Goal: Task Accomplishment & Management: Use online tool/utility

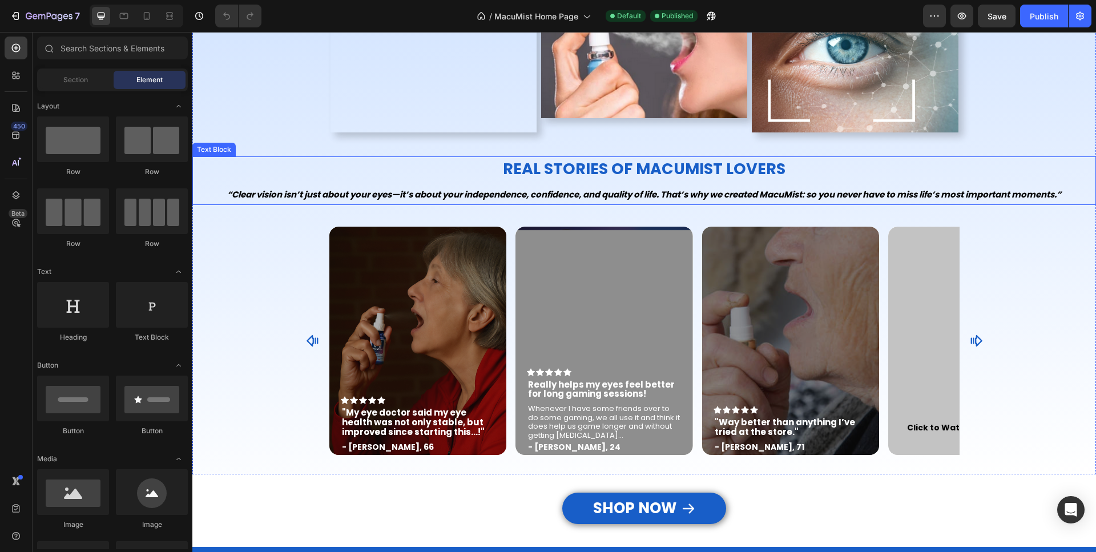
scroll to position [1630, 0]
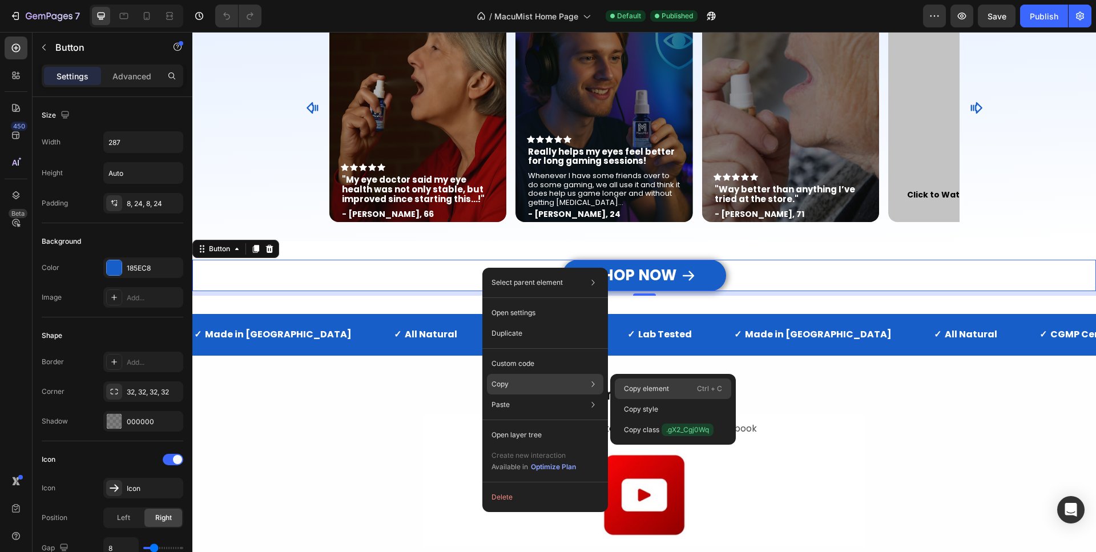
click at [640, 389] on p "Copy element" at bounding box center [646, 388] width 45 height 10
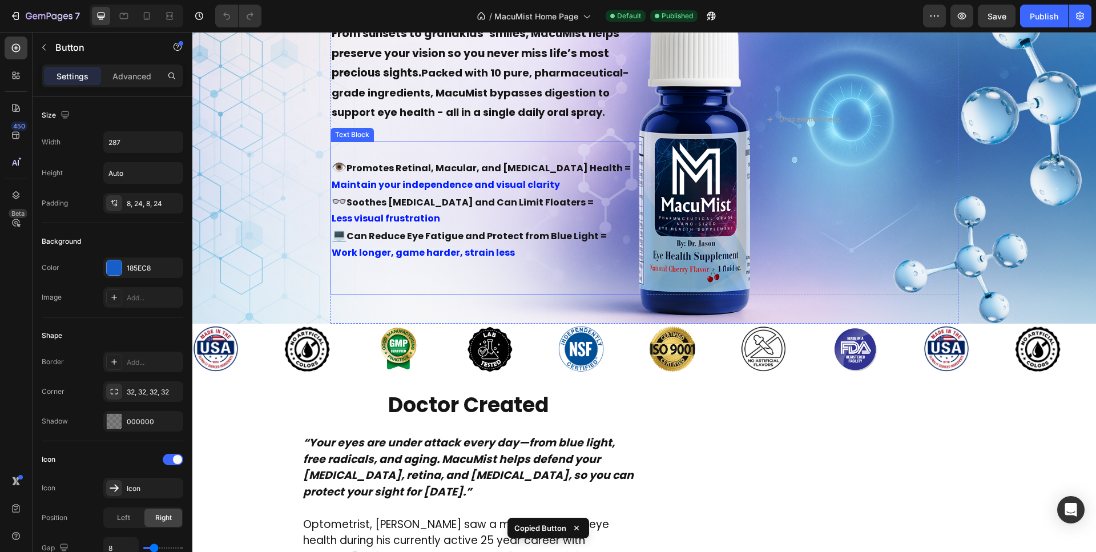
scroll to position [233, 0]
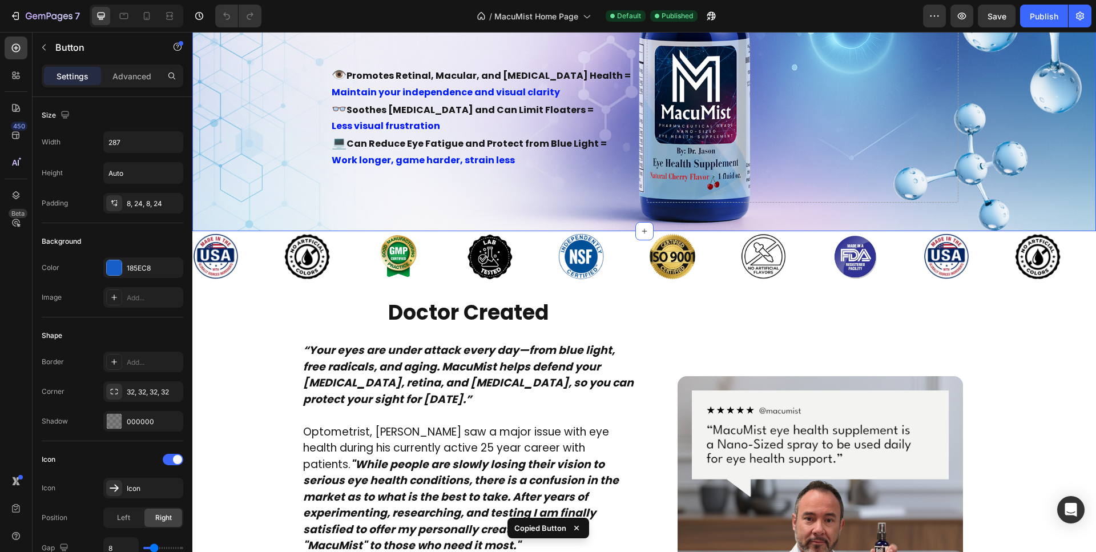
click at [237, 223] on div "“See the Moments That Matter - For Years to Come” Heading From sunsets to grand…" at bounding box center [643, 27] width 903 height 409
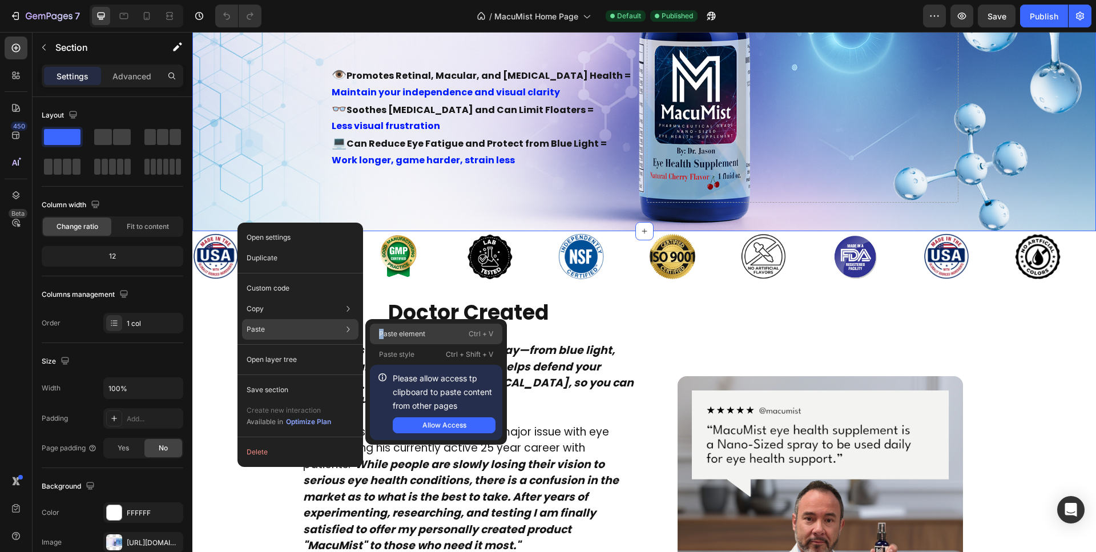
click at [381, 333] on p "Paste element" at bounding box center [402, 334] width 46 height 10
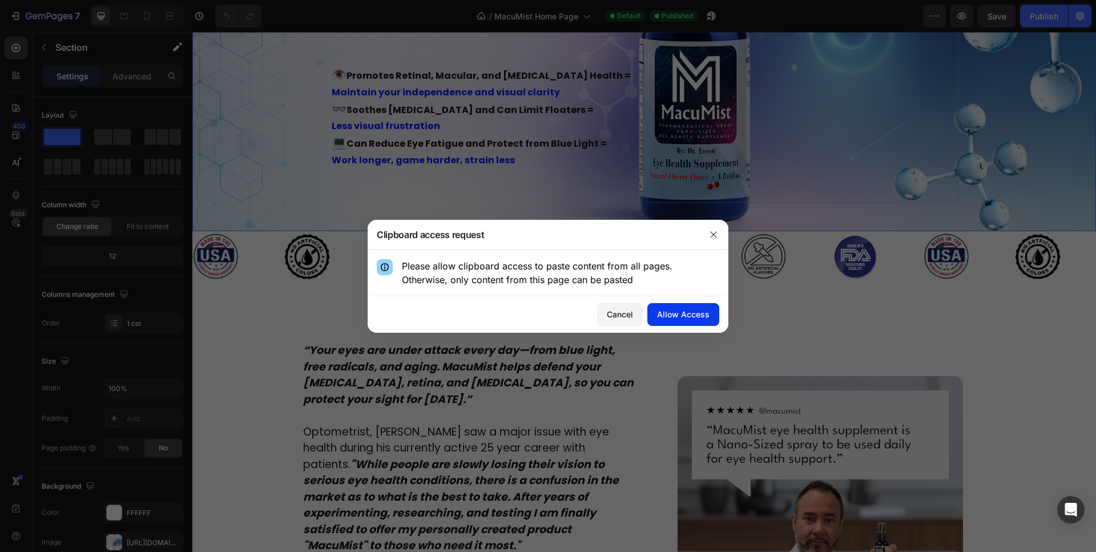
click at [669, 318] on div "Allow Access" at bounding box center [683, 314] width 53 height 12
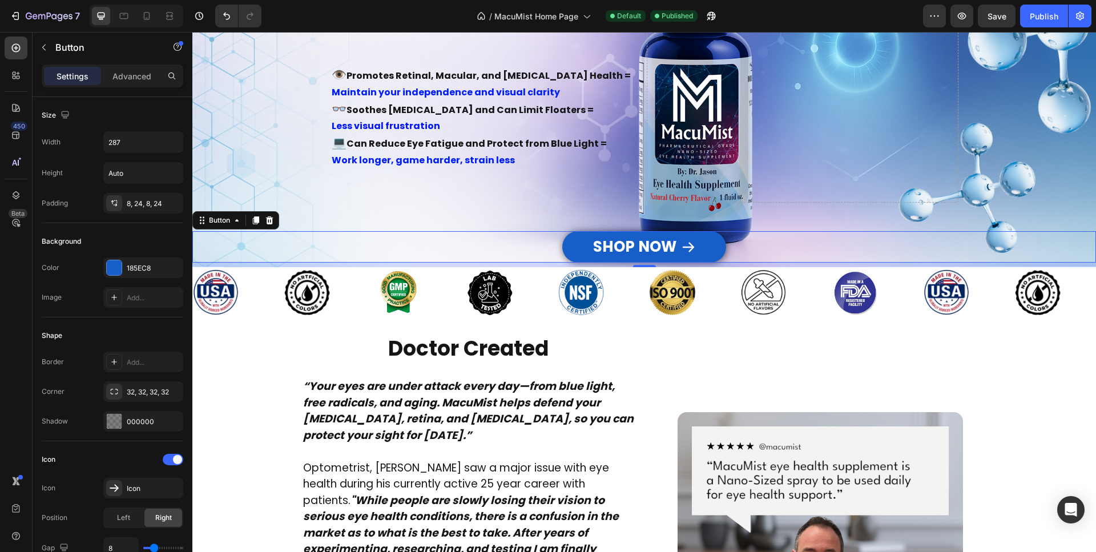
drag, startPoint x: 550, startPoint y: 240, endPoint x: 536, endPoint y: 240, distance: 13.7
click at [540, 240] on div "SHOP NOW Button 8" at bounding box center [643, 246] width 903 height 31
drag, startPoint x: 127, startPoint y: 72, endPoint x: 135, endPoint y: 73, distance: 8.1
click at [127, 72] on p "Advanced" at bounding box center [131, 76] width 39 height 12
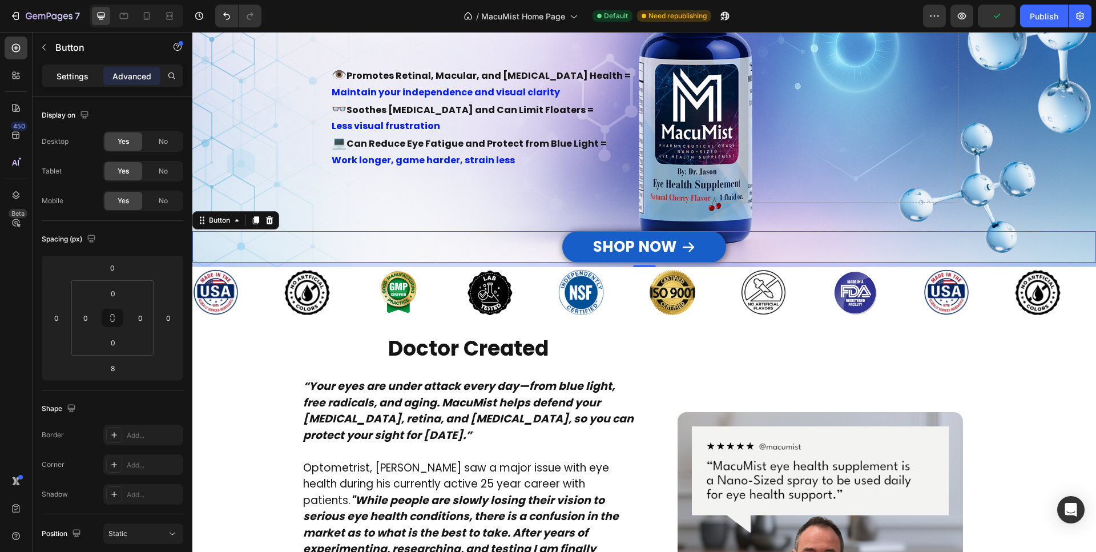
click at [76, 76] on p "Settings" at bounding box center [72, 76] width 32 height 12
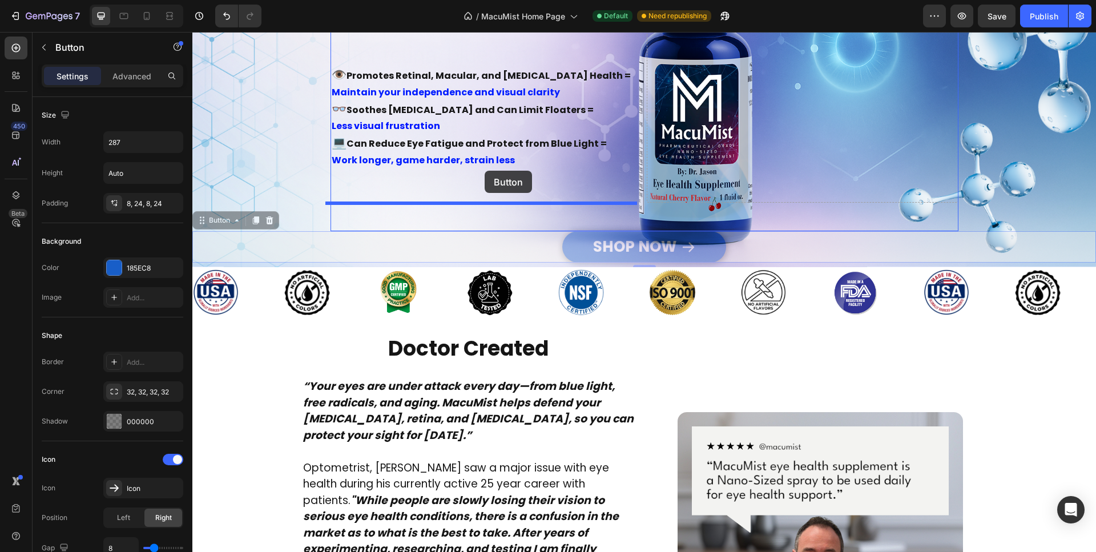
drag, startPoint x: 381, startPoint y: 248, endPoint x: 484, endPoint y: 172, distance: 128.6
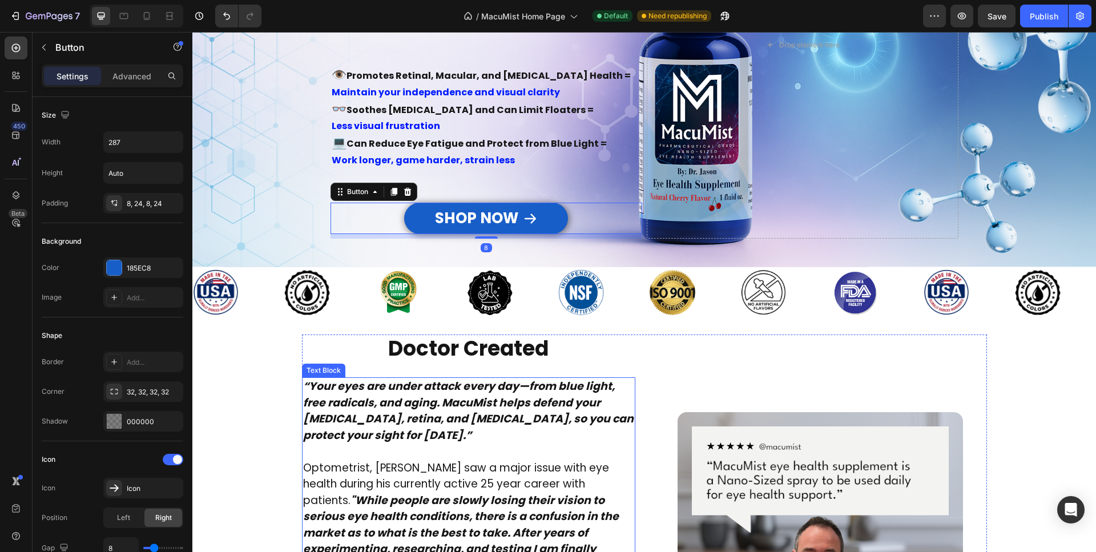
click at [653, 369] on div "Image" at bounding box center [819, 553] width 333 height 439
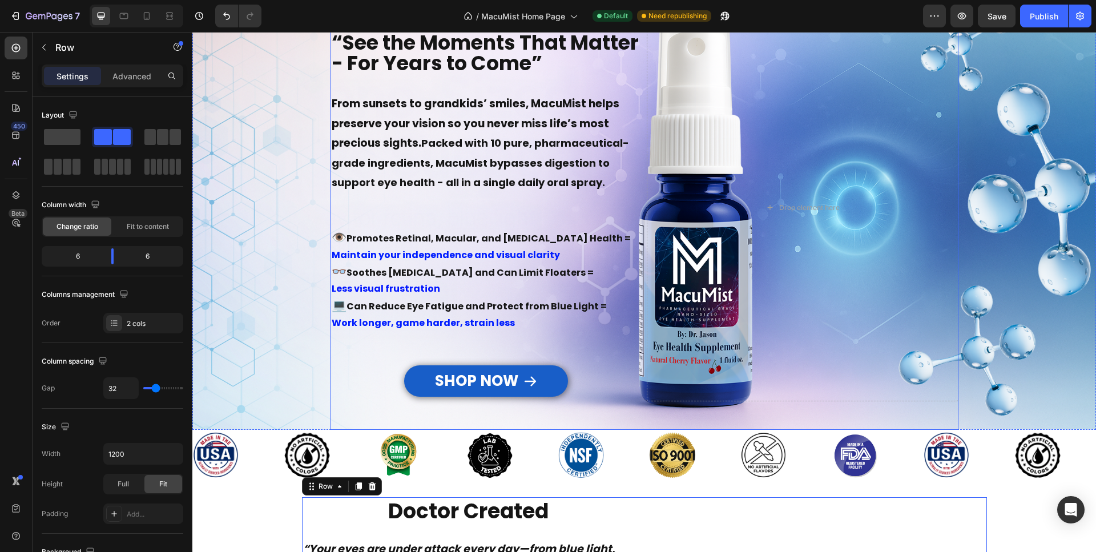
scroll to position [0, 0]
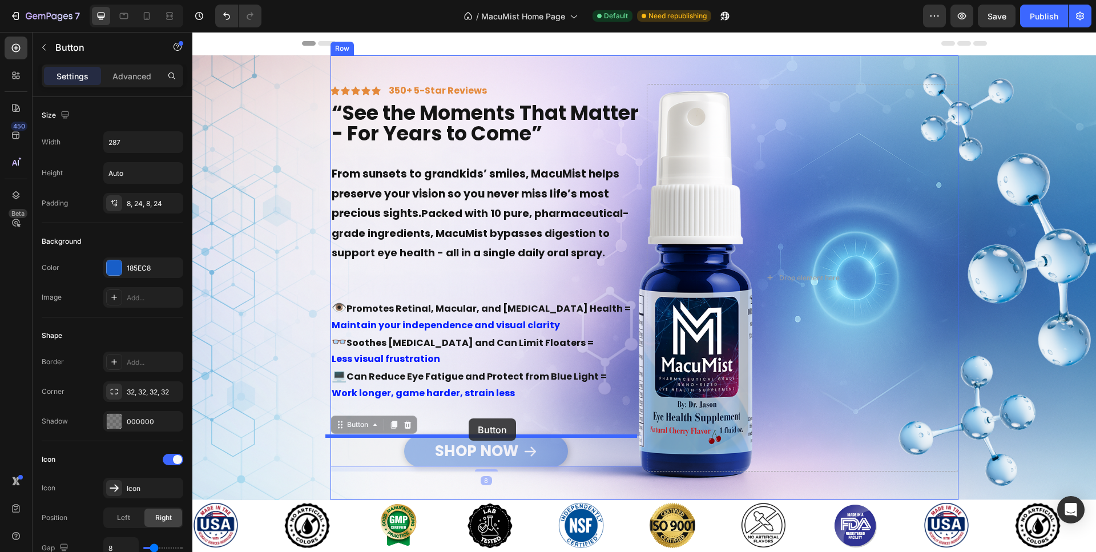
drag, startPoint x: 472, startPoint y: 446, endPoint x: 469, endPoint y: 418, distance: 27.6
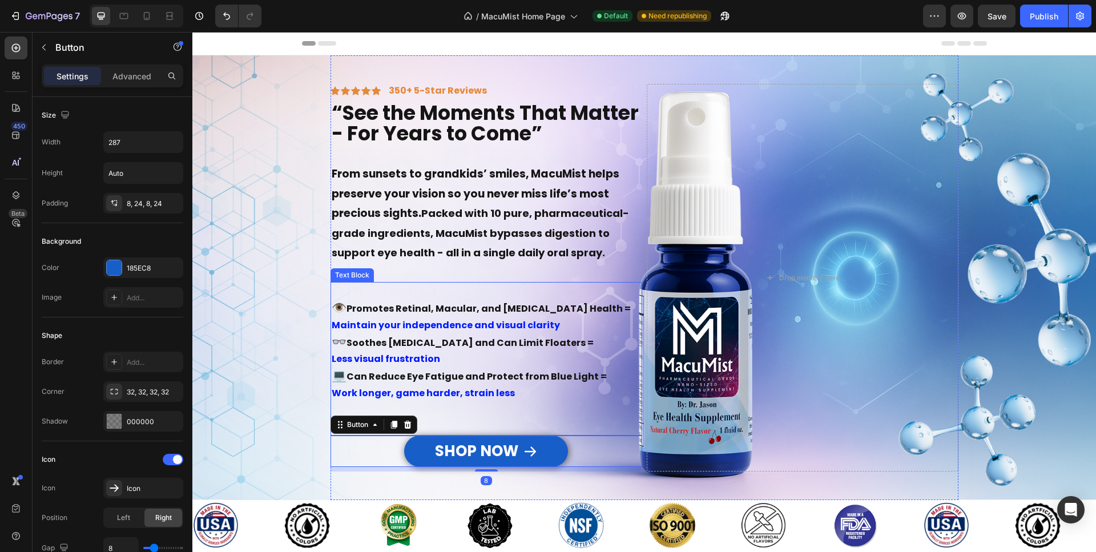
click at [459, 417] on p at bounding box center [486, 410] width 309 height 17
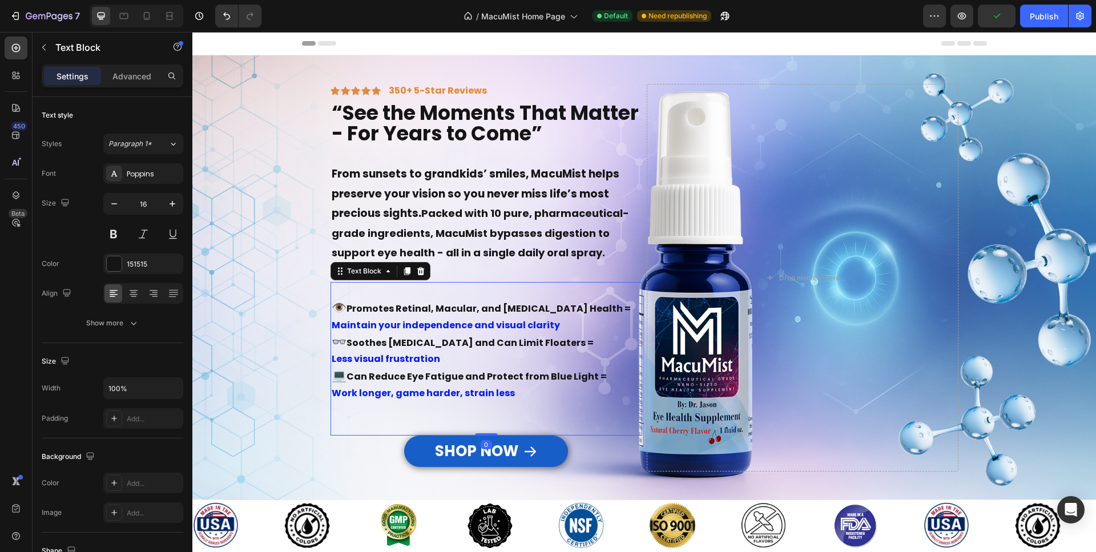
click at [519, 401] on p "Work longer, game harder, strain less" at bounding box center [486, 393] width 309 height 17
click at [545, 392] on p "Work longer, game harder, strain less" at bounding box center [486, 393] width 309 height 17
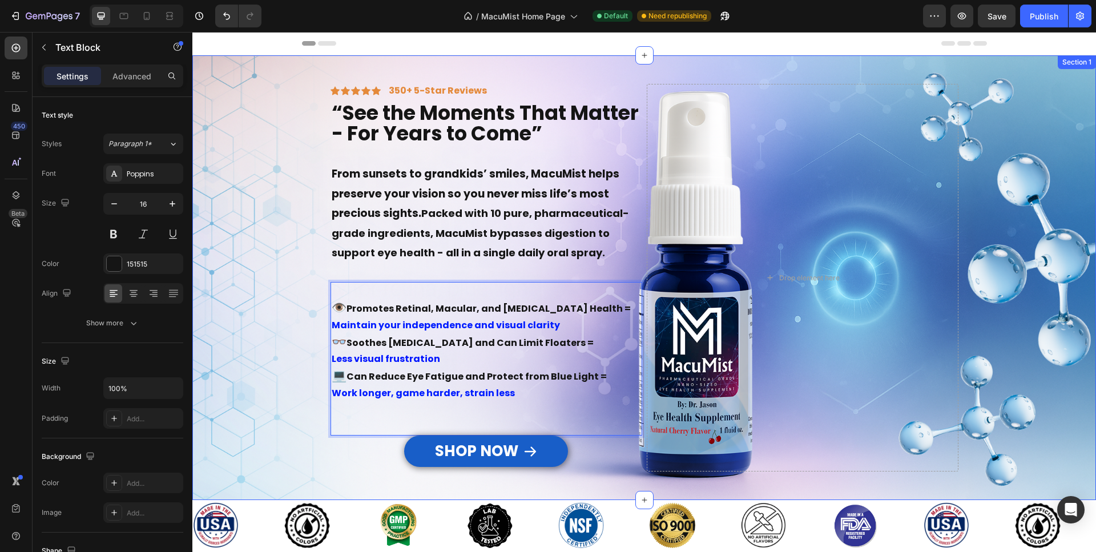
click at [267, 402] on div "“See the Moments That Matter - For Years to Come” Heading From sunsets to grand…" at bounding box center [643, 277] width 903 height 445
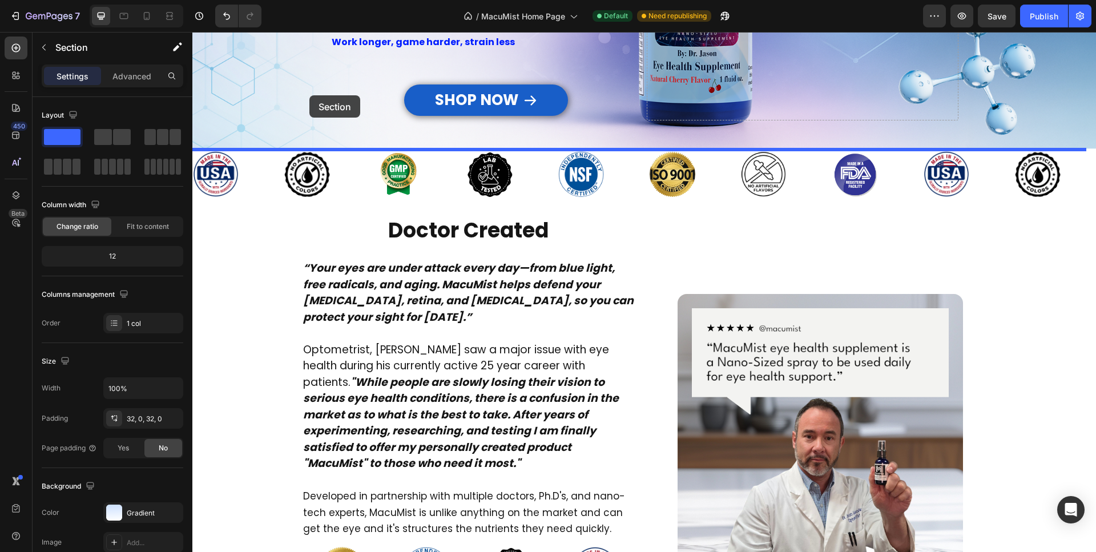
scroll to position [337, 0]
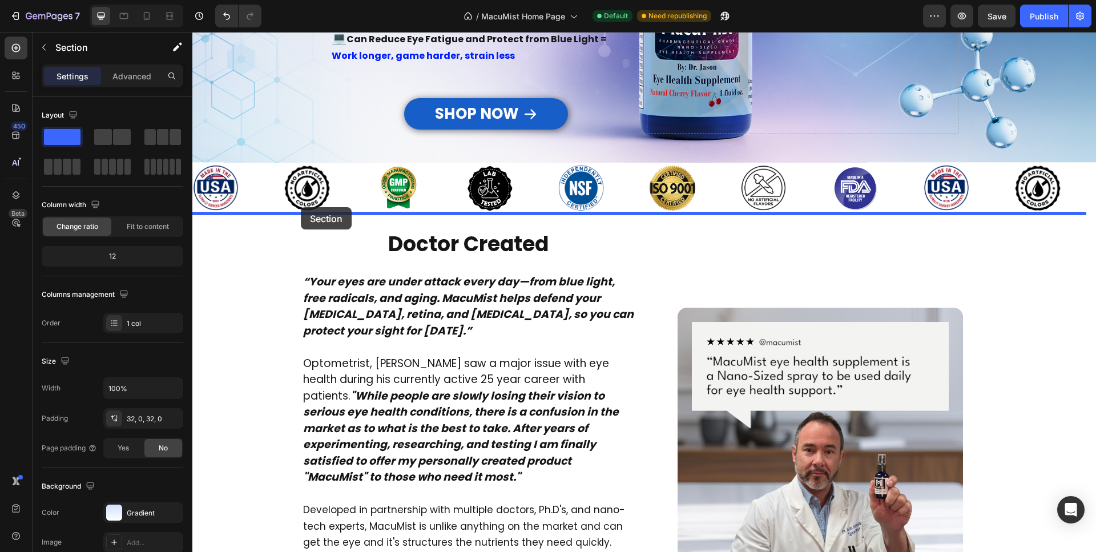
drag, startPoint x: 276, startPoint y: 262, endPoint x: 301, endPoint y: 207, distance: 60.0
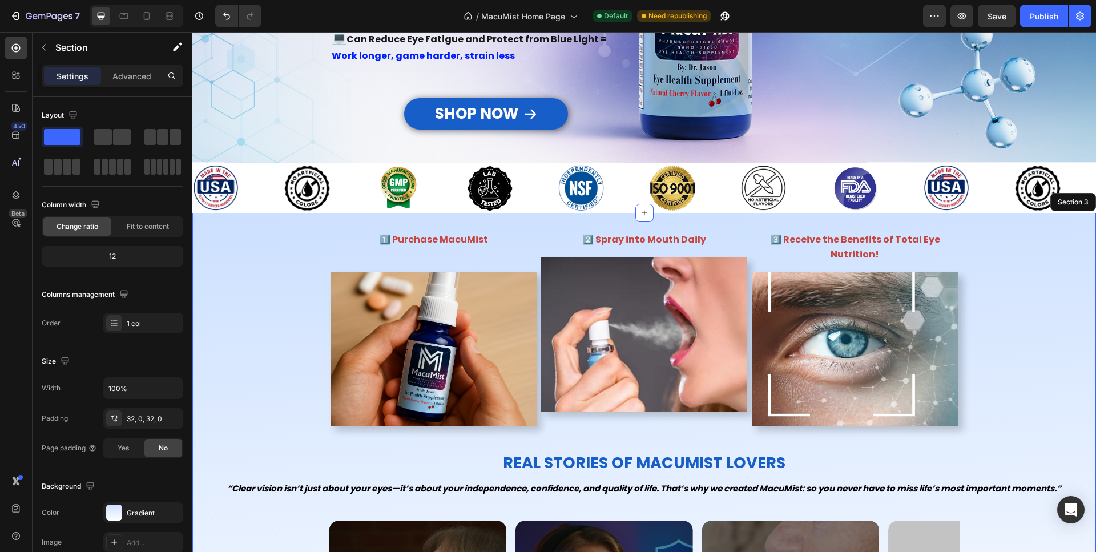
click at [261, 342] on div "1️⃣ Purchase MacuMist Text Block Image 2️⃣ Spray into Mouth Daily Text Block Im…" at bounding box center [643, 490] width 903 height 519
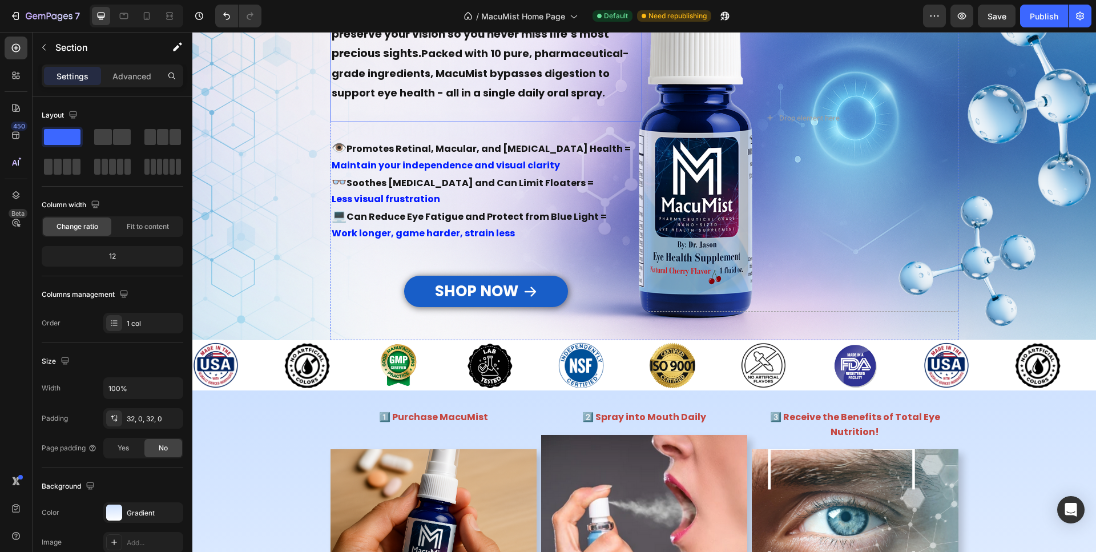
scroll to position [233, 0]
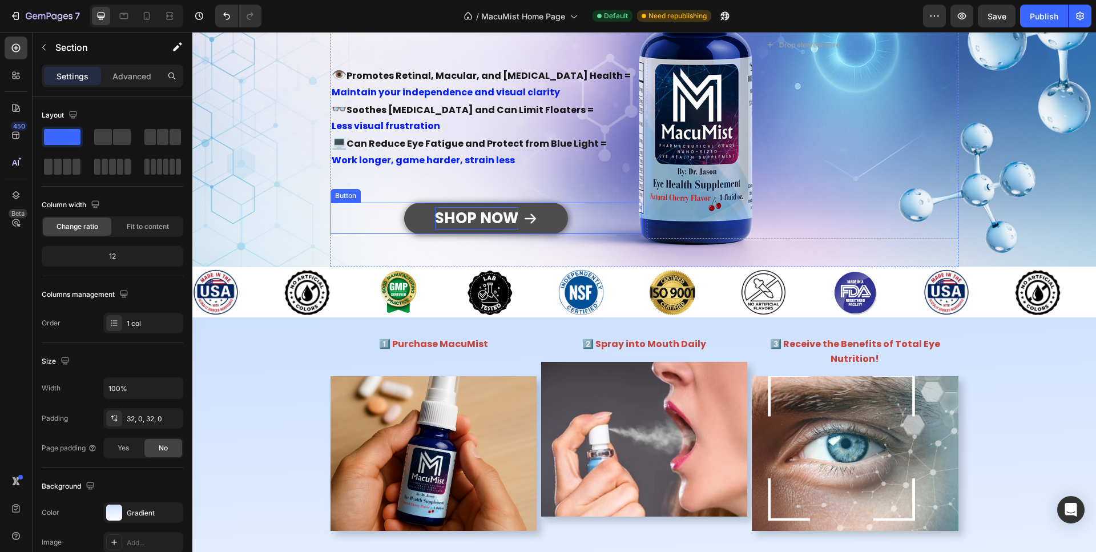
click at [454, 220] on strong "SHOP NOW" at bounding box center [476, 218] width 83 height 21
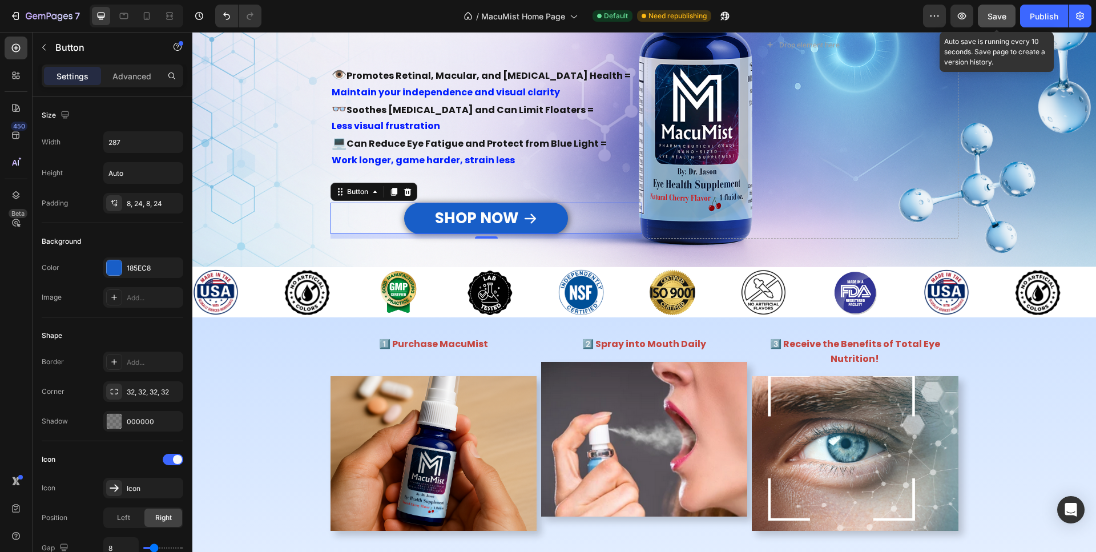
click at [1002, 16] on span "Save" at bounding box center [996, 16] width 19 height 10
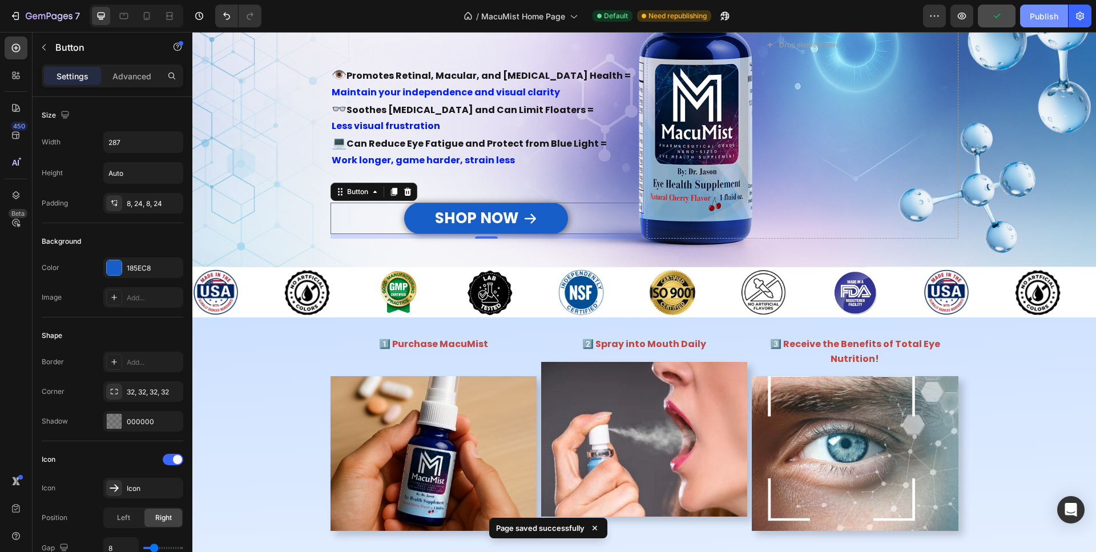
click at [1036, 18] on div "Publish" at bounding box center [1043, 16] width 29 height 12
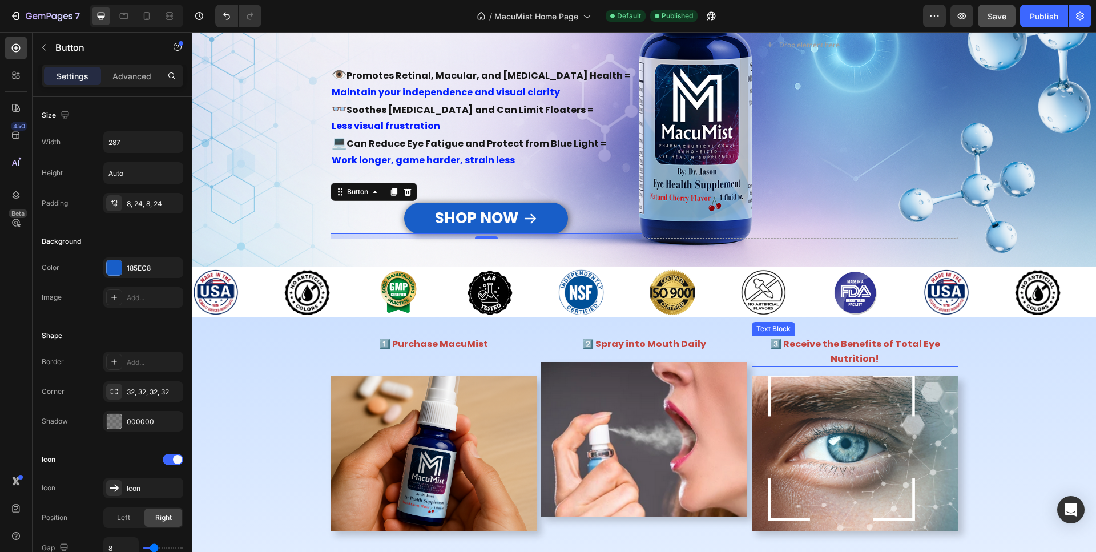
click at [863, 346] on span "3️⃣ Receive the Benefits of Total Eye Nutrition!" at bounding box center [855, 351] width 170 height 28
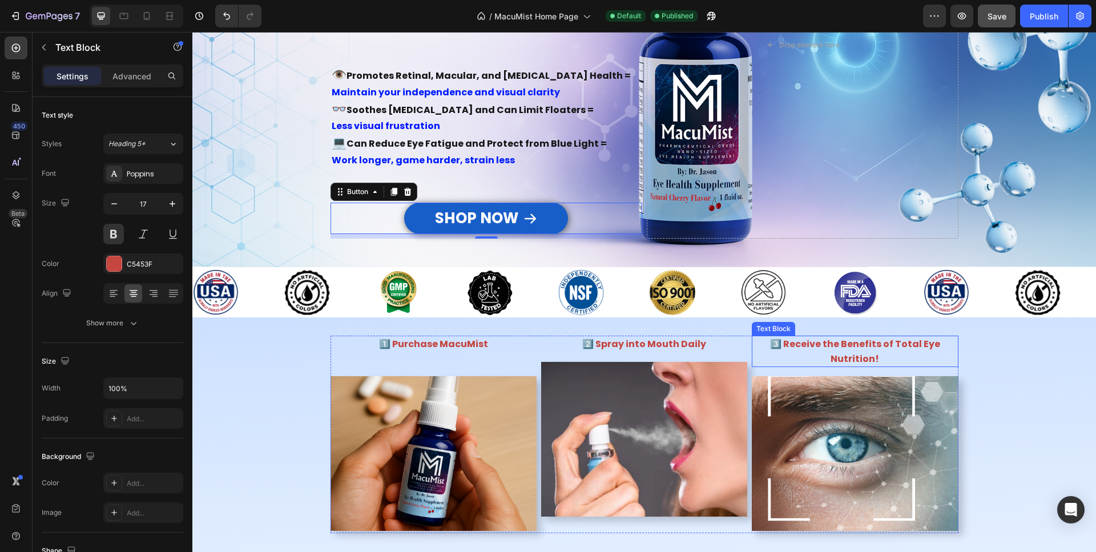
click at [863, 346] on span "3️⃣ Receive the Benefits of Total Eye Nutrition!" at bounding box center [855, 351] width 170 height 28
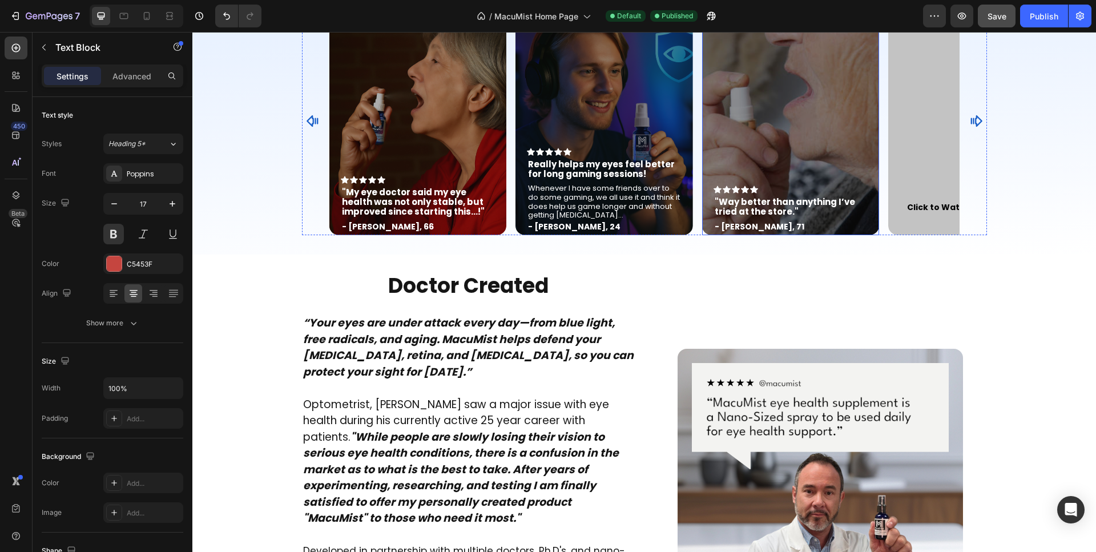
scroll to position [931, 0]
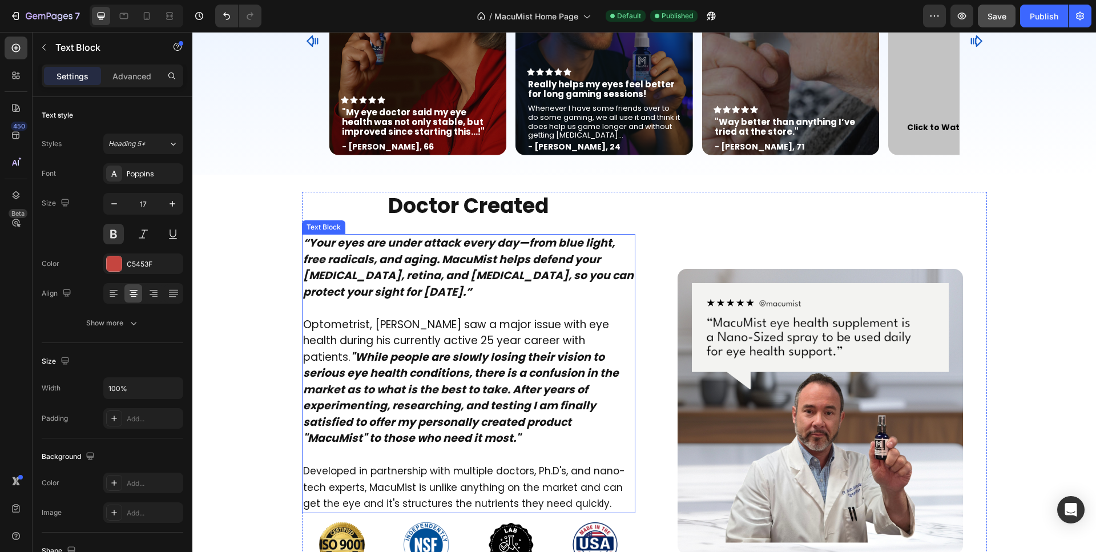
click at [405, 291] on strong "“Your eyes are under attack every day—from blue light, free radicals, and aging…" at bounding box center [468, 267] width 330 height 64
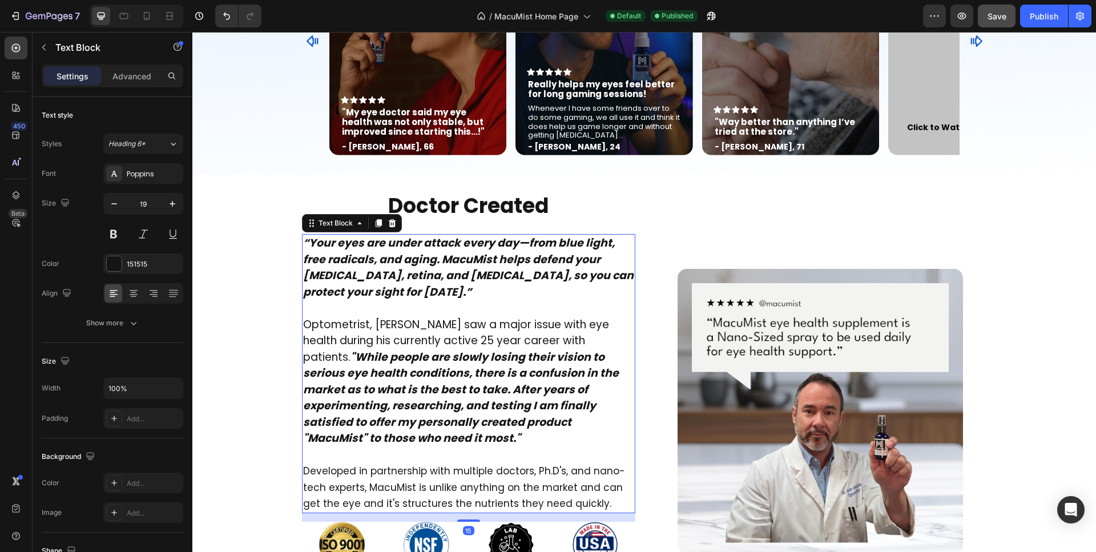
click at [405, 291] on strong "“Your eyes are under attack every day—from blue light, free radicals, and aging…" at bounding box center [468, 267] width 330 height 64
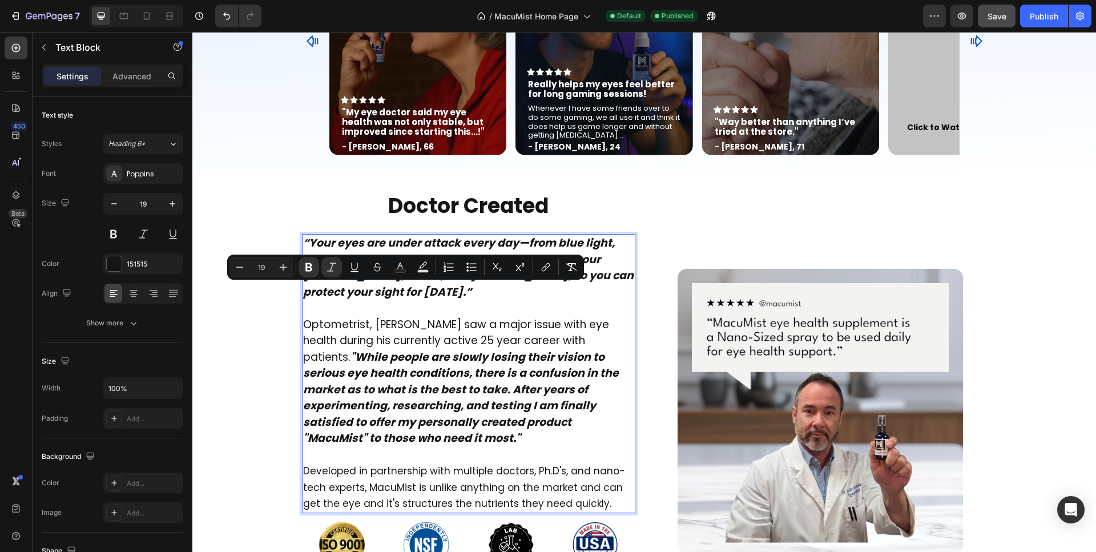
click at [405, 291] on strong "“Your eyes are under attack every day—from blue light, free radicals, and aging…" at bounding box center [468, 267] width 330 height 64
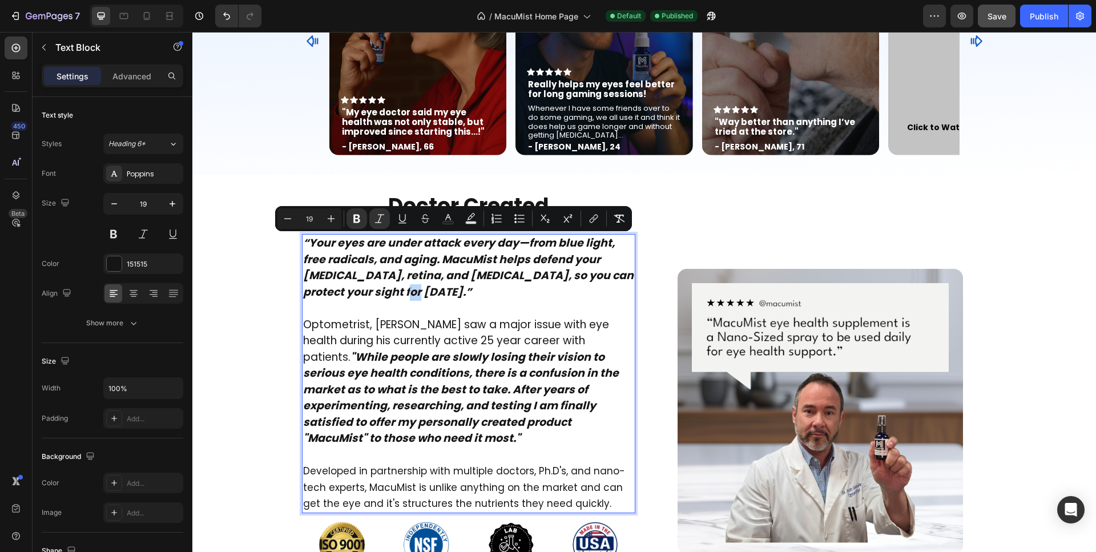
click at [406, 291] on strong "“Your eyes are under attack every day—from blue light, free radicals, and aging…" at bounding box center [468, 267] width 330 height 64
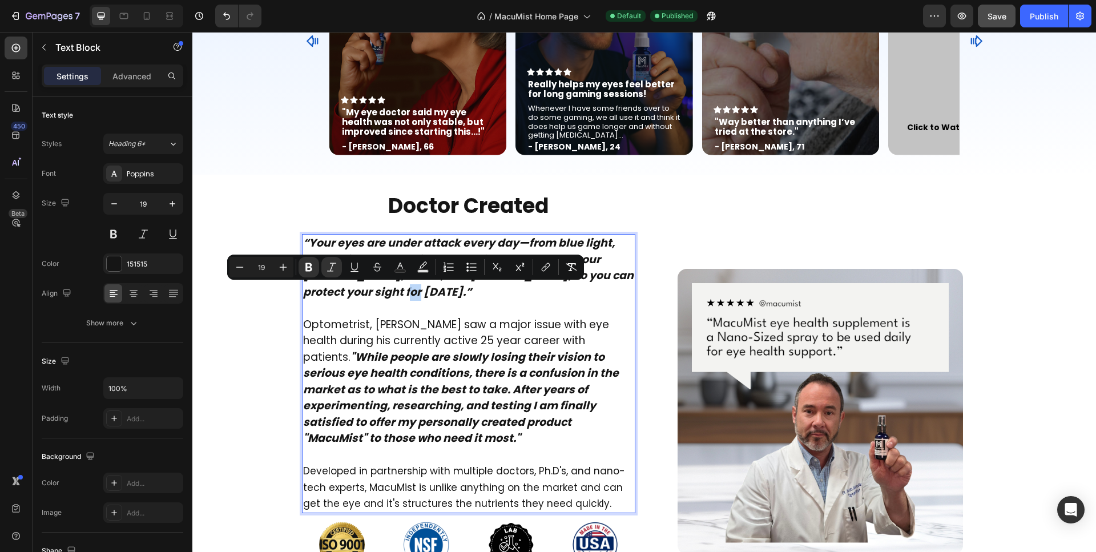
click at [406, 293] on strong "“Your eyes are under attack every day—from blue light, free radicals, and aging…" at bounding box center [468, 267] width 330 height 64
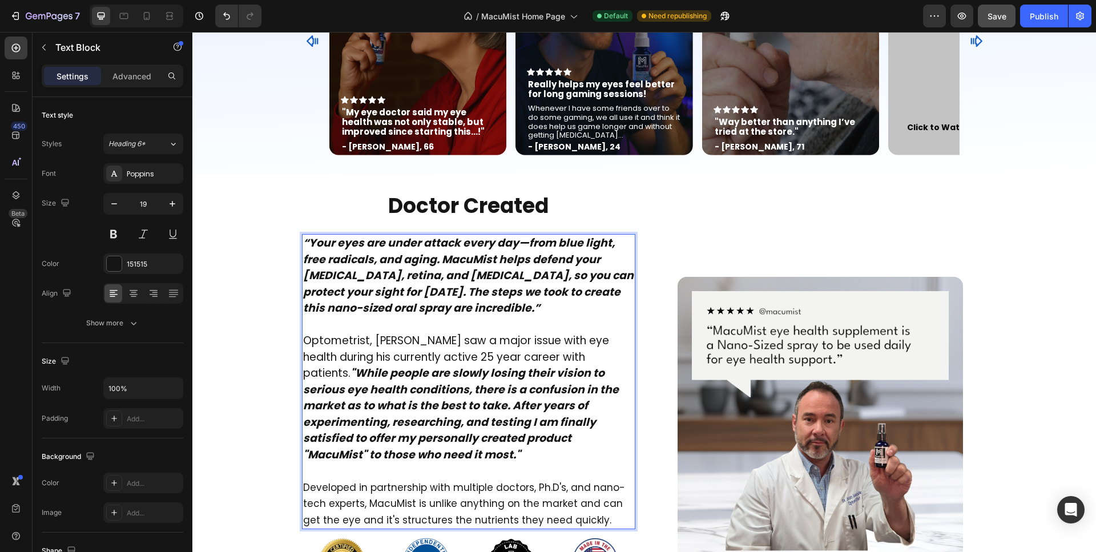
click at [487, 349] on p "Optometrist, Dr. Jason Gospodarek saw a major issue with eye health during his …" at bounding box center [468, 398] width 331 height 130
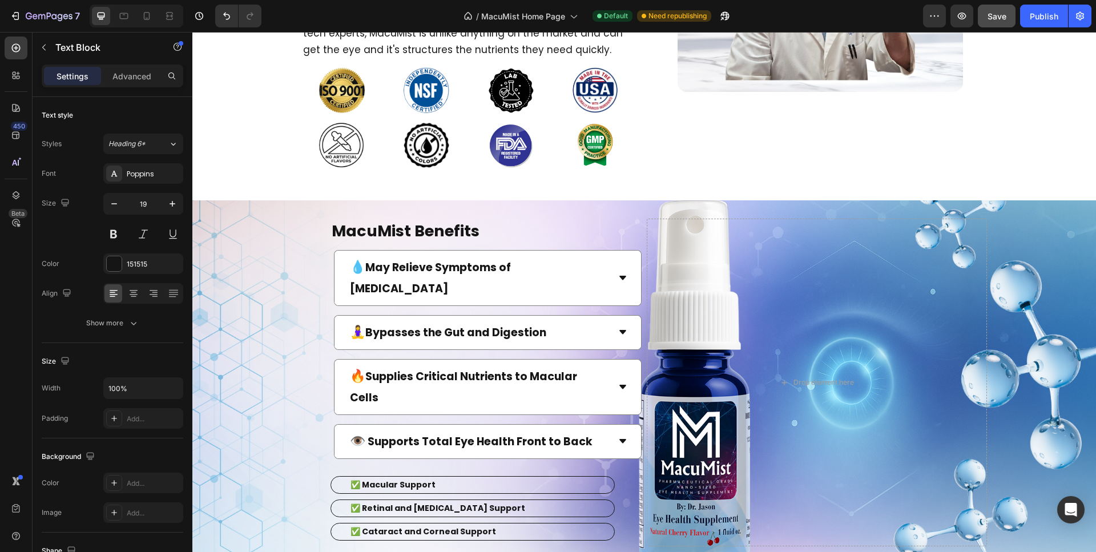
scroll to position [1397, 0]
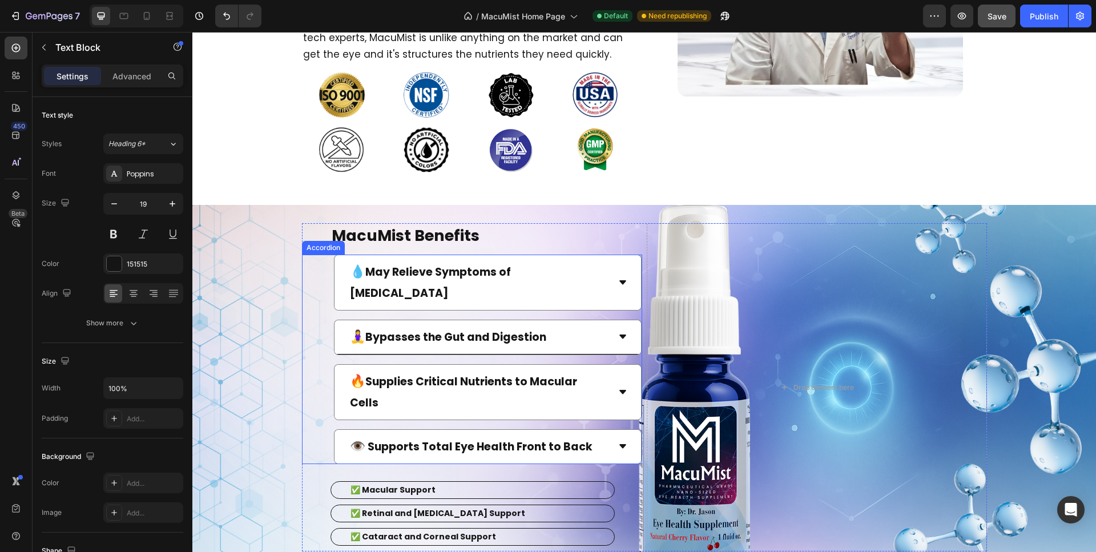
click at [482, 329] on span "Bypasses the Gut and Digestion" at bounding box center [455, 336] width 181 height 15
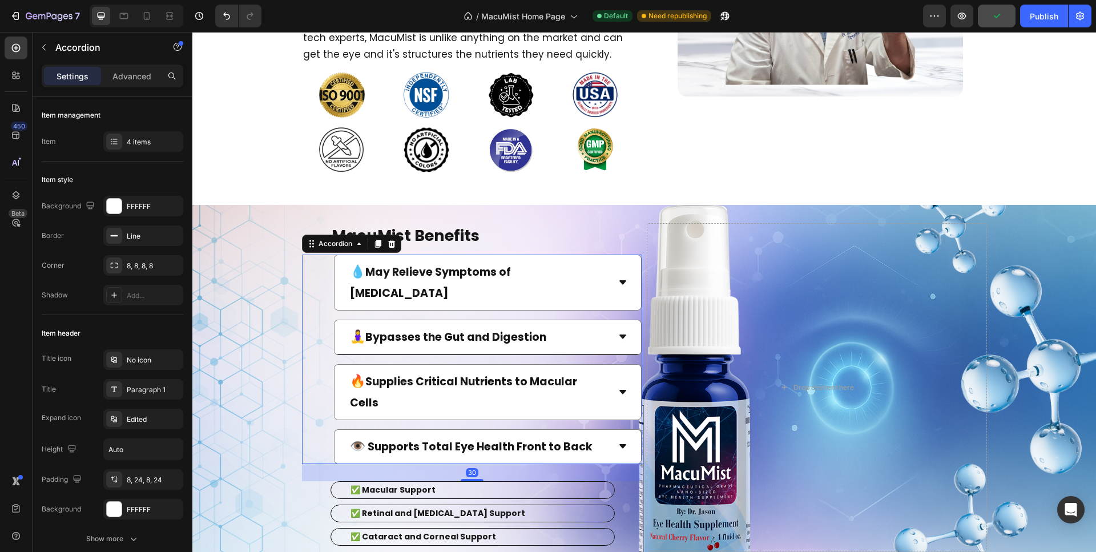
click at [618, 332] on icon at bounding box center [622, 336] width 9 height 9
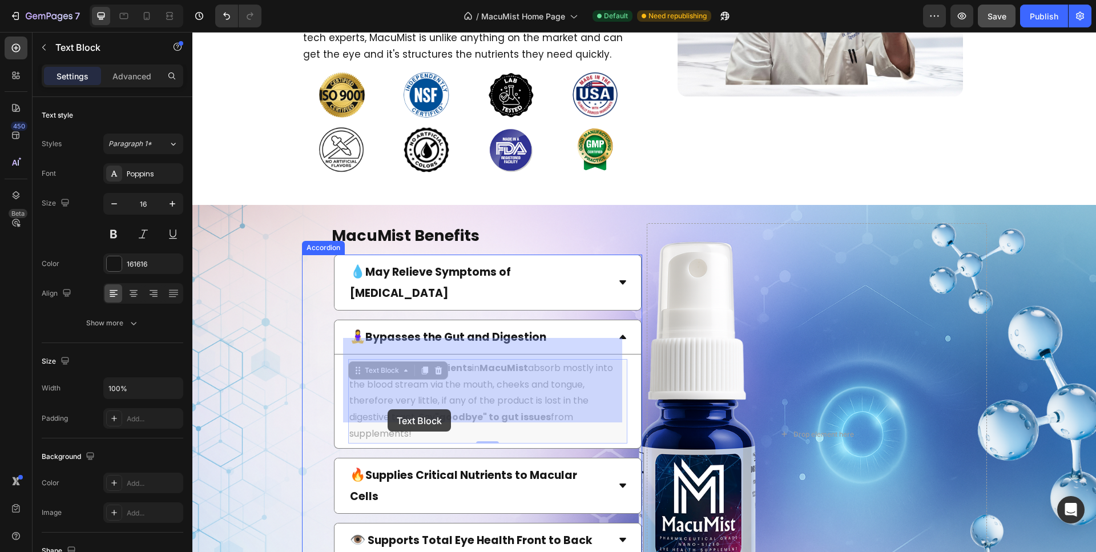
drag, startPoint x: 412, startPoint y: 411, endPoint x: 387, endPoint y: 409, distance: 24.6
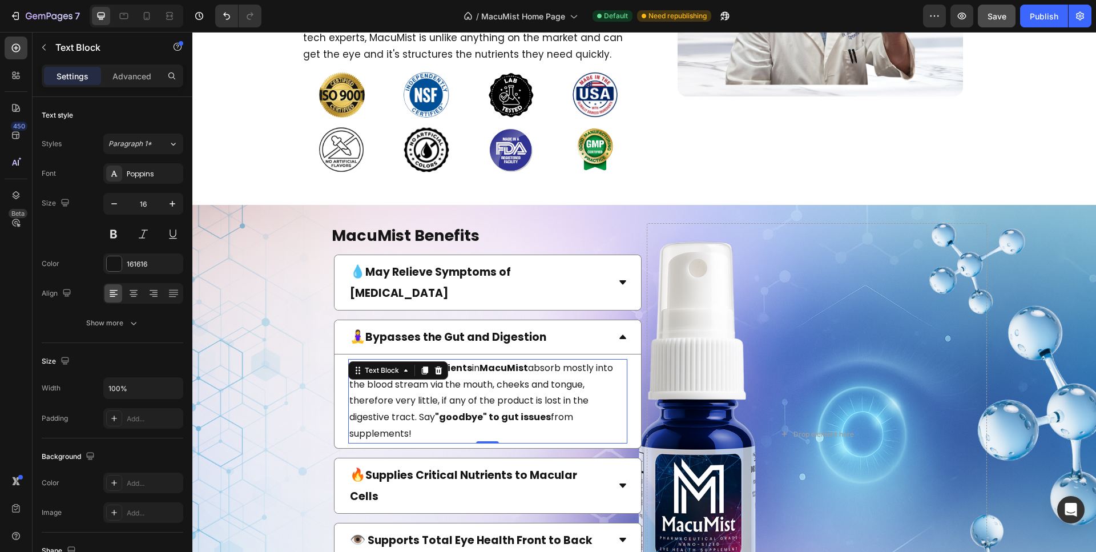
click at [446, 410] on strong ""goodbye" to gut issues" at bounding box center [493, 416] width 116 height 13
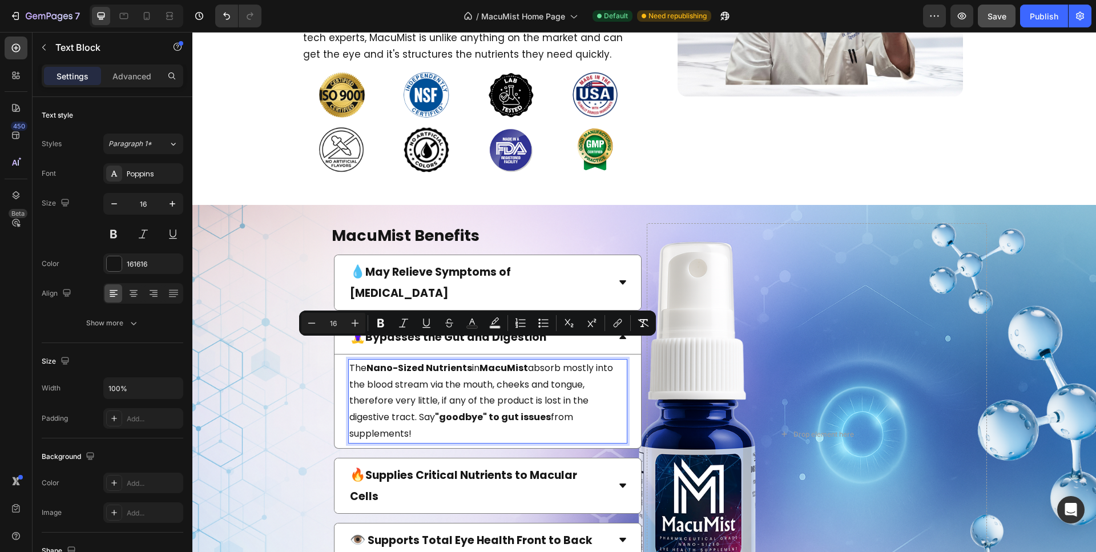
drag, startPoint x: 410, startPoint y: 412, endPoint x: 357, endPoint y: 351, distance: 80.9
click at [348, 359] on div "The Nano-Sized Nutrients in MacuMist absorb mostly into the blood stream via th…" at bounding box center [487, 401] width 279 height 84
copy p "The Nano-Sized Nutrients in MacuMist absorb mostly into the blood stream via th…"
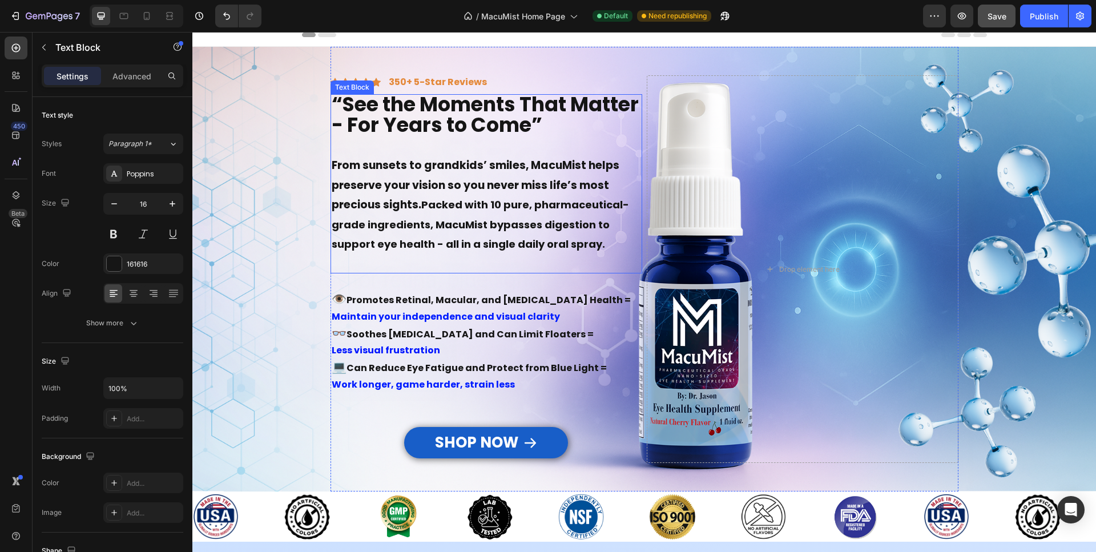
scroll to position [0, 0]
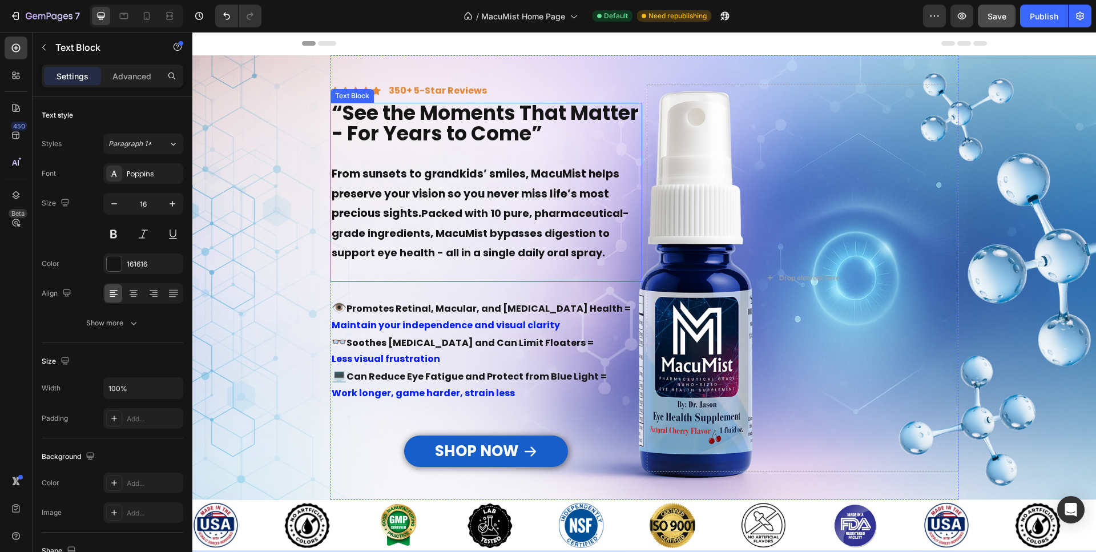
click at [417, 215] on strong "From sunsets to grandkids’ smiles, MacuMist helps preserve your vision so you n…" at bounding box center [476, 193] width 288 height 55
click at [415, 215] on strong "From sunsets to grandkids’ smiles, MacuMist helps preserve your vision so you n…" at bounding box center [476, 193] width 288 height 55
click at [414, 211] on strong "From sunsets to grandkids’ smiles, MacuMist helps preserve your vision so you n…" at bounding box center [476, 193] width 288 height 55
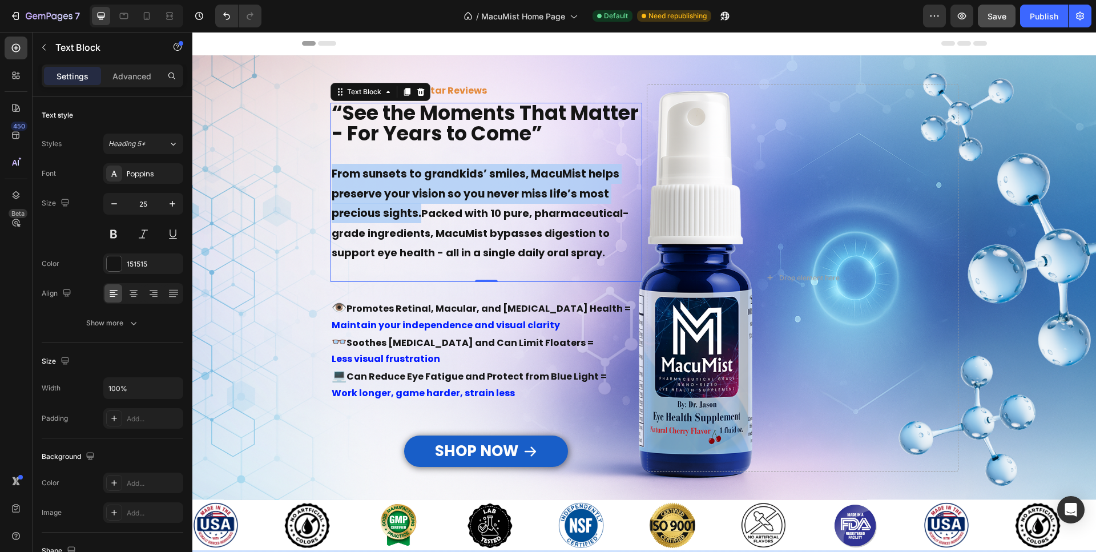
drag, startPoint x: 414, startPoint y: 215, endPoint x: 326, endPoint y: 169, distance: 99.3
click at [330, 169] on div "“See the Moments That Matter - For Years to Come” From sunsets to grandkids’ sm…" at bounding box center [486, 193] width 312 height 180
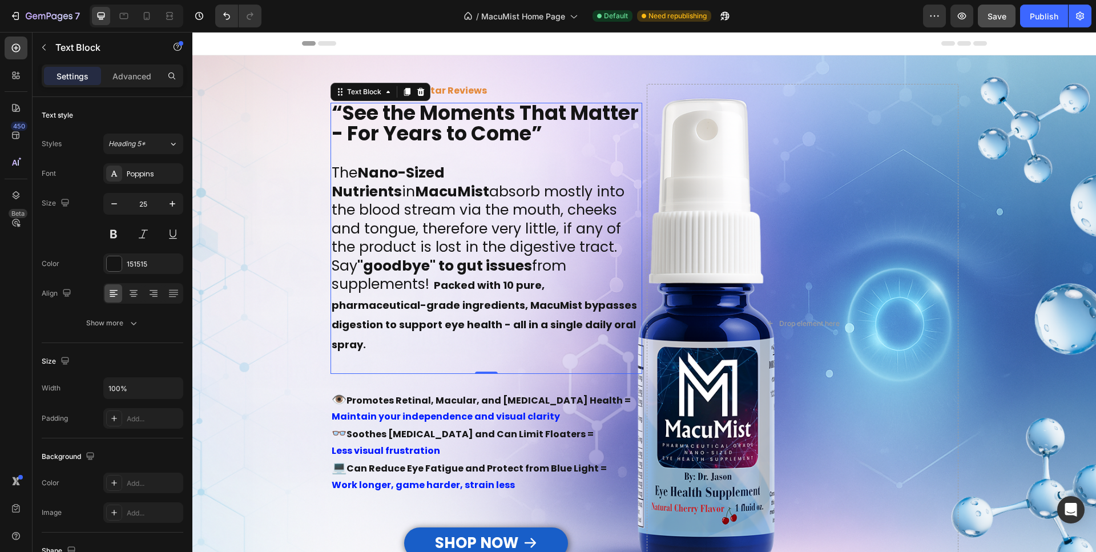
click at [395, 288] on strong "Packed with 10 pure, pharmaceutical-grade ingredients, MacuMist bypasses digest…" at bounding box center [484, 315] width 305 height 74
click at [391, 240] on p "The Nano-Sized Nutrients in MacuMist absorb mostly into the blood stream via th…" at bounding box center [486, 259] width 309 height 190
click at [383, 199] on p "The Nano-Sized Nutrients in MacuMist absorb mostly into the blood stream via th…" at bounding box center [486, 259] width 309 height 190
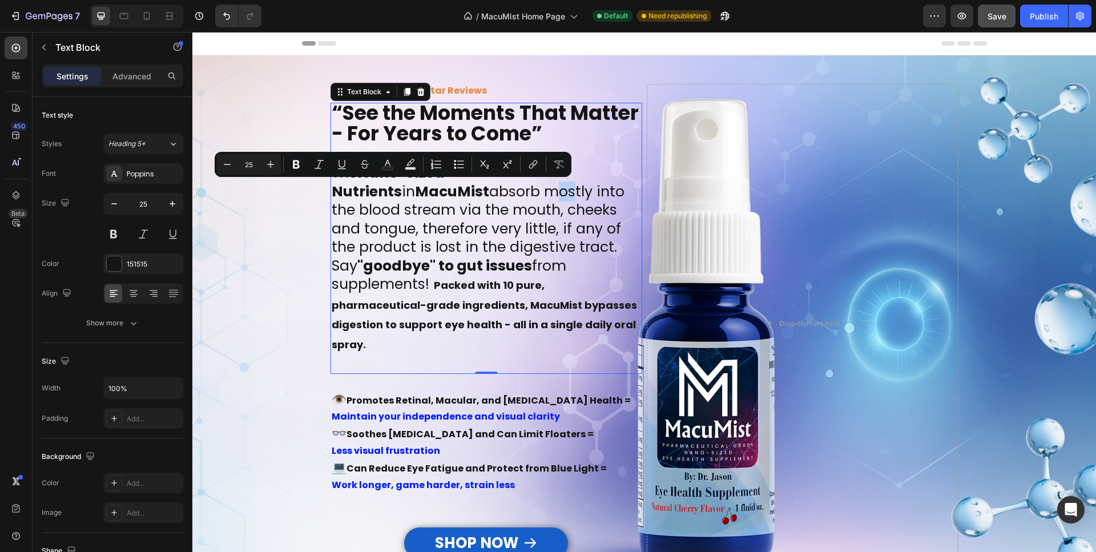
drag, startPoint x: 395, startPoint y: 199, endPoint x: 407, endPoint y: 200, distance: 12.7
click at [407, 200] on p "The Nano-Sized Nutrients in MacuMist absorb mostly into the blood stream via th…" at bounding box center [486, 259] width 309 height 190
type input "18"
click at [368, 328] on p "The Nano-Sized Nutrients in MacuMist absorb mostly into the blood stream via th…" at bounding box center [486, 259] width 309 height 190
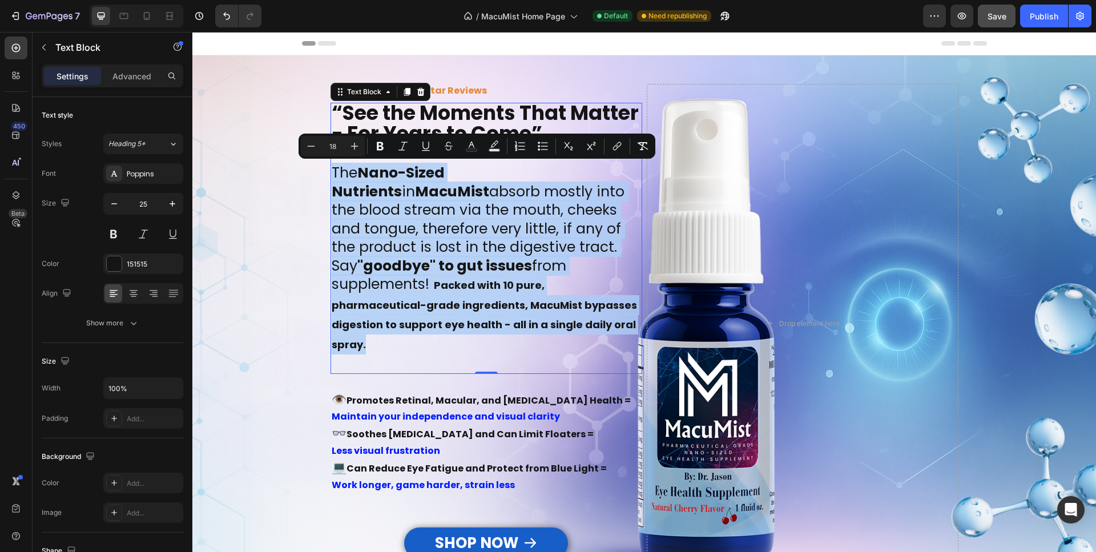
drag, startPoint x: 361, startPoint y: 327, endPoint x: 314, endPoint y: 161, distance: 172.7
click at [330, 166] on div "“See the Moments That Matter - For Years to Come” The Nano-Sized Nutrients in M…" at bounding box center [486, 238] width 312 height 271
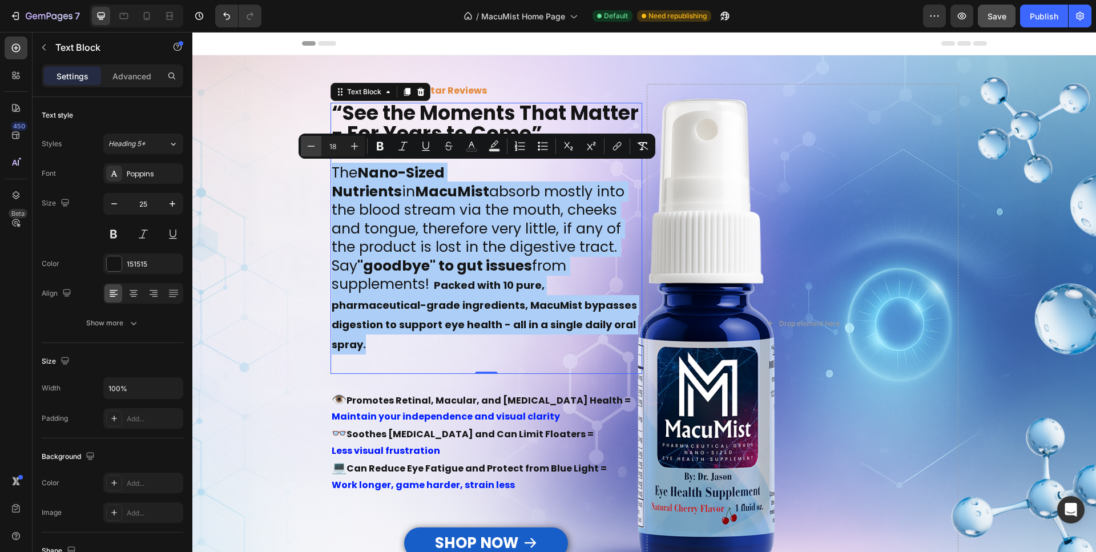
click at [310, 144] on icon "Editor contextual toolbar" at bounding box center [310, 145] width 11 height 11
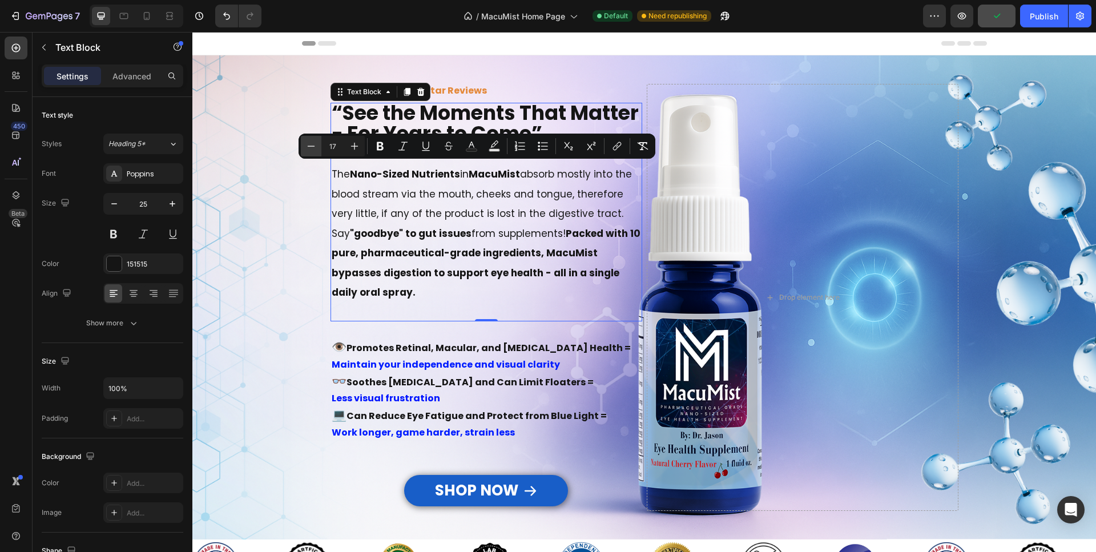
click at [311, 148] on icon "Editor contextual toolbar" at bounding box center [310, 145] width 11 height 11
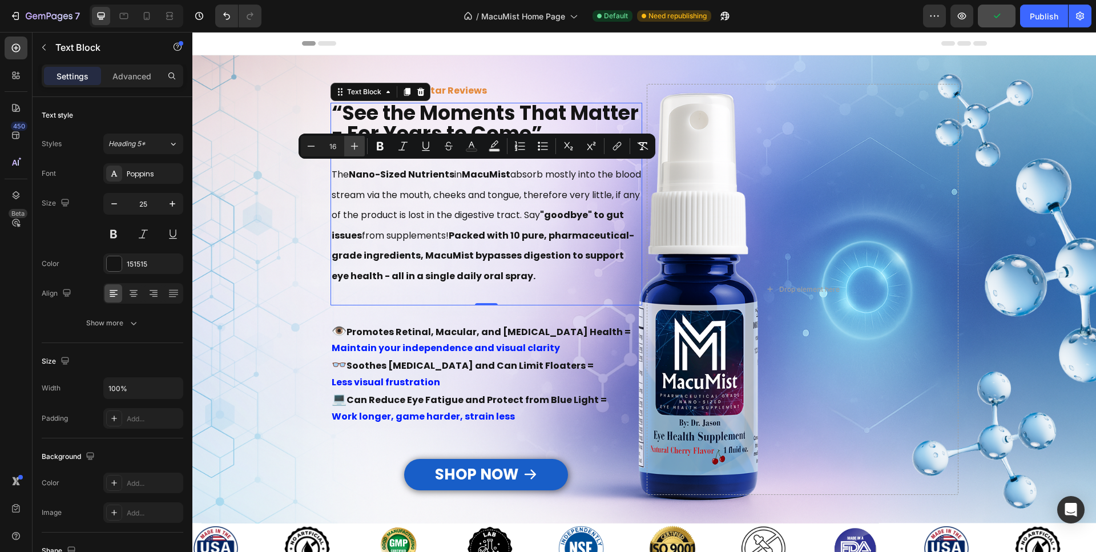
click at [357, 150] on icon "Editor contextual toolbar" at bounding box center [354, 145] width 11 height 11
type input "17"
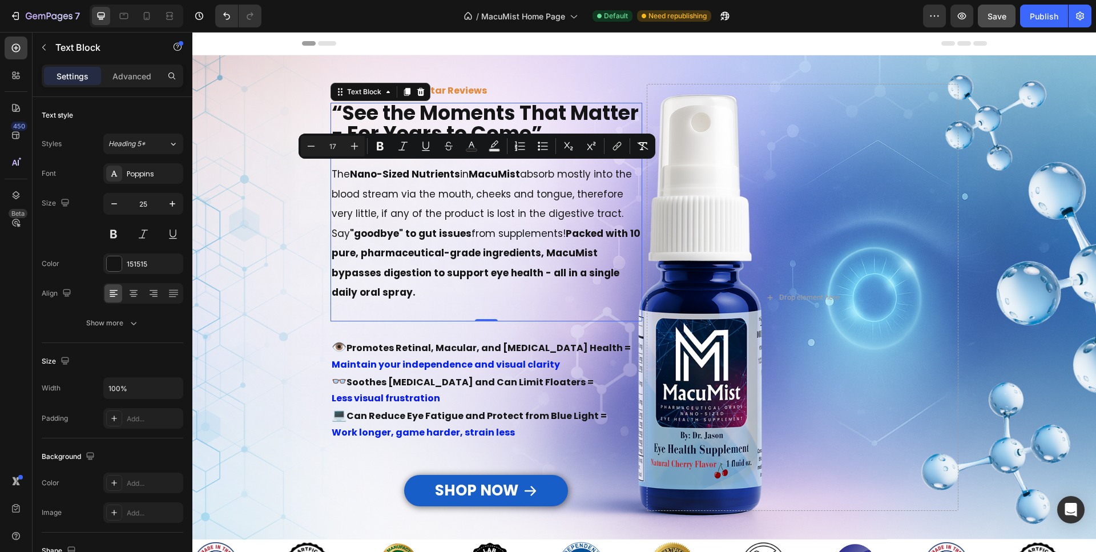
click at [373, 191] on span "The Nano-Sized Nutrients in MacuMist absorb mostly into the blood stream via th…" at bounding box center [486, 233] width 309 height 132
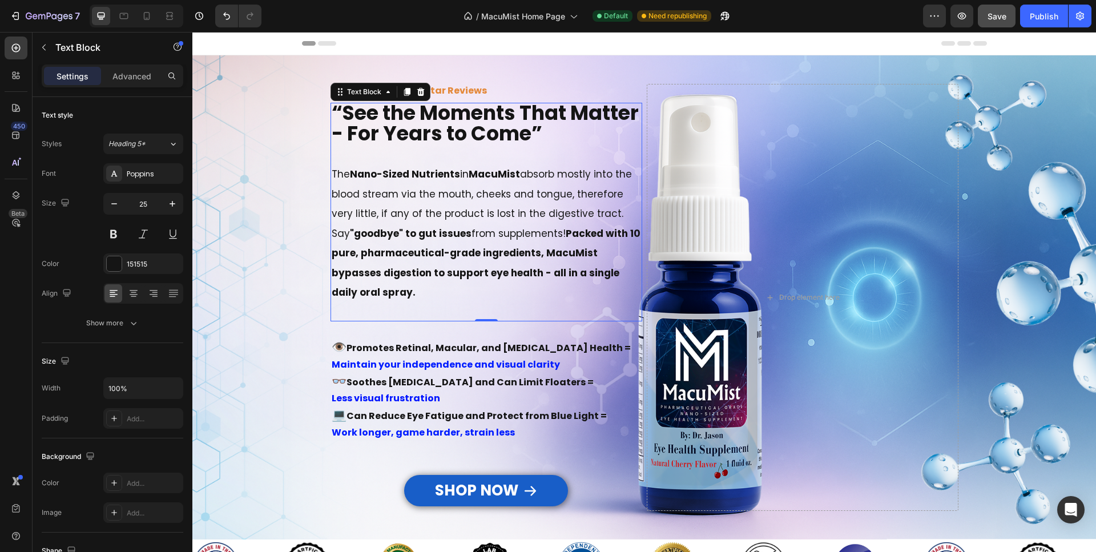
click at [373, 194] on span "The Nano-Sized Nutrients in MacuMist absorb mostly into the blood stream via th…" at bounding box center [486, 233] width 309 height 132
click at [371, 236] on strong ""goodbye" to gut issues" at bounding box center [411, 234] width 122 height 14
click at [368, 261] on strong "Packed with 10 pure, pharmaceutical-grade ingredients, MacuMist bypasses digest…" at bounding box center [486, 263] width 309 height 73
click at [368, 256] on strong "Packed with 10 pure, pharmaceutical-grade ingredients, MacuMist bypasses digest…" at bounding box center [486, 263] width 309 height 73
click at [547, 233] on strong "Packed with 10 pure, pharmaceutical-grade ingredients, MacuMist bypasses digest…" at bounding box center [486, 263] width 309 height 73
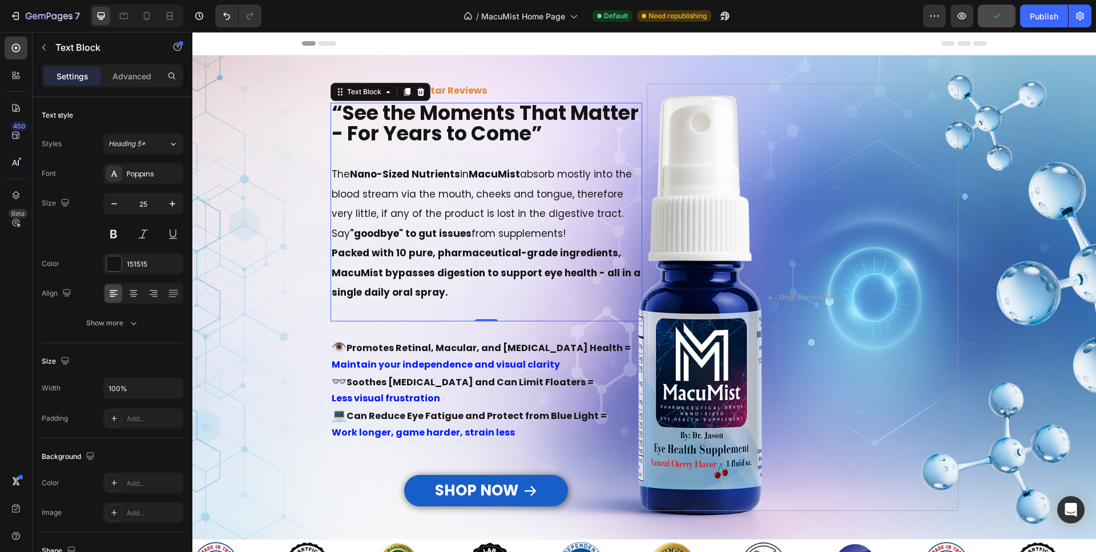
click at [500, 248] on p "Packed with 10 pure, pharmaceutical-grade ingredients, MacuMist bypasses digest…" at bounding box center [486, 272] width 309 height 59
click at [498, 256] on strong "Packed with 10 pure, pharmaceutical-grade ingredients, MacuMist bypasses digest…" at bounding box center [486, 272] width 309 height 53
click at [483, 200] on span "The Nano-Sized Nutrients in MacuMist absorb mostly into the blood stream via th…" at bounding box center [482, 203] width 300 height 73
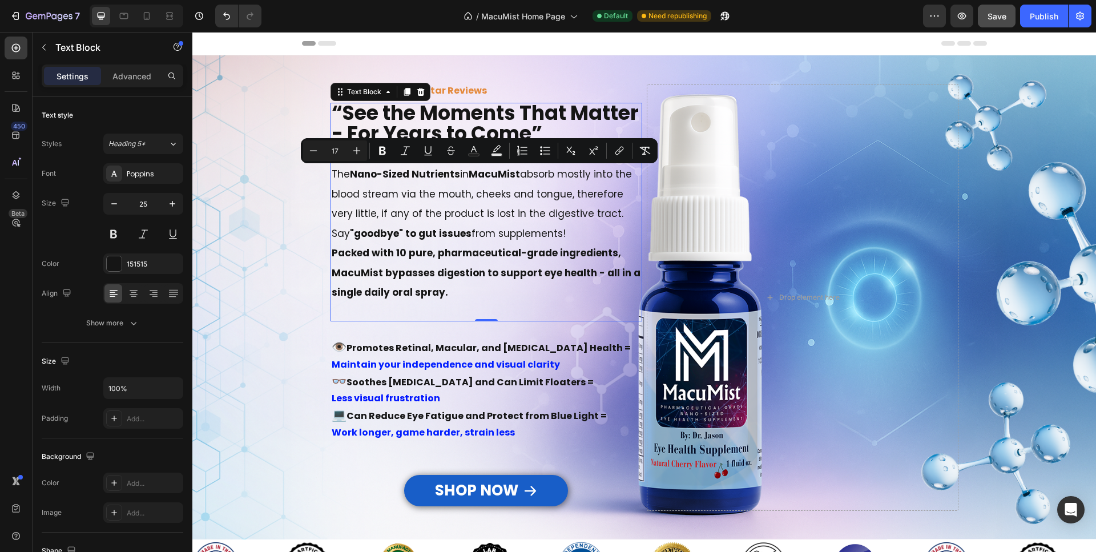
drag, startPoint x: 541, startPoint y: 232, endPoint x: 326, endPoint y: 168, distance: 223.7
click at [332, 168] on span "The Nano-Sized Nutrients in MacuMist absorb mostly into the blood stream via th…" at bounding box center [482, 203] width 300 height 73
click at [350, 149] on button "Plus" at bounding box center [356, 150] width 21 height 21
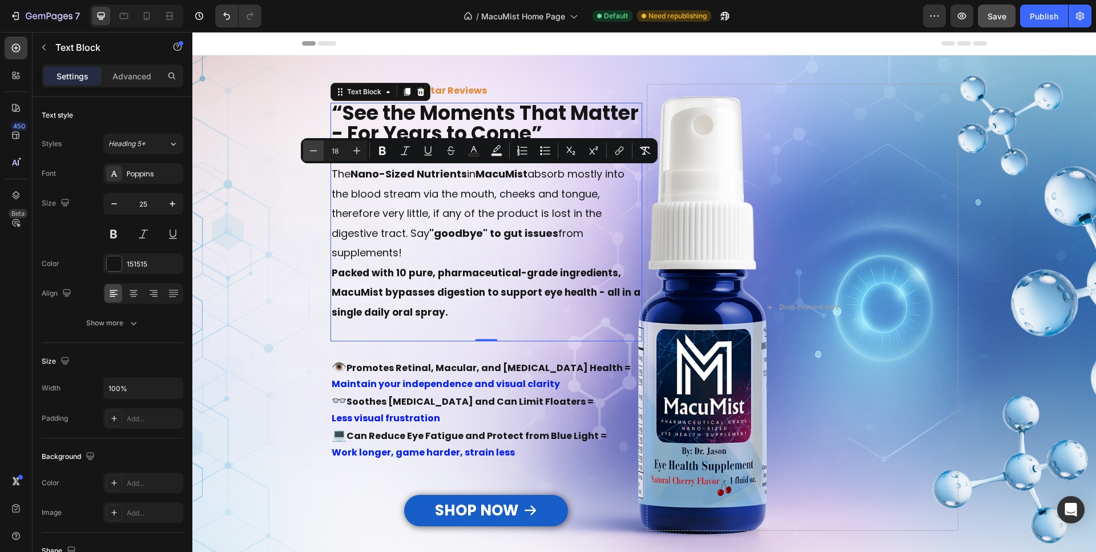
click at [312, 155] on icon "Editor contextual toolbar" at bounding box center [313, 150] width 11 height 11
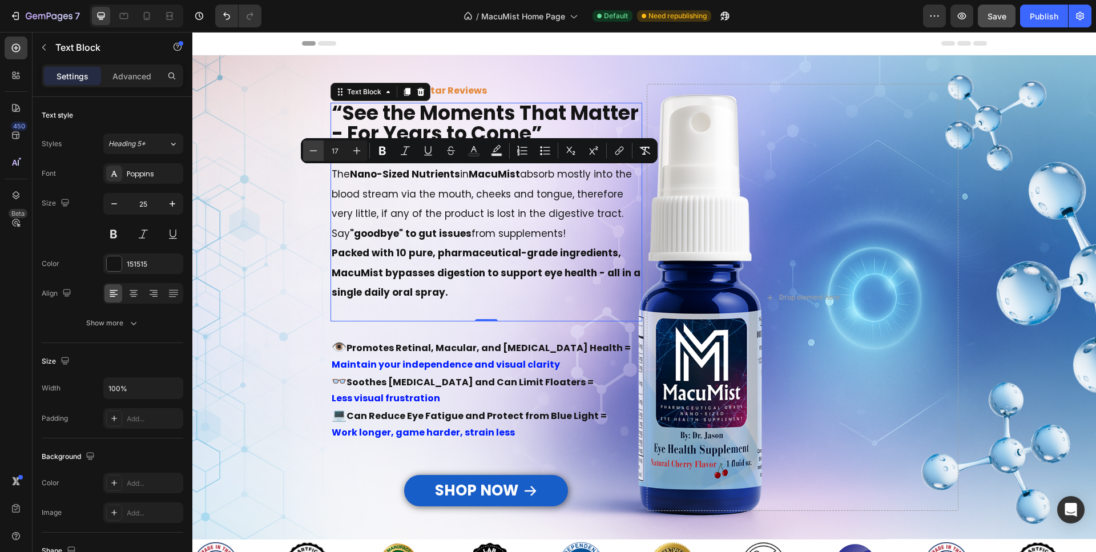
click at [312, 152] on icon "Editor contextual toolbar" at bounding box center [313, 150] width 11 height 11
type input "16"
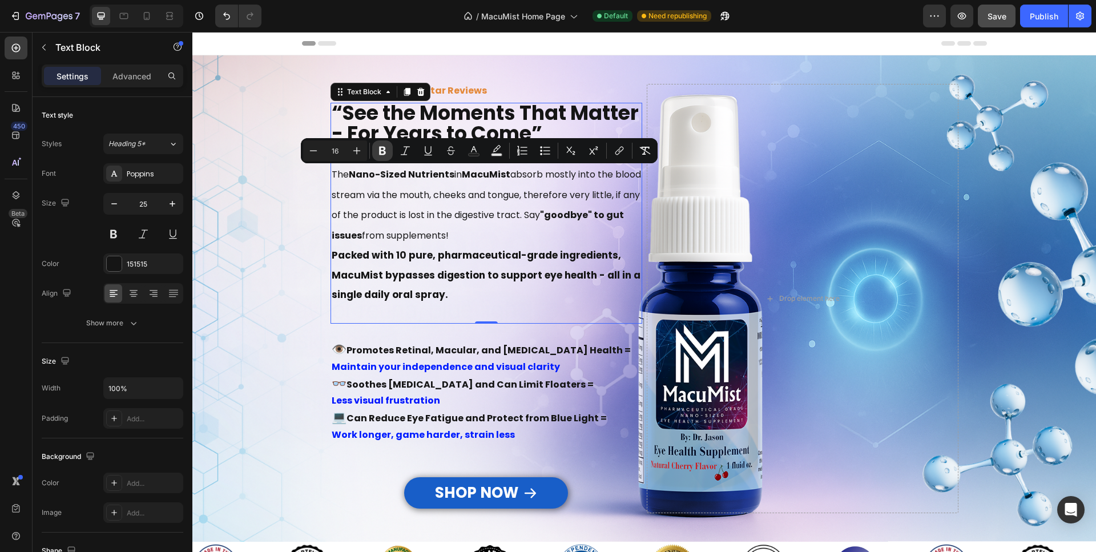
click at [377, 147] on icon "Editor contextual toolbar" at bounding box center [382, 150] width 11 height 11
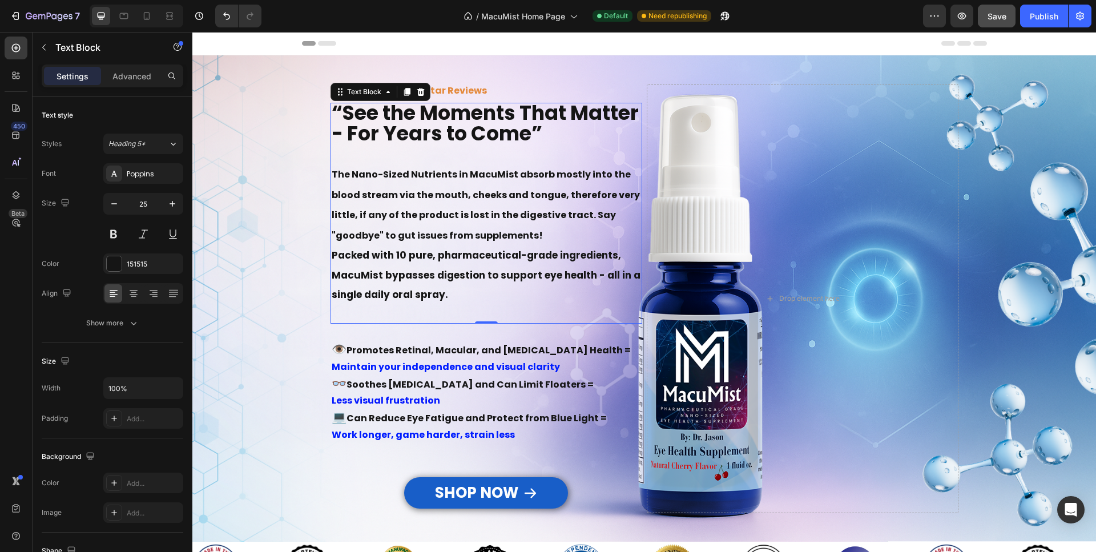
click at [402, 264] on p "Packed with 10 pure, pharmaceutical-grade ingredients, MacuMist bypasses digest…" at bounding box center [486, 274] width 309 height 59
drag, startPoint x: 402, startPoint y: 256, endPoint x: 385, endPoint y: 256, distance: 16.5
click at [385, 256] on strong "Packed with 10 pure, pharmaceutical-grade ingredients, MacuMist bypasses digest…" at bounding box center [486, 274] width 309 height 53
click at [435, 253] on strong "Packed with 10 pure, pharmaceutical-grade ingredients, MacuMist bypasses digest…" at bounding box center [486, 274] width 309 height 53
drag, startPoint x: 451, startPoint y: 254, endPoint x: 398, endPoint y: 255, distance: 53.1
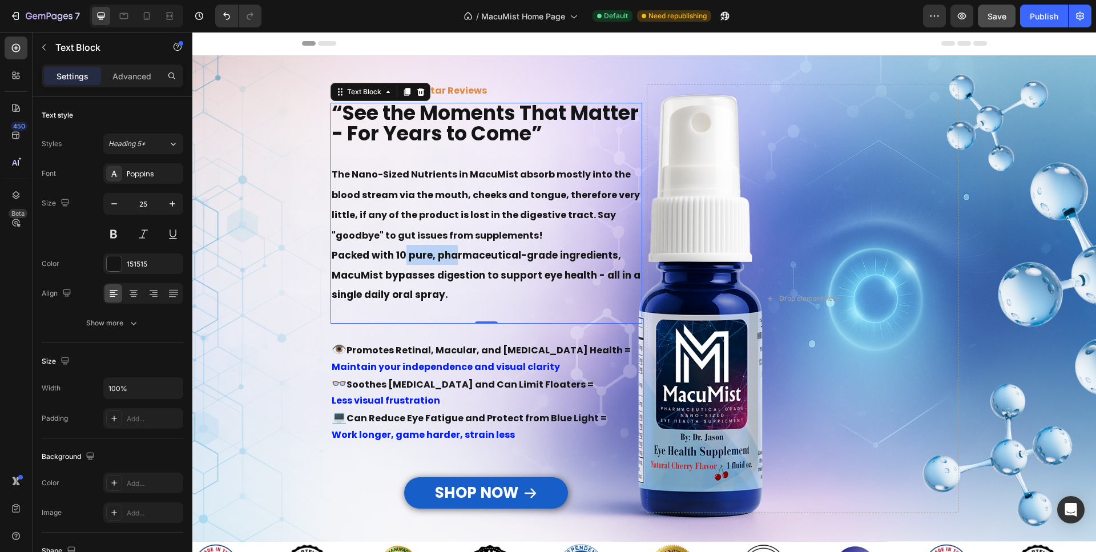
click at [398, 255] on strong "Packed with 10 pure, pharmaceutical-grade ingredients, MacuMist bypasses digest…" at bounding box center [486, 274] width 309 height 53
click at [416, 256] on strong "Packed with 10 pure, pharmaceutical-grade ingredients, MacuMist bypasses digest…" at bounding box center [486, 274] width 309 height 53
click at [441, 292] on p "Packed with 10 pure, pharmaceutical-grade ingredients, MacuMist bypasses digest…" at bounding box center [486, 274] width 309 height 59
drag, startPoint x: 440, startPoint y: 297, endPoint x: 381, endPoint y: 296, distance: 59.4
click at [381, 296] on p "Packed with 10 pure, pharmaceutical-grade ingredients, MacuMist bypasses digest…" at bounding box center [486, 274] width 309 height 59
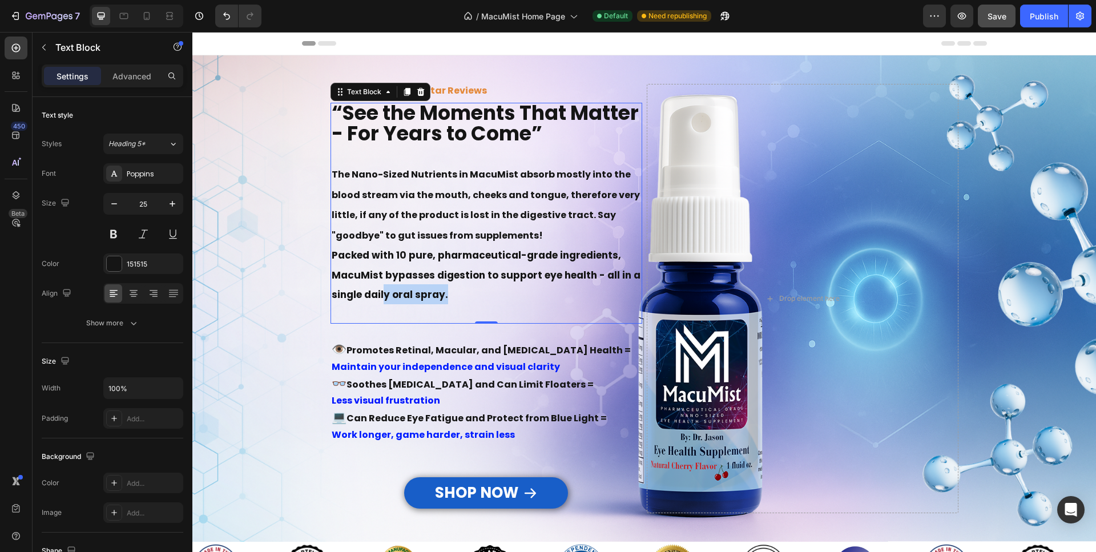
click at [383, 294] on strong "Packed with 10 pure, pharmaceutical-grade ingredients, MacuMist bypasses digest…" at bounding box center [486, 274] width 309 height 53
click at [395, 179] on strong "The Nano-Sized Nutrients in MacuMist absorb mostly into the blood stream via th…" at bounding box center [486, 205] width 308 height 74
drag, startPoint x: 395, startPoint y: 178, endPoint x: 423, endPoint y: 184, distance: 28.5
click at [423, 184] on p "The Nano-Sized Nutrients in MacuMist absorb mostly into the blood stream via th…" at bounding box center [486, 204] width 309 height 81
drag, startPoint x: 423, startPoint y: 183, endPoint x: 421, endPoint y: 200, distance: 17.3
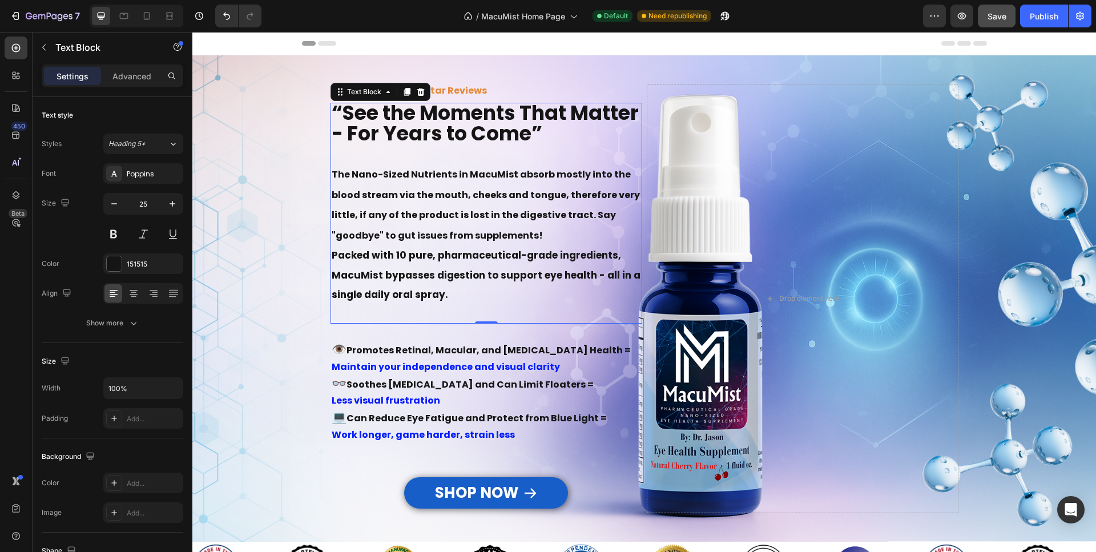
click at [423, 183] on p "The Nano-Sized Nutrients in MacuMist absorb mostly into the blood stream via th…" at bounding box center [486, 204] width 309 height 81
click at [364, 395] on p "Less visual frustration 💻 Can Reduce Eye Fatigue and Protect from Blue Light =" at bounding box center [486, 410] width 309 height 34
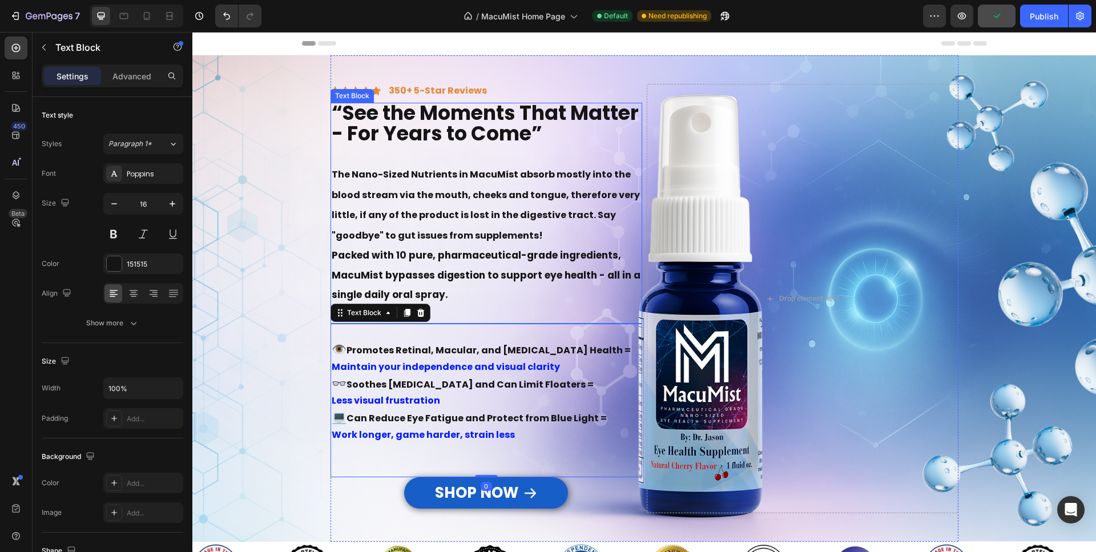
drag, startPoint x: 385, startPoint y: 268, endPoint x: 396, endPoint y: 270, distance: 11.6
click at [385, 268] on p "Packed with 10 pure, pharmaceutical-grade ingredients, MacuMist bypasses digest…" at bounding box center [486, 274] width 309 height 59
drag, startPoint x: 439, startPoint y: 277, endPoint x: 373, endPoint y: 280, distance: 66.3
drag, startPoint x: 411, startPoint y: 271, endPoint x: 359, endPoint y: 275, distance: 52.1
click at [359, 275] on strong "Packed with 10 pure, pharmaceutical-grade ingredients, MacuMist bypasses digest…" at bounding box center [486, 274] width 309 height 53
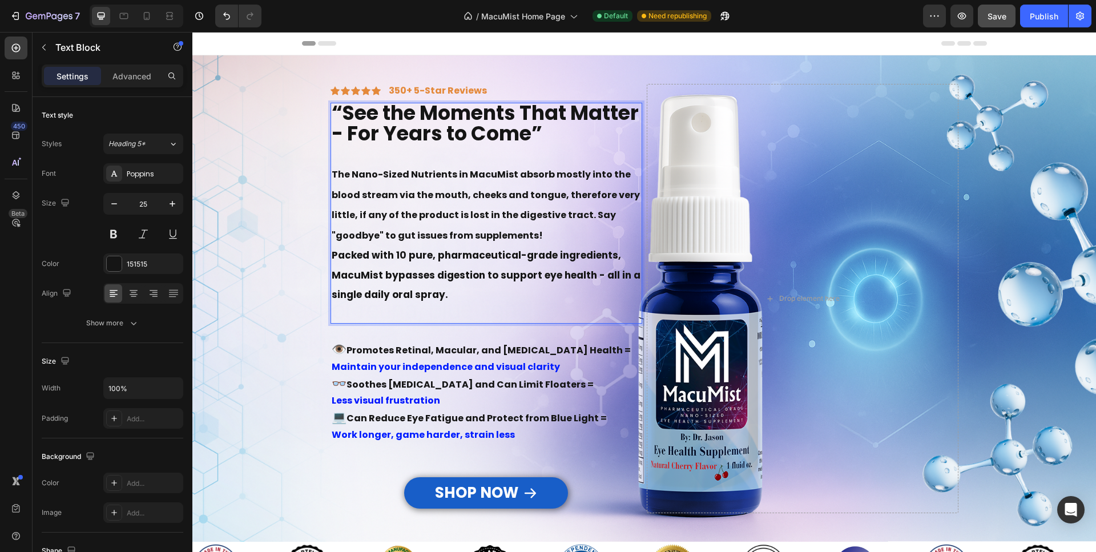
click at [413, 217] on strong "The Nano-Sized Nutrients in MacuMist absorb mostly into the blood stream via th…" at bounding box center [486, 205] width 308 height 74
drag, startPoint x: 436, startPoint y: 212, endPoint x: 366, endPoint y: 219, distance: 69.9
click at [366, 219] on strong "The Nano-Sized Nutrients in MacuMist absorb mostly into the blood stream via th…" at bounding box center [486, 205] width 308 height 74
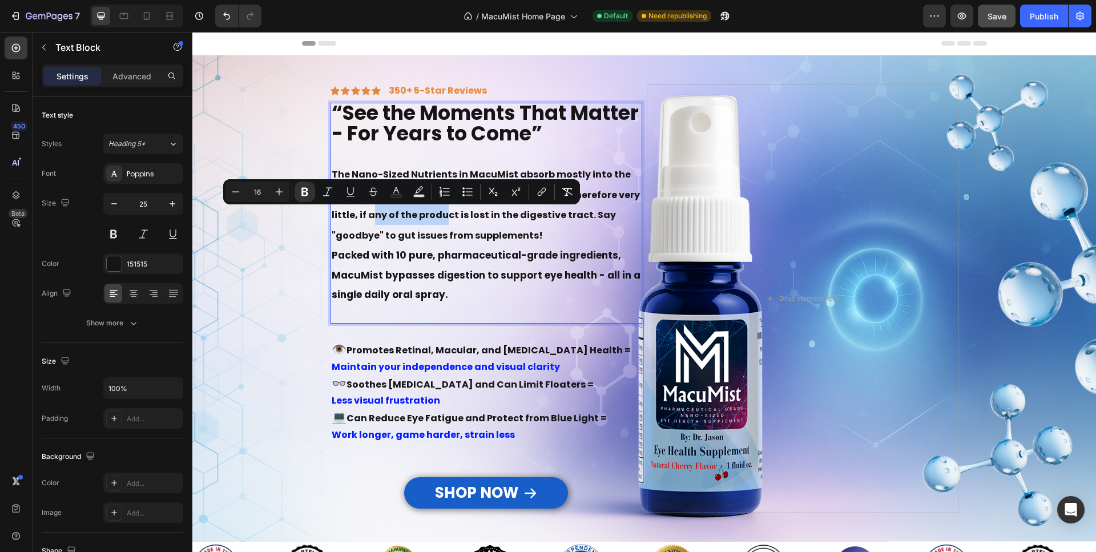
click at [425, 228] on p "The Nano-Sized Nutrients in MacuMist absorb mostly into the blood stream via th…" at bounding box center [486, 204] width 309 height 81
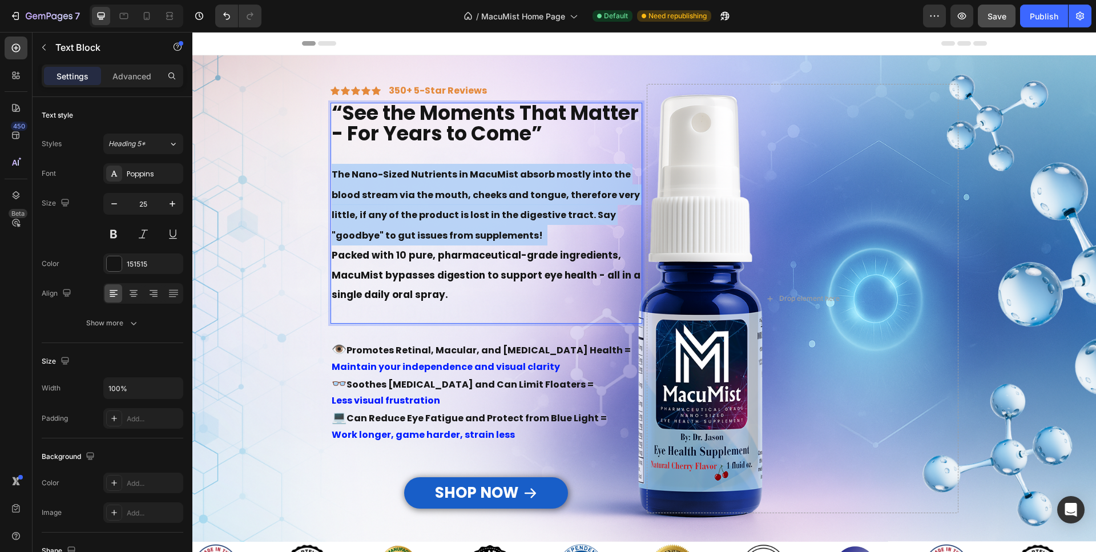
drag, startPoint x: 541, startPoint y: 231, endPoint x: 326, endPoint y: 172, distance: 222.5
click at [332, 173] on p "The Nano-Sized Nutrients in MacuMist absorb mostly into the blood stream via th…" at bounding box center [486, 204] width 309 height 81
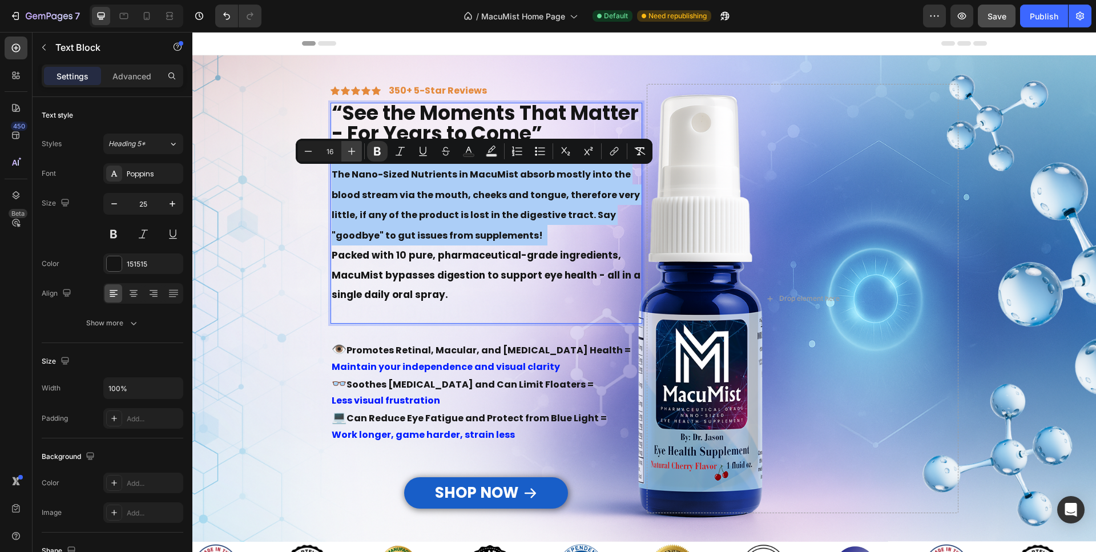
click at [350, 146] on icon "Editor contextual toolbar" at bounding box center [351, 151] width 11 height 11
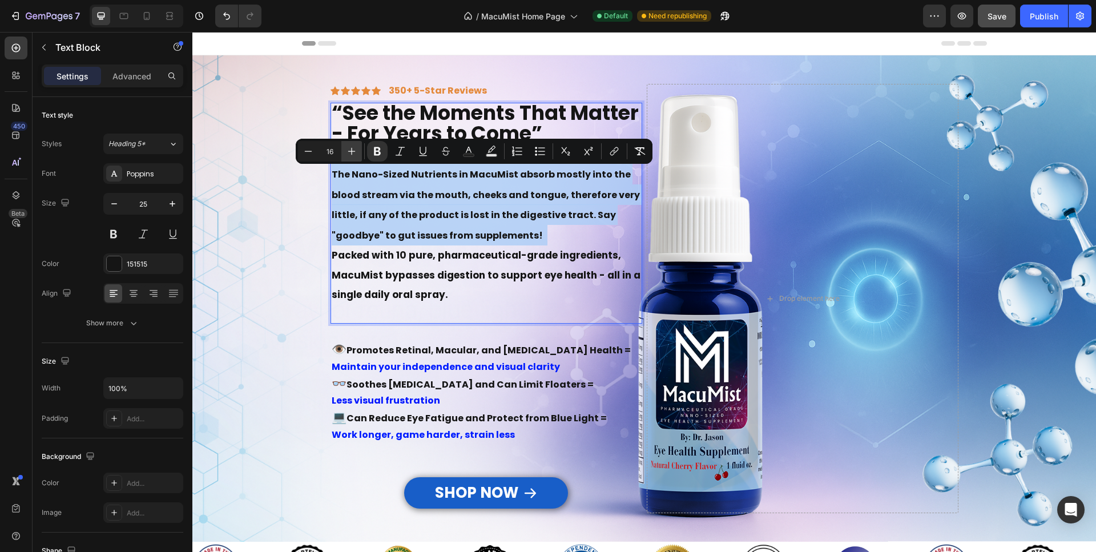
type input "17"
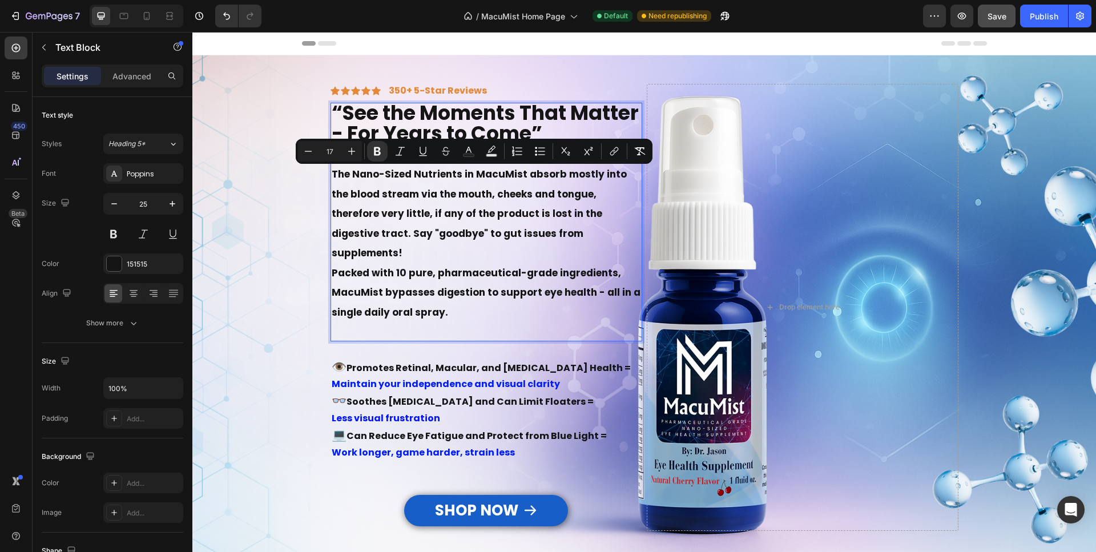
click at [404, 239] on strong "The Nano-Sized Nutrients in MacuMist absorb mostly into the blood stream via th…" at bounding box center [479, 213] width 295 height 92
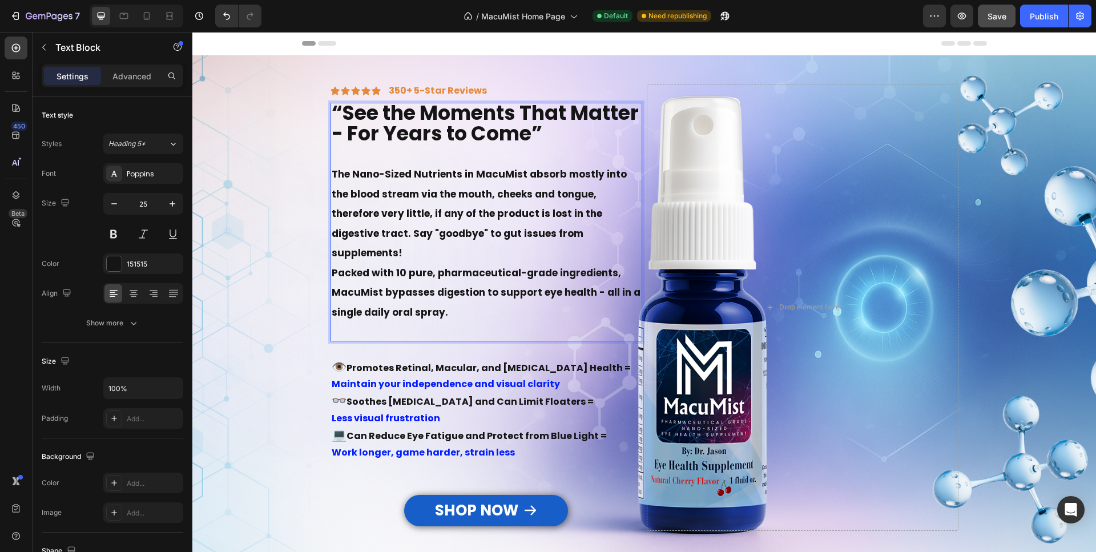
click at [567, 236] on strong "The Nano-Sized Nutrients in MacuMist absorb mostly into the blood stream via th…" at bounding box center [479, 213] width 295 height 92
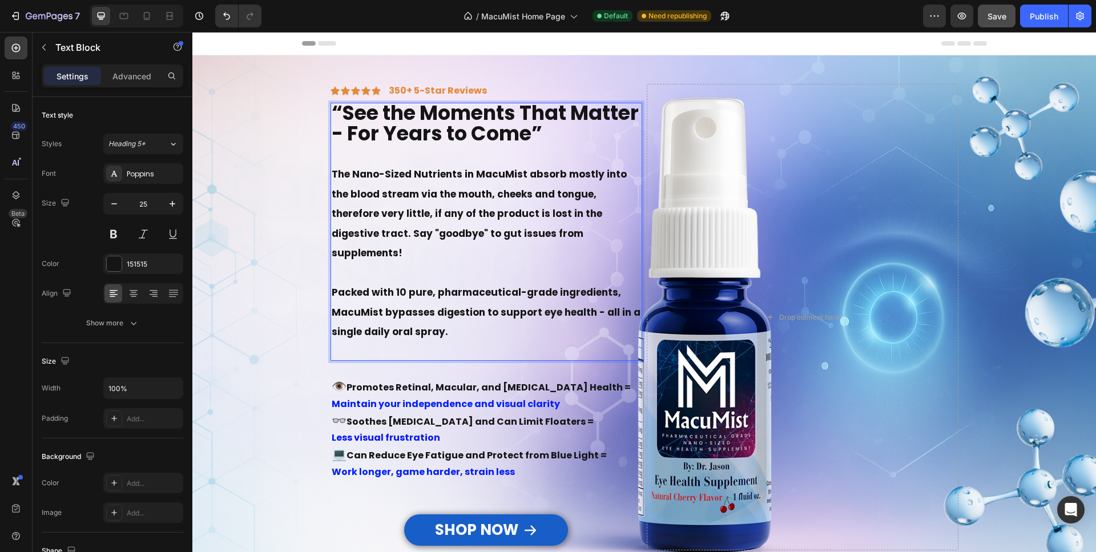
click at [562, 236] on strong "The Nano-Sized Nutrients in MacuMist absorb mostly into the blood stream via th…" at bounding box center [479, 213] width 295 height 92
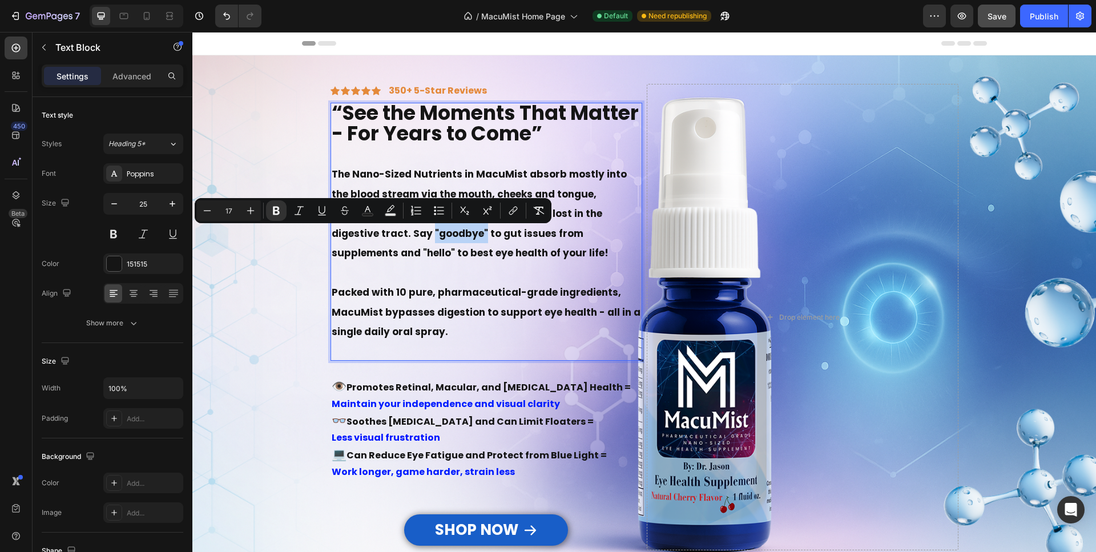
drag, startPoint x: 347, startPoint y: 230, endPoint x: 387, endPoint y: 232, distance: 40.0
click at [398, 232] on strong "The Nano-Sized Nutrients in MacuMist absorb mostly into the blood stream via th…" at bounding box center [479, 213] width 295 height 92
click at [369, 212] on icon "Editor contextual toolbar" at bounding box center [367, 210] width 11 height 11
type input "151515"
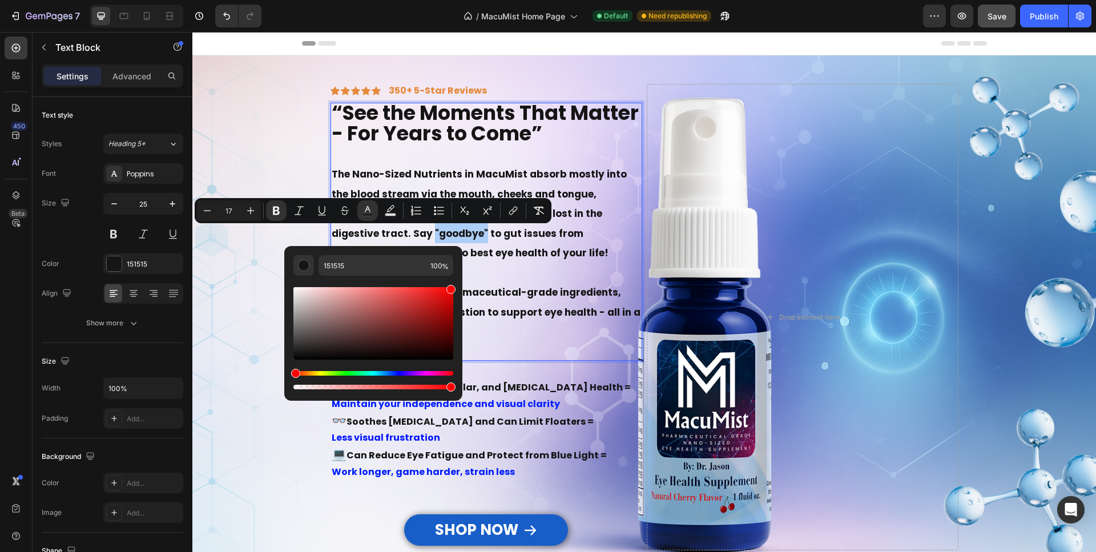
drag, startPoint x: 442, startPoint y: 292, endPoint x: 458, endPoint y: 281, distance: 19.3
click at [459, 282] on div "151515 100 %" at bounding box center [373, 319] width 178 height 146
type input "FF0000"
click at [535, 266] on p "Rich Text Editor. Editing area: main" at bounding box center [486, 273] width 309 height 20
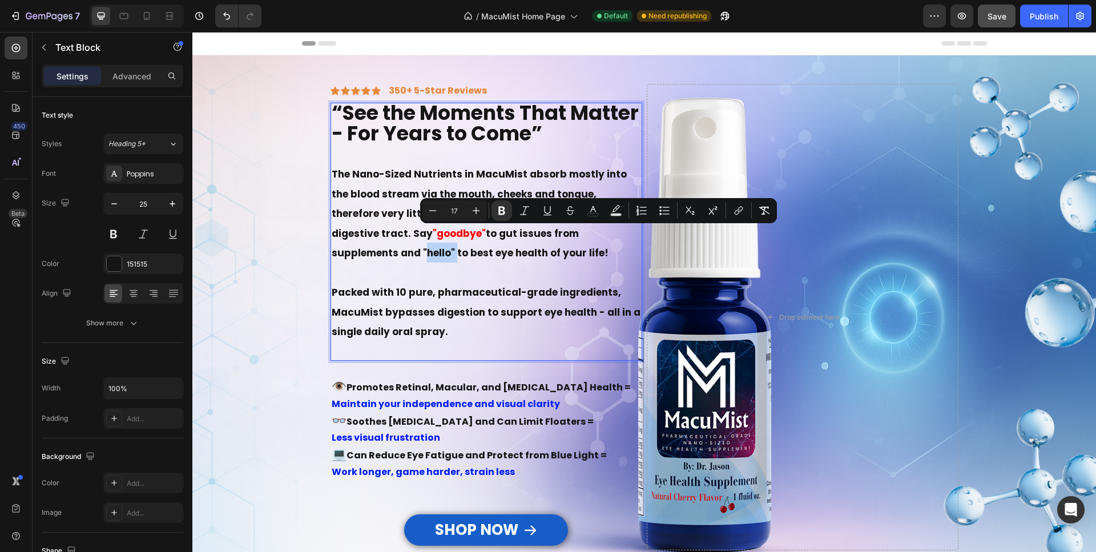
drag, startPoint x: 582, startPoint y: 232, endPoint x: 615, endPoint y: 229, distance: 32.6
click at [608, 229] on strong "to gut issues from supplements and "hello" to best eye health of your life!" at bounding box center [470, 244] width 277 height 34
click at [592, 209] on icon "Editor contextual toolbar" at bounding box center [592, 210] width 11 height 11
type input "151515"
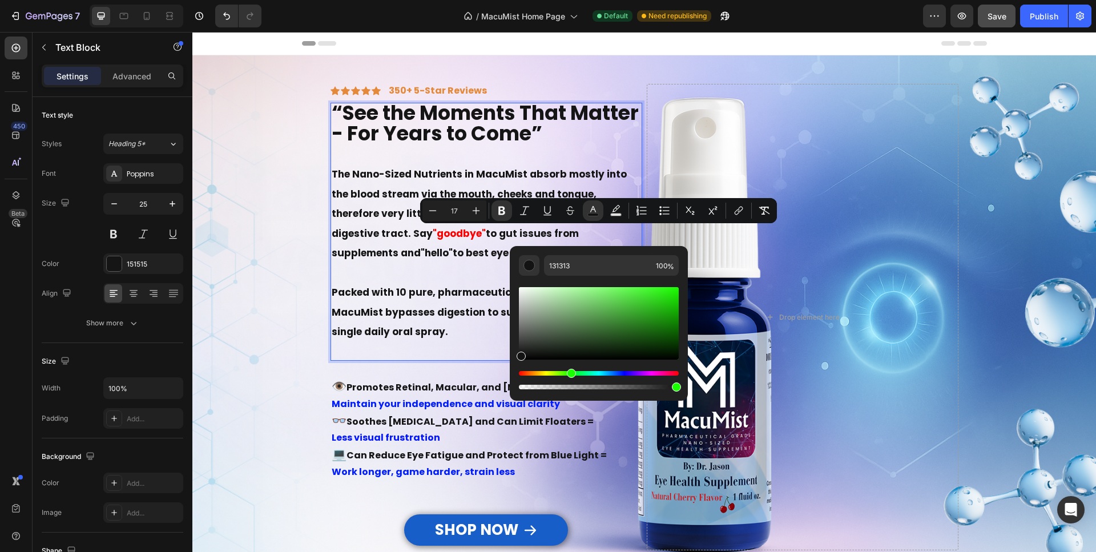
drag, startPoint x: 575, startPoint y: 372, endPoint x: 570, endPoint y: 373, distance: 5.7
click at [570, 373] on div "Hue" at bounding box center [599, 373] width 160 height 5
type input "0D8900"
drag, startPoint x: 669, startPoint y: 301, endPoint x: 680, endPoint y: 320, distance: 22.2
click at [680, 320] on div "0D8900 100 %" at bounding box center [599, 319] width 178 height 146
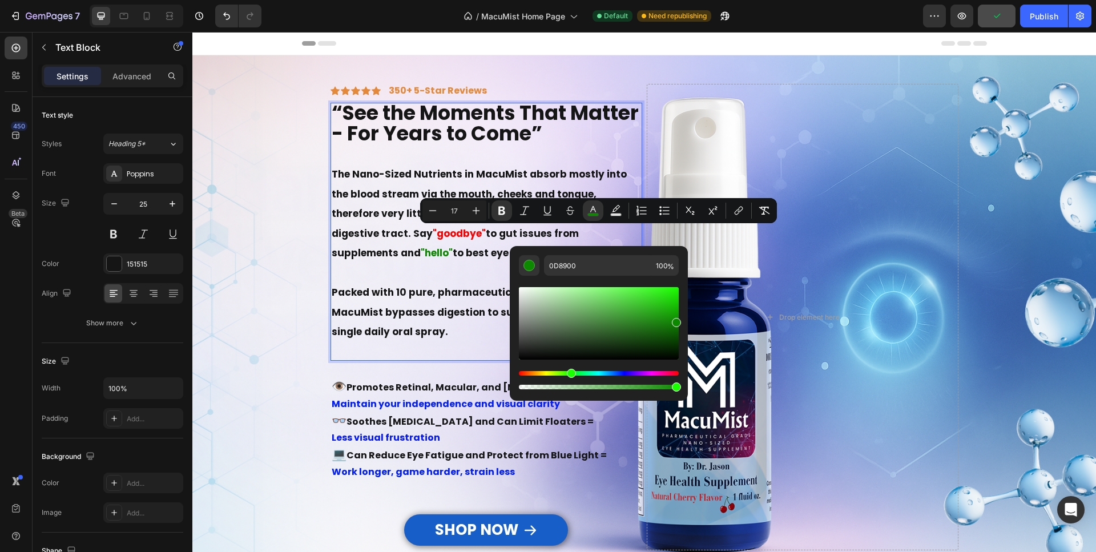
click at [474, 274] on p "Rich Text Editor. Editing area: main" at bounding box center [486, 273] width 309 height 20
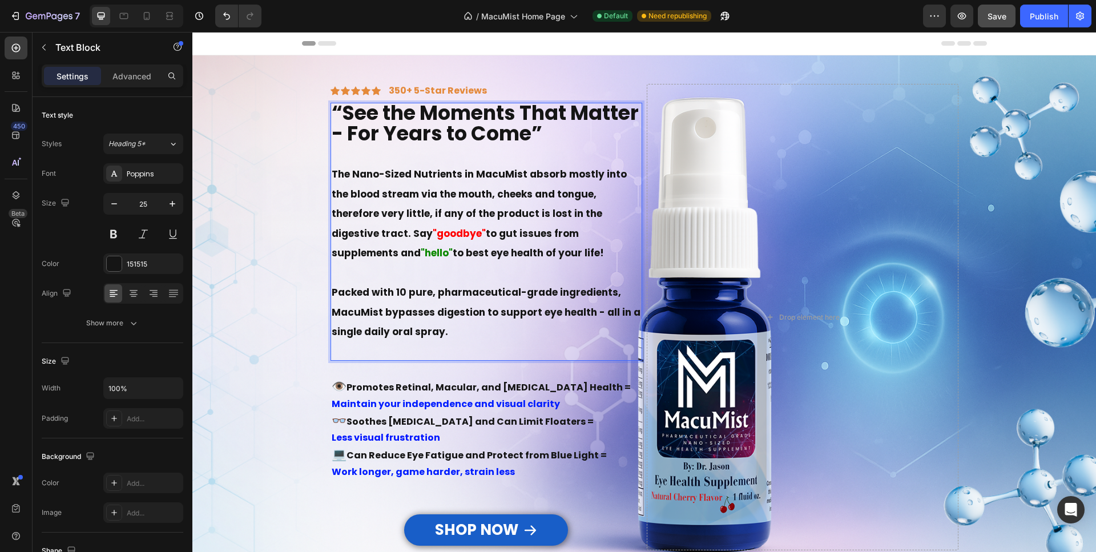
click at [547, 295] on strong "Packed with 10 pure, pharmaceutical-grade ingredients, MacuMist bypasses digest…" at bounding box center [486, 311] width 309 height 53
click at [517, 326] on p "Packed with 10 pure, pharmaceutical-grade nano-sized ingredients, MacuMist bypa…" at bounding box center [486, 311] width 309 height 59
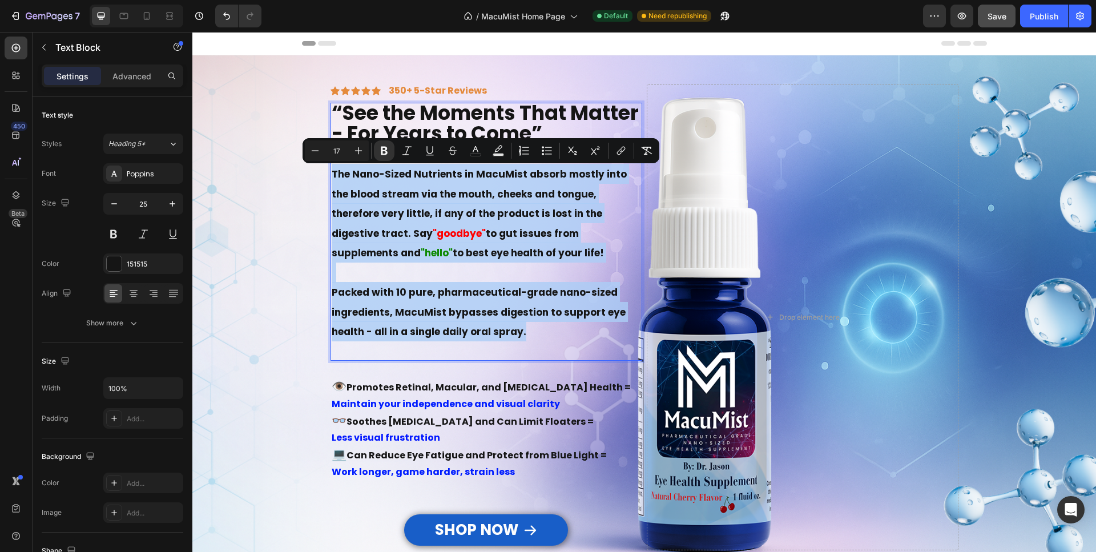
drag, startPoint x: 520, startPoint y: 334, endPoint x: 320, endPoint y: 173, distance: 256.5
click at [330, 173] on div "“See the Moments That Matter - For Years to Come” The Nano-Sized Nutrients in M…" at bounding box center [486, 232] width 312 height 259
copy div "The Nano-Sized Nutrients in MacuMist absorb mostly into the blood stream via th…"
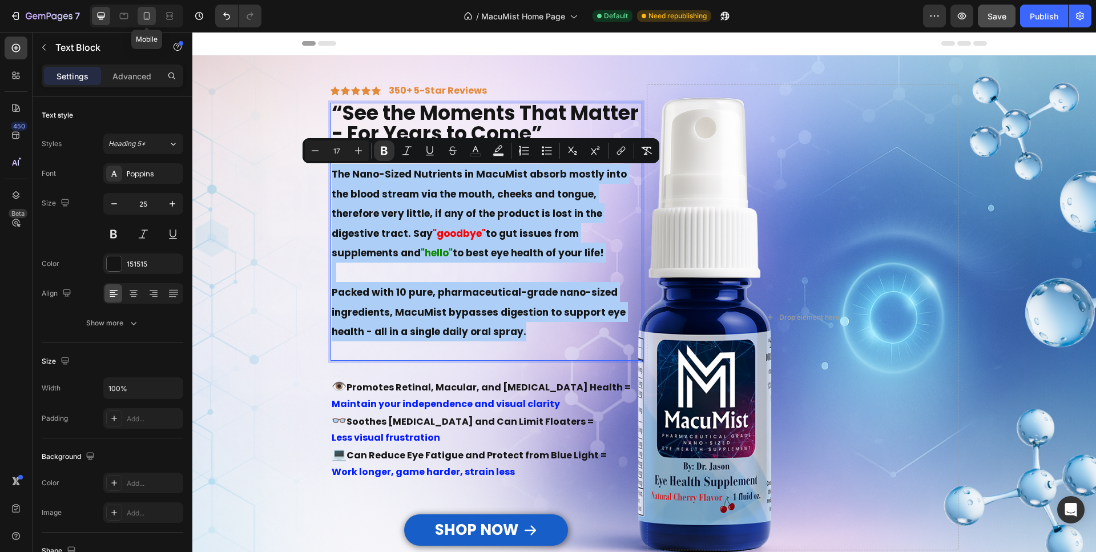
click at [147, 11] on icon at bounding box center [146, 15] width 11 height 11
type input "24"
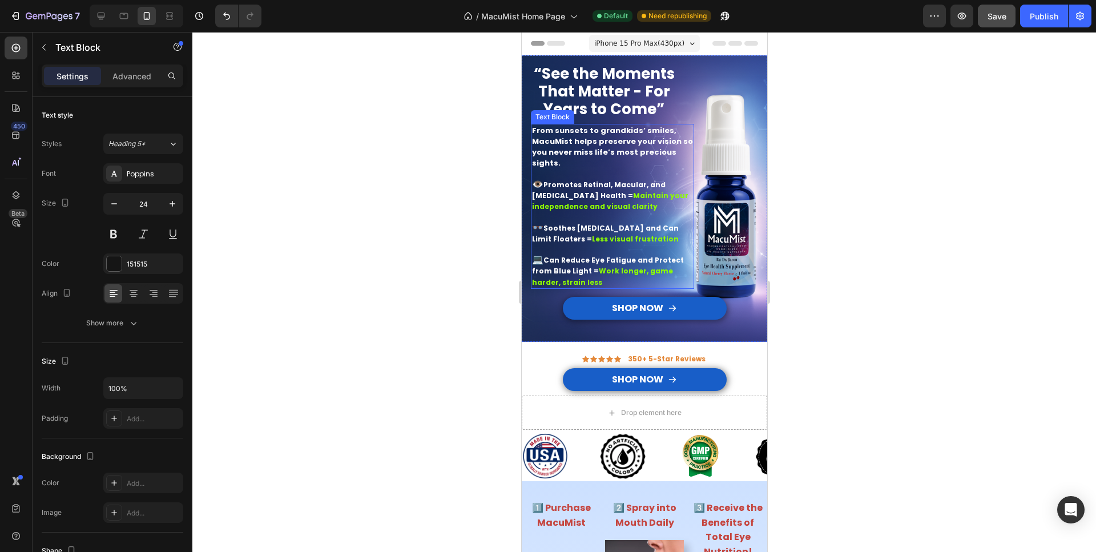
click at [563, 164] on p "From sunsets to grandkids’ smiles, MacuMist helps preserve your vision so you n…" at bounding box center [611, 147] width 161 height 44
click at [562, 164] on p "From sunsets to grandkids’ smiles, MacuMist helps preserve your vision so you n…" at bounding box center [611, 147] width 161 height 44
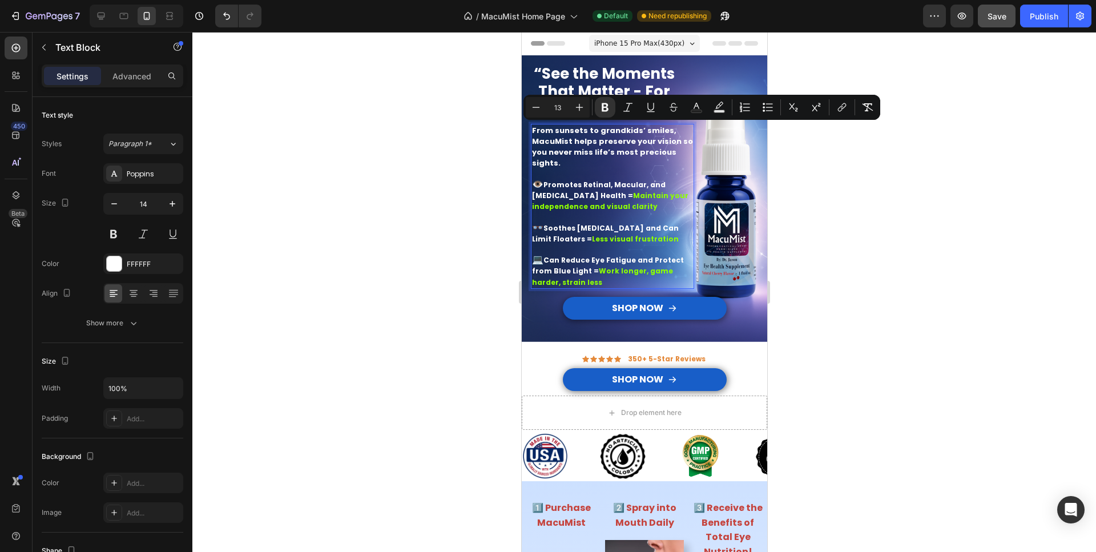
drag, startPoint x: 560, startPoint y: 163, endPoint x: 539, endPoint y: 130, distance: 38.8
click at [533, 130] on strong "From sunsets to grandkids’ smiles, MacuMist helps preserve your vision so you n…" at bounding box center [611, 147] width 161 height 44
type input "17"
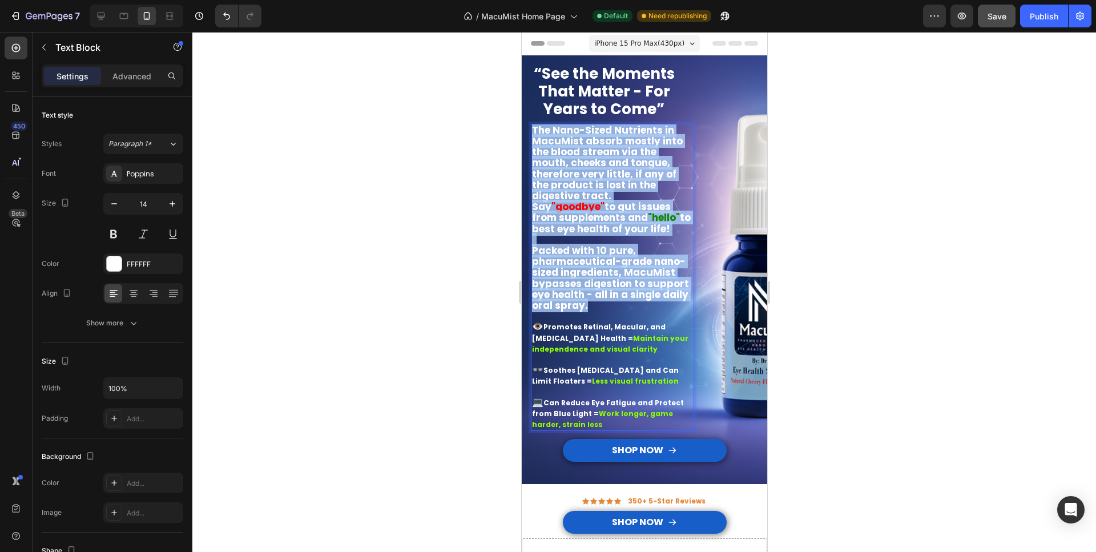
drag, startPoint x: 609, startPoint y: 301, endPoint x: 534, endPoint y: 125, distance: 191.2
click at [534, 125] on div "The Nano-Sized Nutrients in MacuMist absorb mostly into the blood stream via th…" at bounding box center [611, 278] width 163 height 308
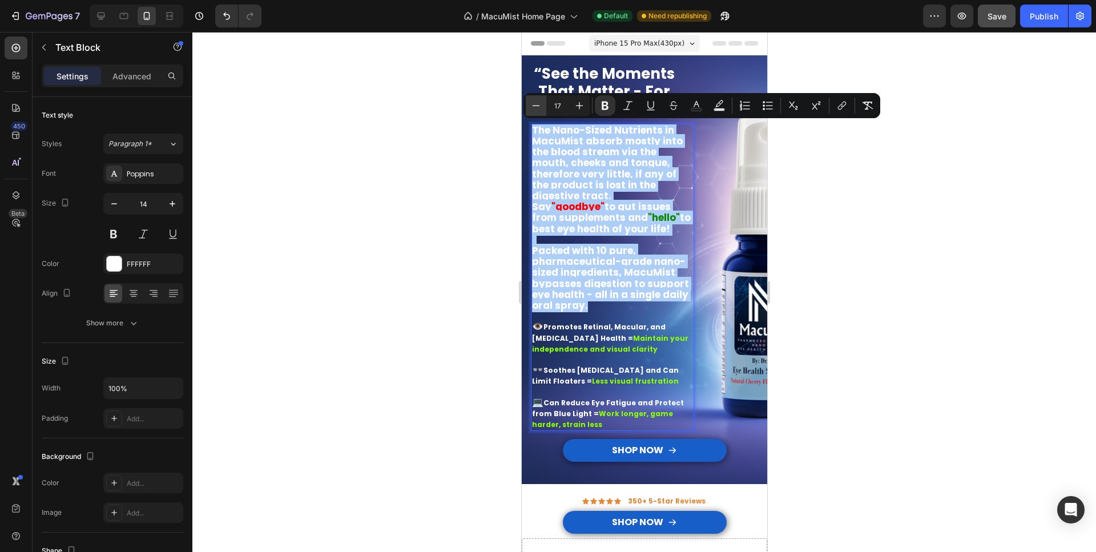
click at [529, 106] on button "Minus" at bounding box center [536, 105] width 21 height 21
click at [534, 104] on icon "Editor contextual toolbar" at bounding box center [535, 105] width 11 height 11
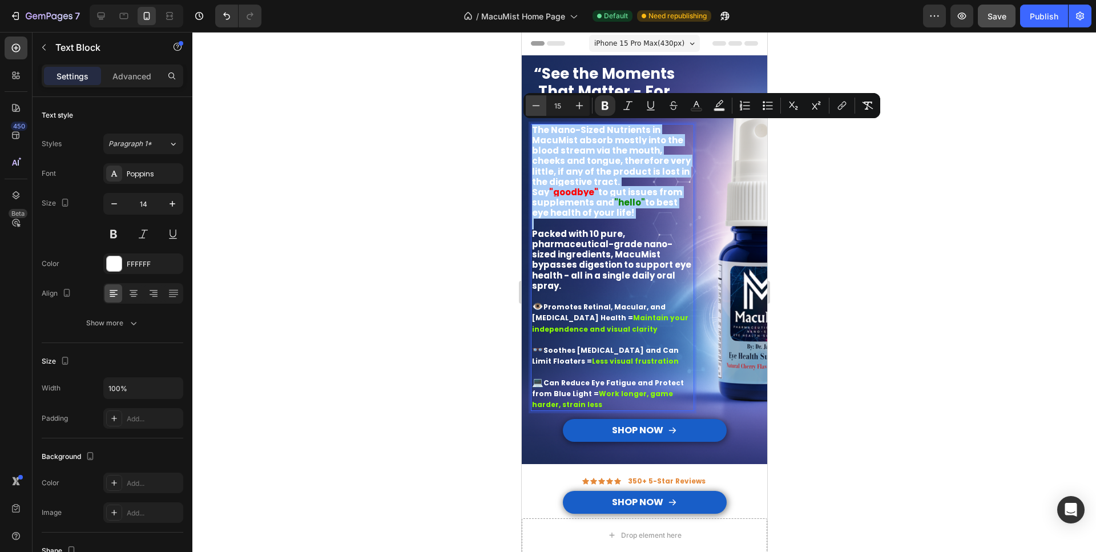
click at [534, 103] on icon "Editor contextual toolbar" at bounding box center [535, 105] width 11 height 11
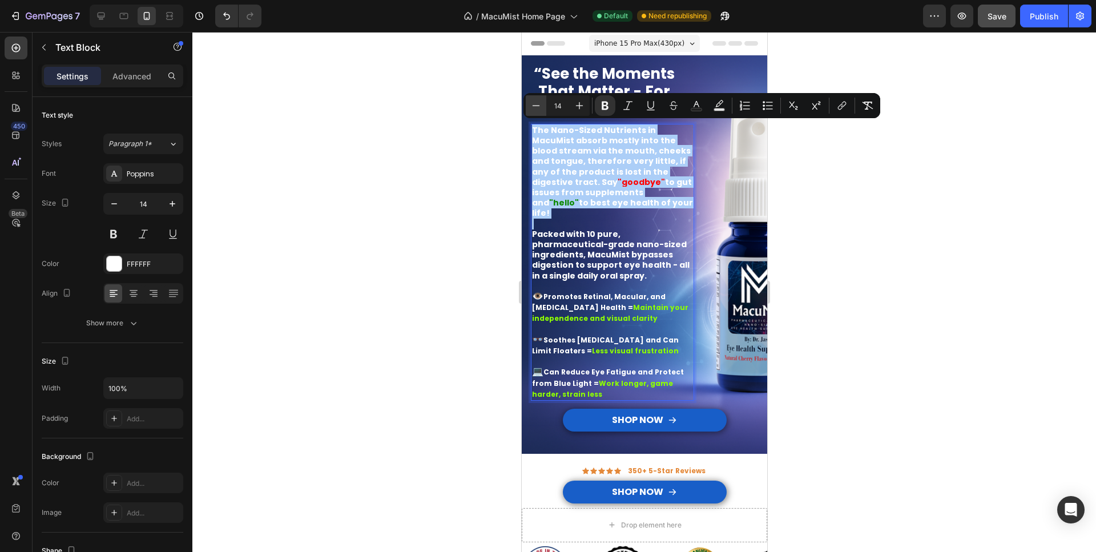
click at [534, 103] on icon "Editor contextual toolbar" at bounding box center [535, 105] width 11 height 11
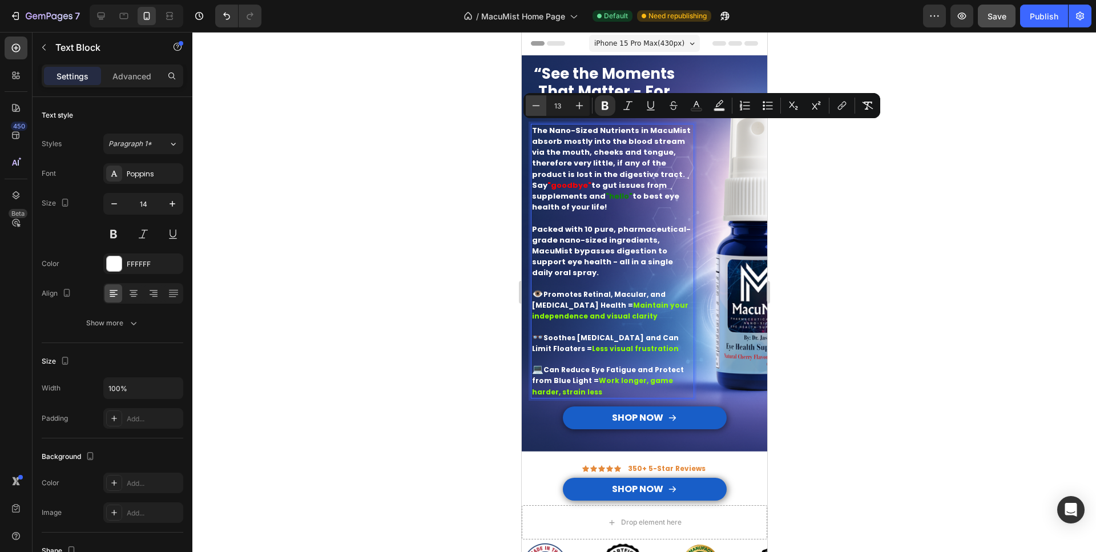
click at [533, 103] on icon "Editor contextual toolbar" at bounding box center [535, 105] width 11 height 11
type input "12"
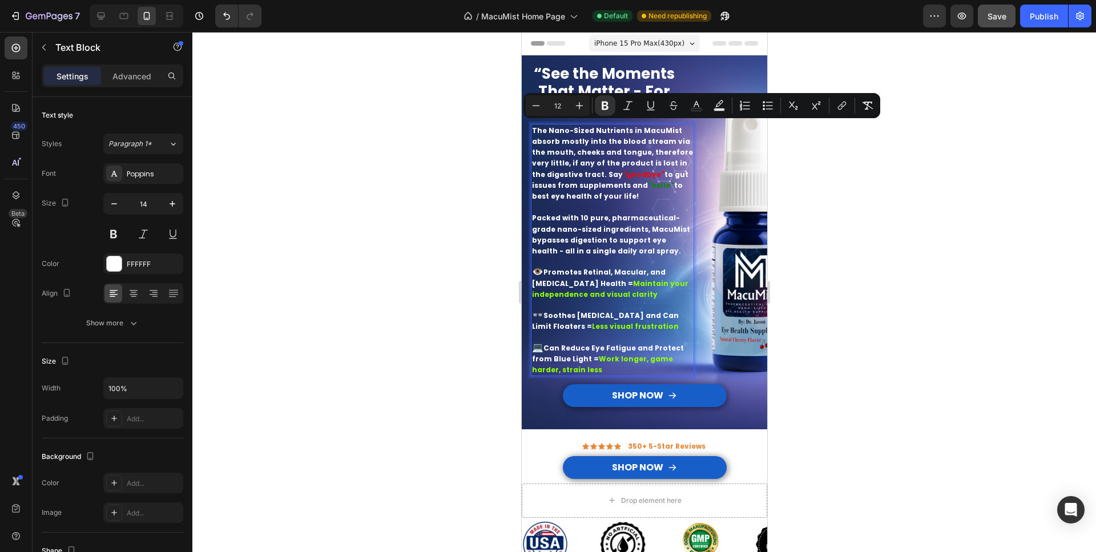
click at [548, 154] on strong "The Nano-Sized Nutrients in MacuMist absorb mostly into the blood stream via th…" at bounding box center [611, 153] width 161 height 54
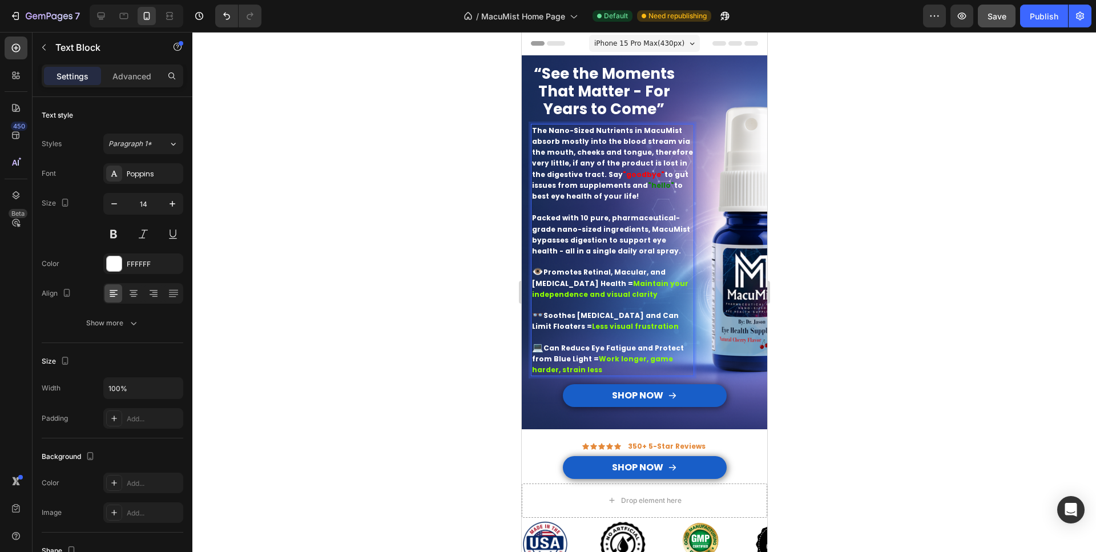
click at [661, 263] on p "Rich Text Editor. Editing area: main" at bounding box center [611, 261] width 161 height 10
click at [102, 15] on icon at bounding box center [100, 15] width 11 height 11
type input "19"
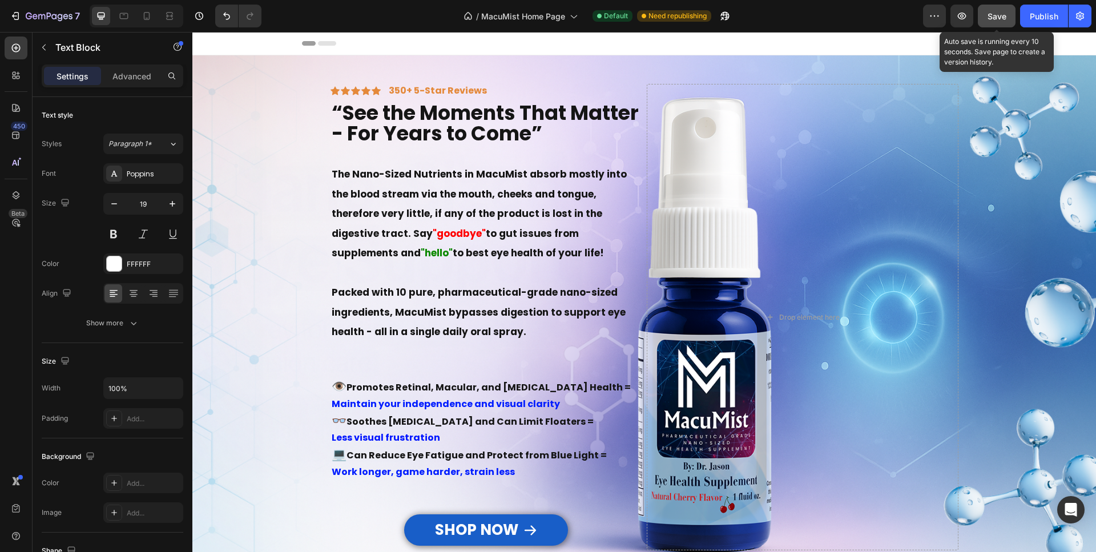
click at [1000, 19] on span "Save" at bounding box center [996, 16] width 19 height 10
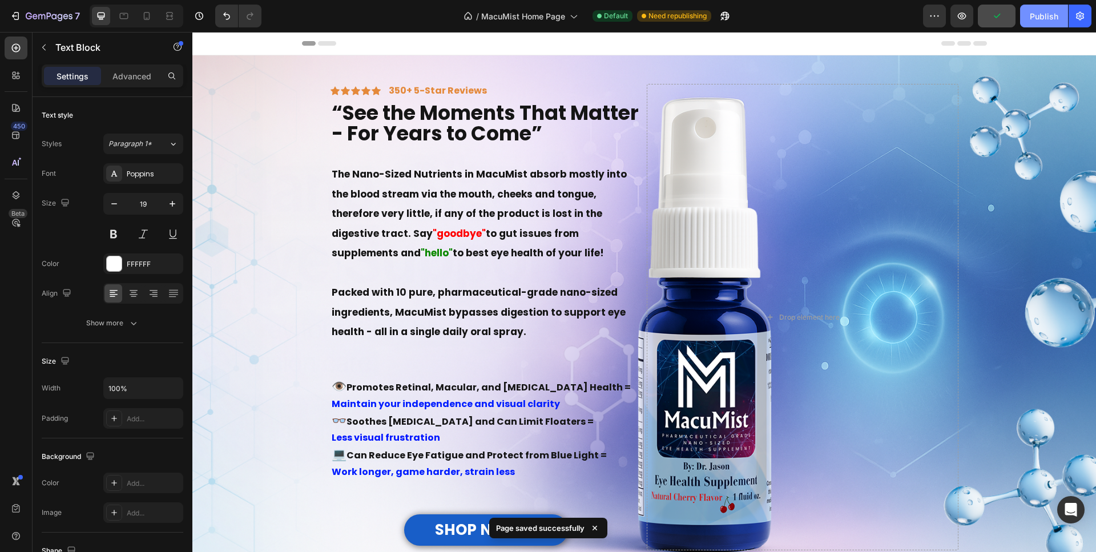
click at [1043, 15] on div "Publish" at bounding box center [1043, 16] width 29 height 12
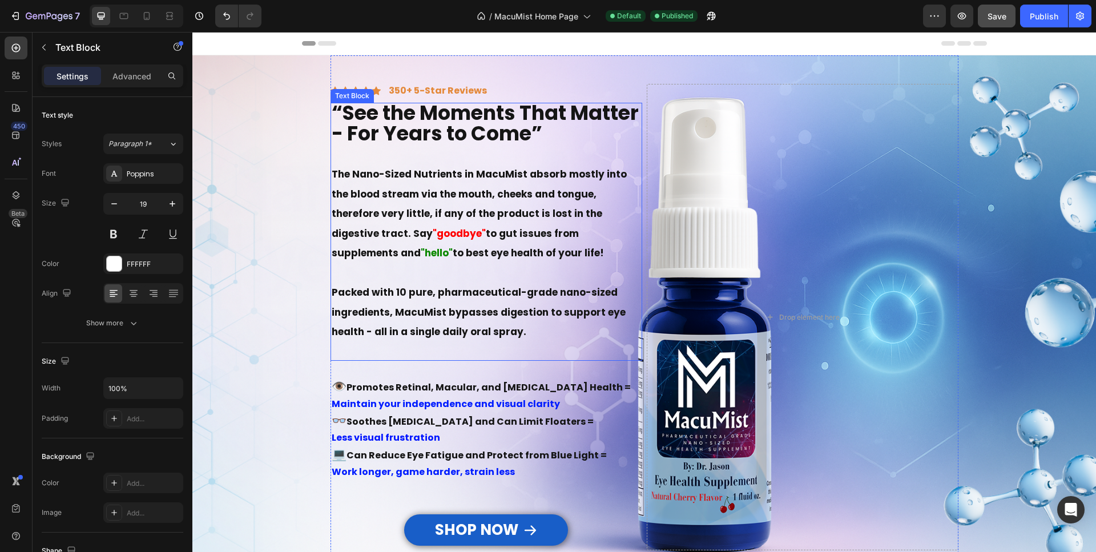
click at [611, 134] on strong "“See the Moments That Matter - For Years to Come”" at bounding box center [485, 123] width 307 height 49
click at [612, 132] on strong "“See the Moments That Matter - For Years to Come”" at bounding box center [485, 123] width 307 height 49
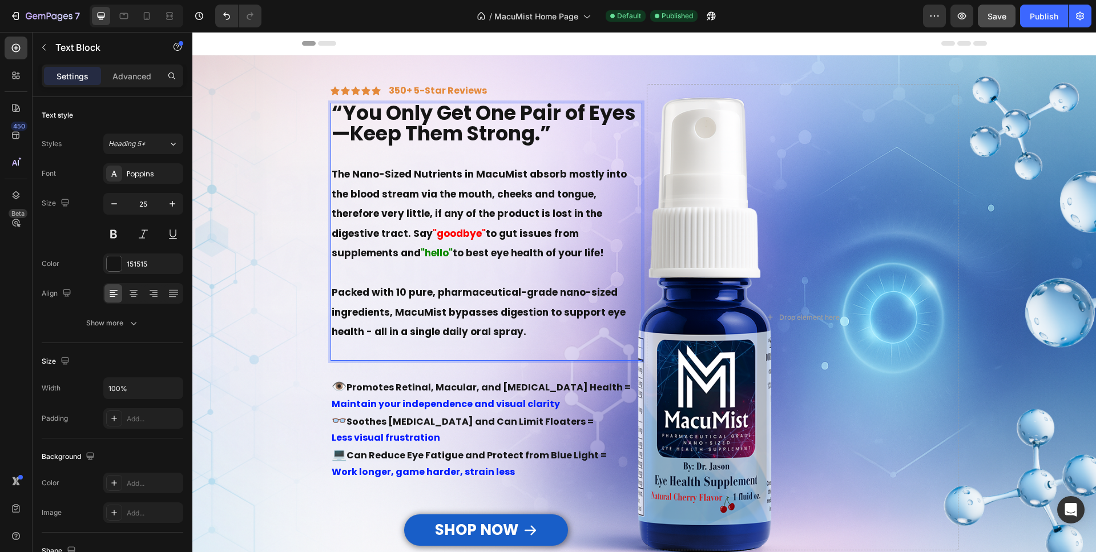
click at [559, 163] on p "Rich Text Editor. Editing area: main" at bounding box center [486, 155] width 309 height 19
click at [360, 276] on p "Rich Text Editor. Editing area: main" at bounding box center [486, 273] width 309 height 20
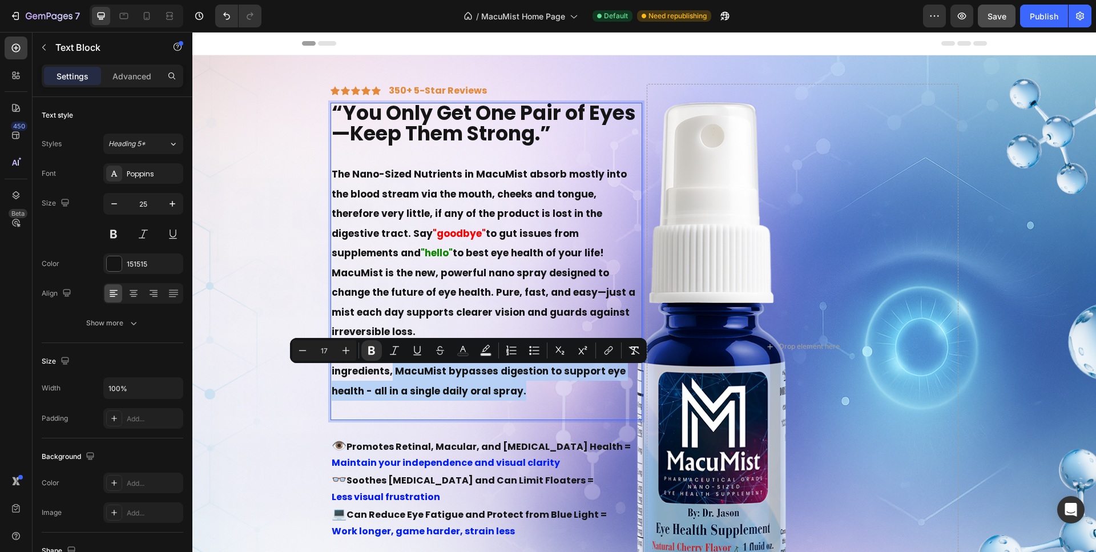
drag, startPoint x: 518, startPoint y: 393, endPoint x: 386, endPoint y: 375, distance: 133.6
click at [386, 375] on p "Packed with 10 pure, pharmaceutical-grade nano-sized ingredients, MacuMist bypa…" at bounding box center [486, 370] width 309 height 59
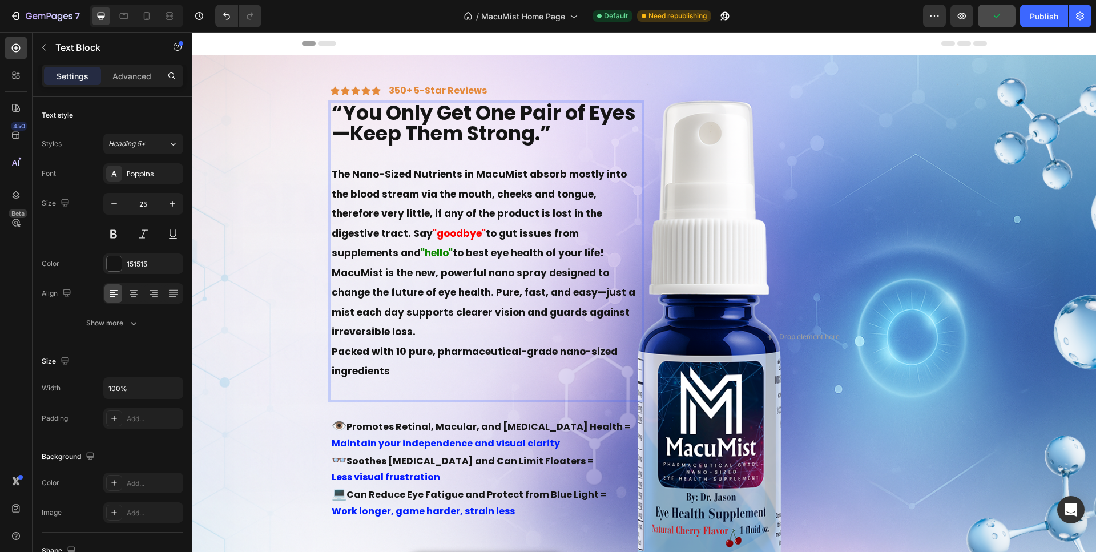
click at [621, 294] on p "MacuMist is the new, powerful nano spray designed to change the future of eye h…" at bounding box center [486, 302] width 309 height 79
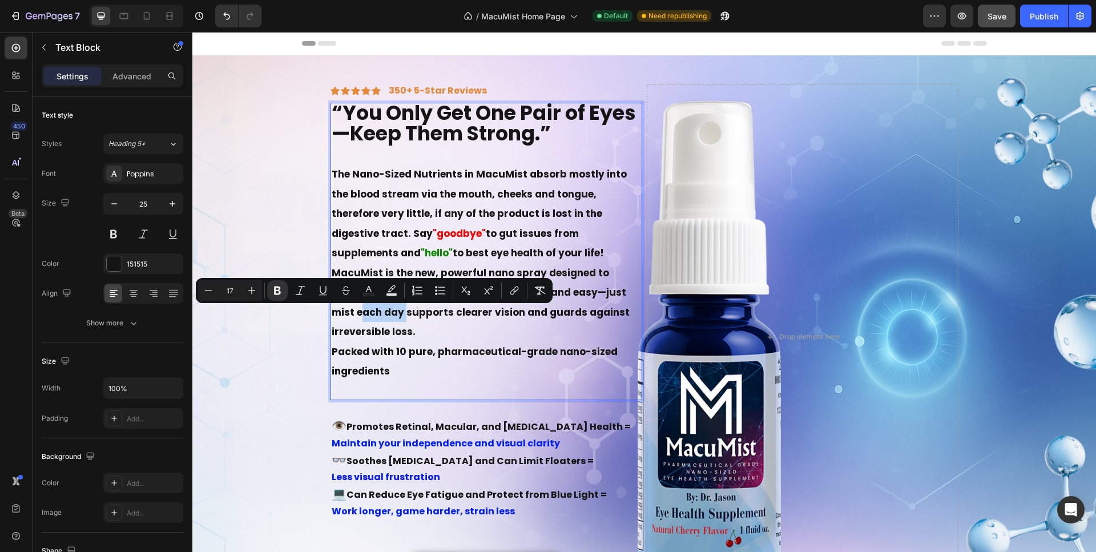
drag, startPoint x: 397, startPoint y: 316, endPoint x: 353, endPoint y: 317, distance: 44.5
click at [353, 317] on strong "MacuMist is the new, powerful nano spray designed to change the future of eye h…" at bounding box center [481, 302] width 298 height 73
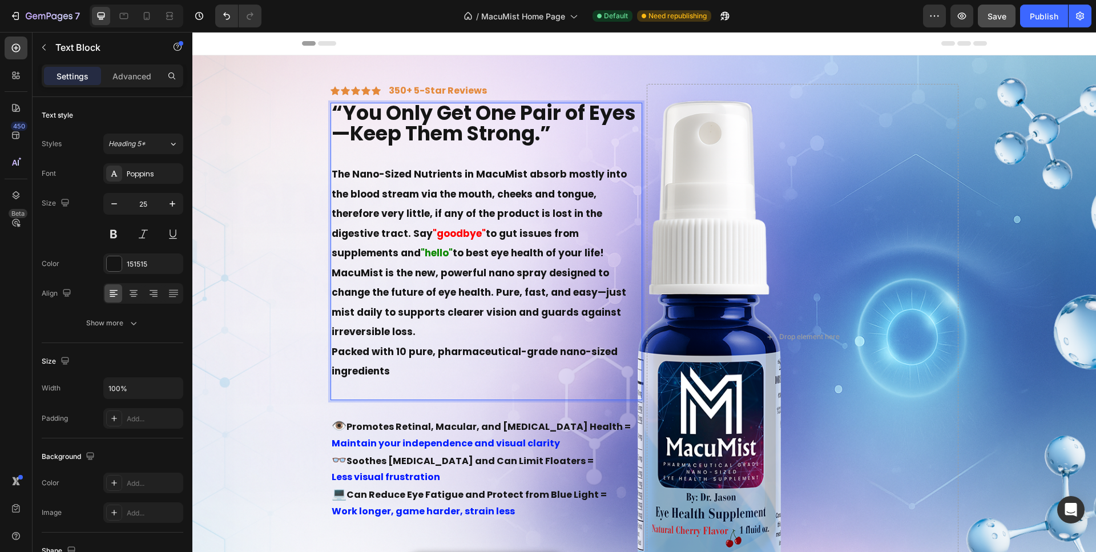
click at [435, 313] on strong "MacuMist is the new, powerful nano spray designed to change the future of eye h…" at bounding box center [479, 302] width 294 height 73
click at [557, 315] on strong "MacuMist is the new, powerful nano spray designed to change the future of eye h…" at bounding box center [479, 302] width 294 height 73
click at [517, 337] on p "MacuMist is the new, powerful nano spray designed to change the future of eye h…" at bounding box center [486, 302] width 309 height 79
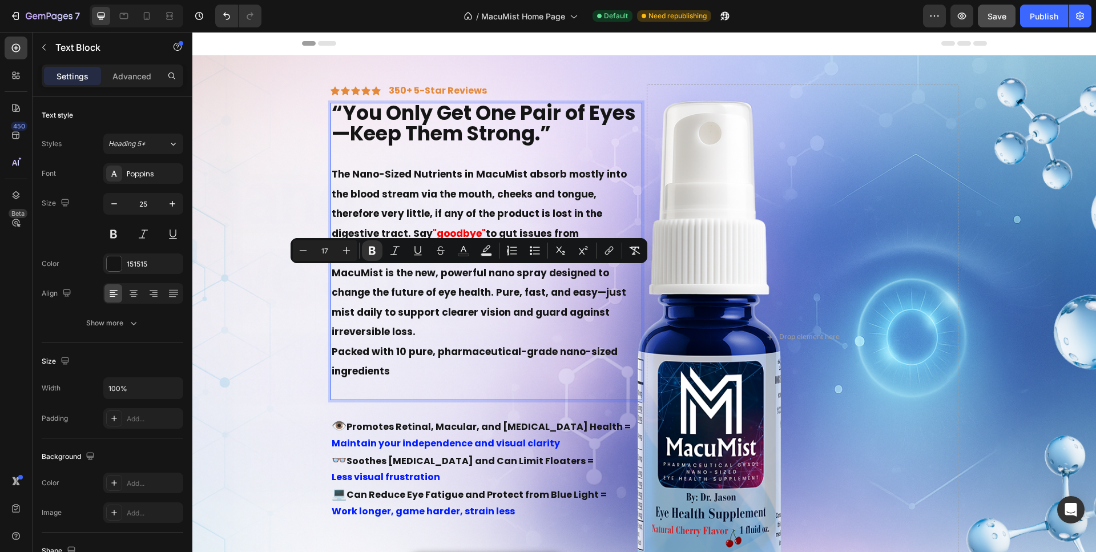
drag, startPoint x: 328, startPoint y: 272, endPoint x: 433, endPoint y: 335, distance: 122.6
click at [433, 333] on p "MacuMist is the new, powerful nano spray designed to change the future of eye h…" at bounding box center [486, 302] width 309 height 79
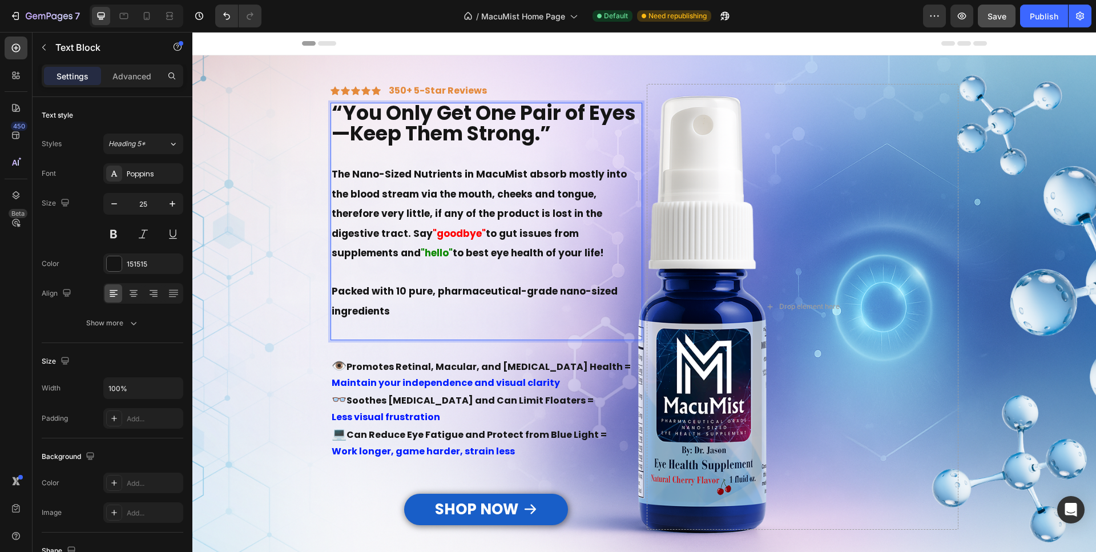
click at [332, 172] on strong "The Nano-Sized Nutrients in MacuMist absorb mostly into the blood stream via th…" at bounding box center [479, 203] width 295 height 73
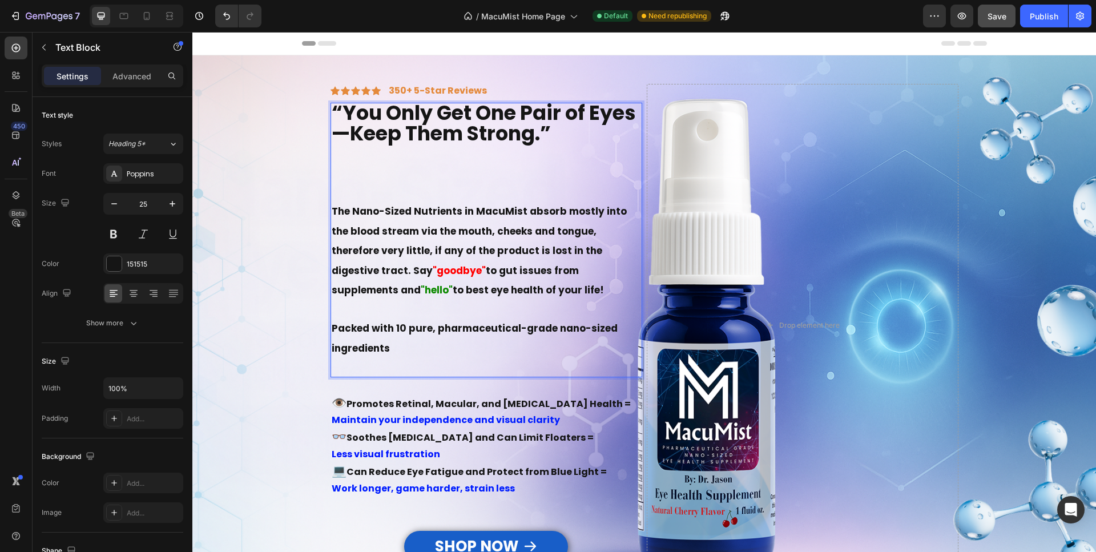
click at [341, 171] on p "Rich Text Editor. Editing area: main" at bounding box center [486, 173] width 309 height 19
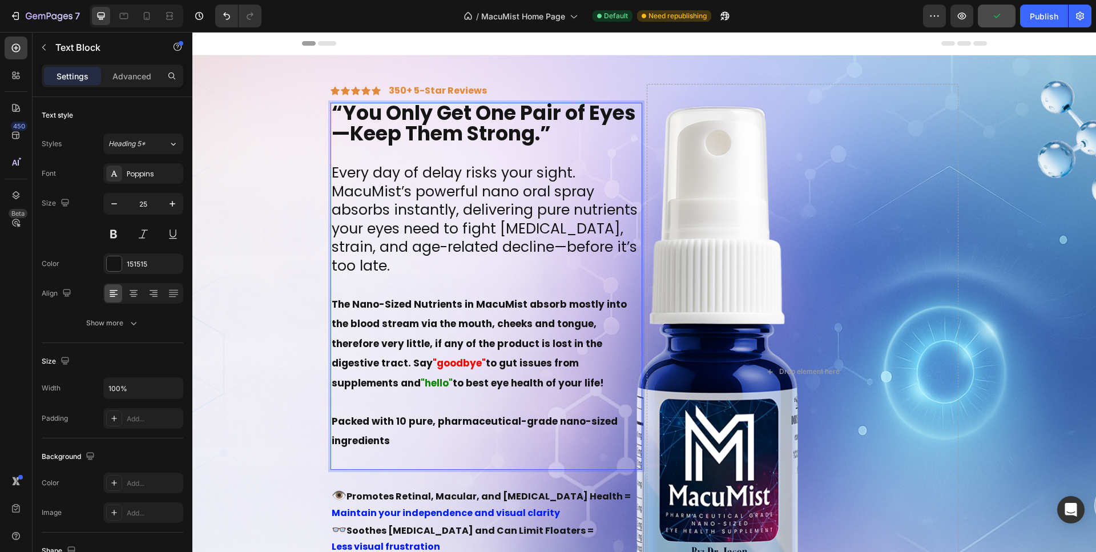
click at [398, 309] on strong "The Nano-Sized Nutrients in MacuMist absorb mostly into the blood stream via th…" at bounding box center [479, 333] width 295 height 73
click at [224, 18] on icon "Undo/Redo" at bounding box center [226, 15] width 11 height 11
click at [225, 18] on icon "Undo/Redo" at bounding box center [226, 15] width 11 height 11
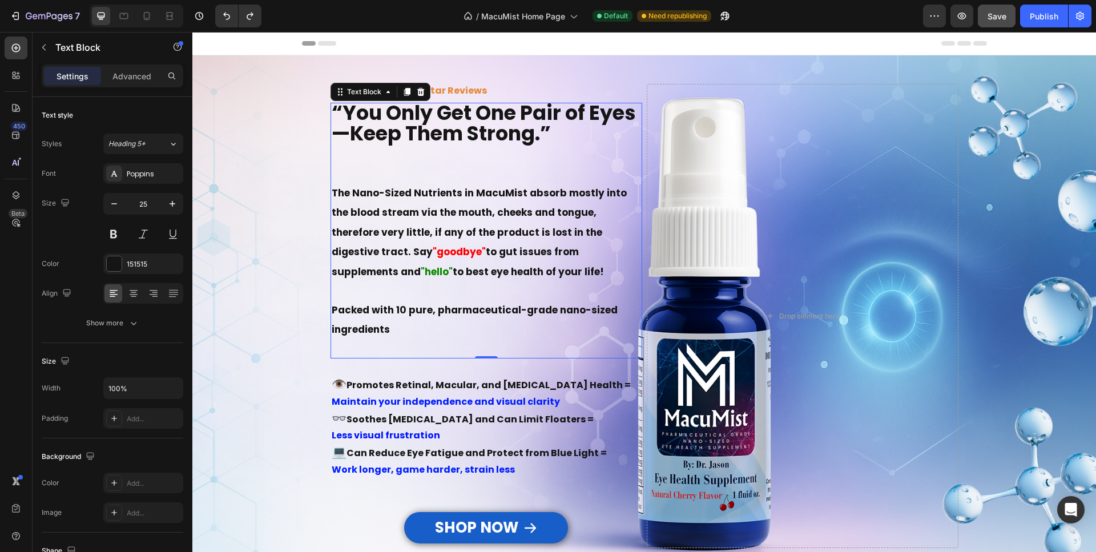
drag, startPoint x: 437, startPoint y: 280, endPoint x: 406, endPoint y: 282, distance: 30.9
click at [462, 277] on strong "to best eye health of your life!" at bounding box center [528, 272] width 151 height 14
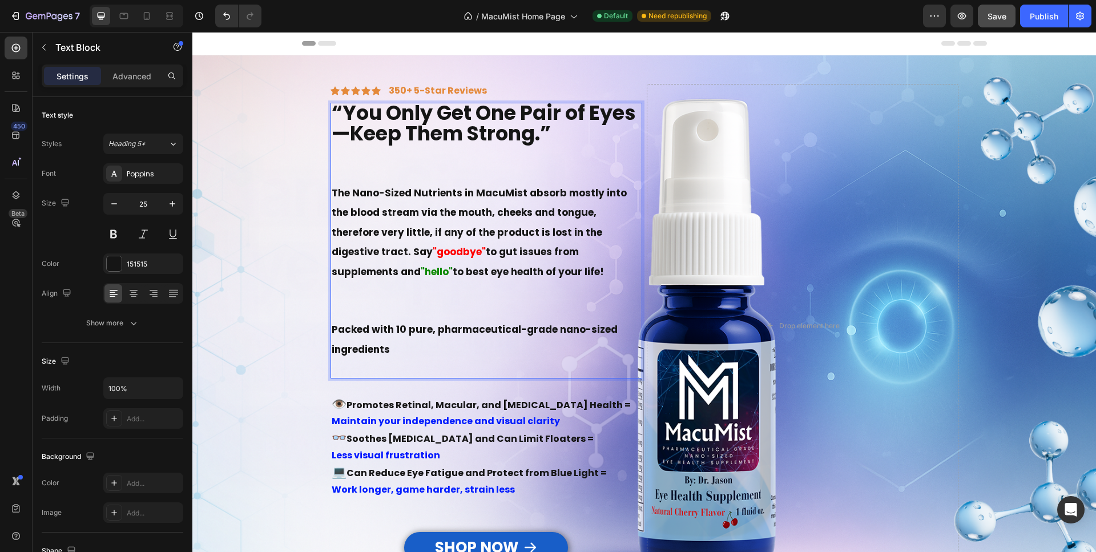
click at [342, 289] on p "Rich Text Editor. Editing area: main" at bounding box center [486, 291] width 309 height 20
click at [453, 276] on strong "to best eye health of your life!" at bounding box center [528, 272] width 151 height 14
click at [374, 290] on p "Rich Text Editor. Editing area: main" at bounding box center [486, 290] width 309 height 19
click at [364, 324] on strong "Packed with 10 pure, pharmaceutical-grade nano-sized ingredients" at bounding box center [475, 338] width 286 height 34
click at [472, 270] on p "The Nano-Sized Nutrients in MacuMist absorb mostly into the blood stream via th…" at bounding box center [486, 232] width 309 height 99
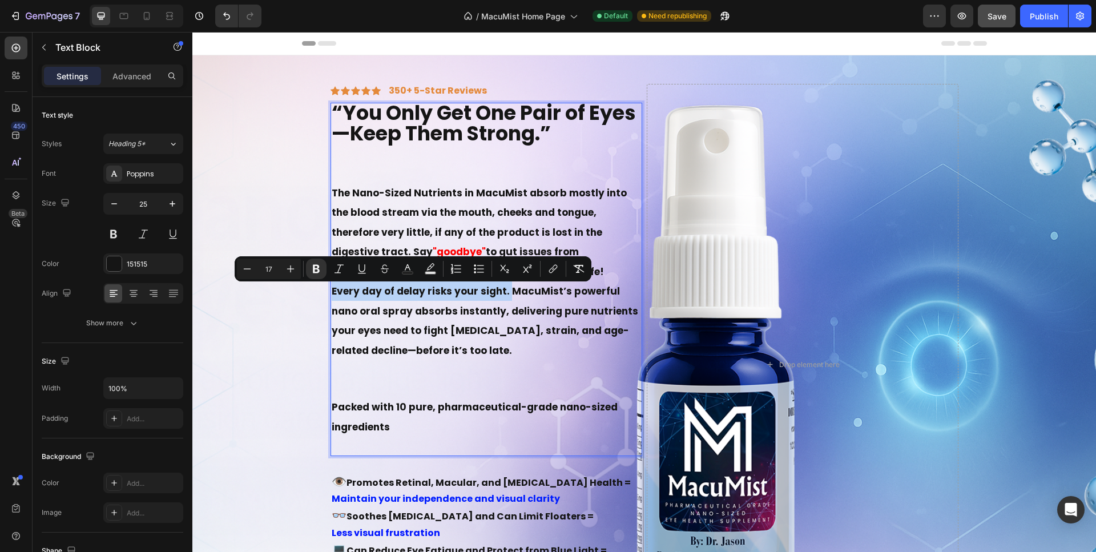
drag, startPoint x: 483, startPoint y: 290, endPoint x: 310, endPoint y: 291, distance: 172.3
click at [330, 291] on div "“You Only Get One Pair of Eyes—Keep Them Strong.” The Nano-Sized Nutrients in M…" at bounding box center [486, 279] width 312 height 353
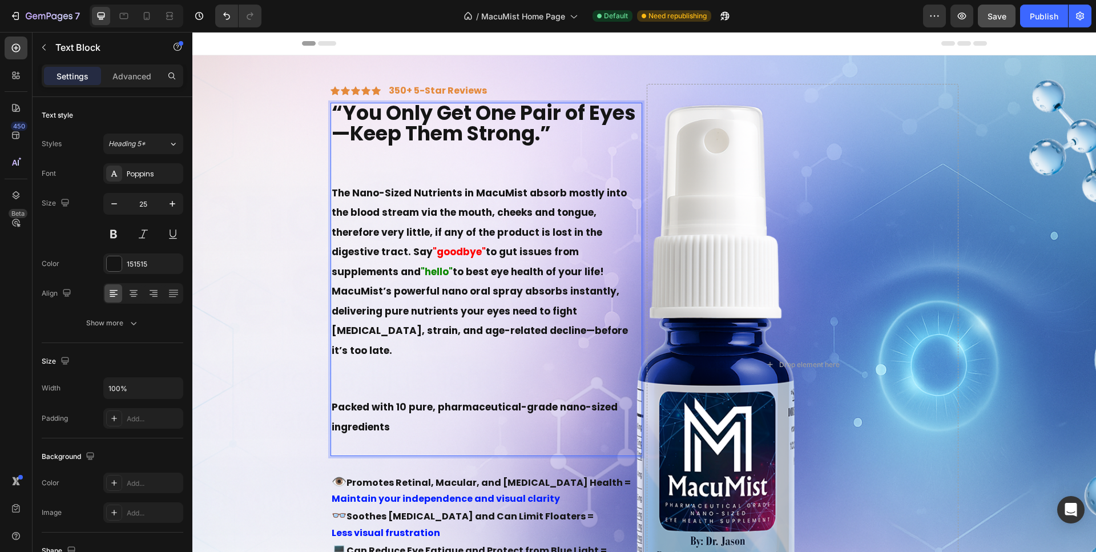
click at [351, 353] on p "MacuMist’s powerful nano oral spray absorbs instantly, delivering pure nutrient…" at bounding box center [486, 320] width 309 height 79
click at [332, 292] on strong "MacuMist’s powerful nano oral spray absorbs instantly, delivering pure nutrient…" at bounding box center [480, 320] width 296 height 73
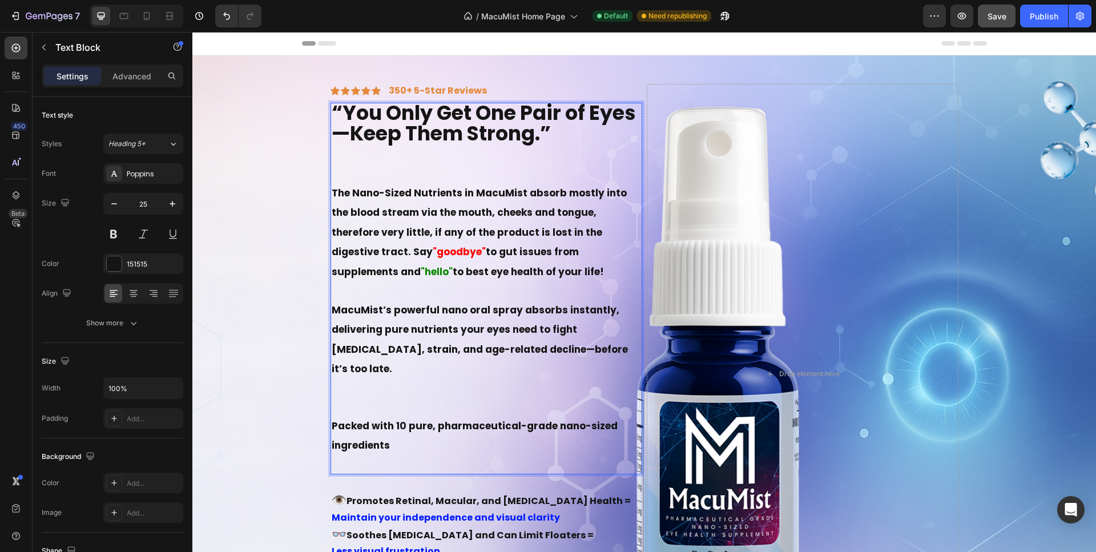
click at [360, 397] on p "Rich Text Editor. Editing area: main" at bounding box center [486, 387] width 309 height 19
click at [350, 415] on p "Rich Text Editor. Editing area: main" at bounding box center [486, 406] width 309 height 19
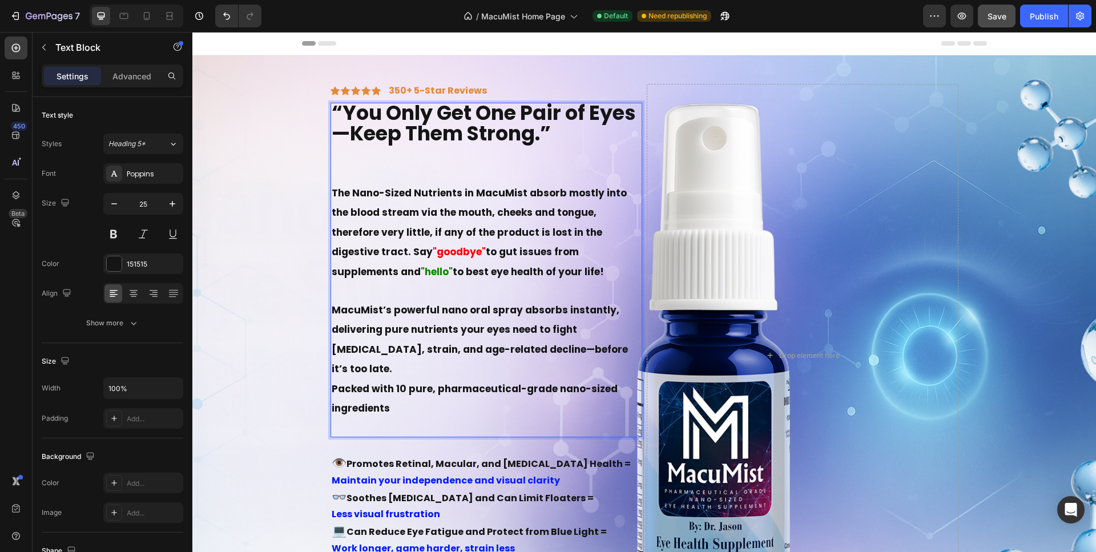
click at [364, 428] on p "Rich Text Editor. Editing area: main" at bounding box center [486, 427] width 309 height 19
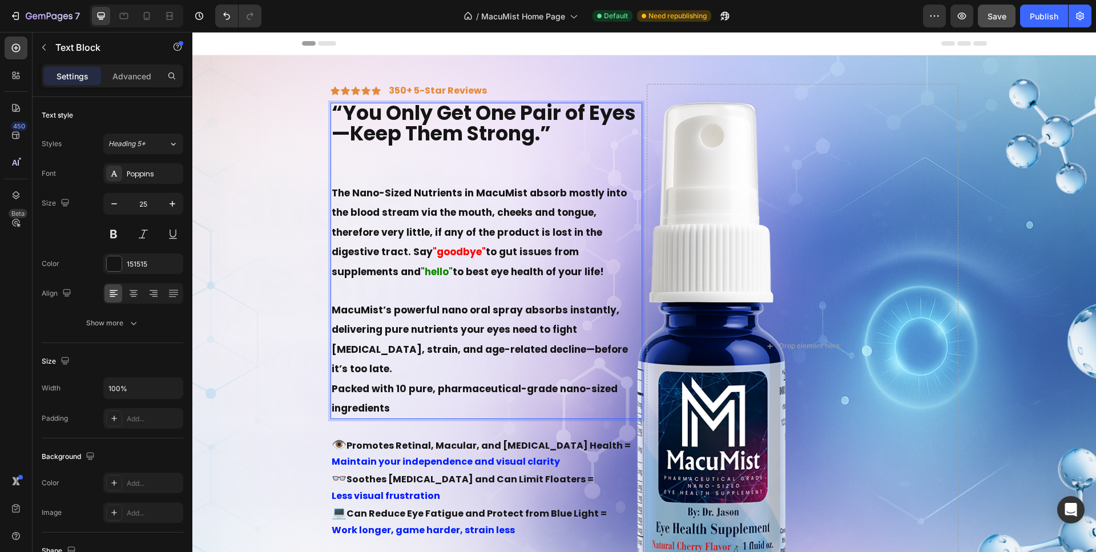
click at [356, 291] on p "Rich Text Editor. Editing area: main" at bounding box center [486, 290] width 309 height 19
click at [371, 374] on p "MacuMist’s powerful nano oral spray absorbs instantly, delivering pure nutrient…" at bounding box center [486, 339] width 309 height 79
click at [391, 411] on p "Packed with 10 pure, pharmaceutical-grade nano-sized ingredients" at bounding box center [486, 397] width 309 height 39
click at [366, 168] on p "Rich Text Editor. Editing area: main" at bounding box center [486, 173] width 309 height 19
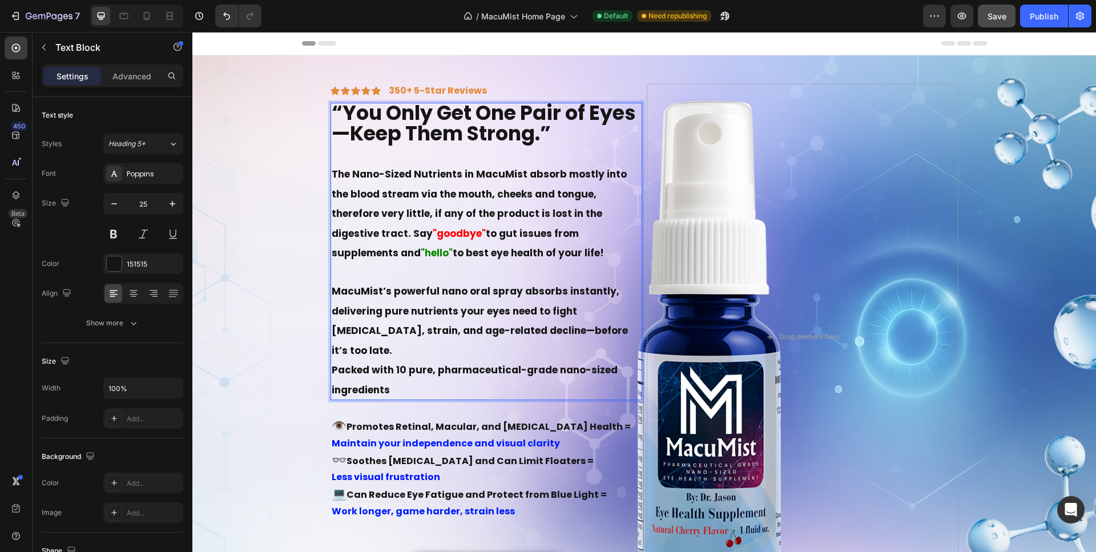
click at [396, 389] on p "Packed with 10 pure, pharmaceutical-grade nano-sized ingredients" at bounding box center [486, 379] width 309 height 39
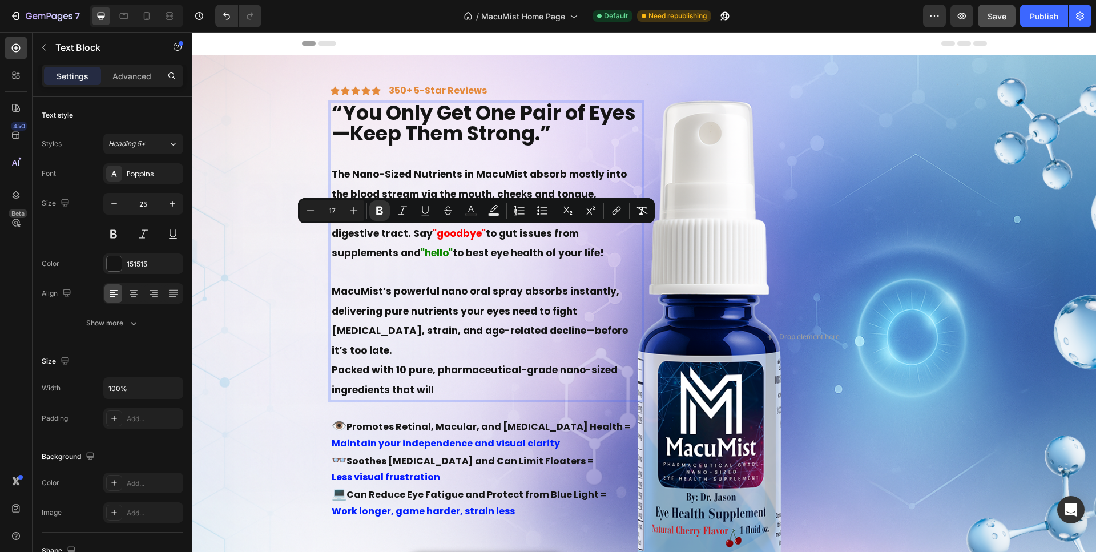
drag, startPoint x: 468, startPoint y: 253, endPoint x: 328, endPoint y: 239, distance: 141.1
click at [332, 239] on p "The Nano-Sized Nutrients in MacuMist absorb mostly into the blood stream via th…" at bounding box center [486, 213] width 309 height 99
click at [453, 259] on strong "to best eye health of your life!" at bounding box center [528, 253] width 151 height 14
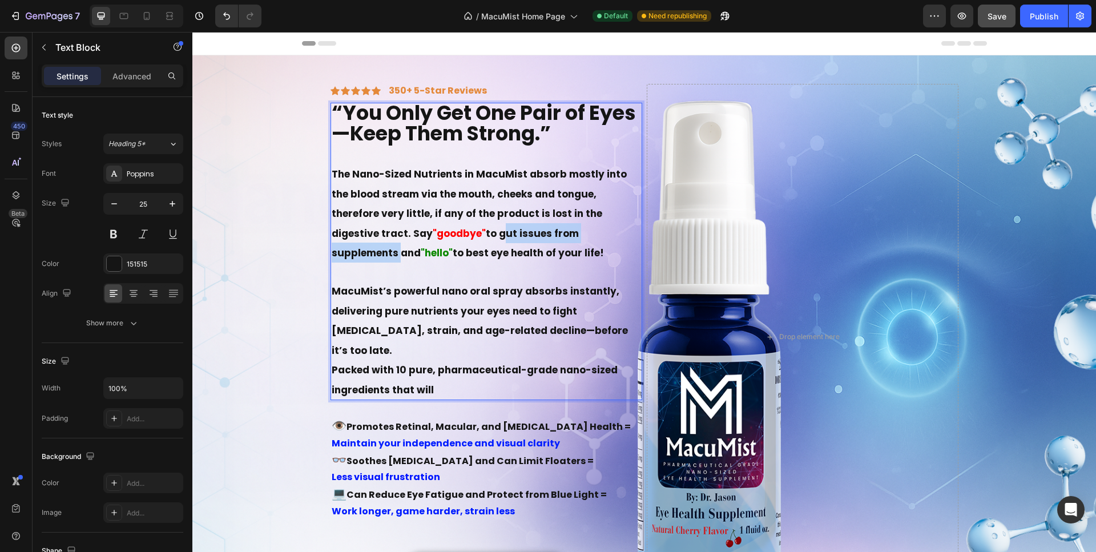
drag, startPoint x: 415, startPoint y: 233, endPoint x: 559, endPoint y: 232, distance: 143.2
click at [559, 232] on strong "to gut issues from supplements and" at bounding box center [455, 244] width 247 height 34
click at [382, 257] on p "The Nano-Sized Nutrients in MacuMist absorb mostly into the blood stream via th…" at bounding box center [486, 213] width 309 height 99
click at [355, 274] on p "Rich Text Editor. Editing area: main" at bounding box center [486, 272] width 309 height 19
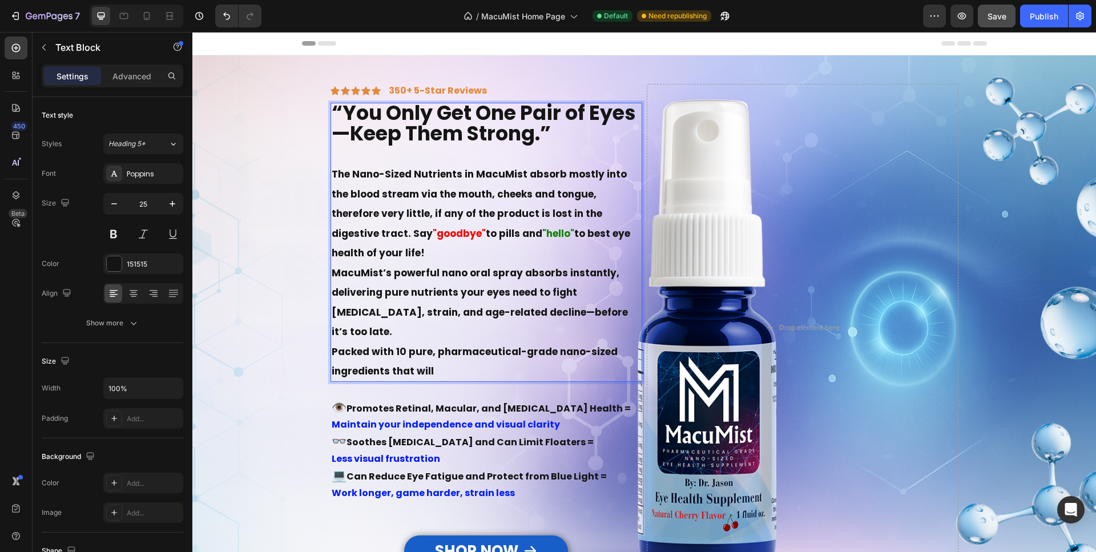
click at [454, 337] on p "MacuMist’s powerful nano oral spray absorbs instantly, delivering pure nutrient…" at bounding box center [486, 302] width 309 height 79
click at [439, 325] on p "MacuMist’s powerful nano oral spray absorbs instantly, delivering pure nutrient…" at bounding box center [486, 302] width 309 height 79
click at [432, 381] on p "Packed with 10 pure, pharmaceutical-grade nano-sized ingredients that will" at bounding box center [486, 360] width 309 height 39
click at [402, 353] on strong "Packed with 10 pure, pharmaceutical-grade nano-sized ingredients" at bounding box center [475, 362] width 286 height 34
click at [393, 373] on p "Packed with 10 ultra-pure, pharmaceutical-grade nano-sized ingredients" at bounding box center [486, 360] width 309 height 39
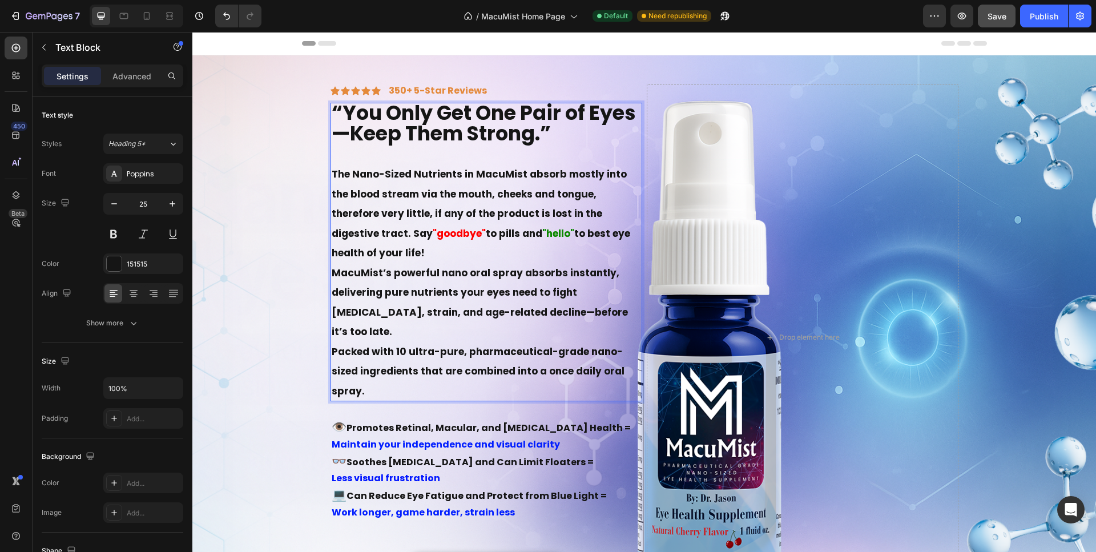
click at [388, 305] on p "MacuMist’s powerful nano oral spray absorbs instantly, delivering pure nutrient…" at bounding box center [486, 302] width 309 height 79
click at [429, 375] on strong "Packed with 10 ultra-pure, pharmaceutical-grade nano-sized ingredients that are…" at bounding box center [478, 371] width 293 height 53
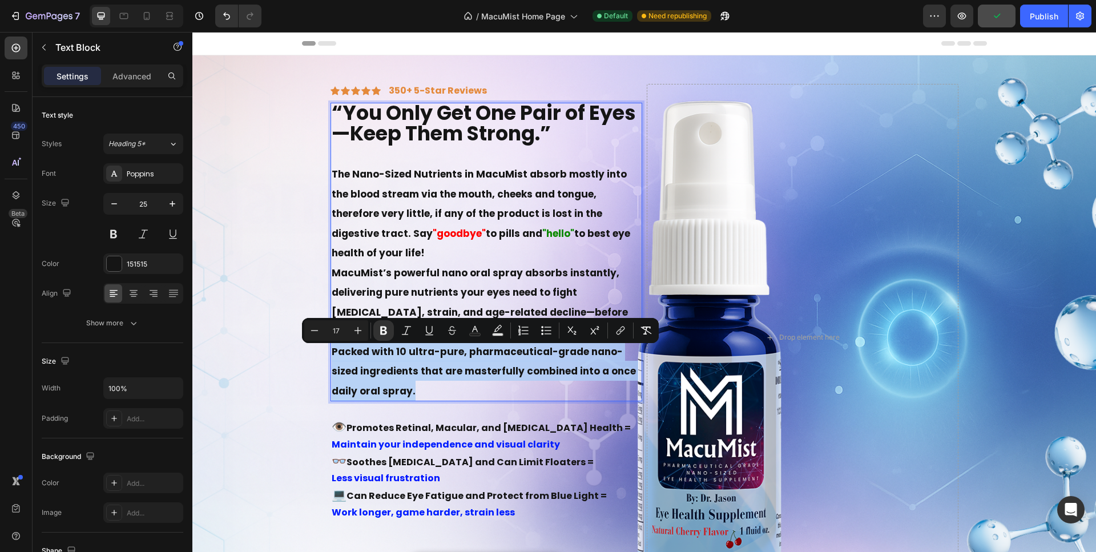
drag, startPoint x: 385, startPoint y: 398, endPoint x: 326, endPoint y: 356, distance: 71.9
click at [332, 356] on p "Packed with 10 ultra-pure, pharmaceutical-grade nano-sized ingredients that are…" at bounding box center [486, 370] width 309 height 59
click at [314, 329] on icon "Editor contextual toolbar" at bounding box center [314, 330] width 11 height 11
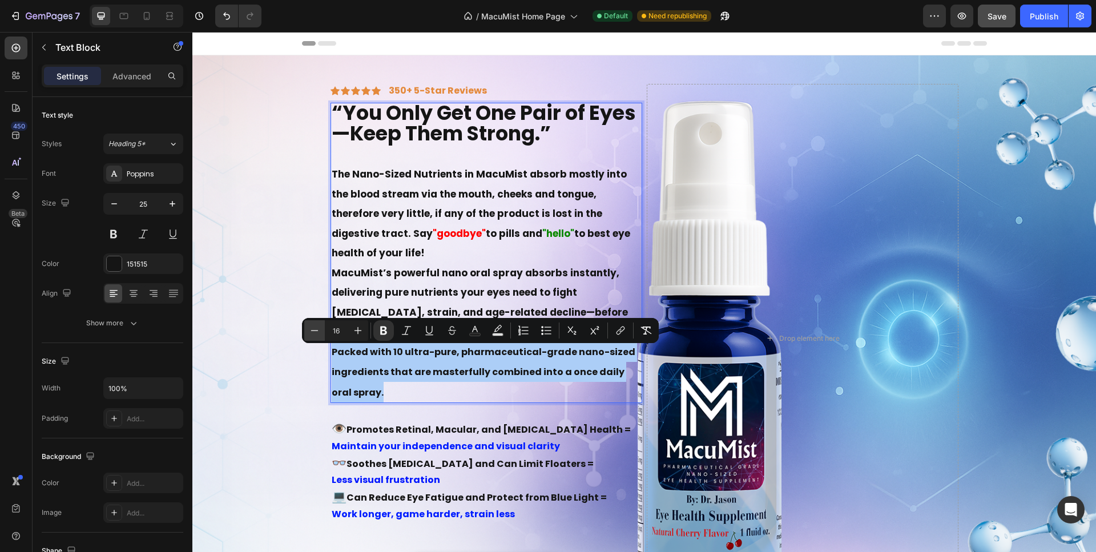
click at [314, 329] on icon "Editor contextual toolbar" at bounding box center [314, 330] width 11 height 11
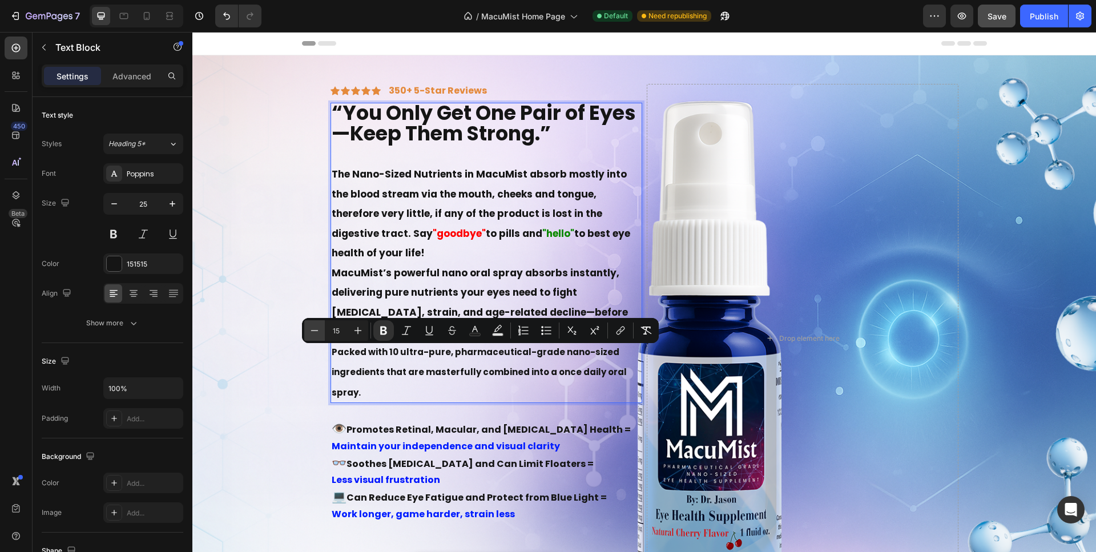
click at [314, 329] on icon "Editor contextual toolbar" at bounding box center [314, 330] width 11 height 11
type input "14"
click at [284, 362] on div "“See the Moments That Matter - For Years to Come” Heading The Nano-Sized Nutrie…" at bounding box center [643, 338] width 903 height 566
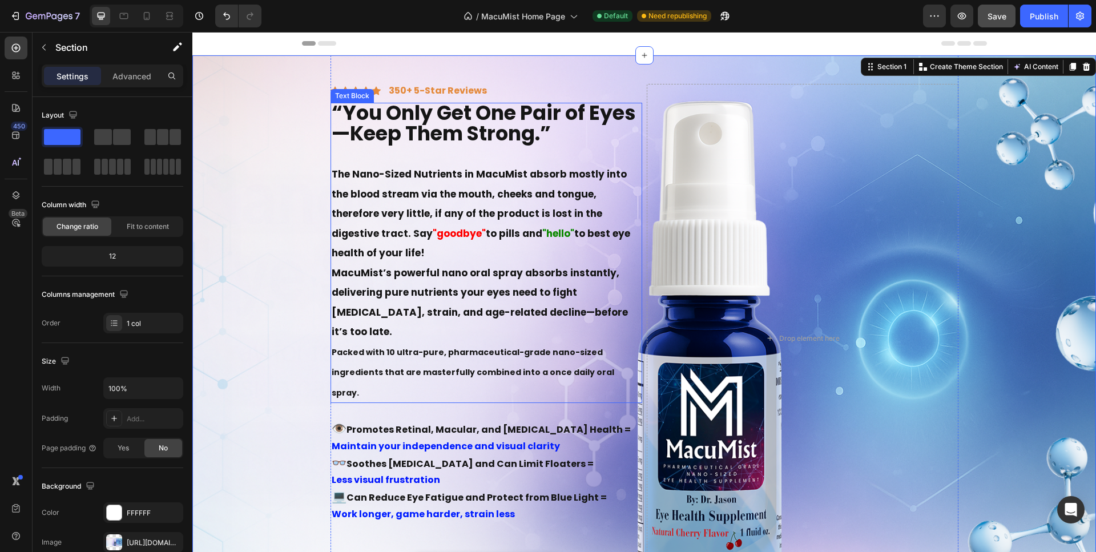
click at [334, 373] on strong "Packed with 10 ultra-pure, pharmaceutical-grade nano-sized ingredients that are…" at bounding box center [473, 372] width 282 height 52
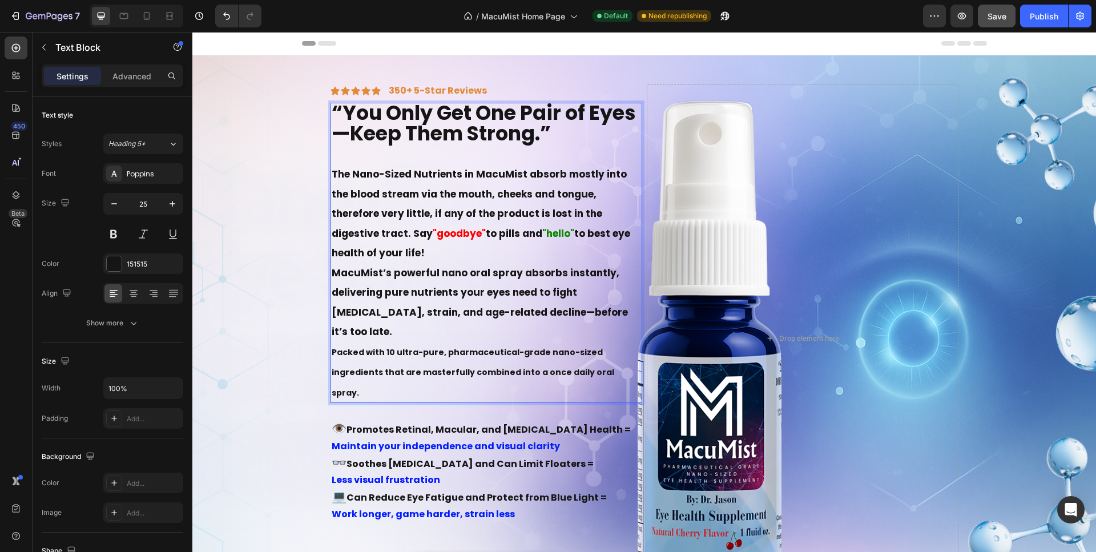
click at [418, 341] on p "MacuMist’s powerful nano oral spray absorbs instantly, delivering pure nutrient…" at bounding box center [486, 302] width 309 height 79
click at [354, 261] on p "The Nano-Sized Nutrients in MacuMist absorb mostly into the blood stream via th…" at bounding box center [486, 213] width 309 height 99
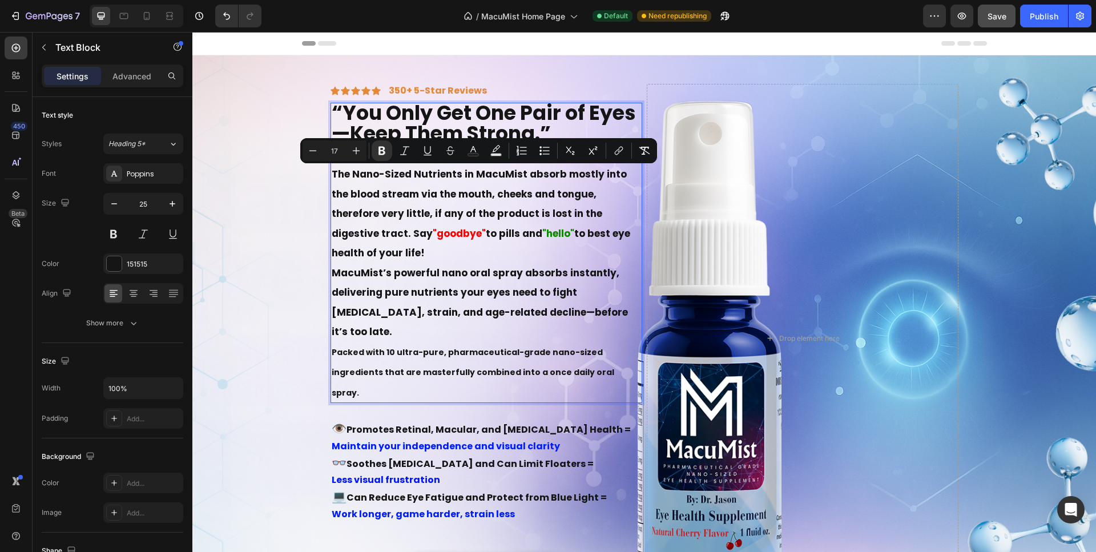
drag, startPoint x: 349, startPoint y: 253, endPoint x: 379, endPoint y: 310, distance: 64.3
click at [330, 177] on div "“You Only Get One Pair of Eyes—Keep Them Strong.” The Nano-Sized Nutrients in M…" at bounding box center [486, 253] width 312 height 301
click at [349, 332] on p "MacuMist’s powerful nano oral spray absorbs instantly, delivering pure nutrient…" at bounding box center [486, 302] width 309 height 79
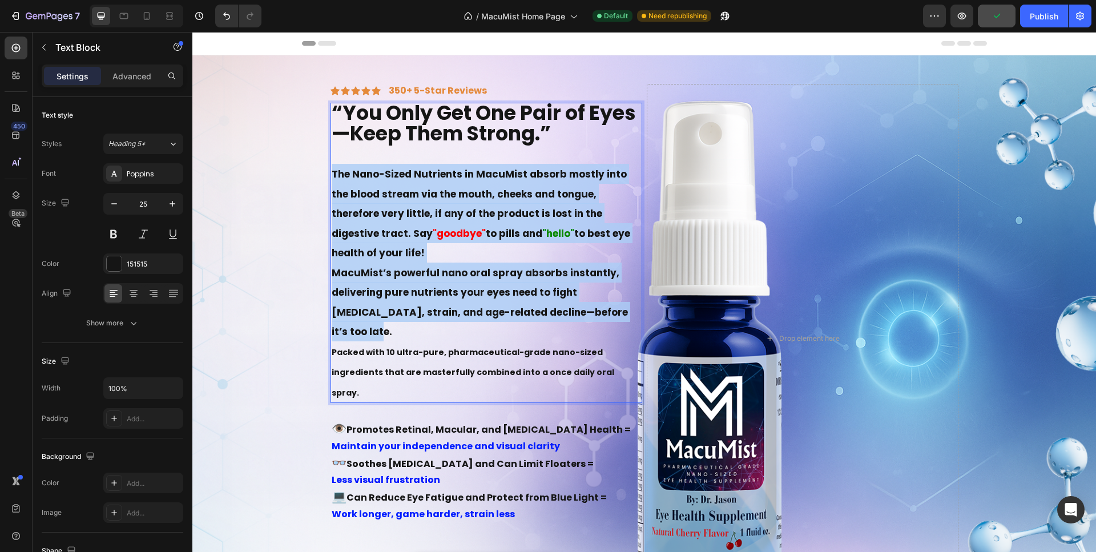
drag, startPoint x: 352, startPoint y: 335, endPoint x: 326, endPoint y: 177, distance: 159.6
click at [330, 178] on div "“You Only Get One Pair of Eyes—Keep Them Strong.” The Nano-Sized Nutrients in M…" at bounding box center [486, 253] width 312 height 301
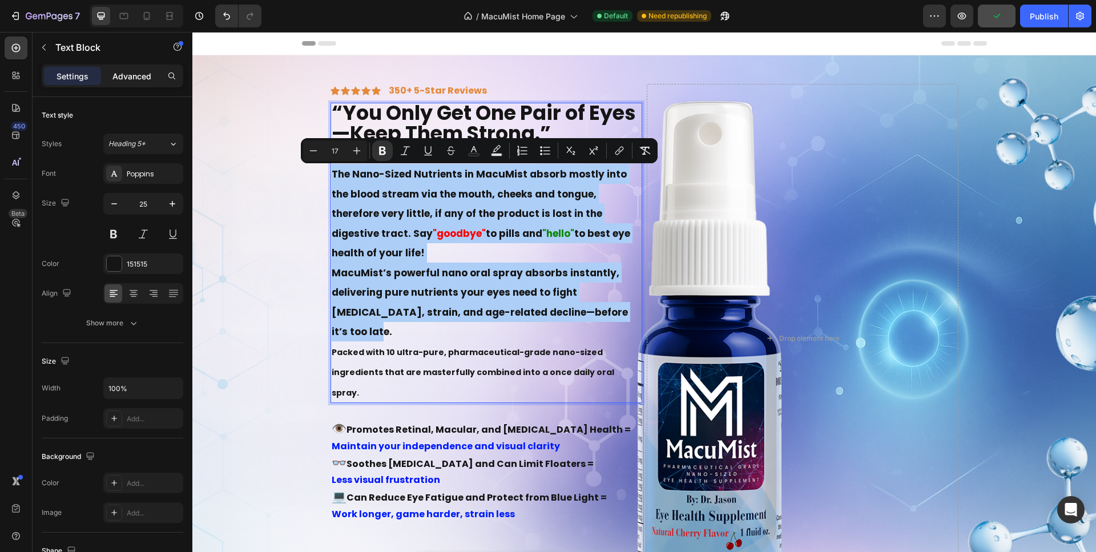
click at [135, 77] on p "Advanced" at bounding box center [131, 76] width 39 height 12
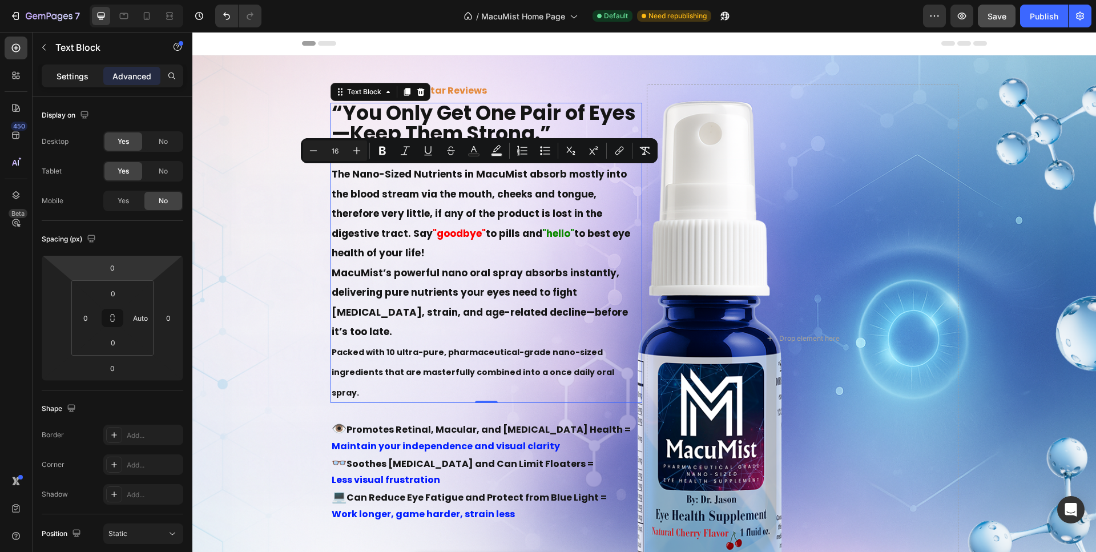
click at [85, 78] on p "Settings" at bounding box center [72, 76] width 32 height 12
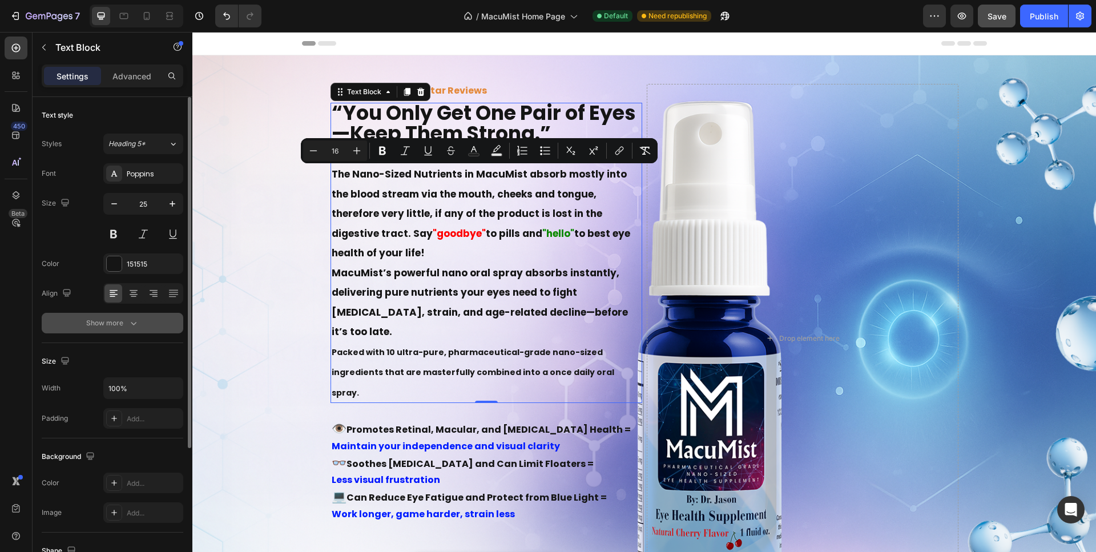
drag, startPoint x: 134, startPoint y: 318, endPoint x: 17, endPoint y: 268, distance: 127.3
click at [134, 318] on icon "button" at bounding box center [133, 322] width 11 height 11
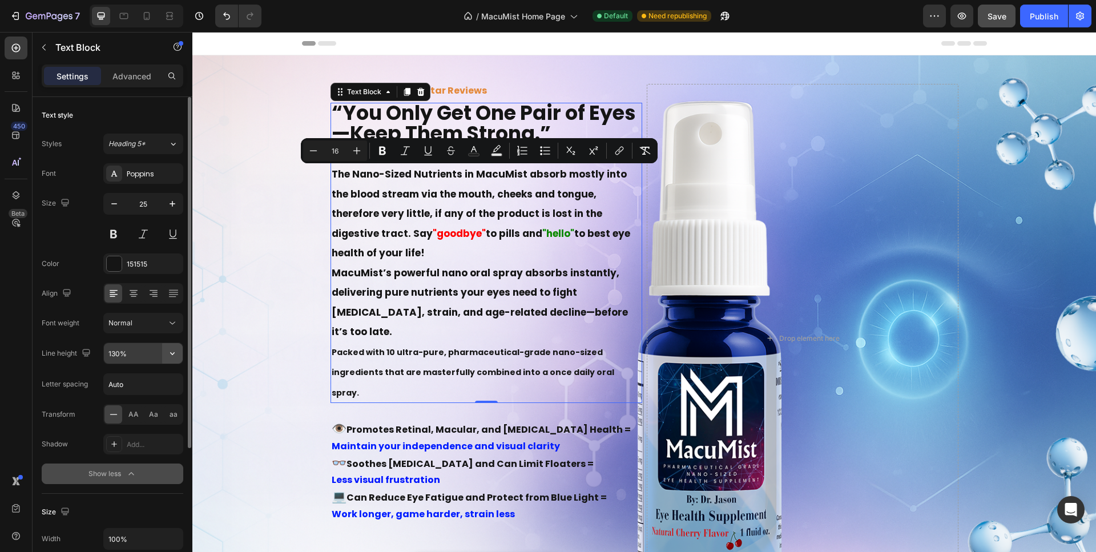
click at [173, 352] on icon "button" at bounding box center [172, 353] width 11 height 11
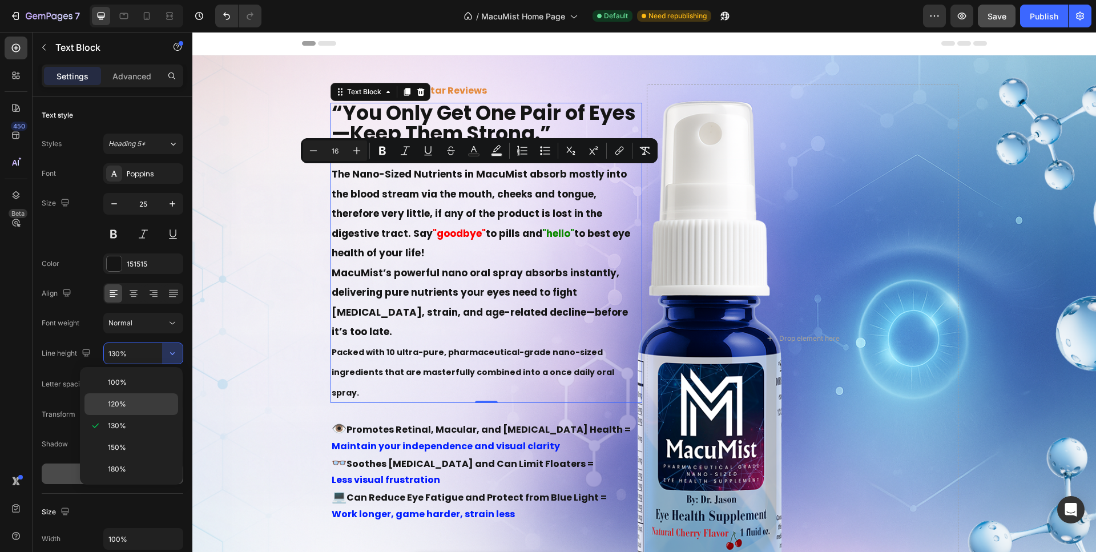
click at [138, 402] on p "120%" at bounding box center [140, 404] width 65 height 10
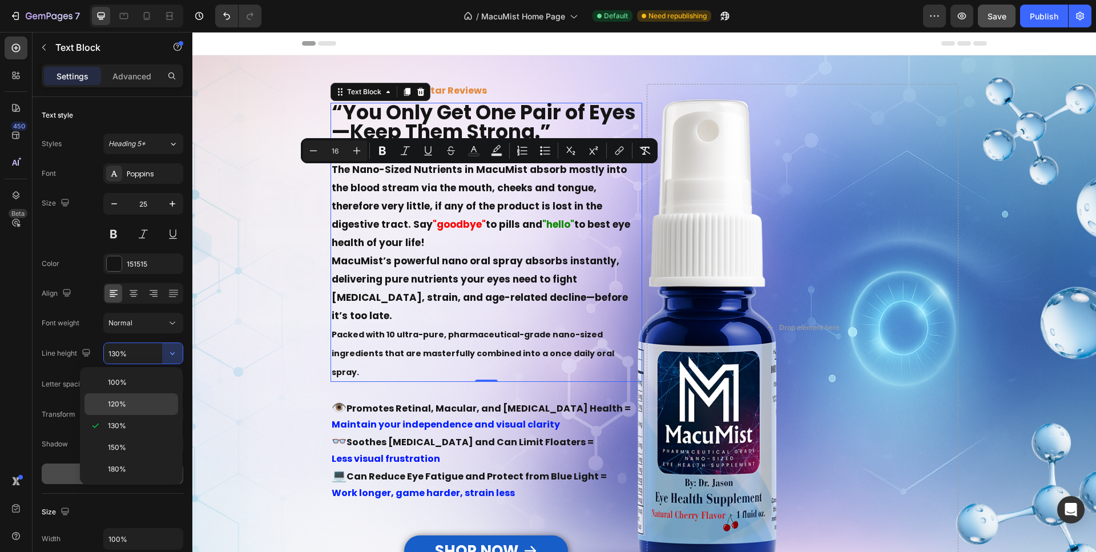
type input "120%"
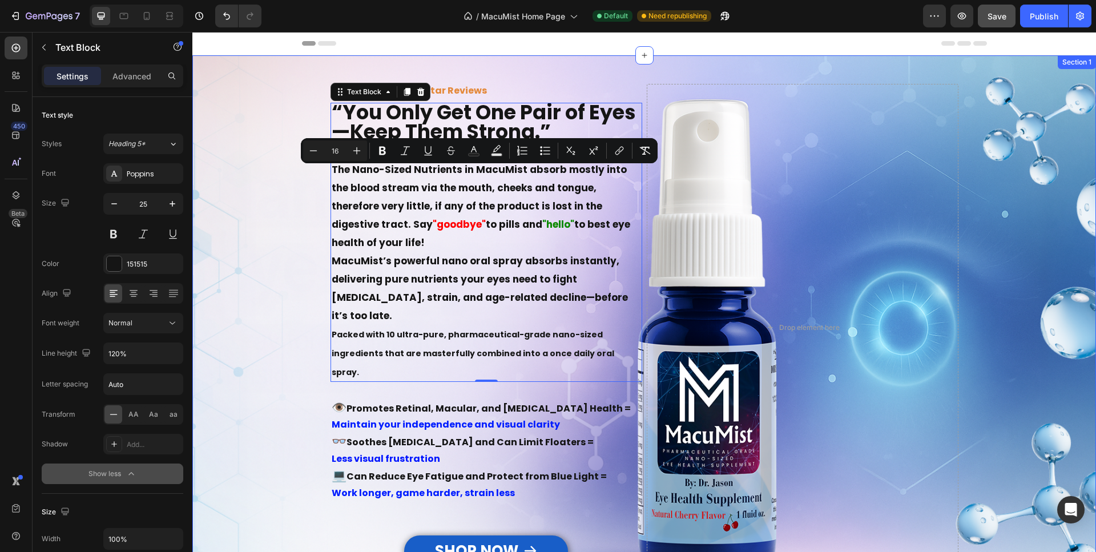
click at [265, 314] on div "“See the Moments That Matter - For Years to Come” Heading The Nano-Sized Nutrie…" at bounding box center [643, 327] width 903 height 544
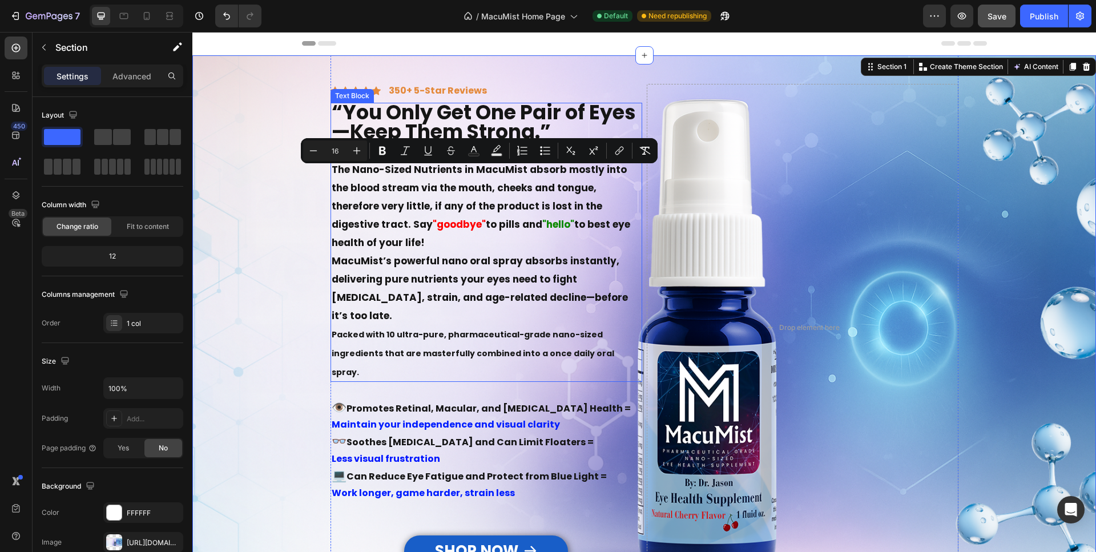
click at [395, 313] on p "MacuMist’s powerful nano oral spray absorbs instantly, delivering pure nutrient…" at bounding box center [486, 287] width 309 height 73
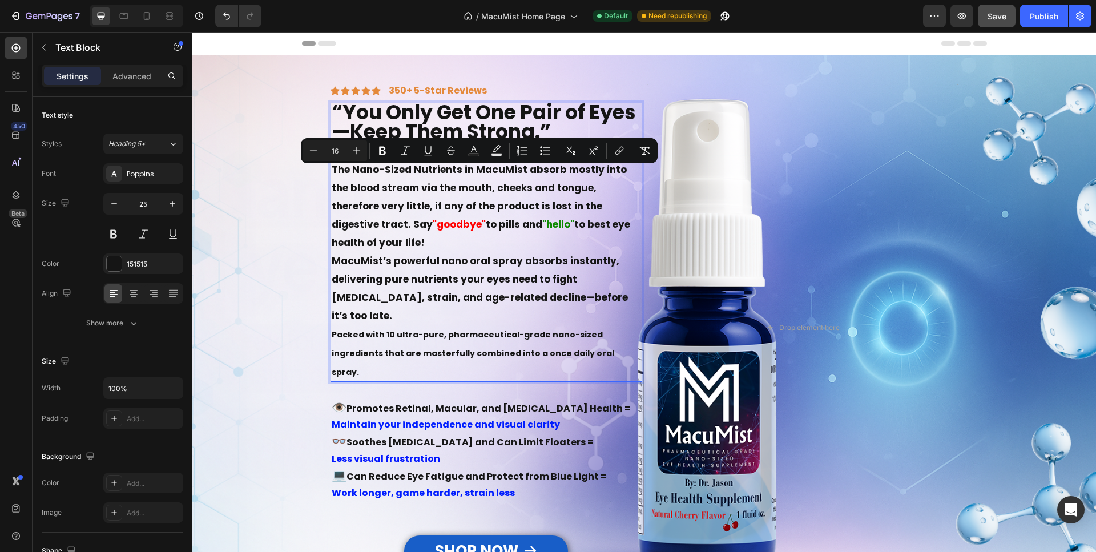
click at [390, 344] on p "Packed with 10 ultra-pure, pharmaceutical-grade nano-sized ingredients that are…" at bounding box center [486, 352] width 309 height 56
click at [226, 449] on div "“See the Moments That Matter - For Years to Come” Heading The Nano-Sized Nutrie…" at bounding box center [643, 327] width 903 height 544
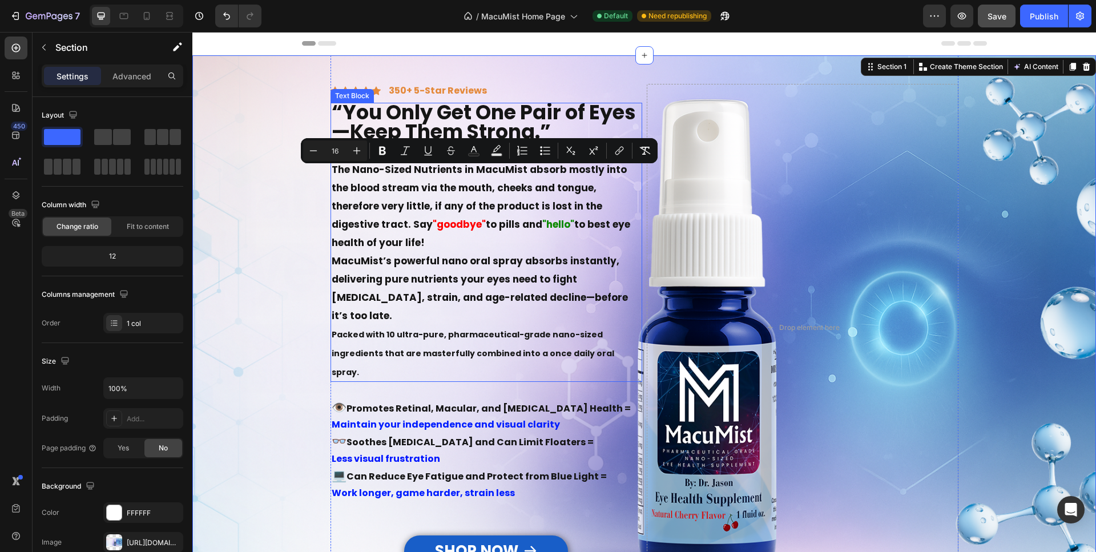
click at [576, 356] on p "Packed with 10 ultra-pure, pharmaceutical-grade nano-sized ingredients that are…" at bounding box center [486, 352] width 309 height 56
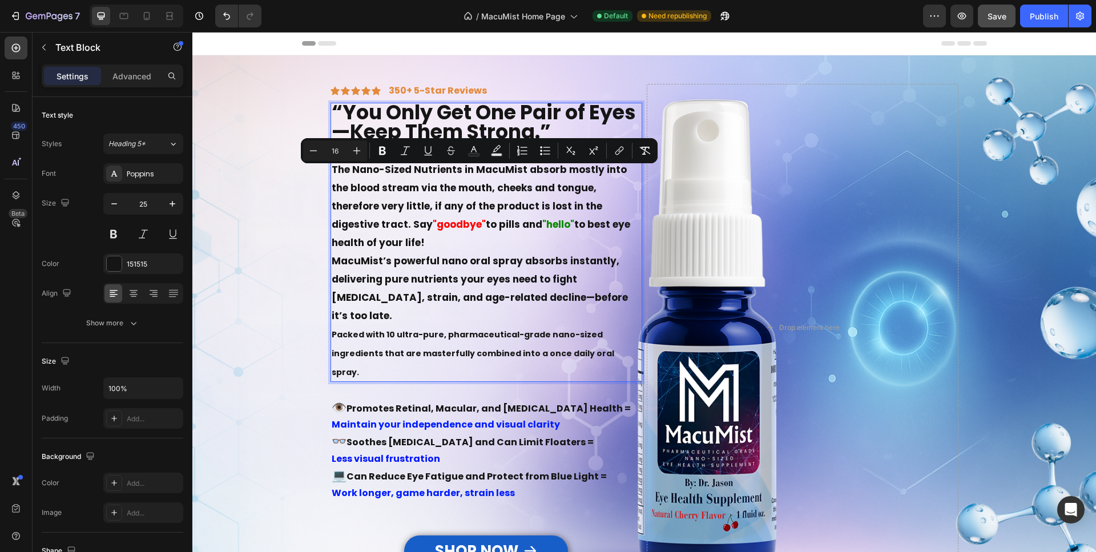
drag, startPoint x: 575, startPoint y: 356, endPoint x: 540, endPoint y: 355, distance: 35.4
click at [568, 357] on p "Packed with 10 ultra-pure, pharmaceutical-grade nano-sized ingredients that are…" at bounding box center [486, 352] width 309 height 56
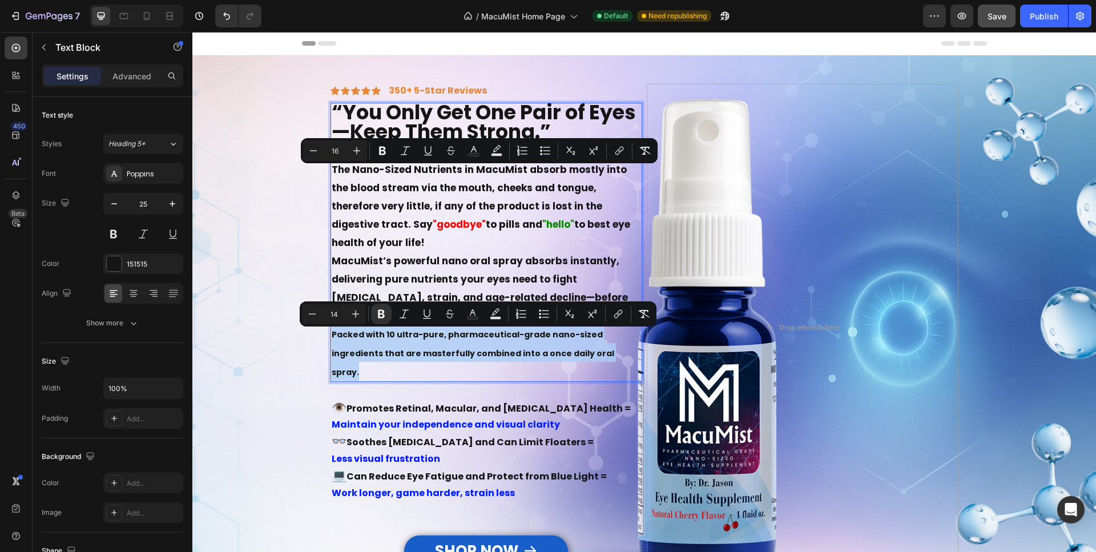
drag, startPoint x: 568, startPoint y: 356, endPoint x: 321, endPoint y: 337, distance: 247.8
click at [330, 337] on div "“You Only Get One Pair of Eyes—Keep Them Strong.” The Nano-Sized Nutrients in M…" at bounding box center [486, 242] width 312 height 279
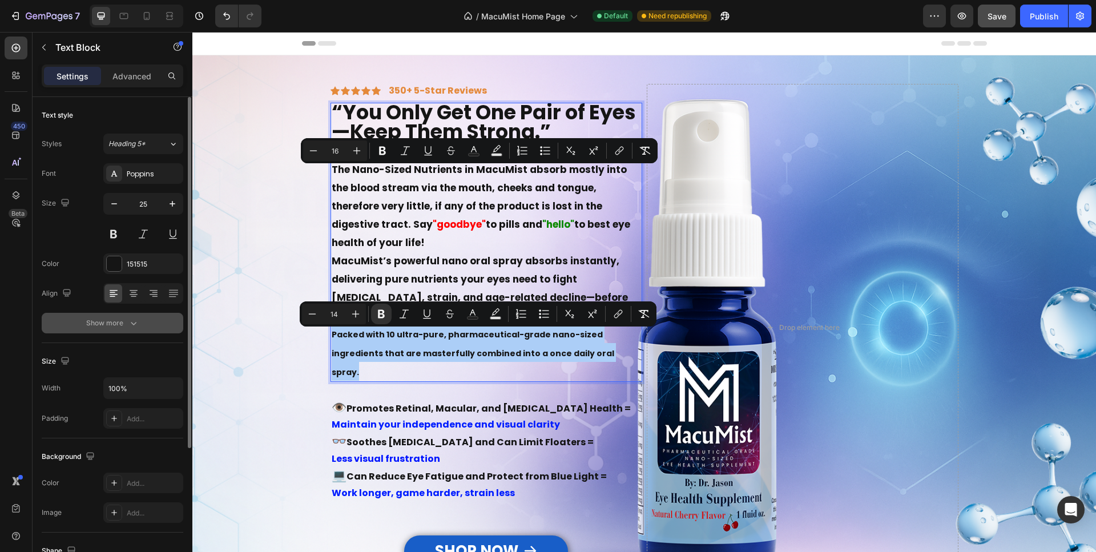
click at [118, 322] on div "Show more" at bounding box center [112, 322] width 53 height 11
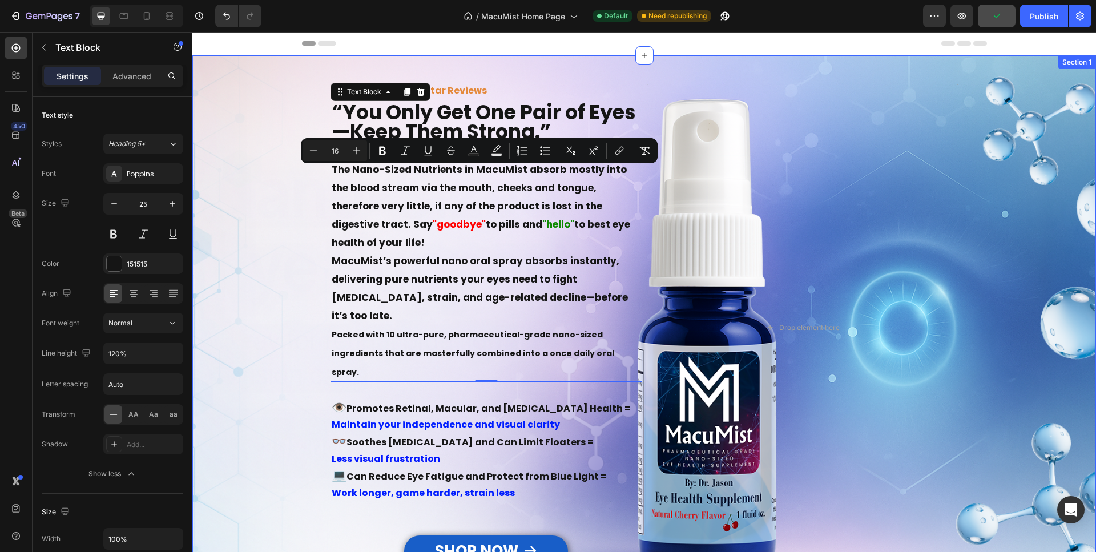
click at [231, 346] on div "“See the Moments That Matter - For Years to Come” Heading The Nano-Sized Nutrie…" at bounding box center [643, 327] width 903 height 544
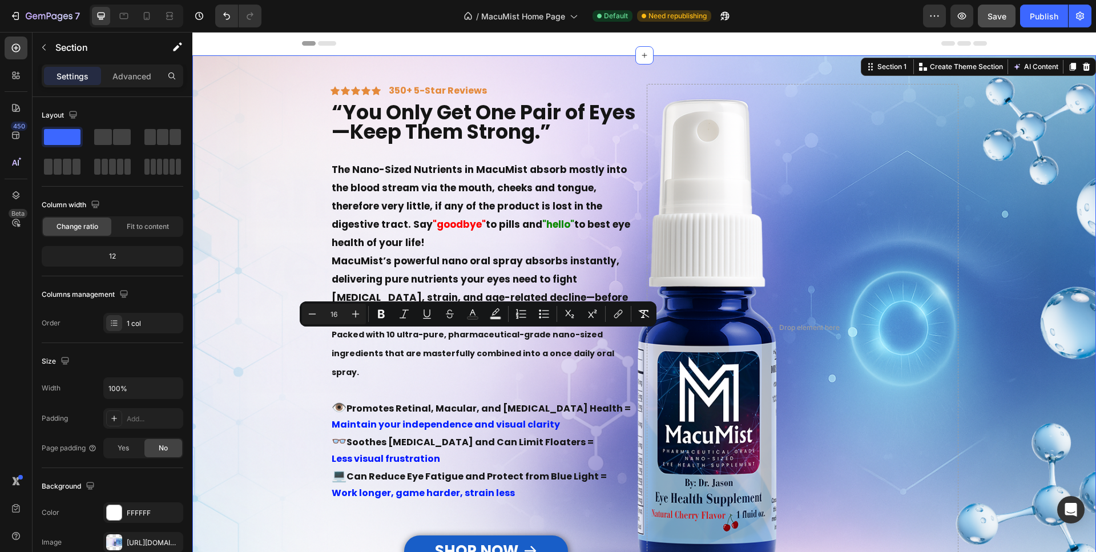
click at [268, 227] on div "“See the Moments That Matter - For Years to Come” Heading The Nano-Sized Nutrie…" at bounding box center [643, 327] width 903 height 544
click at [853, 249] on div "Drop element here" at bounding box center [803, 327] width 312 height 487
click at [987, 260] on div "“See the Moments That Matter - For Years to Come” Heading The Nano-Sized Nutrie…" at bounding box center [643, 327] width 903 height 544
click at [486, 225] on strong "to pills and" at bounding box center [514, 224] width 56 height 14
click at [237, 146] on div "“See the Moments That Matter - For Years to Come” Heading The Nano-Sized Nutrie…" at bounding box center [643, 327] width 903 height 544
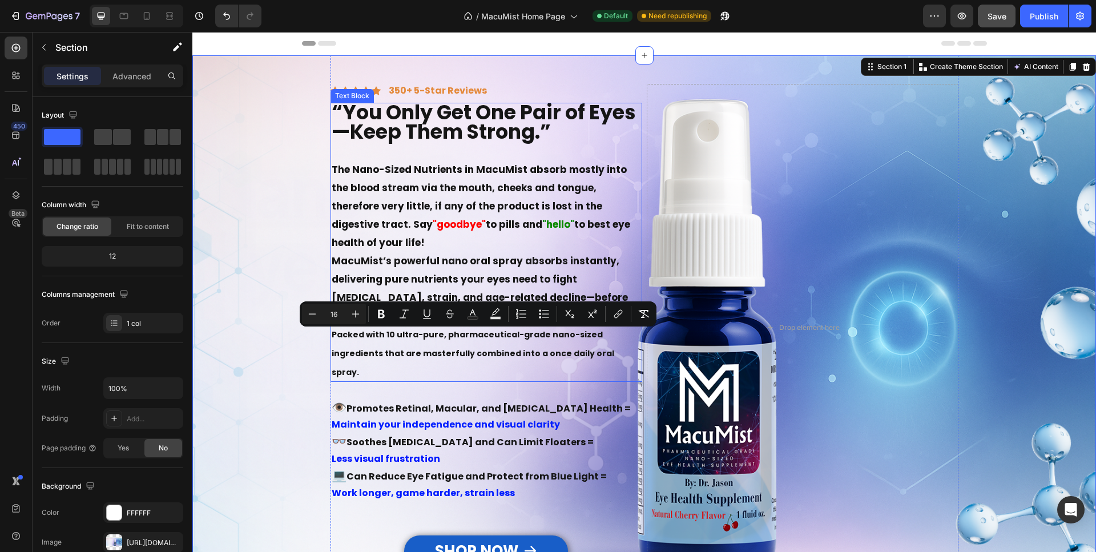
click at [346, 124] on strong "“You Only Get One Pair of Eyes—Keep Them Strong.”" at bounding box center [484, 121] width 304 height 47
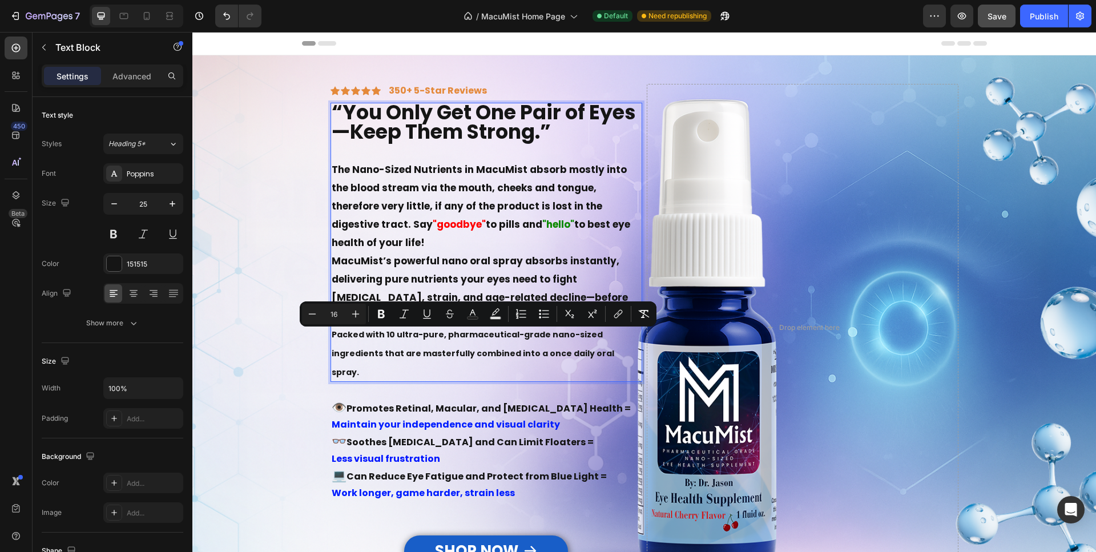
drag, startPoint x: 327, startPoint y: 107, endPoint x: 437, endPoint y: 143, distance: 116.0
click at [332, 106] on strong "“You Only Get One Pair of Eyes—Keep Them Strong.”" at bounding box center [484, 121] width 304 height 47
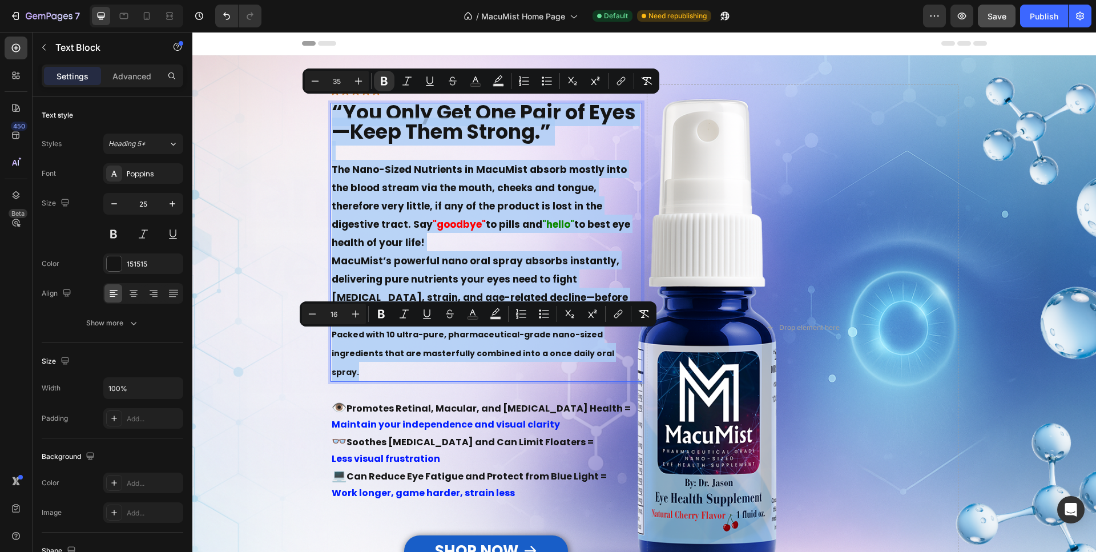
drag, startPoint x: 328, startPoint y: 106, endPoint x: 616, endPoint y: 359, distance: 383.3
click at [617, 361] on div "“You Only Get One Pair of Eyes—Keep Them Strong.” The Nano-Sized Nutrients in M…" at bounding box center [486, 242] width 312 height 279
click at [542, 228] on strong ""hello"" at bounding box center [558, 224] width 32 height 14
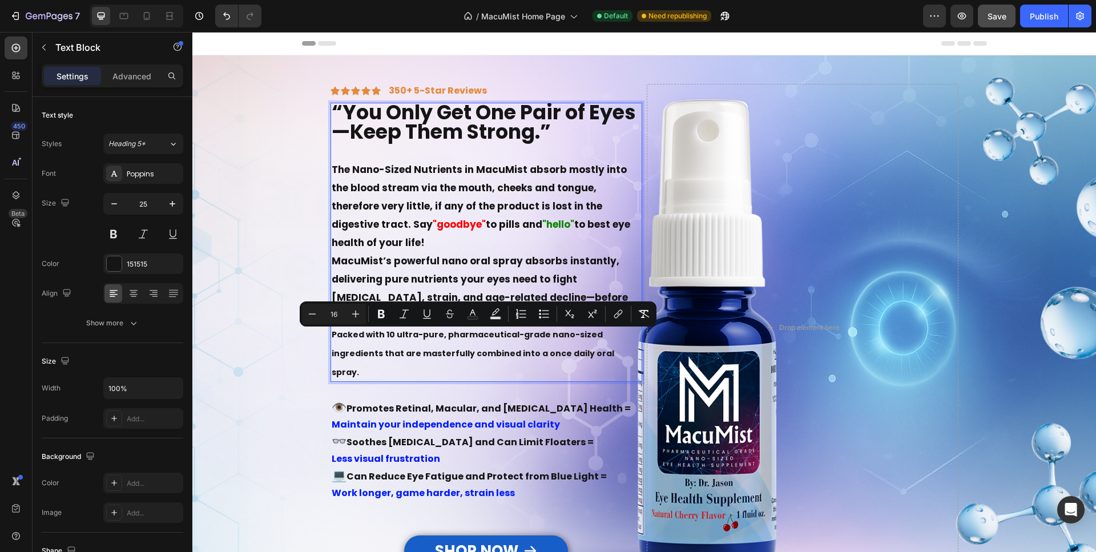
click at [439, 211] on strong "The Nano-Sized Nutrients in MacuMist absorb mostly into the blood stream via th…" at bounding box center [479, 197] width 295 height 68
click at [310, 408] on div "“See the Moments That Matter - For Years to Come” Heading The Nano-Sized Nutrie…" at bounding box center [643, 327] width 903 height 544
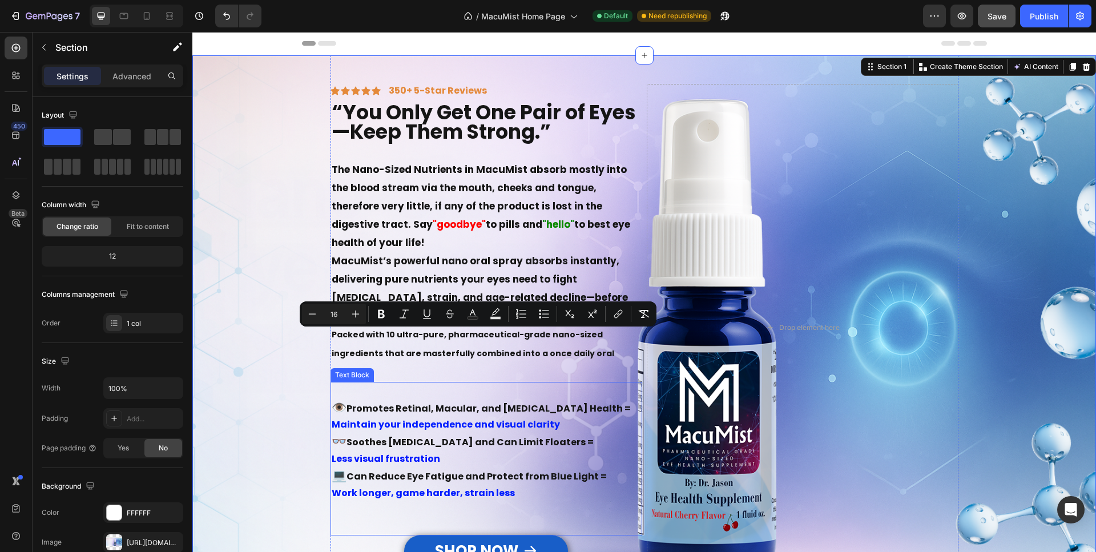
click at [401, 435] on strong "Soothes Dry Eye and Can Limit Floaters =" at bounding box center [469, 441] width 247 height 13
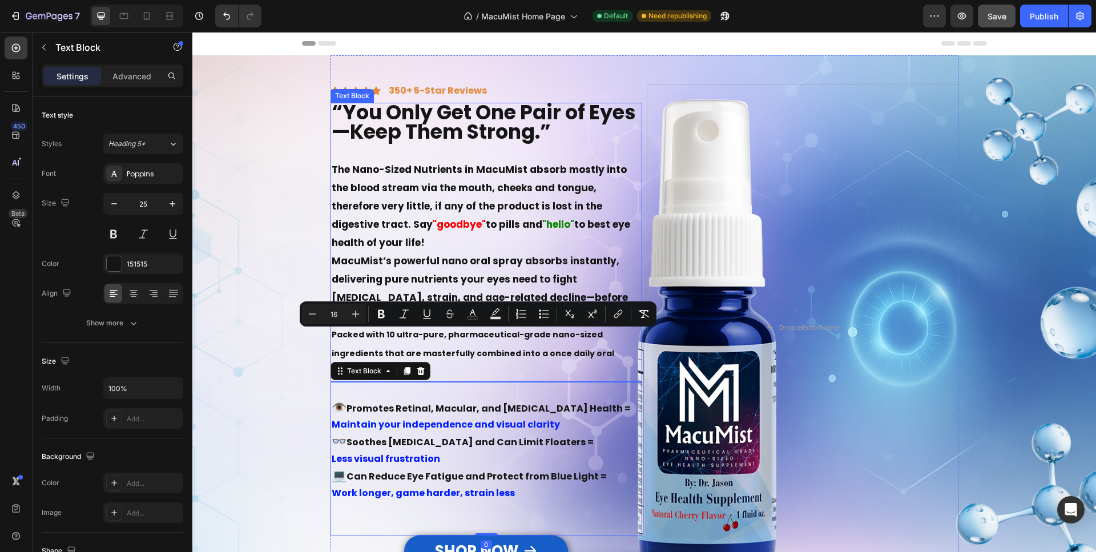
click at [399, 244] on p "The Nano-Sized Nutrients in MacuMist absorb mostly into the blood stream via th…" at bounding box center [486, 205] width 309 height 91
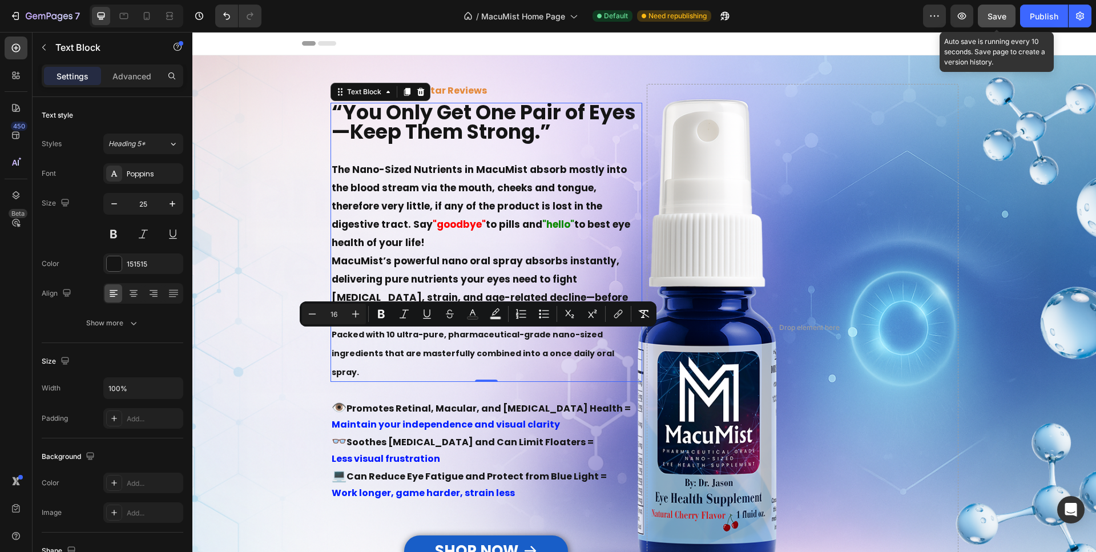
click at [991, 16] on span "Save" at bounding box center [996, 16] width 19 height 10
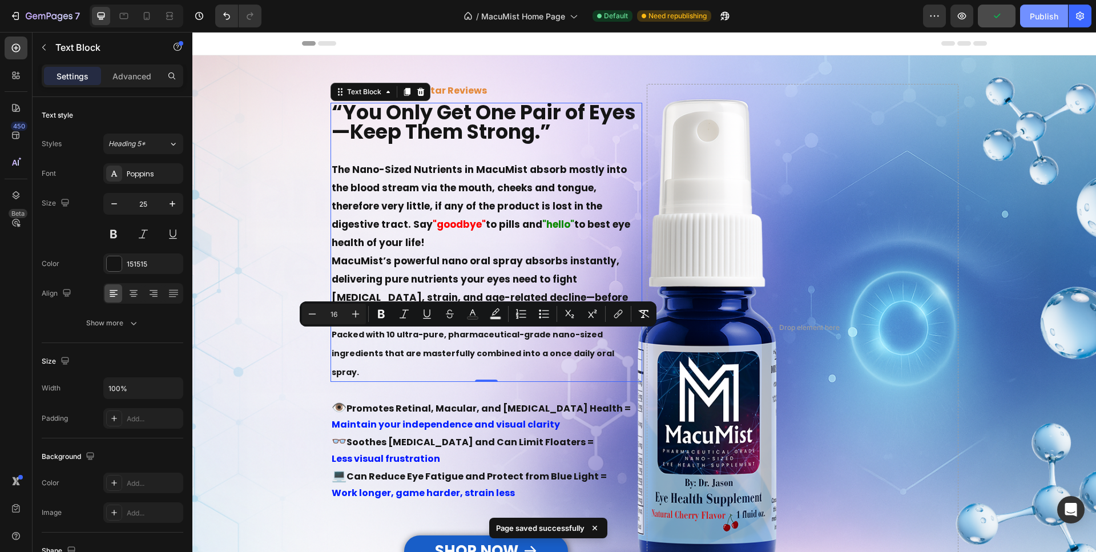
click at [1052, 14] on div "Publish" at bounding box center [1043, 16] width 29 height 12
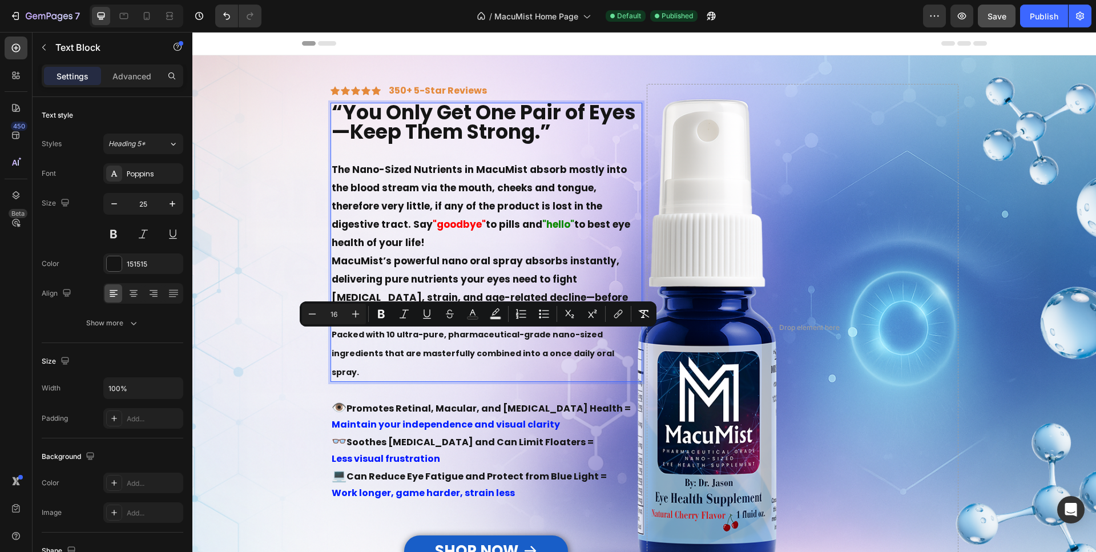
drag, startPoint x: 571, startPoint y: 357, endPoint x: 523, endPoint y: 347, distance: 48.9
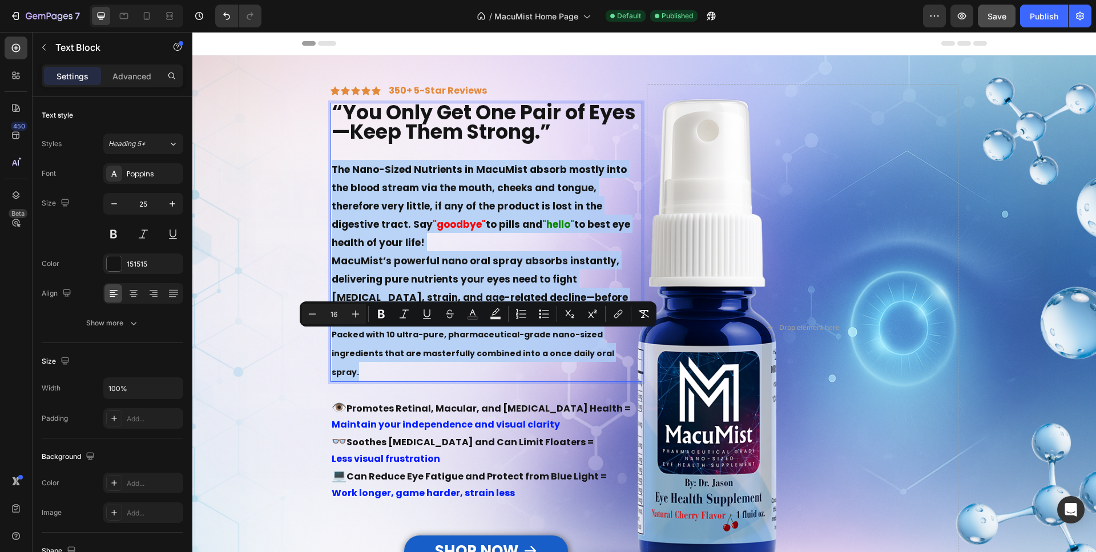
drag, startPoint x: 580, startPoint y: 357, endPoint x: 326, endPoint y: 171, distance: 314.8
click at [330, 171] on div "“You Only Get One Pair of Eyes—Keep Them Strong.” The Nano-Sized Nutrients in M…" at bounding box center [486, 242] width 312 height 279
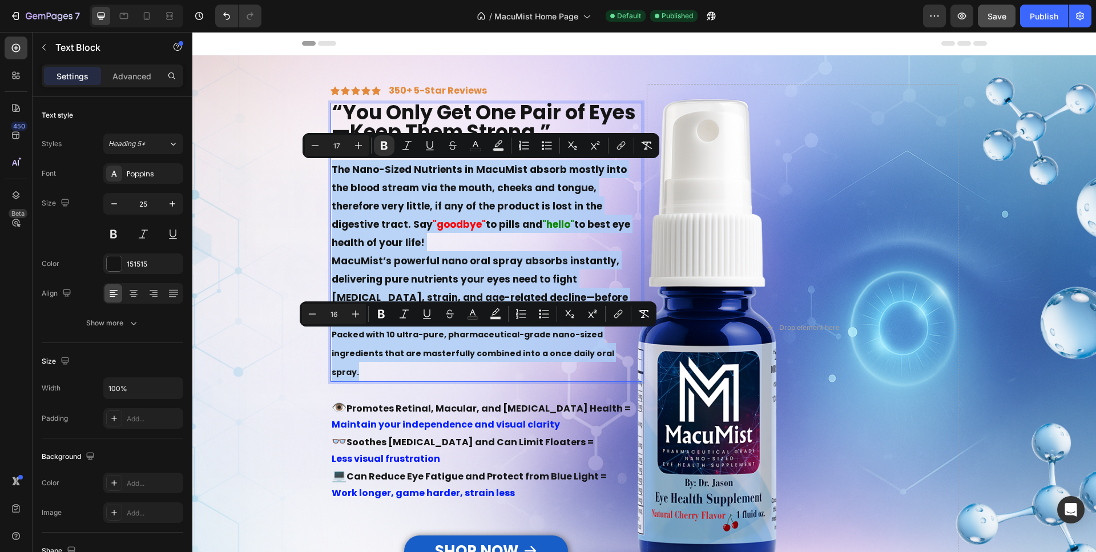
copy div "The Nano-Sized Nutrients in MacuMist absorb mostly into the blood stream via th…"
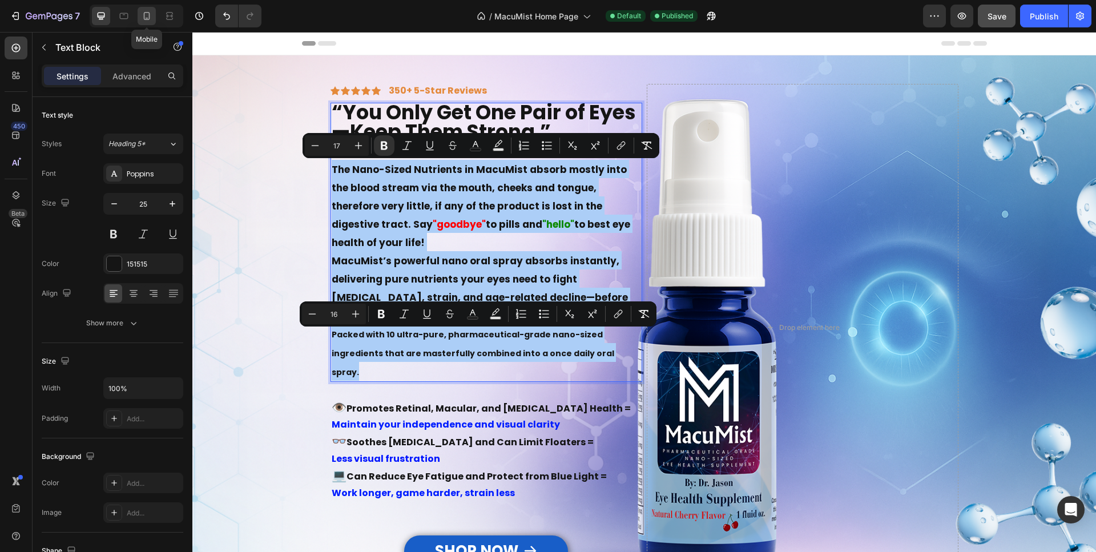
drag, startPoint x: 144, startPoint y: 16, endPoint x: 86, endPoint y: 192, distance: 185.5
click at [144, 16] on icon at bounding box center [147, 16] width 6 height 8
type input "24"
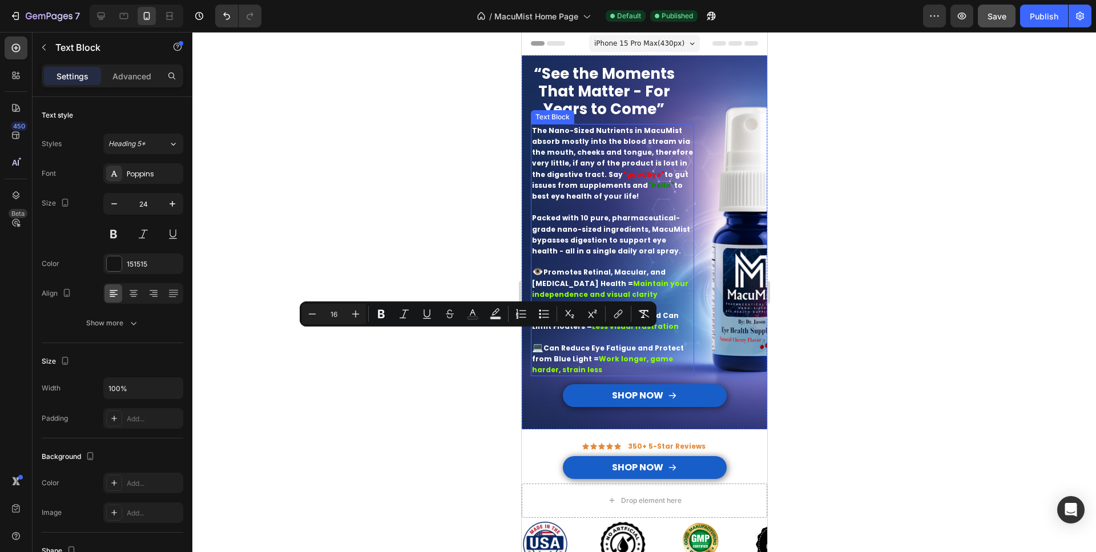
click at [643, 249] on p "Packed with 10 pure, pharmaceutical-grade nano-sized ingredients, MacuMist bypa…" at bounding box center [611, 234] width 161 height 44
drag, startPoint x: 641, startPoint y: 248, endPoint x: 658, endPoint y: 249, distance: 17.2
click at [639, 249] on p "Packed with 10 pure, pharmaceutical-grade nano-sized ingredients, MacuMist bypa…" at bounding box center [611, 234] width 161 height 44
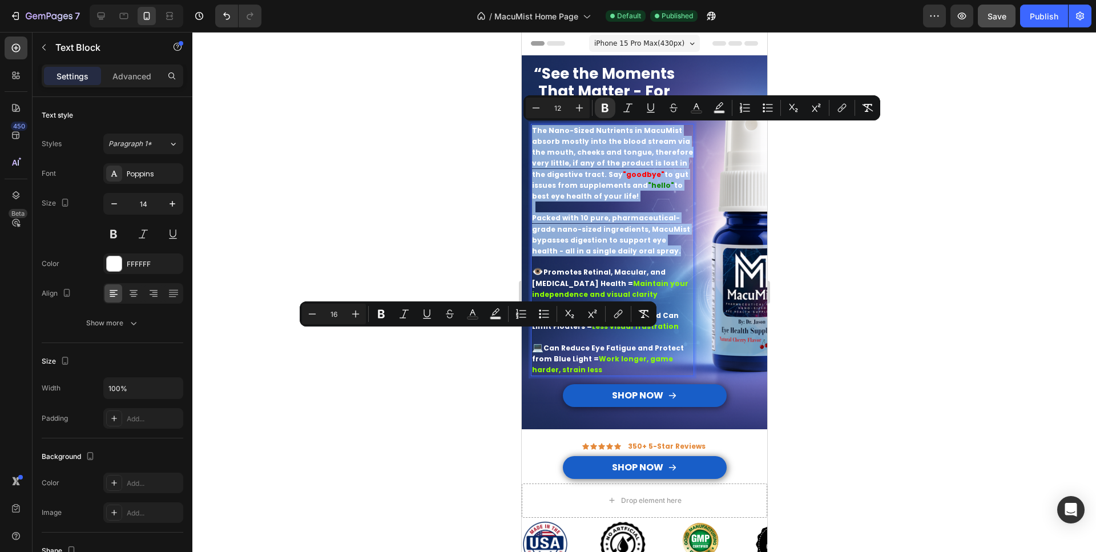
drag, startPoint x: 641, startPoint y: 248, endPoint x: 551, endPoint y: 142, distance: 139.3
click at [530, 124] on div "The Nano-Sized Nutrients in MacuMist absorb mostly into the blood stream via th…" at bounding box center [611, 250] width 163 height 253
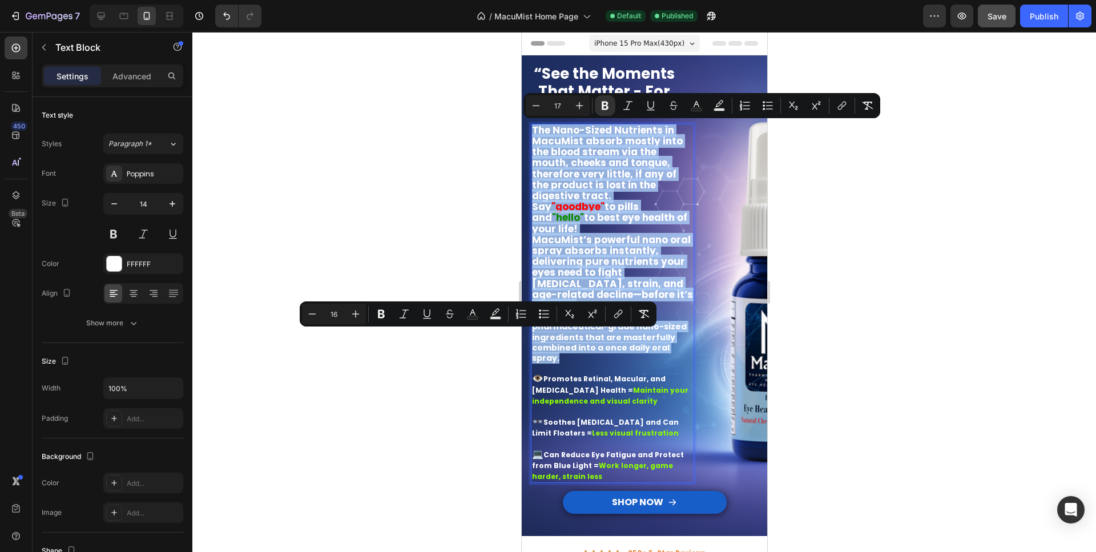
drag, startPoint x: 561, startPoint y: 349, endPoint x: 528, endPoint y: 134, distance: 218.2
click at [530, 134] on div "The Nano-Sized Nutrients in MacuMist absorb mostly into the blood stream via th…" at bounding box center [611, 304] width 163 height 360
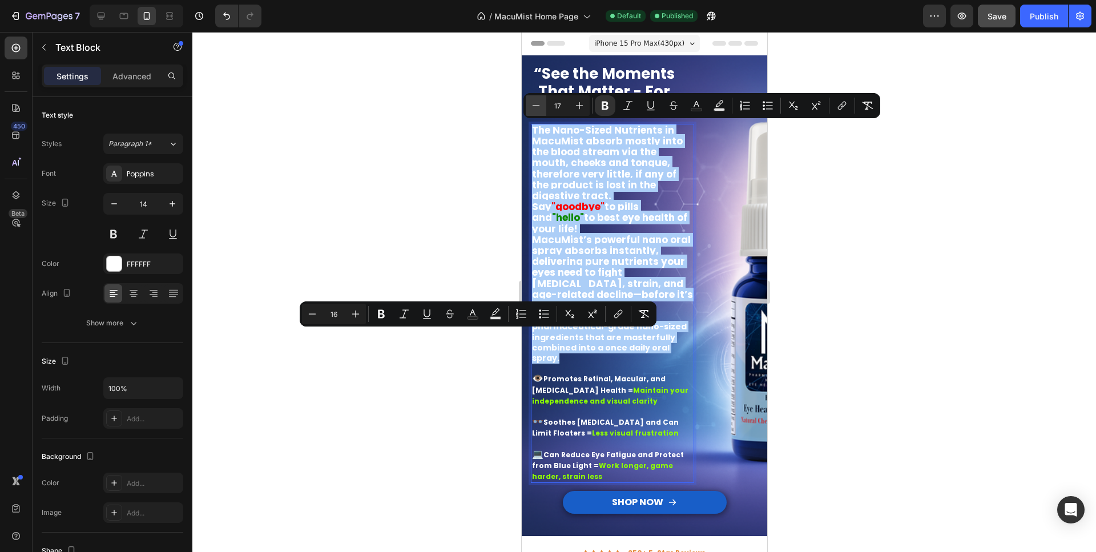
click at [536, 105] on icon "Editor contextual toolbar" at bounding box center [535, 105] width 11 height 11
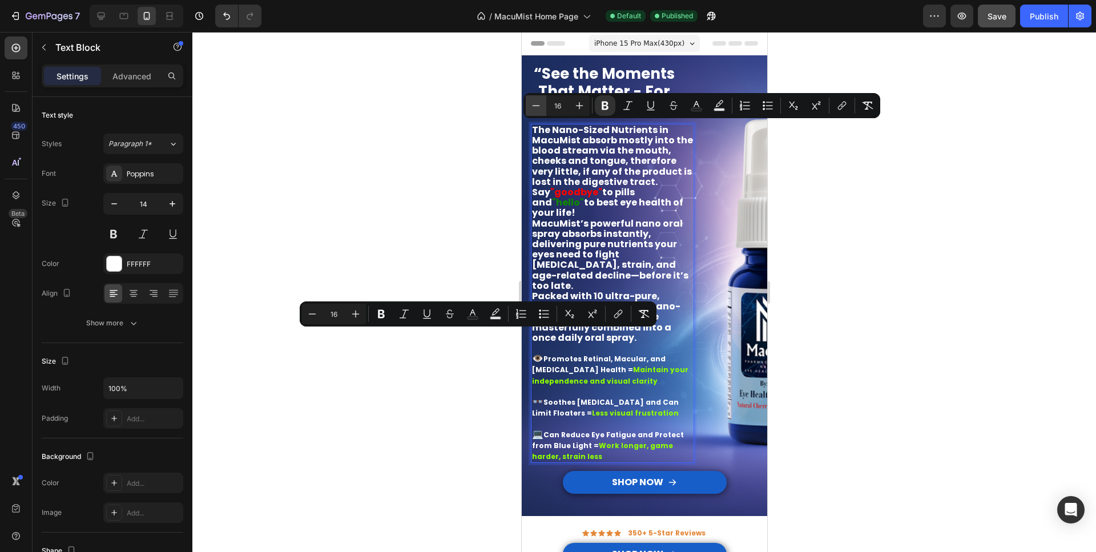
click at [536, 106] on icon "Editor contextual toolbar" at bounding box center [535, 105] width 11 height 11
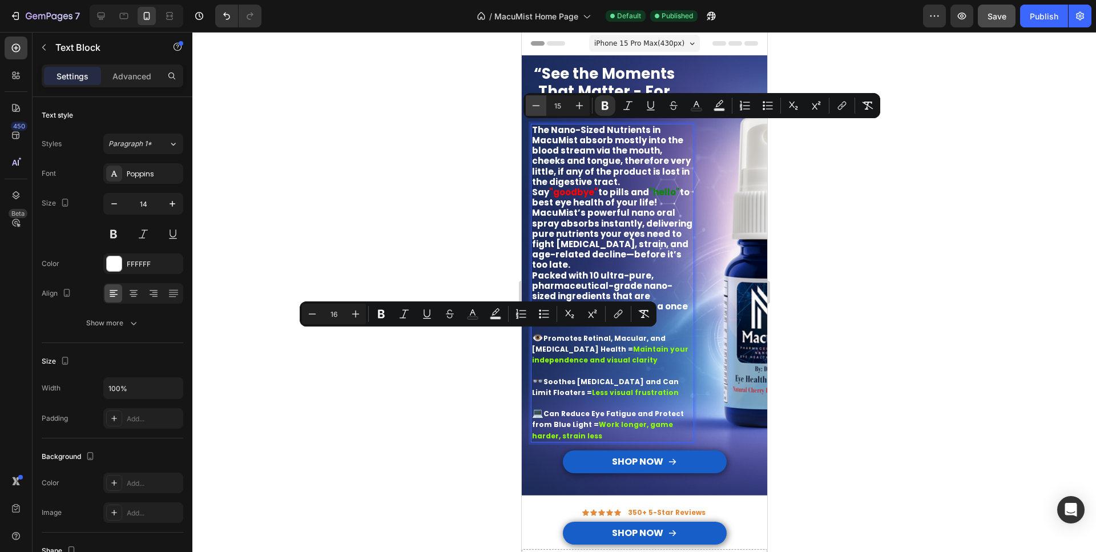
click at [536, 106] on icon "Editor contextual toolbar" at bounding box center [535, 105] width 11 height 11
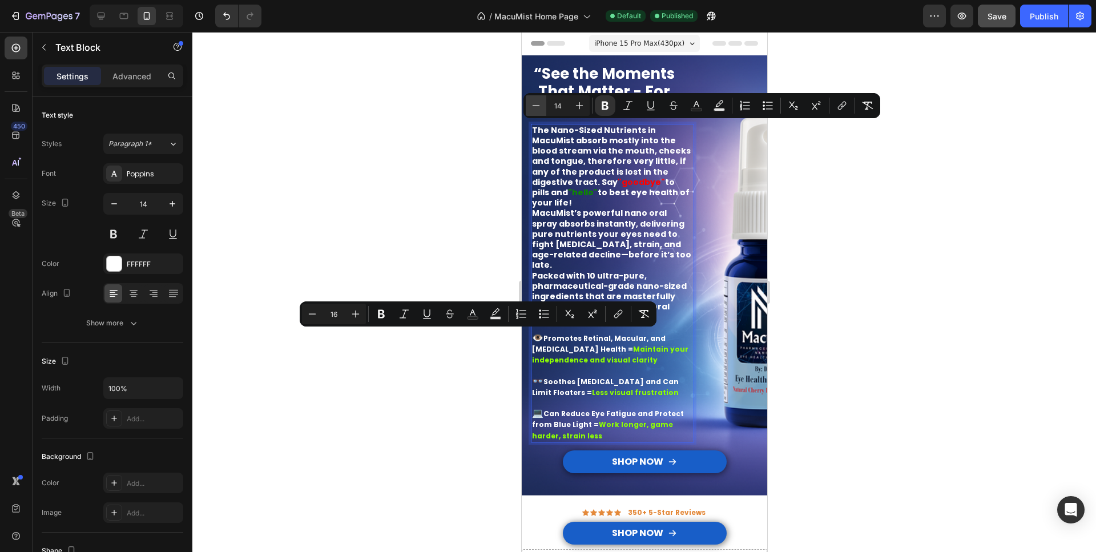
click at [538, 107] on icon "Editor contextual toolbar" at bounding box center [535, 105] width 11 height 11
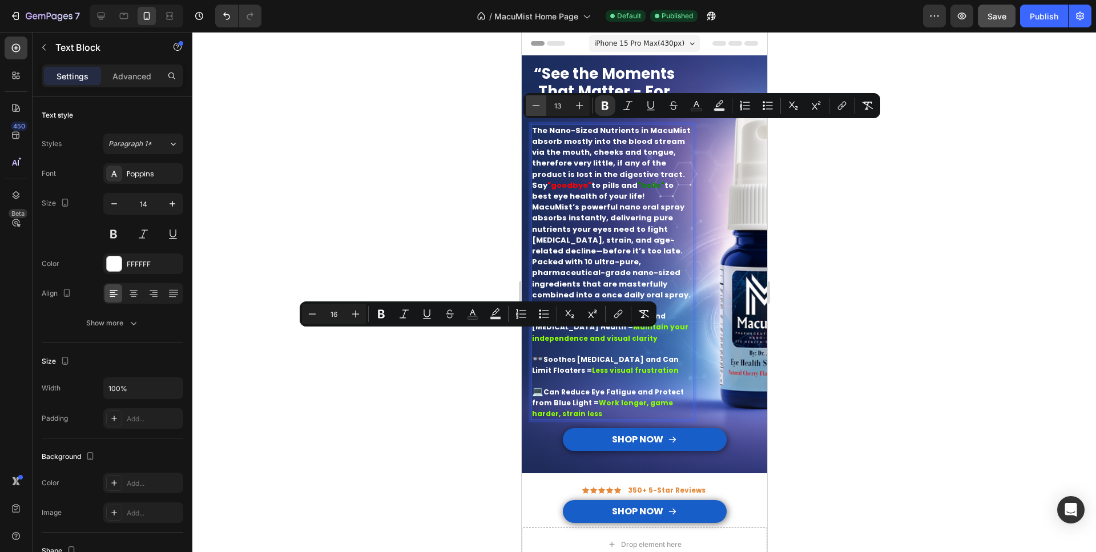
click at [537, 107] on icon "Editor contextual toolbar" at bounding box center [535, 105] width 11 height 11
type input "12"
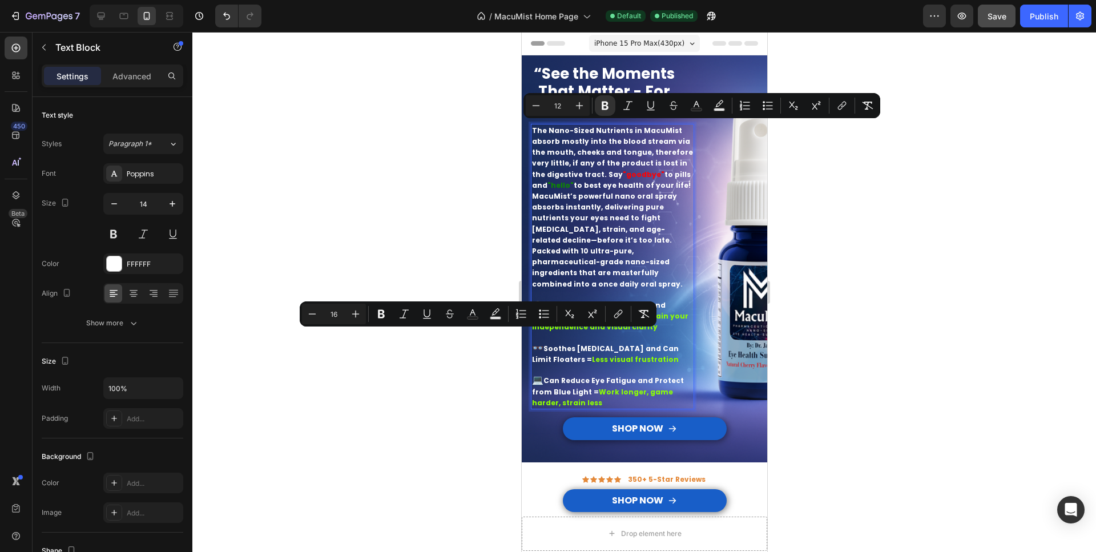
click at [574, 183] on strong "to best eye health of your life!" at bounding box center [631, 185] width 117 height 10
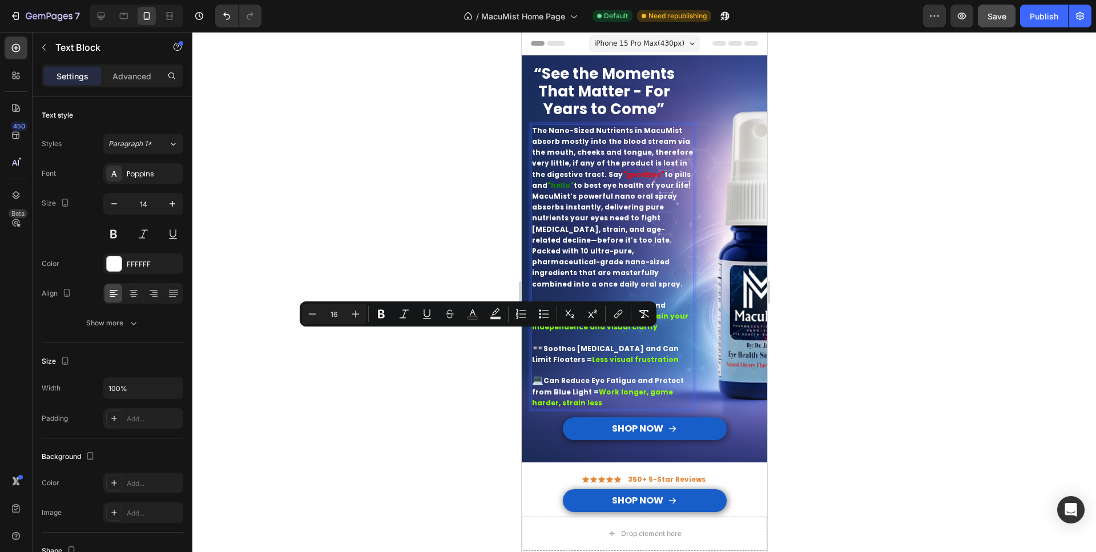
click at [659, 184] on strong "to best eye health of your life!" at bounding box center [631, 185] width 117 height 10
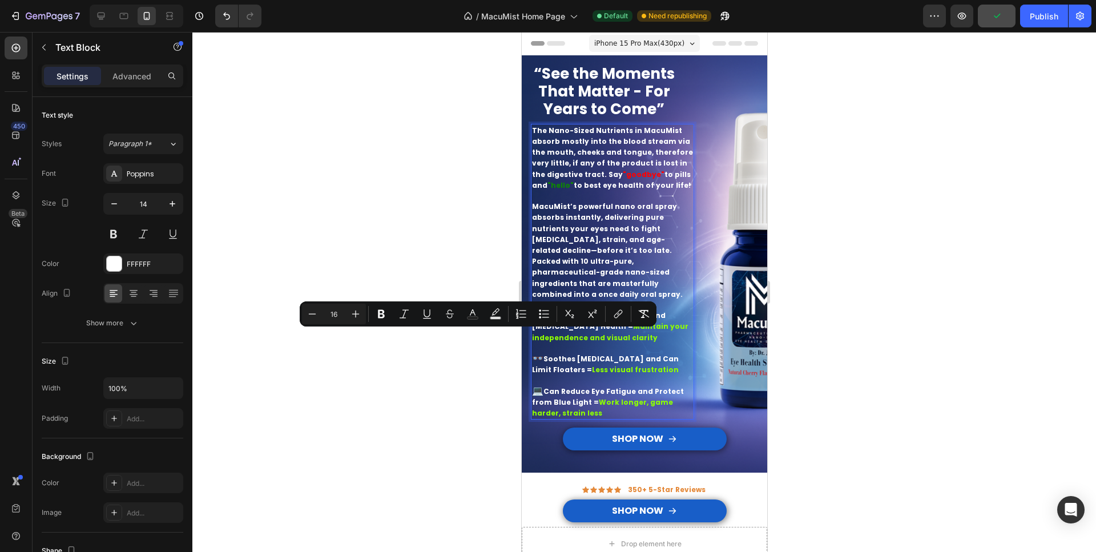
click at [634, 249] on p "MacuMist’s powerful nano oral spray absorbs instantly, delivering pure nutrient…" at bounding box center [611, 228] width 161 height 55
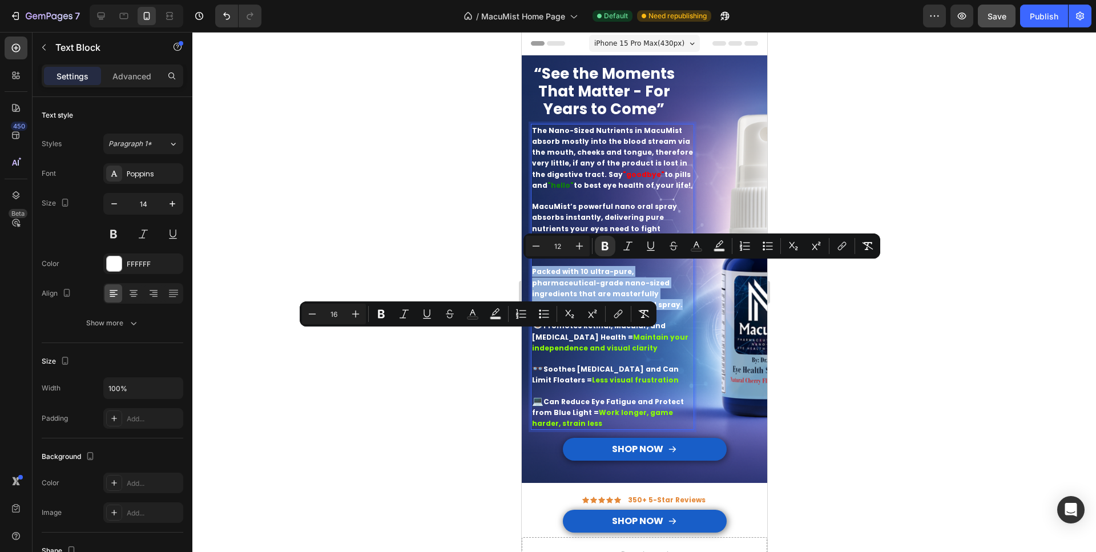
drag, startPoint x: 667, startPoint y: 304, endPoint x: 531, endPoint y: 272, distance: 139.7
click at [531, 272] on div "The Nano-Sized Nutrients in MacuMist absorb mostly into the blood stream via th…" at bounding box center [611, 277] width 163 height 306
click at [537, 246] on icon "Editor contextual toolbar" at bounding box center [535, 245] width 7 height 1
type input "11"
click at [574, 266] on p "Packed with 10 ultra-pure, pharmaceutical-grade nano-sized ingredients that are…" at bounding box center [611, 288] width 161 height 44
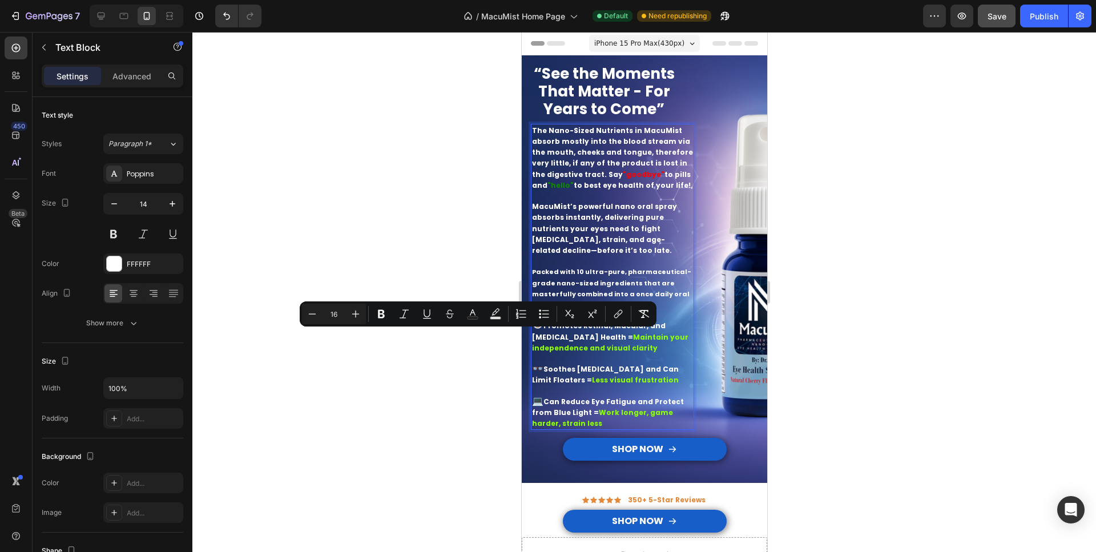
click at [641, 257] on p "Rich Text Editor. Editing area: main" at bounding box center [611, 261] width 161 height 10
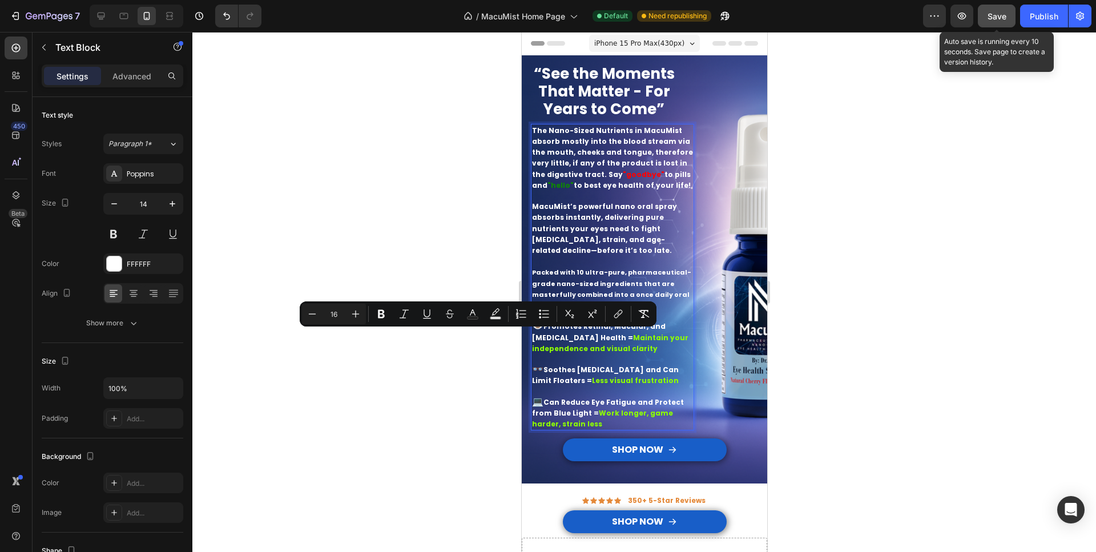
click at [1009, 7] on button "Save" at bounding box center [997, 16] width 38 height 23
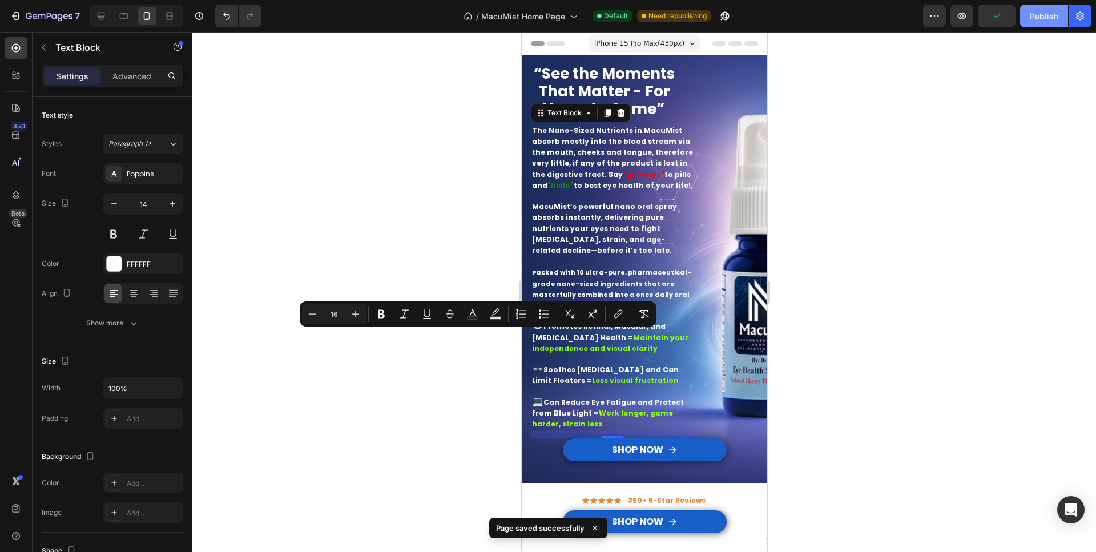
click at [1043, 19] on div "Publish" at bounding box center [1043, 16] width 29 height 12
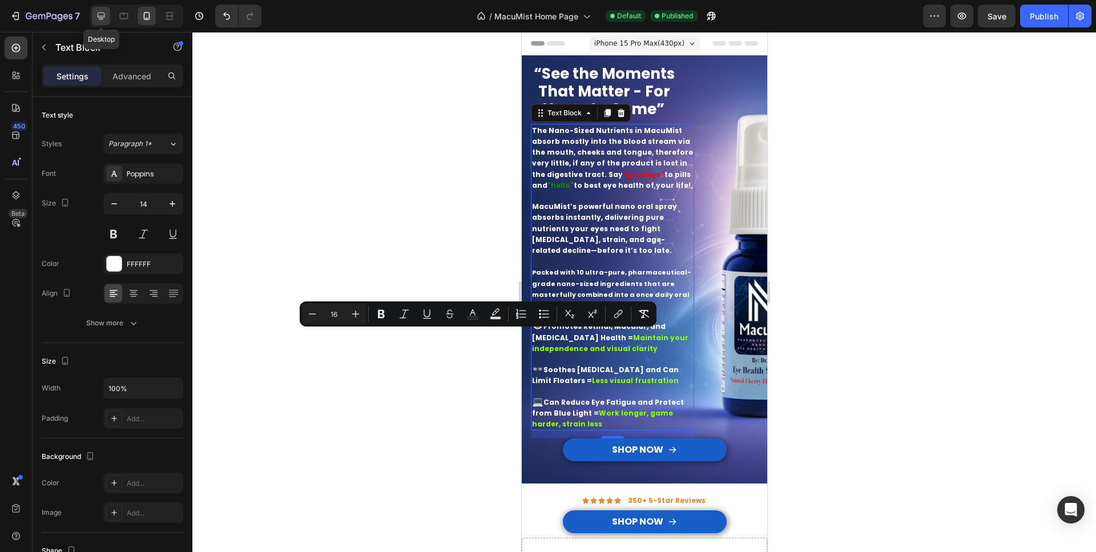
click at [104, 16] on icon at bounding box center [101, 16] width 7 height 7
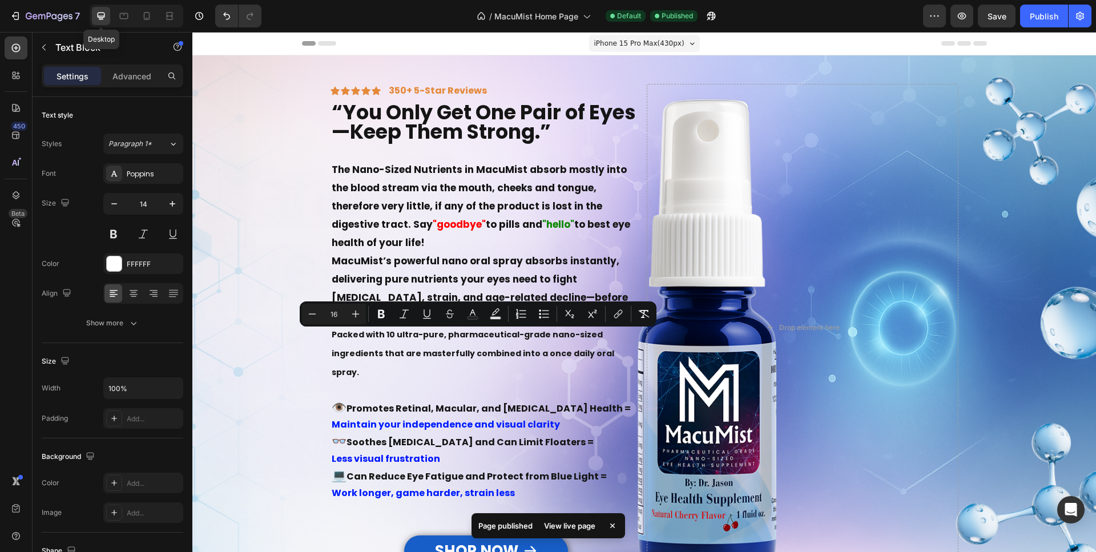
type input "19"
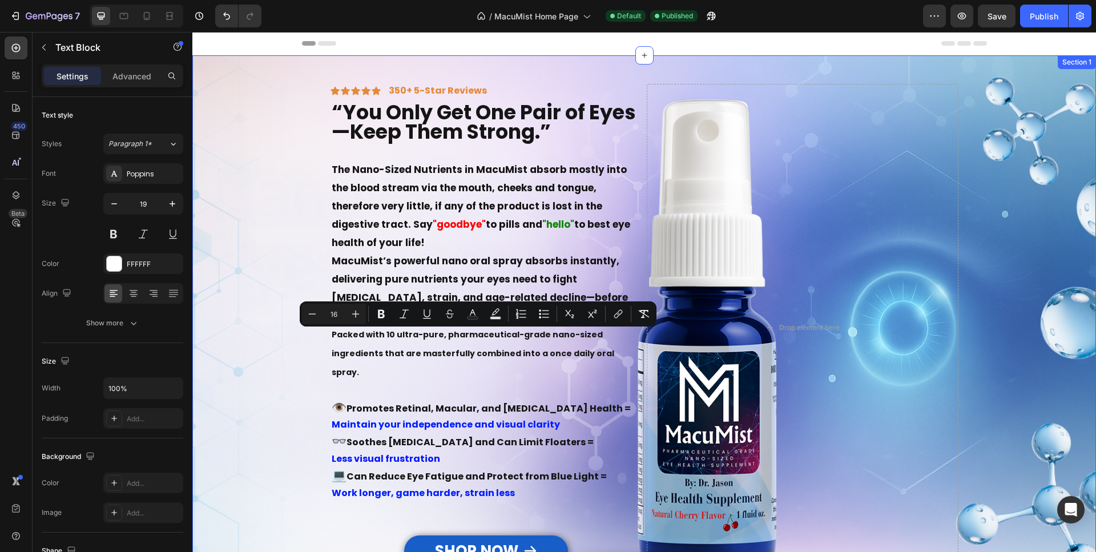
click at [253, 126] on div "“See the Moments That Matter - For Years to Come” Heading The Nano-Sized Nutrie…" at bounding box center [643, 327] width 903 height 544
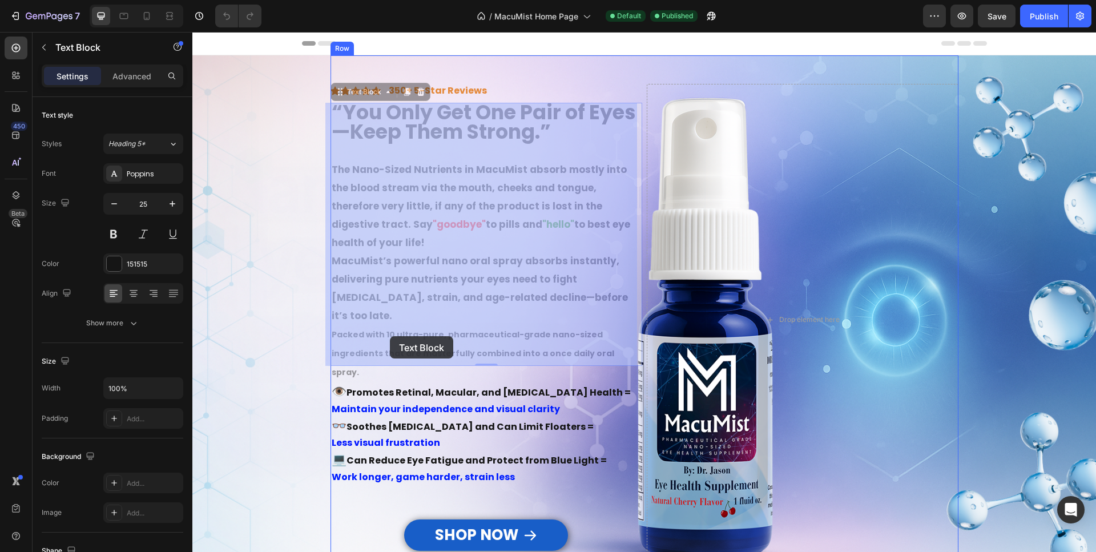
drag, startPoint x: 380, startPoint y: 338, endPoint x: 390, endPoint y: 336, distance: 9.9
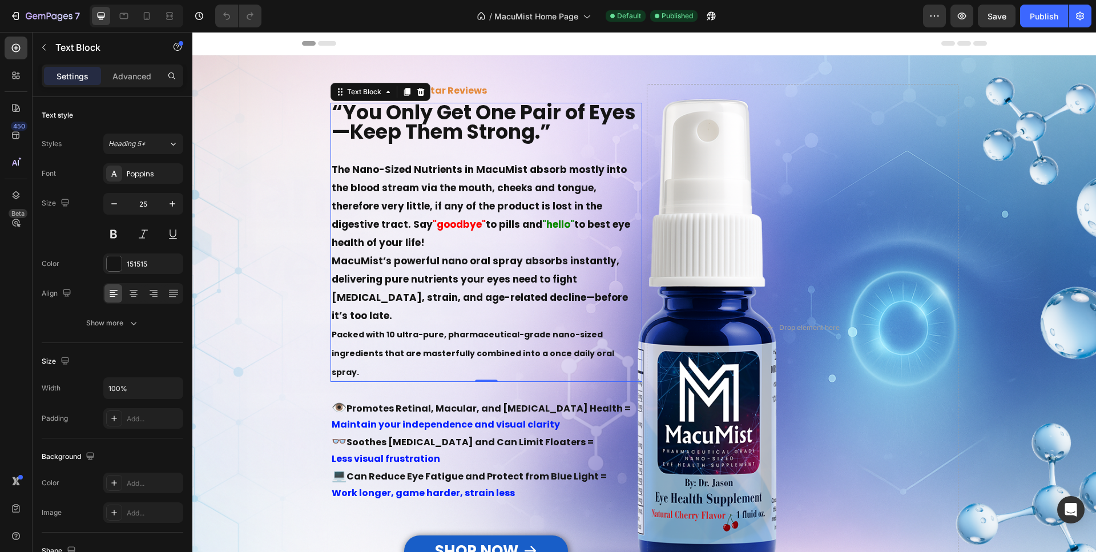
drag, startPoint x: 387, startPoint y: 336, endPoint x: 381, endPoint y: 336, distance: 6.3
click at [386, 336] on strong "Packed with 10 ultra-pure, pharmaceutical-grade nano-sized ingredients that are…" at bounding box center [473, 353] width 282 height 49
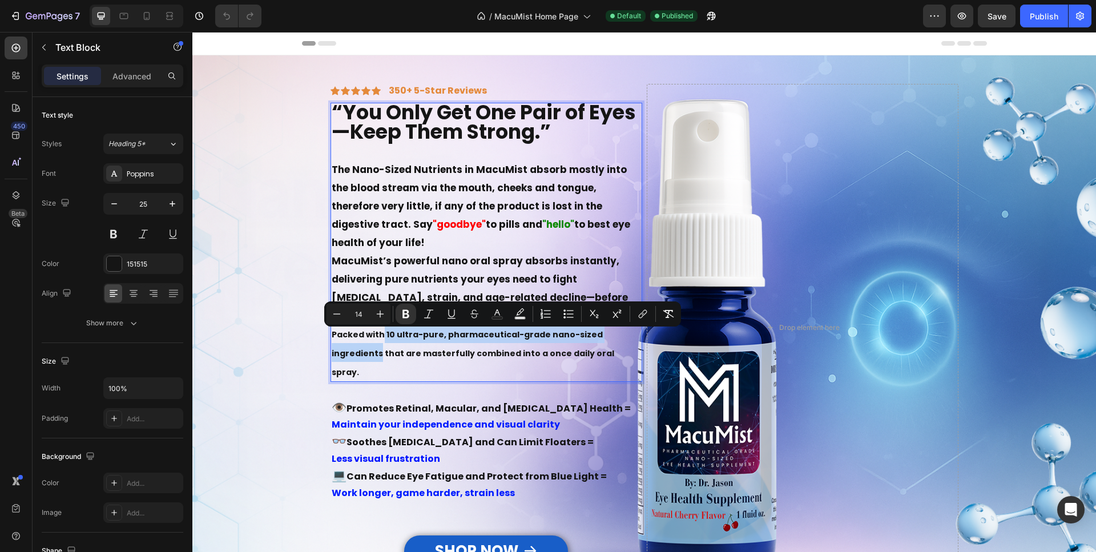
drag, startPoint x: 377, startPoint y: 336, endPoint x: 628, endPoint y: 338, distance: 251.7
click at [614, 338] on strong "Packed with 10 ultra-pure, pharmaceutical-grade nano-sized ingredients that are…" at bounding box center [473, 353] width 282 height 49
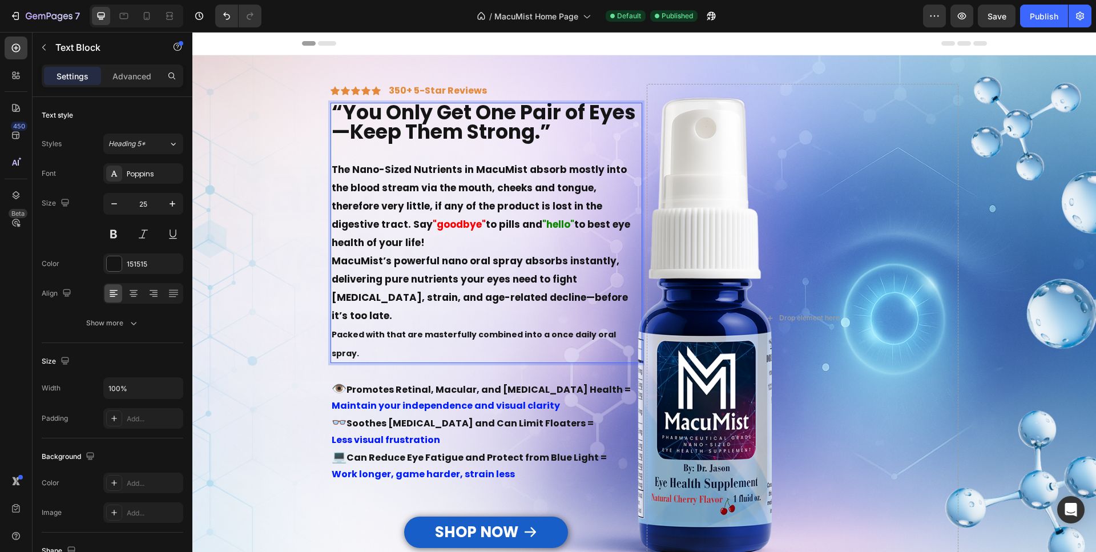
click at [387, 263] on strong "MacuMist’s powerful nano oral spray absorbs instantly, delivering pure nutrient…" at bounding box center [480, 288] width 296 height 68
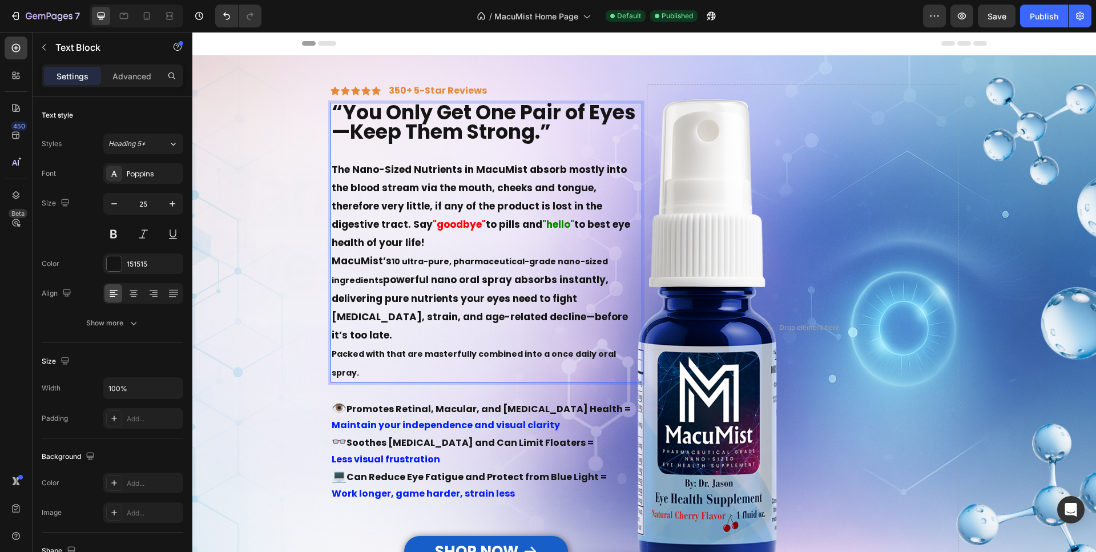
click at [374, 281] on strong "powerful nano oral spray absorbs instantly, delivering pure nutrients your eyes…" at bounding box center [480, 307] width 296 height 69
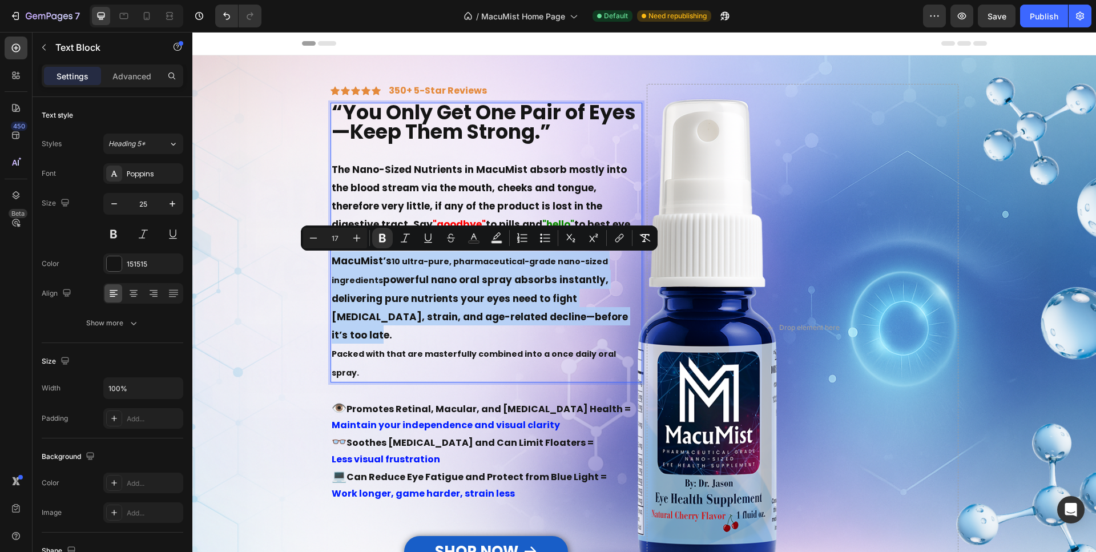
drag, startPoint x: 352, startPoint y: 338, endPoint x: 344, endPoint y: 251, distance: 88.2
click at [330, 266] on div "“You Only Get One Pair of Eyes—Keep Them Strong.” The Nano-Sized Nutrients in M…" at bounding box center [486, 243] width 312 height 280
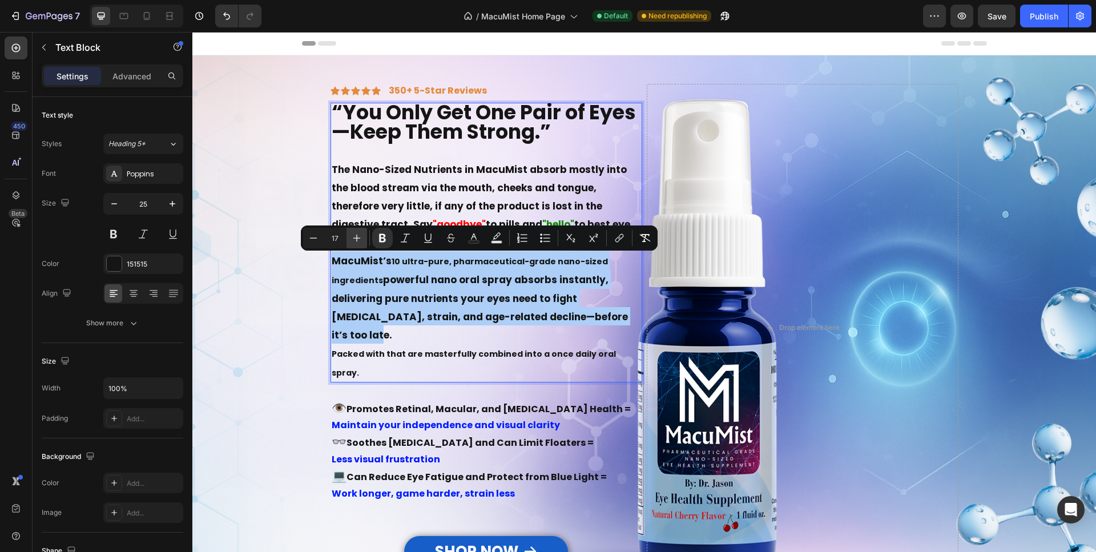
click at [352, 241] on icon "Editor contextual toolbar" at bounding box center [356, 237] width 11 height 11
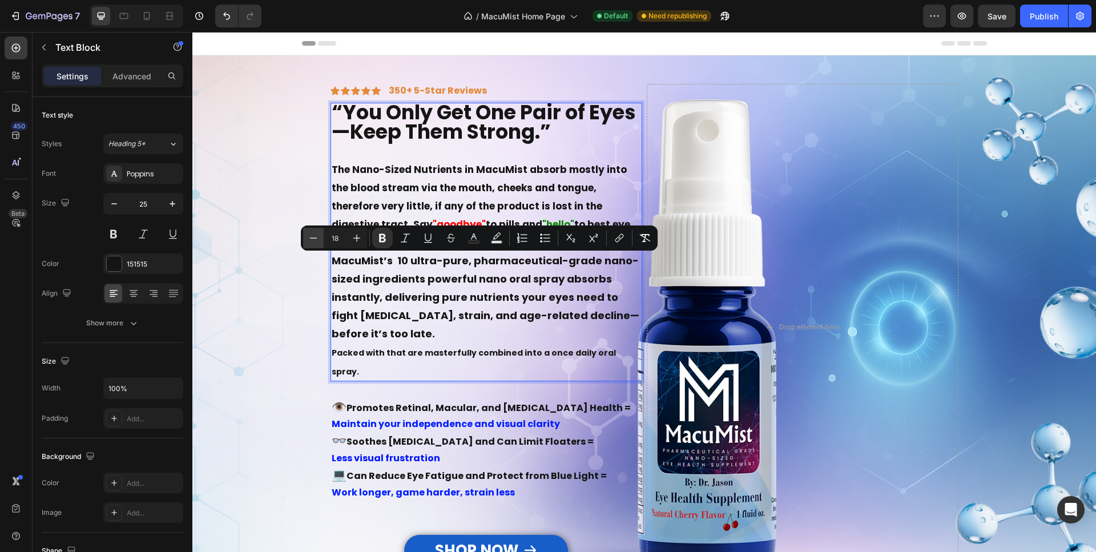
click at [315, 242] on icon "Editor contextual toolbar" at bounding box center [313, 237] width 11 height 11
type input "17"
click at [447, 306] on p "MacuMist’s 10 ultra-pure, pharmaceutical-grade nano-sized ingredients powerful …" at bounding box center [486, 296] width 309 height 91
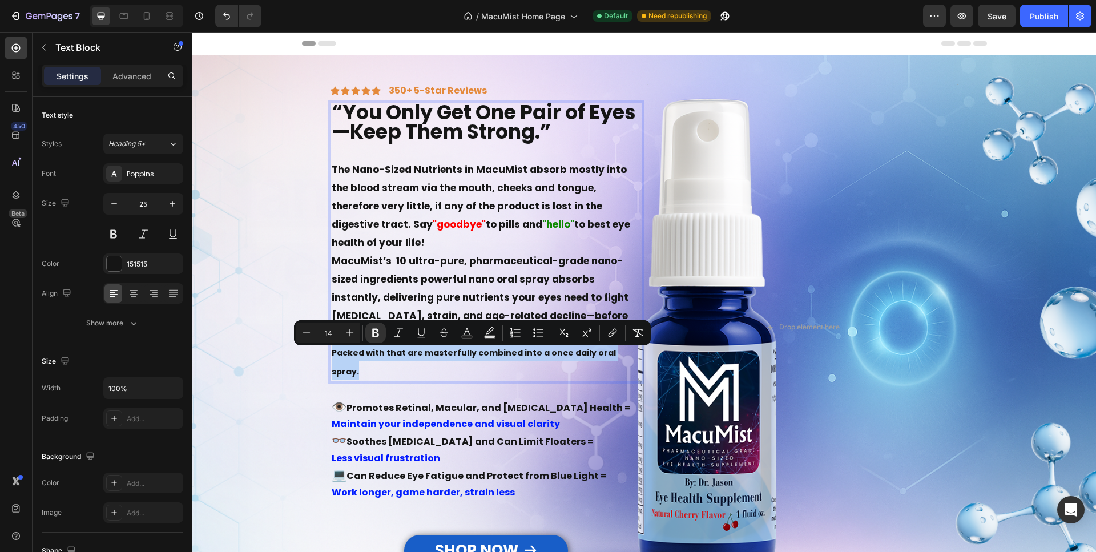
drag, startPoint x: 328, startPoint y: 354, endPoint x: 623, endPoint y: 360, distance: 295.1
click at [623, 360] on p "Packed with that are masterfully combined into a once daily oral spray." at bounding box center [486, 361] width 309 height 38
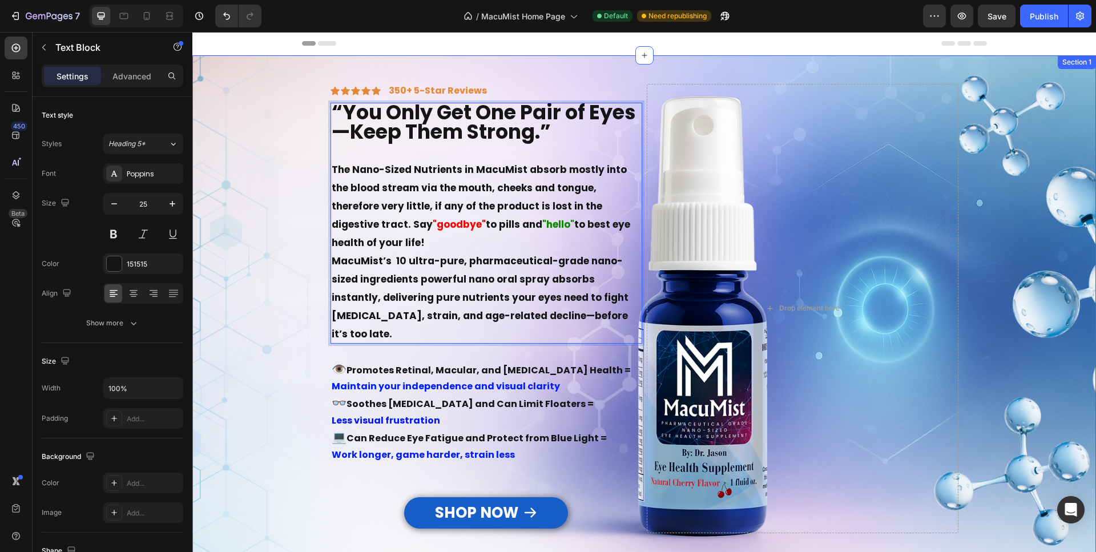
click at [259, 310] on div "“See the Moments That Matter - For Years to Come” Heading The Nano-Sized Nutrie…" at bounding box center [643, 308] width 903 height 506
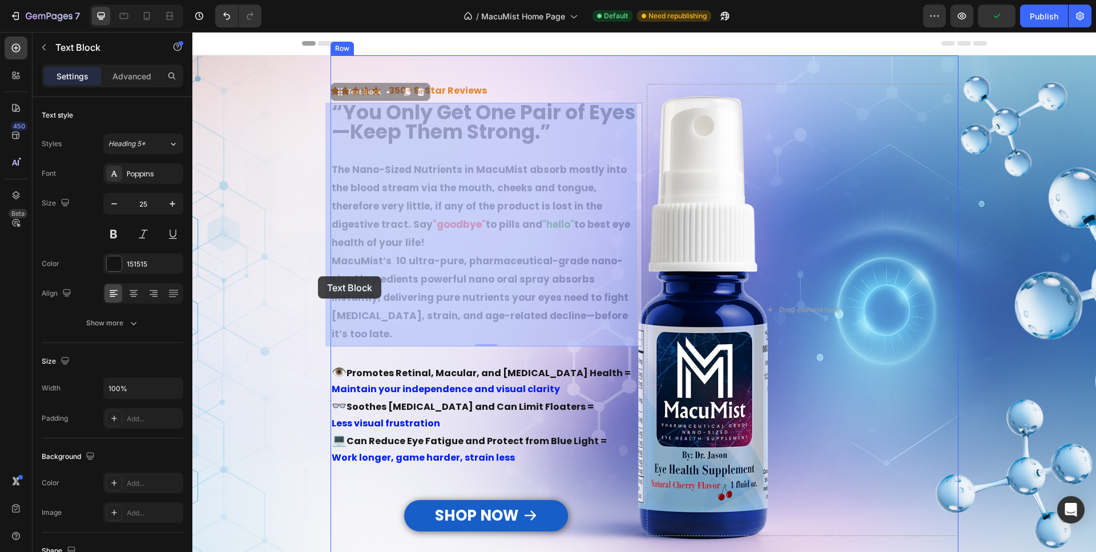
drag, startPoint x: 342, startPoint y: 330, endPoint x: 367, endPoint y: 294, distance: 43.4
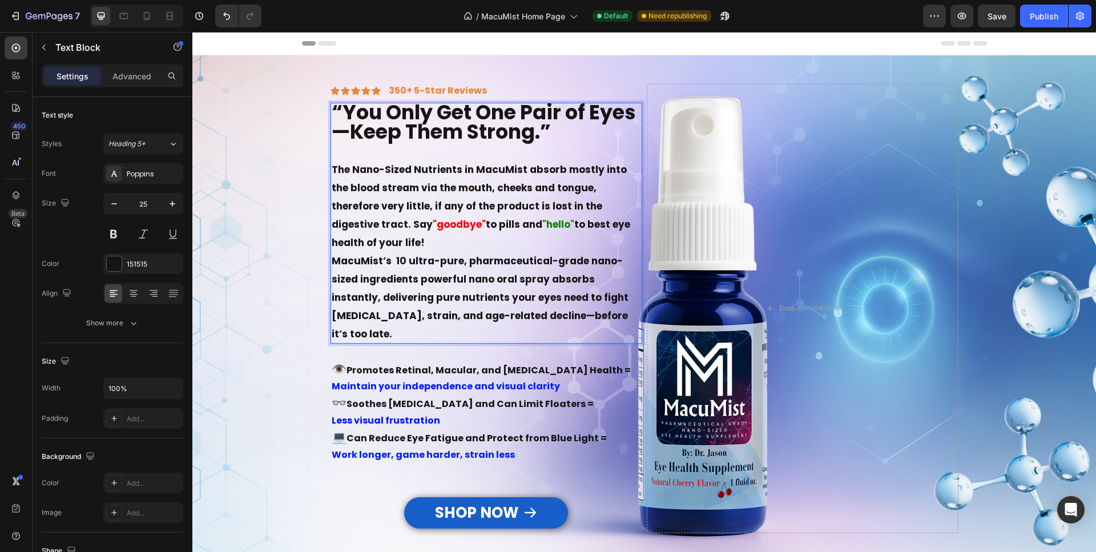
click at [351, 338] on p "MacuMist’s 10 ultra-pure, pharmaceutical-grade nano-sized ingredients powerful …" at bounding box center [486, 296] width 309 height 91
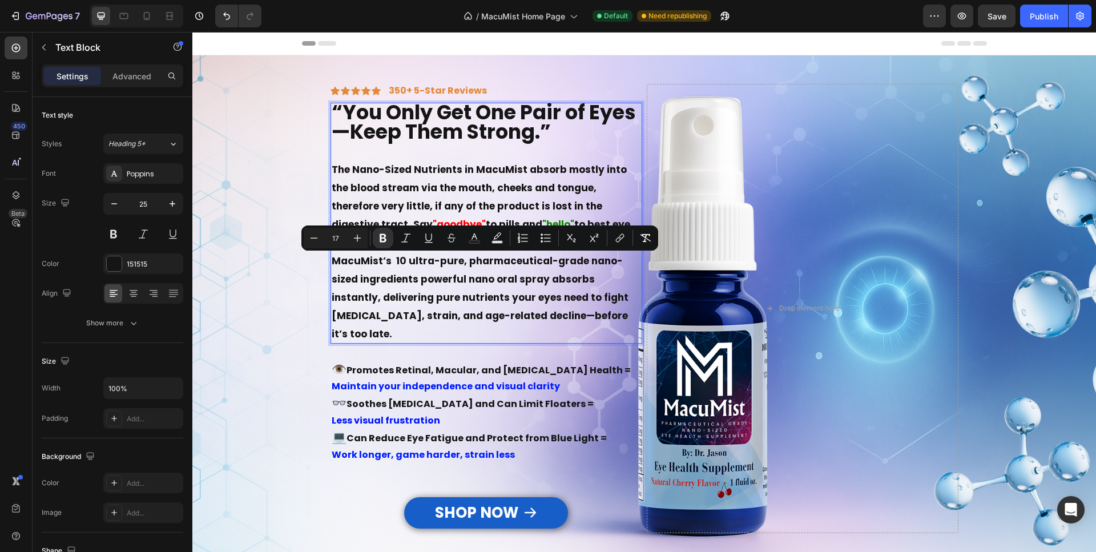
drag, startPoint x: 349, startPoint y: 338, endPoint x: 328, endPoint y: 300, distance: 44.2
click at [332, 300] on p "MacuMist’s 10 ultra-pure, pharmaceutical-grade nano-sized ingredients powerful …" at bounding box center [486, 296] width 309 height 91
click at [312, 242] on icon "Editor contextual toolbar" at bounding box center [313, 237] width 11 height 11
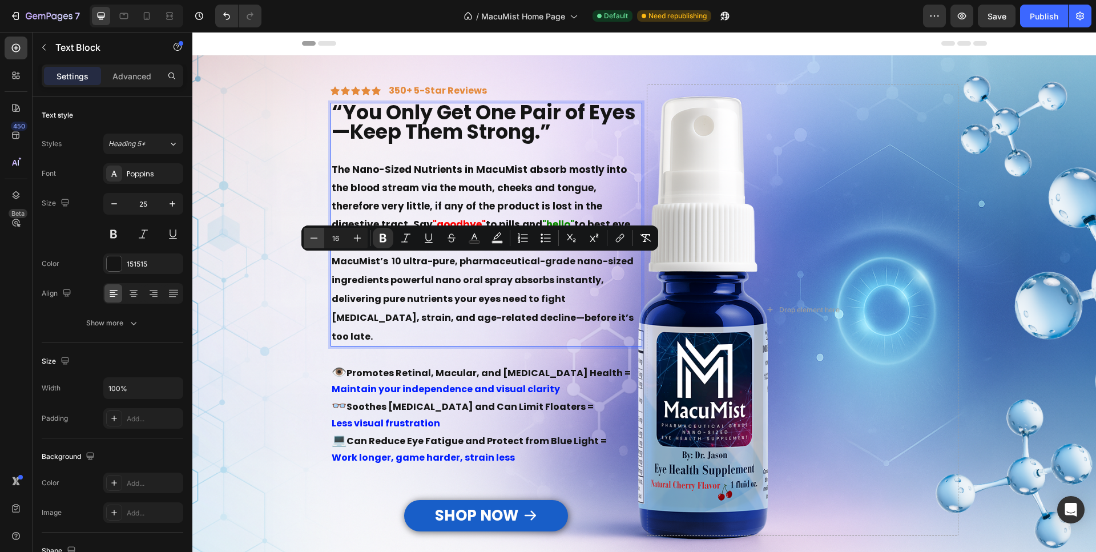
click at [313, 242] on icon "Editor contextual toolbar" at bounding box center [313, 237] width 11 height 11
type input "15"
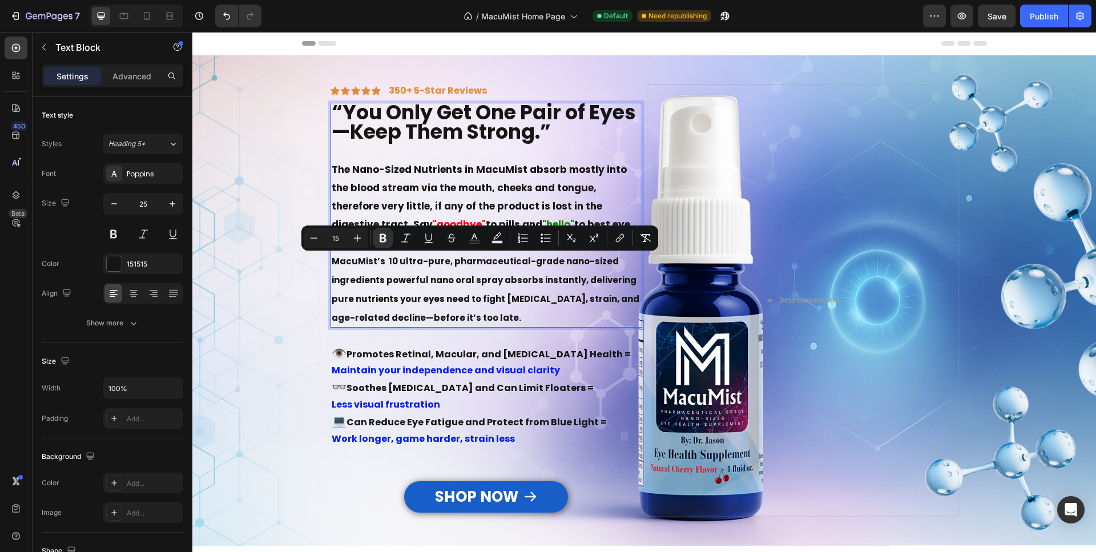
click at [295, 282] on div "“See the Moments That Matter - For Years to Come” Heading The Nano-Sized Nutrie…" at bounding box center [643, 300] width 903 height 490
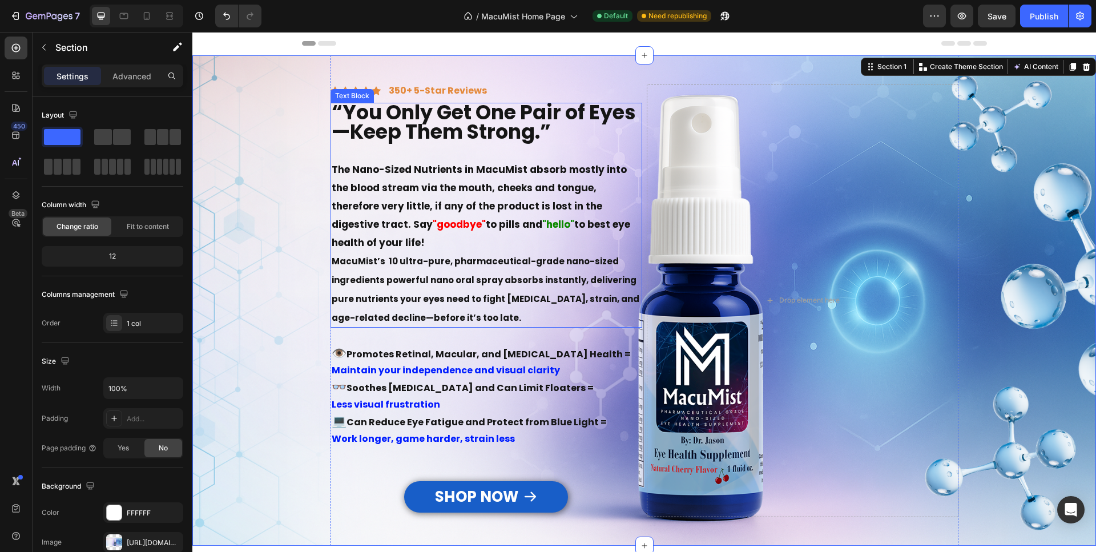
click at [508, 317] on p "MacuMist’s 10 ultra-pure, pharmaceutical-grade nano-sized ingredients powerful …" at bounding box center [486, 288] width 309 height 75
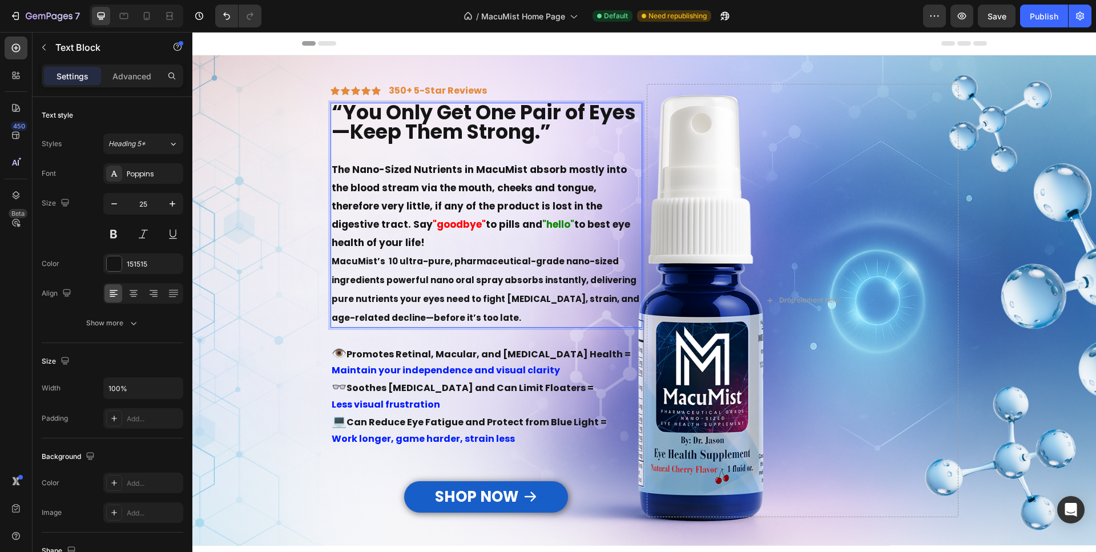
click at [419, 281] on strong "MacuMist’s 10 ultra-pure, pharmaceutical-grade nano-sized ingredients powerful …" at bounding box center [486, 289] width 308 height 68
click at [418, 281] on strong "MacuMist’s 10 ultra-pure, pharmaceutical-grade nano-sized ingredients powerful …" at bounding box center [486, 289] width 308 height 68
click at [398, 283] on strong "MacuMist’s 10 ultra-pure, pharmaceutical-grade nano-sized ingredient nano oral …" at bounding box center [486, 289] width 309 height 68
click at [356, 242] on p "The Nano-Sized Nutrients in MacuMist absorb mostly into the blood stream via th…" at bounding box center [486, 205] width 309 height 91
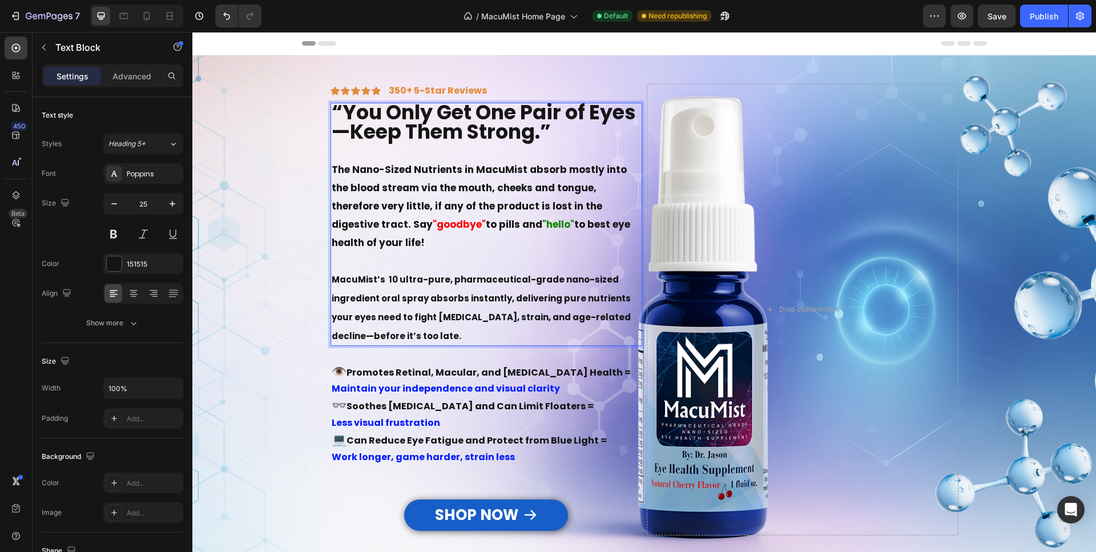
click at [426, 331] on p "MacuMist’s 10 ultra-pure, pharmaceutical-grade nano-sized ingredient oral spray…" at bounding box center [486, 306] width 309 height 75
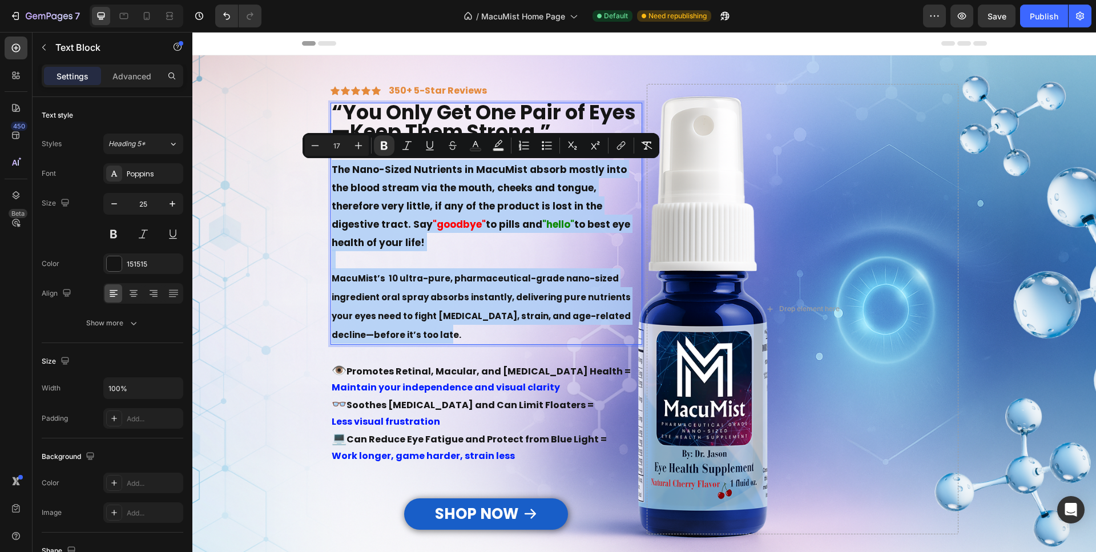
drag, startPoint x: 413, startPoint y: 333, endPoint x: 329, endPoint y: 168, distance: 185.8
click at [330, 168] on div "“You Only Get One Pair of Eyes—Keep Them Strong.” The Nano-Sized Nutrients in M…" at bounding box center [486, 224] width 312 height 242
copy div "The Nano-Sized Nutrients in MacuMist absorb mostly into the blood stream via th…"
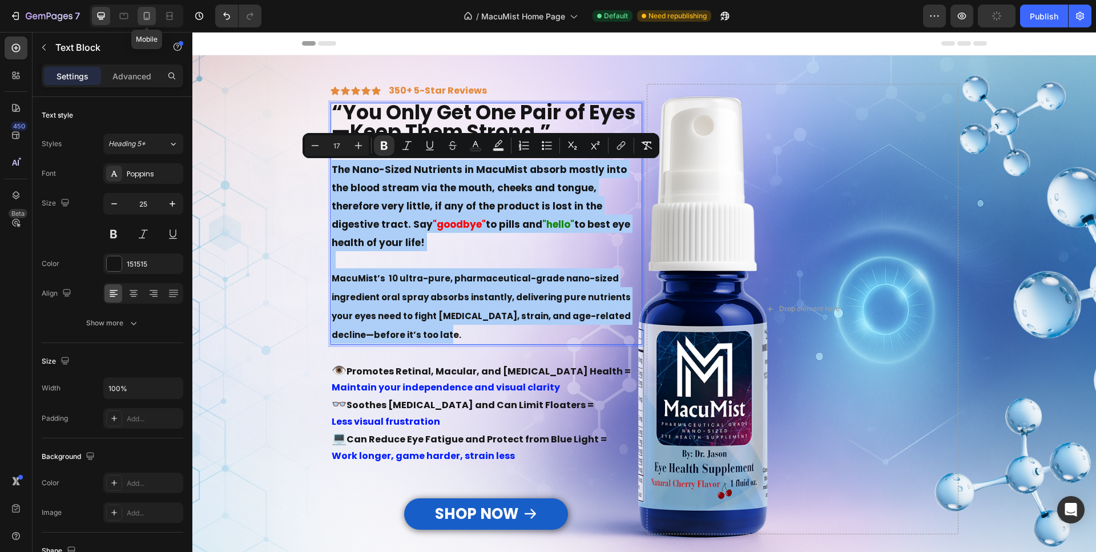
click at [146, 18] on icon at bounding box center [147, 16] width 6 height 8
type input "24"
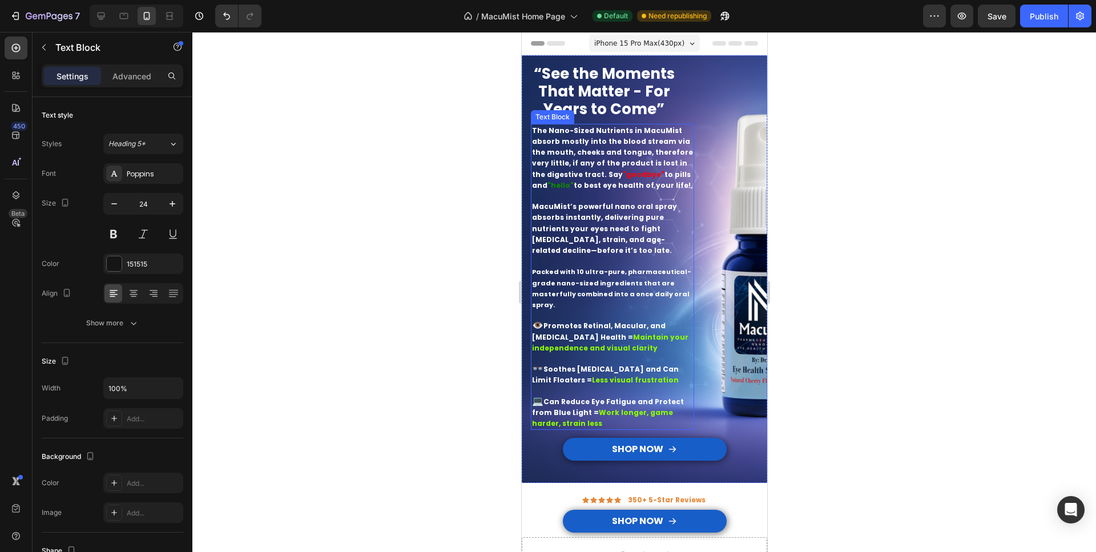
click at [558, 302] on p "Packed with 10 ultra-pure, pharmaceutical-grade nano-sized ingredients that are…" at bounding box center [611, 288] width 161 height 44
click at [555, 301] on p "Packed with 10 ultra-pure, pharmaceutical-grade nano-sized ingredients that are…" at bounding box center [611, 288] width 161 height 44
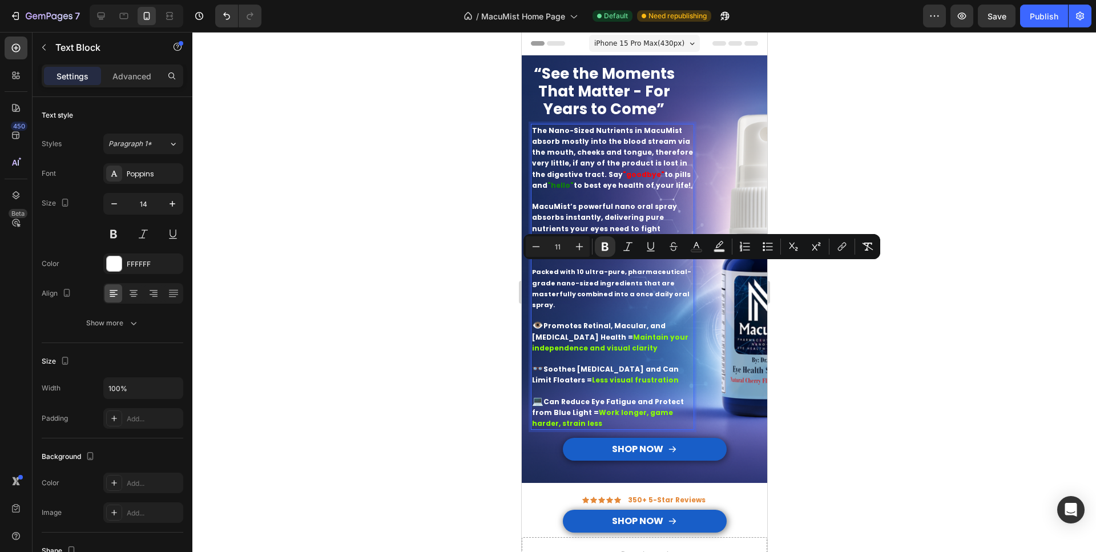
drag, startPoint x: 552, startPoint y: 301, endPoint x: 568, endPoint y: 298, distance: 15.7
click at [568, 291] on p "Packed with 10 ultra-pure, pharmaceutical-grade nano-sized ingredients that are…" at bounding box center [611, 288] width 161 height 44
drag, startPoint x: 568, startPoint y: 299, endPoint x: 559, endPoint y: 304, distance: 10.2
click at [567, 299] on p "Packed with 10 ultra-pure, pharmaceutical-grade nano-sized ingredients that are…" at bounding box center [611, 288] width 161 height 44
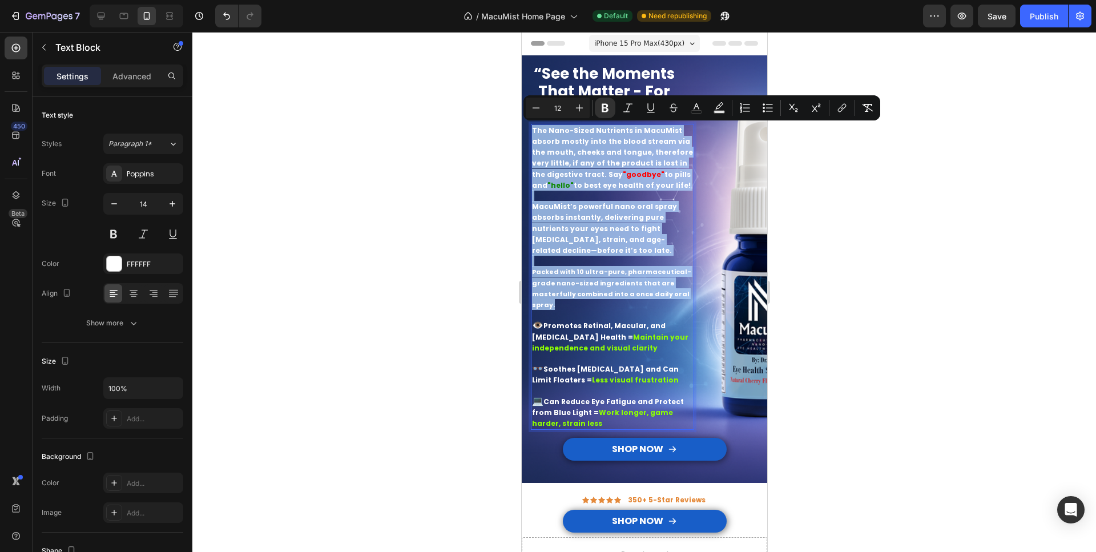
drag, startPoint x: 556, startPoint y: 302, endPoint x: 518, endPoint y: 126, distance: 180.6
click at [530, 126] on div "The Nano-Sized Nutrients in MacuMist absorb mostly into the blood stream via th…" at bounding box center [611, 277] width 163 height 306
type input "15"
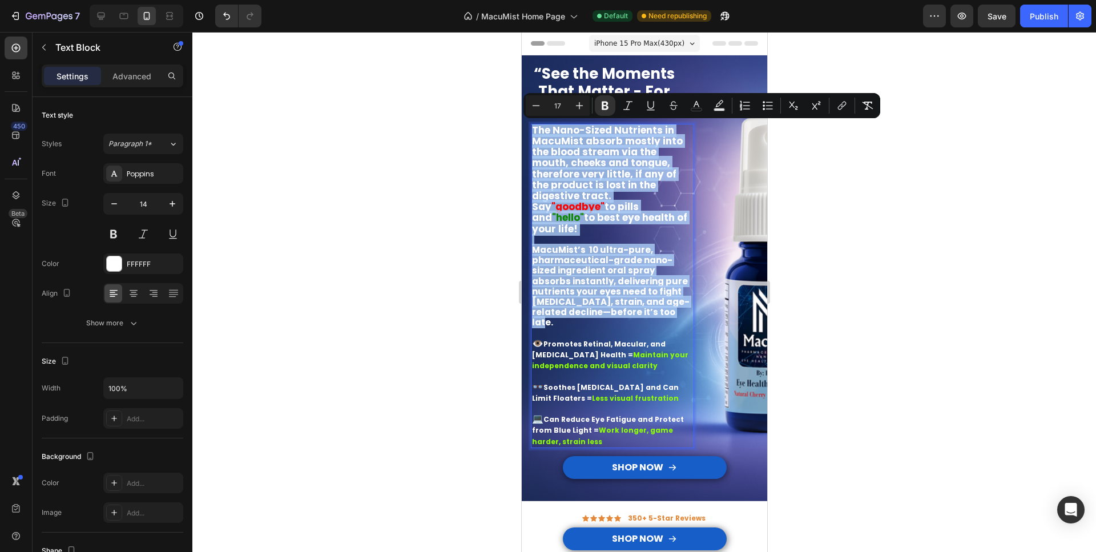
drag, startPoint x: 531, startPoint y: 128, endPoint x: 608, endPoint y: 313, distance: 200.3
click at [608, 313] on div "The Nano-Sized Nutrients in MacuMist absorb mostly into the blood stream via th…" at bounding box center [611, 286] width 163 height 324
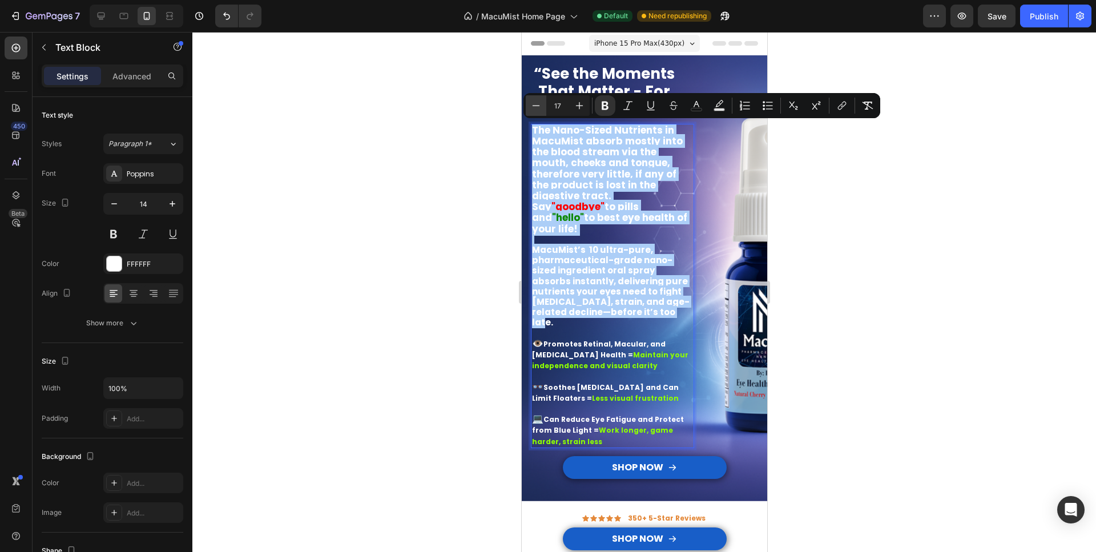
click at [539, 103] on icon "Editor contextual toolbar" at bounding box center [535, 105] width 11 height 11
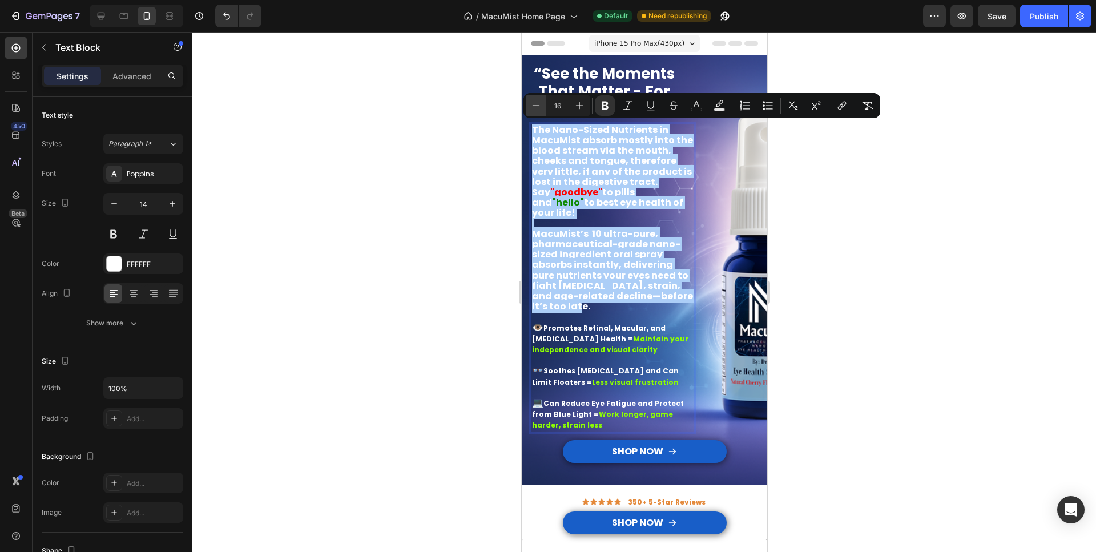
click at [539, 103] on icon "Editor contextual toolbar" at bounding box center [535, 105] width 11 height 11
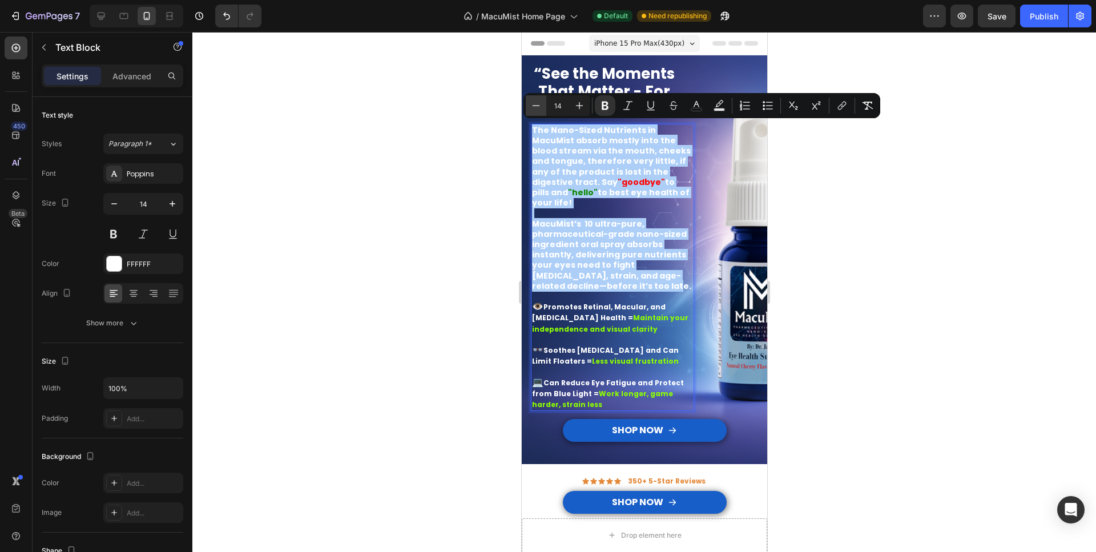
click at [539, 103] on icon "Editor contextual toolbar" at bounding box center [535, 105] width 11 height 11
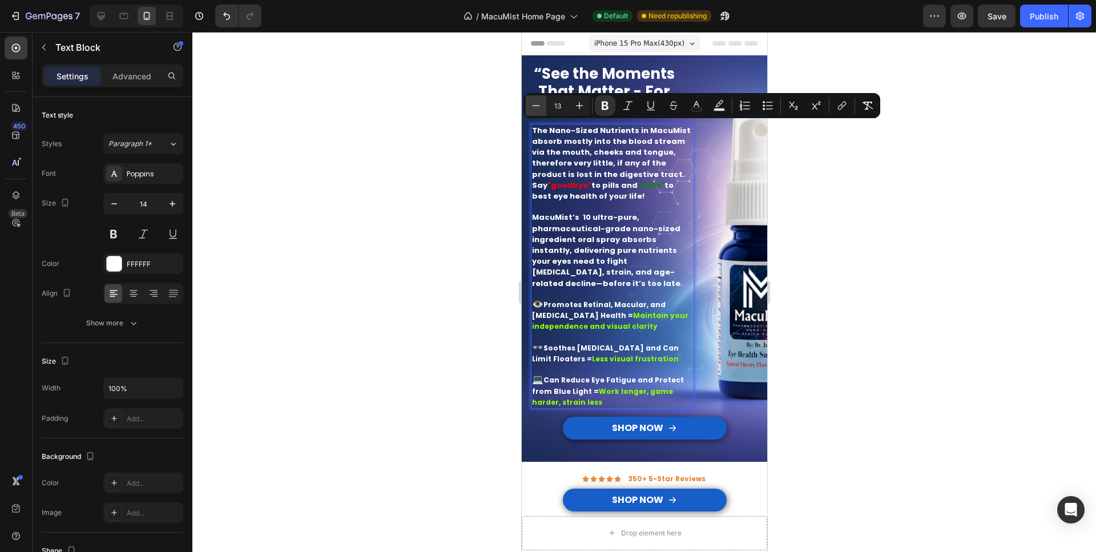
click at [539, 103] on icon "Editor contextual toolbar" at bounding box center [535, 105] width 11 height 11
type input "12"
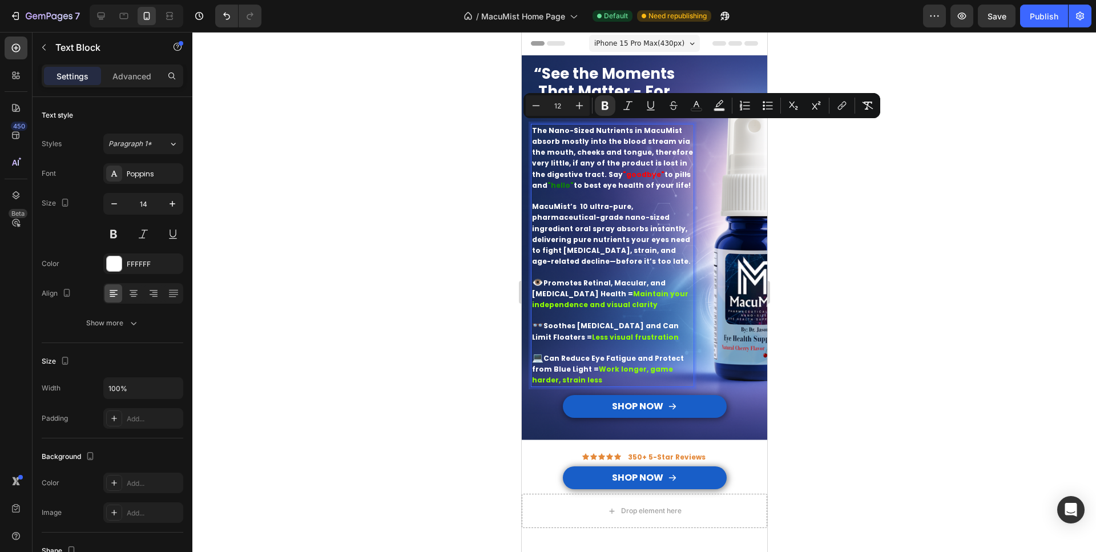
click at [504, 181] on div at bounding box center [643, 292] width 903 height 520
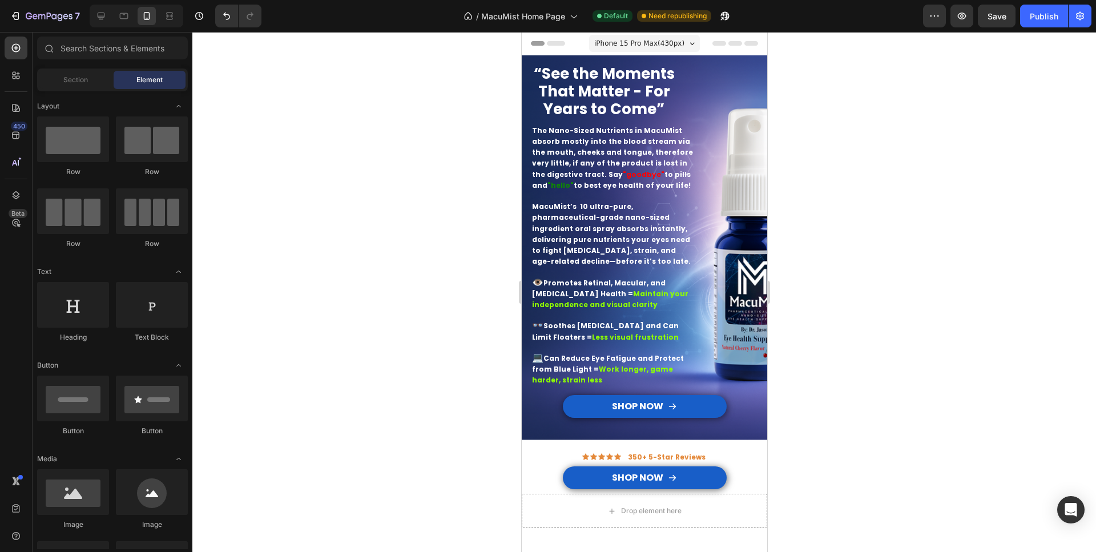
click at [591, 183] on strong "to best eye health of your life!" at bounding box center [631, 185] width 117 height 10
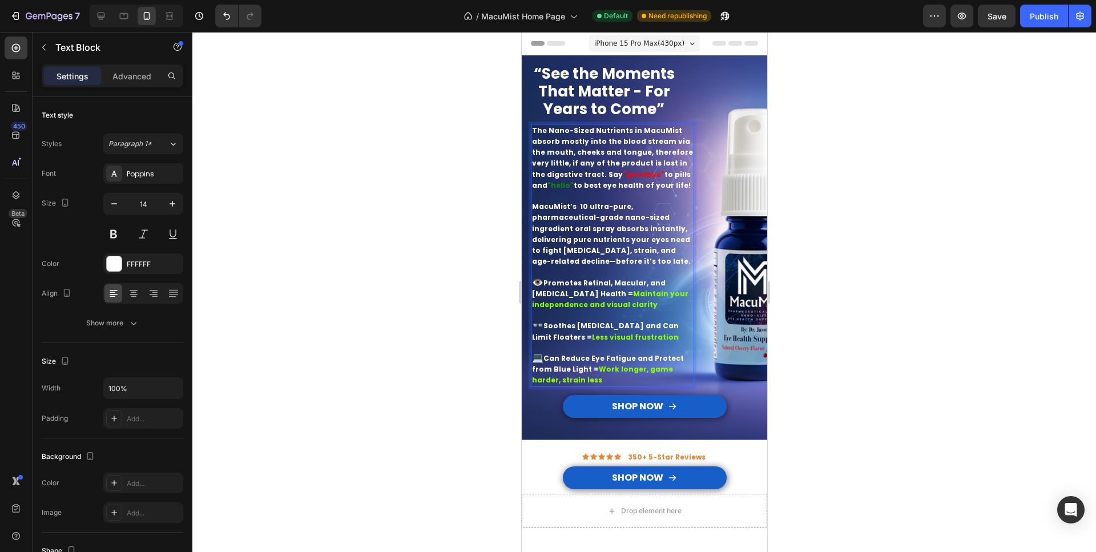
click at [589, 163] on strong "The Nano-Sized Nutrients in MacuMist absorb mostly into the blood stream via th…" at bounding box center [611, 153] width 161 height 54
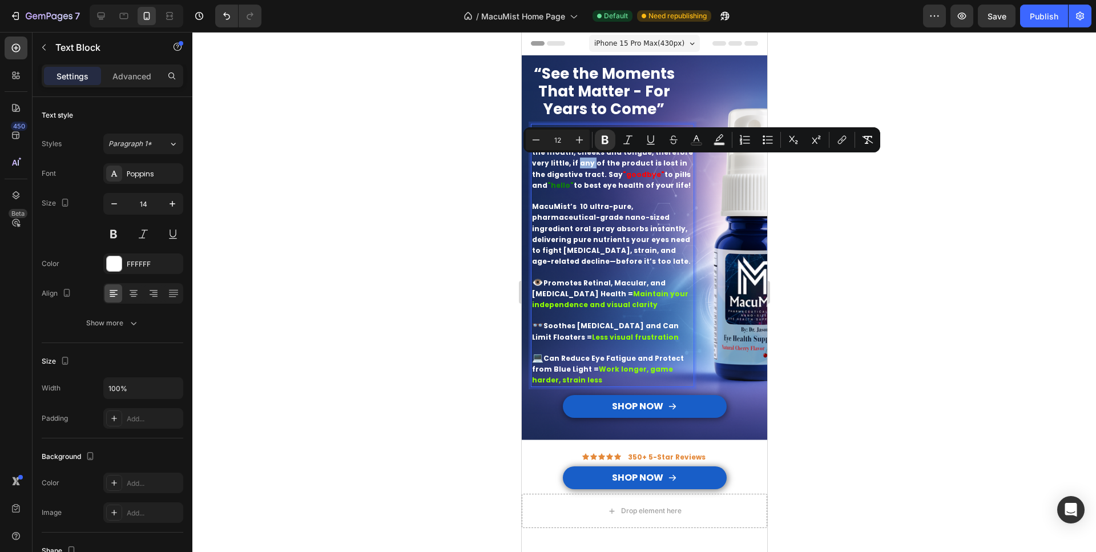
drag, startPoint x: 587, startPoint y: 163, endPoint x: 579, endPoint y: 162, distance: 8.6
click at [579, 162] on strong "The Nano-Sized Nutrients in MacuMist absorb mostly into the blood stream via th…" at bounding box center [611, 153] width 161 height 54
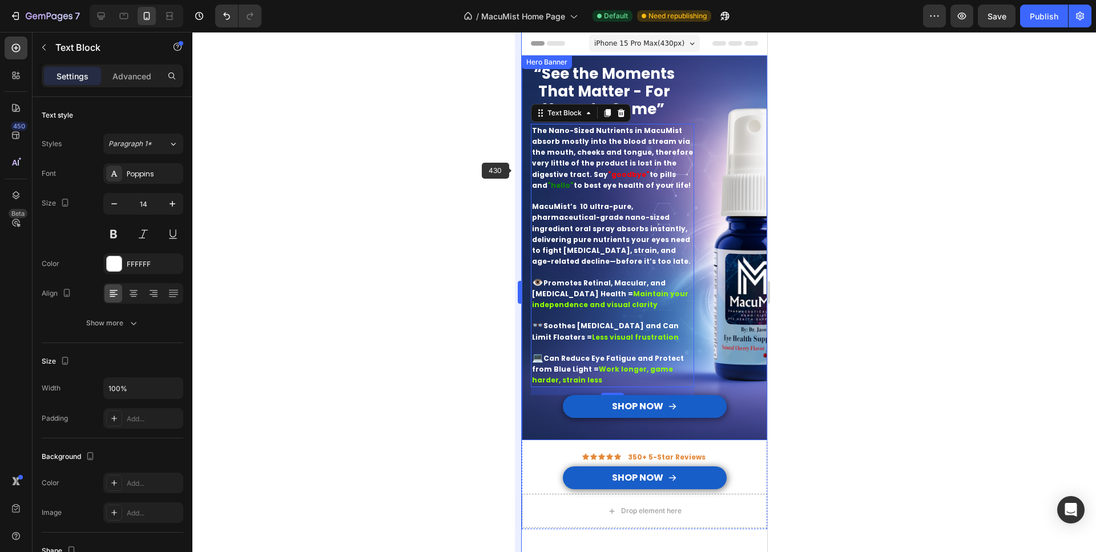
click at [517, 0] on body "7 Version history / MacuMist Home Page Default Need republishing Preview Save P…" at bounding box center [548, 0] width 1096 height 0
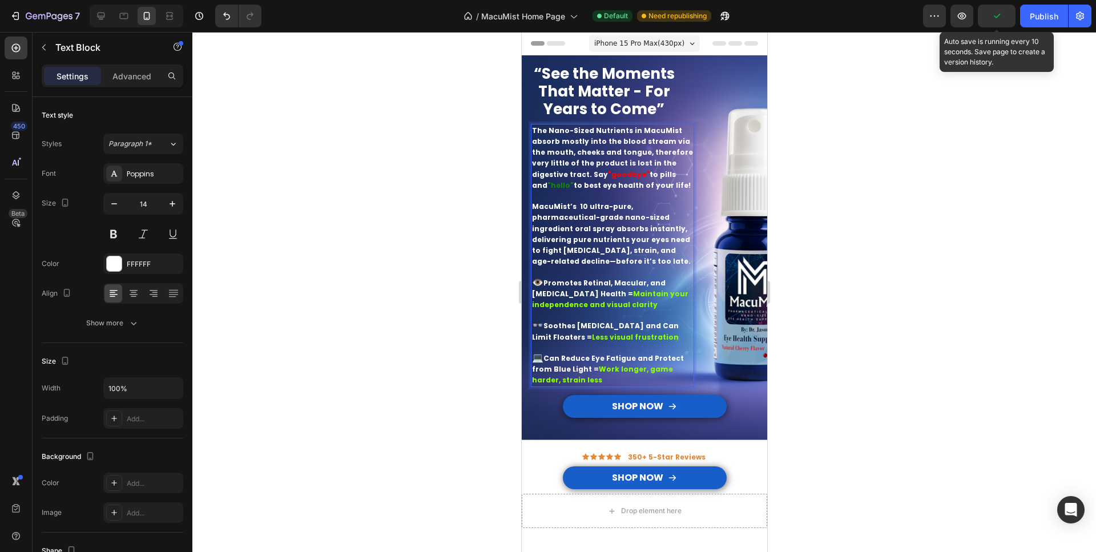
click at [993, 18] on icon "button" at bounding box center [996, 15] width 11 height 11
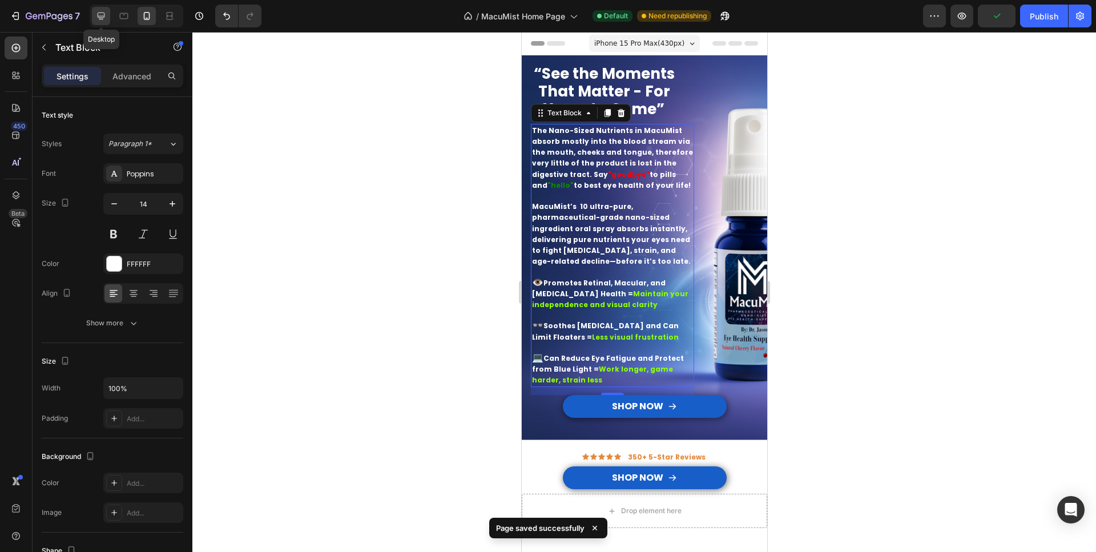
click at [94, 14] on div at bounding box center [101, 16] width 18 height 18
type input "19"
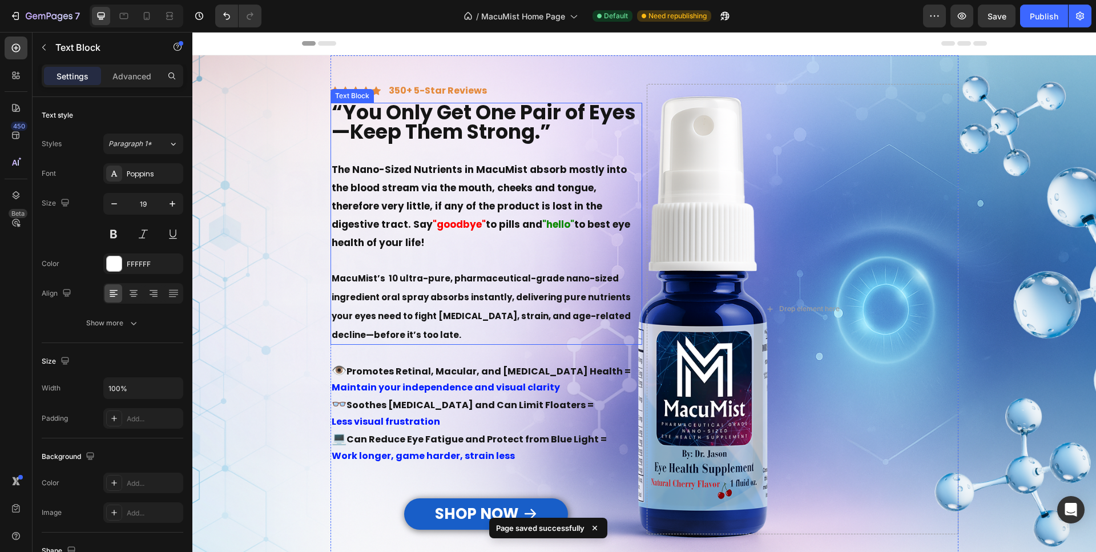
click at [407, 207] on strong "The Nano-Sized Nutrients in MacuMist absorb mostly into the blood stream via th…" at bounding box center [479, 197] width 295 height 68
click at [405, 207] on strong "The Nano-Sized Nutrients in MacuMist absorb mostly into the blood stream via th…" at bounding box center [479, 197] width 295 height 68
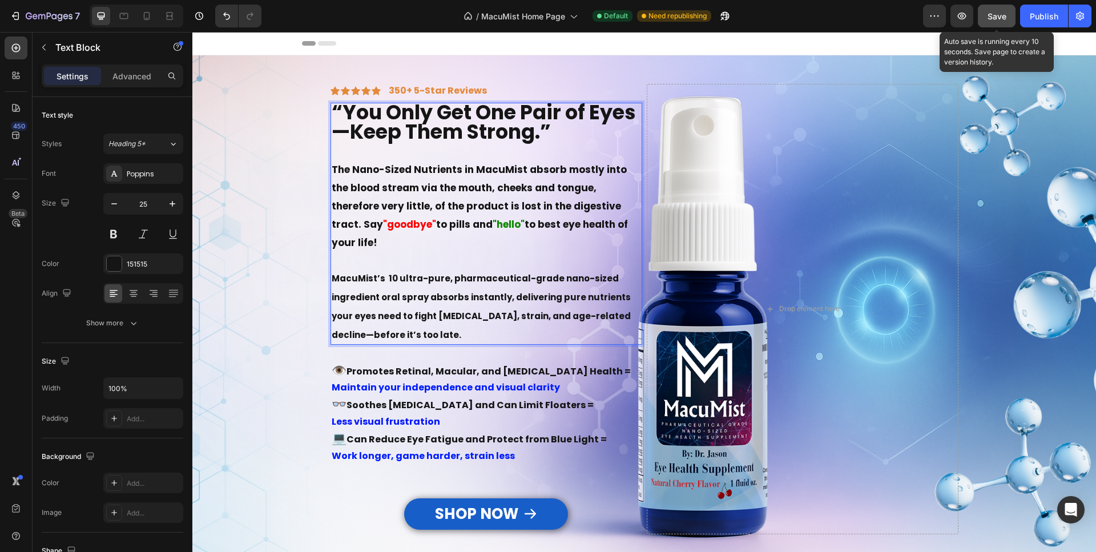
click at [1001, 17] on span "Save" at bounding box center [996, 16] width 19 height 10
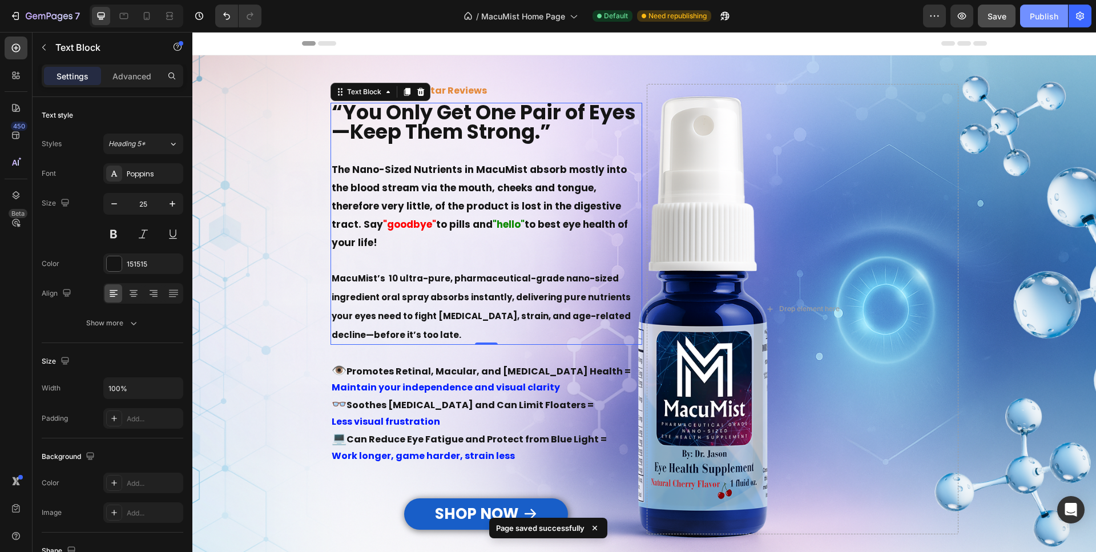
click at [1040, 14] on div "Publish" at bounding box center [1043, 16] width 29 height 12
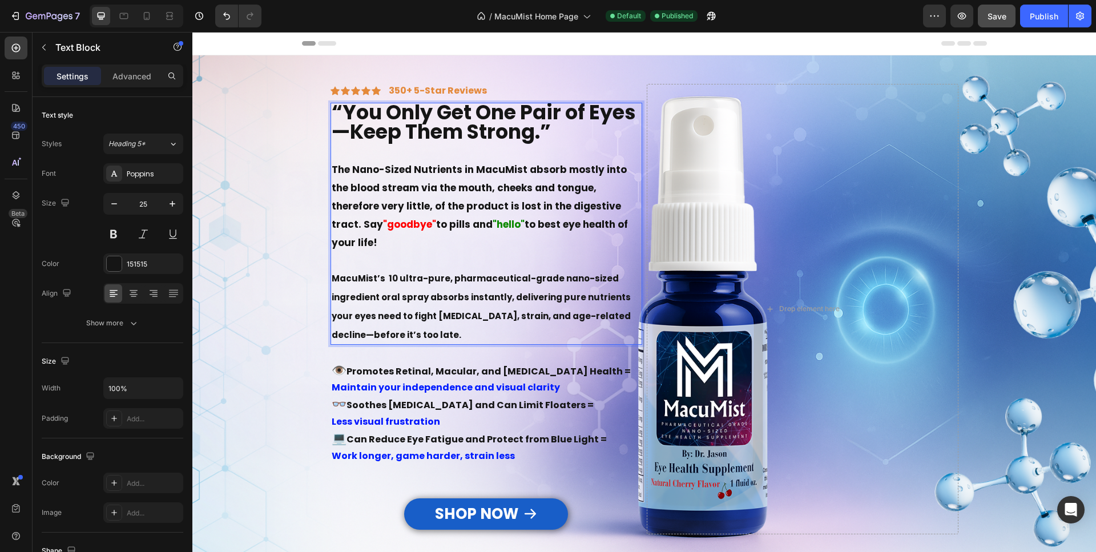
click at [550, 126] on p "“You Only Get One Pair of Eyes—Keep Them Strong.”" at bounding box center [486, 123] width 309 height 39
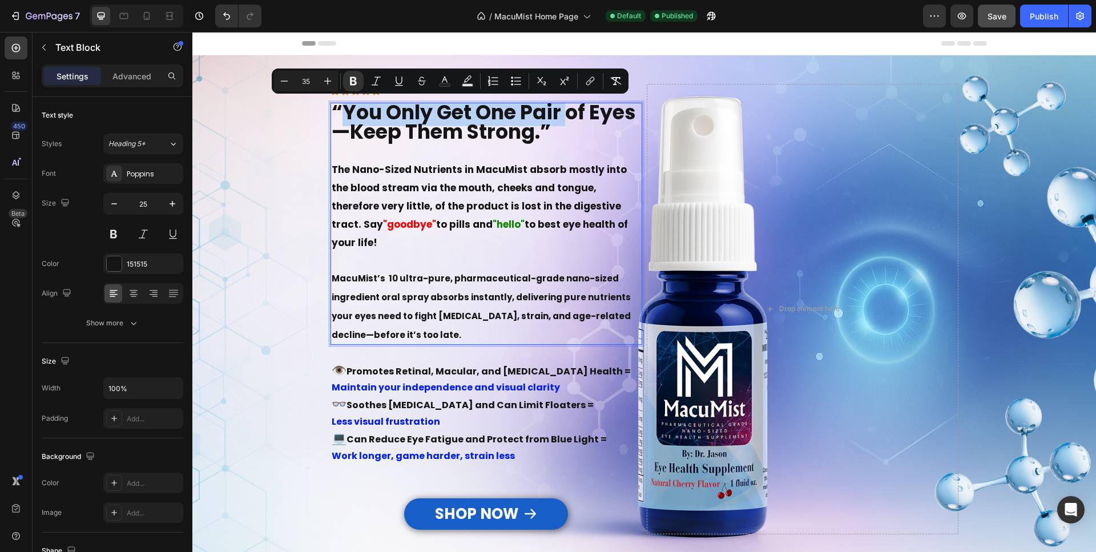
drag, startPoint x: 550, startPoint y: 127, endPoint x: 354, endPoint y: 107, distance: 196.1
click at [354, 107] on strong "“You Only Get One Pair of Eyes—Keep Them Strong.”" at bounding box center [484, 121] width 304 height 47
click at [541, 135] on strong "“You Only Get One Pair of Eyes—Keep Them Strong.”" at bounding box center [484, 121] width 304 height 47
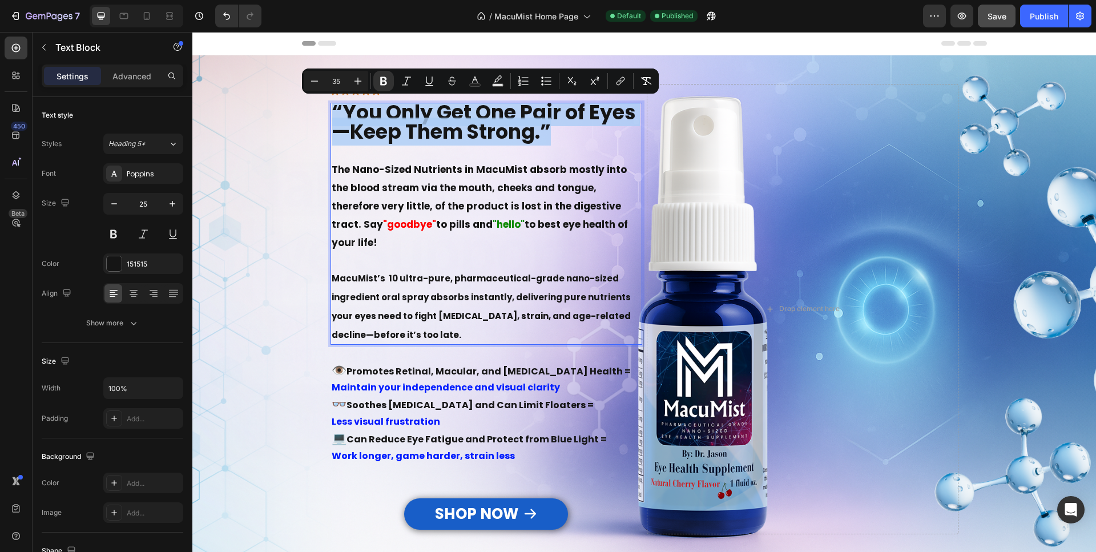
drag, startPoint x: 536, startPoint y: 128, endPoint x: 328, endPoint y: 108, distance: 209.8
click at [332, 108] on p "“You Only Get One Pair of Eyes—Keep Them Strong.”" at bounding box center [486, 123] width 309 height 39
copy strong "“You Only Get One Pair of Eyes—Keep Them Strong.”"
click at [148, 19] on icon at bounding box center [146, 15] width 11 height 11
type input "24"
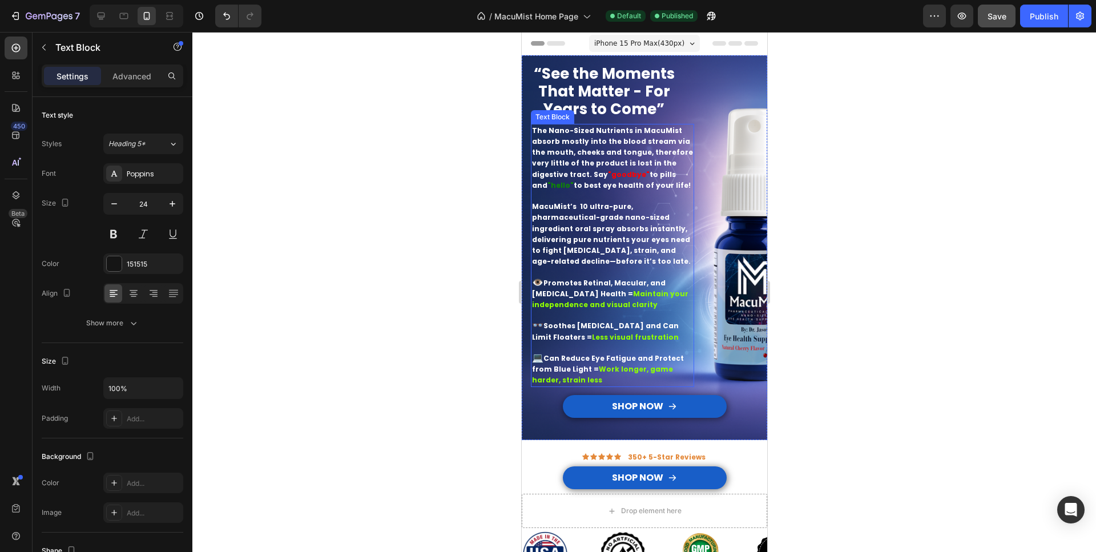
drag, startPoint x: 398, startPoint y: 163, endPoint x: 391, endPoint y: 159, distance: 7.4
click at [397, 163] on div at bounding box center [643, 292] width 903 height 520
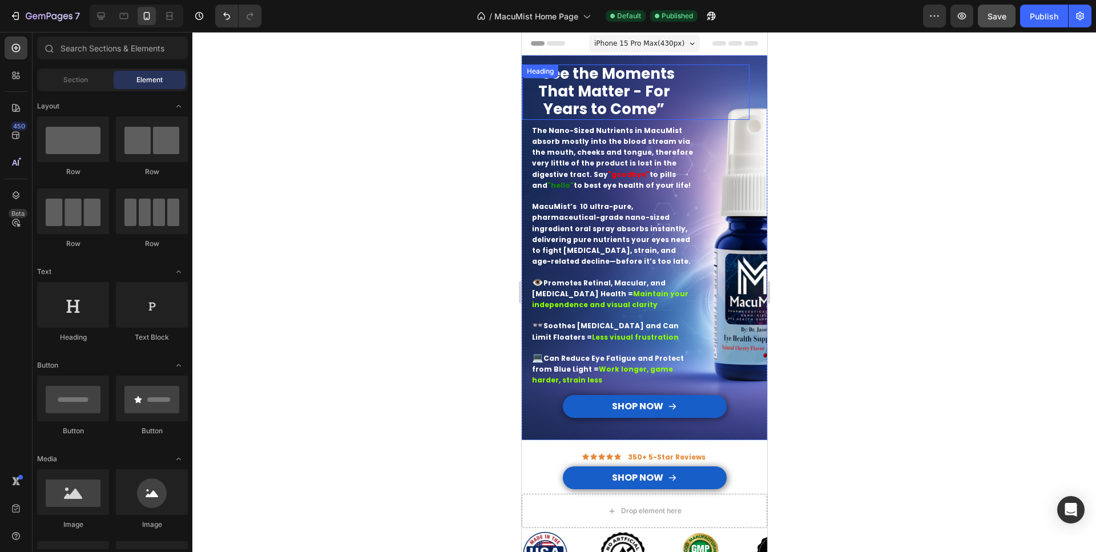
click at [661, 107] on h2 "“See the Moments That Matter - For Years to Come”" at bounding box center [603, 91] width 163 height 55
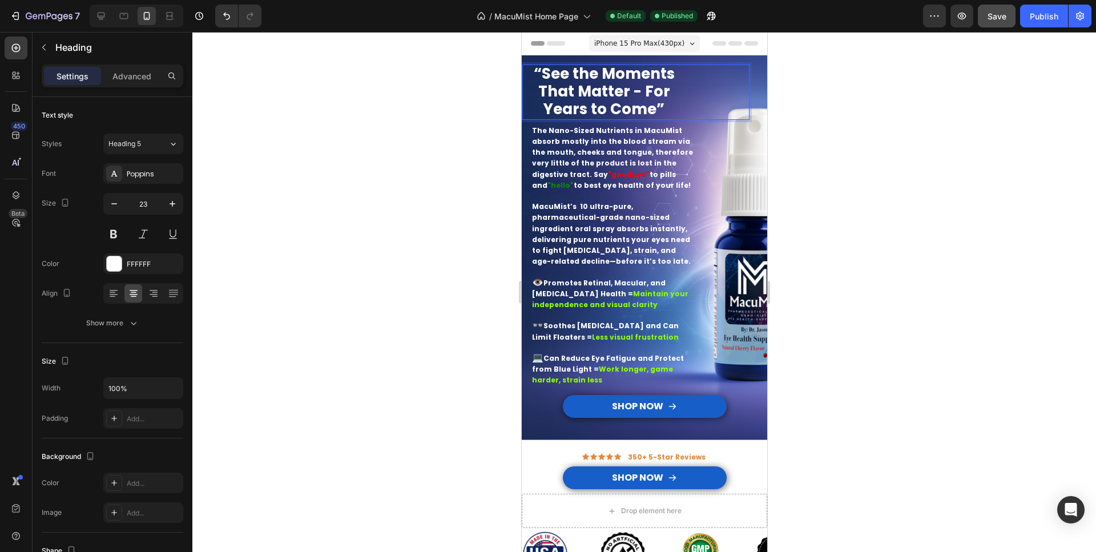
click at [660, 107] on h2 "“See the Moments That Matter - For Years to Come”" at bounding box center [603, 91] width 163 height 55
click at [660, 107] on p "“See the Moments That Matter - For Years to Come”" at bounding box center [603, 92] width 161 height 53
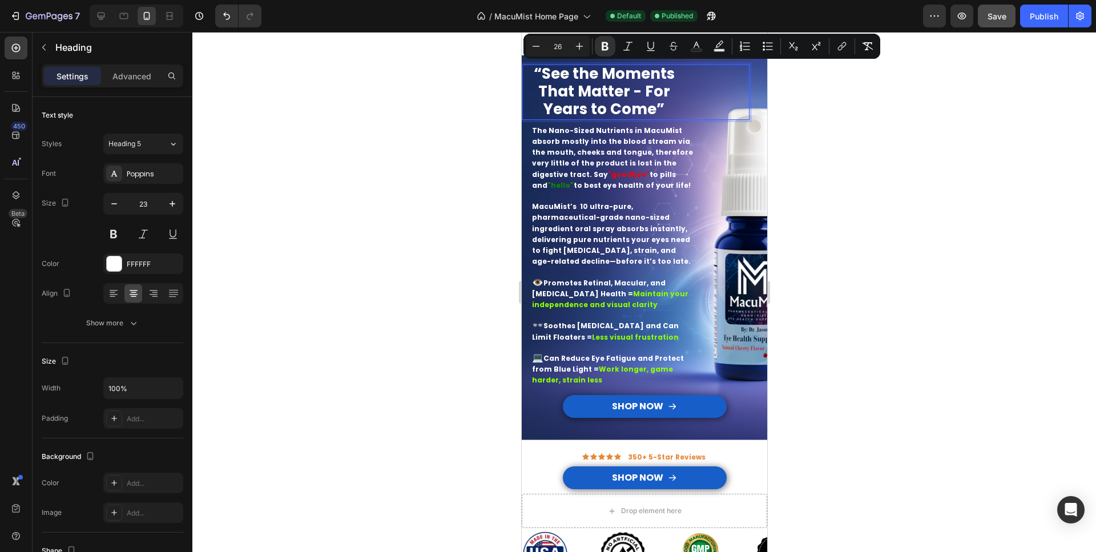
type input "35"
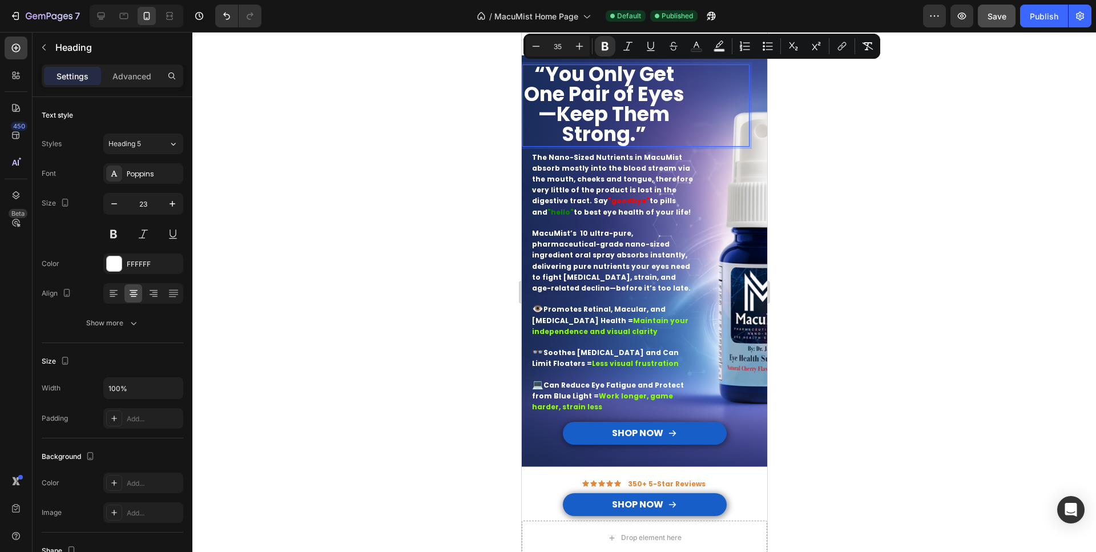
scroll to position [2, 0]
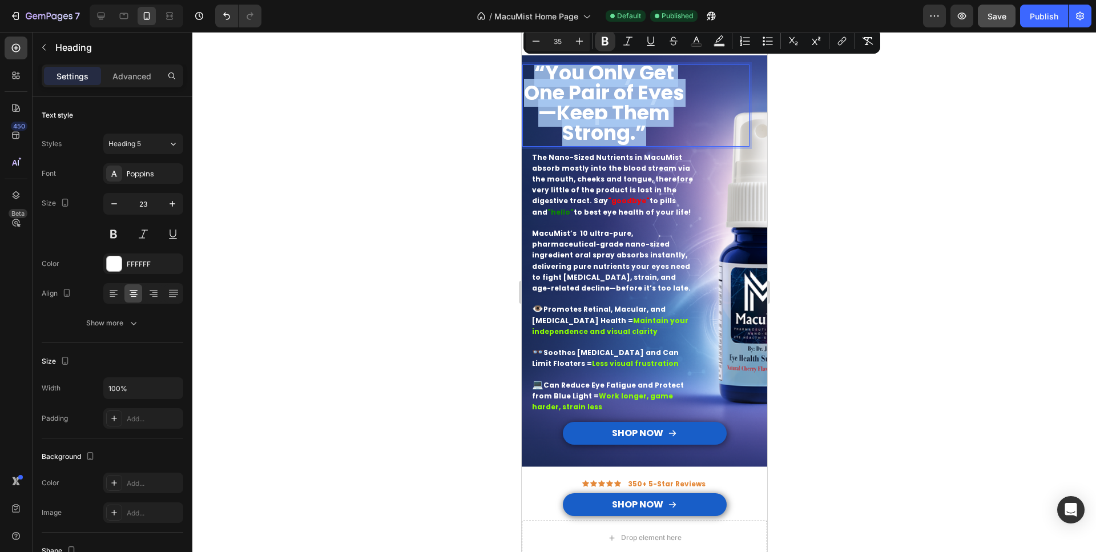
drag, startPoint x: 673, startPoint y: 130, endPoint x: 1037, endPoint y: 101, distance: 365.2
click at [522, 71] on h2 "“You Only Get One Pair of Eyes—Keep Them Strong.”" at bounding box center [603, 105] width 163 height 82
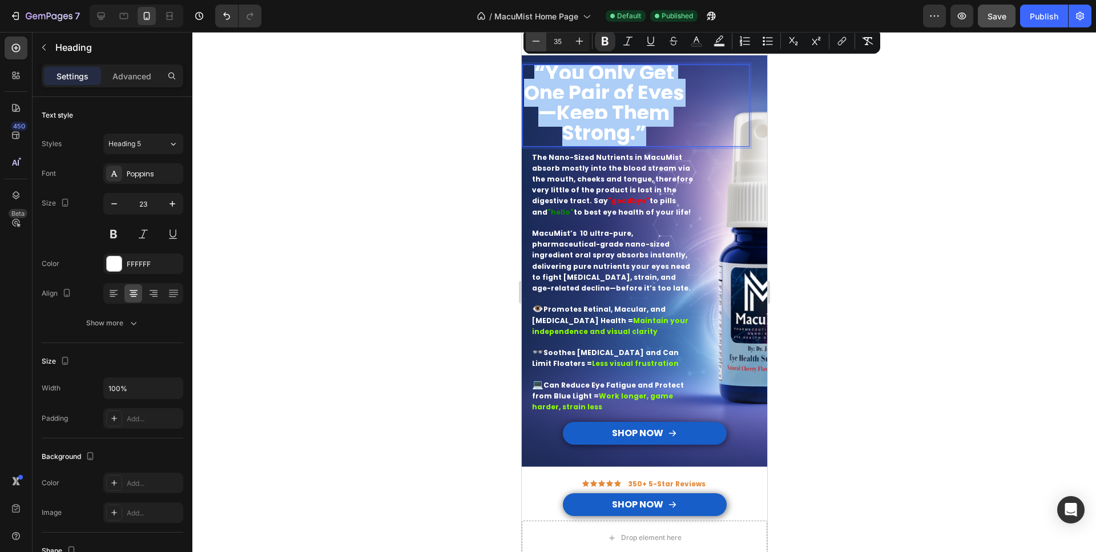
click at [538, 42] on icon "Editor contextual toolbar" at bounding box center [535, 40] width 11 height 11
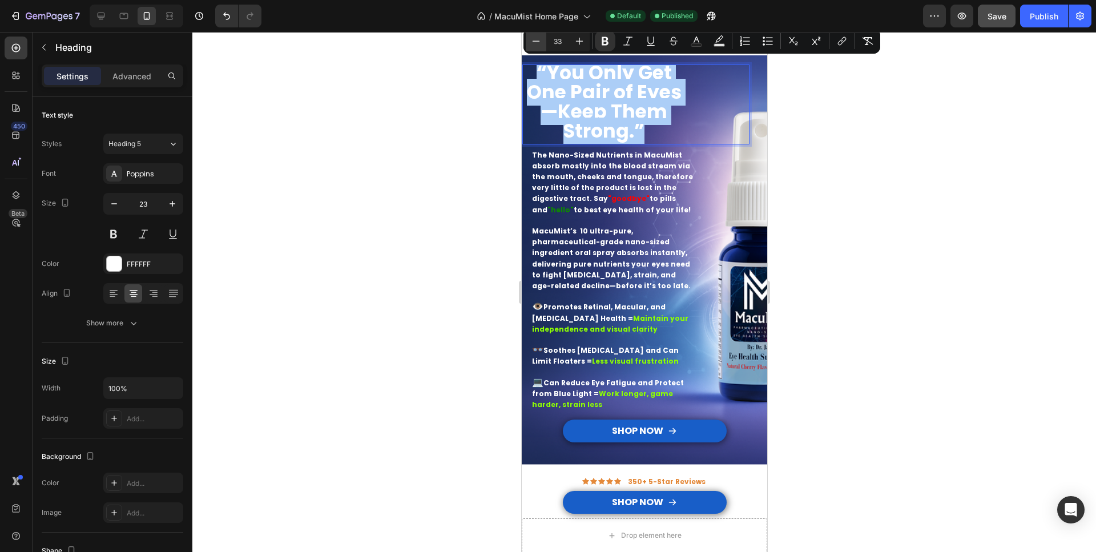
click at [537, 41] on icon "Editor contextual toolbar" at bounding box center [535, 41] width 7 height 1
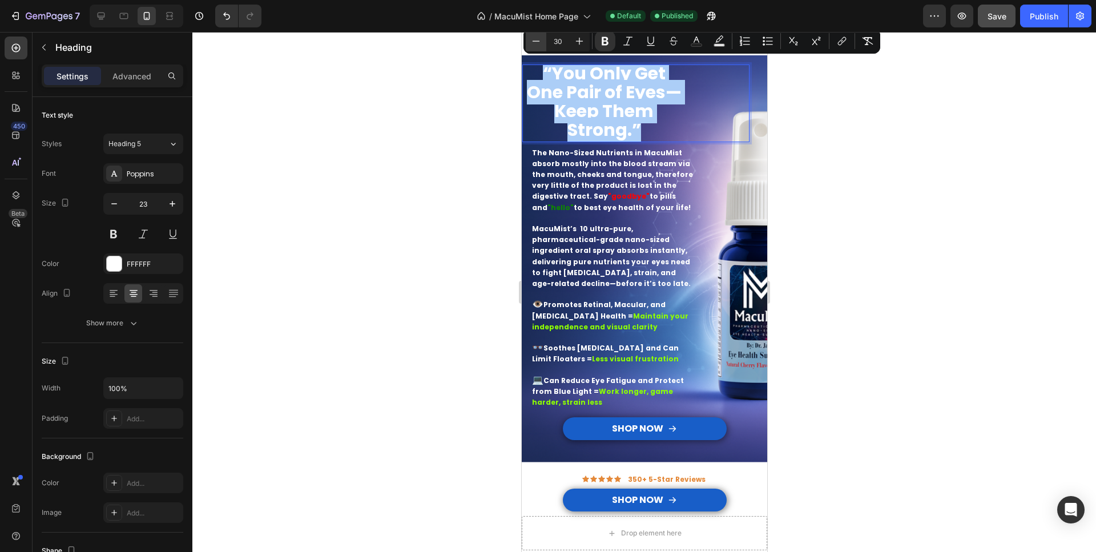
click at [537, 41] on icon "Editor contextual toolbar" at bounding box center [535, 41] width 7 height 1
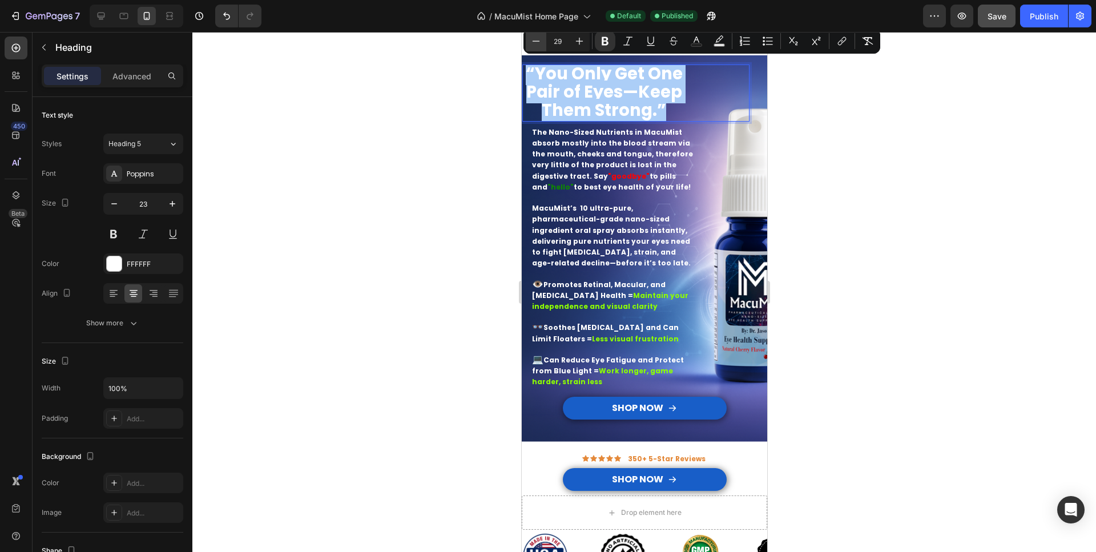
click at [537, 41] on icon "Editor contextual toolbar" at bounding box center [535, 41] width 7 height 1
click at [537, 42] on icon "Editor contextual toolbar" at bounding box center [535, 40] width 11 height 11
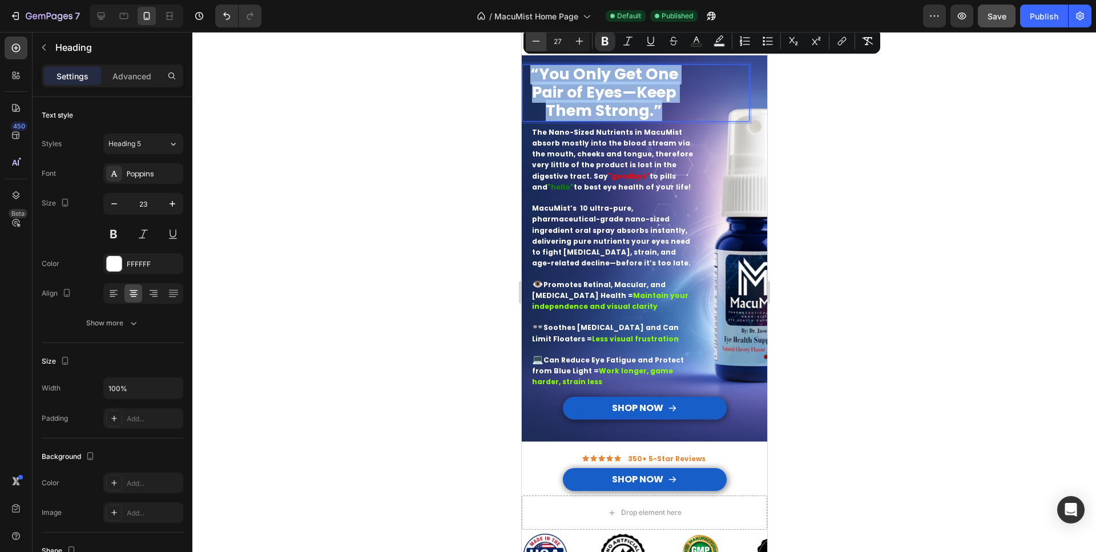
scroll to position [0, 0]
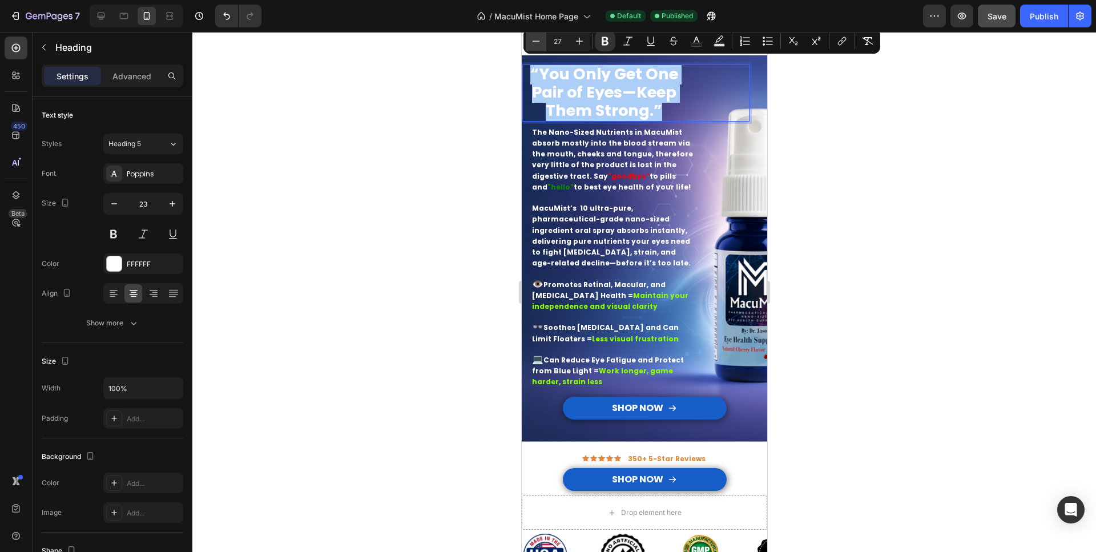
click at [537, 42] on icon "Editor contextual toolbar" at bounding box center [535, 40] width 11 height 11
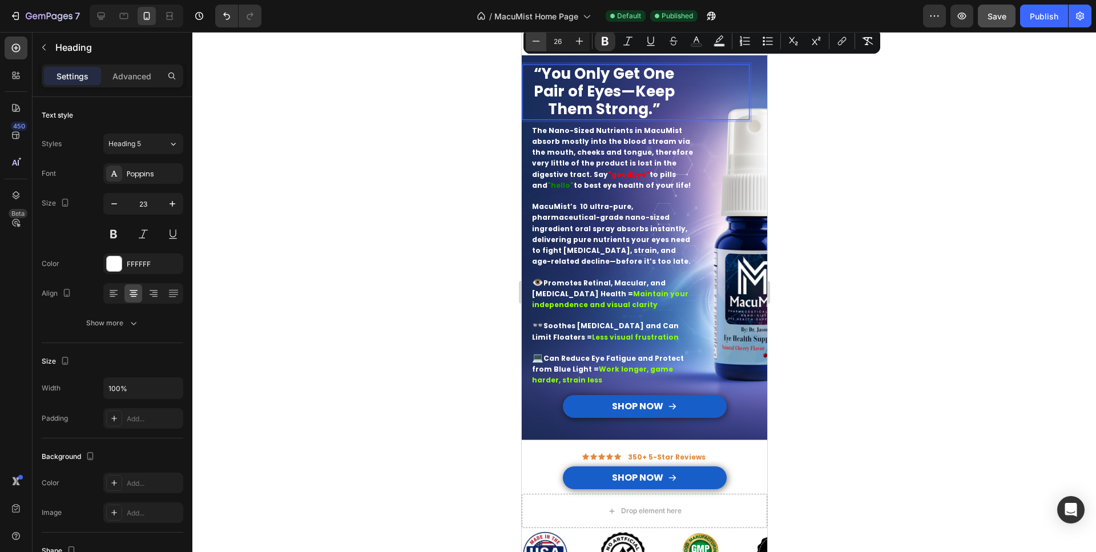
click at [537, 42] on icon "Editor contextual toolbar" at bounding box center [535, 40] width 11 height 11
click at [538, 42] on icon "Editor contextual toolbar" at bounding box center [535, 40] width 11 height 11
click at [537, 42] on icon "Editor contextual toolbar" at bounding box center [535, 40] width 11 height 11
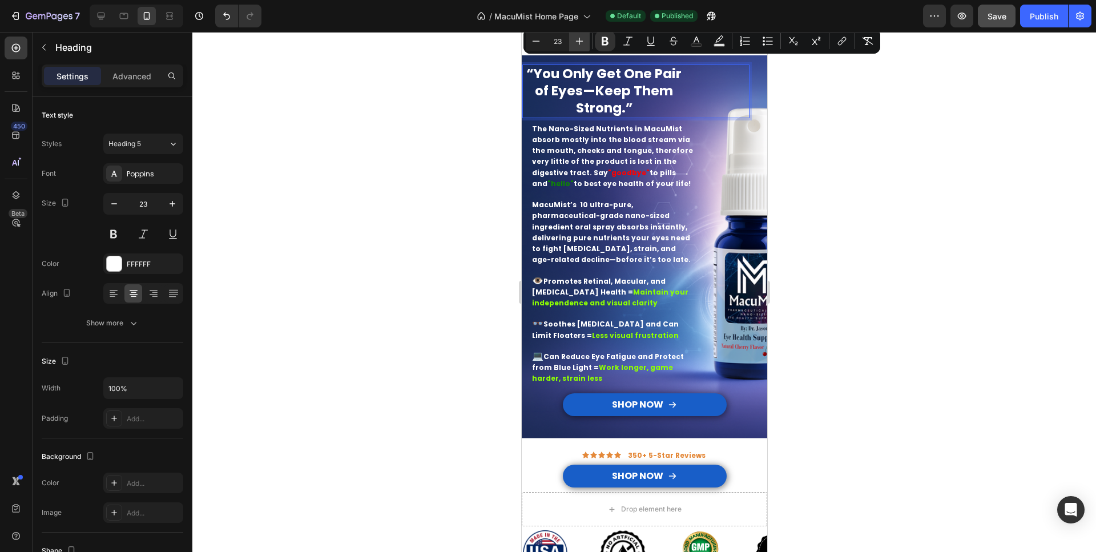
click at [578, 43] on icon "Editor contextual toolbar" at bounding box center [579, 40] width 11 height 11
type input "24"
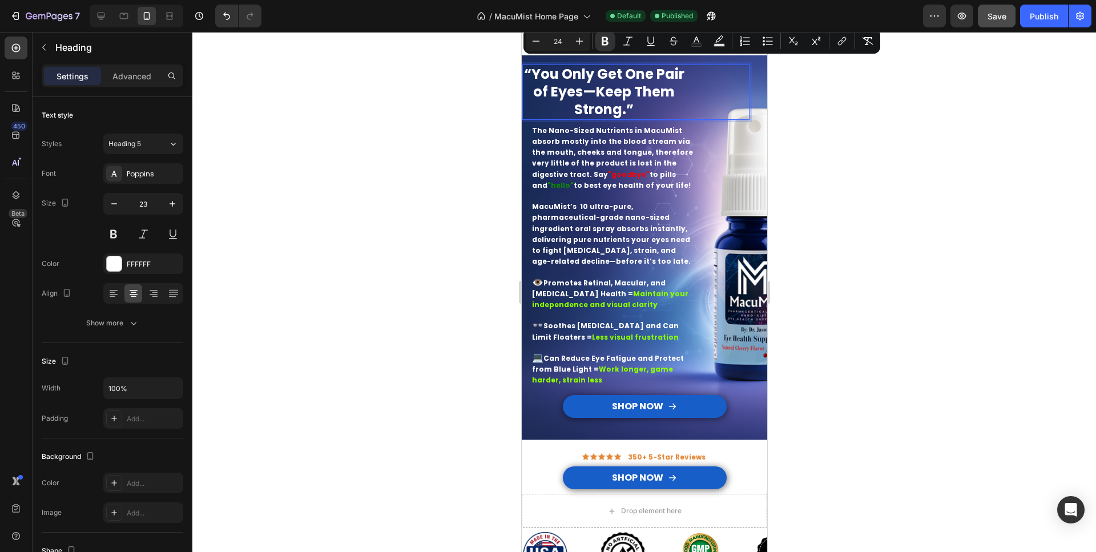
click at [708, 87] on div "“You Only Get One Pair of Eyes—Keep Them Strong.” Heading 7" at bounding box center [635, 91] width 227 height 55
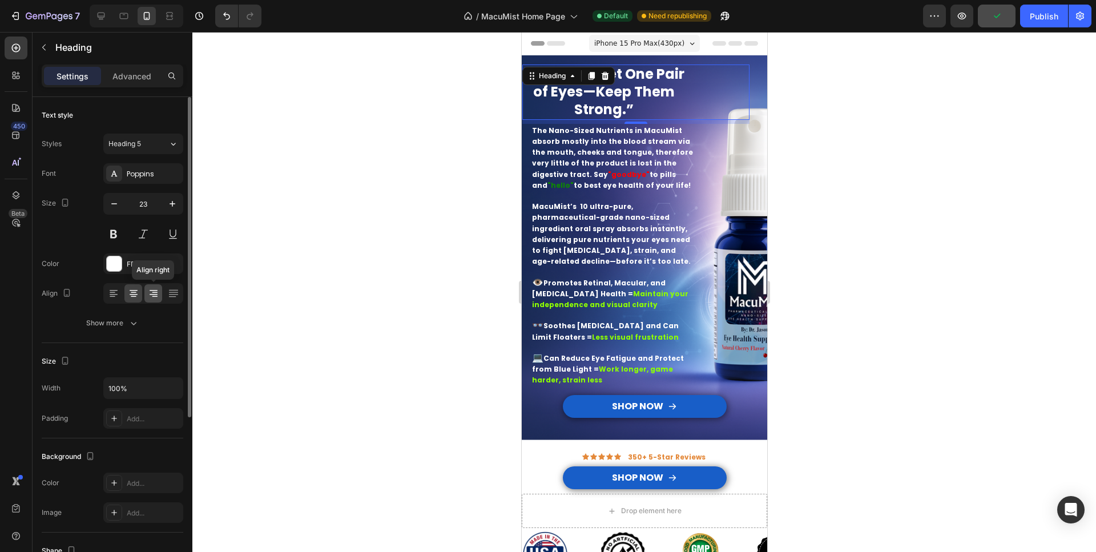
click at [155, 292] on icon at bounding box center [153, 293] width 11 height 11
click at [124, 288] on div at bounding box center [143, 293] width 80 height 21
click at [111, 290] on icon at bounding box center [113, 293] width 11 height 11
click at [136, 289] on icon at bounding box center [133, 293] width 11 height 11
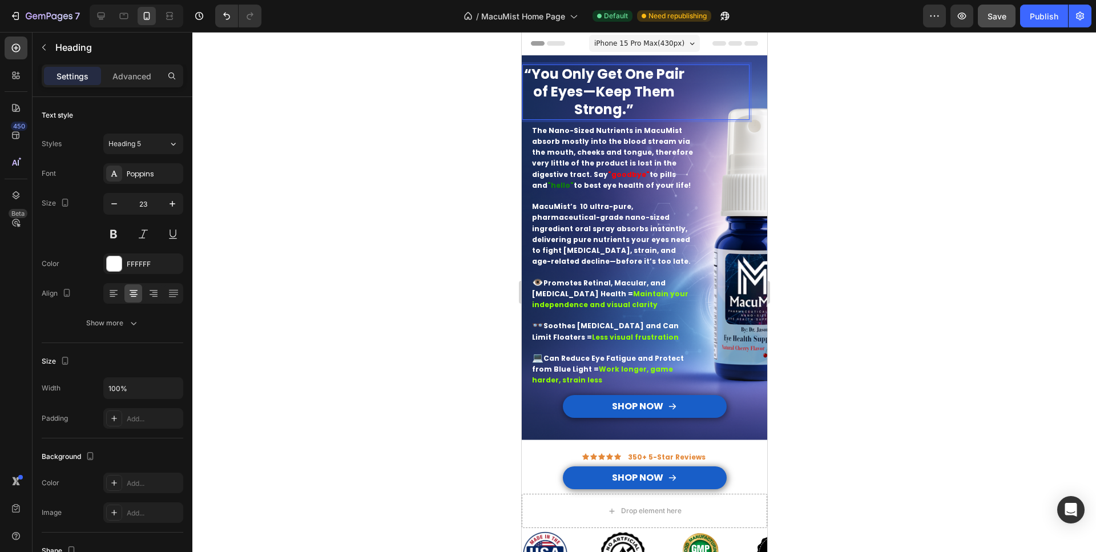
click at [657, 106] on p "“You Only Get One Pair of Eyes—Keep Them Strong.”" at bounding box center [603, 92] width 161 height 53
click at [475, 140] on div at bounding box center [643, 292] width 903 height 520
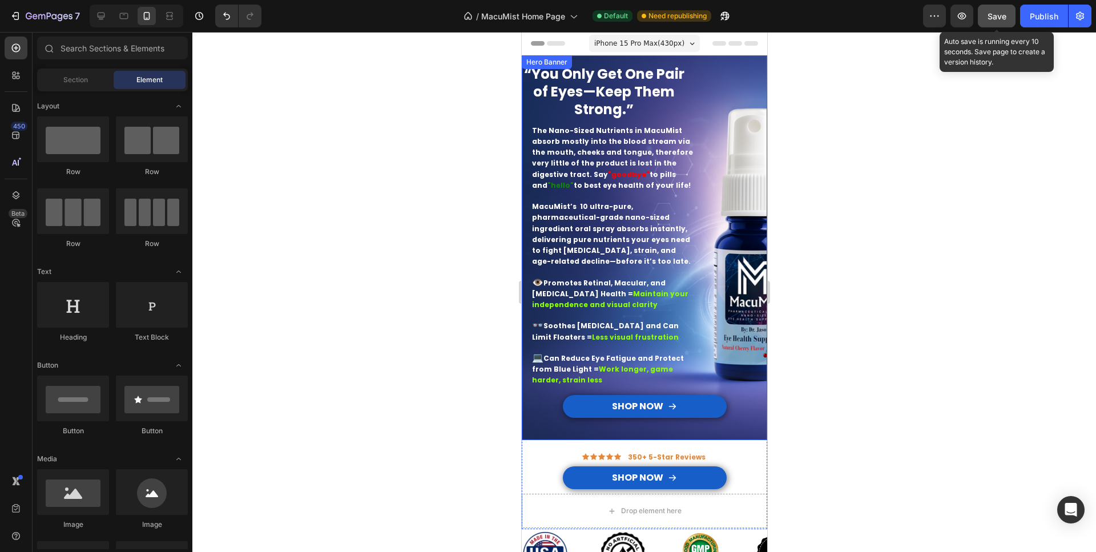
click at [999, 16] on span "Save" at bounding box center [996, 16] width 19 height 10
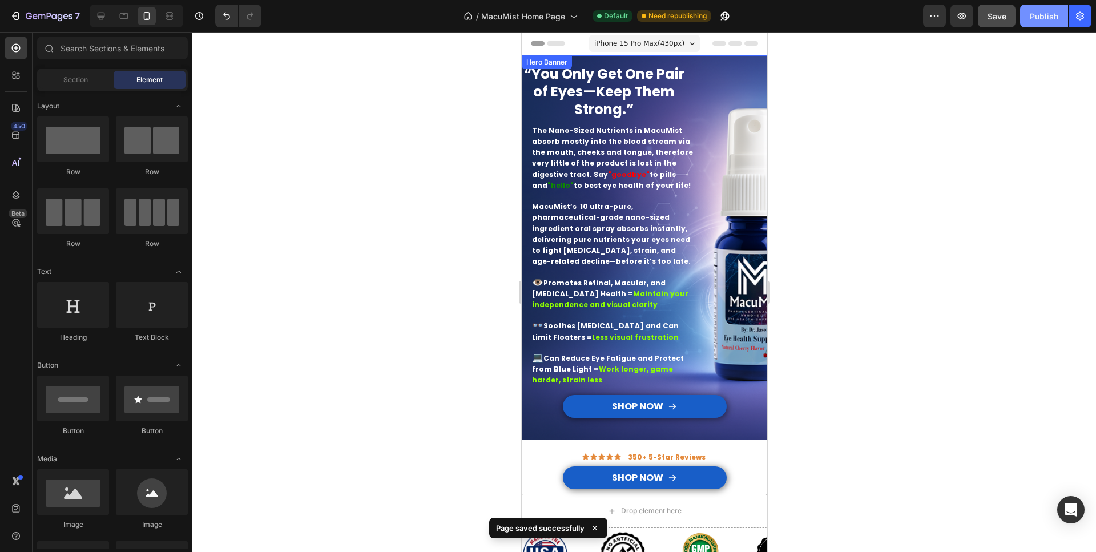
click at [1044, 13] on div "Publish" at bounding box center [1043, 16] width 29 height 12
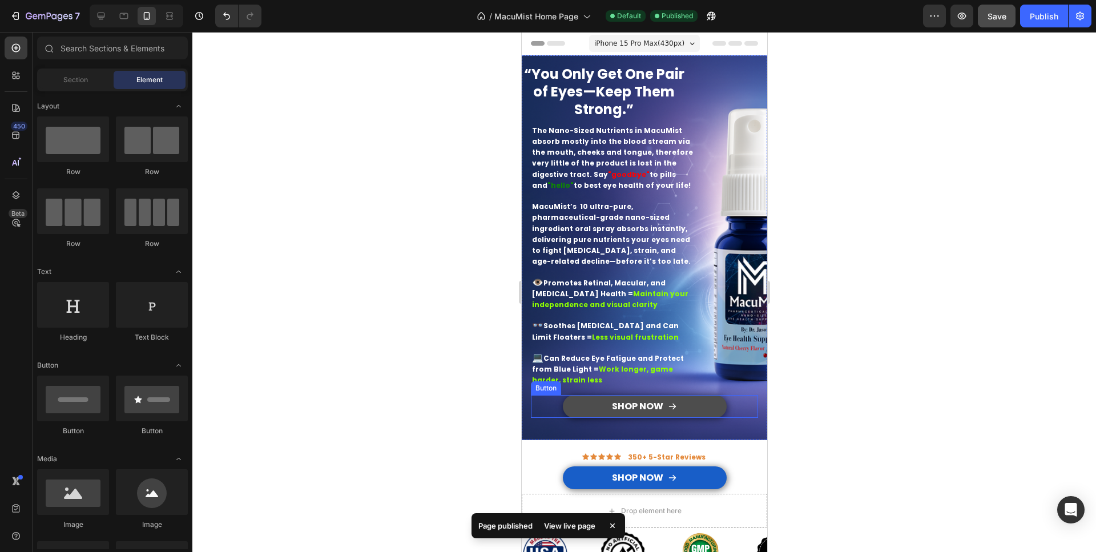
click at [597, 404] on link "SHOP NOW" at bounding box center [644, 406] width 164 height 23
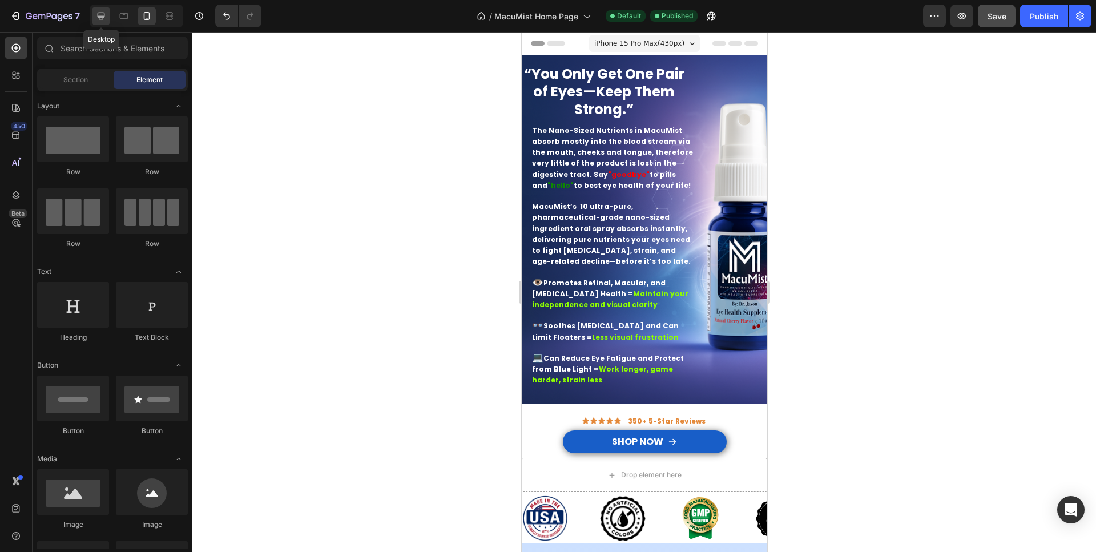
click at [100, 15] on icon at bounding box center [100, 15] width 11 height 11
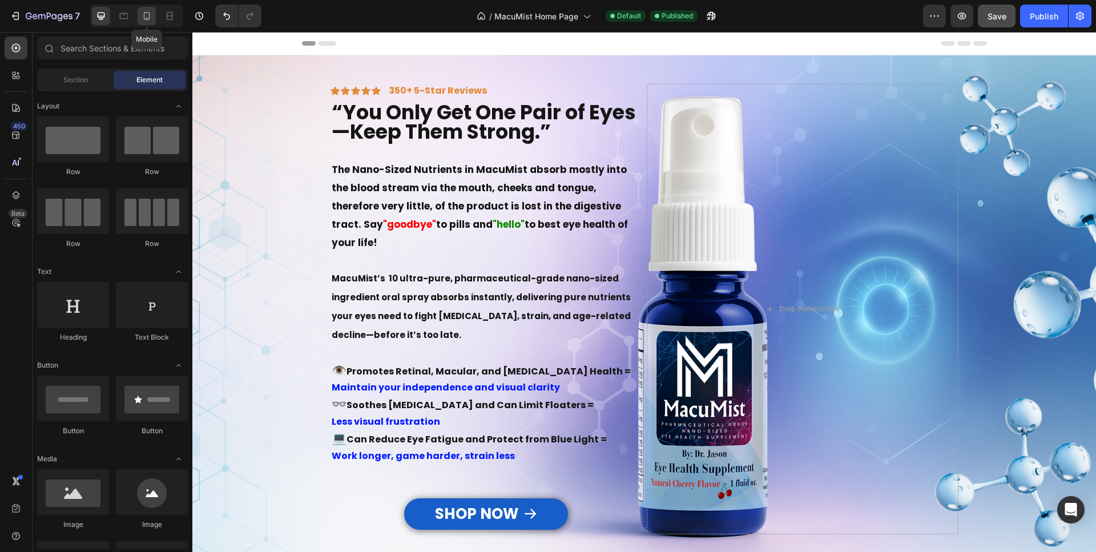
click at [143, 18] on icon at bounding box center [146, 15] width 11 height 11
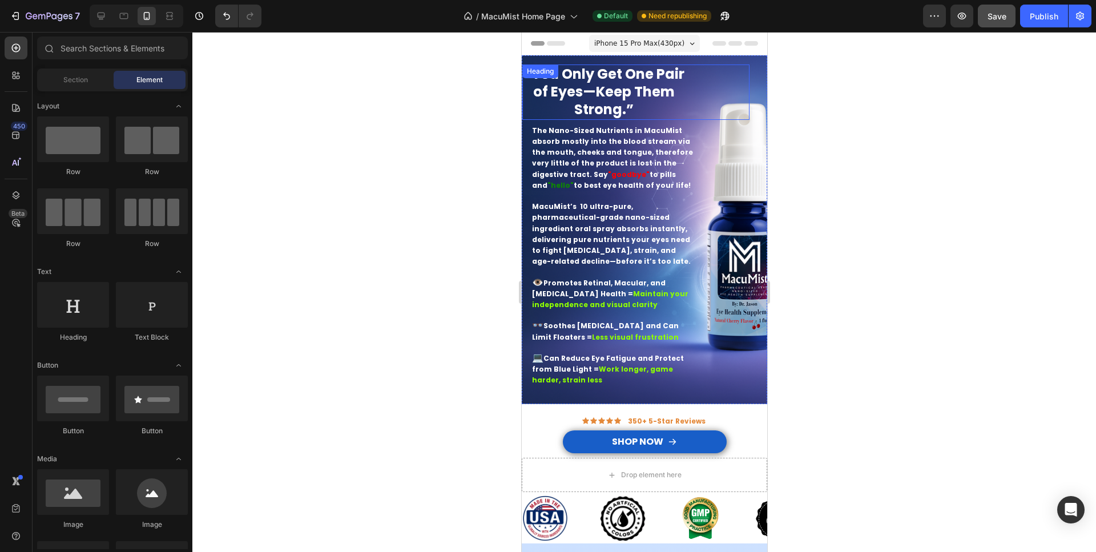
click at [601, 70] on strong "“You Only Get One Pair of Eyes—Keep Them Strong.”" at bounding box center [603, 91] width 160 height 54
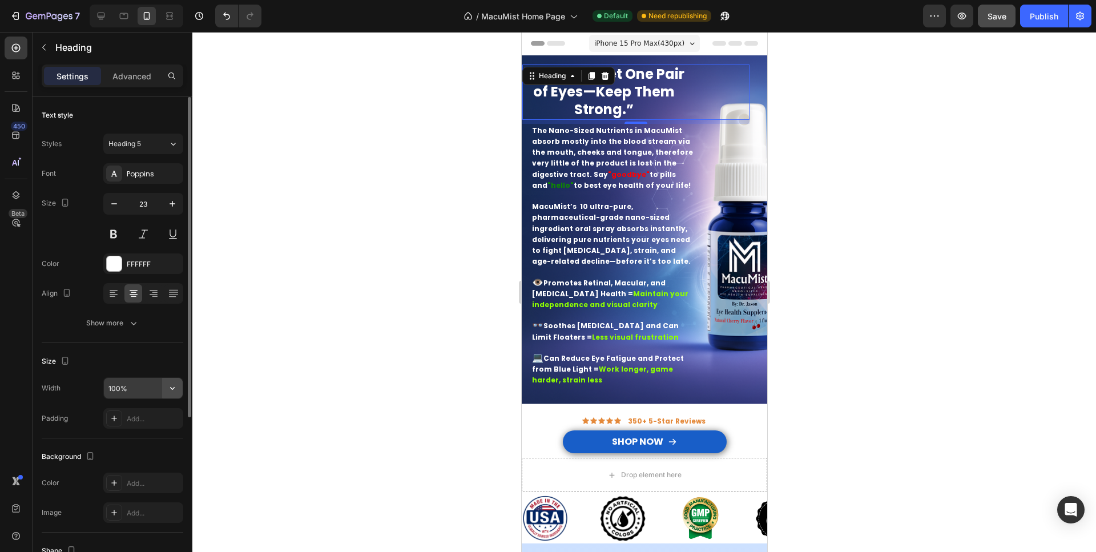
click at [171, 388] on icon "button" at bounding box center [172, 388] width 5 height 3
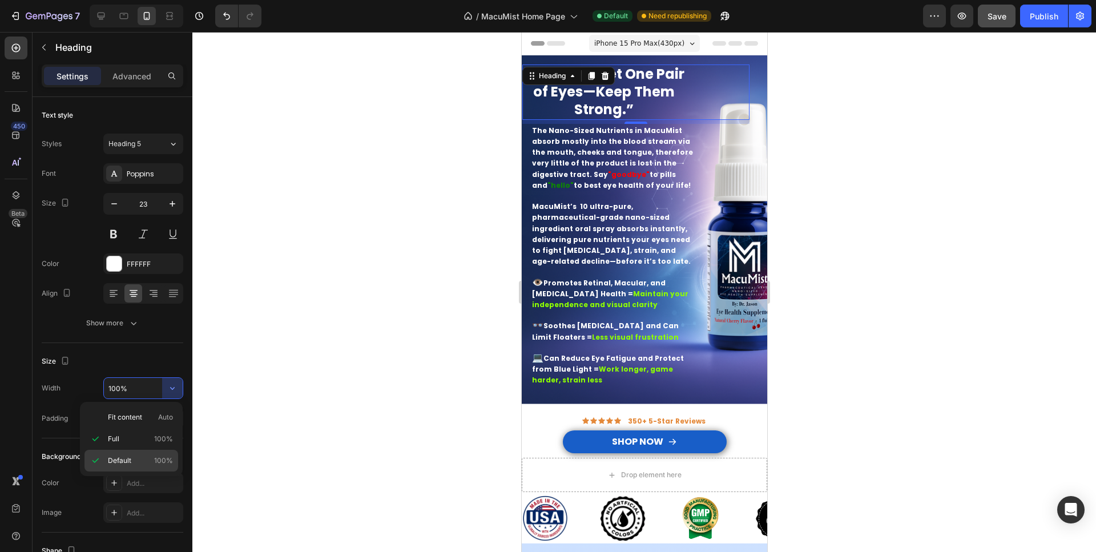
click at [123, 462] on span "Default" at bounding box center [119, 460] width 23 height 10
click at [123, 462] on div "Background" at bounding box center [113, 456] width 142 height 18
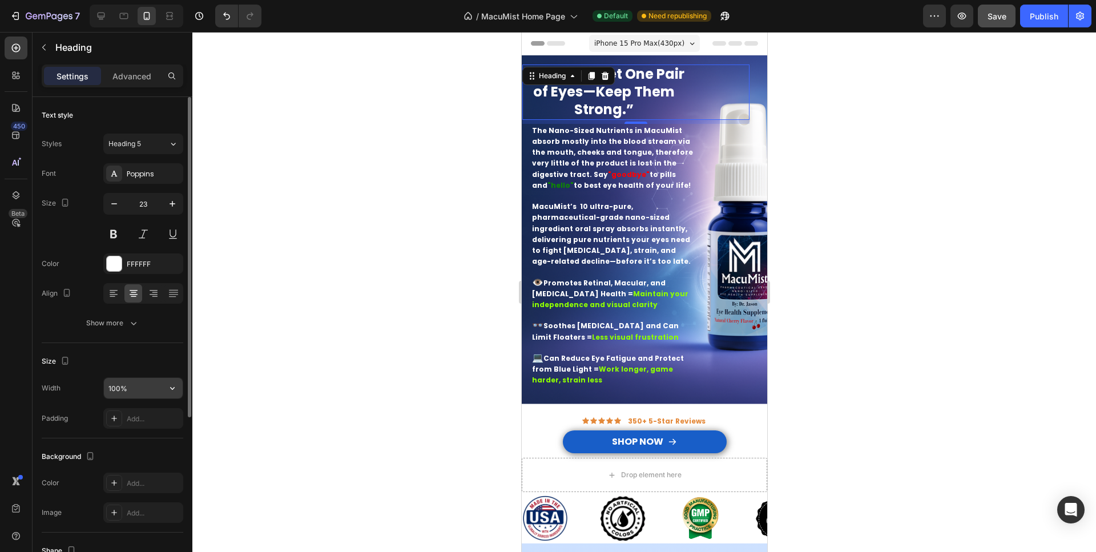
click at [143, 385] on input "100%" at bounding box center [143, 388] width 79 height 21
click at [173, 388] on icon "button" at bounding box center [172, 388] width 5 height 3
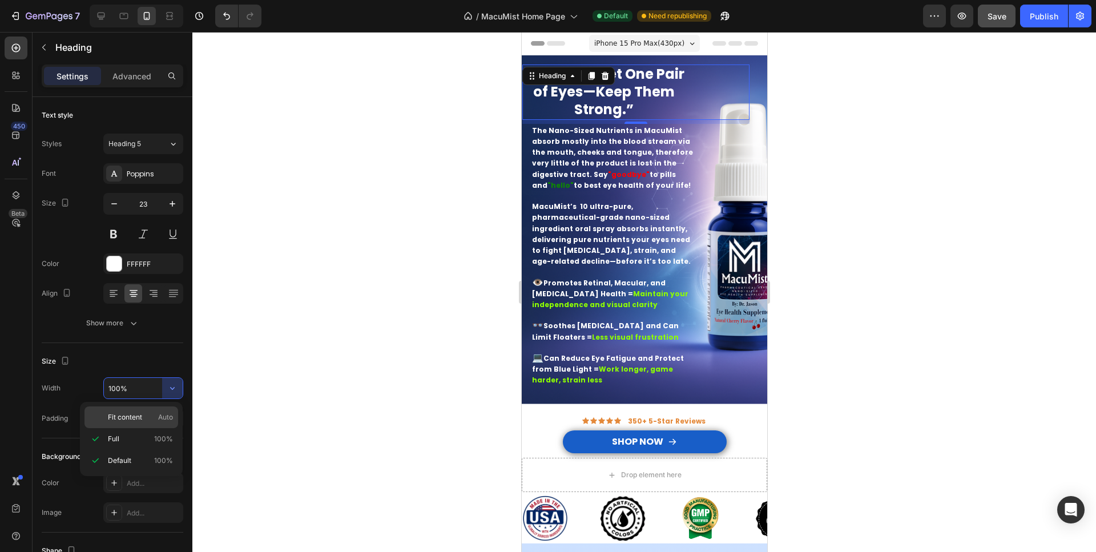
click at [144, 415] on p "Fit content Auto" at bounding box center [140, 417] width 65 height 10
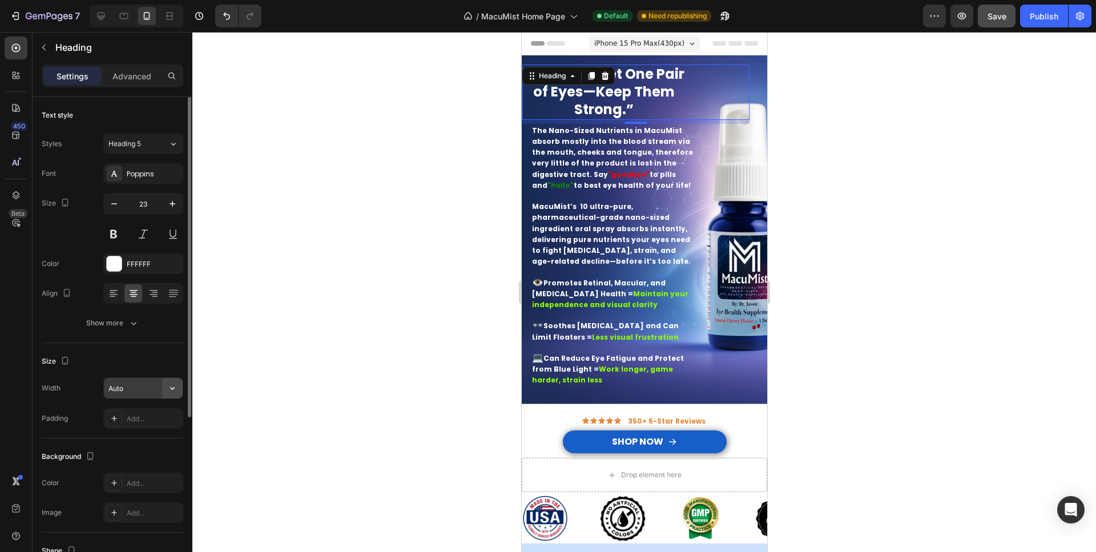
click at [171, 388] on icon "button" at bounding box center [172, 388] width 5 height 3
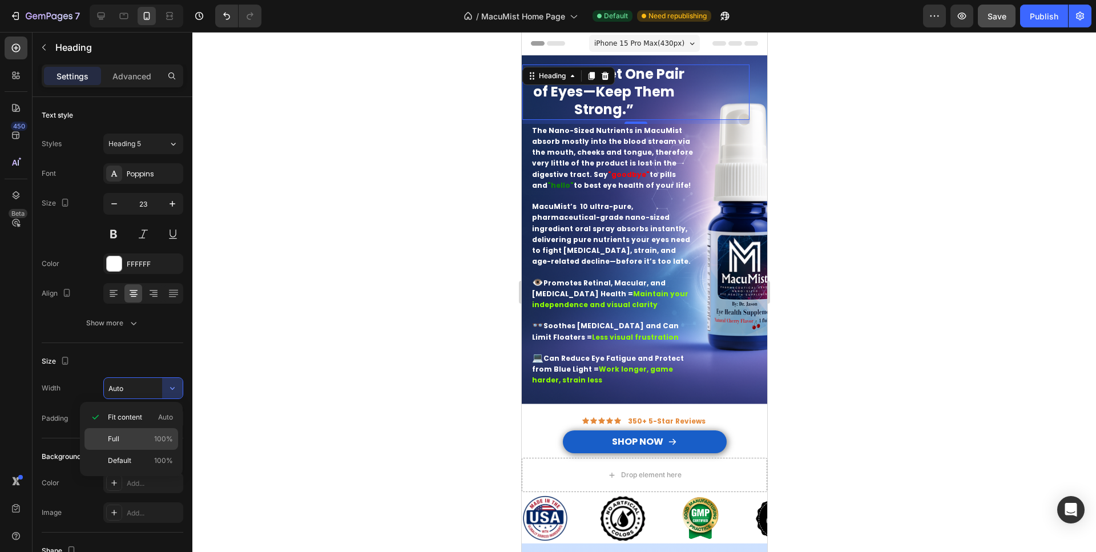
click at [136, 438] on p "Full 100%" at bounding box center [140, 439] width 65 height 10
type input "100%"
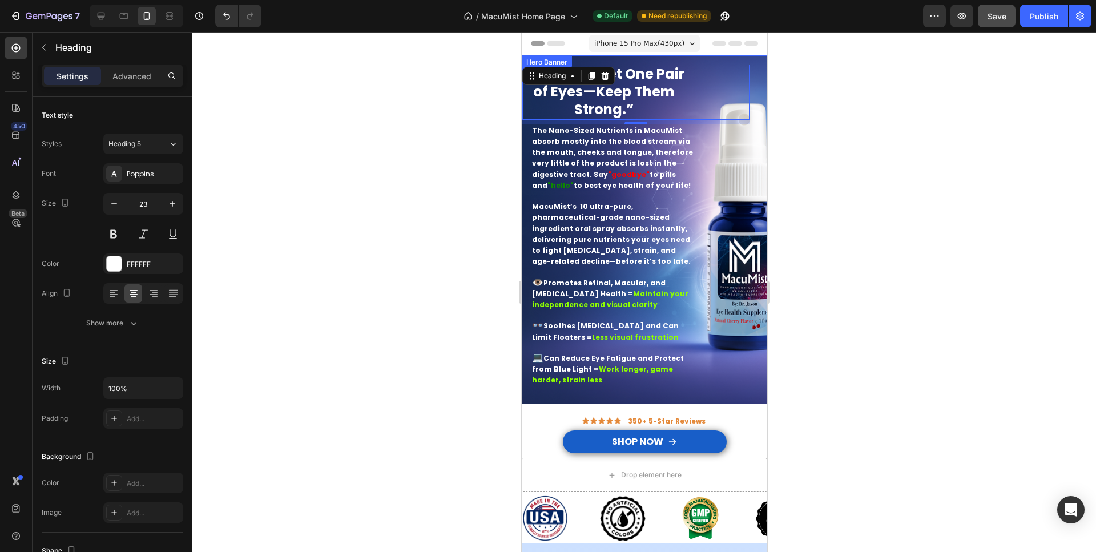
click at [449, 167] on div at bounding box center [643, 292] width 903 height 520
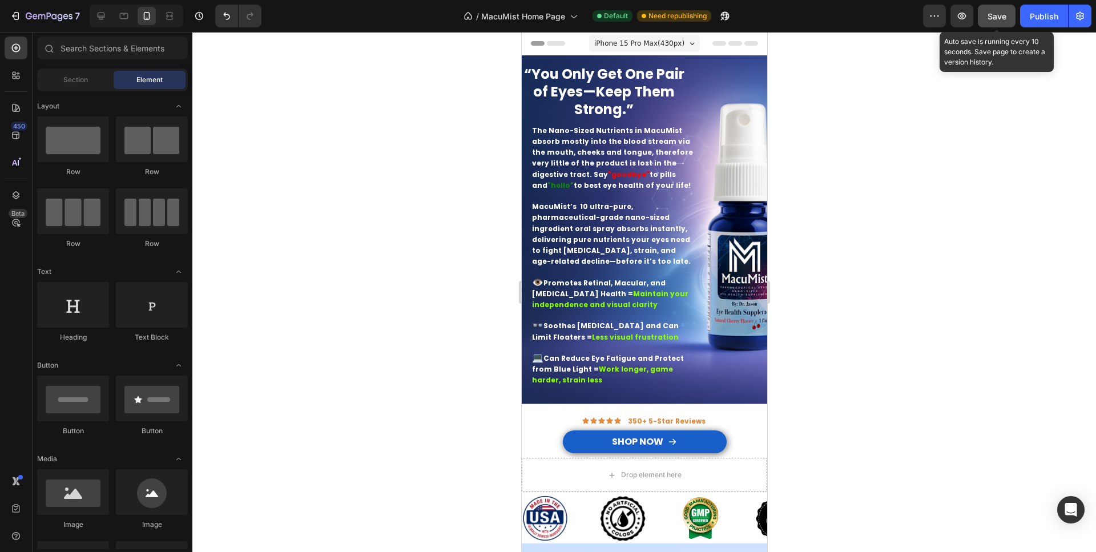
click at [1005, 20] on span "Save" at bounding box center [996, 16] width 19 height 10
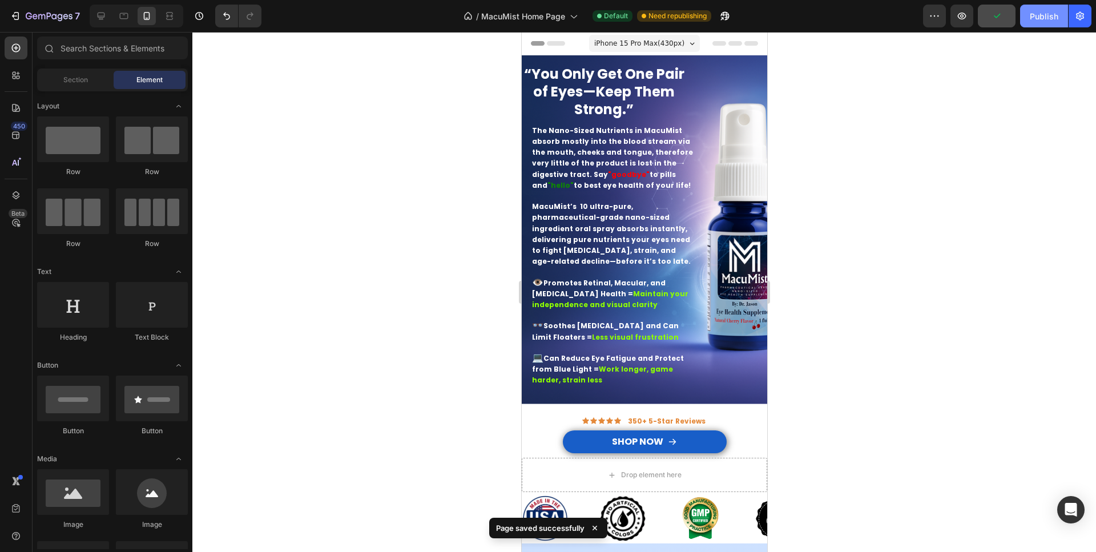
click at [1052, 13] on div "Publish" at bounding box center [1043, 16] width 29 height 12
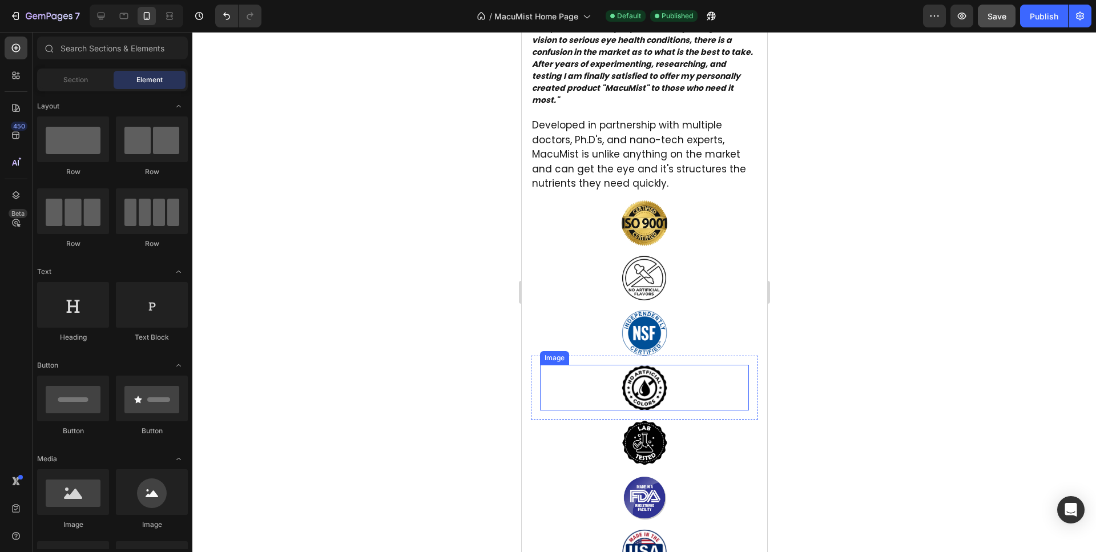
scroll to position [1397, 0]
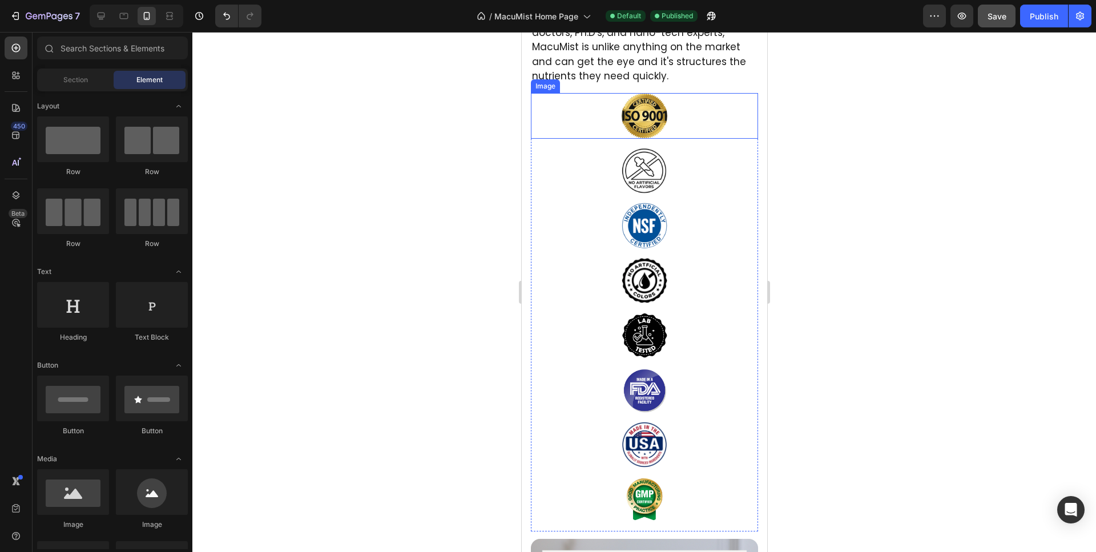
click at [602, 111] on div at bounding box center [643, 116] width 227 height 46
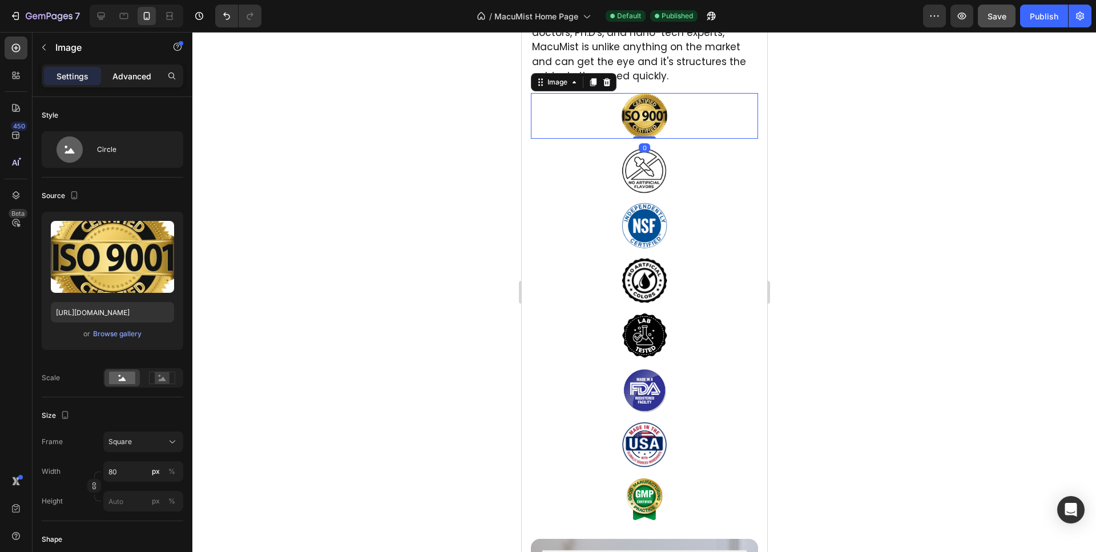
click at [132, 73] on p "Advanced" at bounding box center [131, 76] width 39 height 12
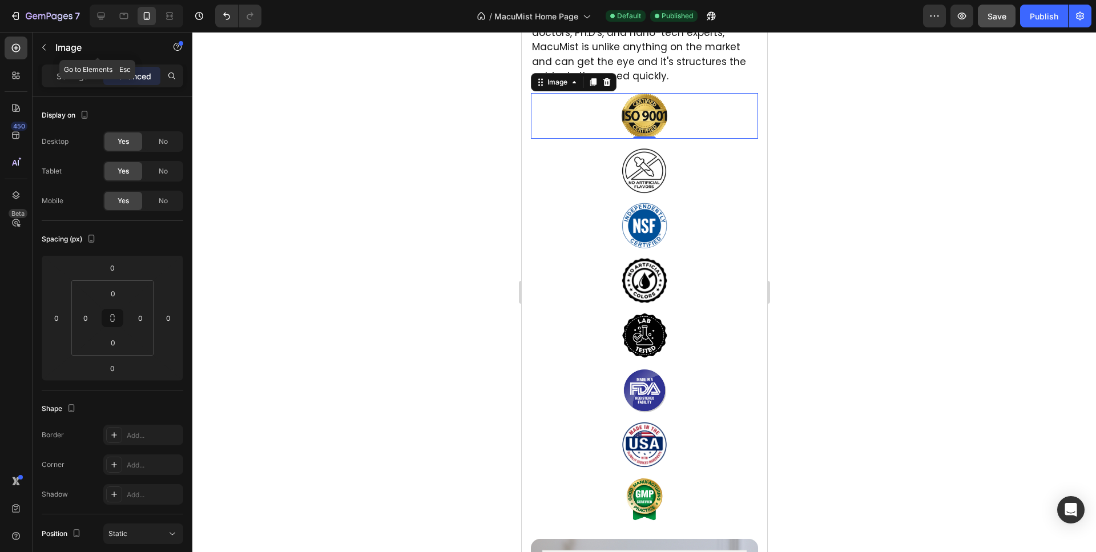
click at [44, 42] on button "button" at bounding box center [44, 47] width 18 height 18
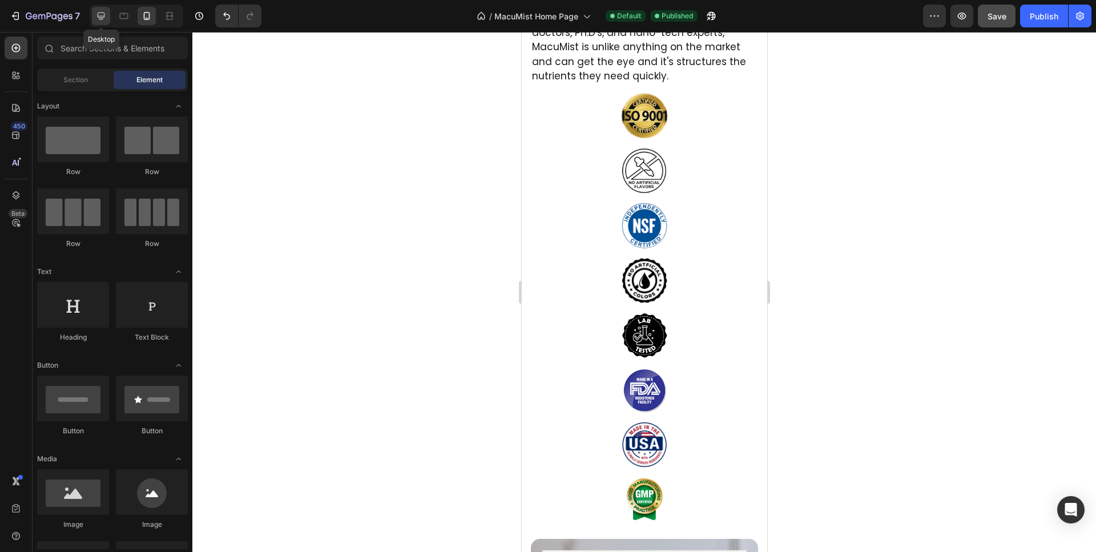
click at [100, 23] on div at bounding box center [101, 16] width 18 height 18
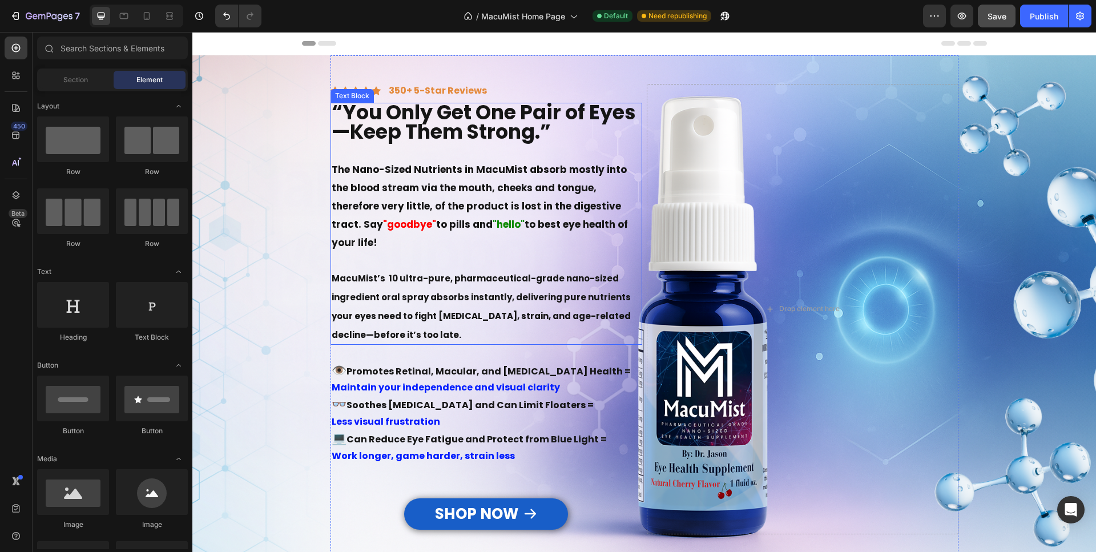
click at [589, 207] on strong "The Nano-Sized Nutrients in MacuMist absorb mostly into the blood stream via th…" at bounding box center [479, 197] width 295 height 68
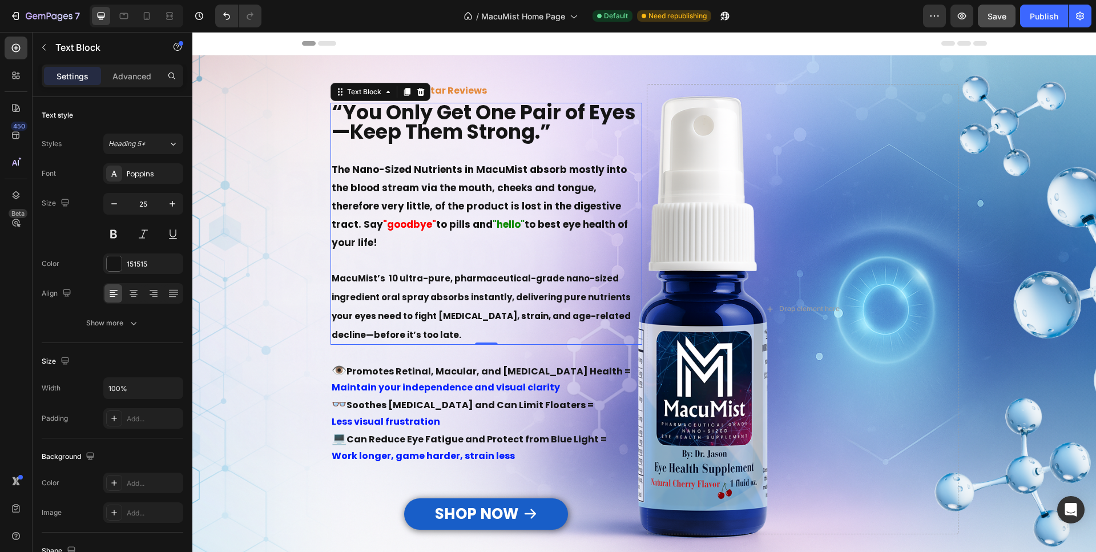
click at [592, 207] on strong "The Nano-Sized Nutrients in MacuMist absorb mostly into the blood stream via th…" at bounding box center [479, 197] width 295 height 68
click at [591, 207] on strong "The Nano-Sized Nutrients in MacuMist absorb mostly into the blood stream via th…" at bounding box center [479, 197] width 295 height 68
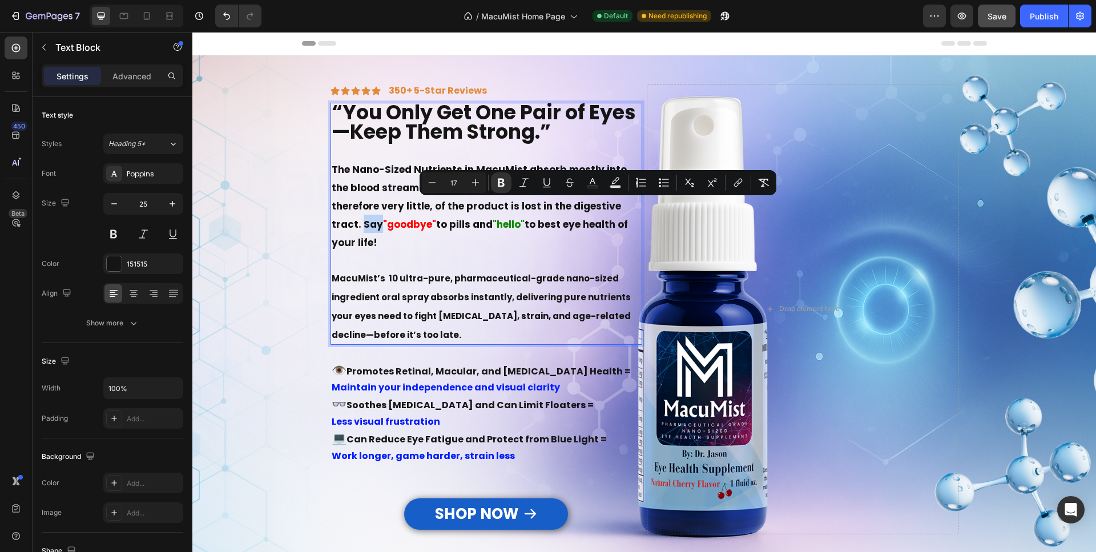
click at [594, 208] on strong "The Nano-Sized Nutrients in MacuMist absorb mostly into the blood stream via th…" at bounding box center [479, 197] width 295 height 68
click at [592, 208] on strong "The Nano-Sized Nutrients in MacuMist absorb mostly into the blood stream via th…" at bounding box center [479, 197] width 295 height 68
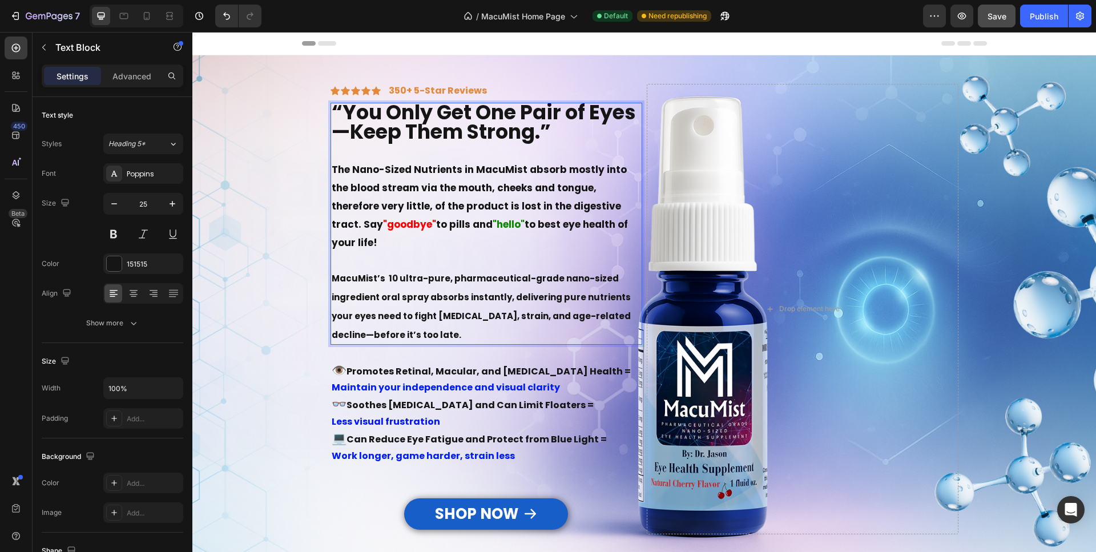
click at [332, 168] on strong "The Nano-Sized Nutrients in MacuMist absorb mostly into the blood stream via th…" at bounding box center [479, 197] width 295 height 68
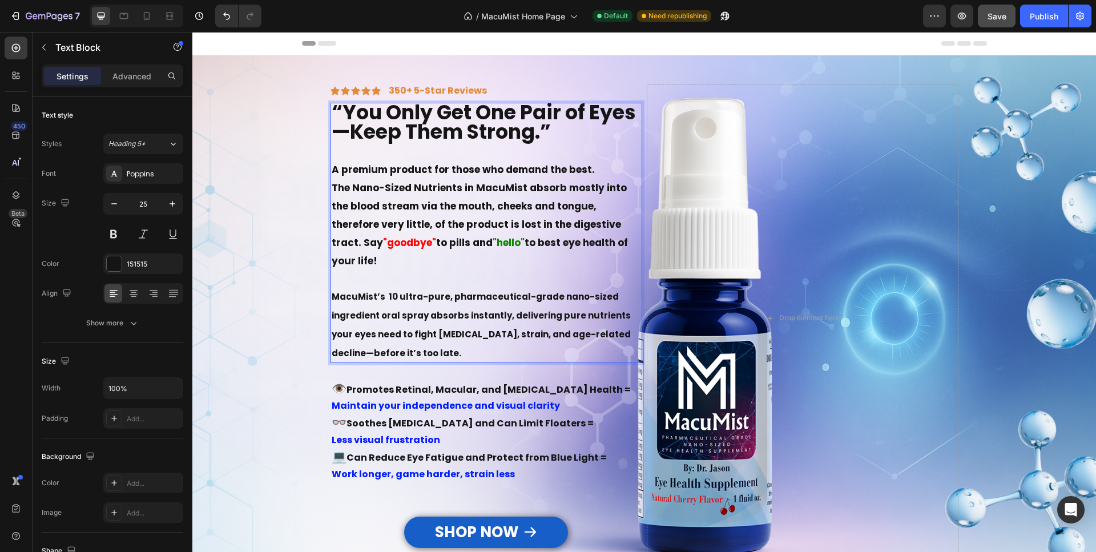
click at [355, 189] on strong "The Nano-Sized Nutrients in MacuMist absorb mostly into the blood stream via th…" at bounding box center [479, 215] width 295 height 68
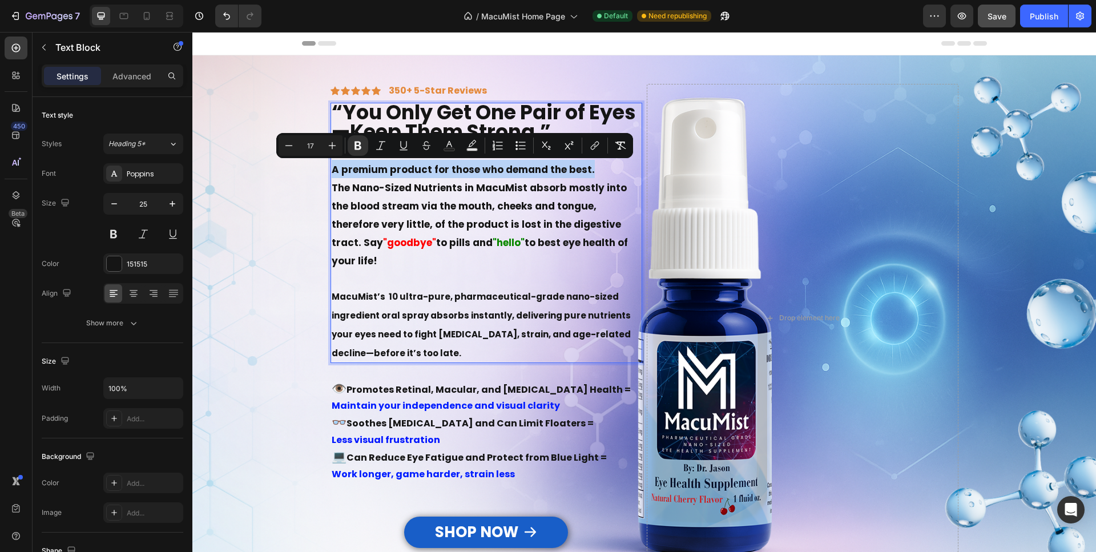
drag, startPoint x: 589, startPoint y: 169, endPoint x: 522, endPoint y: 189, distance: 70.9
click at [330, 163] on div "“You Only Get One Pair of Eyes—Keep Them Strong.” A premium product for those w…" at bounding box center [486, 233] width 312 height 260
click at [128, 294] on icon at bounding box center [133, 293] width 11 height 11
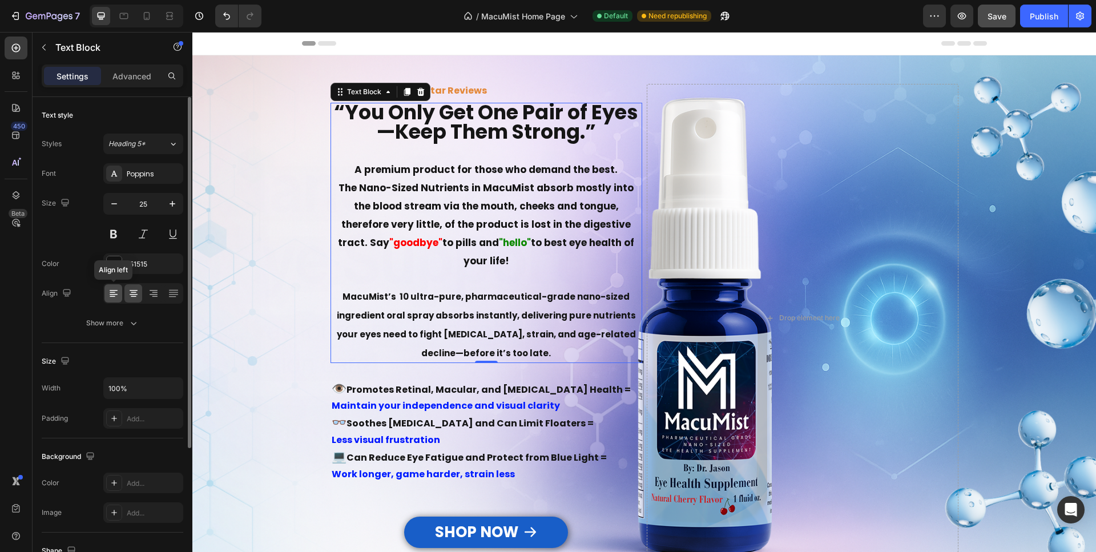
click at [111, 292] on icon at bounding box center [113, 292] width 6 height 1
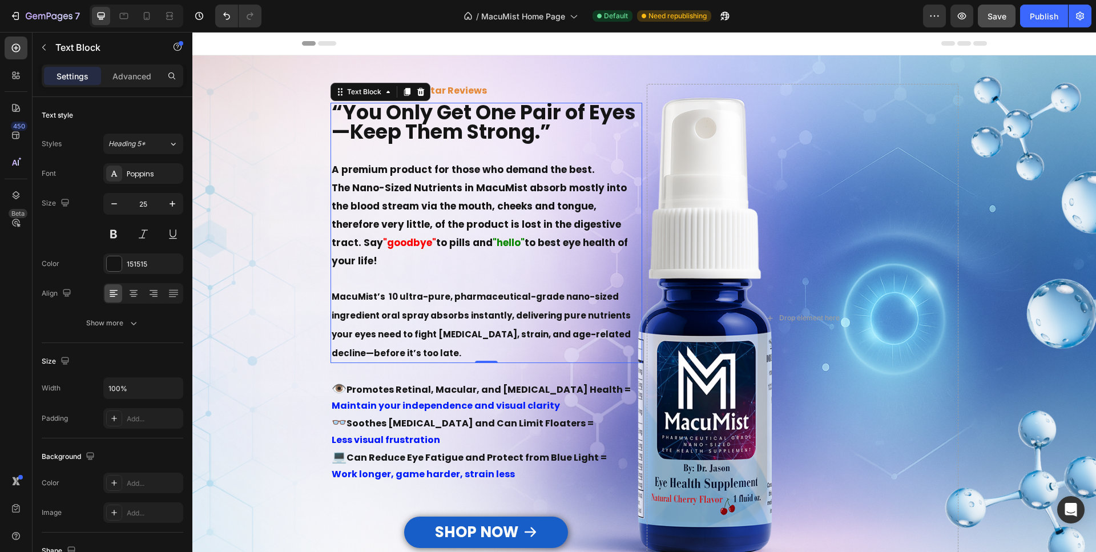
click at [384, 168] on strong "A premium product for those who demand the best." at bounding box center [463, 170] width 263 height 14
click at [384, 169] on strong "A premium product for those who demand the best." at bounding box center [463, 170] width 263 height 14
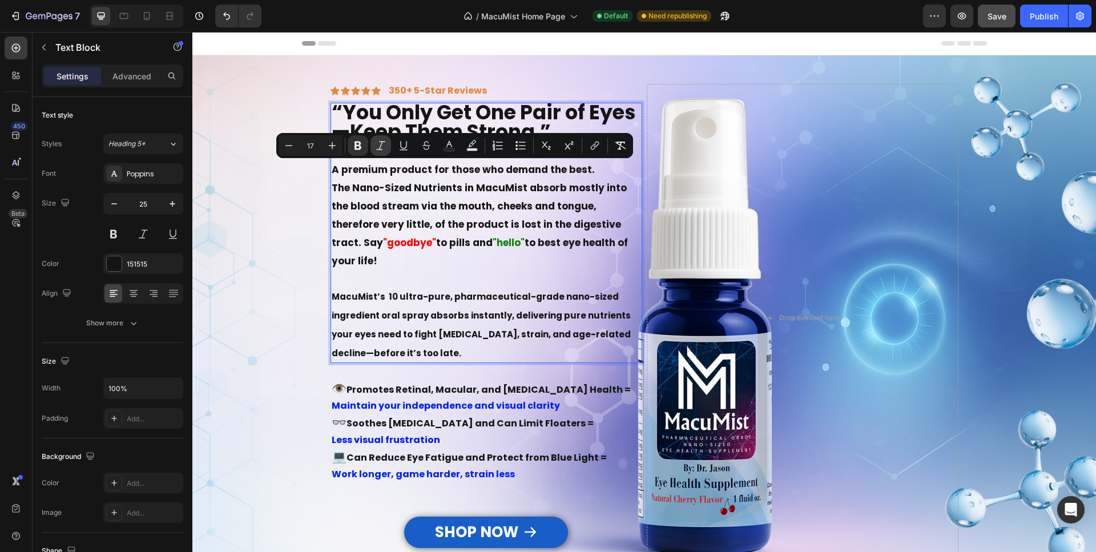
click at [378, 143] on icon "Editor contextual toolbar" at bounding box center [380, 145] width 11 height 11
click at [333, 144] on icon "Editor contextual toolbar" at bounding box center [331, 145] width 11 height 11
click at [289, 143] on icon "Editor contextual toolbar" at bounding box center [288, 145] width 11 height 11
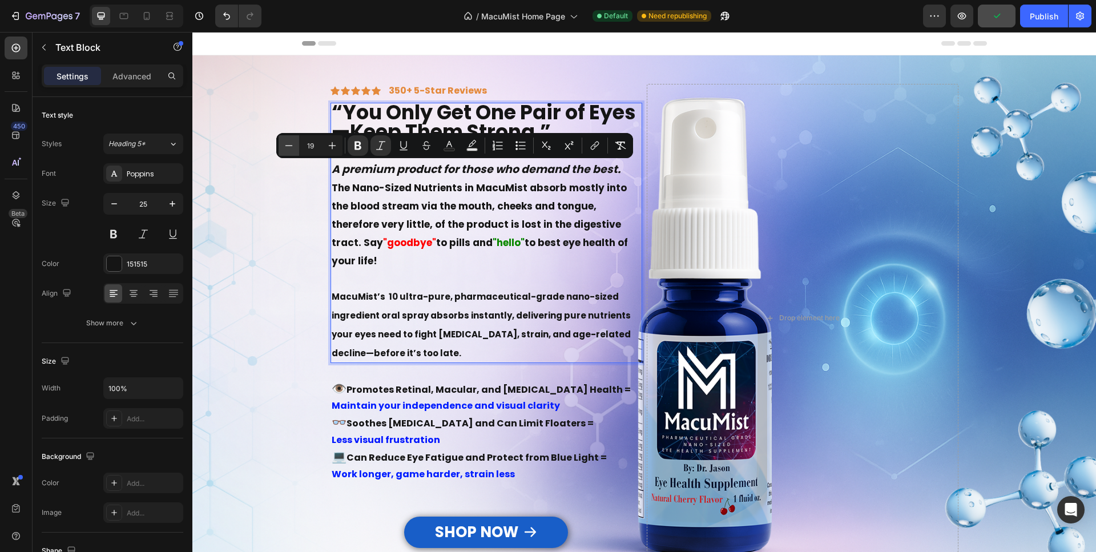
click at [289, 143] on icon "Editor contextual toolbar" at bounding box center [288, 145] width 11 height 11
click at [329, 146] on icon "Editor contextual toolbar" at bounding box center [332, 145] width 7 height 7
type input "19"
click at [450, 143] on icon "Editor contextual toolbar" at bounding box center [449, 144] width 6 height 6
type input "151515"
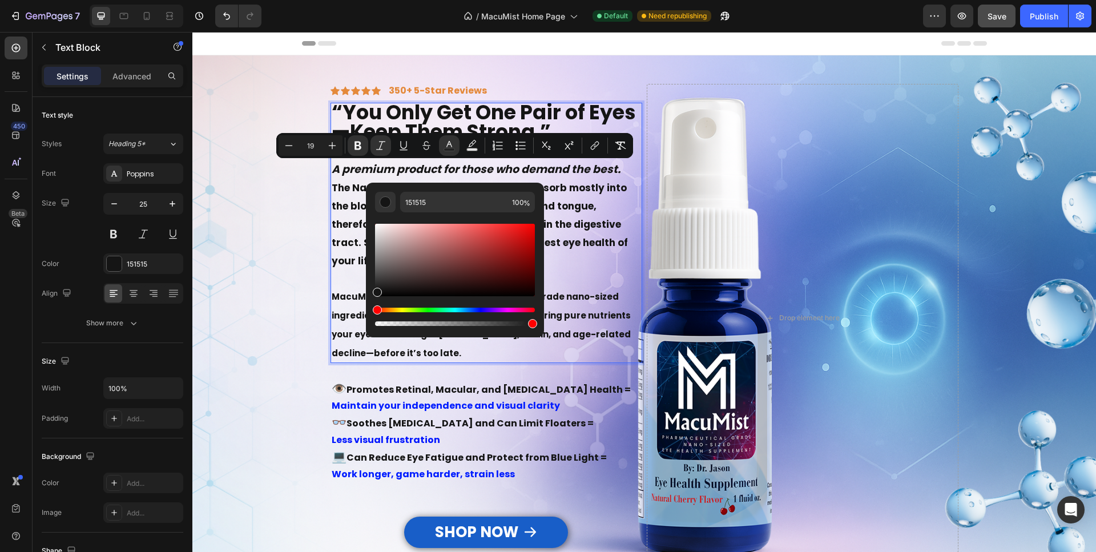
click at [476, 308] on div "Hue" at bounding box center [455, 310] width 160 height 5
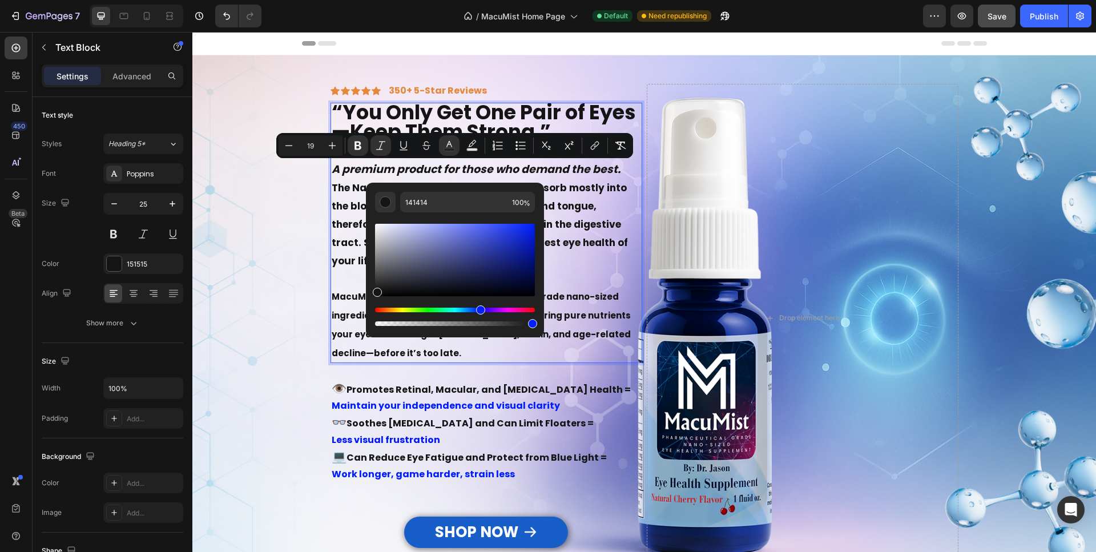
click at [479, 308] on div "Hue" at bounding box center [455, 310] width 160 height 5
click at [480, 309] on div "Hue" at bounding box center [455, 310] width 160 height 5
type input "0010FF"
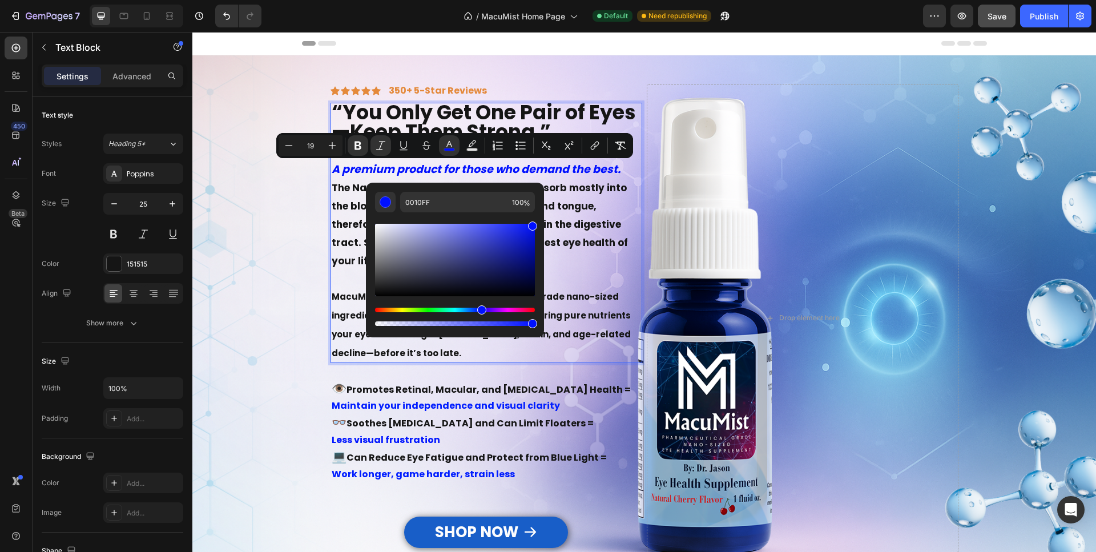
drag, startPoint x: 524, startPoint y: 228, endPoint x: 543, endPoint y: 216, distance: 21.5
click at [543, 217] on div "0010FF 100 %" at bounding box center [455, 256] width 178 height 146
type input "17"
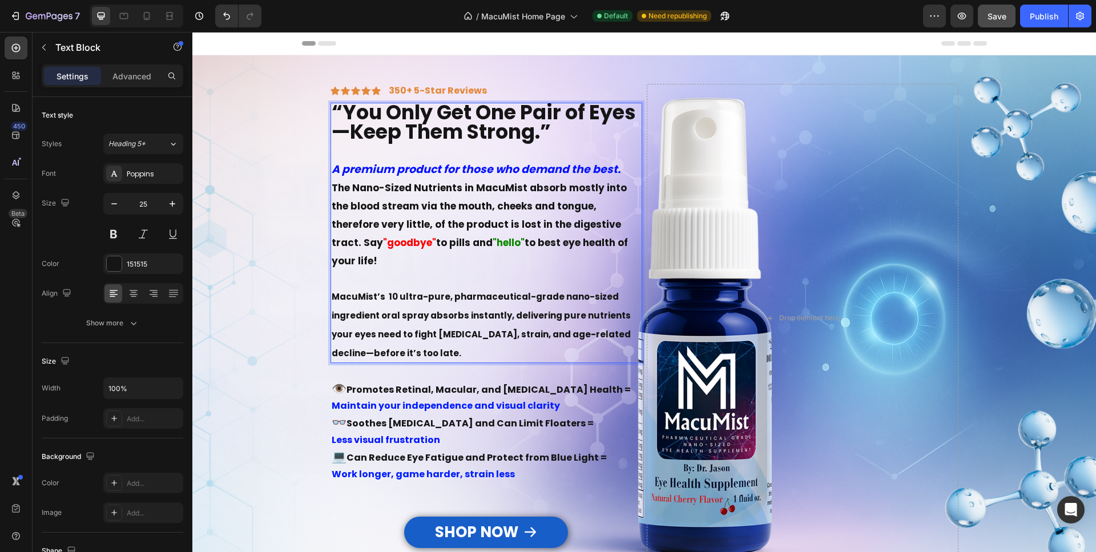
click at [580, 199] on p "The Nano-Sized Nutrients in MacuMist absorb mostly into the blood stream via th…" at bounding box center [486, 223] width 309 height 91
click at [502, 168] on strong "A premium product for those who demand the best." at bounding box center [476, 168] width 289 height 15
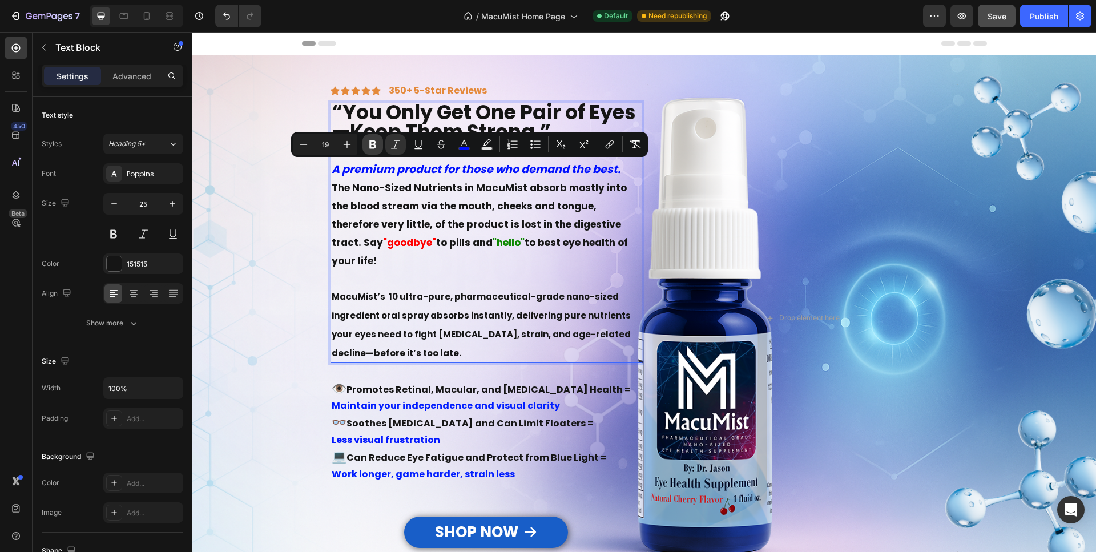
click at [370, 144] on icon "Editor contextual toolbar" at bounding box center [372, 144] width 7 height 9
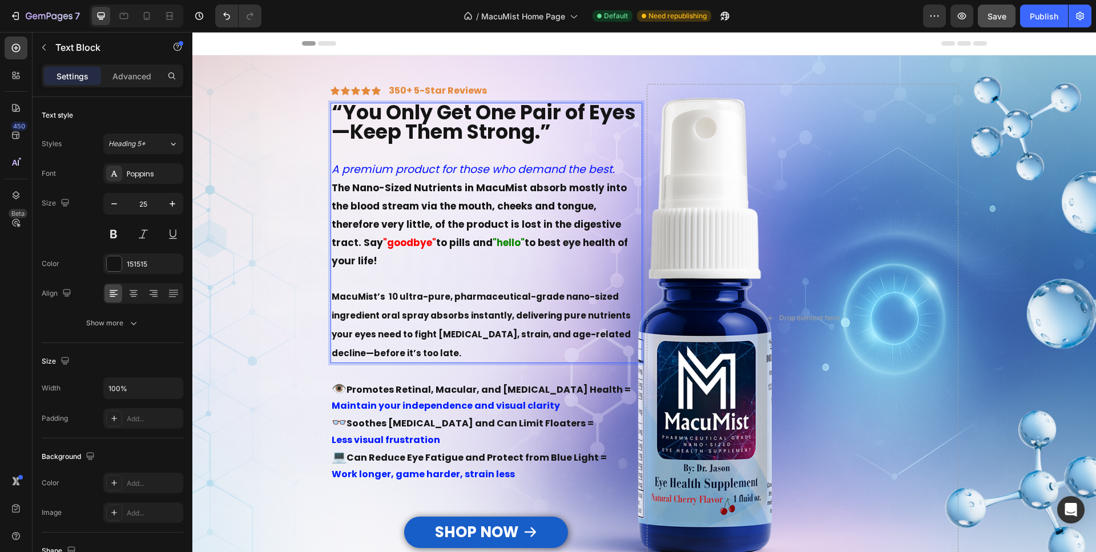
click at [403, 164] on icon "A premium product for those who demand the best." at bounding box center [473, 168] width 283 height 15
click at [403, 165] on icon "A premium product for those who demand the best." at bounding box center [473, 168] width 283 height 15
drag, startPoint x: 421, startPoint y: 209, endPoint x: 413, endPoint y: 180, distance: 30.0
click at [421, 205] on strong "The Nano-Sized Nutrients in MacuMist absorb mostly into the blood stream via th…" at bounding box center [479, 215] width 295 height 68
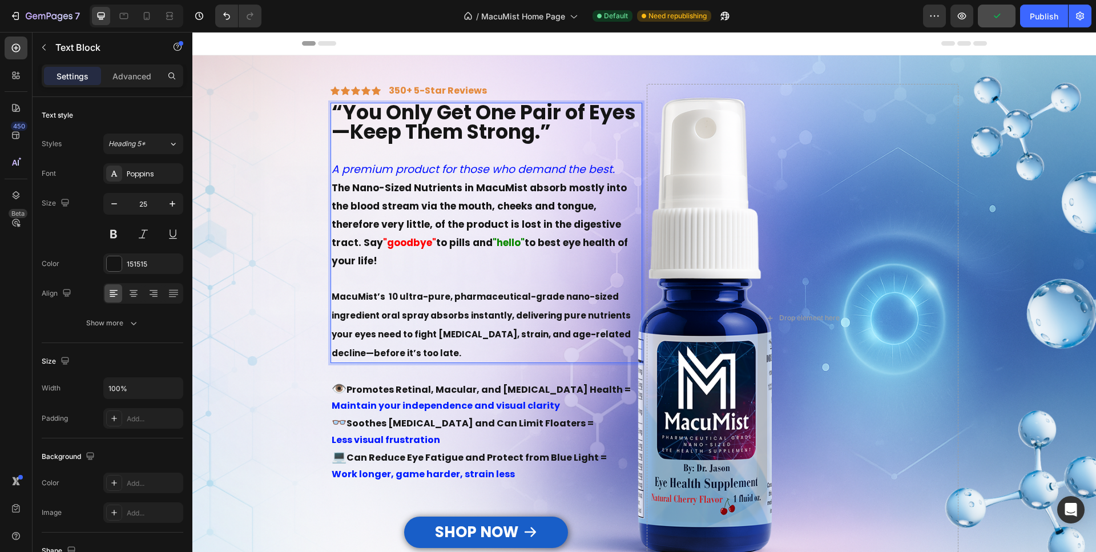
click at [411, 174] on icon "A premium product for those who demand the best." at bounding box center [473, 168] width 283 height 15
click at [411, 171] on icon "A premium product for those who demand the best." at bounding box center [473, 168] width 283 height 15
click at [411, 169] on icon "A premium product for those who demand the best." at bounding box center [473, 168] width 283 height 15
click at [427, 201] on strong "The Nano-Sized Nutrients in MacuMist absorb mostly into the blood stream via th…" at bounding box center [479, 215] width 295 height 68
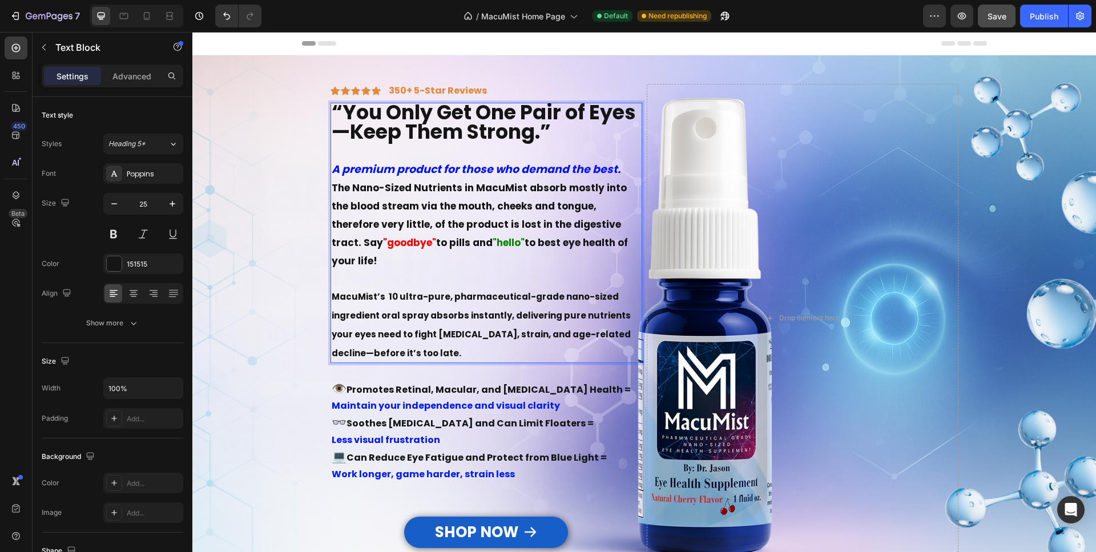
click at [431, 169] on strong "A premium product for those who demand the best." at bounding box center [476, 168] width 289 height 15
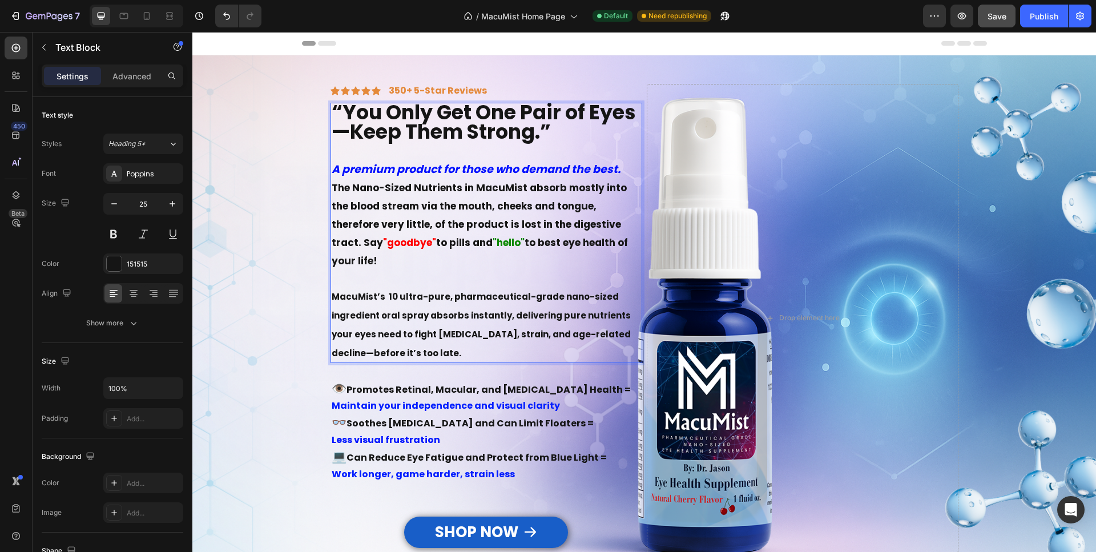
click at [431, 170] on strong "A premium product for those who demand the best." at bounding box center [476, 168] width 289 height 15
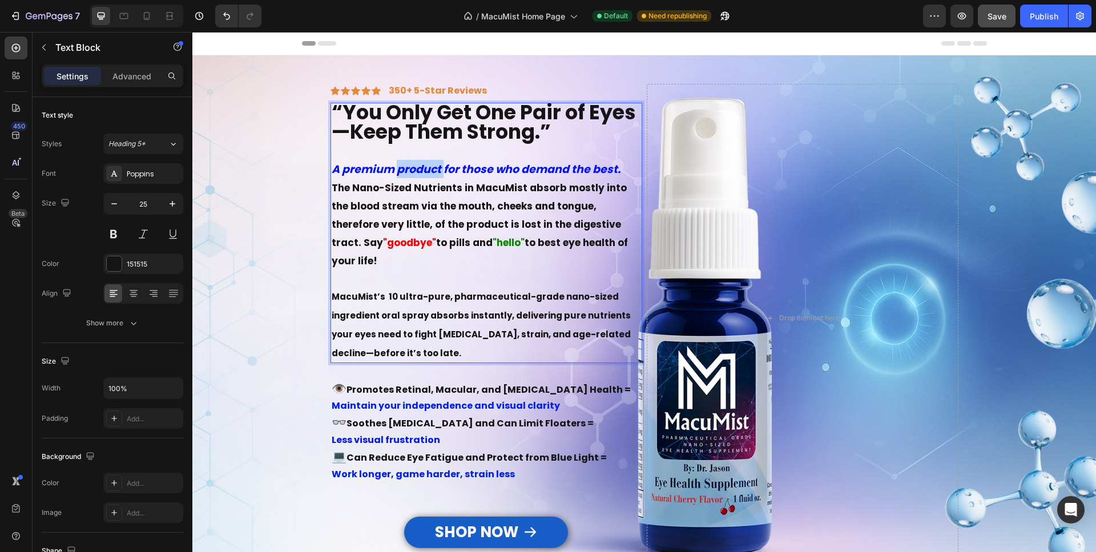
click at [431, 170] on strong "A premium product for those who demand the best." at bounding box center [476, 168] width 289 height 15
click at [174, 203] on icon "button" at bounding box center [172, 203] width 11 height 11
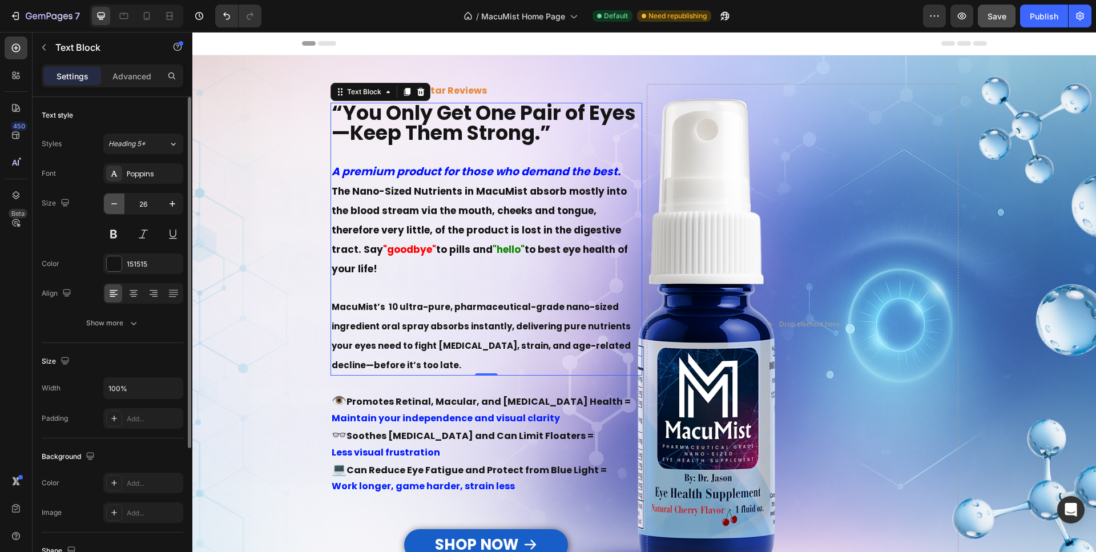
click at [110, 202] on icon "button" at bounding box center [113, 203] width 11 height 11
type input "25"
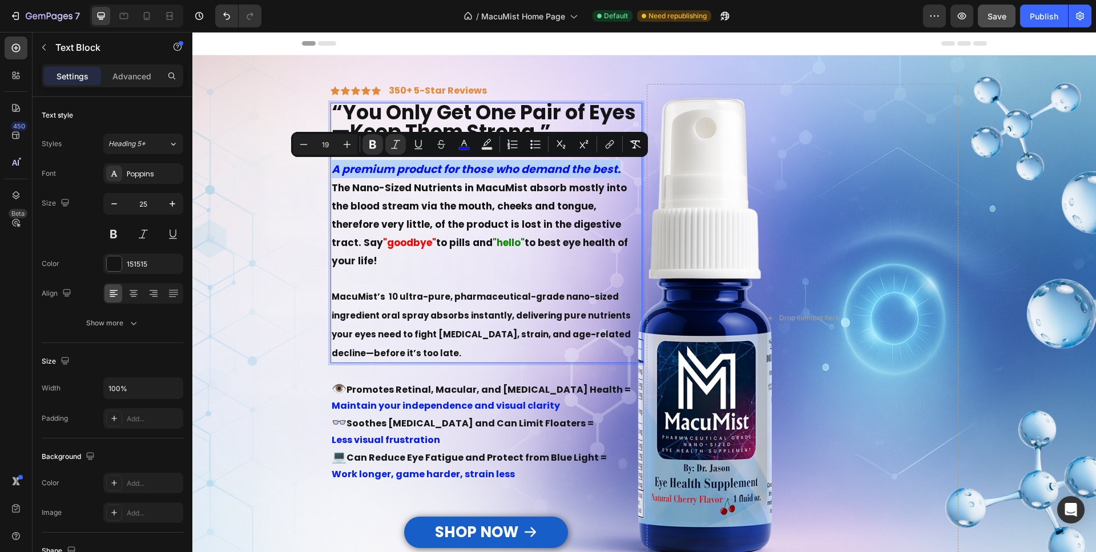
drag, startPoint x: 620, startPoint y: 169, endPoint x: 290, endPoint y: 163, distance: 329.3
click at [330, 163] on div "“You Only Get One Pair of Eyes—Keep Them Strong.” A premium product for those w…" at bounding box center [486, 233] width 312 height 260
click at [346, 145] on icon "Editor contextual toolbar" at bounding box center [346, 144] width 11 height 11
type input "20"
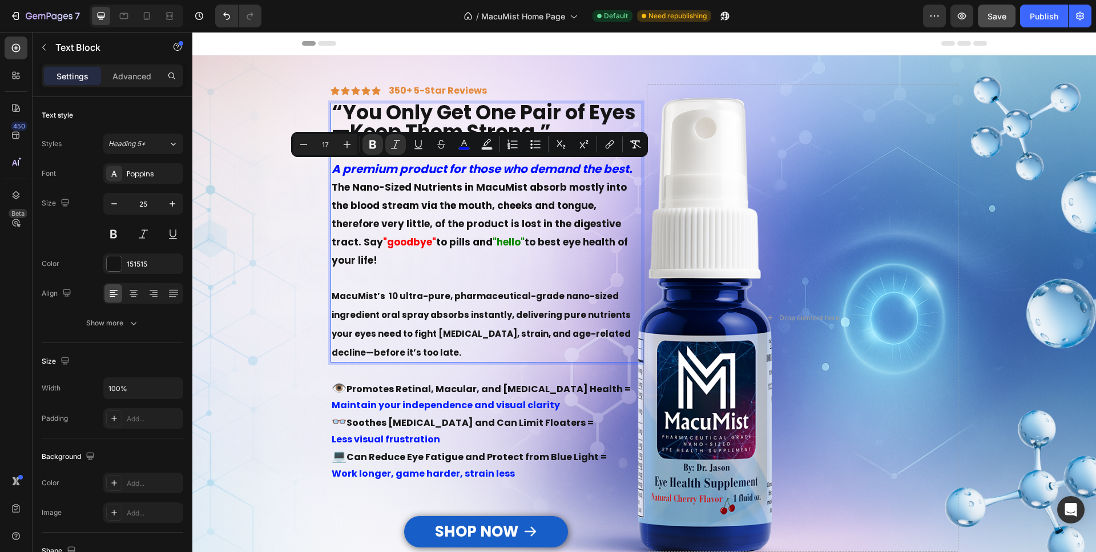
click at [373, 195] on p "The Nano-Sized Nutrients in MacuMist absorb mostly into the blood stream via th…" at bounding box center [486, 222] width 309 height 91
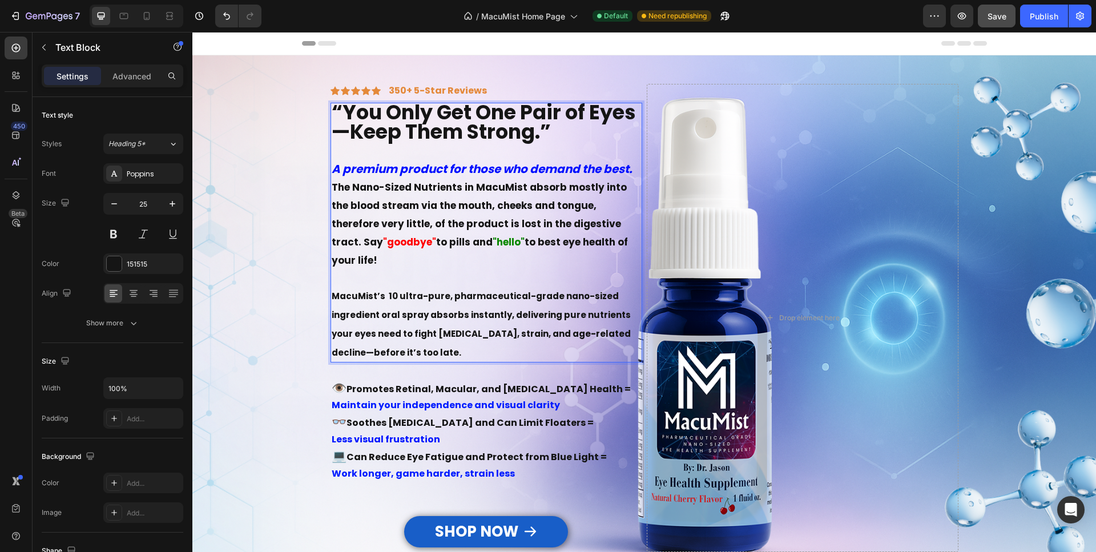
click at [630, 168] on p "A premium product for those who demand the best." at bounding box center [486, 169] width 309 height 18
click at [343, 364] on p at bounding box center [486, 372] width 309 height 17
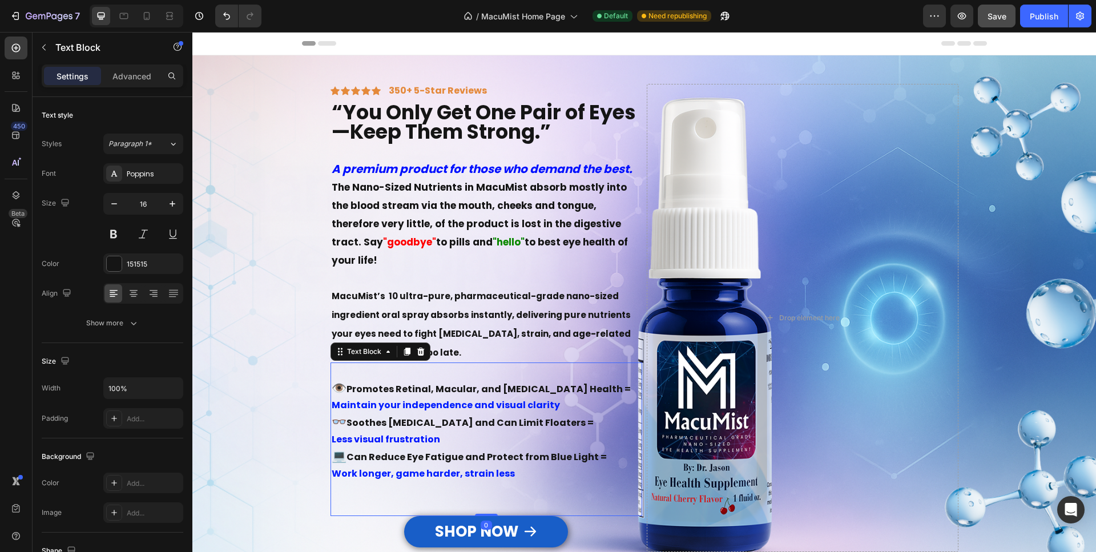
click at [370, 380] on p "👁️ Promotes Retinal, Macular, and Optic Nerve Health =" at bounding box center [486, 389] width 309 height 18
click at [348, 382] on strong "Promotes Retinal, Macular, and Optic Nerve Health =" at bounding box center [488, 388] width 284 height 13
click at [350, 364] on p "Rich Text Editor. Editing area: main" at bounding box center [486, 372] width 309 height 17
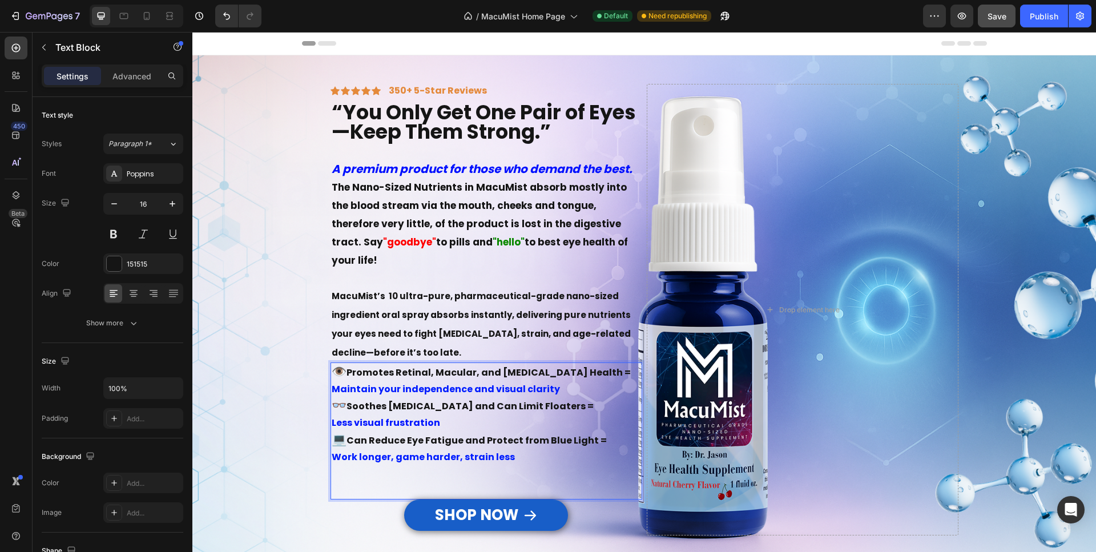
click at [351, 466] on p "Rich Text Editor. Editing area: main" at bounding box center [486, 474] width 309 height 17
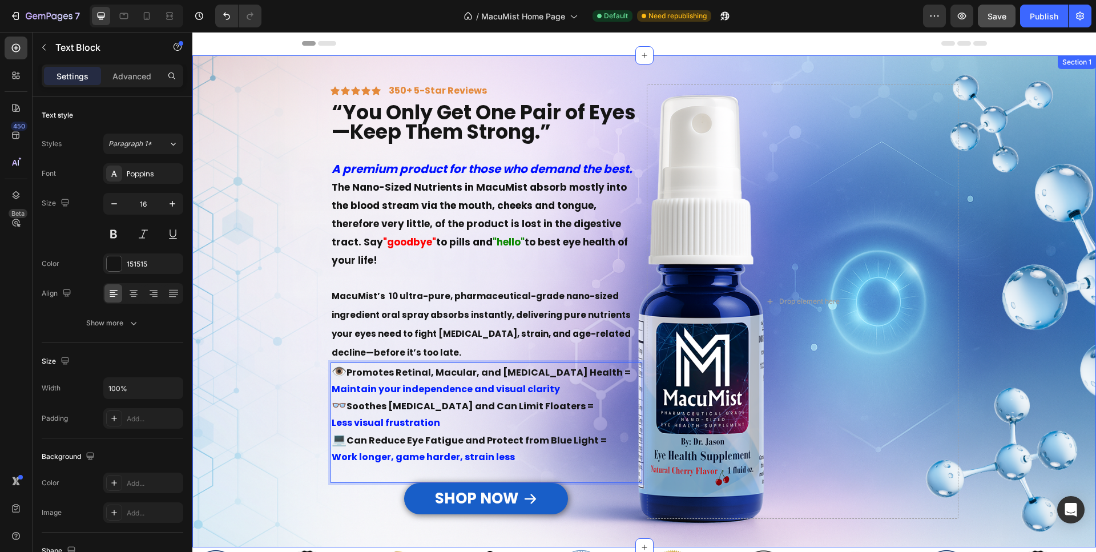
click at [244, 375] on div "“You Only Get One Pair of Eyes—Keep Them Strong.” Heading The Nano-Sized Nutrie…" at bounding box center [643, 301] width 903 height 492
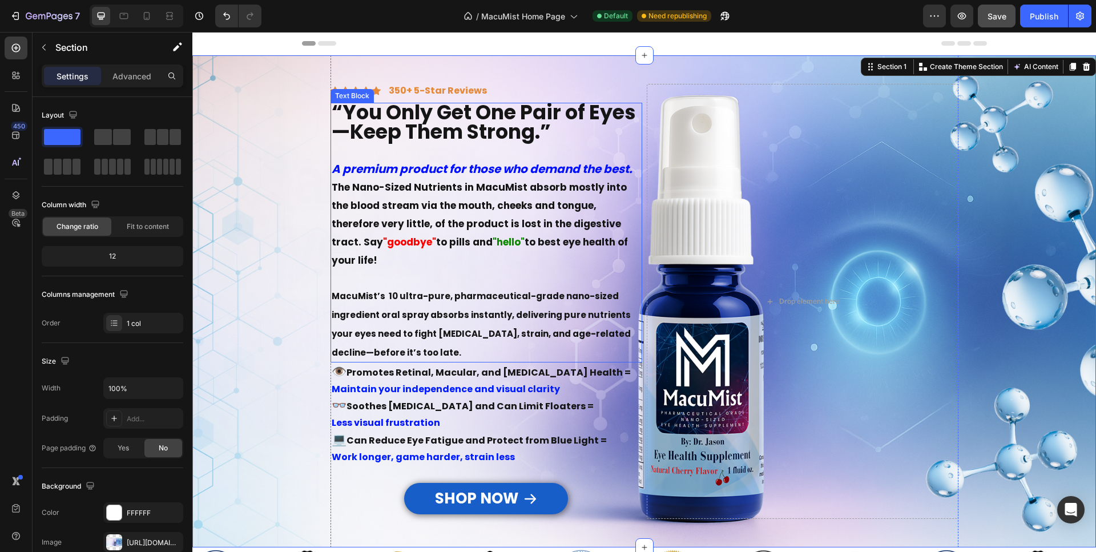
click at [395, 168] on strong "A premium product for those who demand the best." at bounding box center [482, 169] width 301 height 16
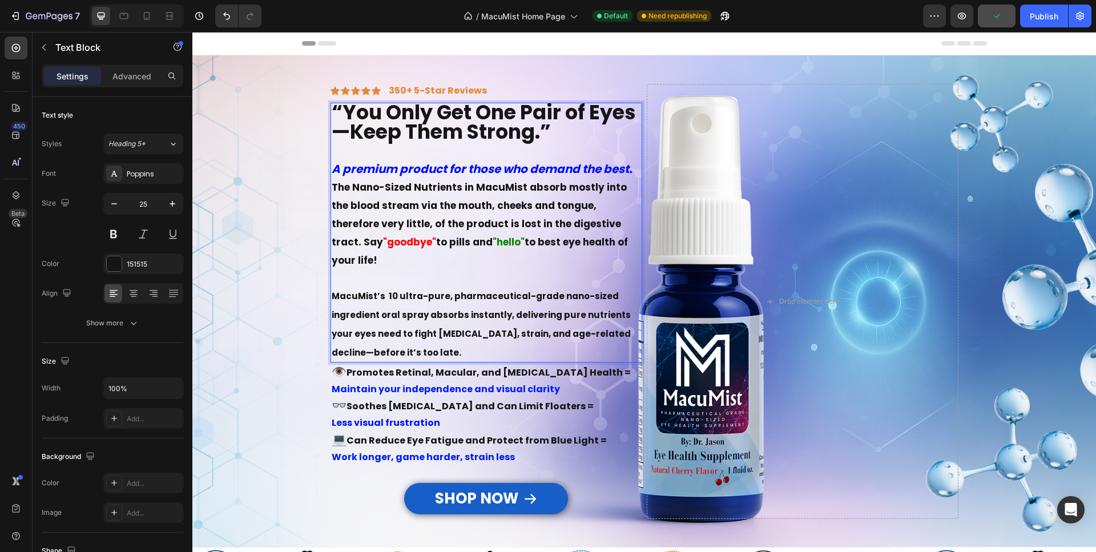
click at [395, 168] on strong "A premium product for those who demand the best." at bounding box center [482, 169] width 301 height 16
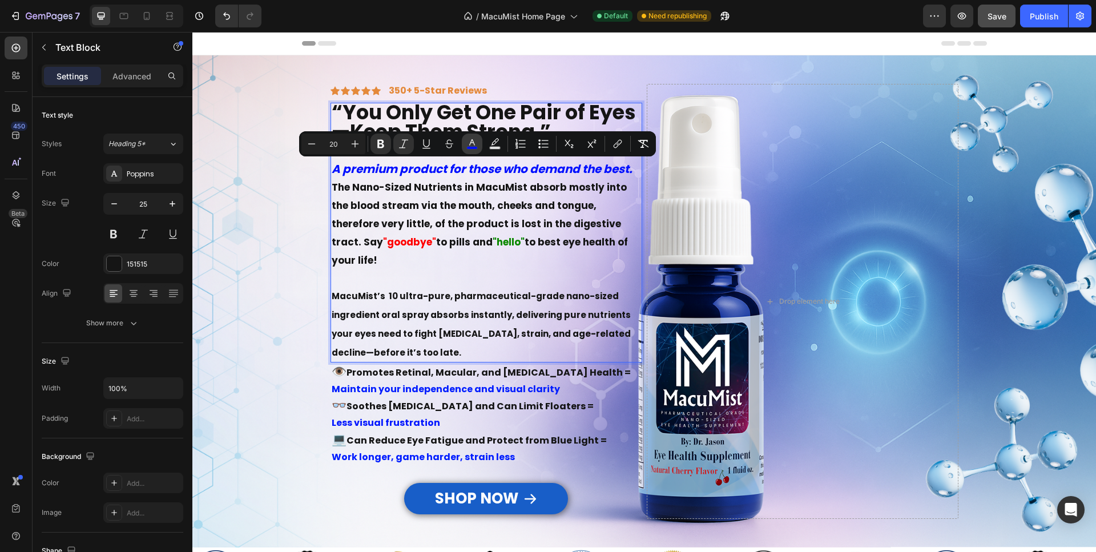
click at [474, 142] on icon "Editor contextual toolbar" at bounding box center [471, 143] width 11 height 11
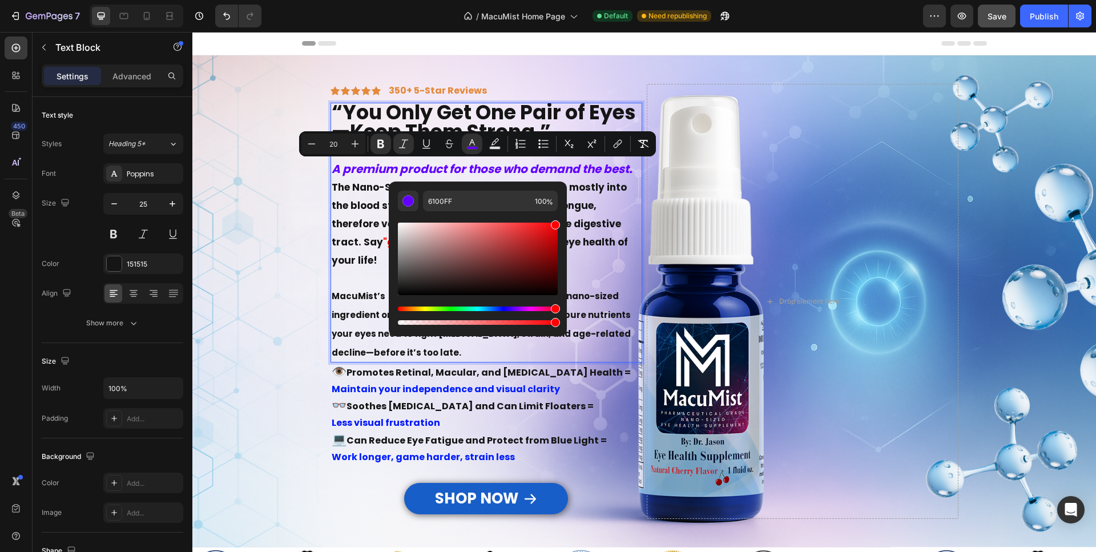
type input "FF0004"
drag, startPoint x: 503, startPoint y: 306, endPoint x: 563, endPoint y: 305, distance: 59.4
click at [563, 305] on div "FF0004 100 %" at bounding box center [478, 254] width 178 height 146
click at [338, 205] on strong "The Nano-Sized Nutrients in MacuMist absorb mostly into the blood stream via th…" at bounding box center [479, 214] width 295 height 68
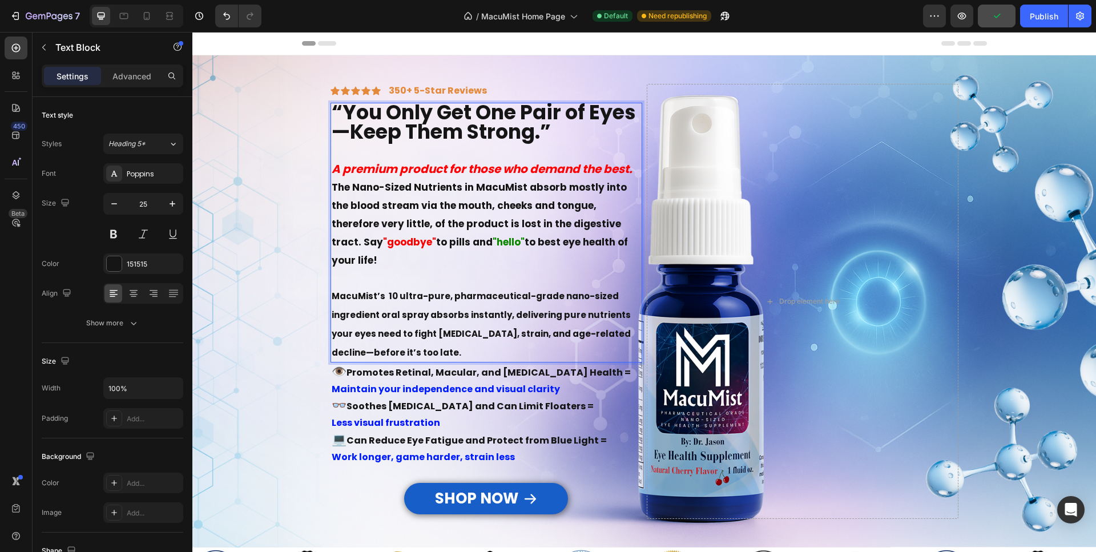
click at [407, 269] on p "Rich Text Editor. Editing area: main" at bounding box center [486, 277] width 309 height 17
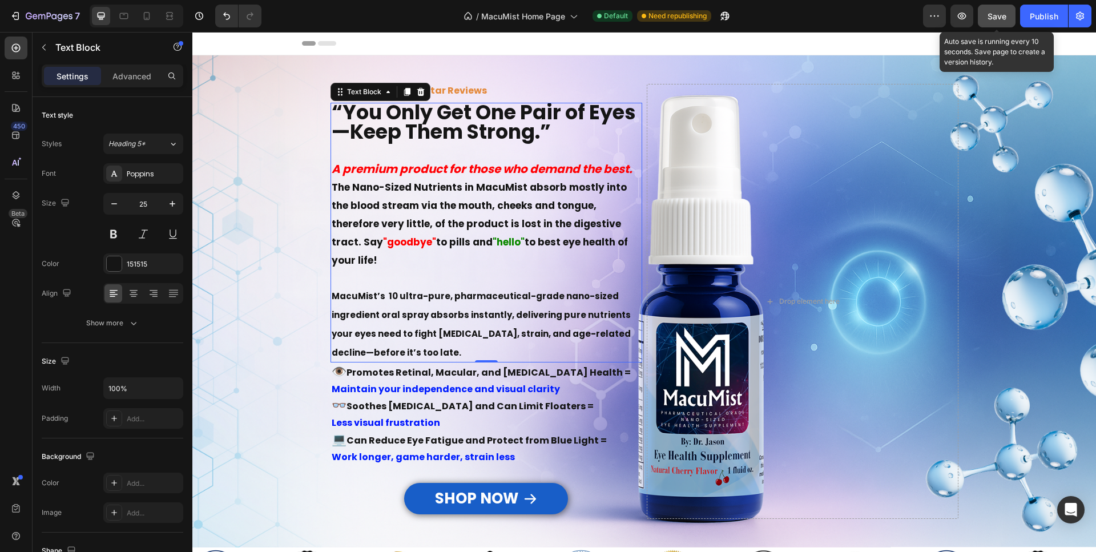
click at [990, 18] on span "Save" at bounding box center [996, 16] width 19 height 10
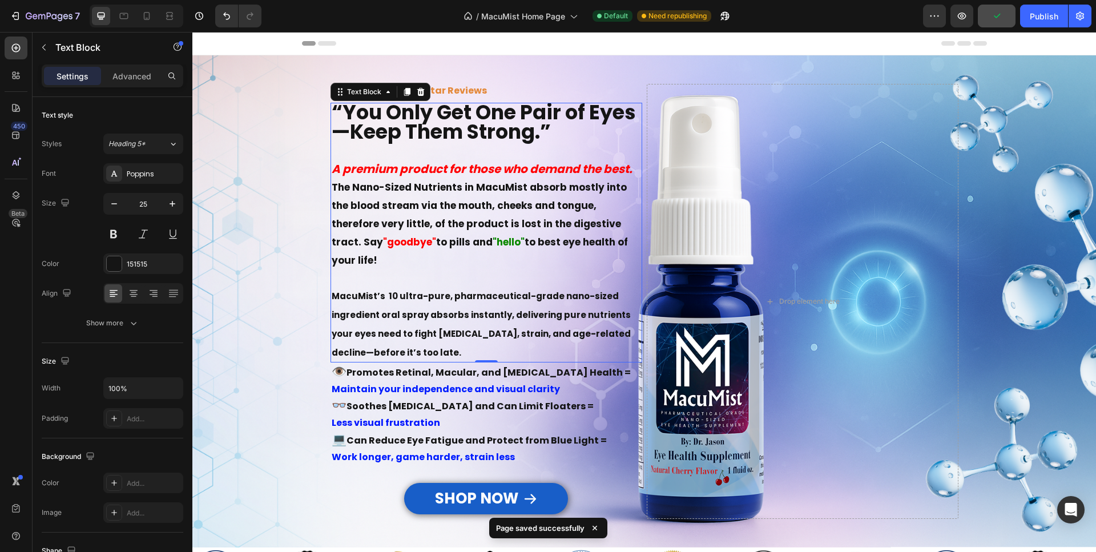
click at [420, 169] on strong "A premium product for those who demand the best." at bounding box center [482, 169] width 301 height 16
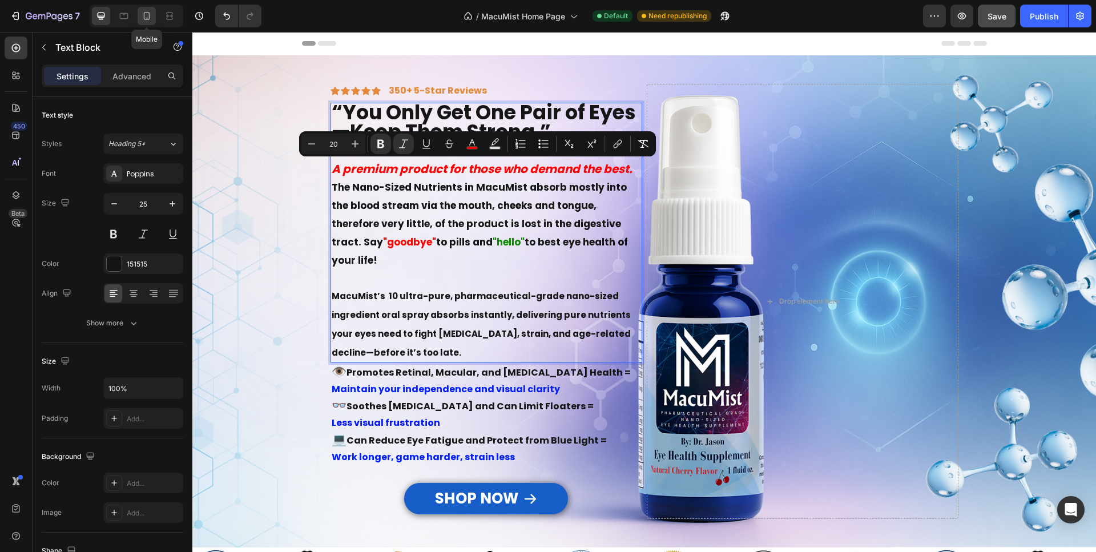
drag, startPoint x: 148, startPoint y: 15, endPoint x: 92, endPoint y: 51, distance: 66.5
click at [148, 15] on icon at bounding box center [146, 15] width 11 height 11
type input "24"
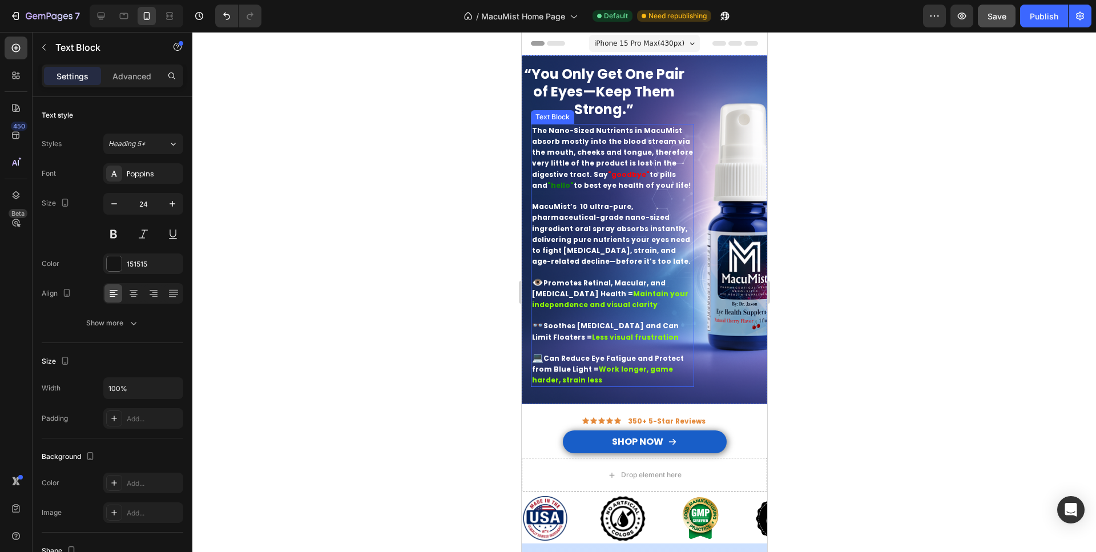
click at [532, 128] on strong "The Nano-Sized Nutrients in MacuMist absorb mostly into the blood stream via th…" at bounding box center [611, 153] width 161 height 54
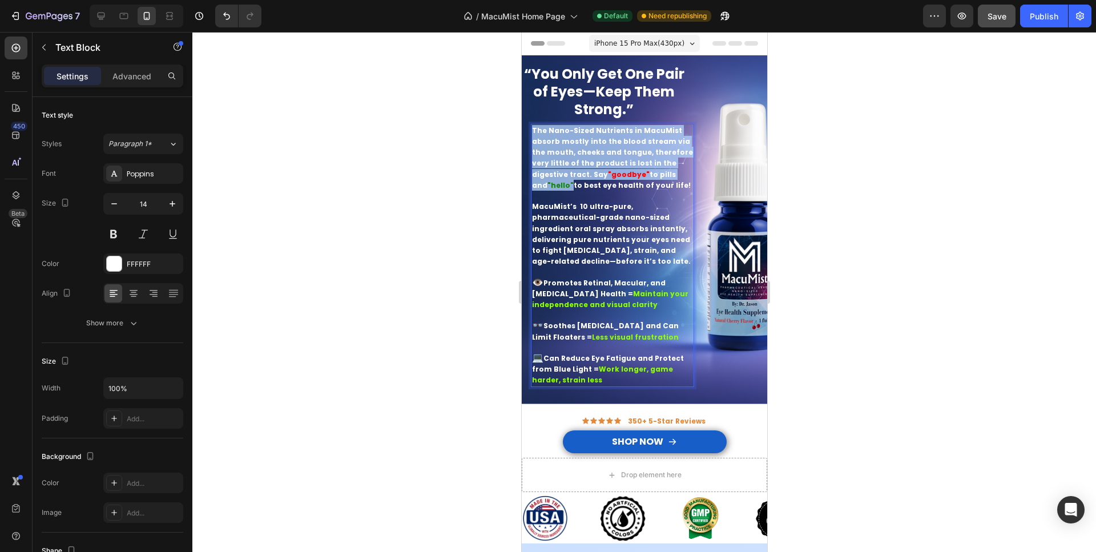
click at [532, 128] on strong "The Nano-Sized Nutrients in MacuMist absorb mostly into the blood stream via th…" at bounding box center [611, 153] width 161 height 54
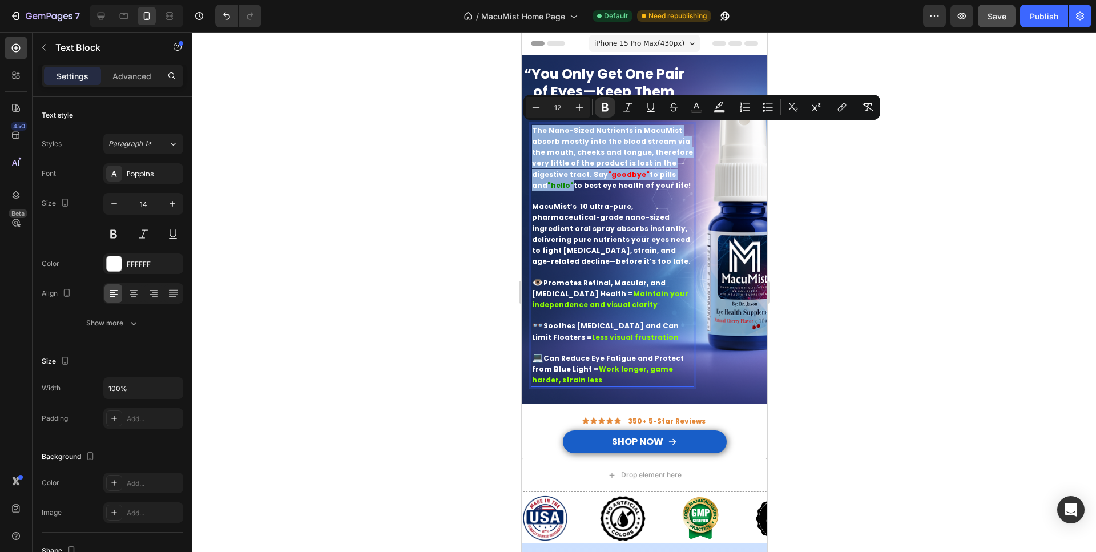
click at [534, 128] on strong "The Nano-Sized Nutrients in MacuMist absorb mostly into the blood stream via th…" at bounding box center [611, 153] width 161 height 54
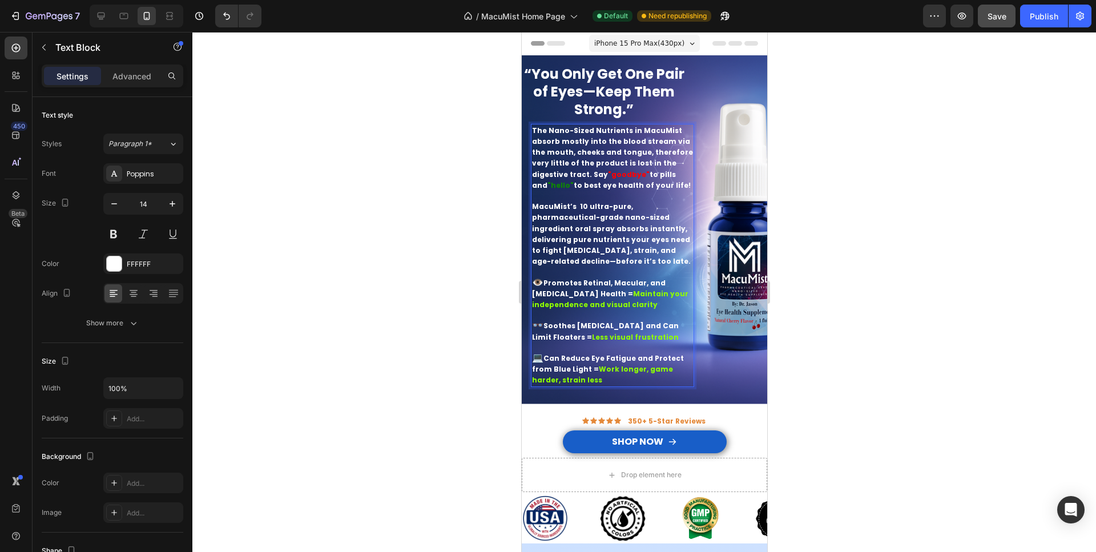
click at [533, 128] on strong "The Nano-Sized Nutrients in MacuMist absorb mostly into the blood stream via th…" at bounding box center [611, 153] width 161 height 54
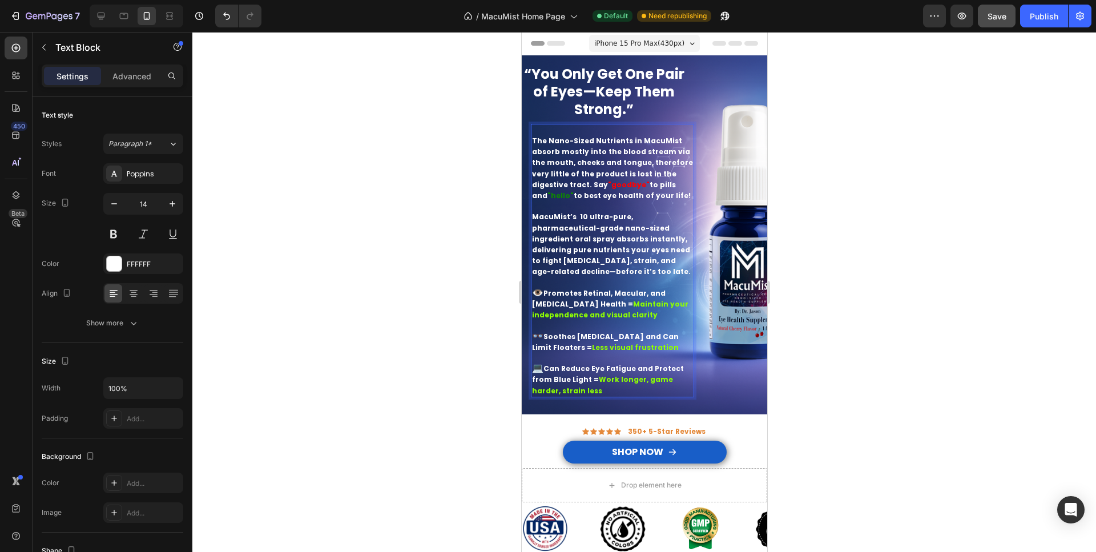
click at [535, 127] on p "Rich Text Editor. Editing area: main" at bounding box center [611, 130] width 161 height 10
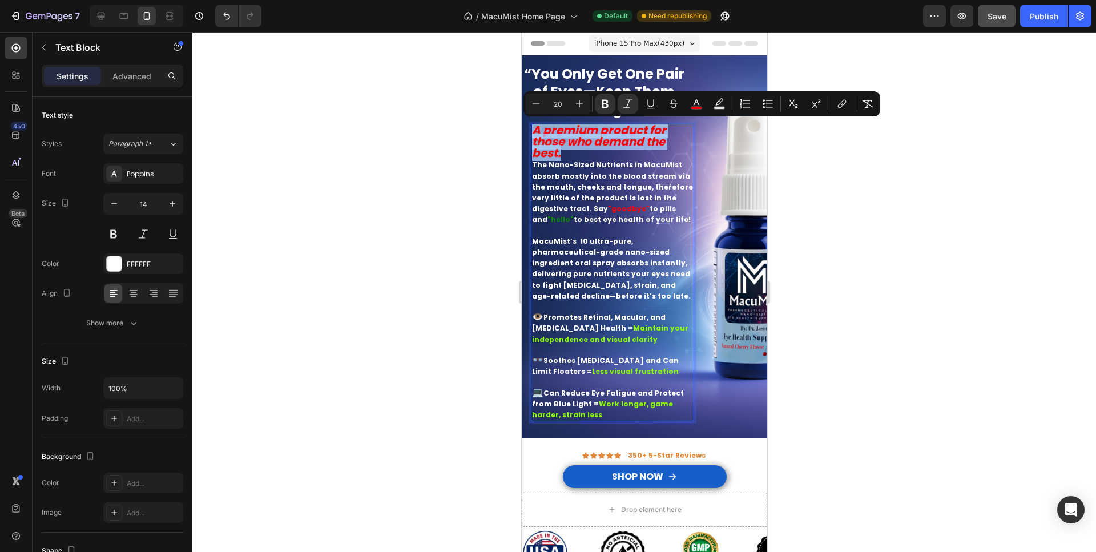
drag, startPoint x: 562, startPoint y: 154, endPoint x: 1055, endPoint y: 147, distance: 493.7
click at [532, 125] on p "A premium product for those who demand the best." at bounding box center [611, 142] width 161 height 35
click at [538, 103] on icon "Editor contextual toolbar" at bounding box center [535, 103] width 11 height 11
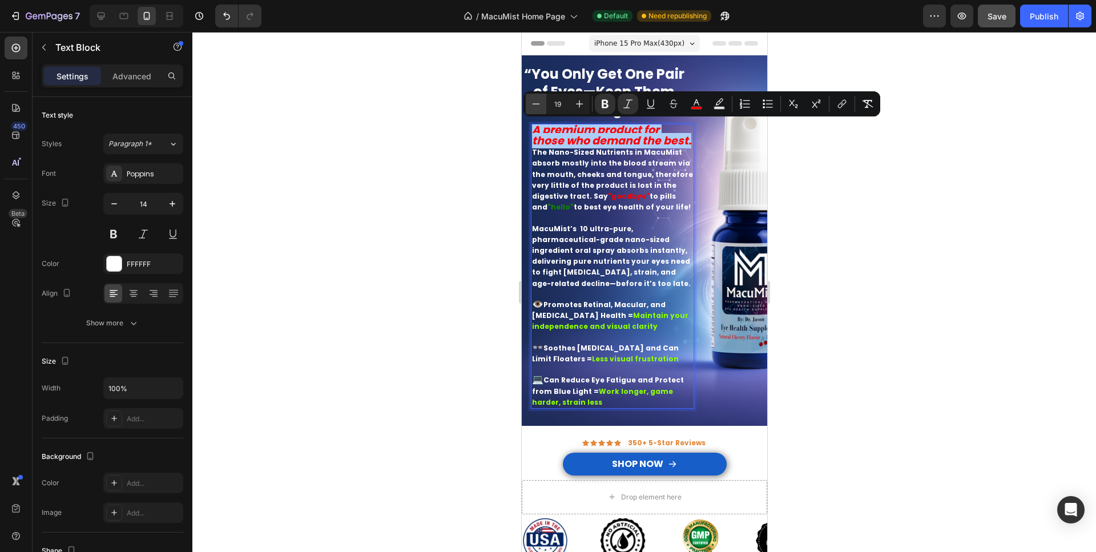
click at [538, 103] on icon "Editor contextual toolbar" at bounding box center [535, 103] width 11 height 11
type input "17"
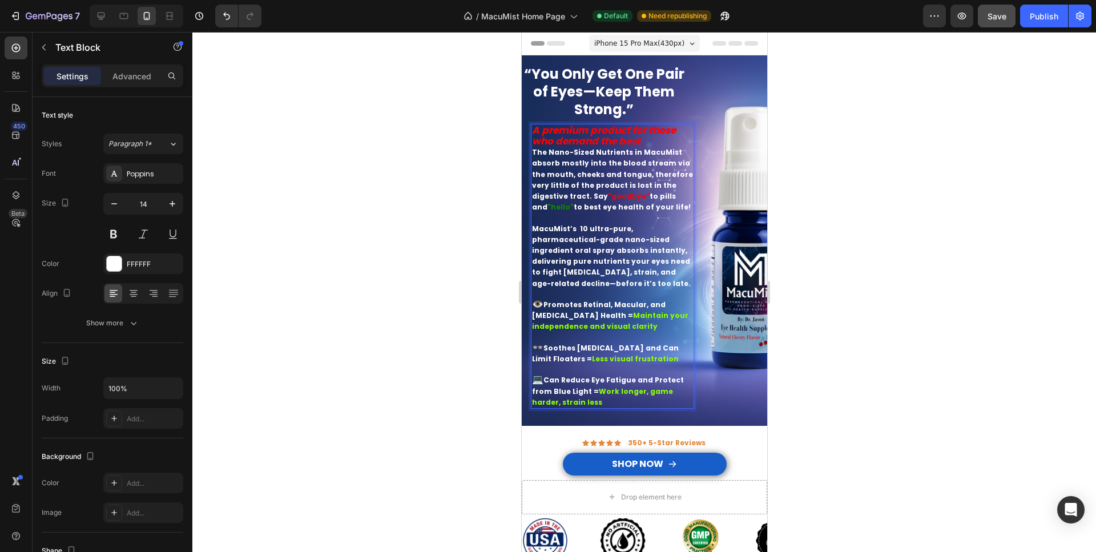
click at [548, 163] on strong "The Nano-Sized Nutrients in MacuMist absorb mostly into the blood stream via th…" at bounding box center [611, 174] width 161 height 54
drag, startPoint x: 558, startPoint y: 160, endPoint x: 568, endPoint y: 157, distance: 10.8
click at [569, 157] on p "The Nano-Sized Nutrients in MacuMist absorb mostly into the blood stream via th…" at bounding box center [611, 180] width 161 height 66
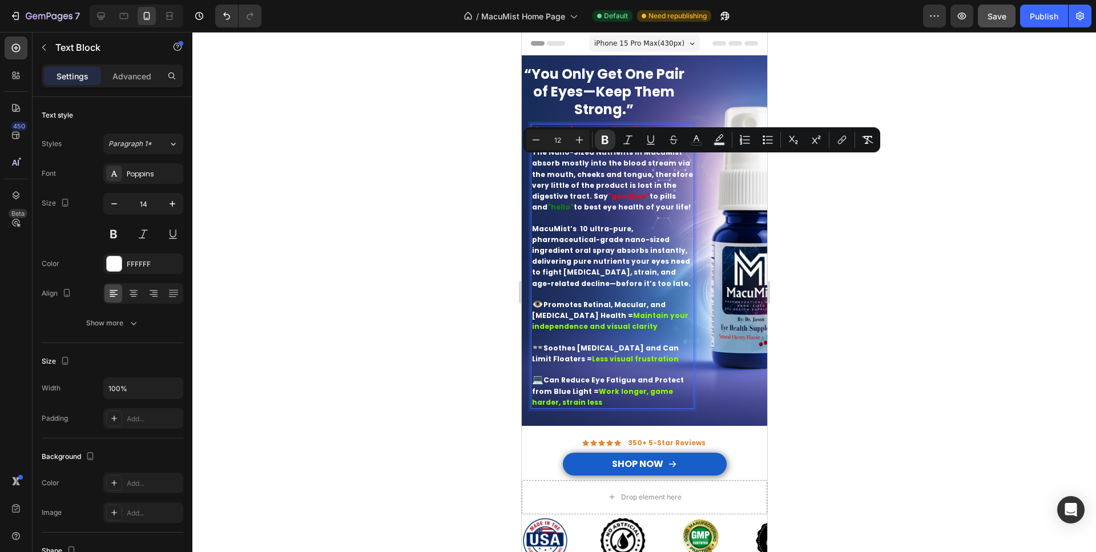
click at [562, 176] on strong "The Nano-Sized Nutrients in MacuMist absorb mostly into the blood stream via th…" at bounding box center [611, 174] width 161 height 54
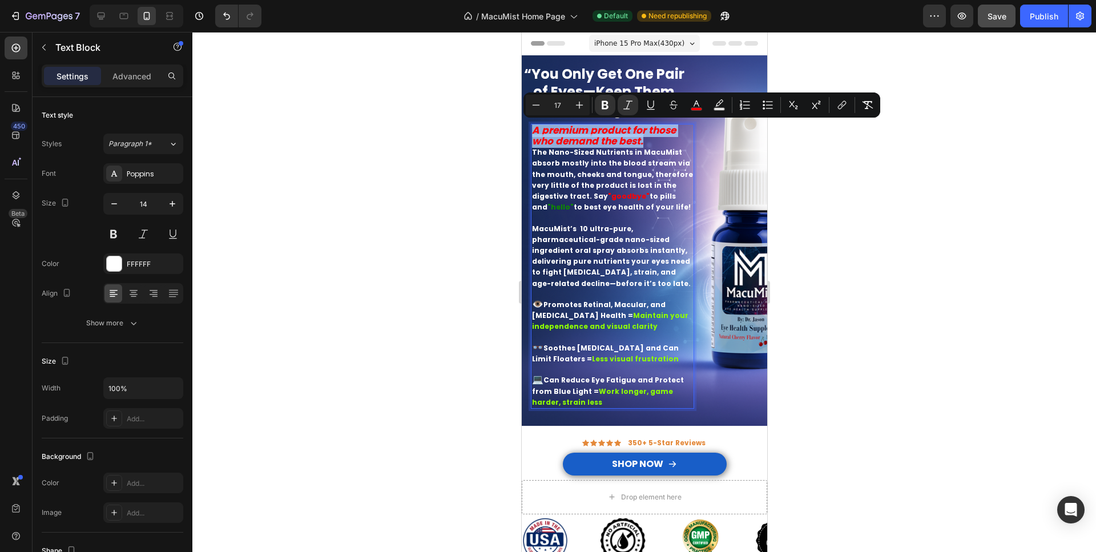
drag, startPoint x: 648, startPoint y: 140, endPoint x: 518, endPoint y: 131, distance: 130.5
click at [530, 131] on div "A premium product for those who demand the best. The Nano-Sized Nutrients in Ma…" at bounding box center [611, 266] width 163 height 285
click at [536, 106] on icon "Editor contextual toolbar" at bounding box center [535, 104] width 11 height 11
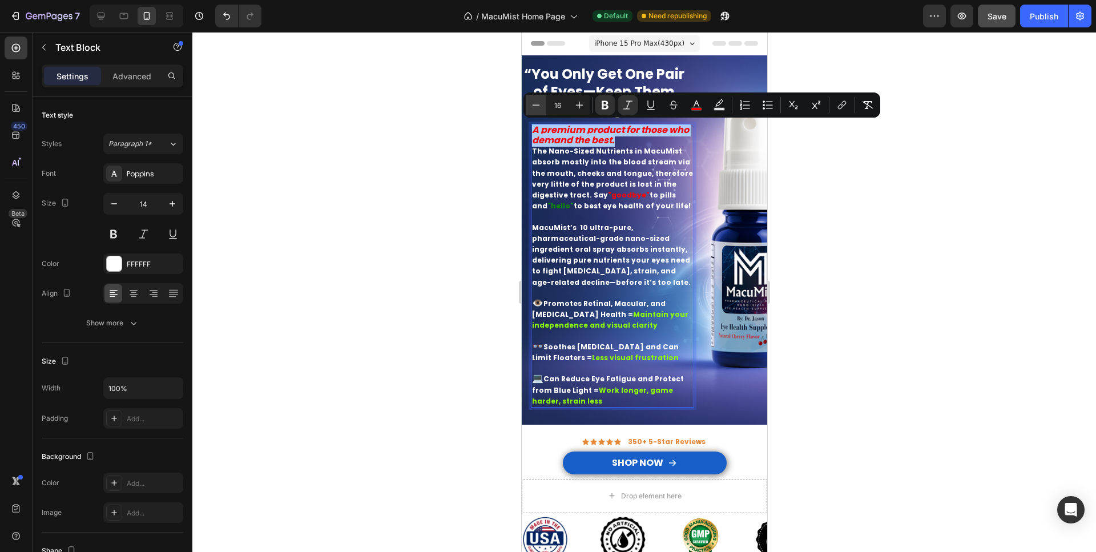
click at [536, 106] on icon "Editor contextual toolbar" at bounding box center [535, 104] width 11 height 11
type input "15"
click at [568, 154] on strong "The Nano-Sized Nutrients in MacuMist absorb mostly into the blood stream via th…" at bounding box center [611, 173] width 161 height 54
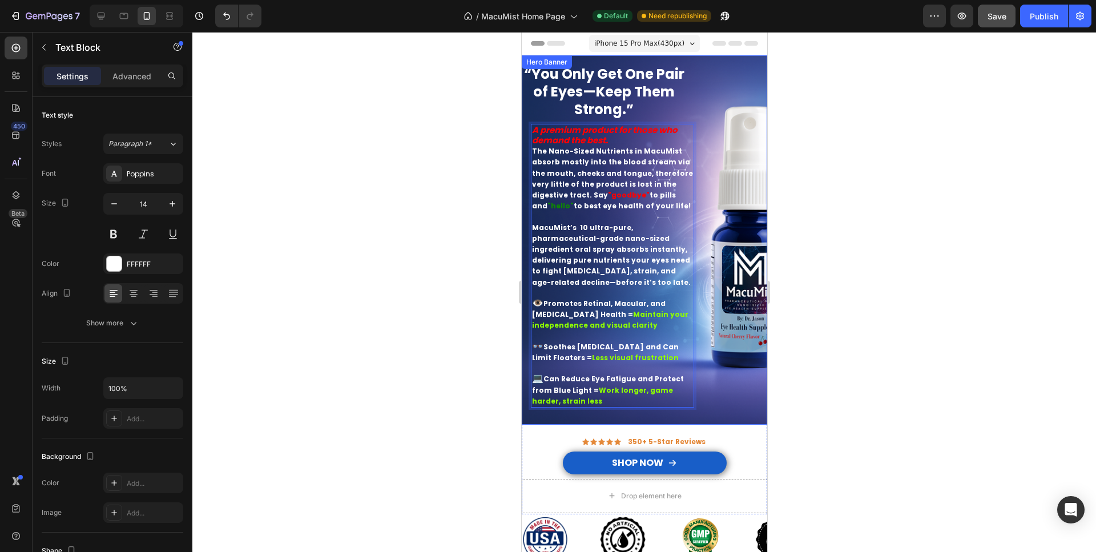
click at [614, 411] on div "“You Only Get One Pair of Eyes—Keep Them Strong.” Heading A premium product for…" at bounding box center [643, 239] width 245 height 369
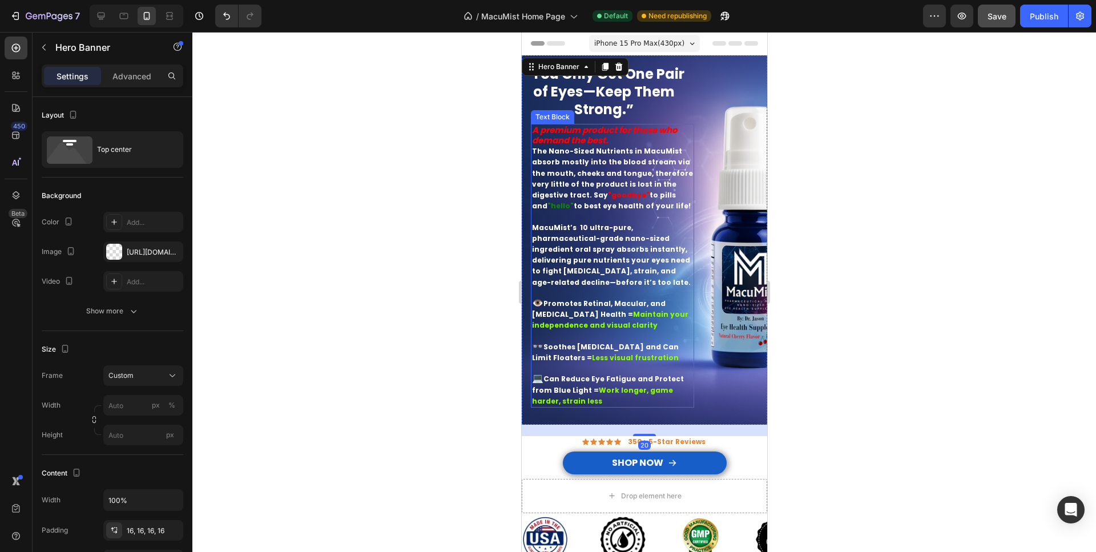
click at [584, 288] on p "Rich Text Editor. Editing area: main" at bounding box center [611, 293] width 161 height 10
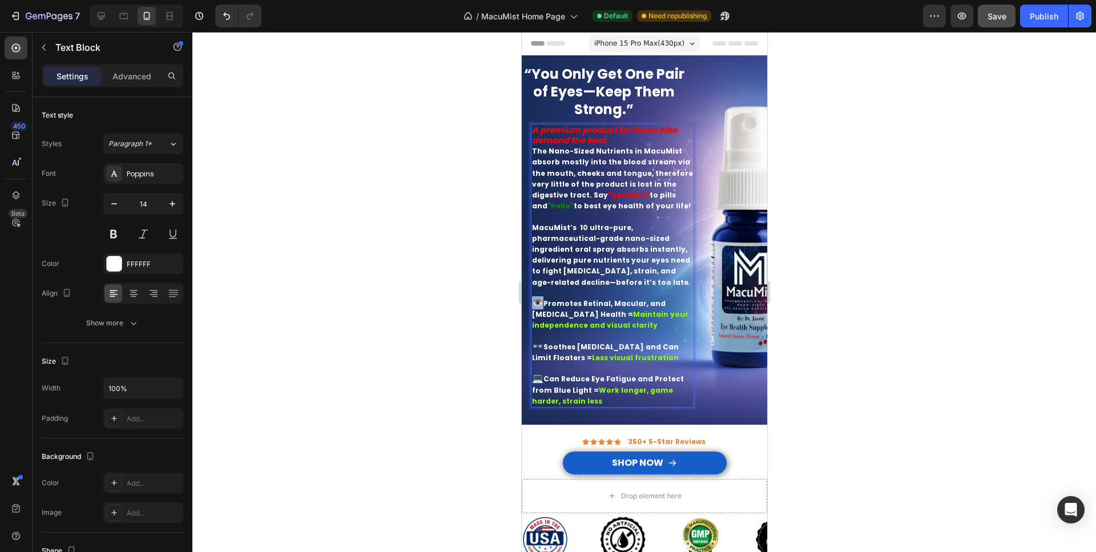
click at [535, 299] on strong "👁️" at bounding box center [536, 302] width 11 height 13
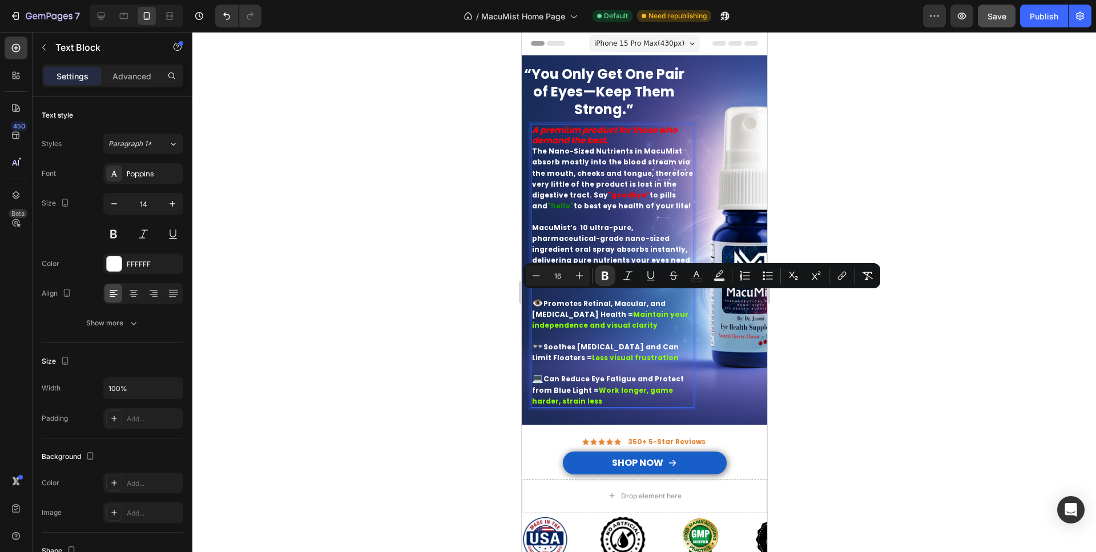
click at [534, 299] on strong "👁️" at bounding box center [536, 302] width 11 height 13
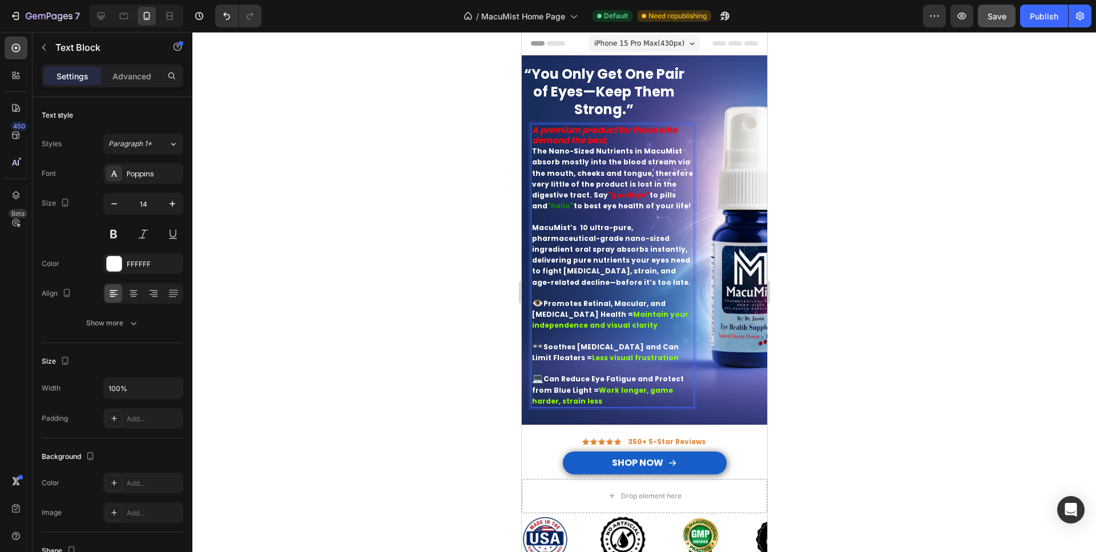
click at [683, 288] on p "Rich Text Editor. Editing area: main" at bounding box center [611, 293] width 161 height 10
click at [609, 142] on p "A premium product for those who demand the best." at bounding box center [611, 135] width 161 height 21
click at [532, 130] on div "A premium product for those who demand the best." The Nano-Sized Nutrients in M…" at bounding box center [611, 266] width 163 height 284
click at [104, 18] on icon at bounding box center [100, 15] width 11 height 11
type input "19"
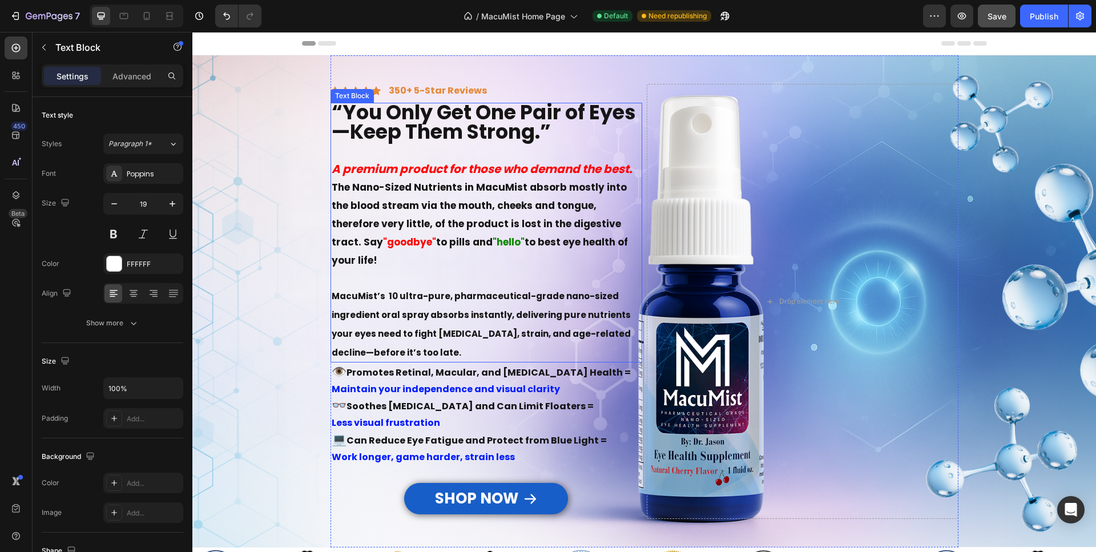
click at [332, 168] on strong "A premium product for those who demand the best." at bounding box center [482, 169] width 301 height 16
click at [633, 170] on strong ""A premium product for those who demand the best." at bounding box center [484, 169] width 305 height 16
click at [336, 168] on strong ""A premium product for those who demand the best." at bounding box center [484, 169] width 305 height 16
click at [333, 165] on strong ""A premium product for those who demand the best." at bounding box center [484, 169] width 305 height 16
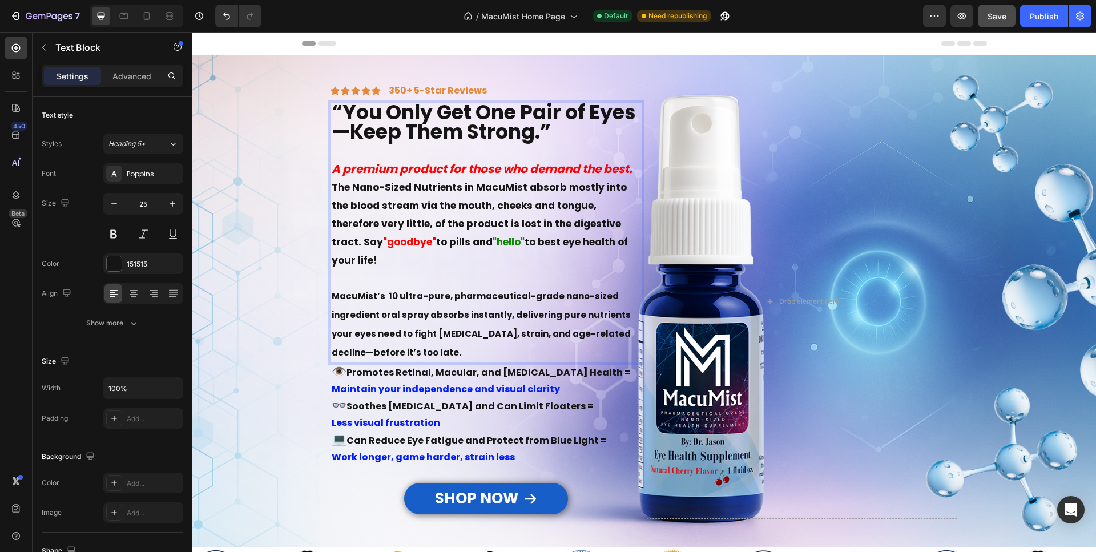
click at [386, 183] on strong "The Nano-Sized Nutrients in MacuMist absorb mostly into the blood stream via th…" at bounding box center [479, 214] width 295 height 68
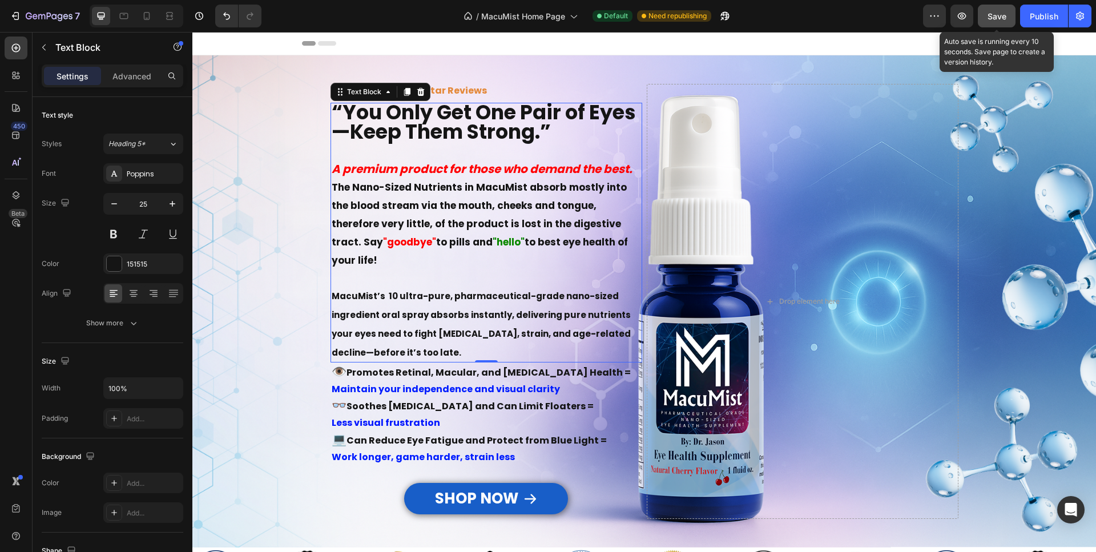
click at [997, 11] on span "Save" at bounding box center [996, 16] width 19 height 10
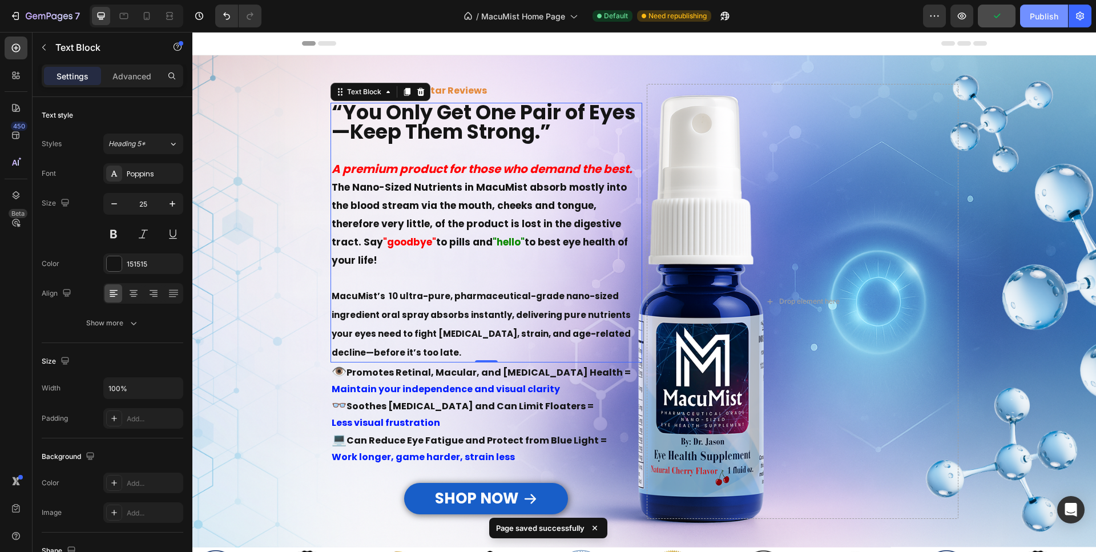
click at [1036, 22] on div "Publish" at bounding box center [1043, 16] width 29 height 12
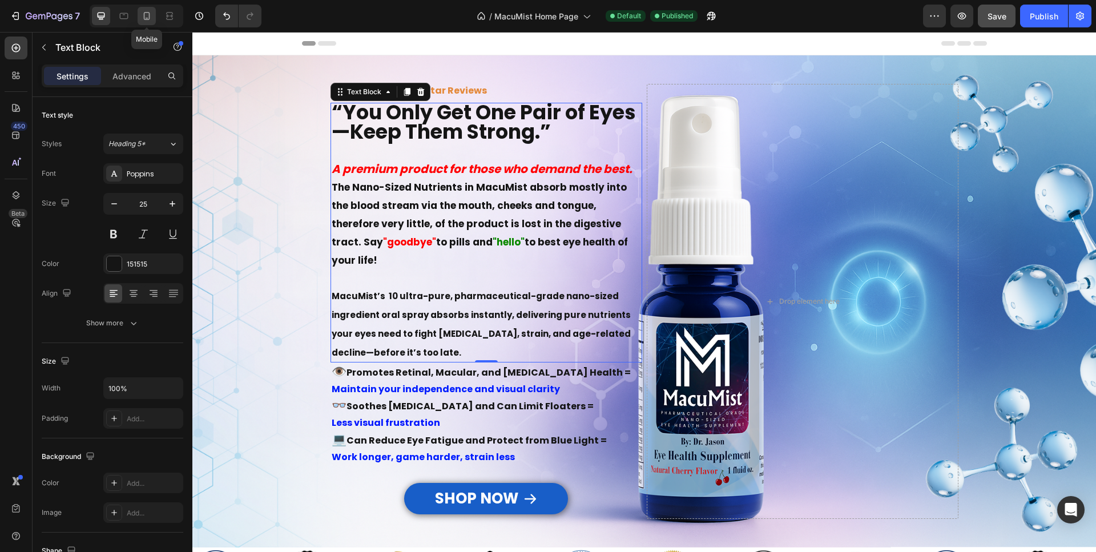
click at [147, 14] on icon at bounding box center [146, 15] width 11 height 11
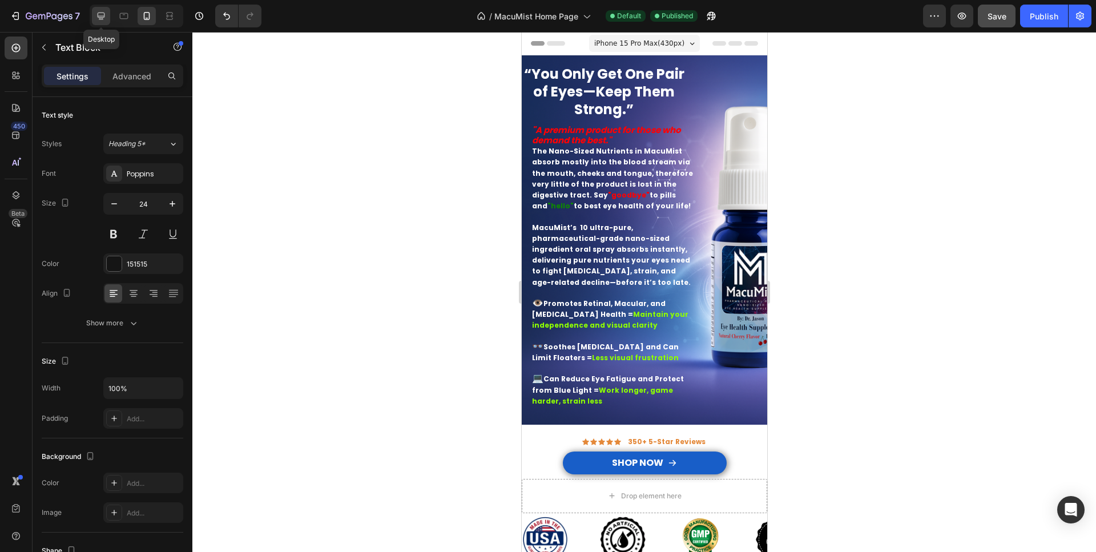
click at [101, 17] on icon at bounding box center [101, 16] width 7 height 7
type input "25"
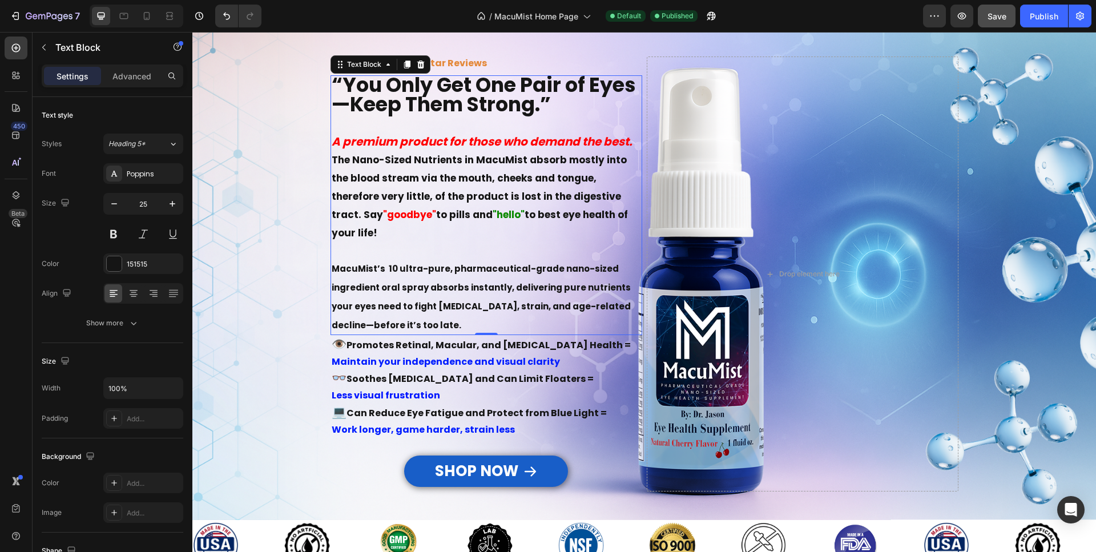
scroll to position [31, 0]
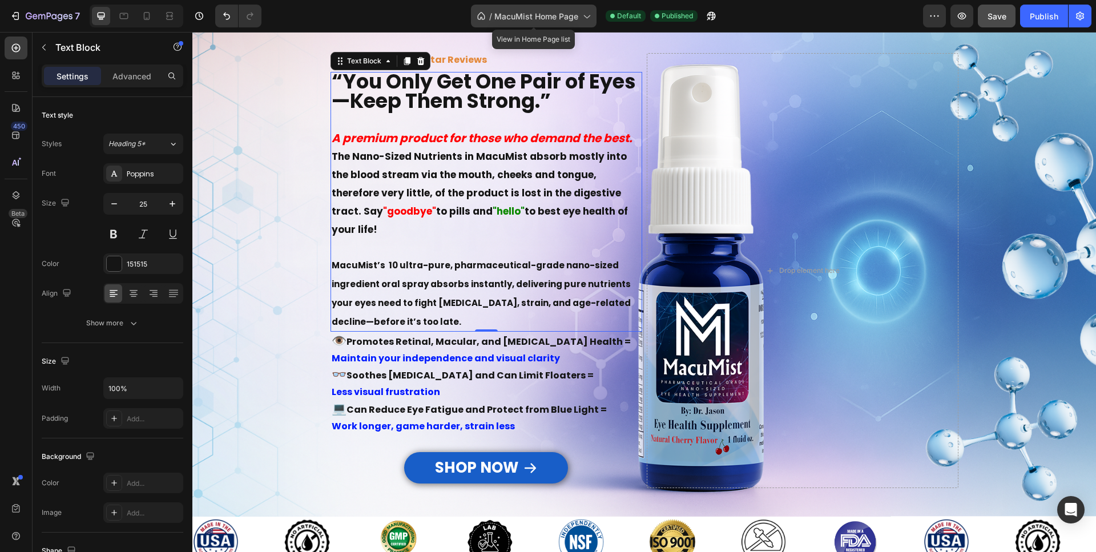
click at [538, 13] on span "MacuMist Home Page" at bounding box center [536, 16] width 84 height 12
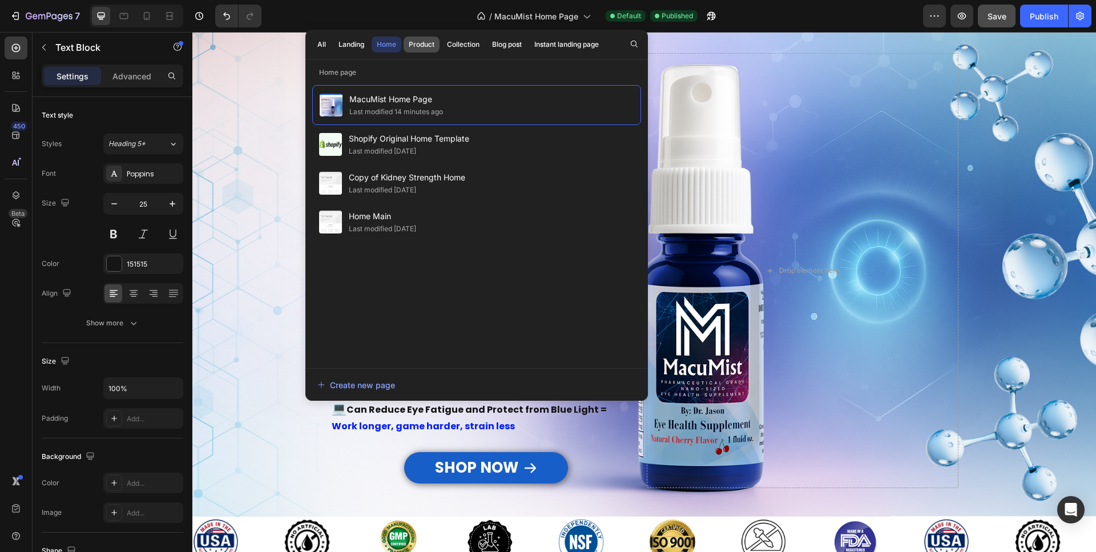
click at [419, 48] on div "Product" at bounding box center [422, 44] width 26 height 10
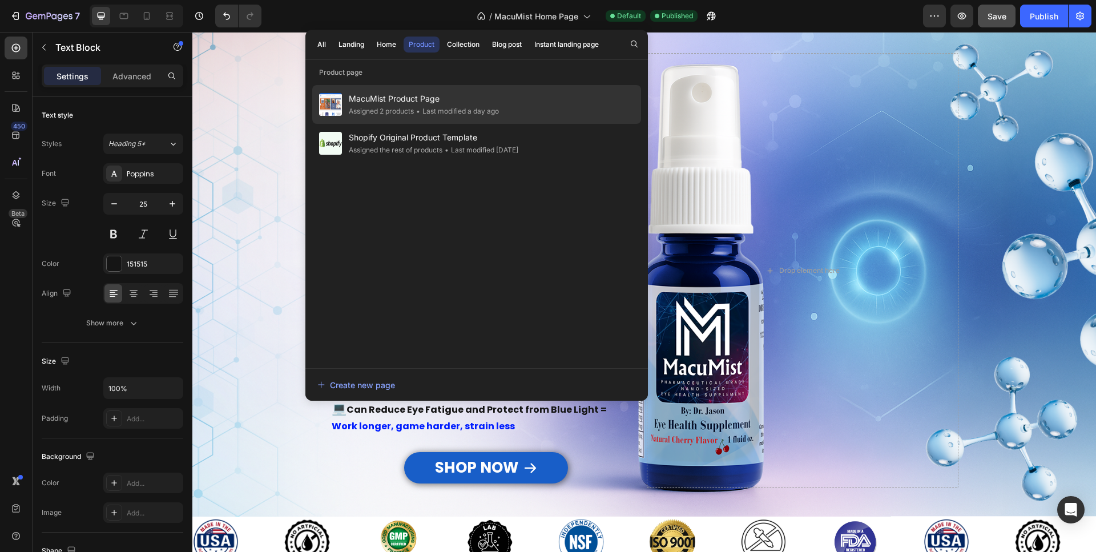
click at [421, 102] on span "MacuMist Product Page" at bounding box center [424, 99] width 150 height 14
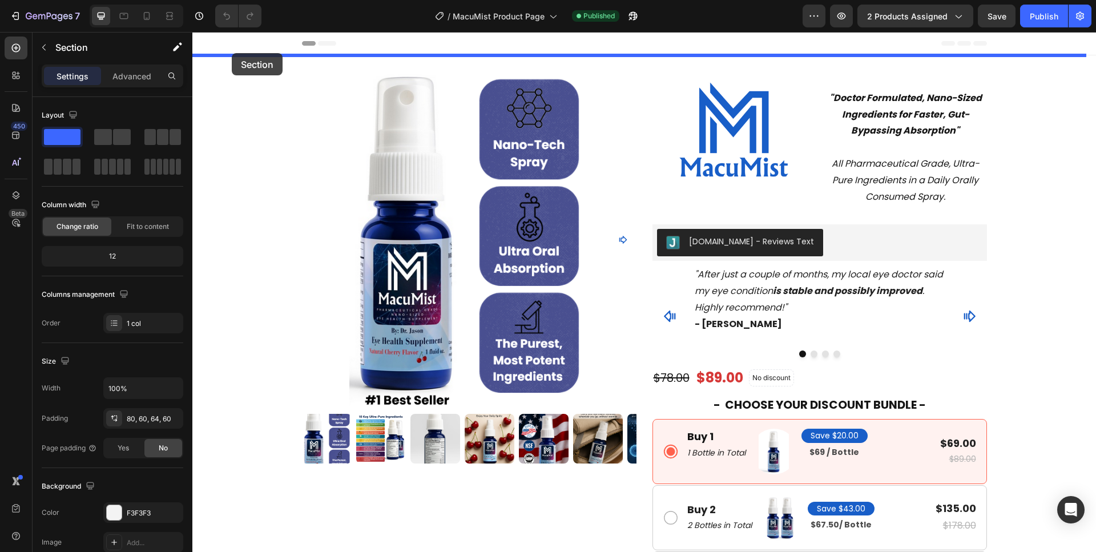
drag, startPoint x: 210, startPoint y: 127, endPoint x: 232, endPoint y: 53, distance: 76.7
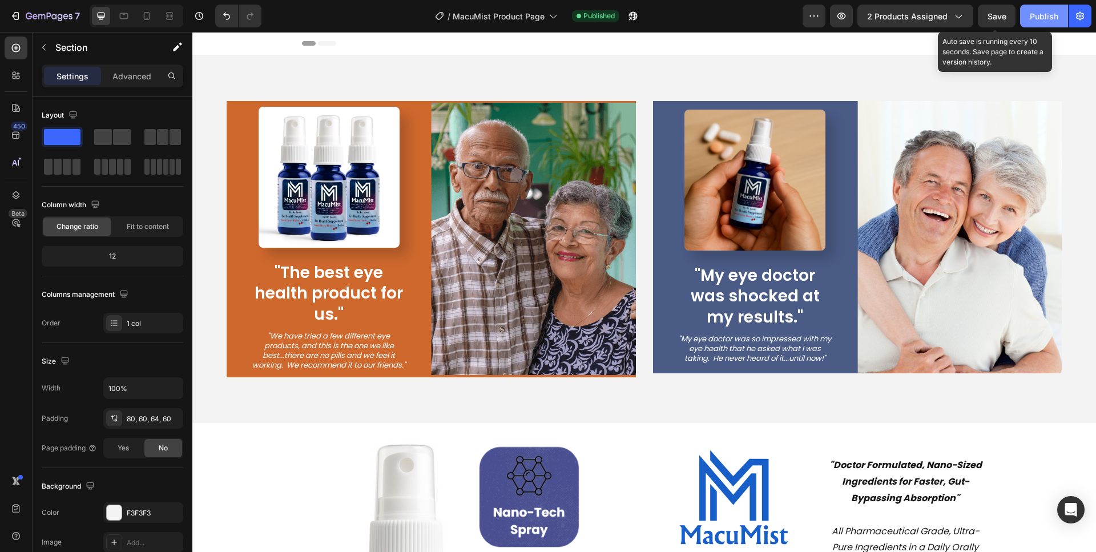
click at [1004, 21] on span "Save" at bounding box center [996, 16] width 19 height 10
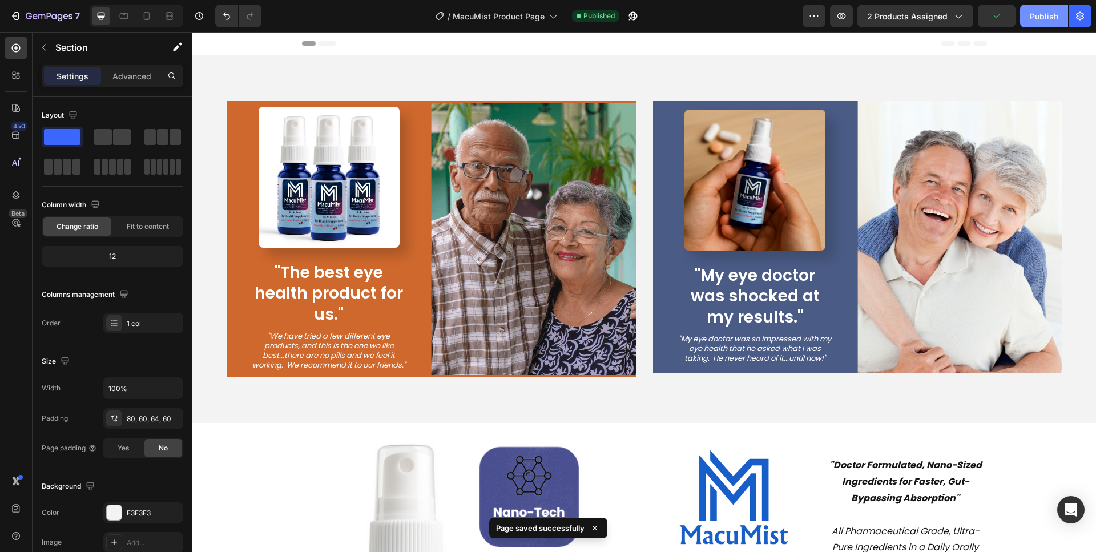
click at [1051, 18] on div "Publish" at bounding box center [1043, 16] width 29 height 12
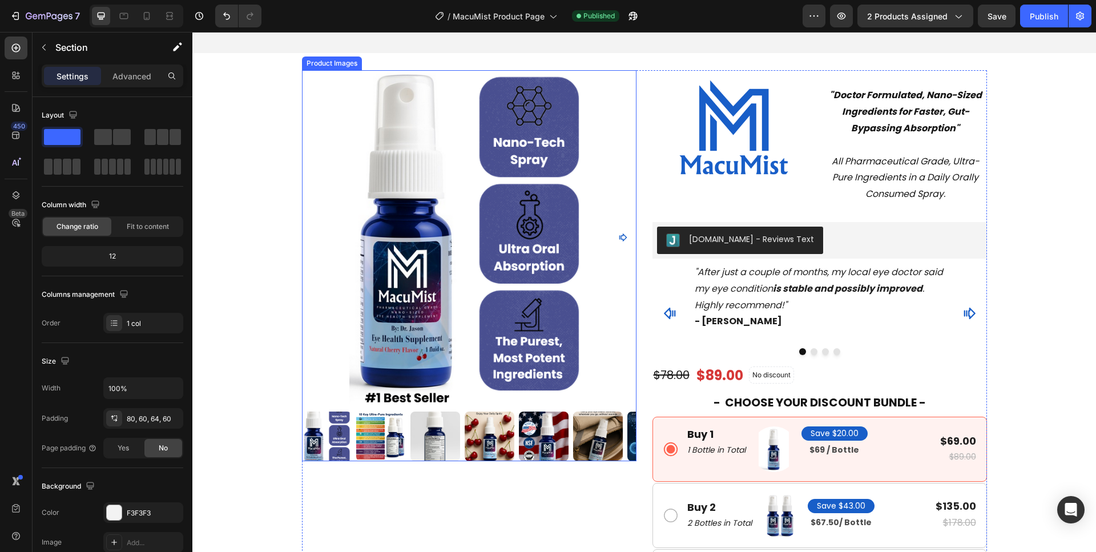
scroll to position [466, 0]
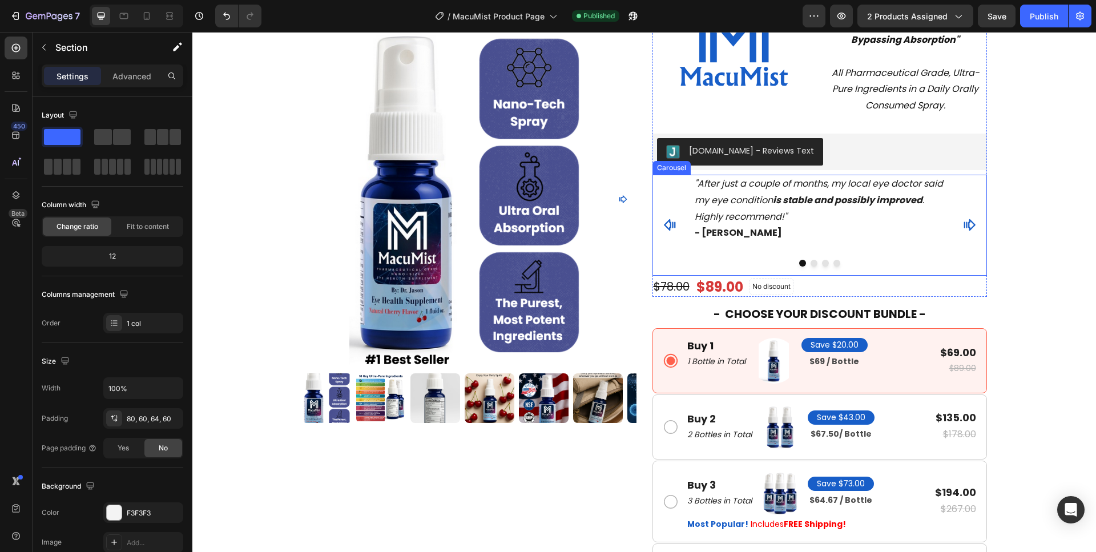
click at [670, 201] on div ""After just a couple of months, my local eye doctor said my eye condition is st…" at bounding box center [819, 225] width 334 height 101
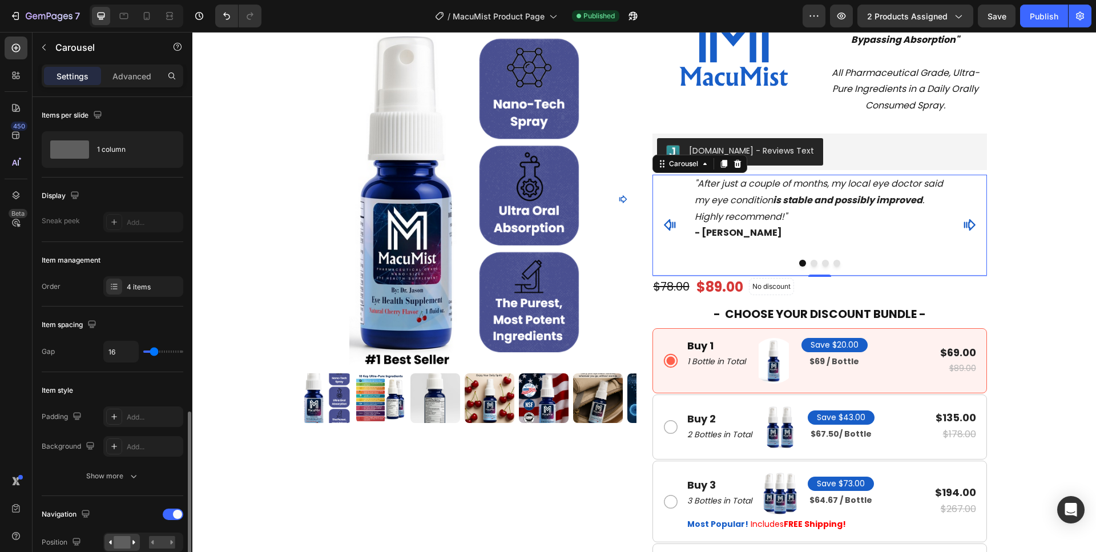
scroll to position [233, 0]
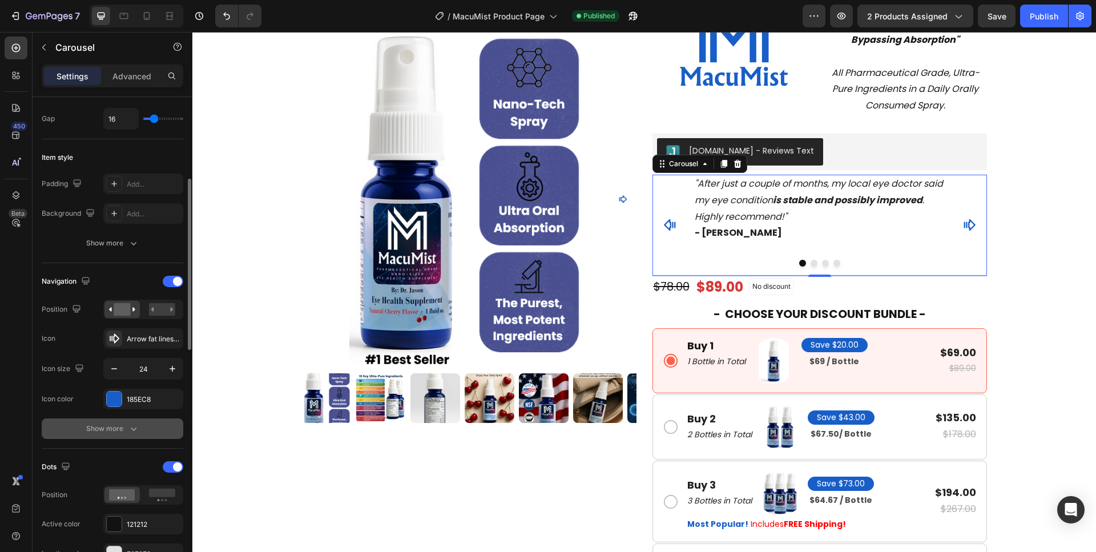
click at [113, 434] on div "Show more" at bounding box center [112, 428] width 53 height 11
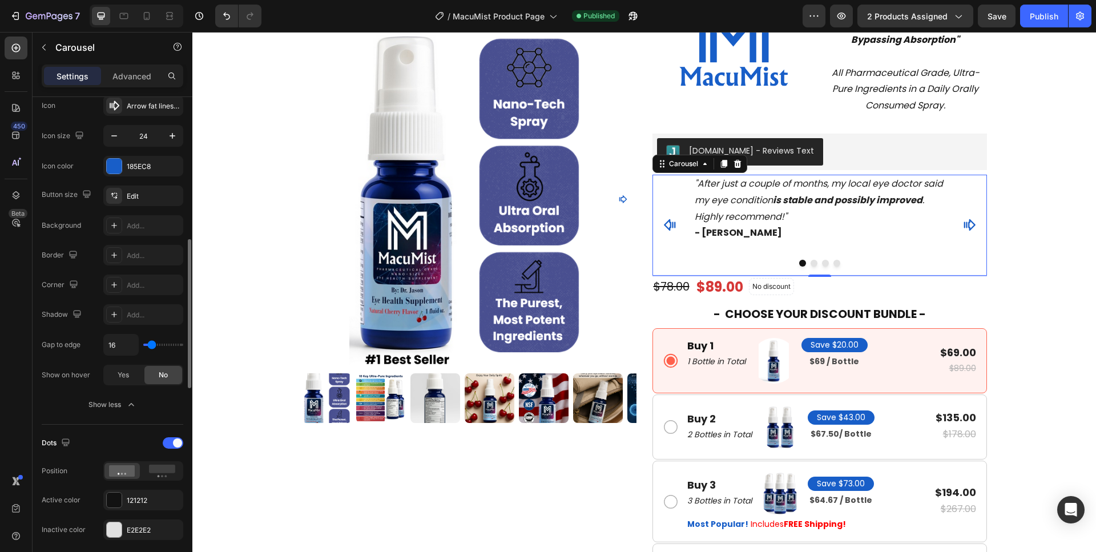
scroll to position [698, 0]
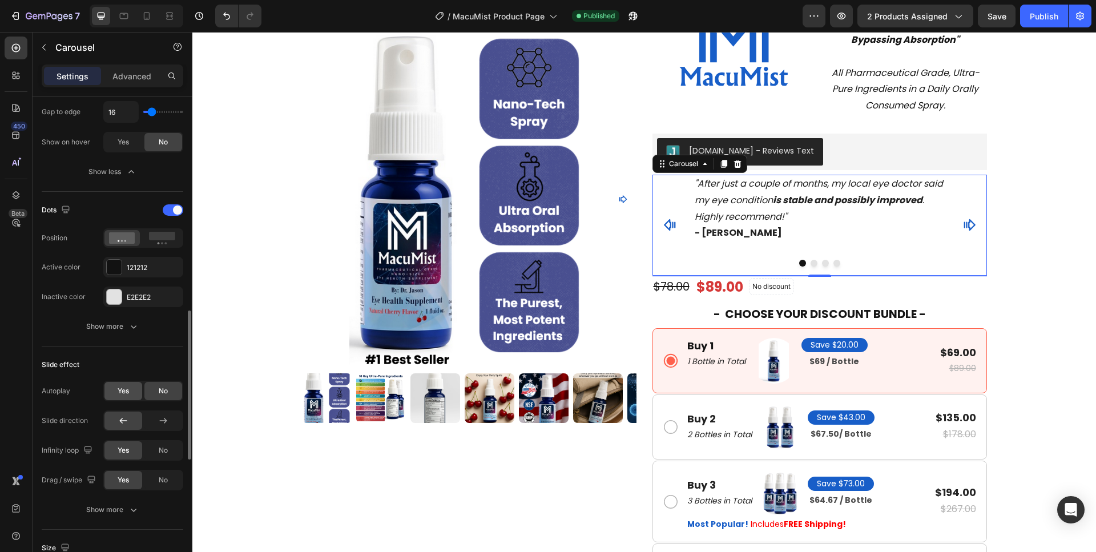
click at [122, 388] on span "Yes" at bounding box center [123, 391] width 11 height 10
type input "1.5s"
type input "1.5"
type input "1.6s"
type input "1.6"
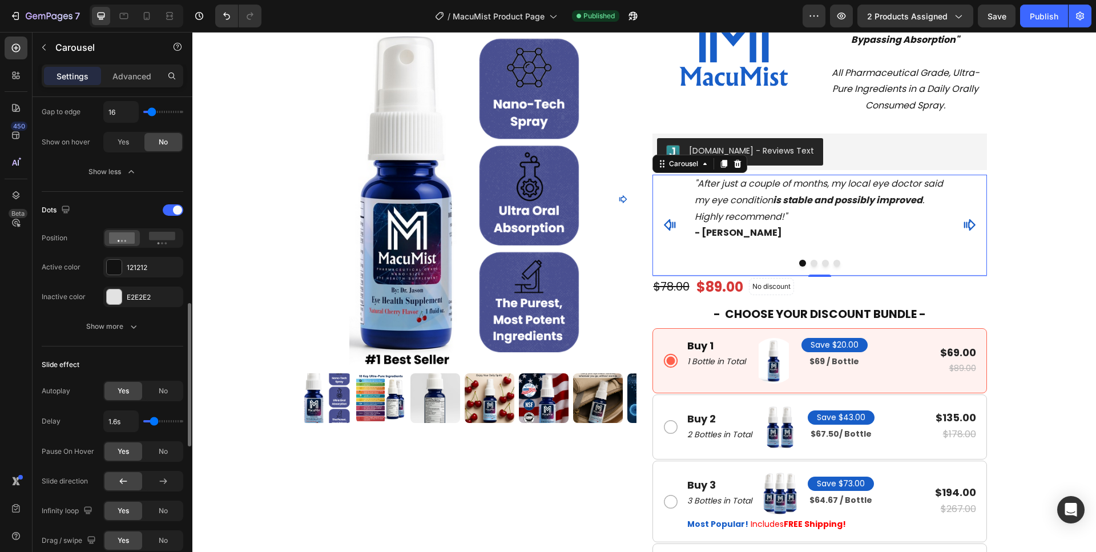
type input "1.7s"
type input "1.7"
type input "1.8s"
type input "1.8"
type input "1.9s"
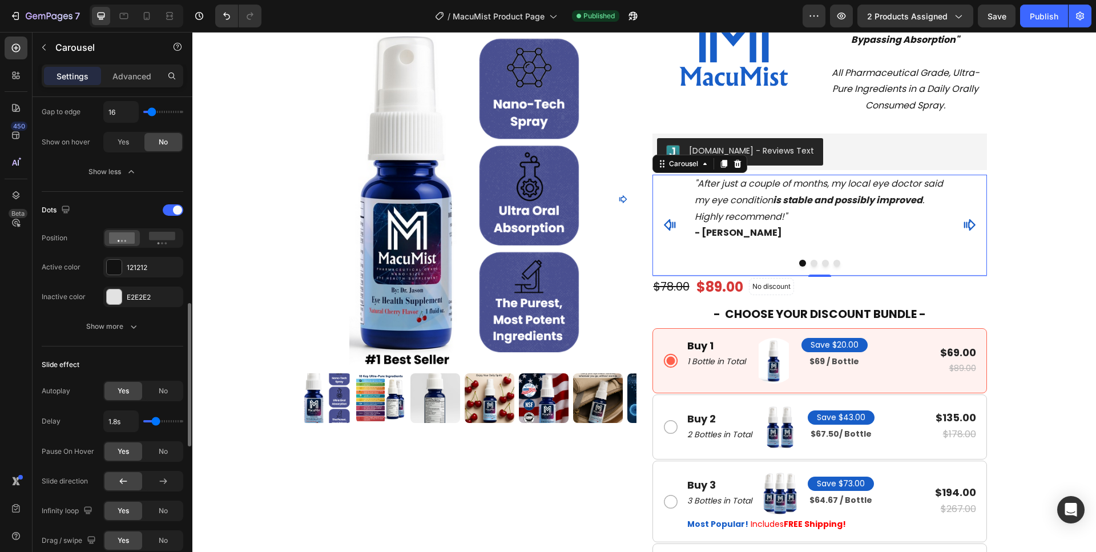
type input "1.9"
type input "2s"
type input "2"
type input "2.1s"
type input "2.1"
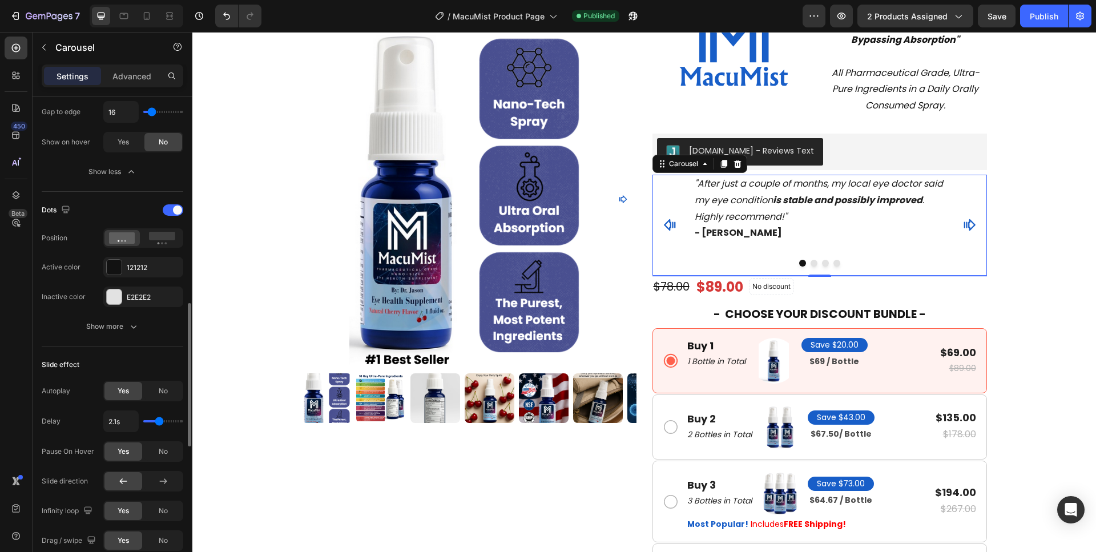
type input "2.3s"
type input "2.3"
type input "2.4s"
type input "2.4"
type input "2.5s"
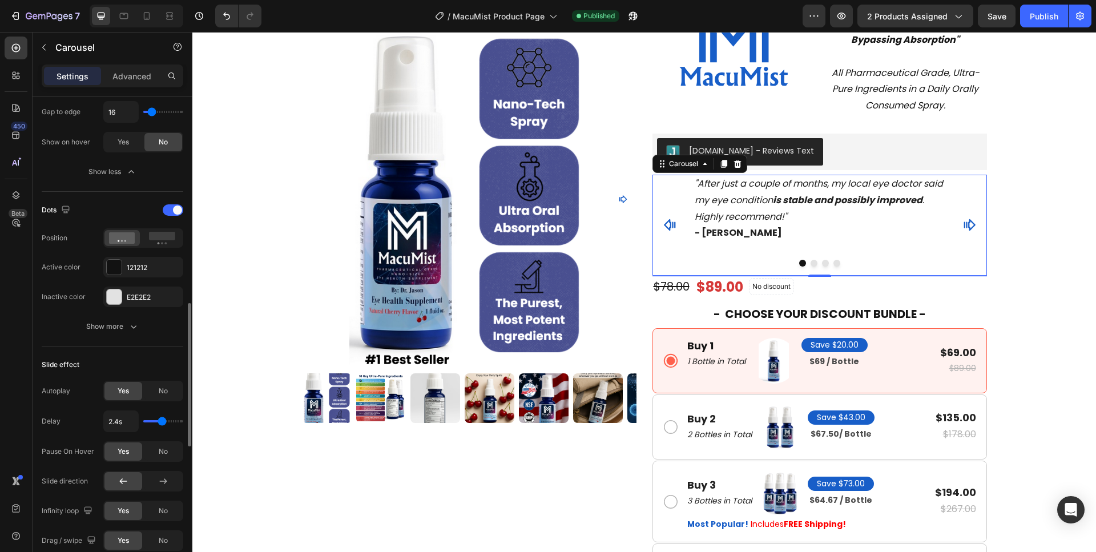
type input "2.5"
type input "2.6s"
type input "2.6"
type input "2.8s"
type input "2.8"
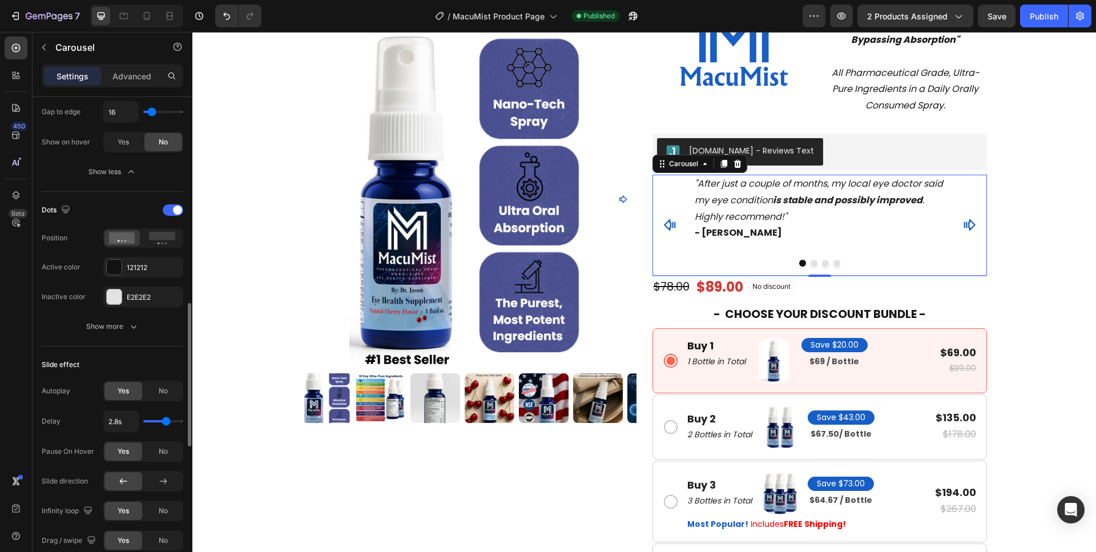
type input "3s"
type input "3"
type input "3.3s"
type input "3.3"
type input "3.4s"
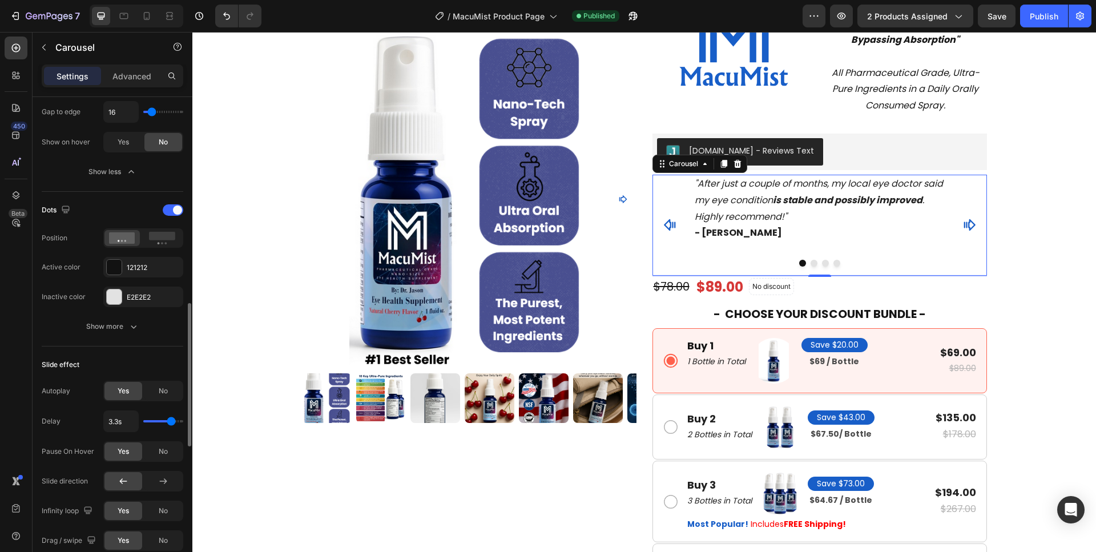
type input "3.4"
type input "3.5s"
type input "3.5"
type input "3.8s"
type input "3.8"
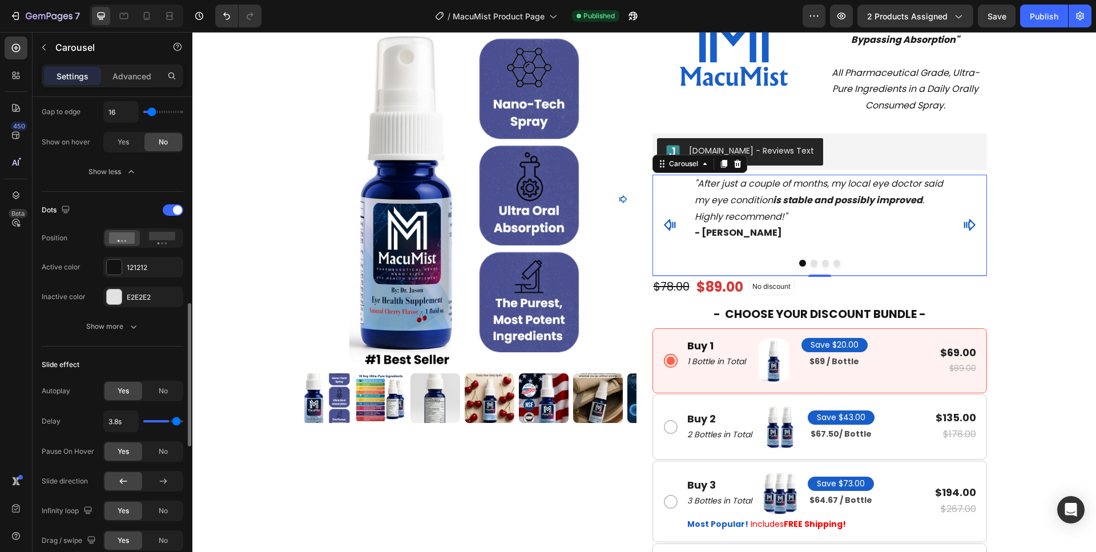
type input "3.9s"
type input "3.9"
type input "4s"
type input "4"
type input "3.8s"
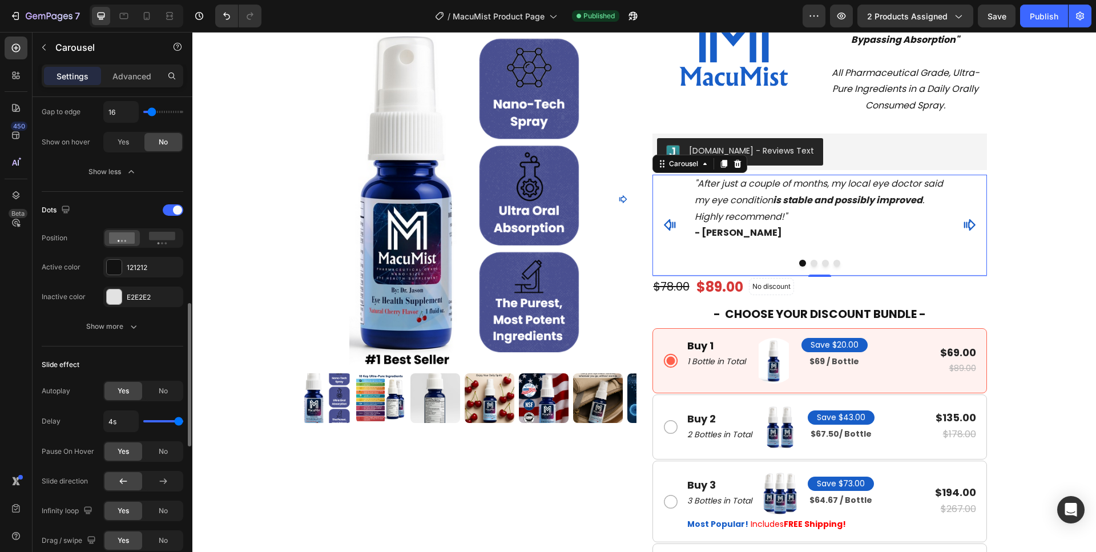
type input "3.8"
type input "3.7s"
type input "3.7"
type input "3.5s"
type input "3.5"
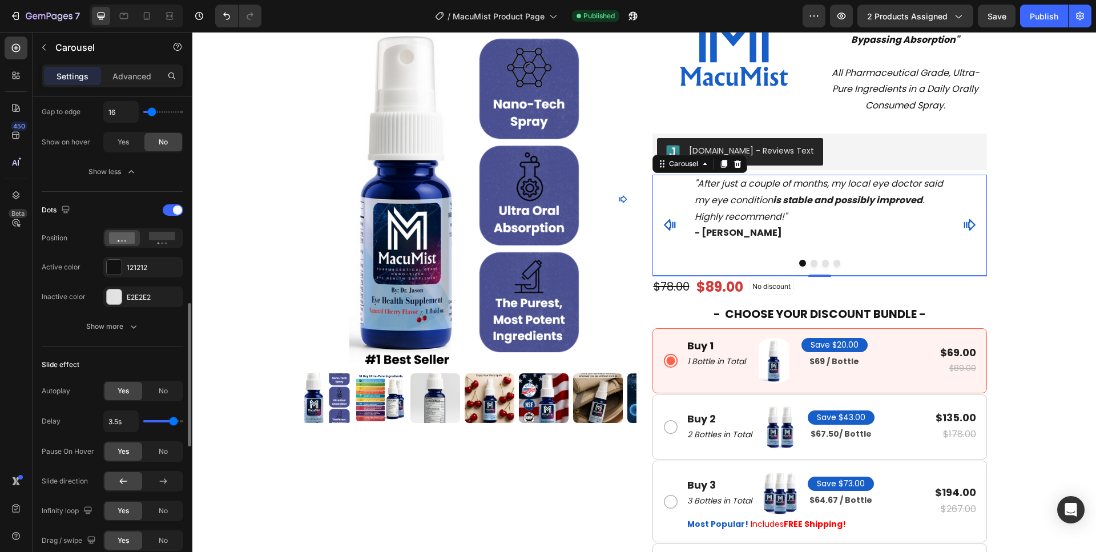
type input "3.4s"
type input "3.4"
type input "3.3s"
type input "3.3"
type input "3.2s"
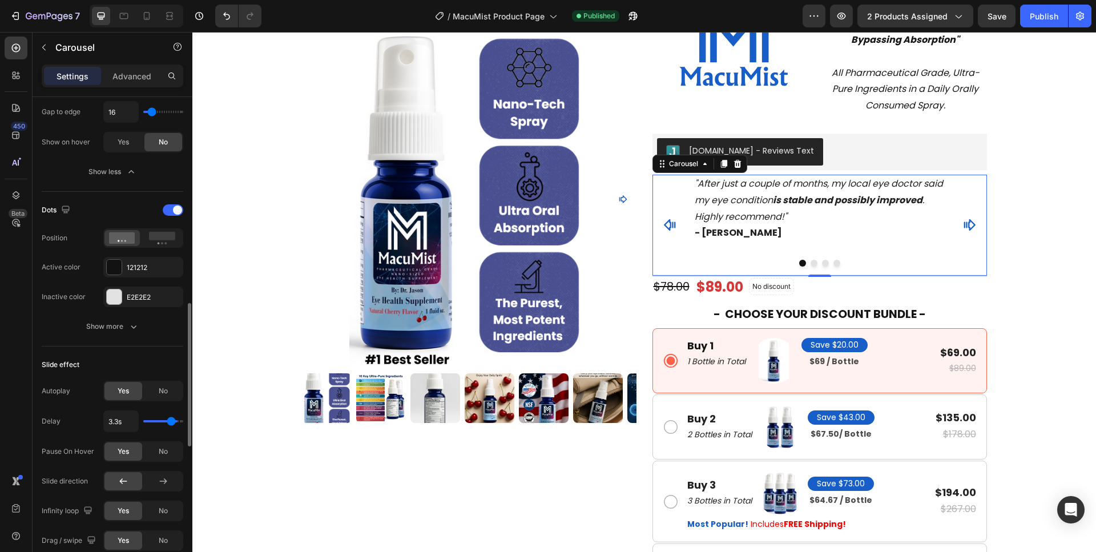
type input "3.2"
type input "3.4s"
type input "3.4"
type input "3.3s"
type input "3.3"
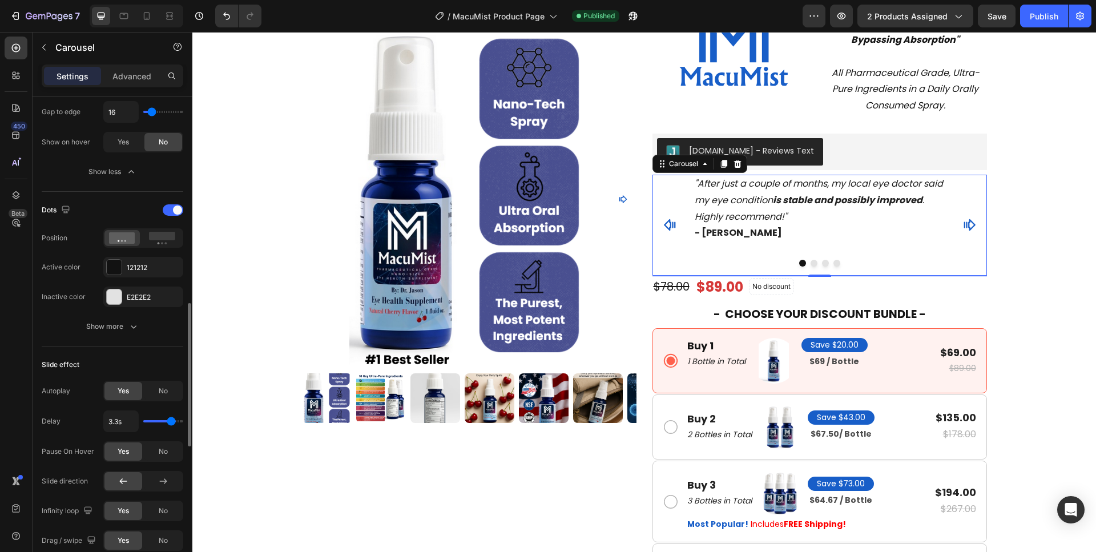
type input "3.1s"
type input "3.1"
type input "3s"
drag, startPoint x: 154, startPoint y: 419, endPoint x: 168, endPoint y: 417, distance: 14.5
type input "3"
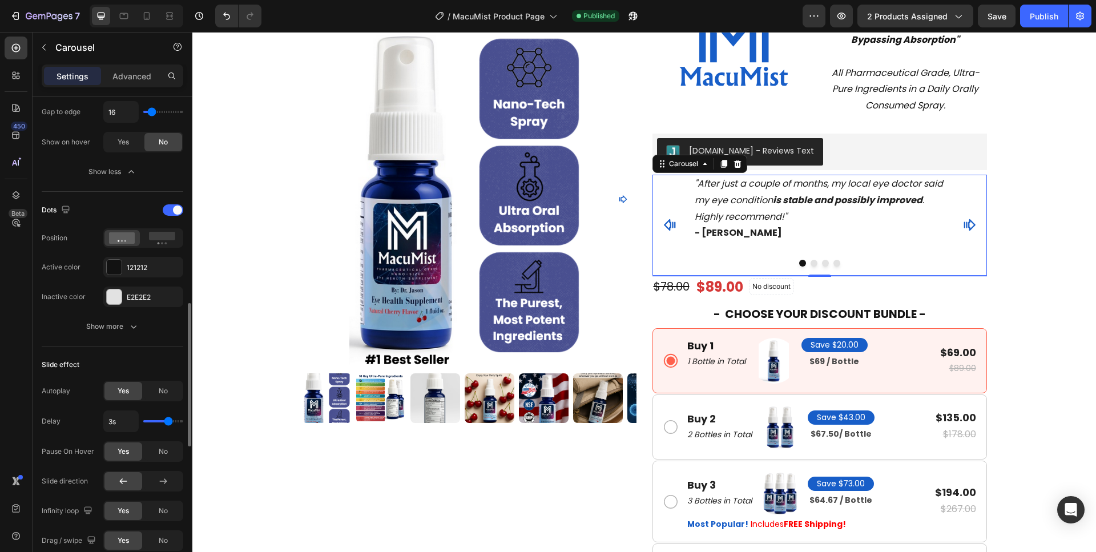
click at [168, 420] on input "range" at bounding box center [163, 421] width 40 height 2
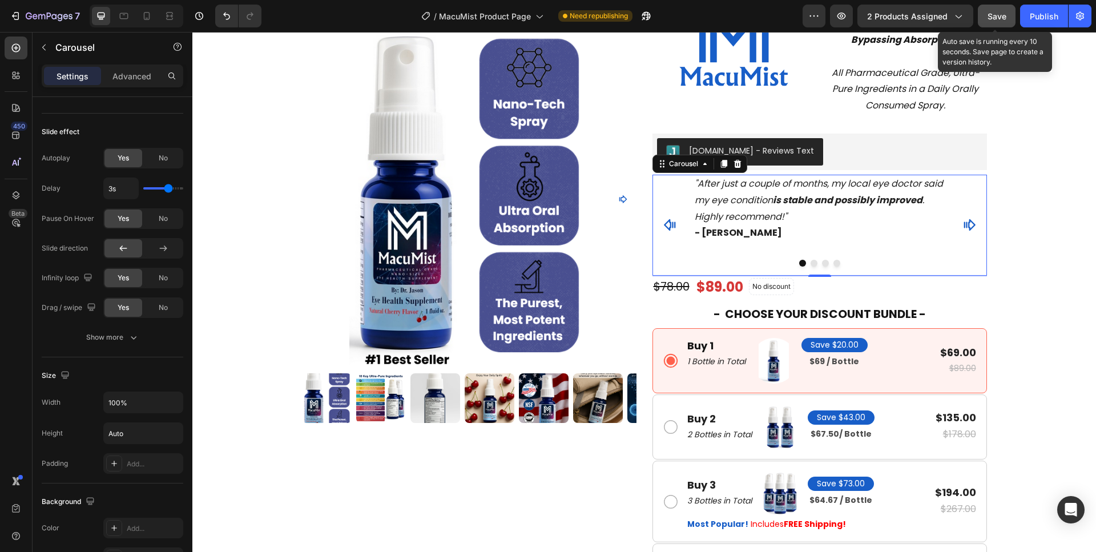
click at [1003, 21] on span "Save" at bounding box center [996, 16] width 19 height 10
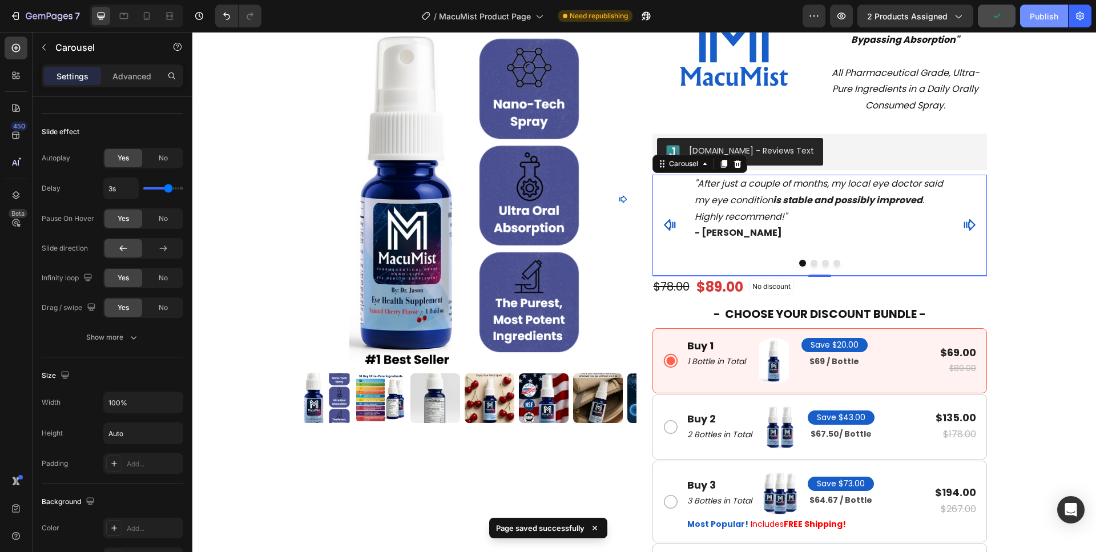
drag, startPoint x: 1051, startPoint y: 16, endPoint x: 1043, endPoint y: 27, distance: 13.6
click at [1051, 17] on div "Publish" at bounding box center [1043, 16] width 29 height 12
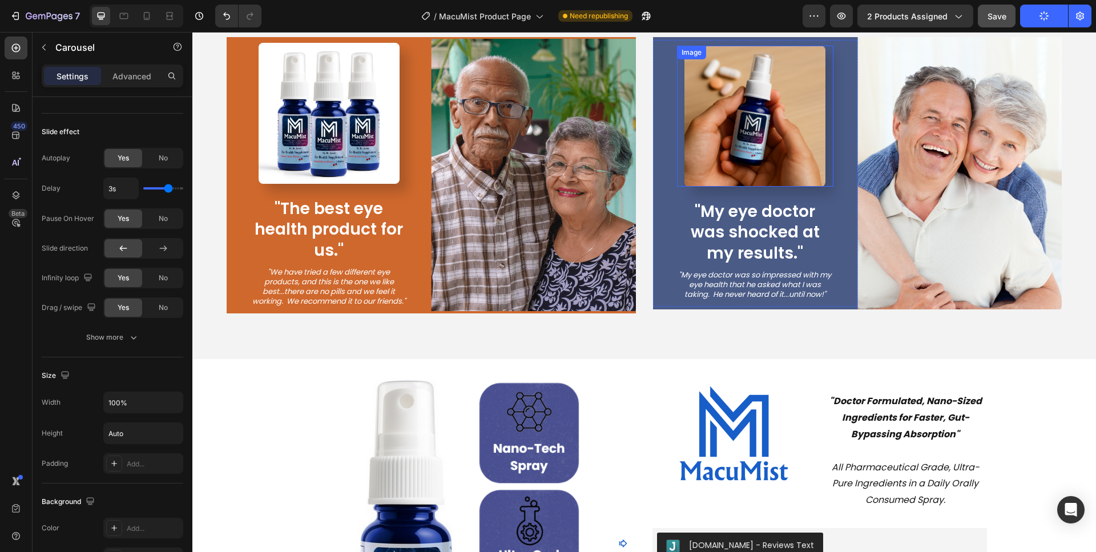
scroll to position [0, 0]
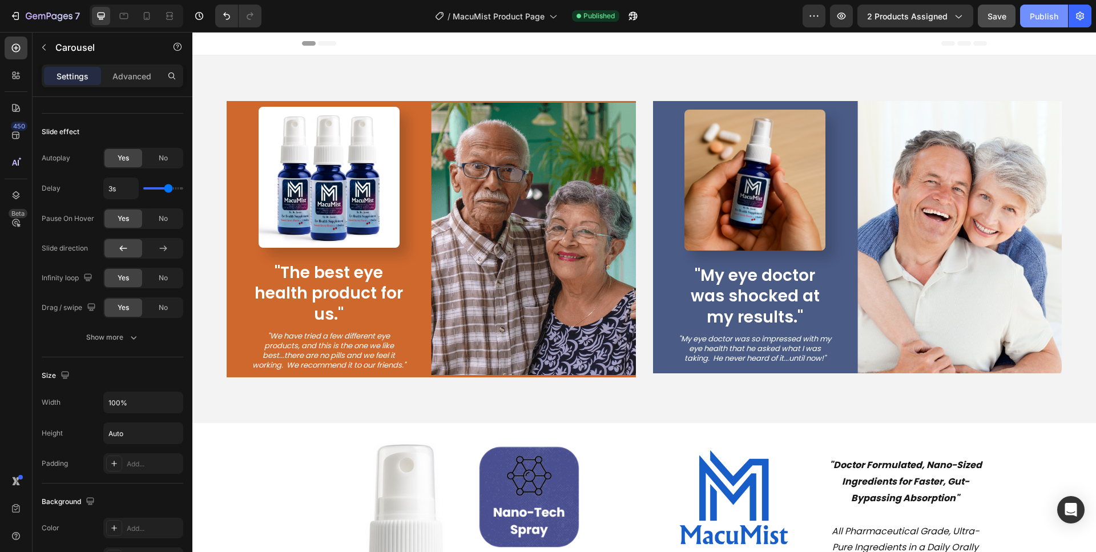
click at [1052, 11] on div "Publish" at bounding box center [1043, 16] width 29 height 12
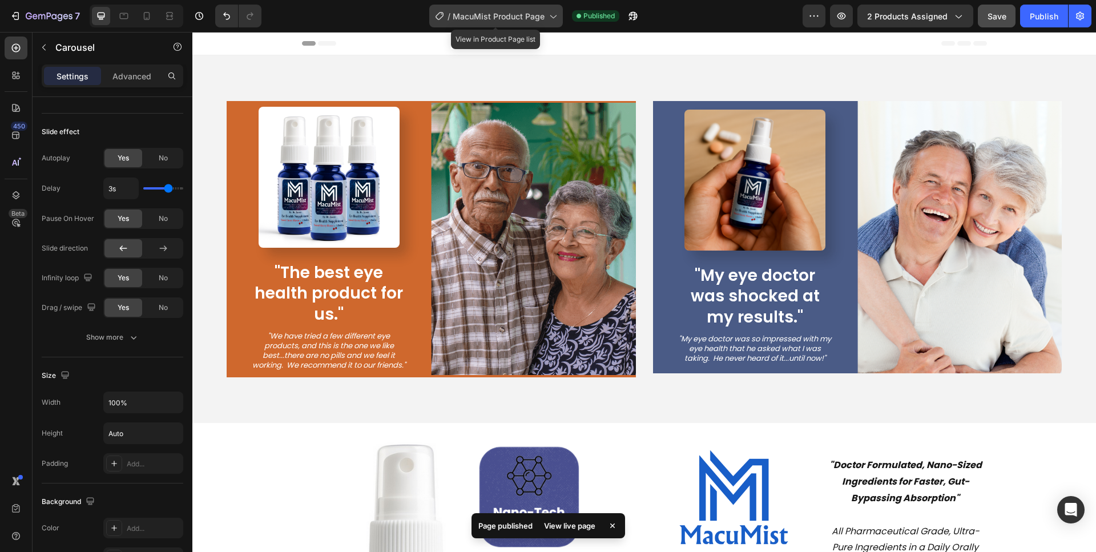
click at [530, 15] on span "MacuMist Product Page" at bounding box center [499, 16] width 92 height 12
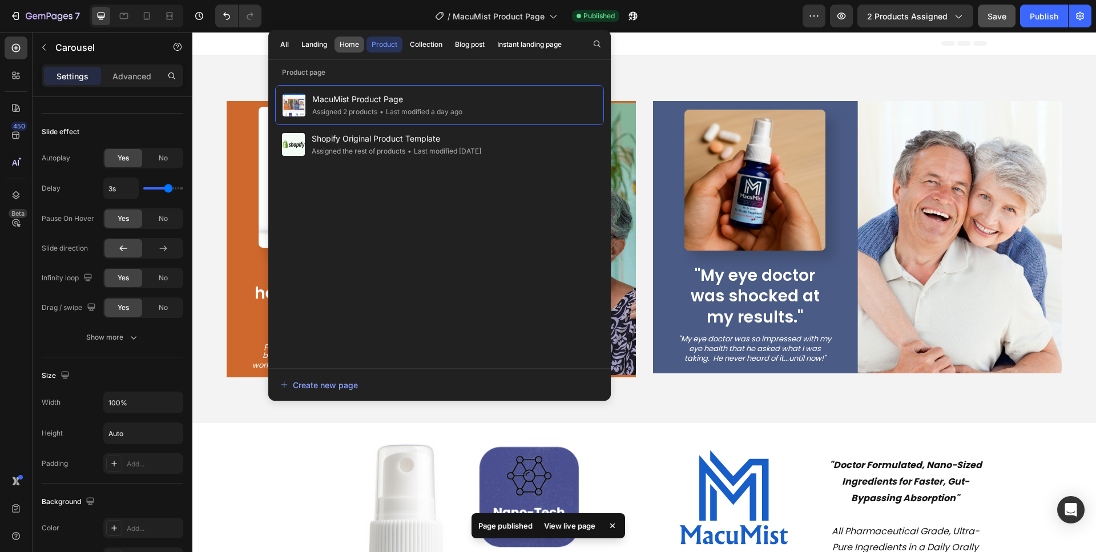
click at [349, 42] on div "Home" at bounding box center [349, 44] width 19 height 10
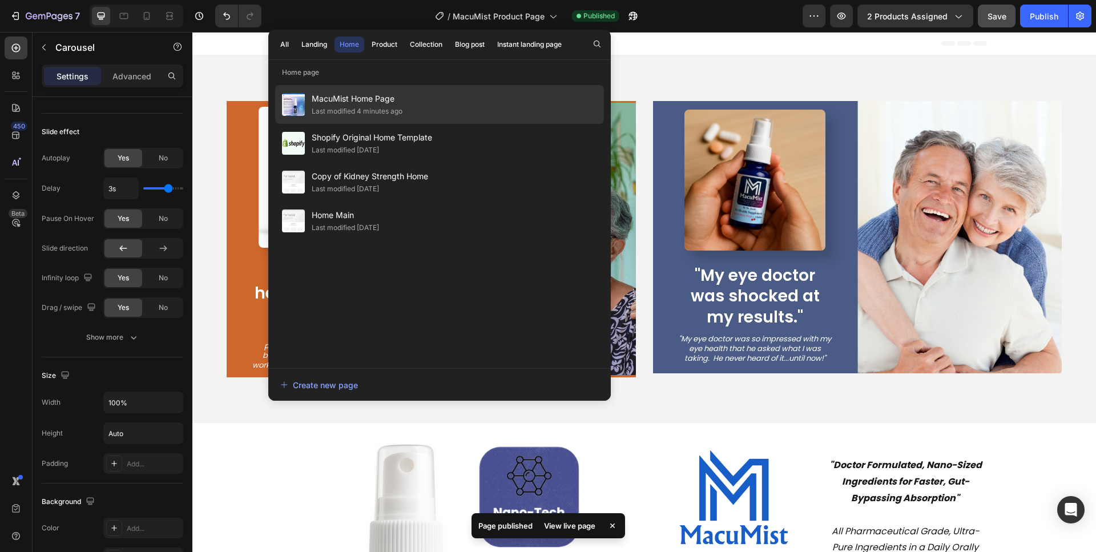
click at [351, 106] on div "Last modified 4 minutes ago" at bounding box center [357, 111] width 91 height 11
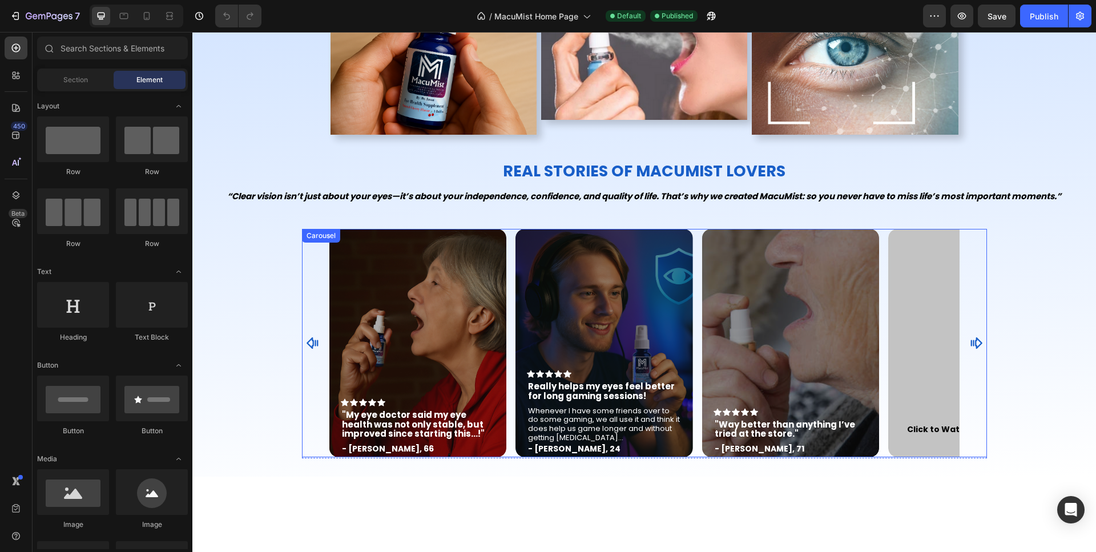
scroll to position [466, 0]
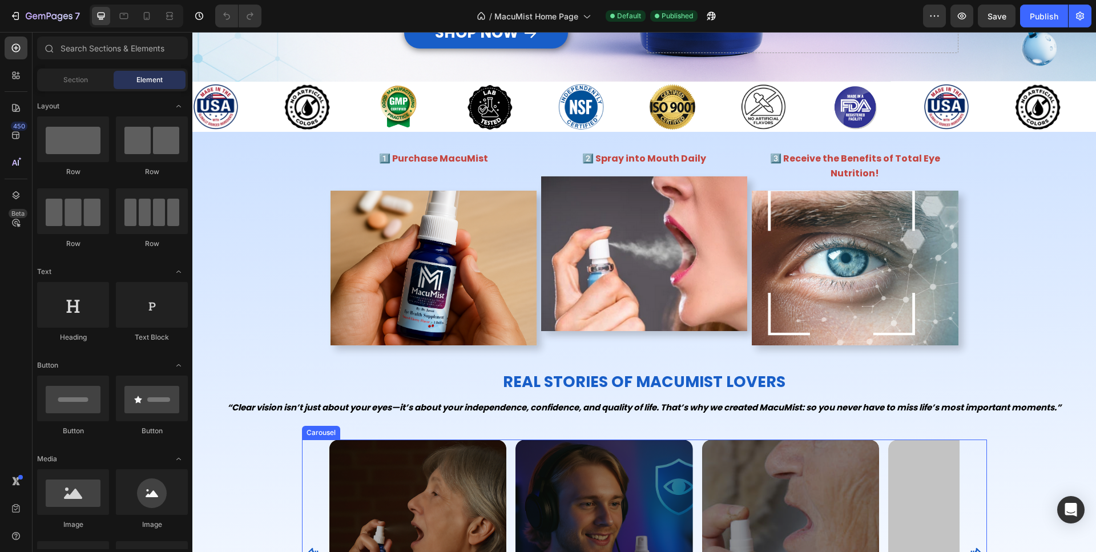
click at [310, 439] on div "Icon Icon Icon Icon Icon Icon List "My eye doctor said my eye health was not on…" at bounding box center [644, 553] width 685 height 228
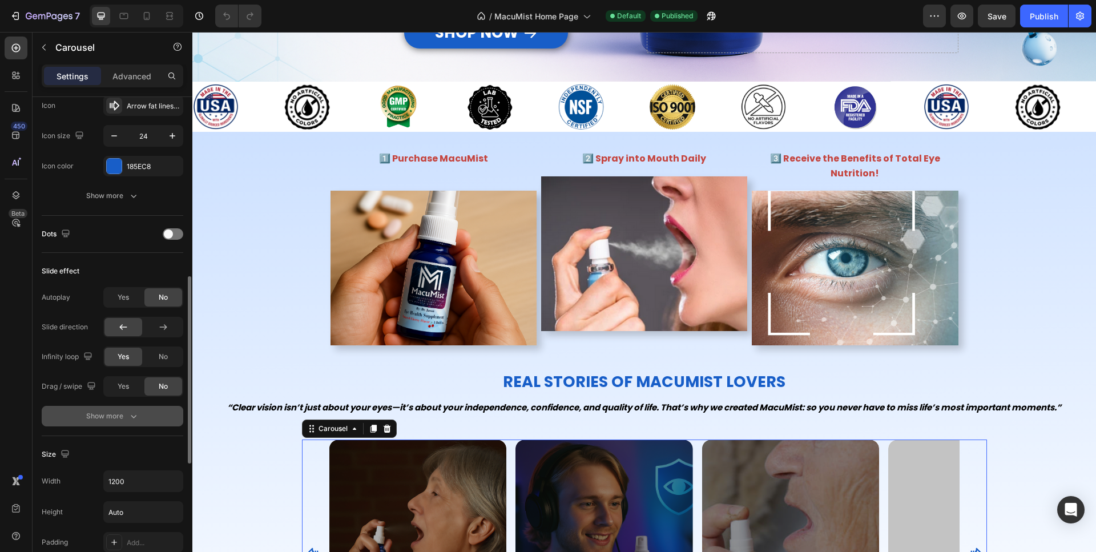
click at [119, 415] on div "Show more" at bounding box center [112, 415] width 53 height 11
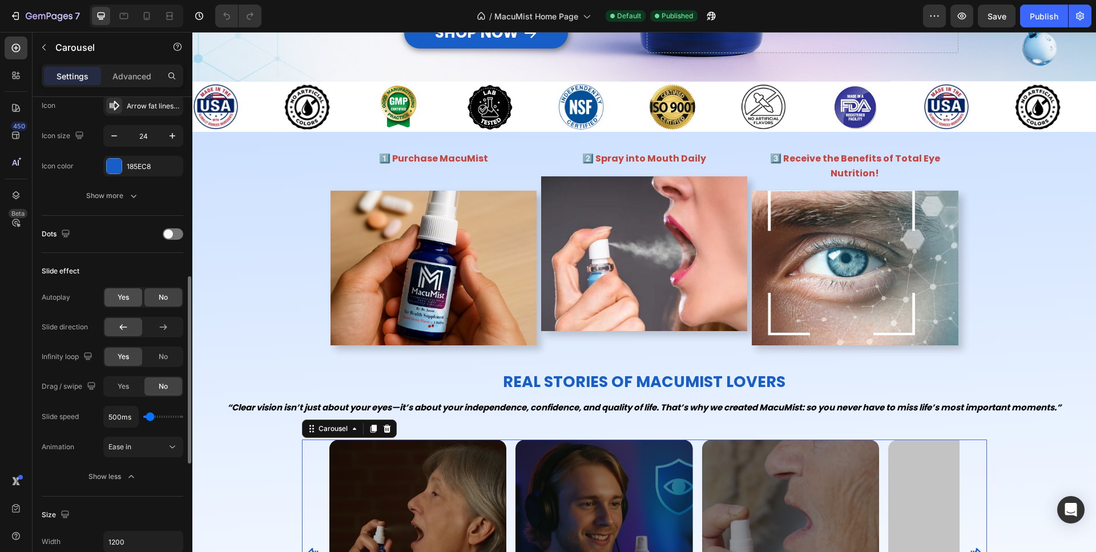
click at [130, 305] on div "Yes" at bounding box center [123, 297] width 38 height 18
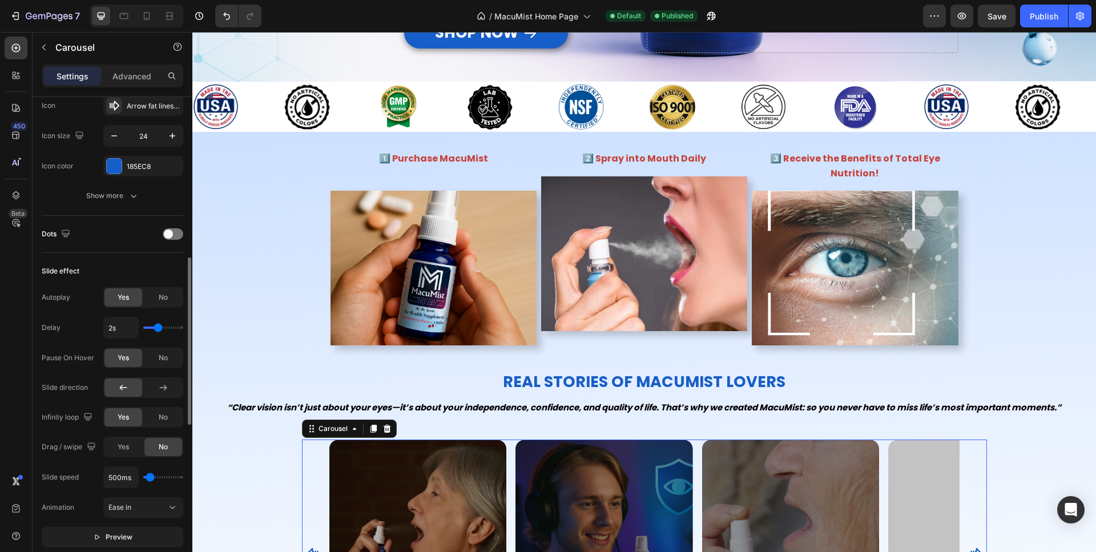
scroll to position [698, 0]
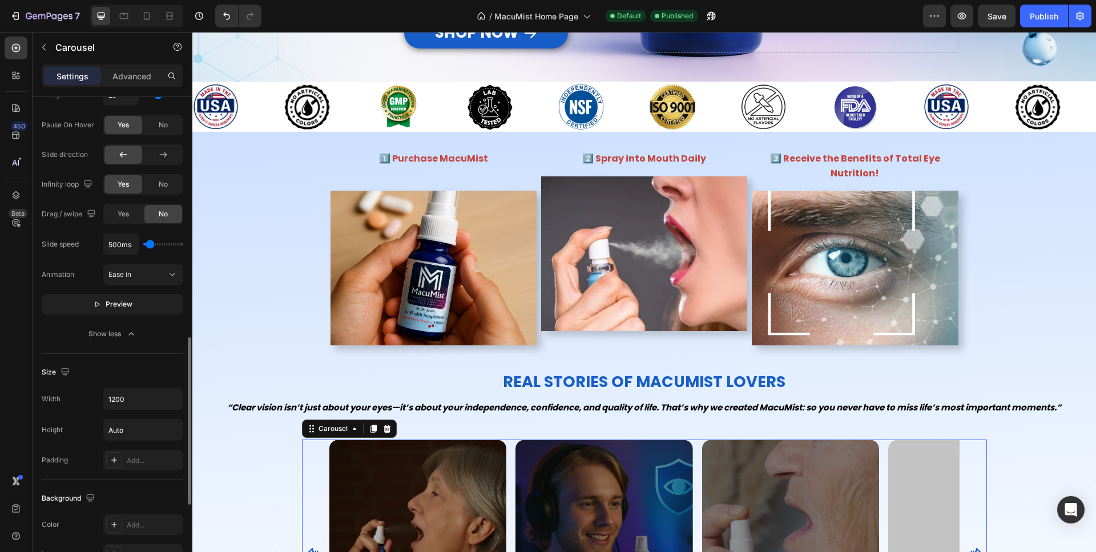
type input "950ms"
type input "950"
type input "1250ms"
type input "1250"
type input "2250ms"
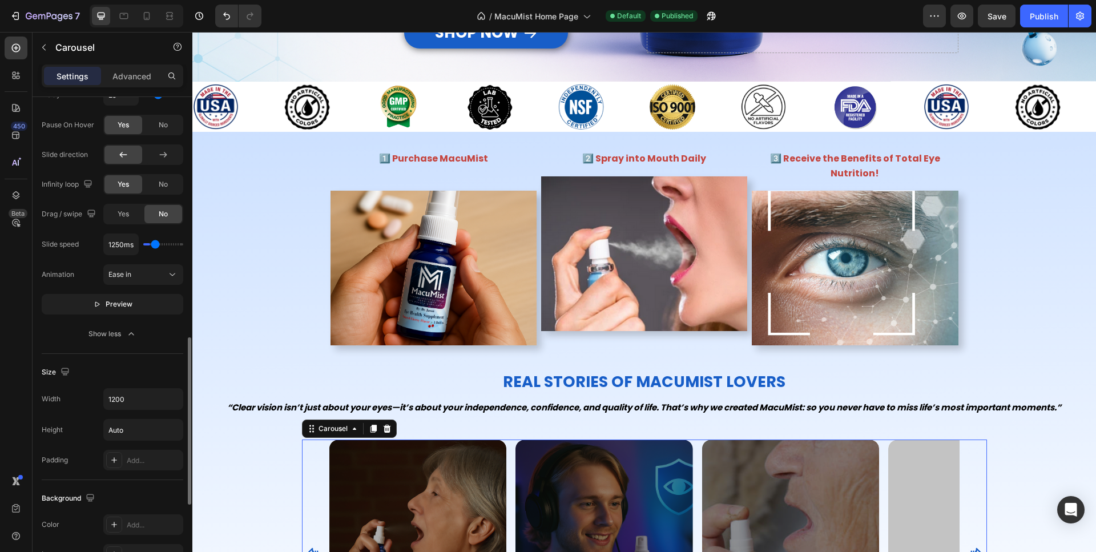
type input "2250"
type input "3100ms"
type input "3100"
type input "4150ms"
type input "4150"
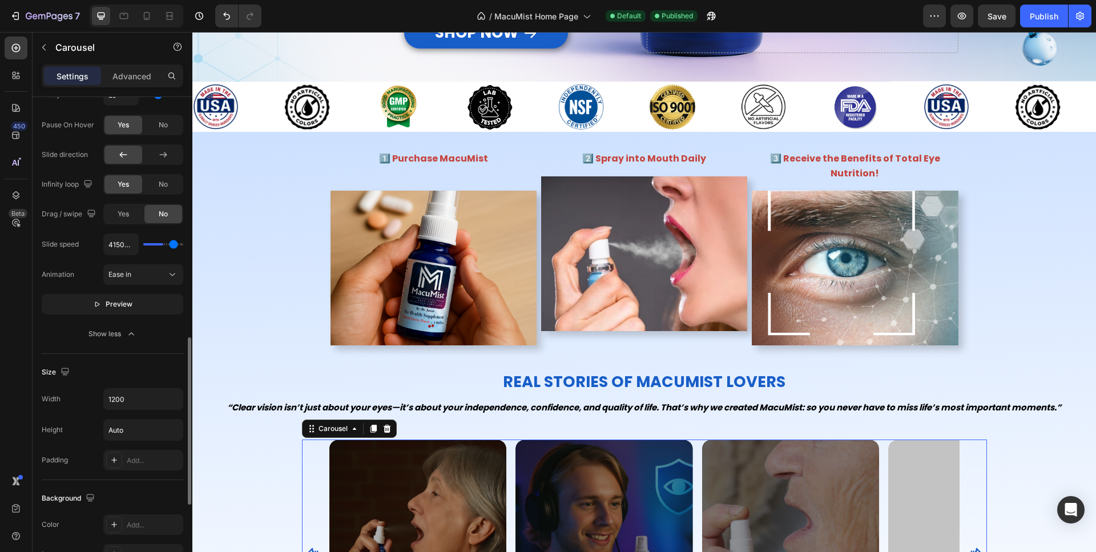
type input "4600ms"
type input "4600"
type input "5000ms"
drag, startPoint x: 155, startPoint y: 244, endPoint x: 193, endPoint y: 241, distance: 37.8
type input "5000"
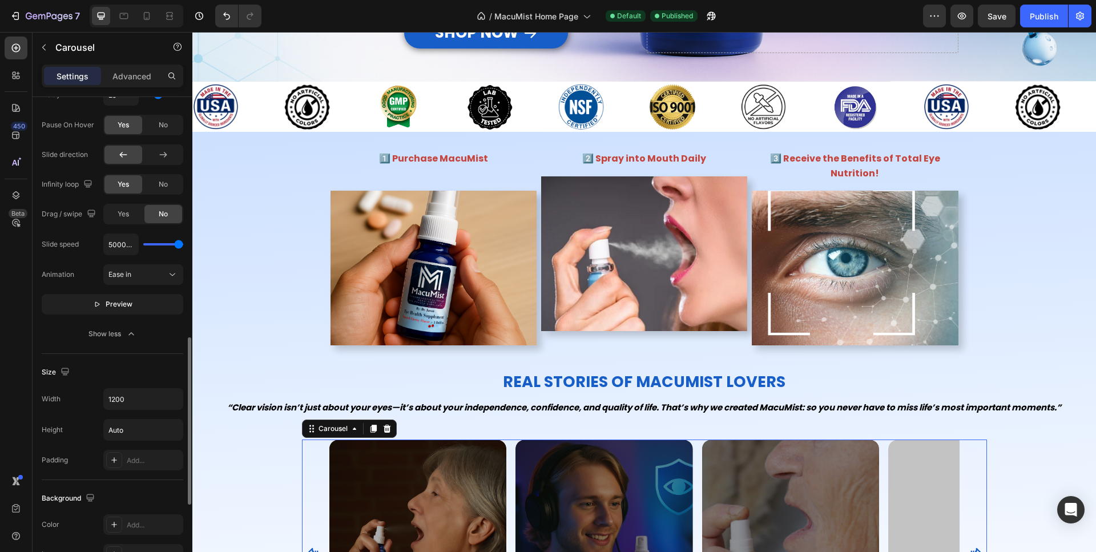
click at [183, 243] on input "range" at bounding box center [163, 244] width 40 height 2
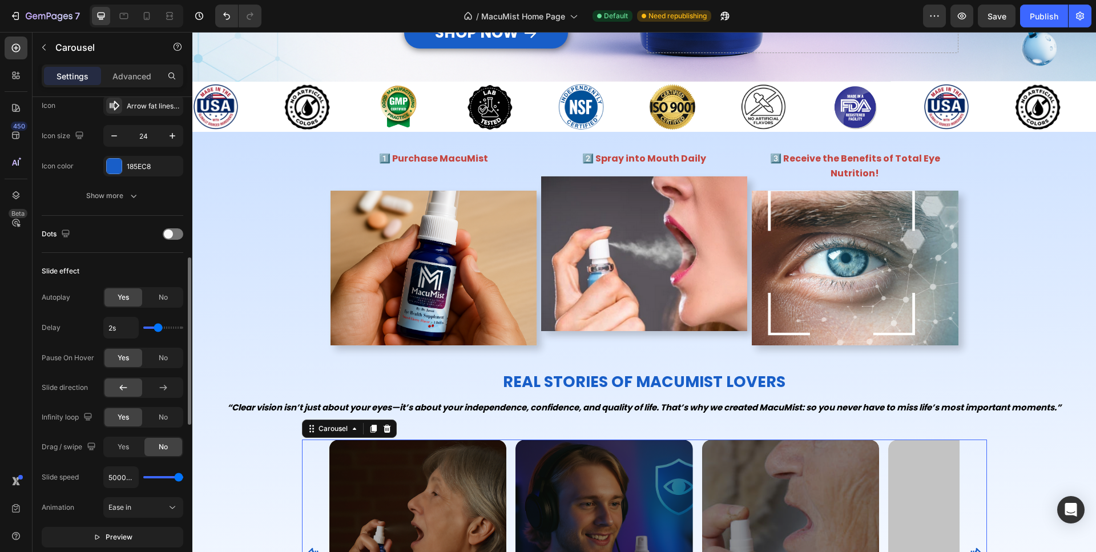
type input "4600ms"
type input "4600"
type input "4550ms"
type input "4550"
type input "3850ms"
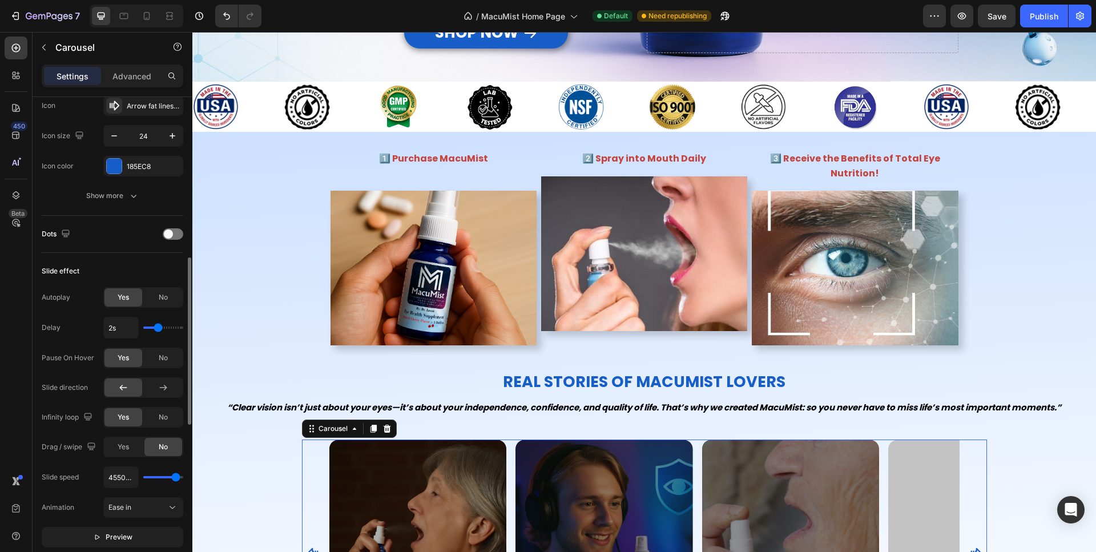
type input "3850"
type input "3300ms"
type input "3300"
type input "3200ms"
type input "3200"
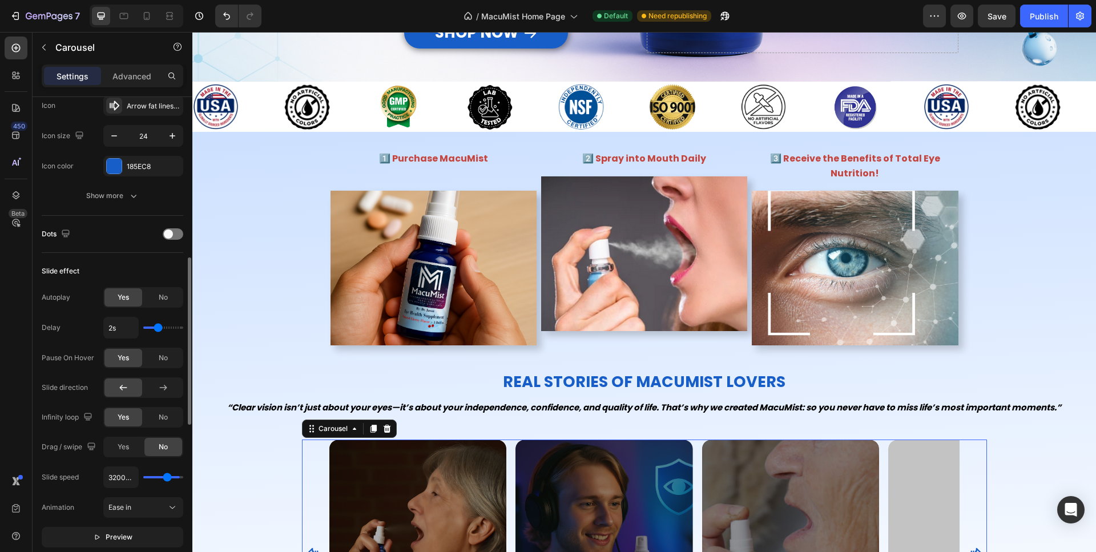
type input "3100ms"
type input "3100"
type input "2950ms"
type input "2950"
type input "2750ms"
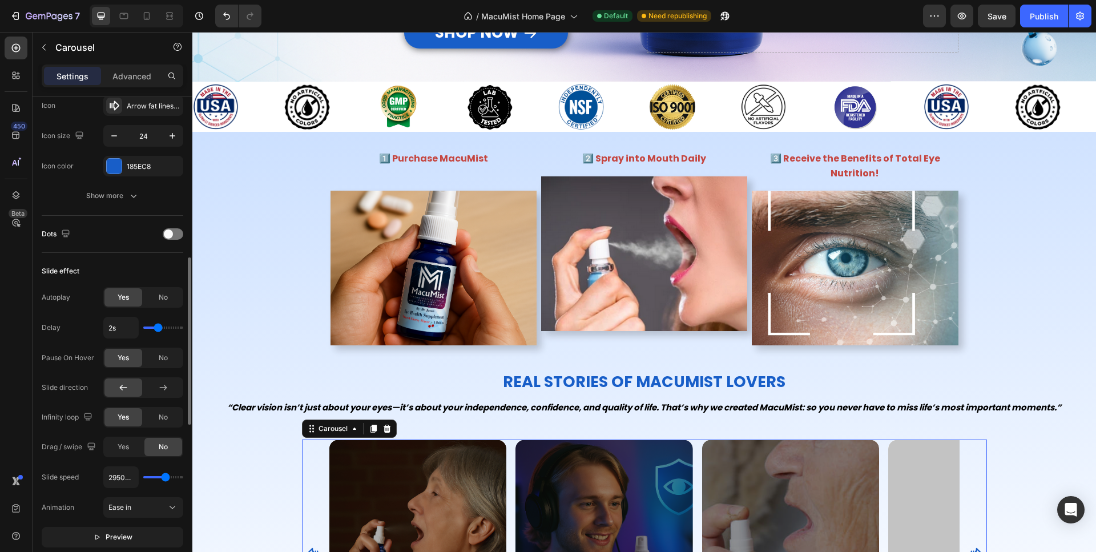
type input "2750"
type input "2650ms"
type input "2650"
type input "2550ms"
type input "2550"
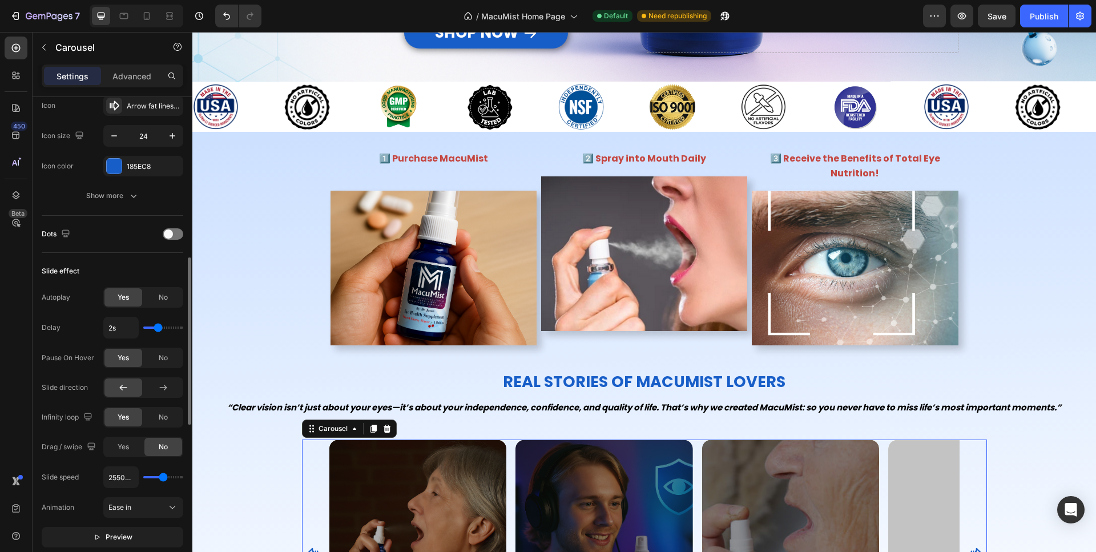
type input "2350ms"
type input "2350"
type input "1900ms"
type input "1900"
type input "1800ms"
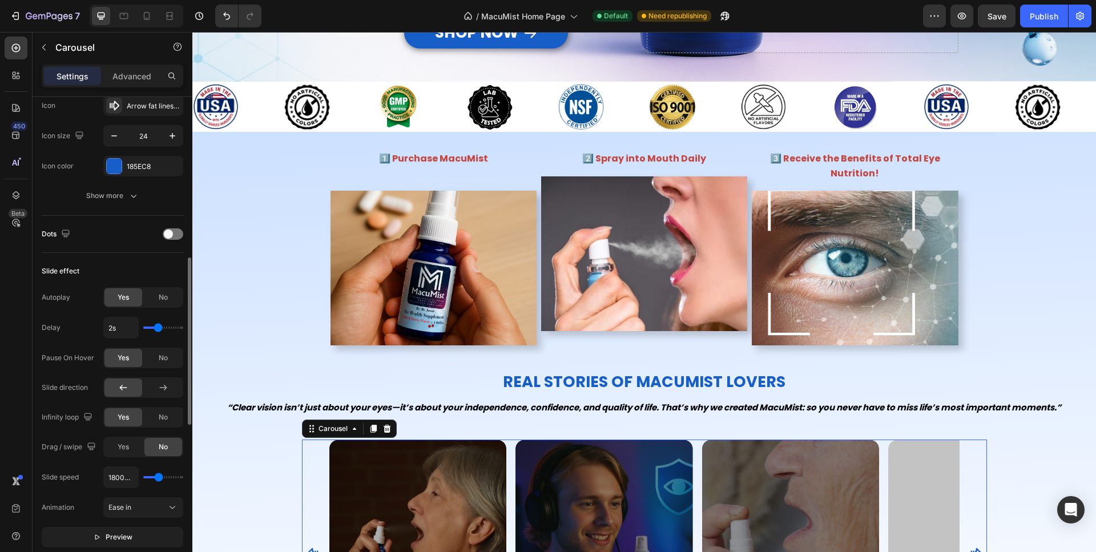
drag, startPoint x: 176, startPoint y: 479, endPoint x: 159, endPoint y: 476, distance: 17.5
type input "1800"
click at [159, 476] on input "range" at bounding box center [163, 477] width 40 height 2
type input "2.2s"
type input "2.2"
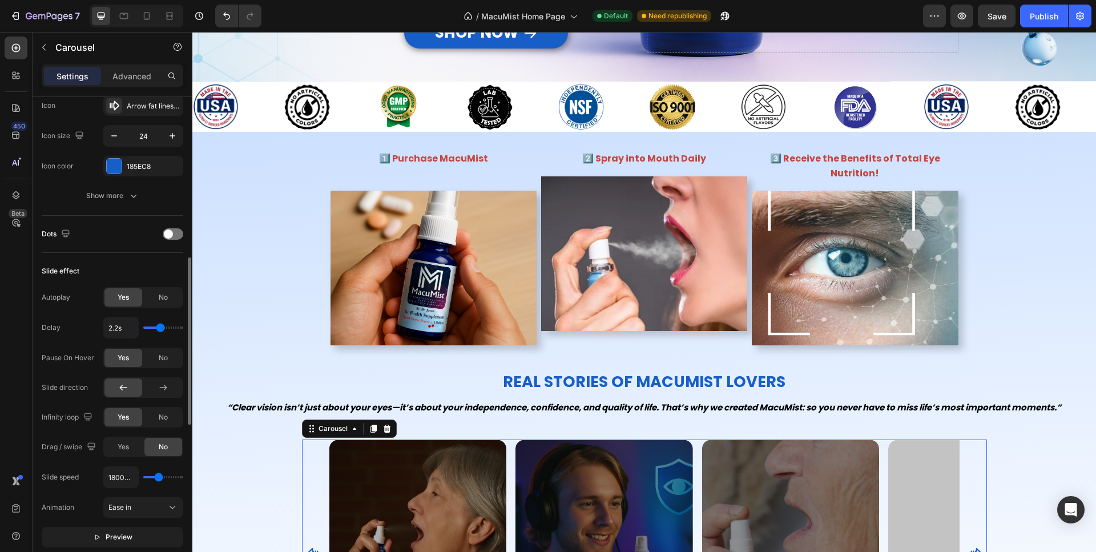
type input "2.3s"
type input "2.3"
type input "3.2s"
type input "3.2"
type input "4s"
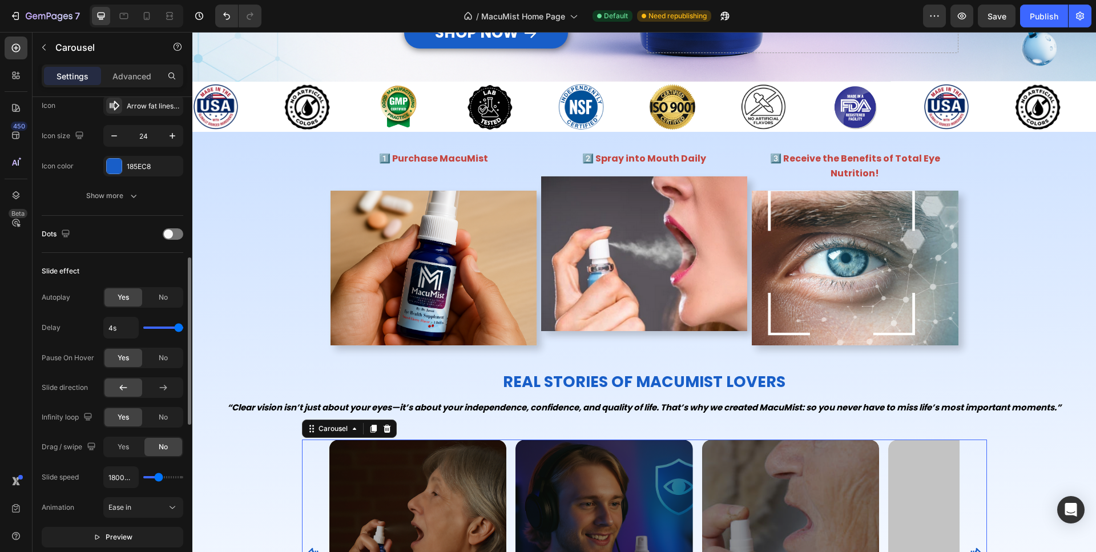
drag, startPoint x: 160, startPoint y: 325, endPoint x: 198, endPoint y: 324, distance: 37.7
type input "4"
click at [183, 326] on input "range" at bounding box center [163, 327] width 40 height 2
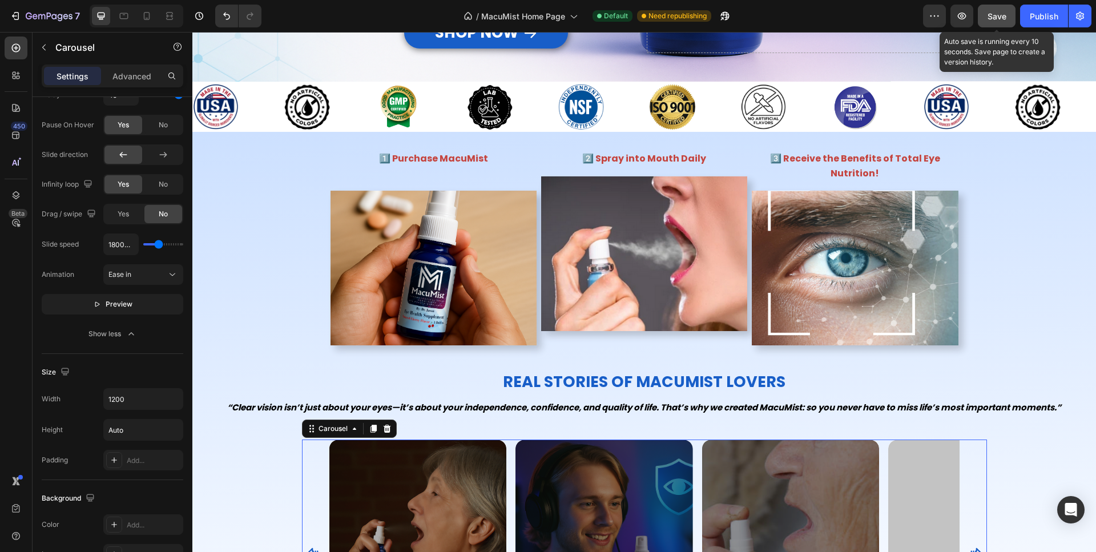
click at [999, 17] on span "Save" at bounding box center [996, 16] width 19 height 10
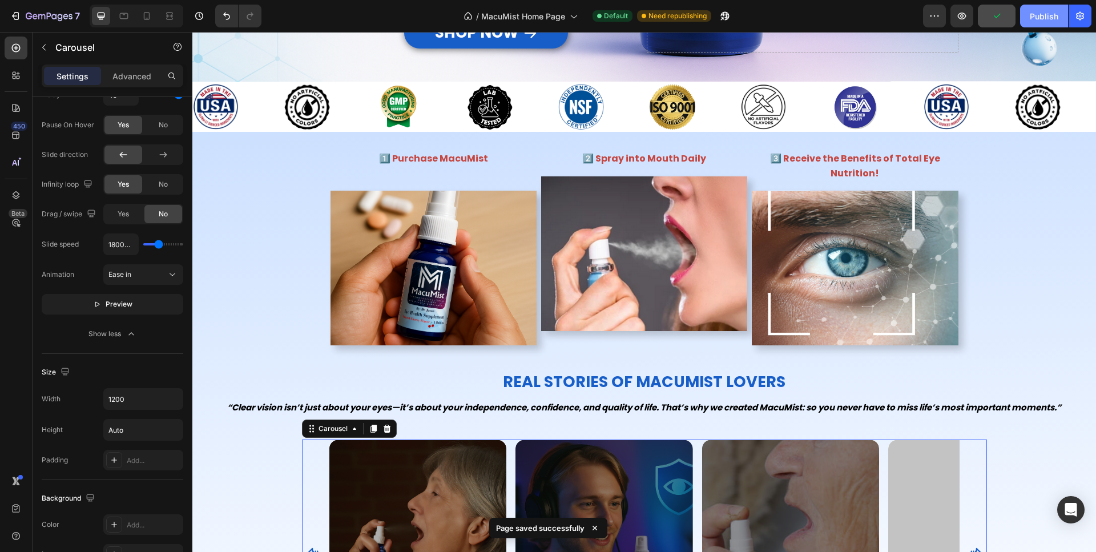
click at [1040, 15] on div "Publish" at bounding box center [1043, 16] width 29 height 12
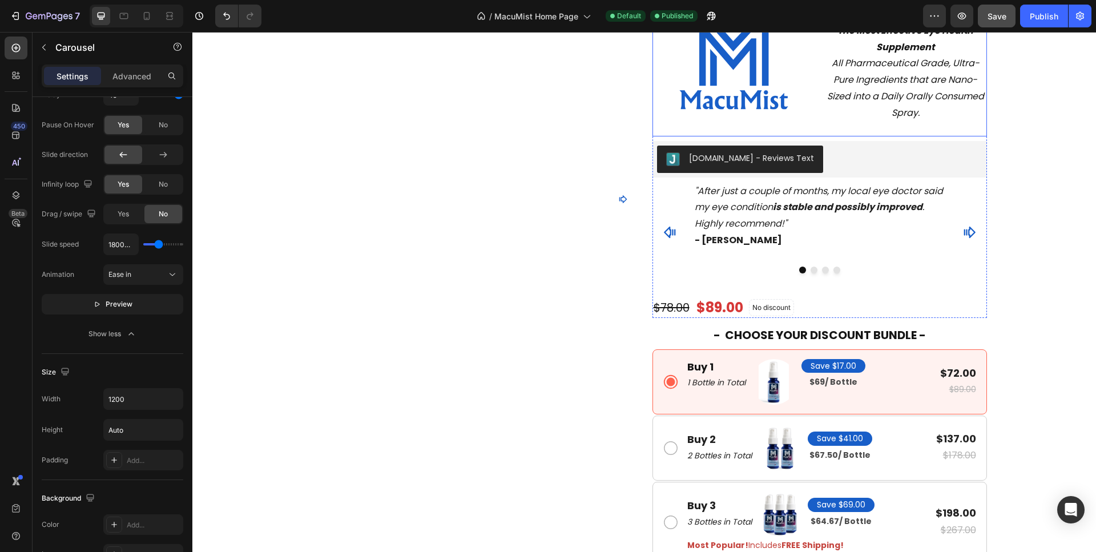
scroll to position [3260, 0]
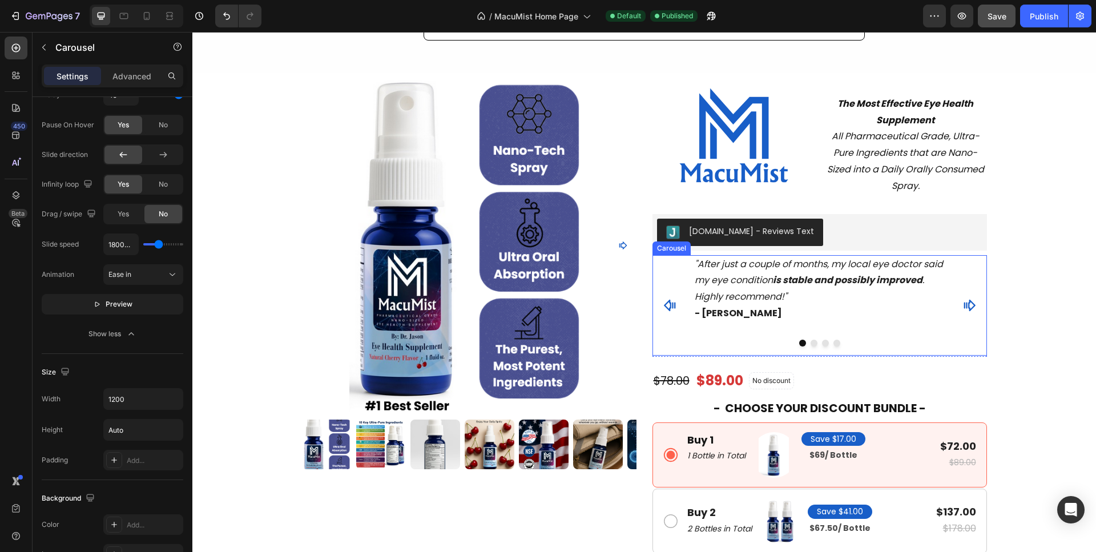
click at [669, 255] on div ""After just a couple of months, my local eye doctor said my eye condition is st…" at bounding box center [819, 305] width 334 height 101
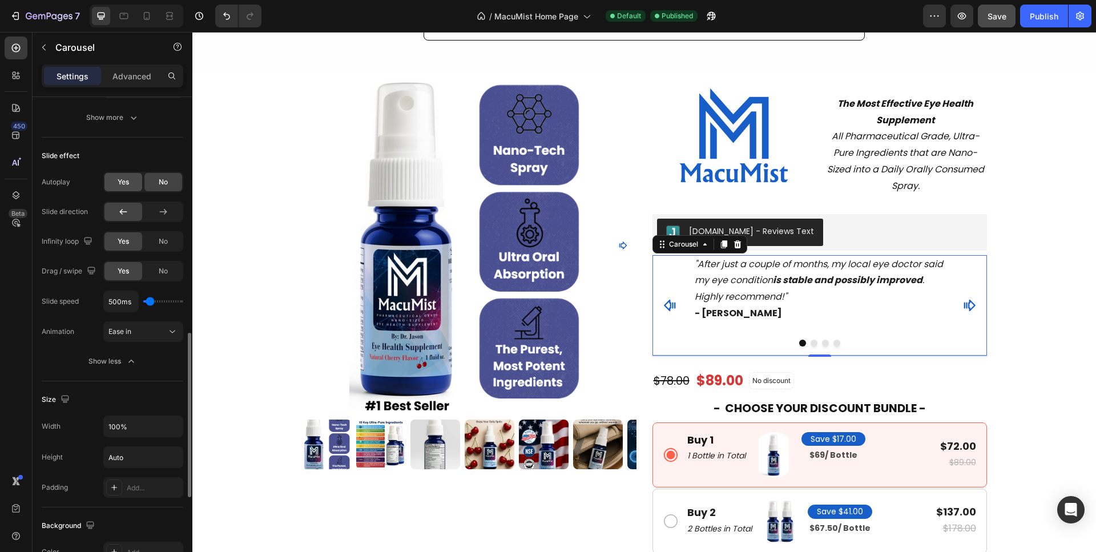
click at [122, 183] on span "Yes" at bounding box center [123, 182] width 11 height 10
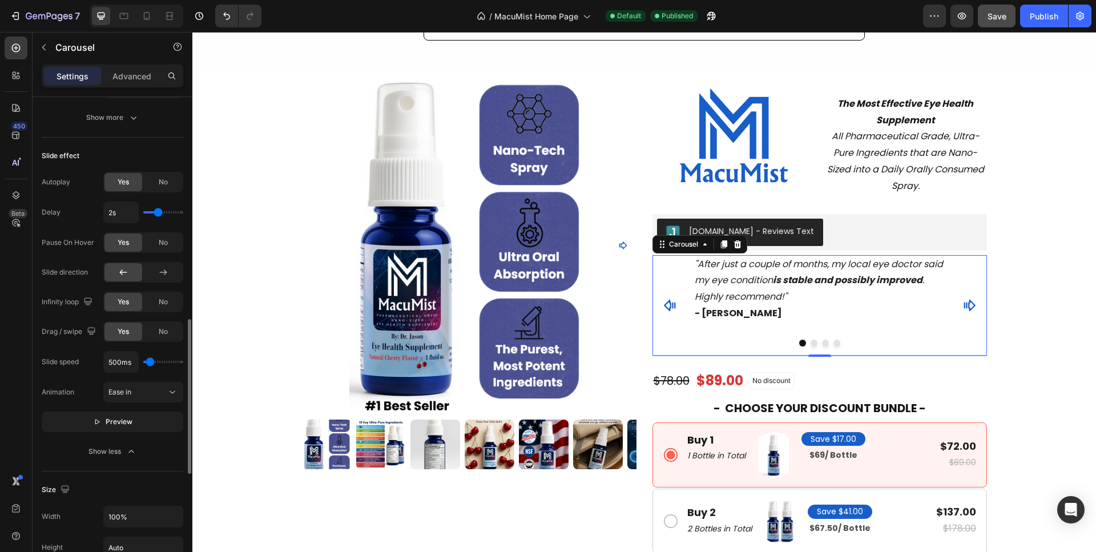
type input "2.5s"
type input "2.5"
type input "2.9s"
type input "2.9"
type input "3s"
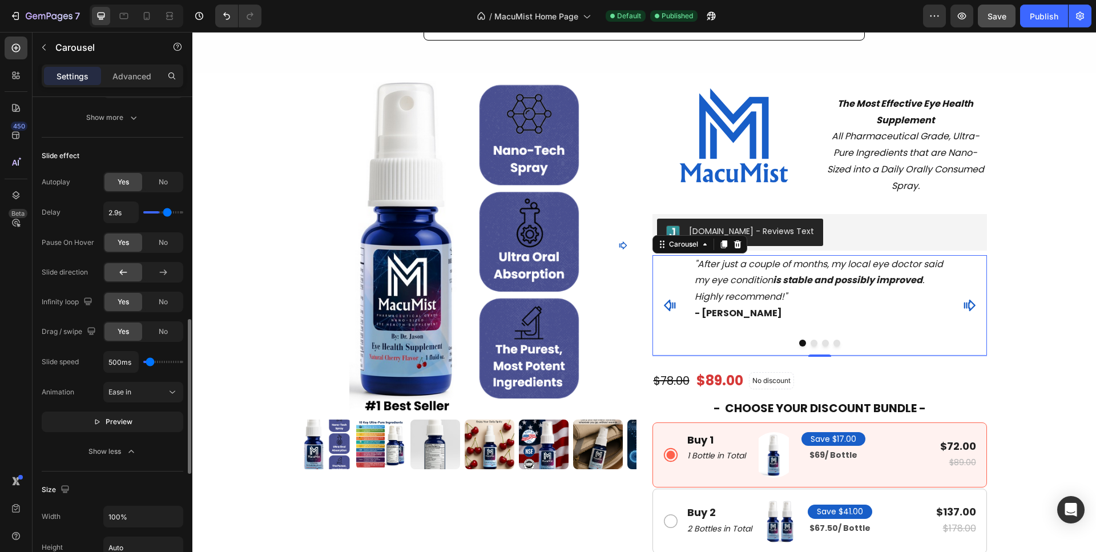
type input "3"
type input "3.1s"
type input "3.1"
type input "3.2s"
type input "3.2"
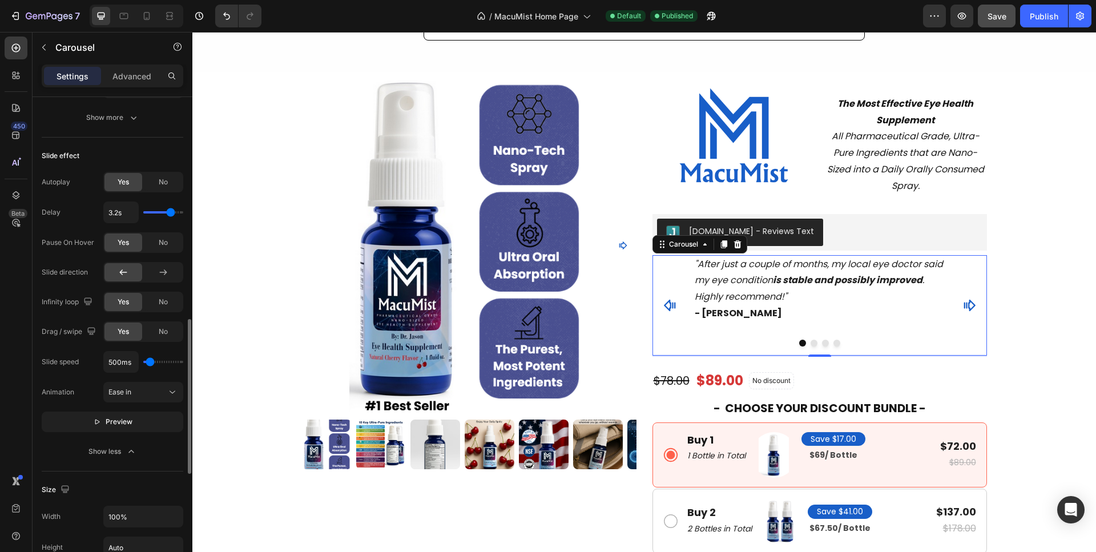
type input "3s"
drag, startPoint x: 159, startPoint y: 211, endPoint x: 168, endPoint y: 212, distance: 9.3
type input "3"
click at [168, 212] on input "range" at bounding box center [163, 212] width 40 height 2
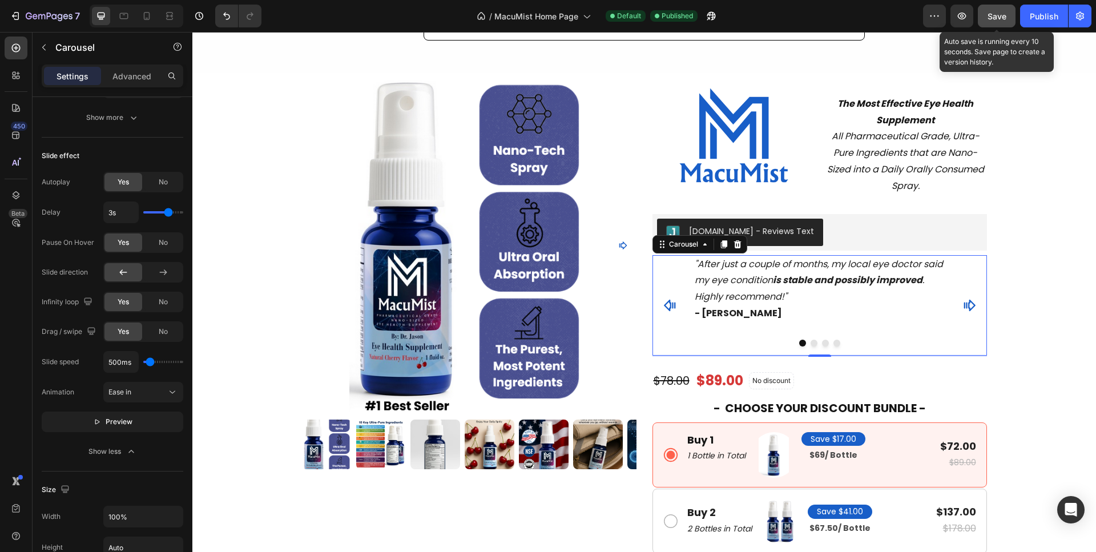
click at [988, 14] on span "Save" at bounding box center [996, 16] width 19 height 10
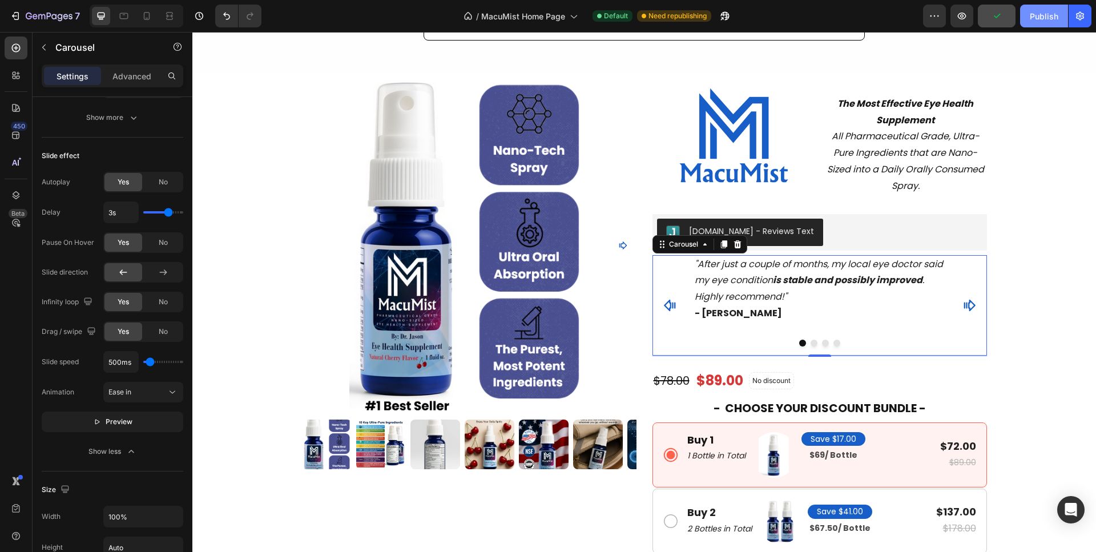
click at [1038, 18] on div "Publish" at bounding box center [1043, 16] width 29 height 12
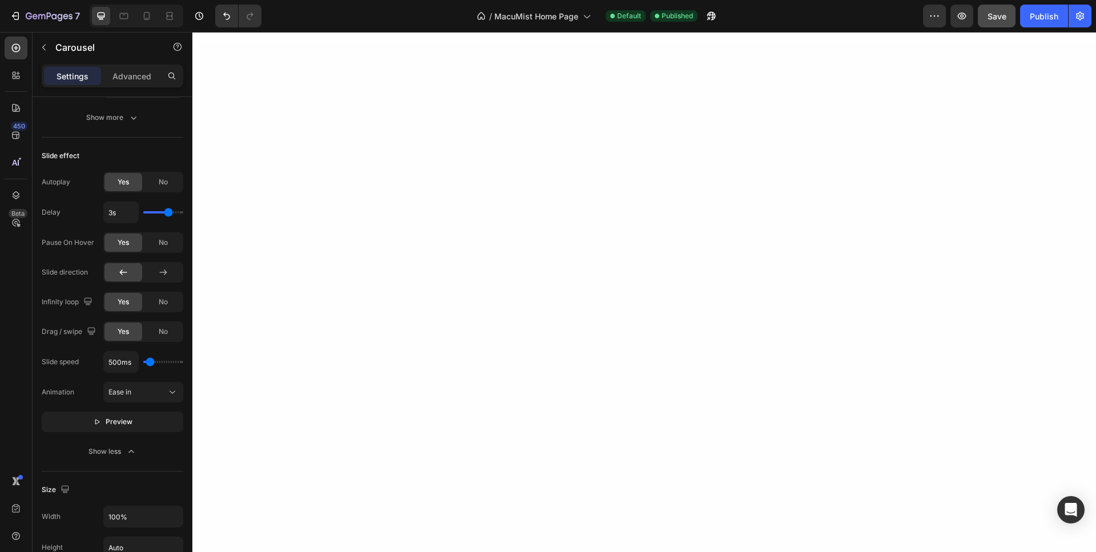
scroll to position [0, 0]
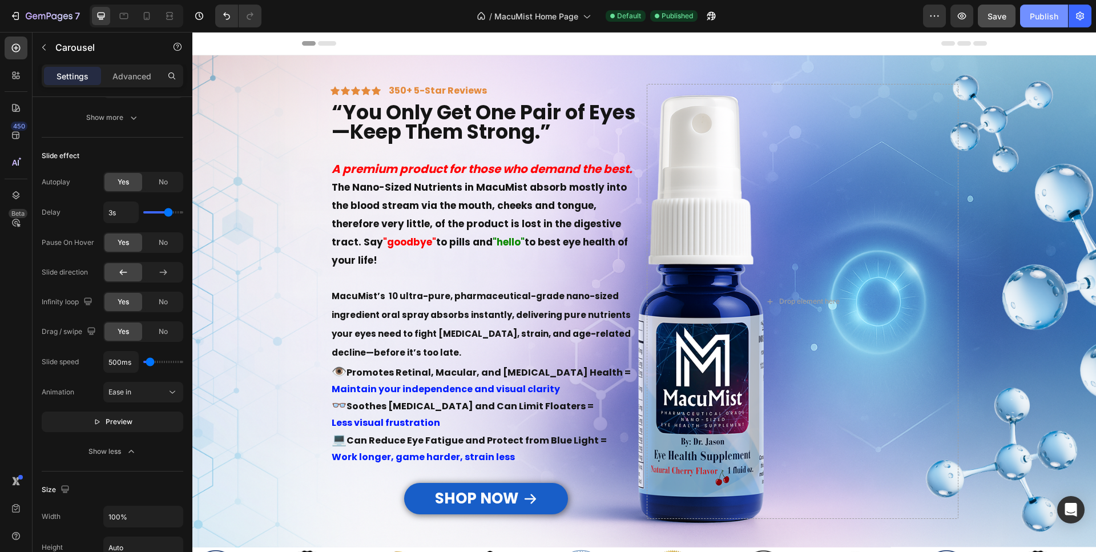
click at [1036, 20] on div "Publish" at bounding box center [1043, 16] width 29 height 12
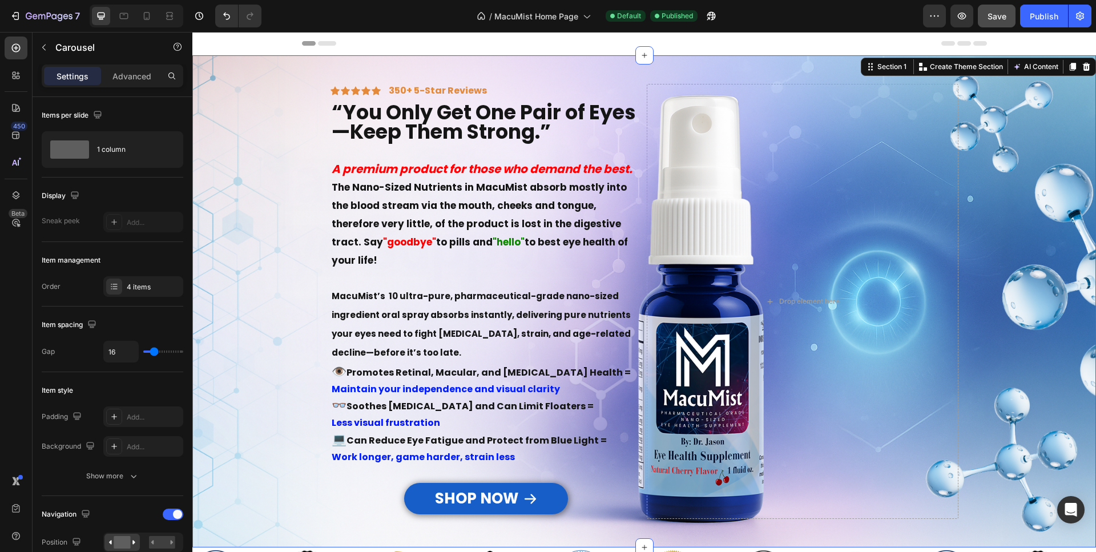
click at [269, 91] on div "“You Only Get One Pair of Eyes—Keep Them Strong.” Heading "A premium product fo…" at bounding box center [643, 301] width 903 height 492
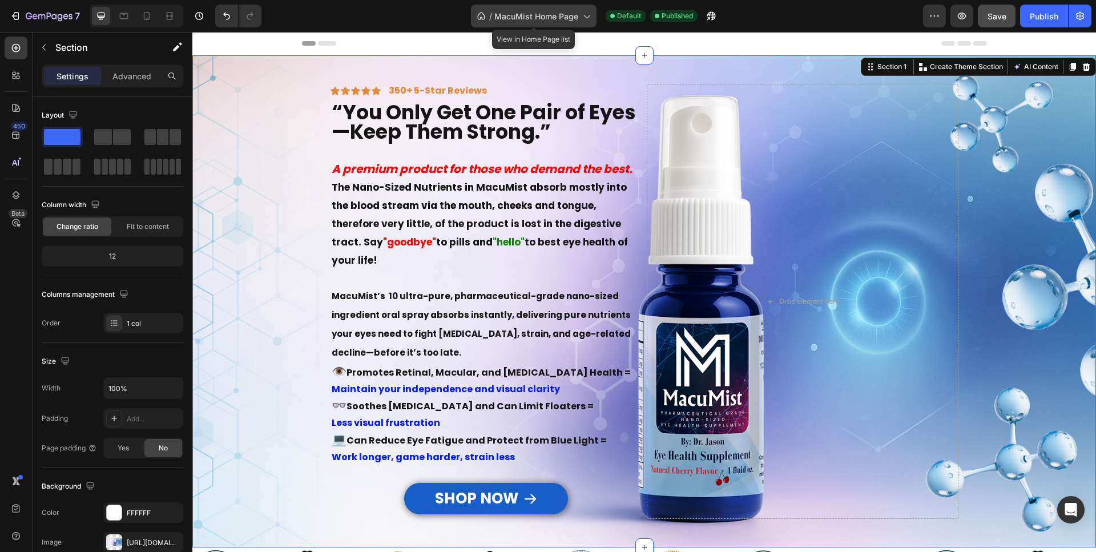
click at [564, 13] on span "MacuMist Home Page" at bounding box center [536, 16] width 84 height 12
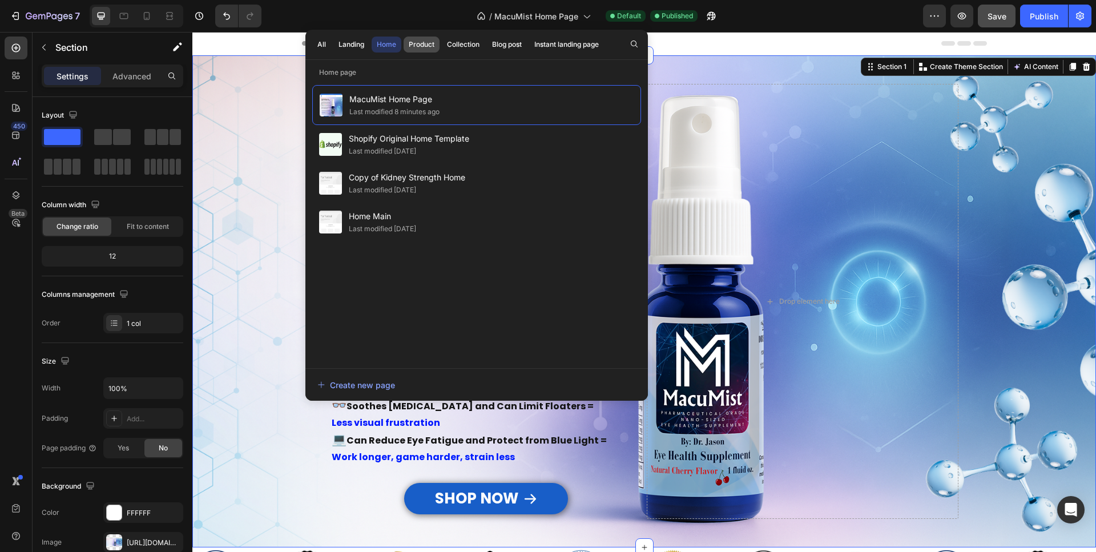
click at [418, 47] on div "Product" at bounding box center [422, 44] width 26 height 10
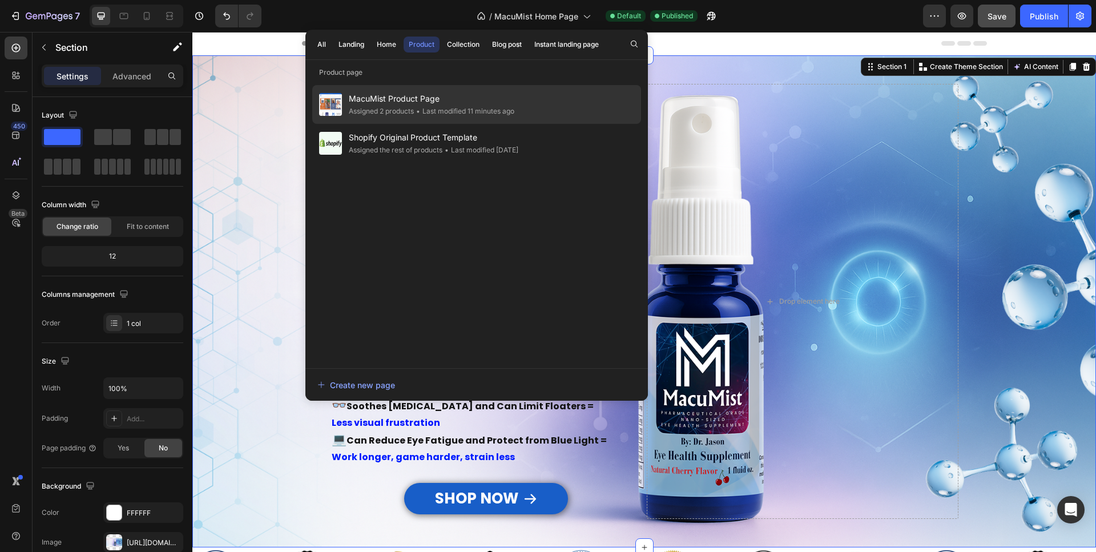
click at [415, 99] on span "MacuMist Product Page" at bounding box center [431, 99] width 165 height 14
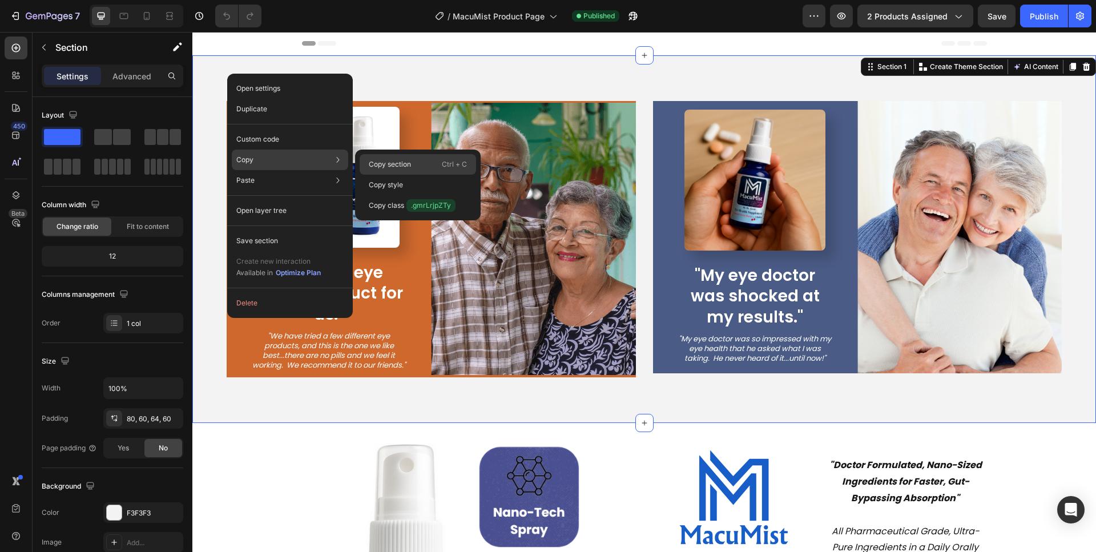
click at [422, 175] on div "Copy section Ctrl + C" at bounding box center [418, 185] width 116 height 21
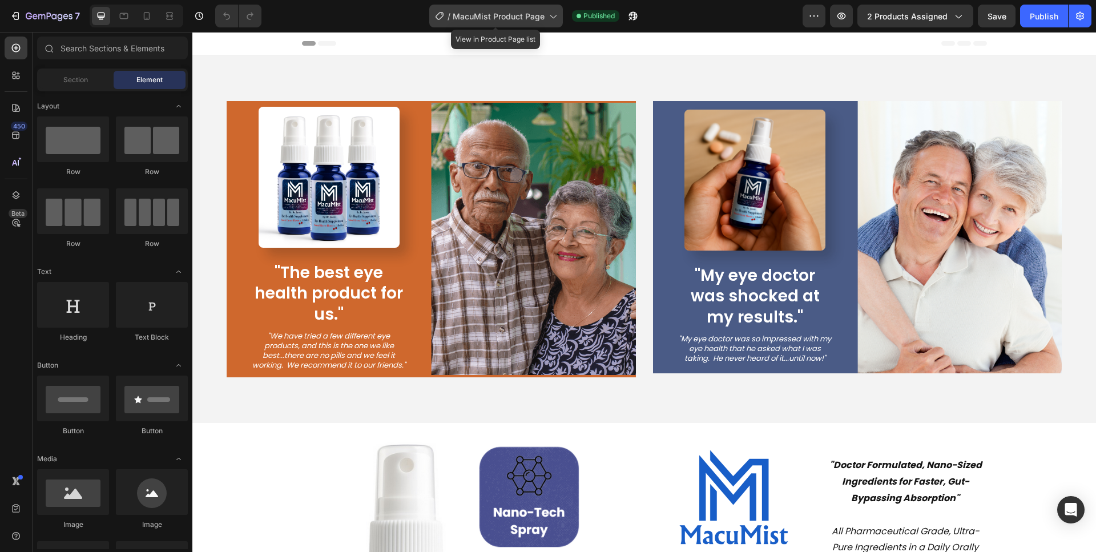
click at [505, 16] on span "MacuMist Product Page" at bounding box center [499, 16] width 92 height 12
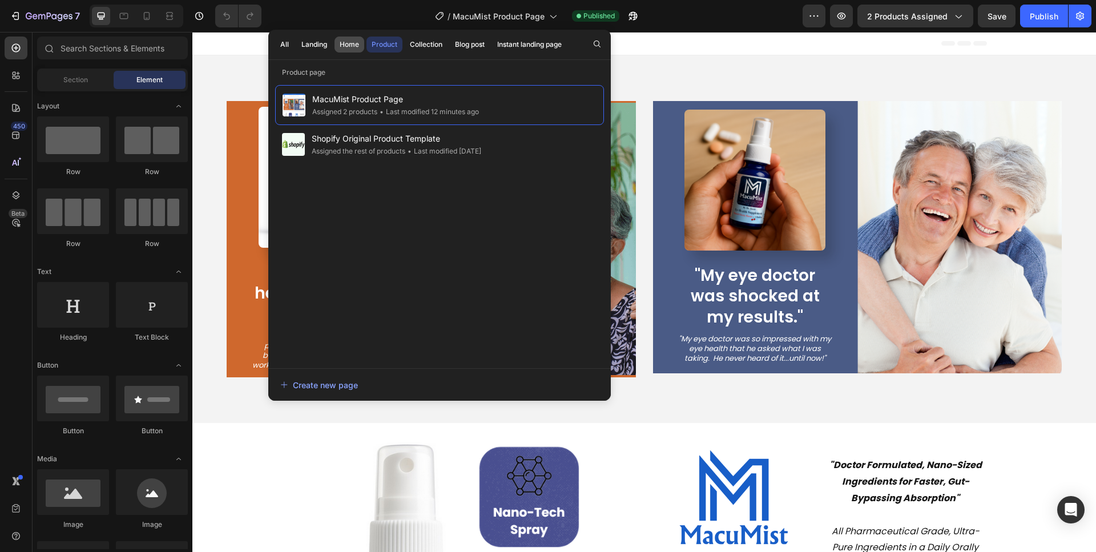
click at [350, 44] on div "Home" at bounding box center [349, 44] width 19 height 10
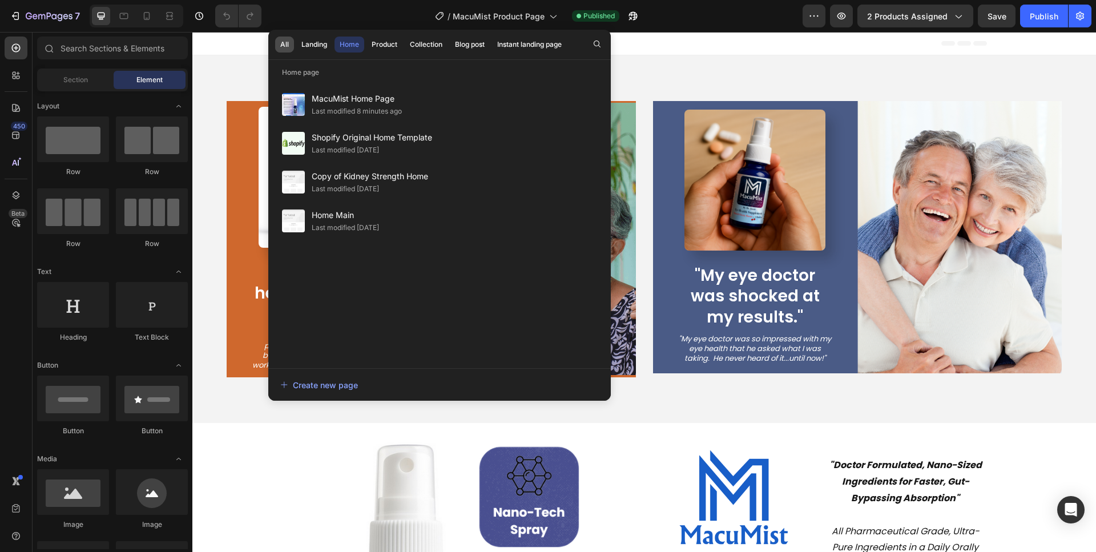
click at [281, 44] on div "All" at bounding box center [284, 44] width 9 height 10
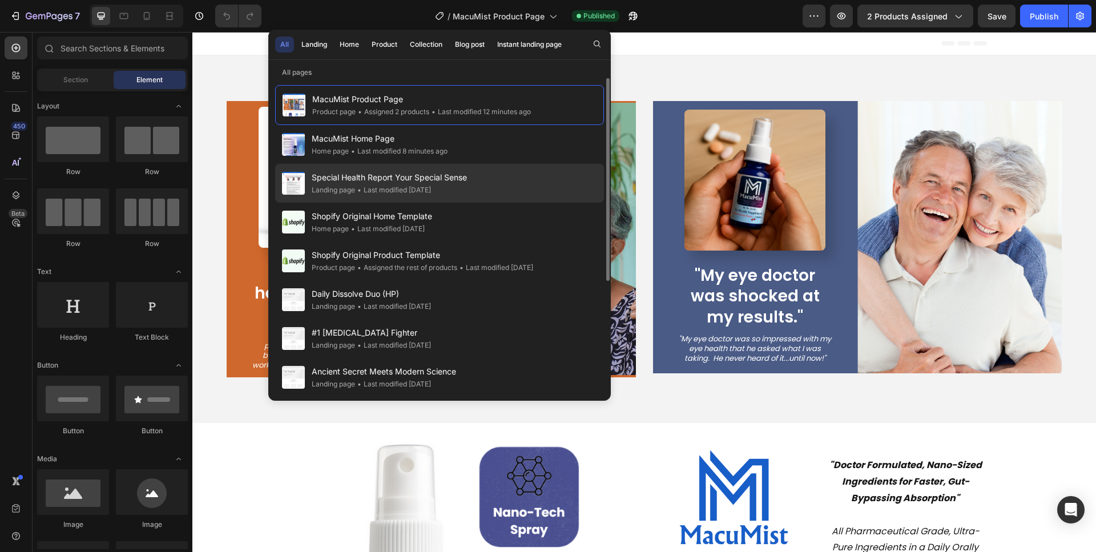
click at [392, 183] on span "Special Health Report Your Special Sense" at bounding box center [389, 178] width 155 height 14
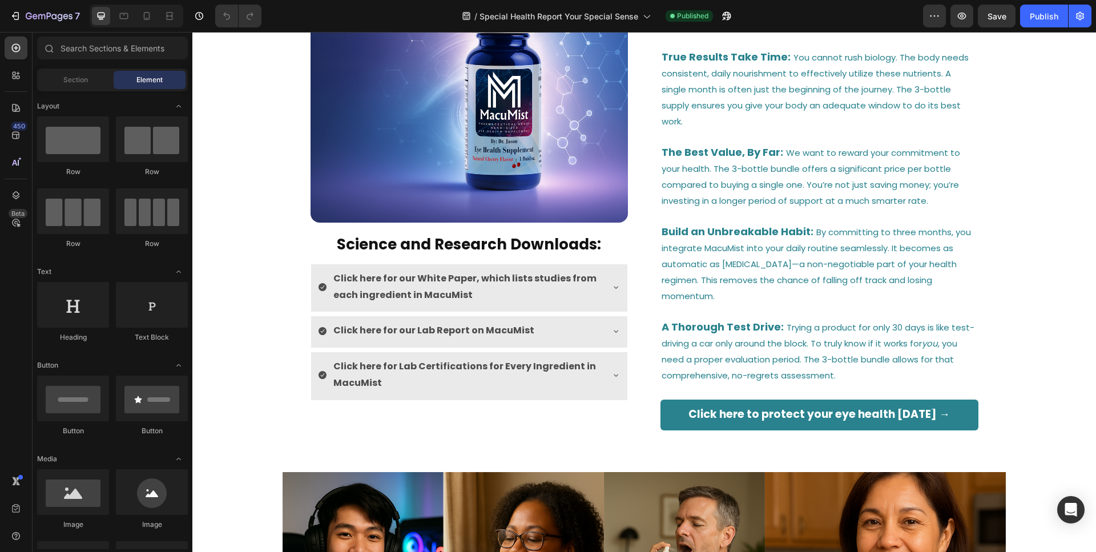
scroll to position [4191, 0]
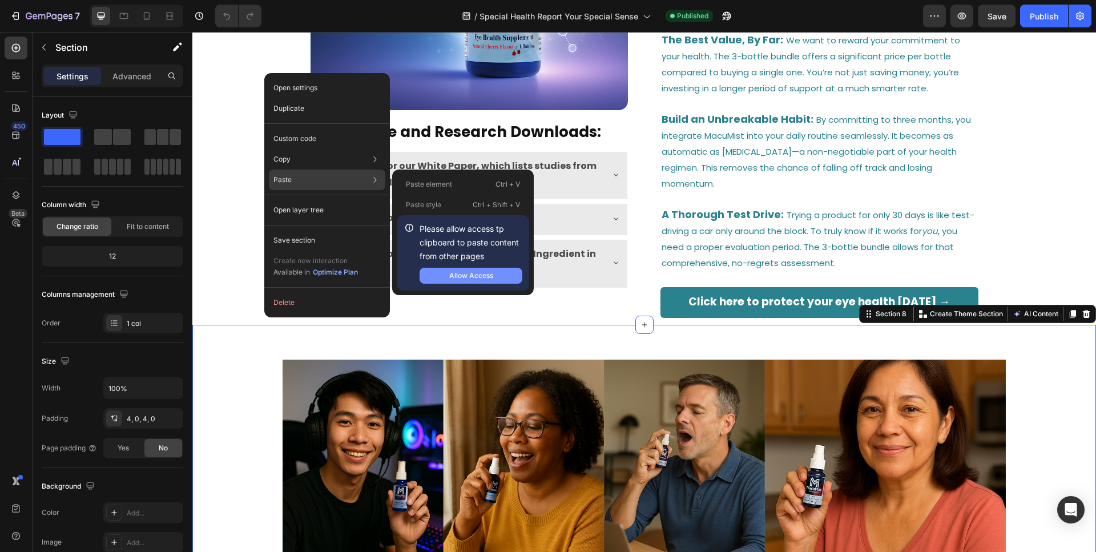
click at [462, 277] on div "Allow Access" at bounding box center [471, 275] width 44 height 10
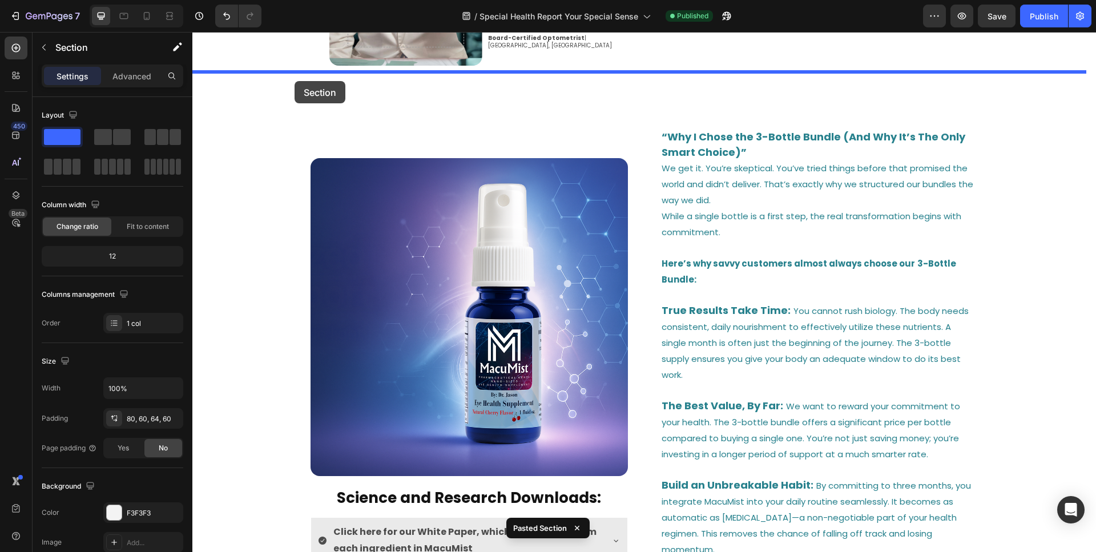
scroll to position [3792, 0]
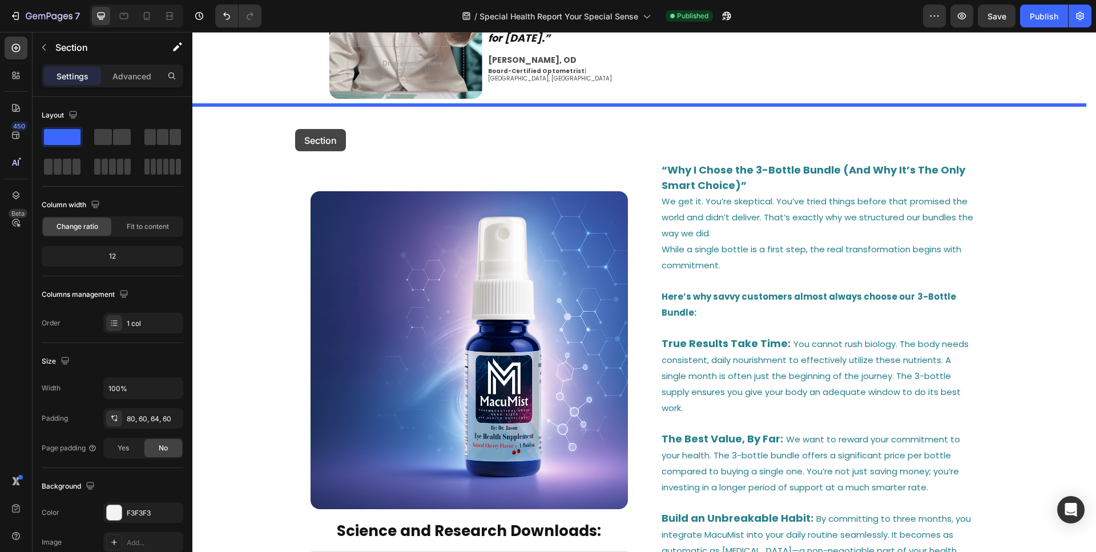
drag, startPoint x: 223, startPoint y: 98, endPoint x: 295, endPoint y: 129, distance: 79.0
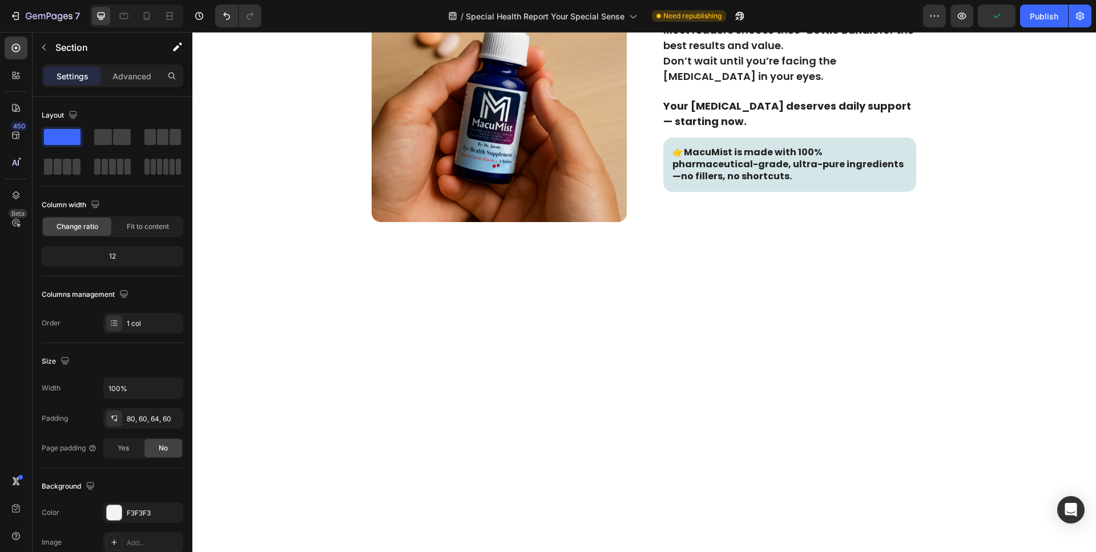
scroll to position [998, 0]
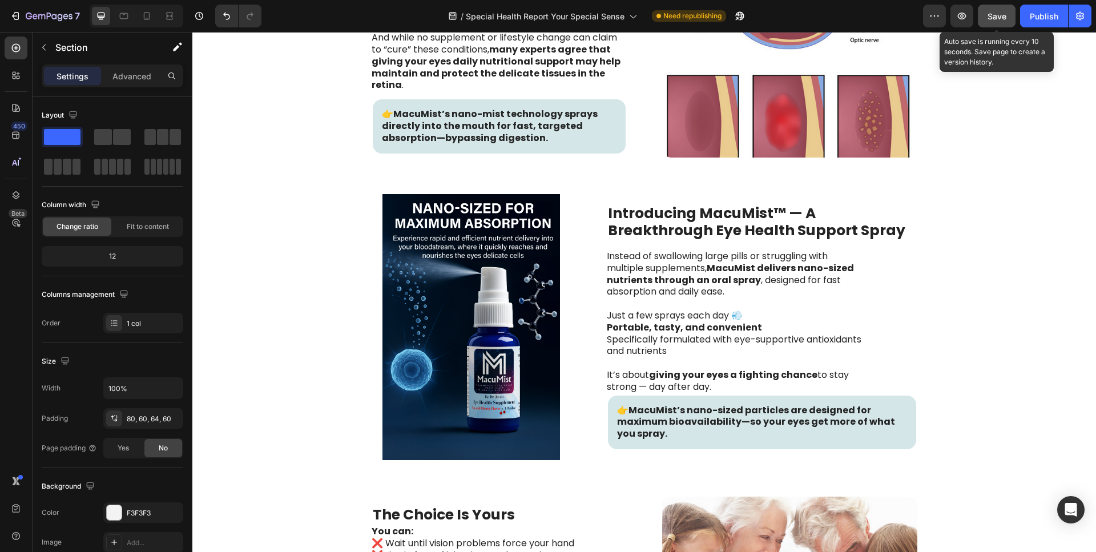
click at [1003, 19] on span "Save" at bounding box center [996, 16] width 19 height 10
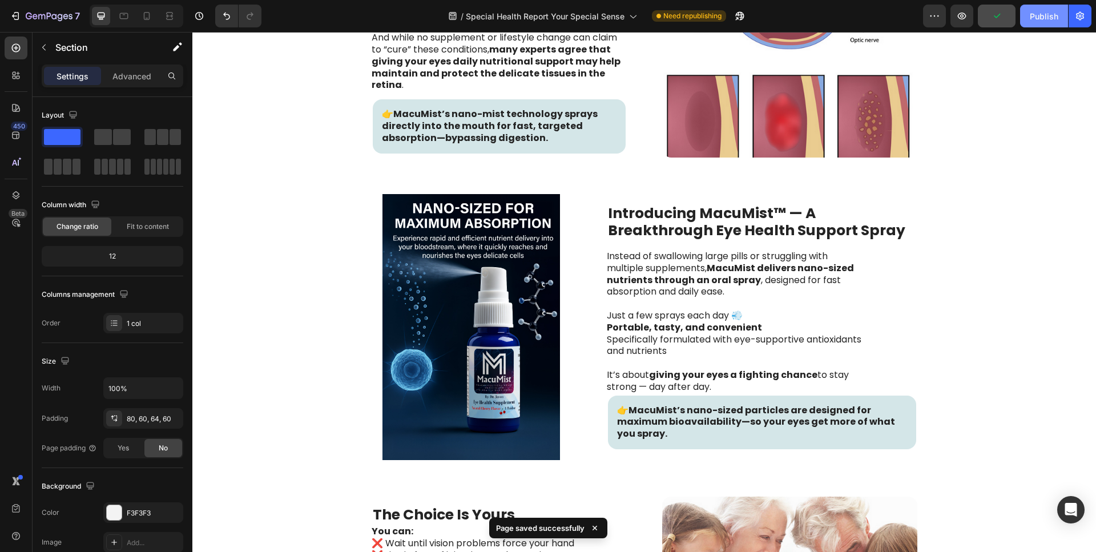
click at [1047, 19] on div "Publish" at bounding box center [1043, 16] width 29 height 12
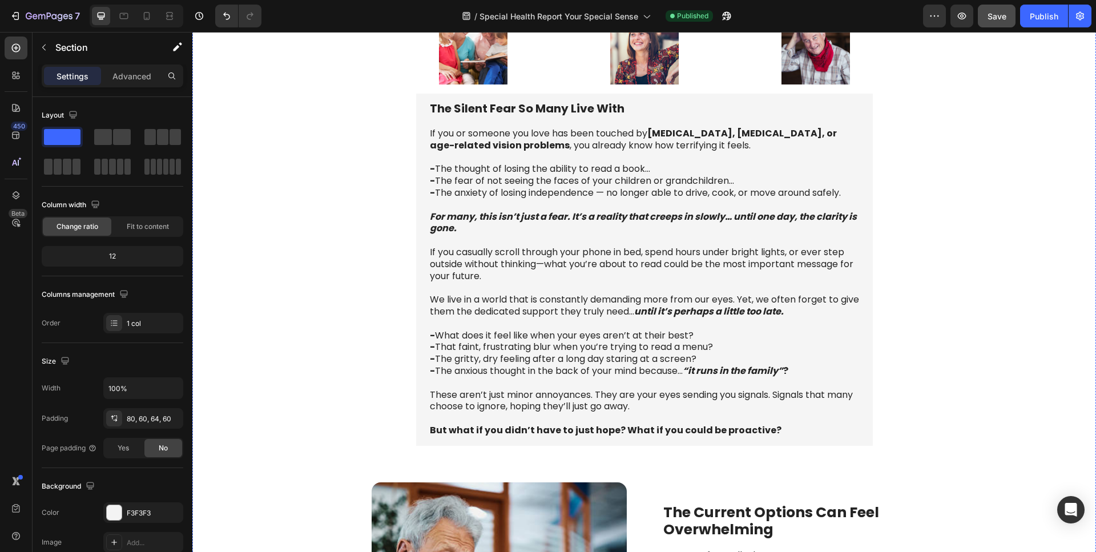
scroll to position [0, 0]
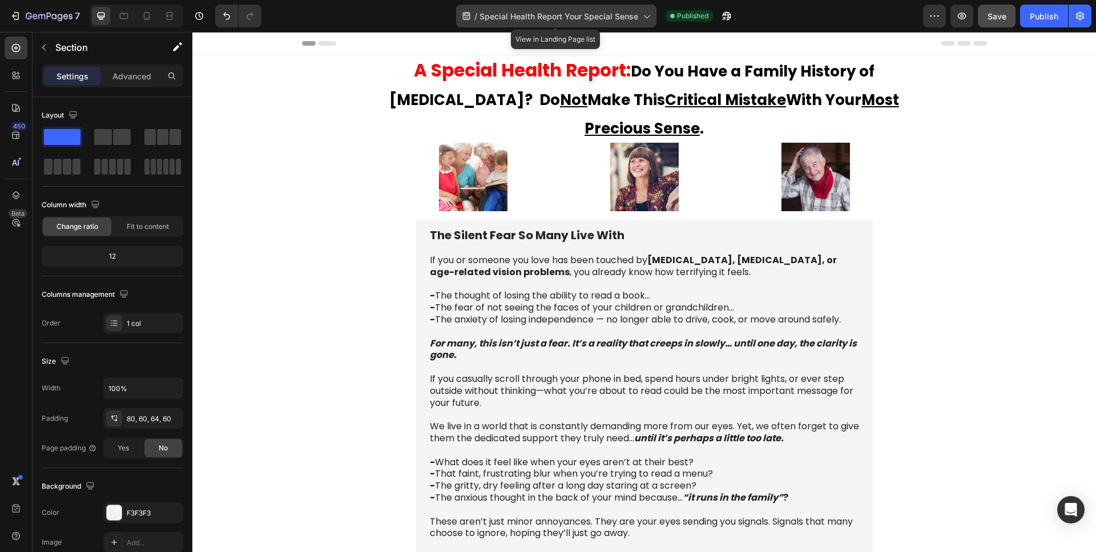
click at [521, 14] on span "Special Health Report Your Special Sense" at bounding box center [558, 16] width 159 height 12
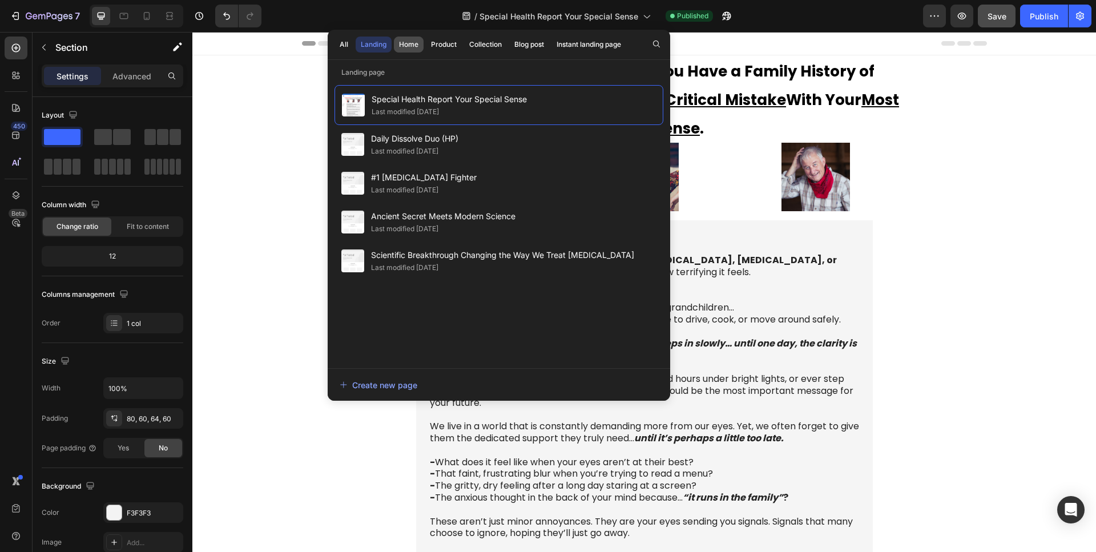
click at [407, 46] on div "Home" at bounding box center [408, 44] width 19 height 10
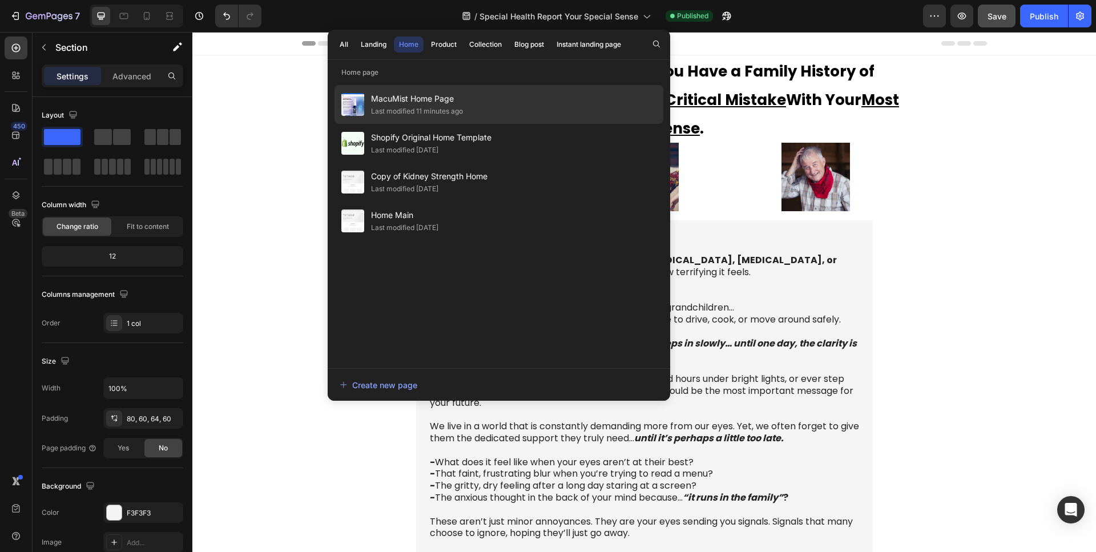
click at [414, 100] on span "MacuMist Home Page" at bounding box center [417, 99] width 92 height 14
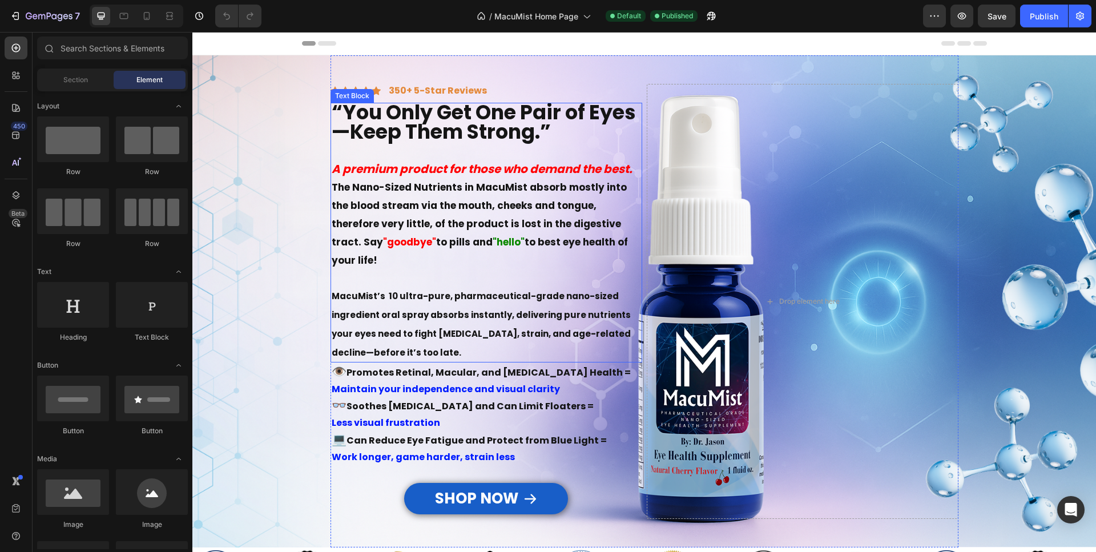
click at [386, 195] on p "The Nano-Sized Nutrients in MacuMist absorb mostly into the blood stream via th…" at bounding box center [486, 222] width 309 height 91
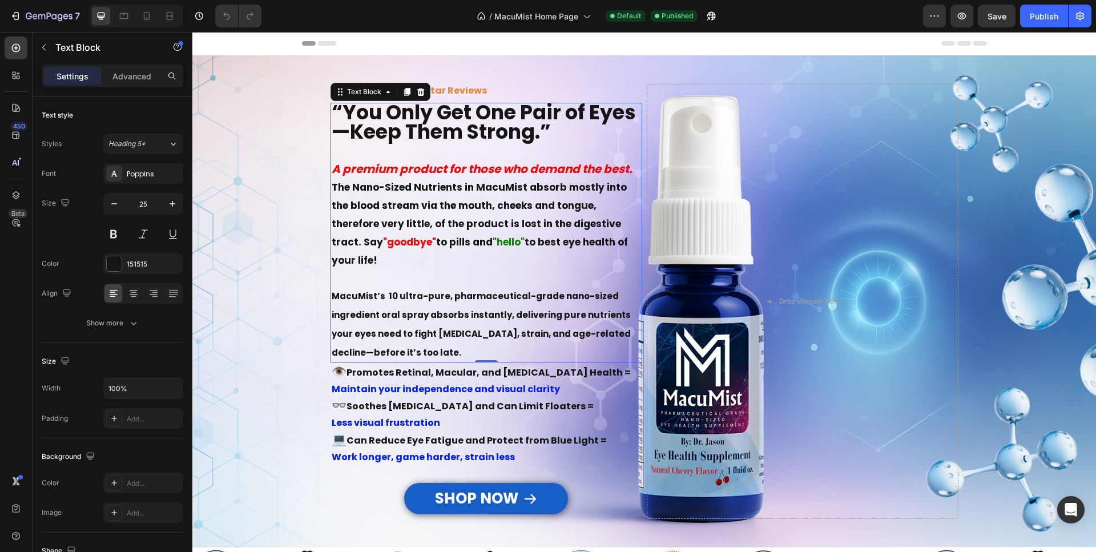
click at [383, 187] on strong "The Nano-Sized Nutrients in MacuMist absorb mostly into the blood stream via th…" at bounding box center [479, 214] width 295 height 68
drag, startPoint x: 383, startPoint y: 187, endPoint x: 395, endPoint y: 186, distance: 12.6
click at [395, 186] on strong "The Nano-Sized Nutrients in MacuMist absorb mostly into the blood stream via th…" at bounding box center [479, 214] width 295 height 68
click at [393, 203] on strong "The Nano-Sized Nutrients in MacuMist absorb mostly into the blood stream via th…" at bounding box center [479, 214] width 295 height 68
click at [393, 169] on strong "A premium product for those who demand the best." at bounding box center [482, 169] width 301 height 16
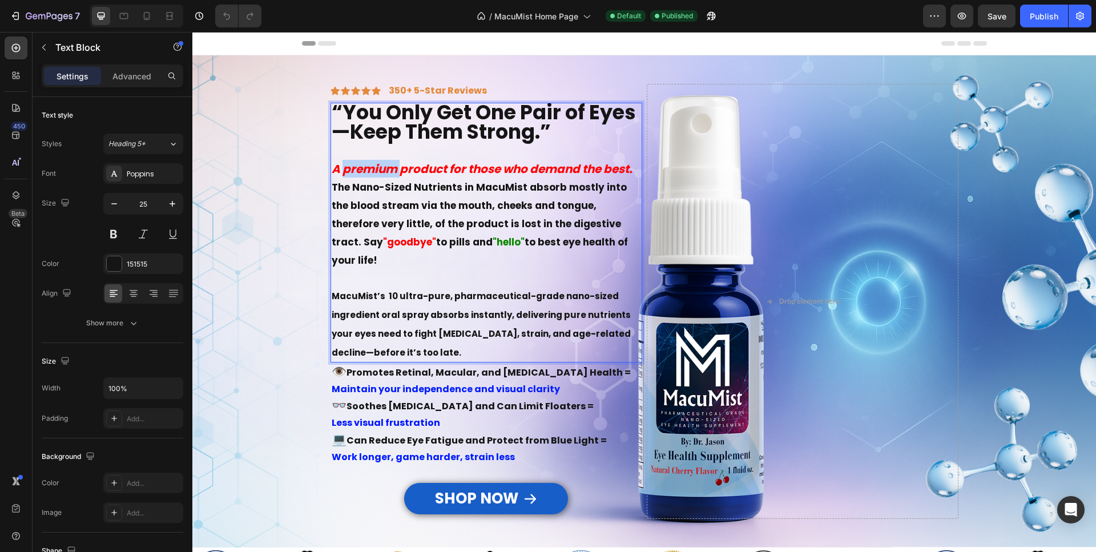
click at [393, 169] on strong "A premium product for those who demand the best." at bounding box center [482, 169] width 301 height 16
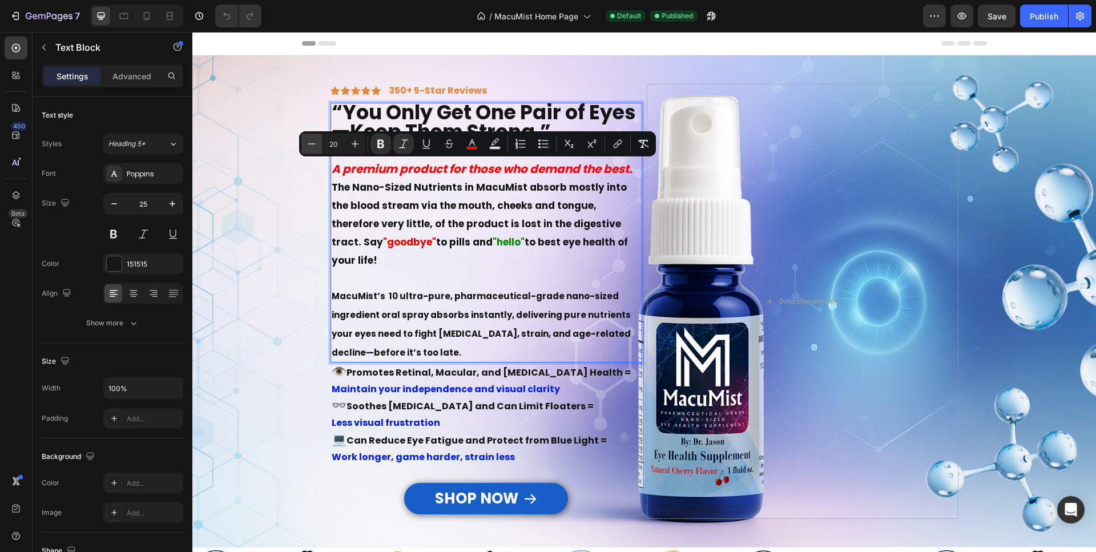
click at [312, 148] on icon "Editor contextual toolbar" at bounding box center [311, 143] width 11 height 11
type input "19"
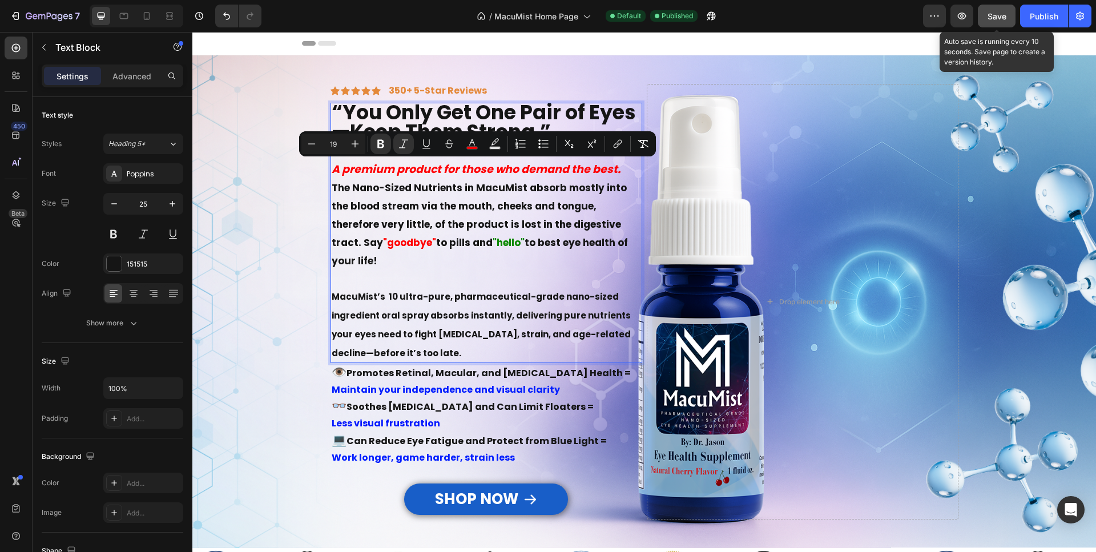
click at [984, 21] on button "Save" at bounding box center [997, 16] width 38 height 23
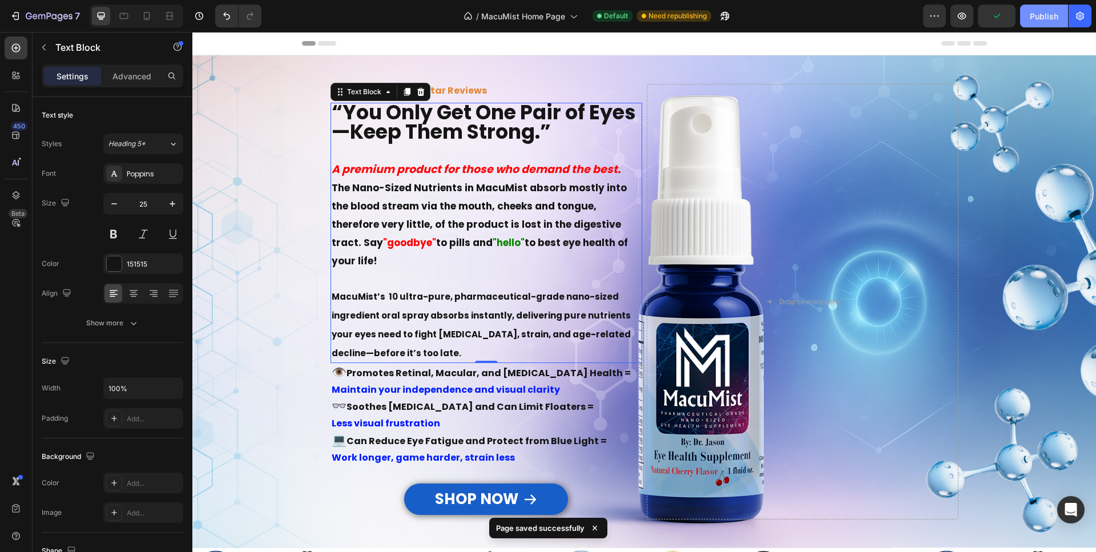
click at [1040, 18] on div "Publish" at bounding box center [1043, 16] width 29 height 12
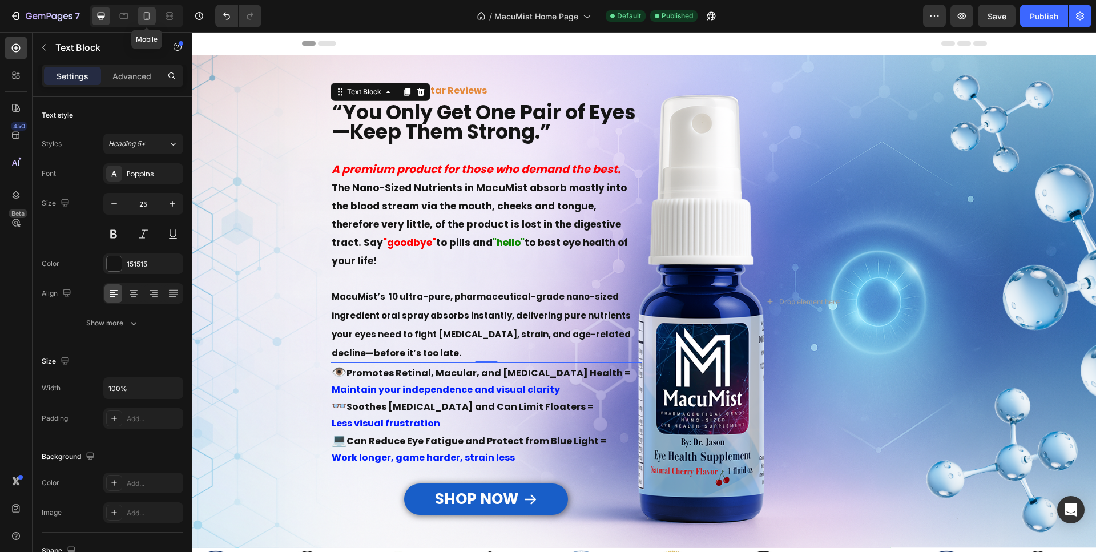
click at [143, 15] on icon at bounding box center [146, 15] width 11 height 11
type input "24"
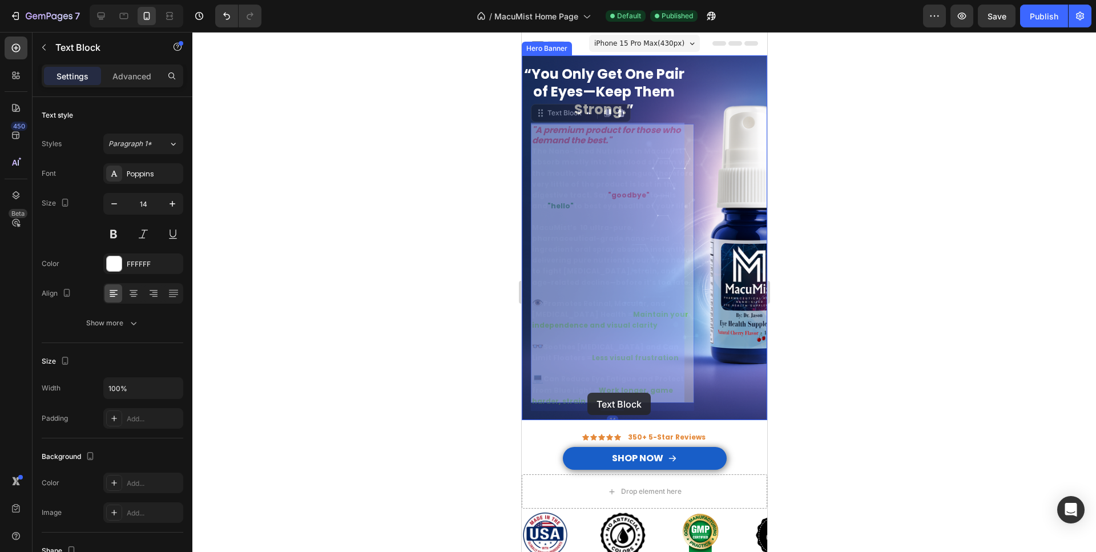
drag, startPoint x: 599, startPoint y: 395, endPoint x: 587, endPoint y: 393, distance: 12.8
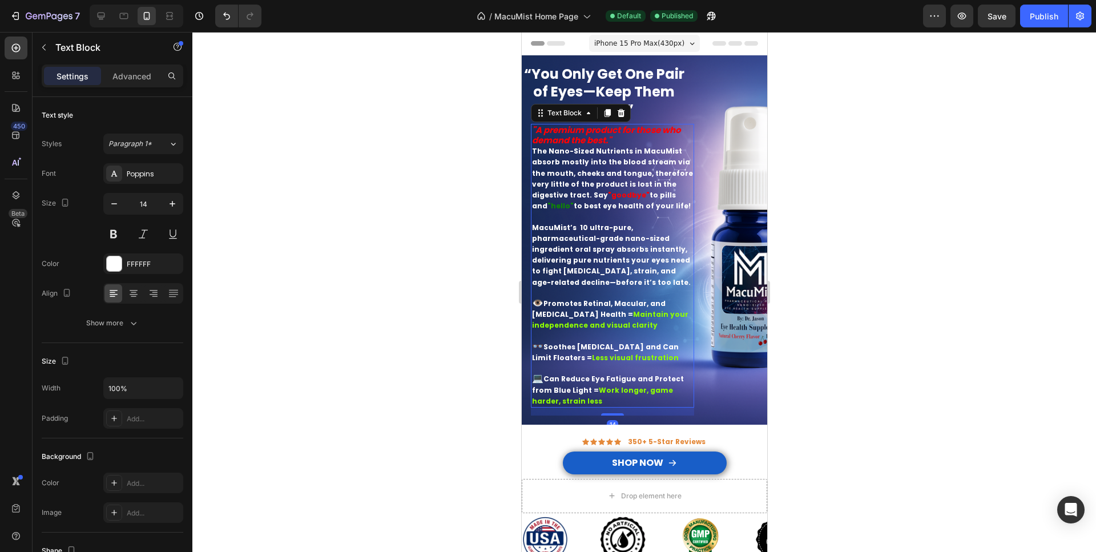
click at [626, 377] on strong "Can Reduce Eye Fatigue and Protect from Blue Light =" at bounding box center [607, 384] width 152 height 21
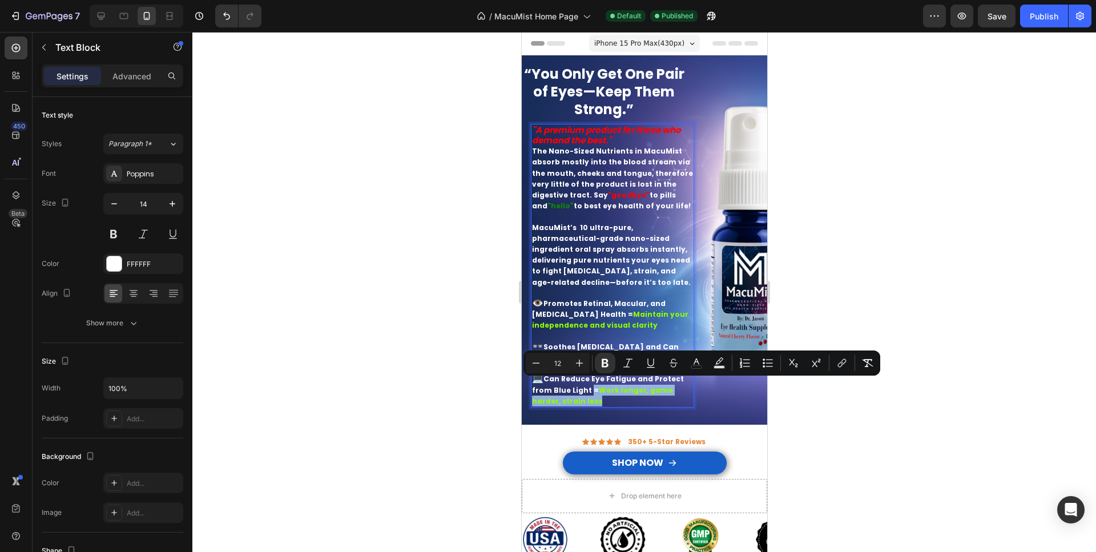
drag, startPoint x: 598, startPoint y: 397, endPoint x: 588, endPoint y: 384, distance: 16.2
click at [588, 384] on p "💻 Can Reduce Eye Fatigue and Protect from Blue Light = Work longer, game harder…" at bounding box center [611, 384] width 161 height 43
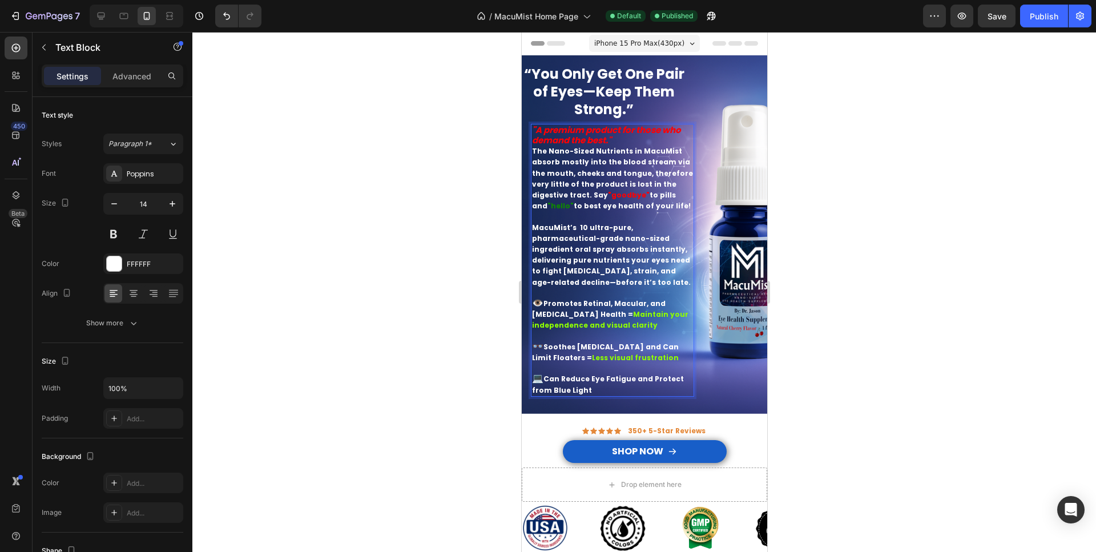
click at [616, 355] on p "👓 Soothes Dry Eye and Can Limit Floaters = Less visual frustration" at bounding box center [611, 347] width 161 height 33
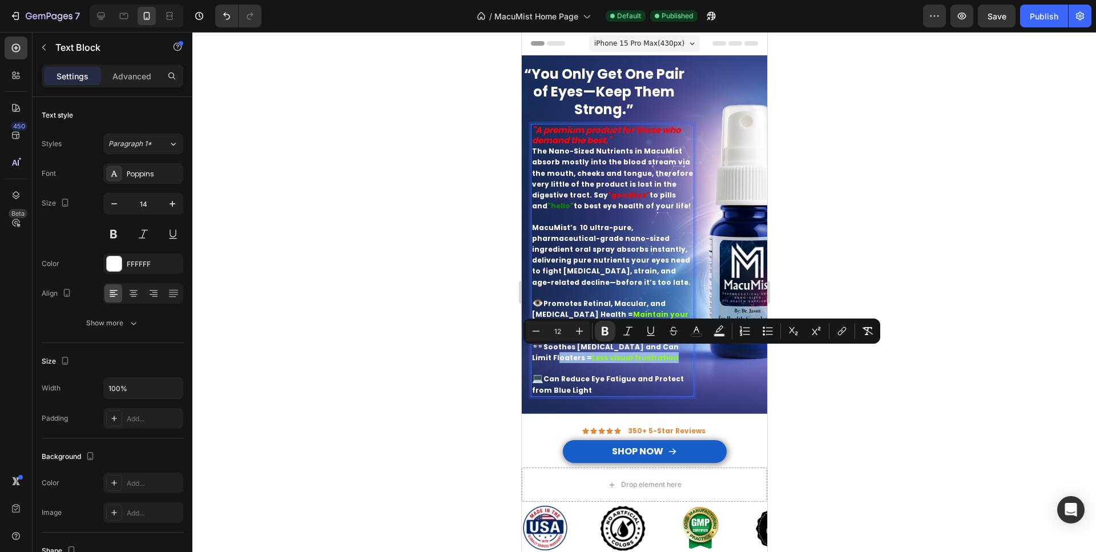
drag, startPoint x: 615, startPoint y: 356, endPoint x: 532, endPoint y: 354, distance: 83.3
click at [532, 354] on p "👓 Soothes Dry Eye and Can Limit Floaters = Less visual frustration" at bounding box center [611, 347] width 161 height 33
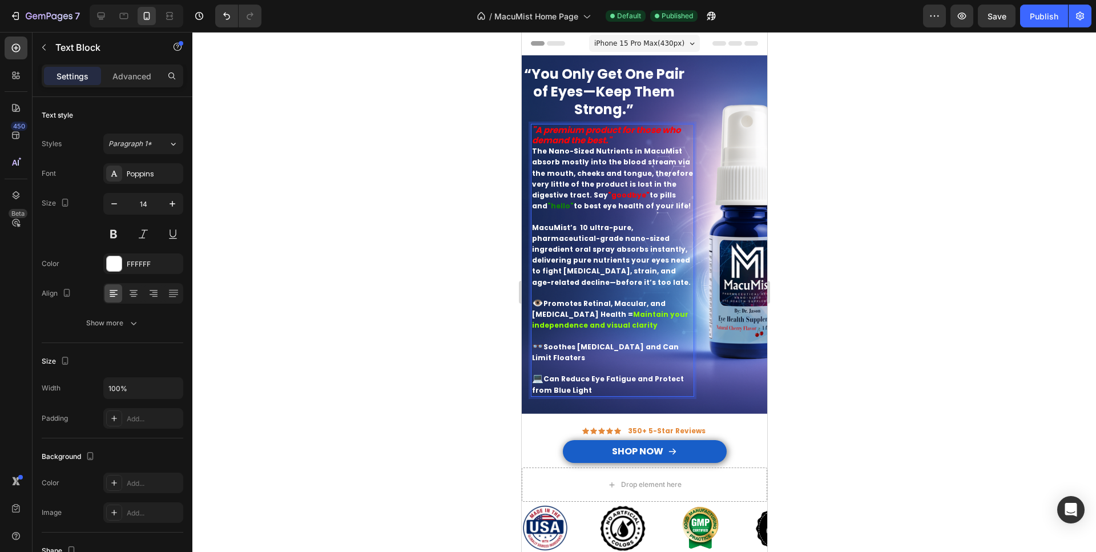
click at [647, 321] on p "👁️ Promotes Retinal, Macular, and Optic Nerve Health = Maintain your independen…" at bounding box center [611, 314] width 161 height 33
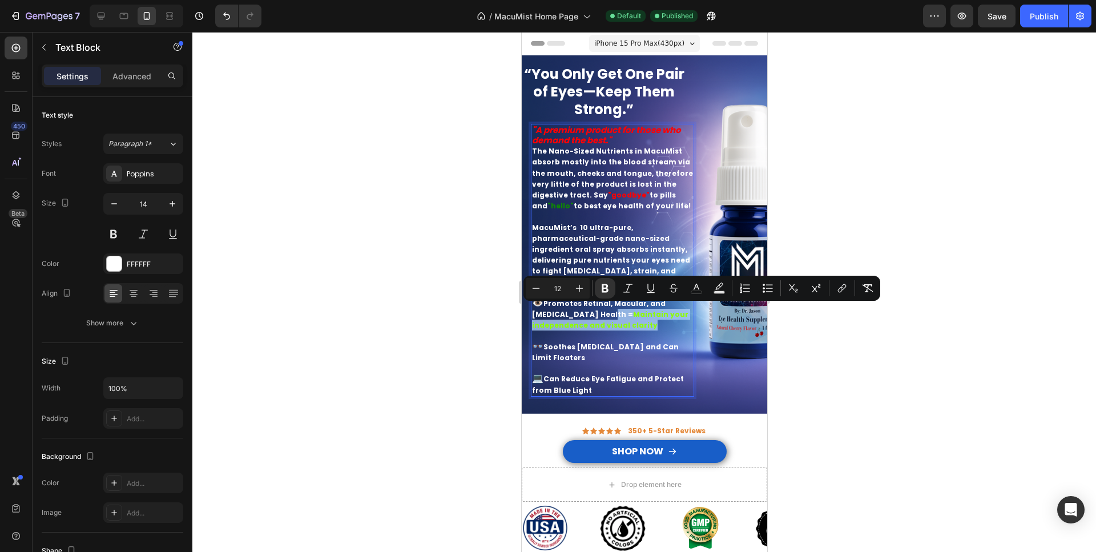
drag, startPoint x: 608, startPoint y: 324, endPoint x: 597, endPoint y: 312, distance: 16.2
click at [579, 312] on p "👁️ Promotes Retinal, Macular, and Optic Nerve Health = Maintain your independen…" at bounding box center [611, 314] width 161 height 33
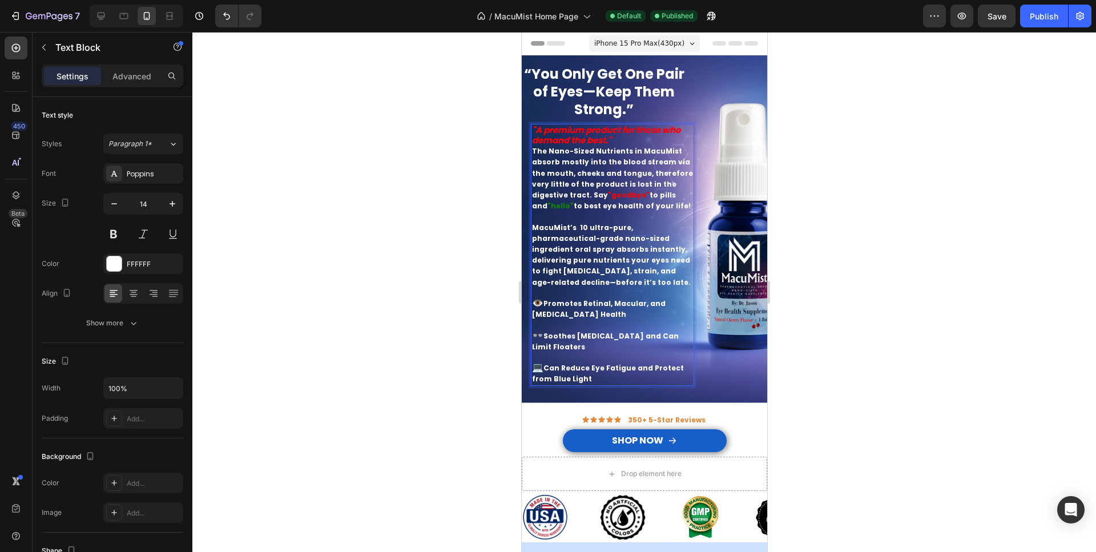
click at [592, 321] on p "👓 Soothes Dry Eye and Can Limit Floaters" at bounding box center [611, 336] width 161 height 33
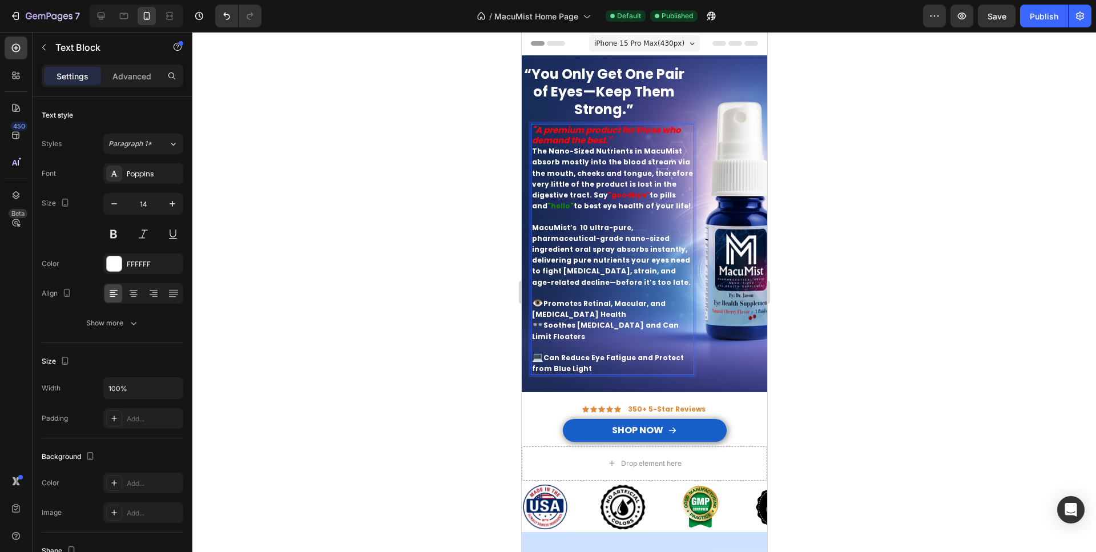
click at [555, 342] on p "💻 Can Reduce Eye Fatigue and Protect from Blue Light" at bounding box center [611, 358] width 161 height 33
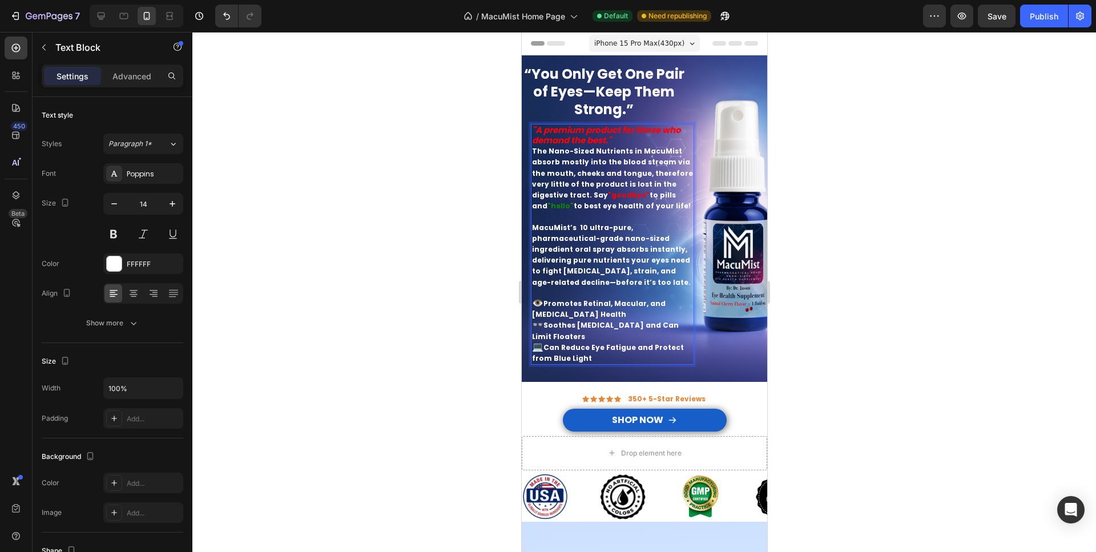
click at [624, 342] on strong "Can Reduce Eye Fatigue and Protect from Blue Light" at bounding box center [607, 352] width 152 height 21
click at [454, 338] on div at bounding box center [643, 292] width 903 height 520
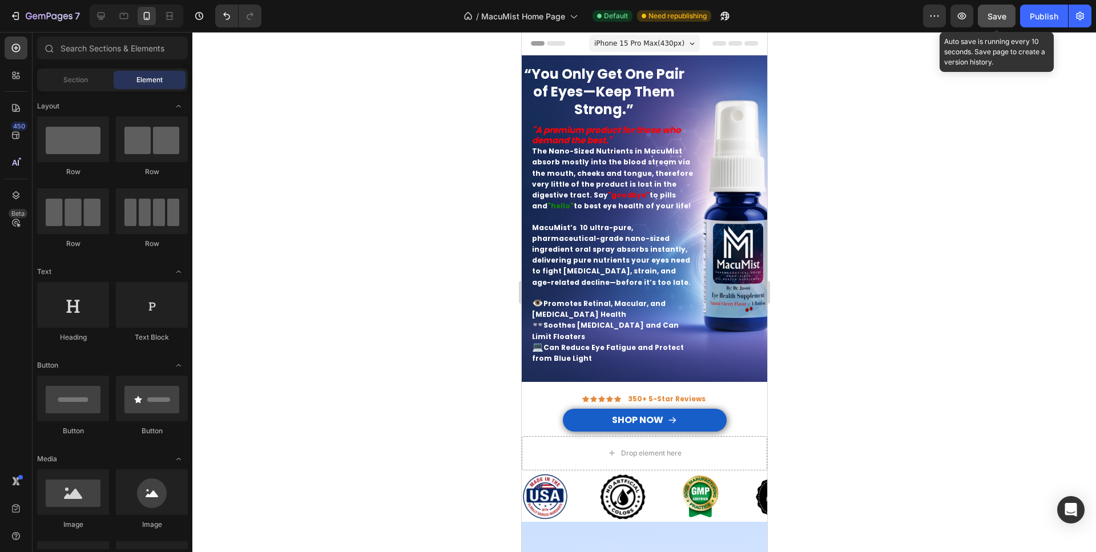
click at [1004, 21] on span "Save" at bounding box center [996, 16] width 19 height 10
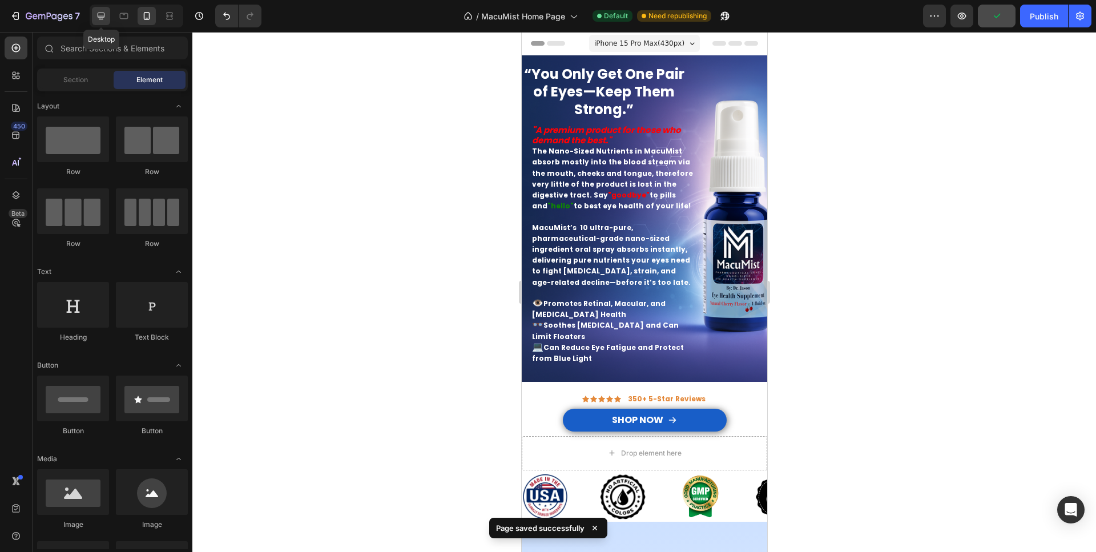
click at [104, 10] on icon at bounding box center [100, 15] width 11 height 11
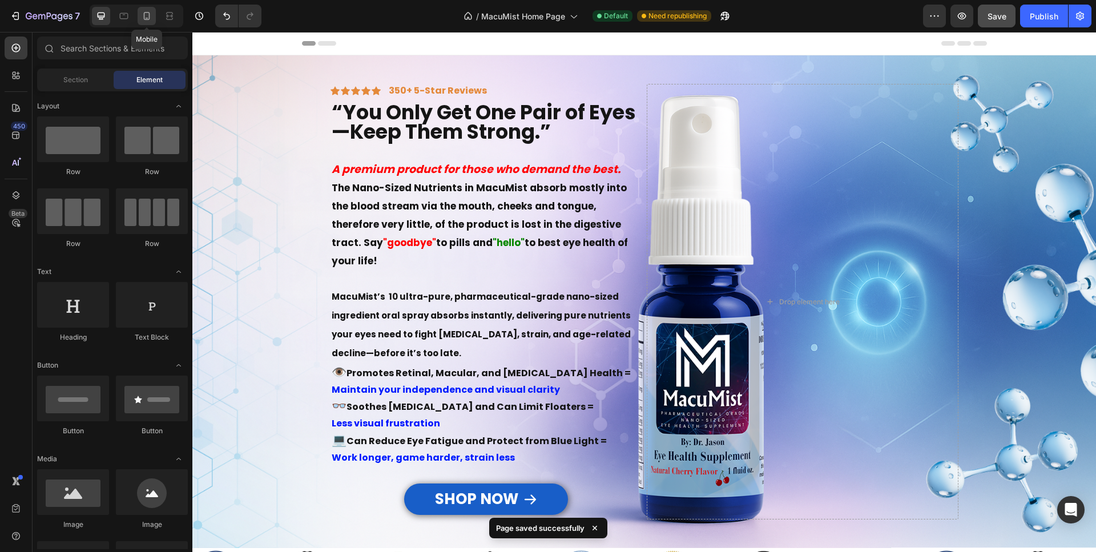
click at [144, 15] on icon at bounding box center [147, 16] width 6 height 8
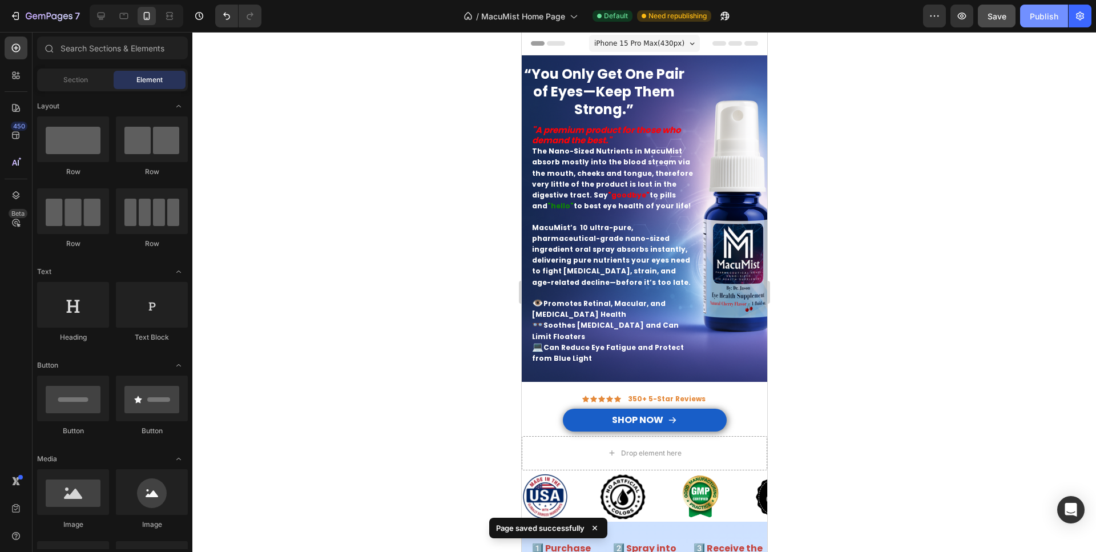
click at [1037, 17] on div "Publish" at bounding box center [1043, 16] width 29 height 12
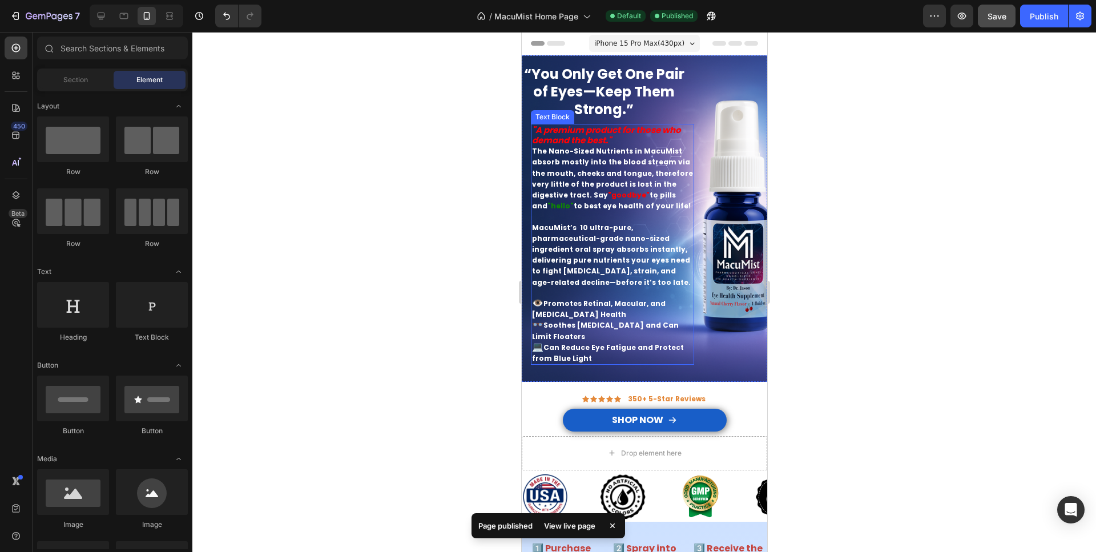
click at [587, 344] on p "👁️ Promotes Retinal, Macular, and Optic Nerve Health 👓 Soothes Dry Eye and Can …" at bounding box center [611, 331] width 161 height 66
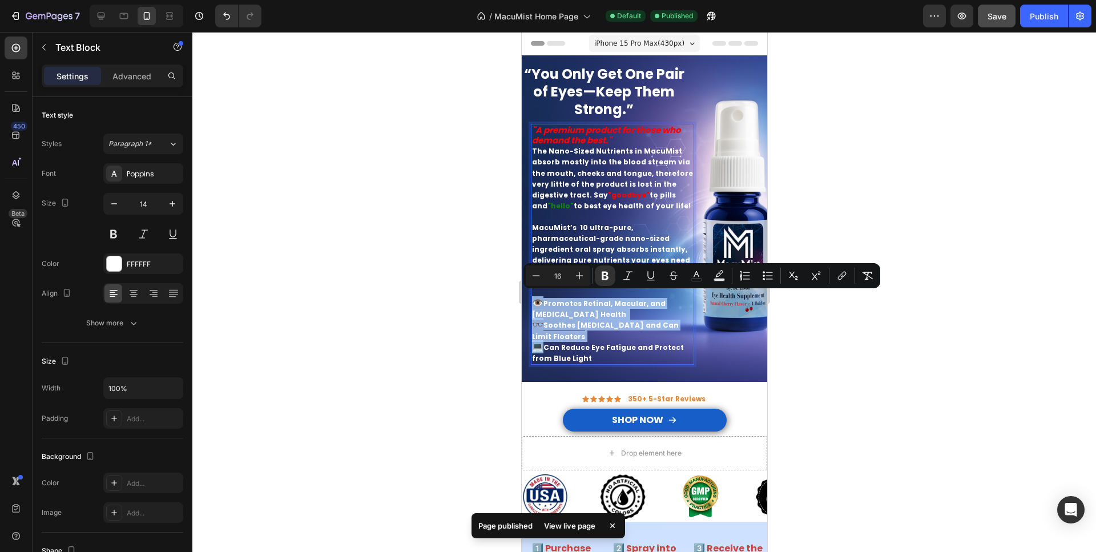
drag, startPoint x: 586, startPoint y: 342, endPoint x: 578, endPoint y: 342, distance: 8.6
click at [578, 342] on p "👁️ Promotes Retinal, Macular, and Optic Nerve Health 👓 Soothes Dry Eye and Can …" at bounding box center [611, 331] width 161 height 66
click at [589, 341] on p "👁️ Promotes Retinal, Macular, and Optic Nerve Health 👓 Soothes Dry Eye and Can …" at bounding box center [611, 331] width 161 height 66
type input "12"
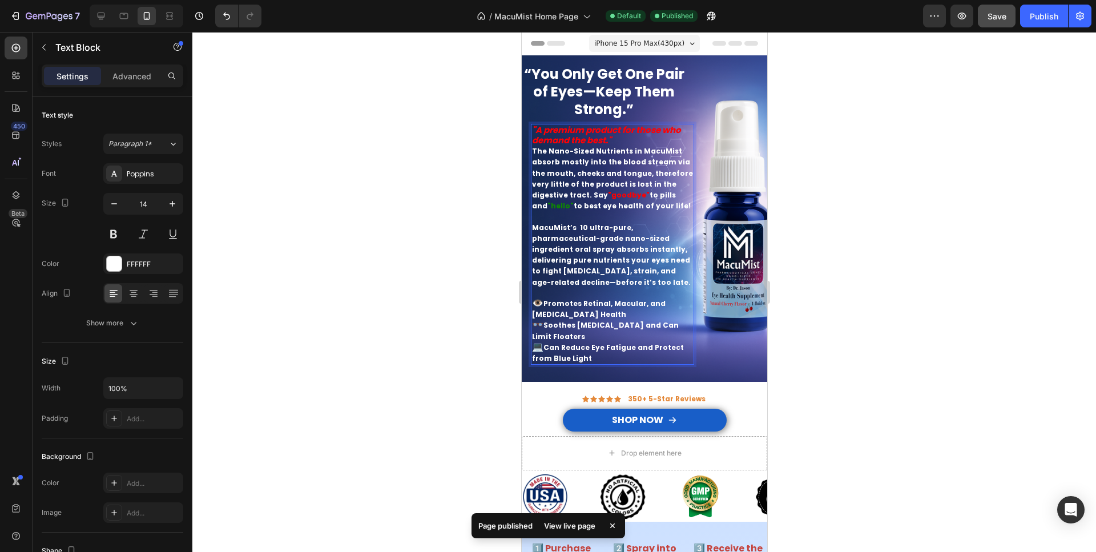
click at [588, 341] on p "👁️ Promotes Retinal, Macular, and Optic Nerve Health 👓 Soothes Dry Eye and Can …" at bounding box center [611, 331] width 161 height 66
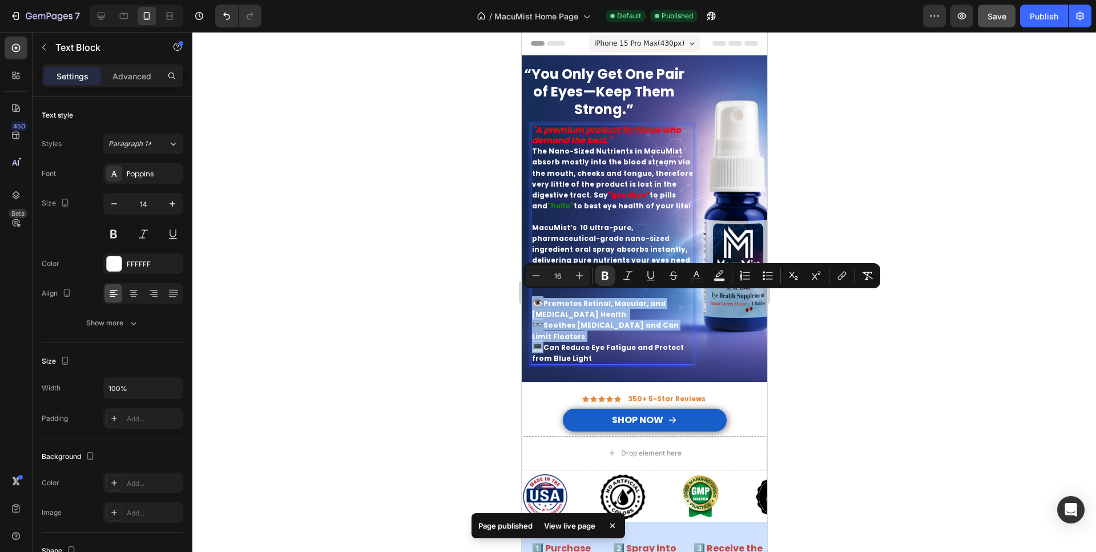
click at [588, 342] on p "👁️ Promotes Retinal, Macular, and Optic Nerve Health 👓 Soothes Dry Eye and Can …" at bounding box center [611, 331] width 161 height 66
type input "12"
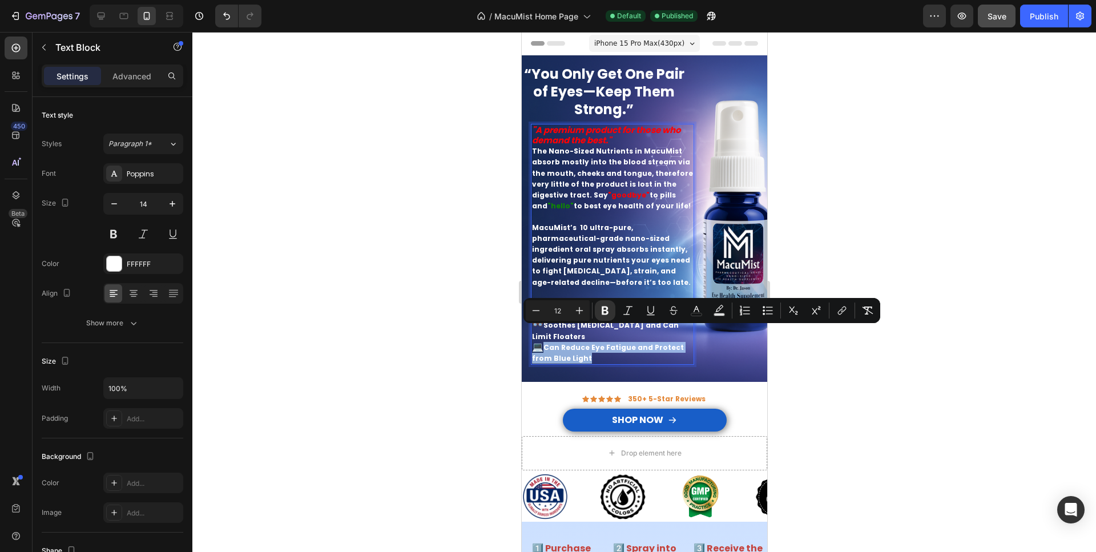
drag, startPoint x: 585, startPoint y: 342, endPoint x: 547, endPoint y: 332, distance: 39.4
click at [547, 332] on p "👁️ Promotes Retinal, Macular, and Optic Nerve Health 👓 Soothes Dry Eye and Can …" at bounding box center [611, 331] width 161 height 66
click at [539, 314] on icon "Editor contextual toolbar" at bounding box center [535, 310] width 11 height 11
type input "11"
click at [572, 343] on p "👁️ Promotes Retinal, Macular, and Optic Nerve Health 👓 Soothes Dry Eye and Can …" at bounding box center [611, 331] width 161 height 66
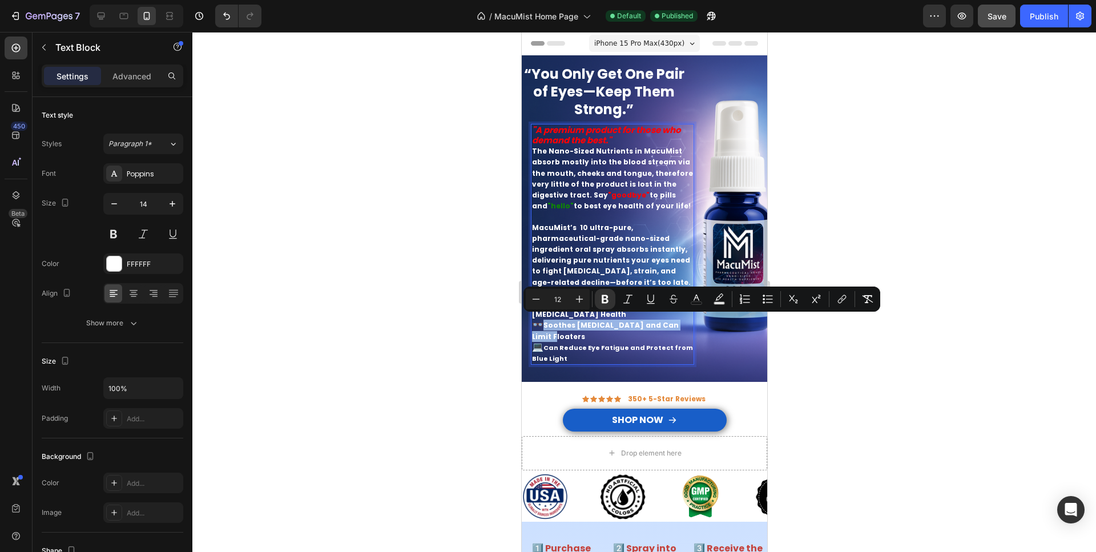
drag, startPoint x: 681, startPoint y: 321, endPoint x: 547, endPoint y: 319, distance: 133.6
click at [547, 320] on strong "Soothes Dry Eye and Can Limit Floaters" at bounding box center [604, 330] width 147 height 21
click at [543, 298] on button "Minus" at bounding box center [536, 299] width 21 height 21
type input "11"
click at [590, 314] on p "👁️ Promotes Retinal, Macular, and Optic Nerve Health 👓 Soothes Dry Eye and Can …" at bounding box center [611, 331] width 161 height 66
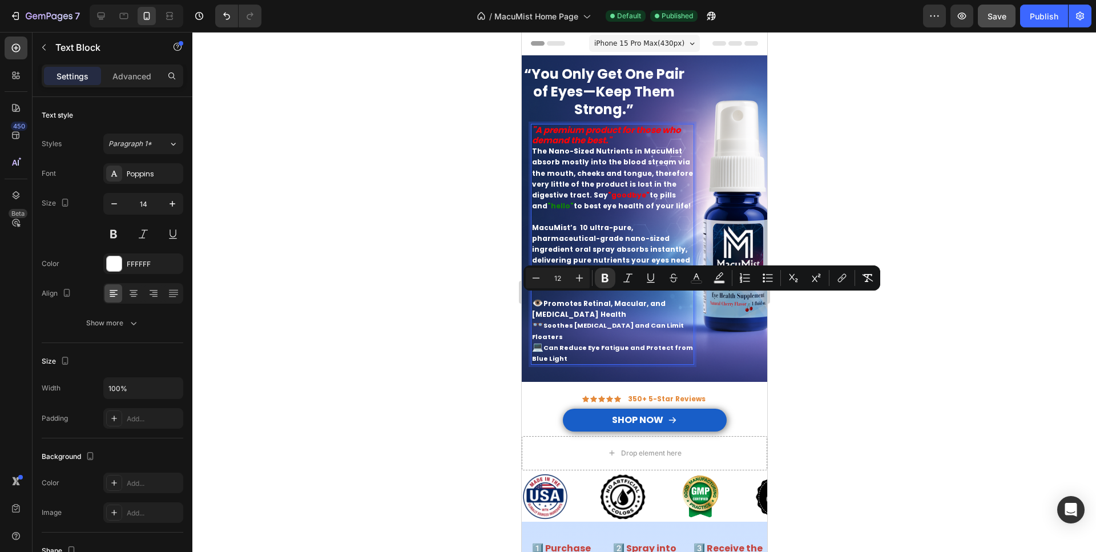
drag, startPoint x: 581, startPoint y: 310, endPoint x: 546, endPoint y: 301, distance: 36.5
click at [546, 301] on p "👁️ Promotes Retinal, Macular, and Optic Nerve Health 👓 Soothes Dry Eye and Can …" at bounding box center [611, 331] width 161 height 66
click at [538, 277] on icon "Editor contextual toolbar" at bounding box center [535, 277] width 11 height 11
type input "11"
click at [592, 308] on p "👁️ Promotes Retinal, Macular, and Optic Nerve Health 👓 Soothes Dry Eye and Can …" at bounding box center [611, 331] width 161 height 66
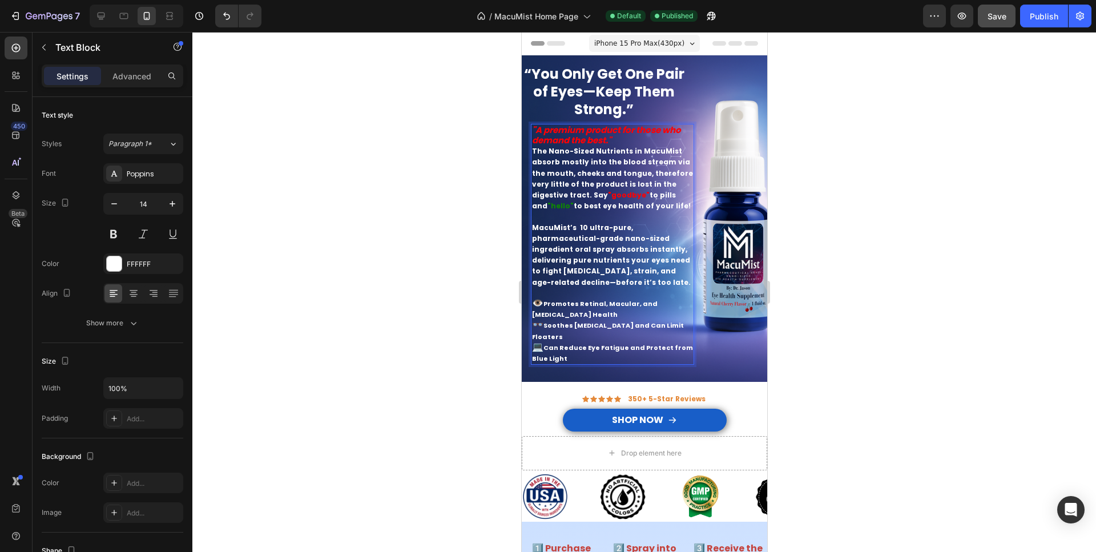
click at [534, 310] on strong "Promotes Retinal, Macular, and Optic Nerve Health" at bounding box center [594, 309] width 126 height 20
click at [601, 321] on strong "Soothes Dry Eye and Can Limit Floaters" at bounding box center [607, 331] width 152 height 20
click at [953, 295] on div at bounding box center [643, 292] width 903 height 520
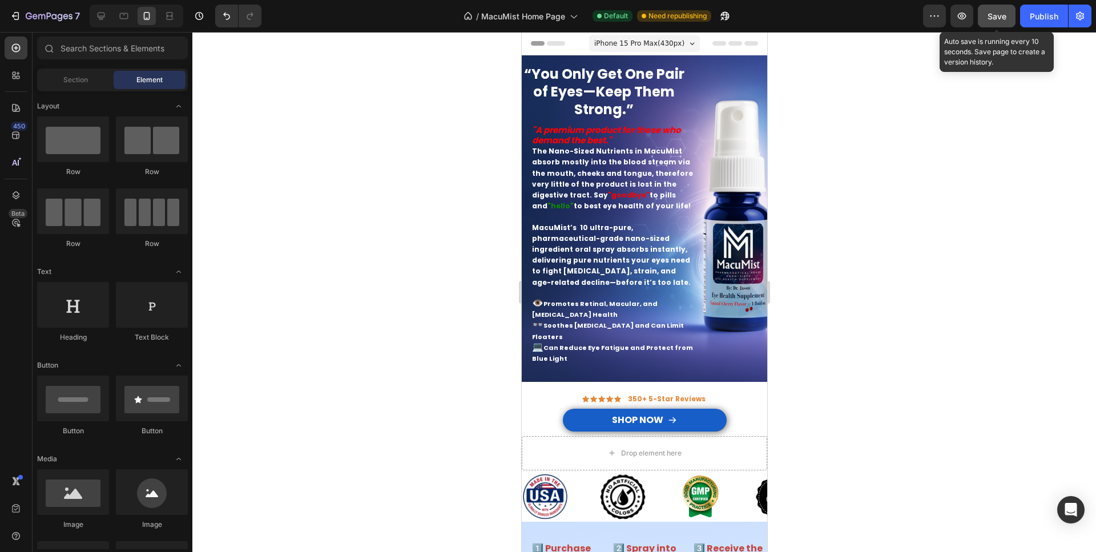
click at [998, 22] on div "Save" at bounding box center [996, 16] width 19 height 12
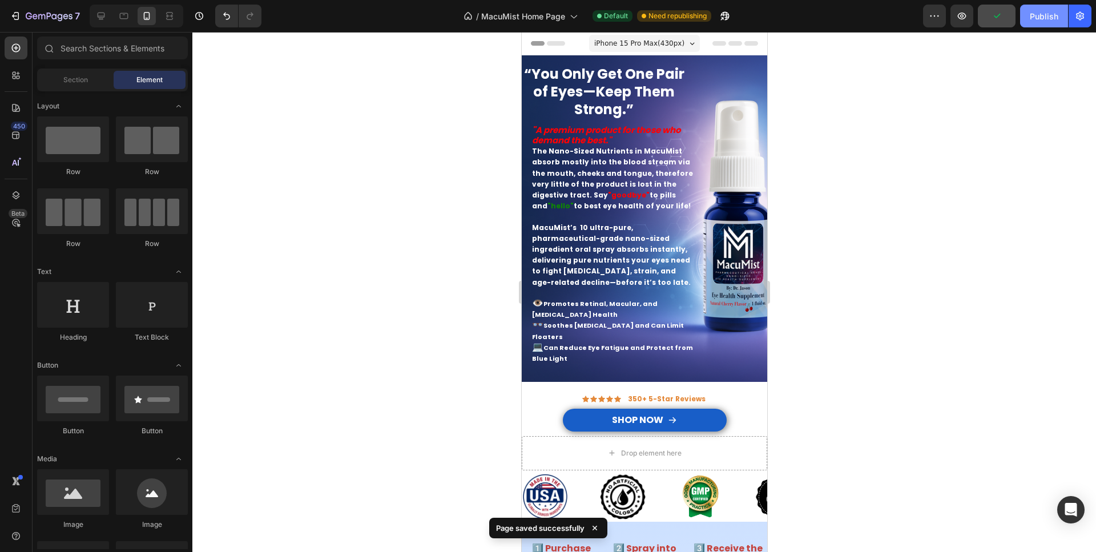
click at [1039, 18] on div "Publish" at bounding box center [1043, 16] width 29 height 12
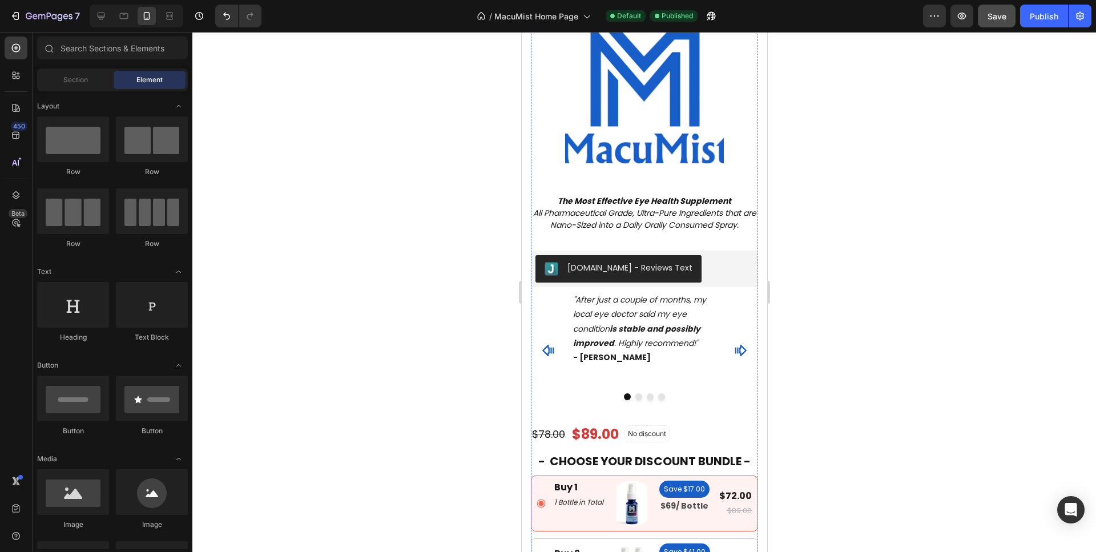
scroll to position [4191, 0]
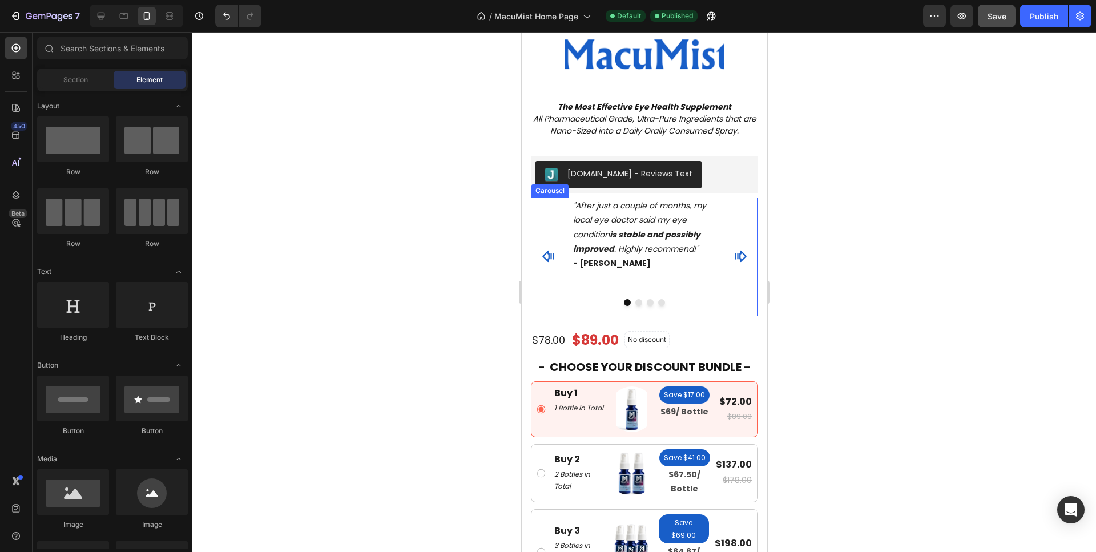
click at [540, 203] on div ""After just a couple of months, my local eye doctor said my eye condition is st…" at bounding box center [643, 256] width 227 height 118
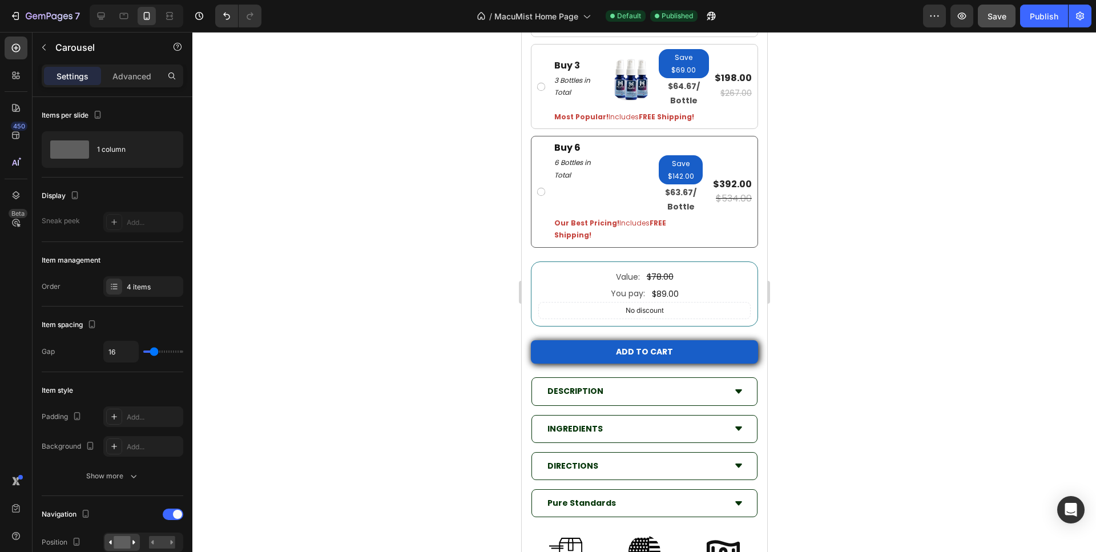
scroll to position [4657, 0]
click at [567, 219] on strong "Our Best Pricing!" at bounding box center [586, 222] width 65 height 10
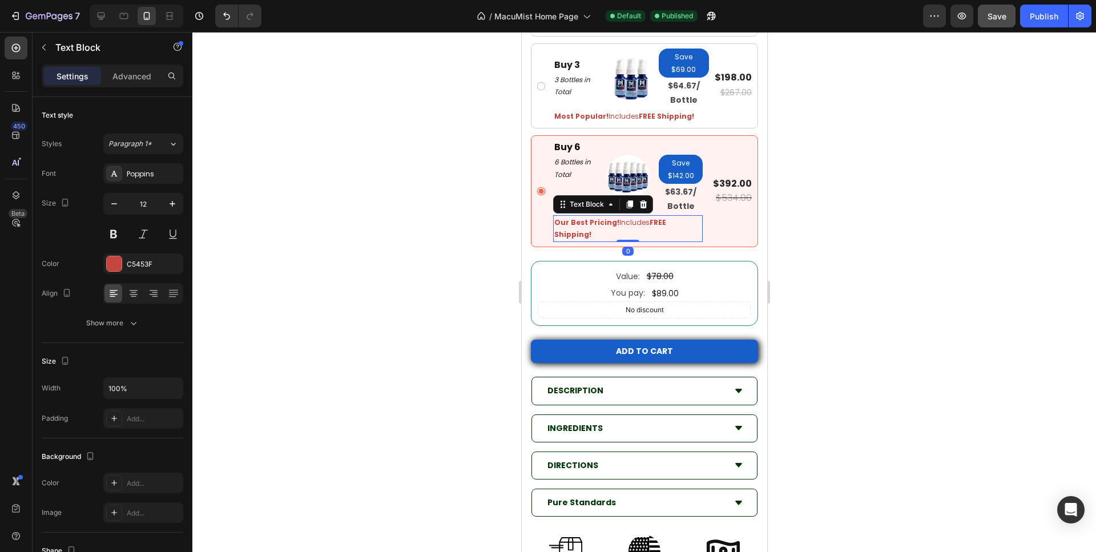
click at [567, 219] on strong "Our Best Pricing!" at bounding box center [586, 222] width 65 height 10
click at [568, 218] on strong "Our Best Pricing!" at bounding box center [586, 222] width 65 height 10
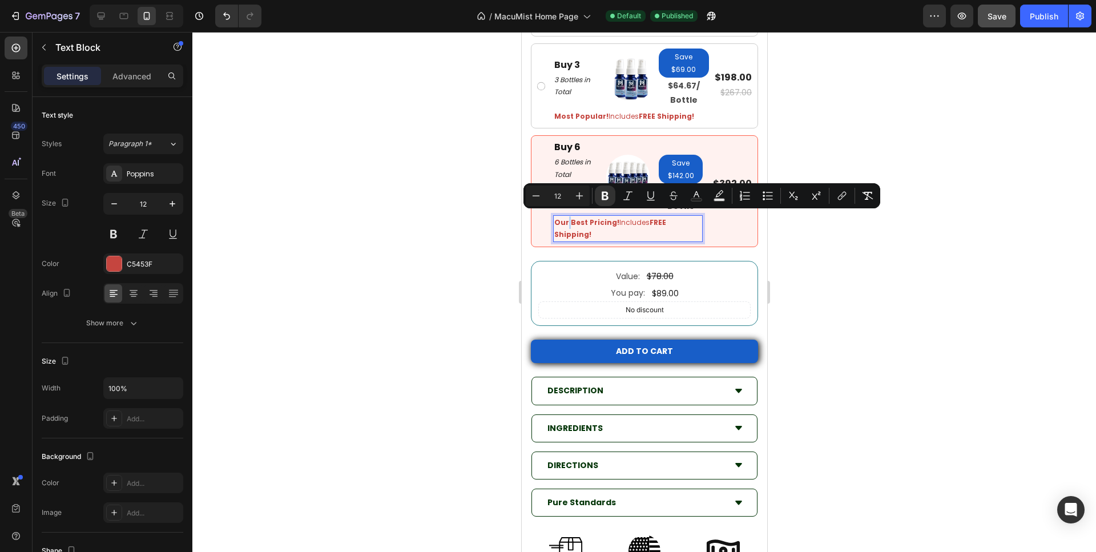
click at [568, 217] on strong "Our Best Pricing!" at bounding box center [586, 222] width 65 height 10
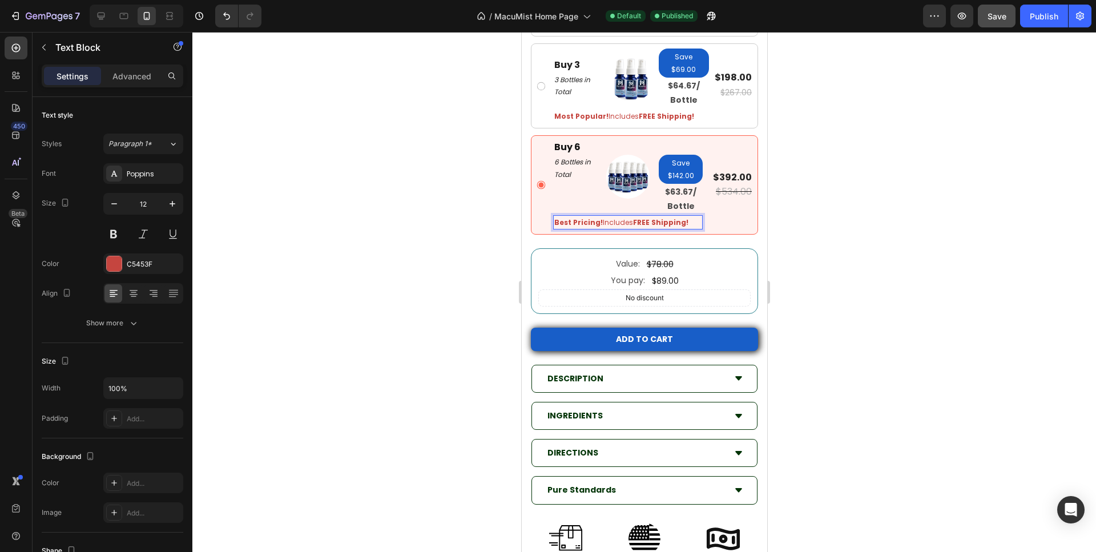
drag, startPoint x: 829, startPoint y: 247, endPoint x: 838, endPoint y: 247, distance: 9.1
click at [829, 248] on div at bounding box center [643, 292] width 903 height 520
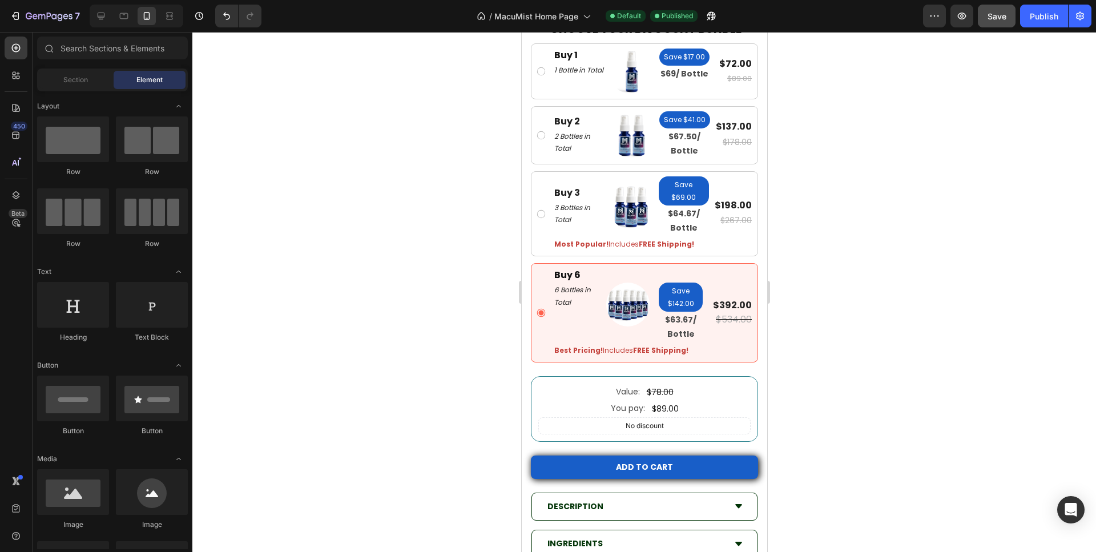
scroll to position [4424, 0]
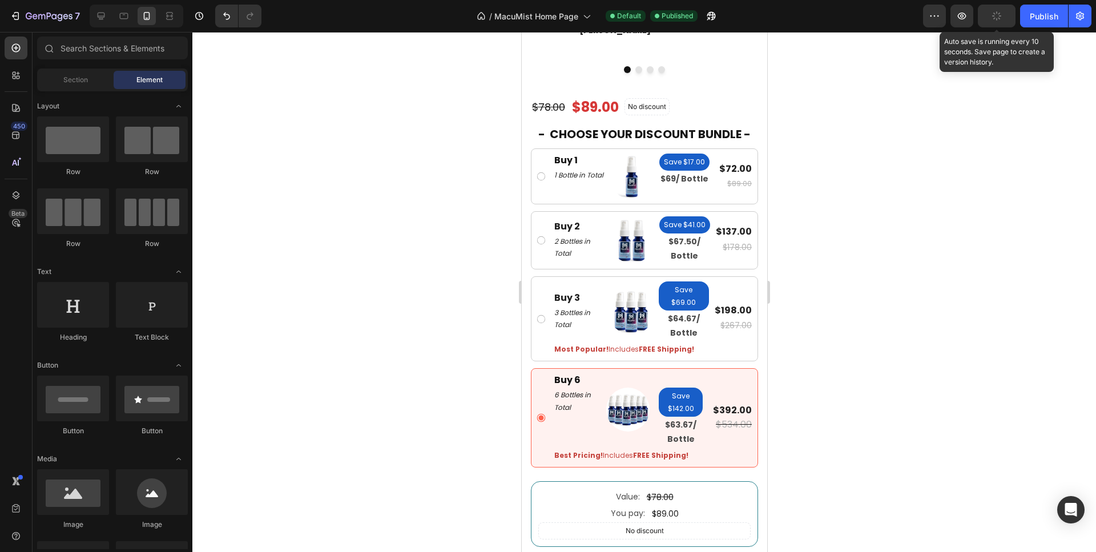
click at [1001, 18] on button "button" at bounding box center [997, 16] width 38 height 23
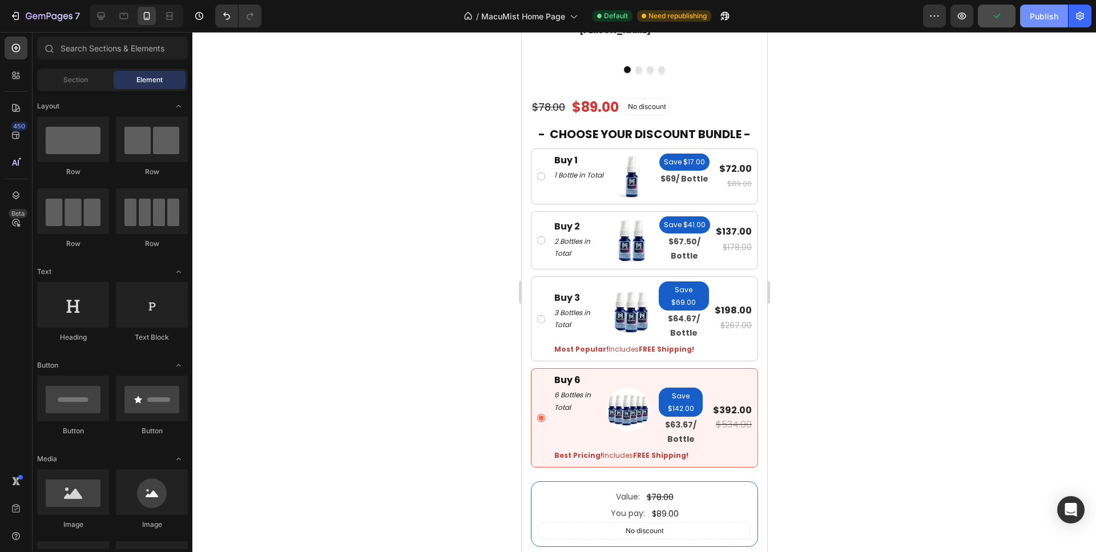
click at [1053, 17] on div "Publish" at bounding box center [1043, 16] width 29 height 12
click at [104, 18] on icon at bounding box center [100, 15] width 11 height 11
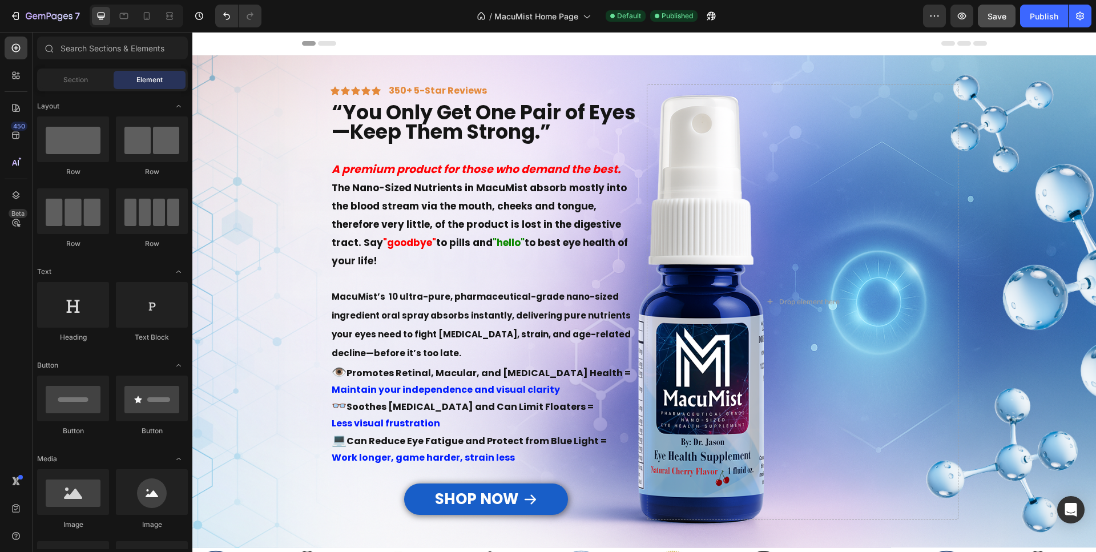
scroll to position [466, 0]
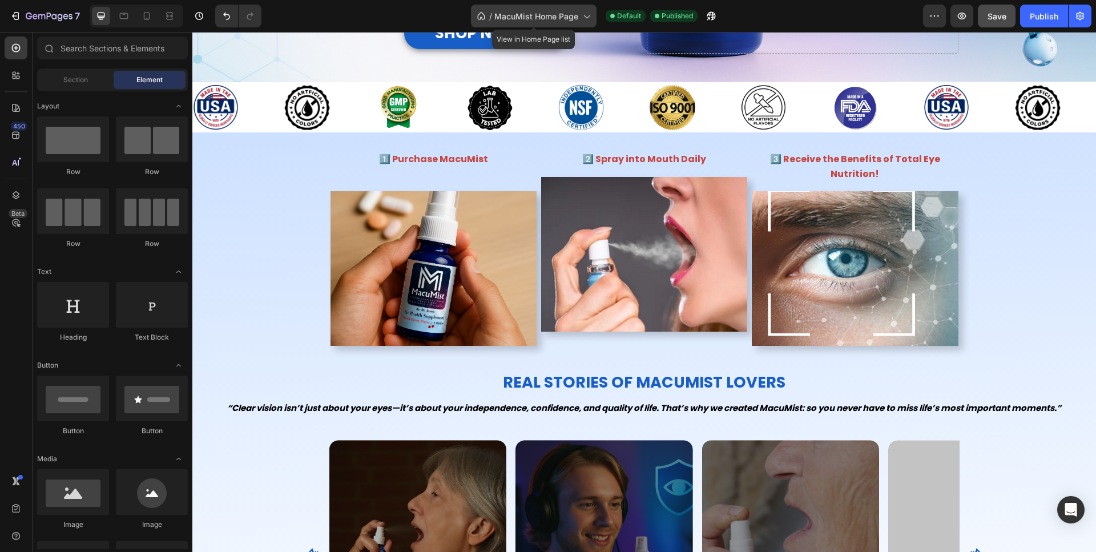
click at [539, 18] on span "MacuMist Home Page" at bounding box center [536, 16] width 84 height 12
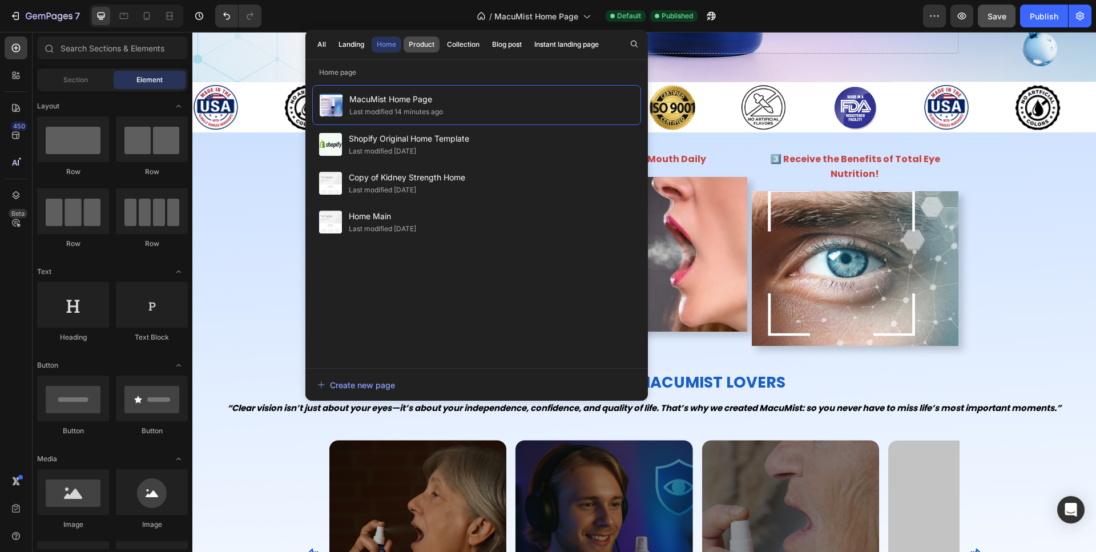
click at [422, 42] on div "Product" at bounding box center [422, 44] width 26 height 10
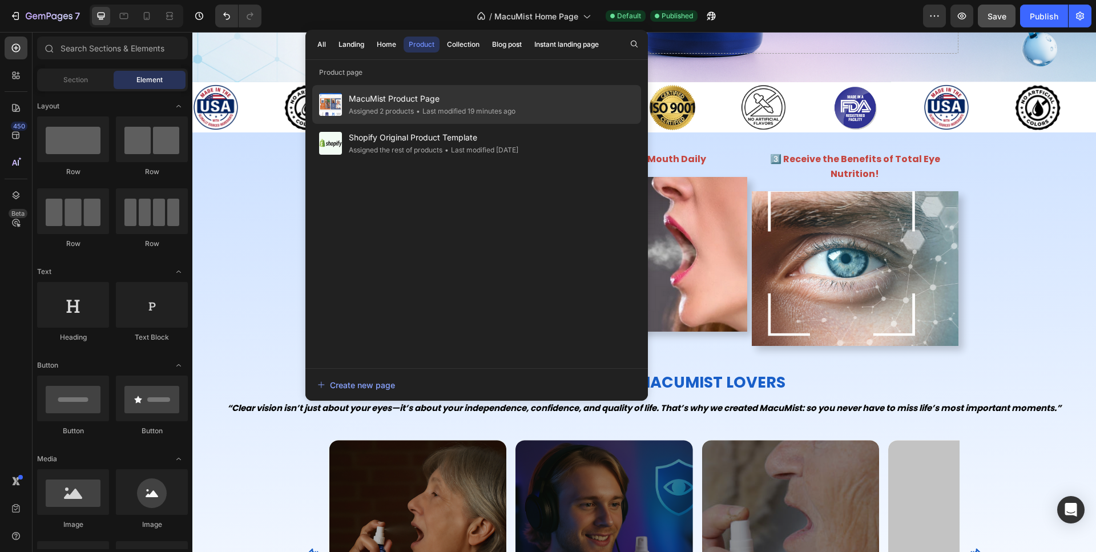
click at [407, 101] on span "MacuMist Product Page" at bounding box center [432, 99] width 167 height 14
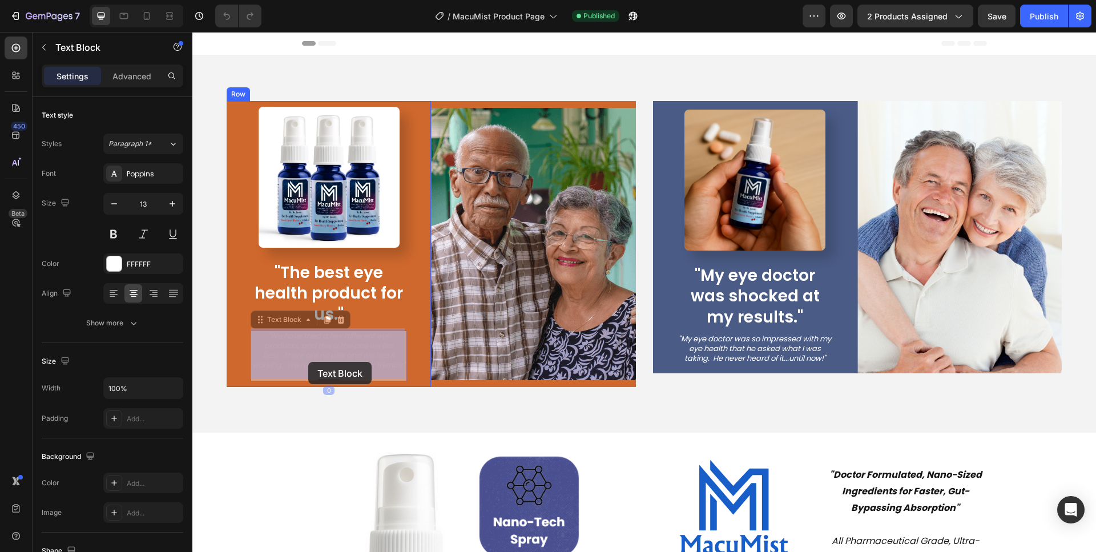
click at [192, 32] on icon ""We have tried a few different eye products, and this is the one we like best..…" at bounding box center [192, 32] width 0 height 0
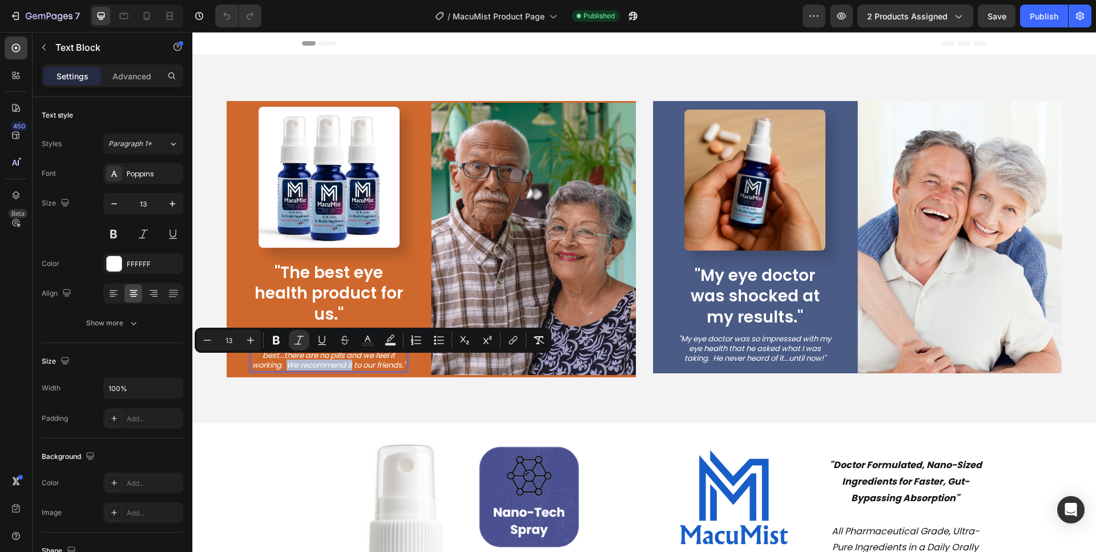
drag, startPoint x: 302, startPoint y: 361, endPoint x: 366, endPoint y: 365, distance: 64.6
click at [366, 365] on icon ""We have tried a few different eye products, and this is the one we like best..…" at bounding box center [329, 350] width 154 height 40
click at [282, 338] on button "Bold" at bounding box center [276, 340] width 21 height 21
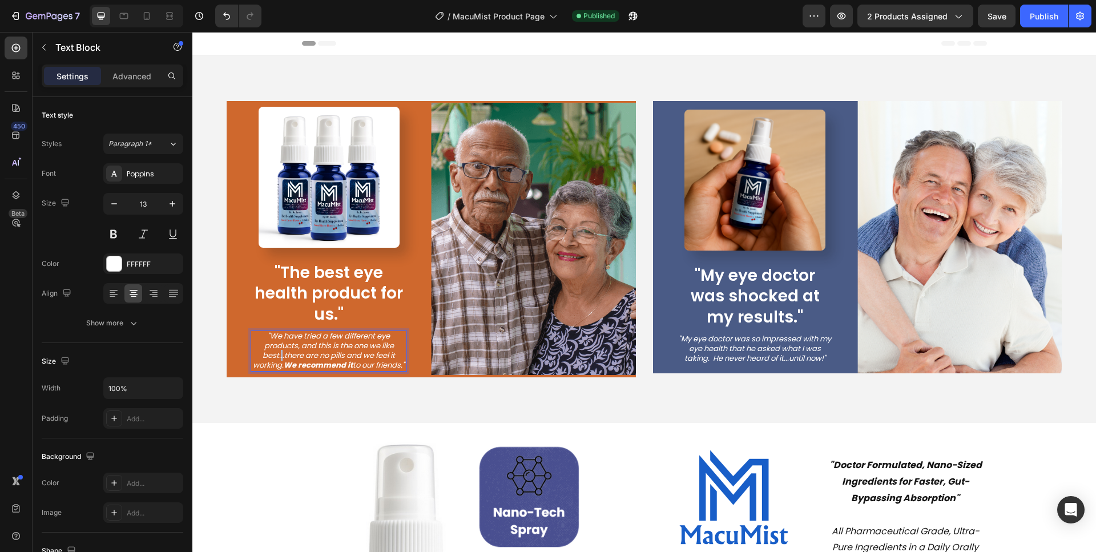
click at [280, 356] on icon ""We have tried a few different eye products, and this is the one we like best..…" at bounding box center [329, 350] width 152 height 40
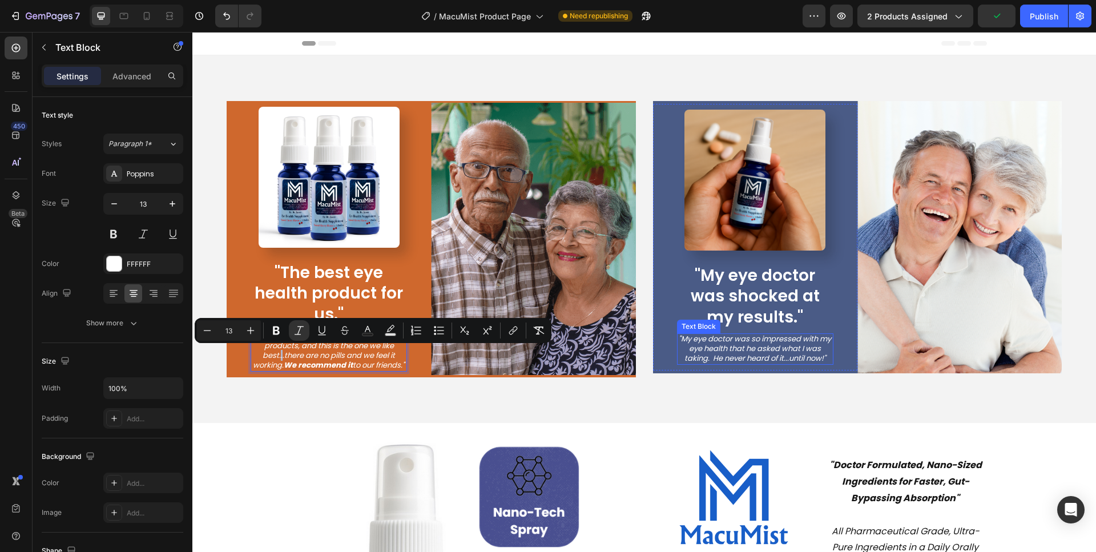
click at [776, 340] on icon ""My eye doctor was so impressed with my eye health that he asked what I was tak…" at bounding box center [755, 348] width 152 height 30
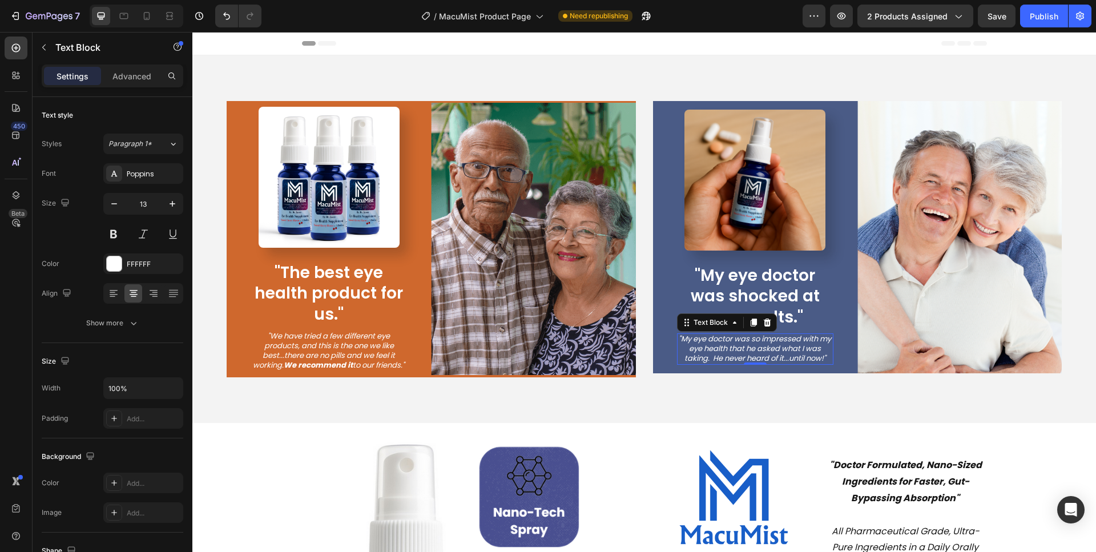
click at [784, 355] on icon ""My eye doctor was so impressed with my eye health that he asked what I was tak…" at bounding box center [755, 348] width 152 height 30
click at [784, 356] on icon ""My eye doctor was so impressed with my eye health that he asked what I was tak…" at bounding box center [755, 348] width 152 height 30
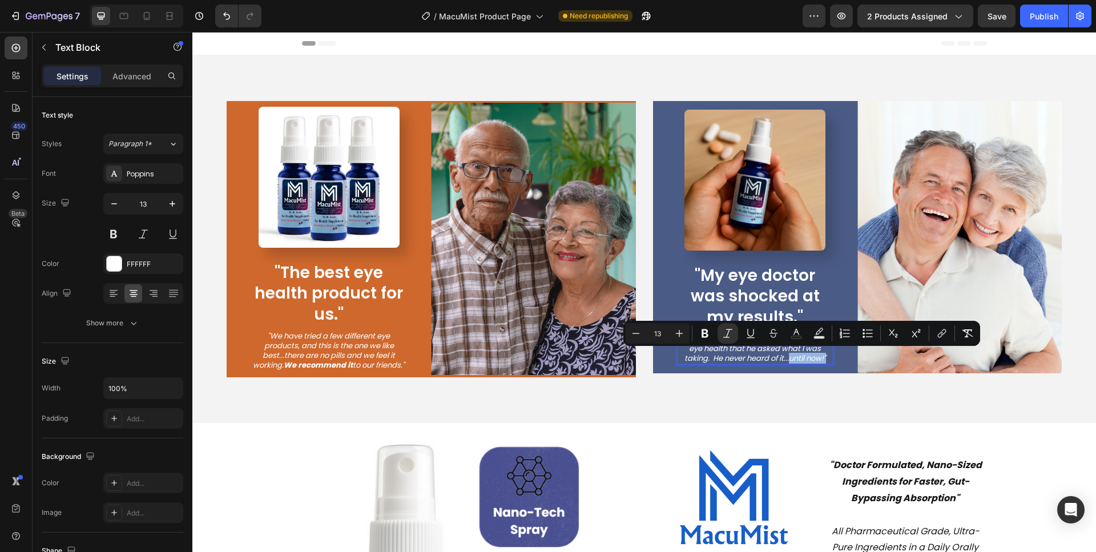
drag, startPoint x: 784, startPoint y: 356, endPoint x: 818, endPoint y: 356, distance: 34.2
click at [818, 356] on icon ""My eye doctor was so impressed with my eye health that he asked what I was tak…" at bounding box center [755, 348] width 152 height 30
click at [703, 333] on icon "Editor contextual toolbar" at bounding box center [704, 333] width 7 height 9
click at [720, 374] on div "Image "My eye doctor was shocked at my results." Text Block "My eye doctor was …" at bounding box center [857, 239] width 409 height 276
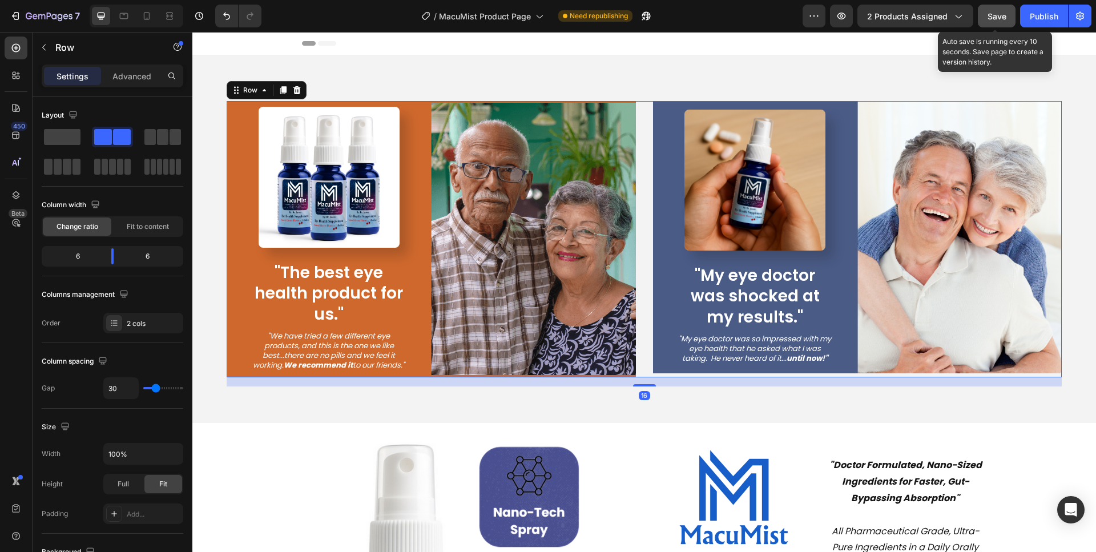
click at [1001, 18] on span "Save" at bounding box center [996, 16] width 19 height 10
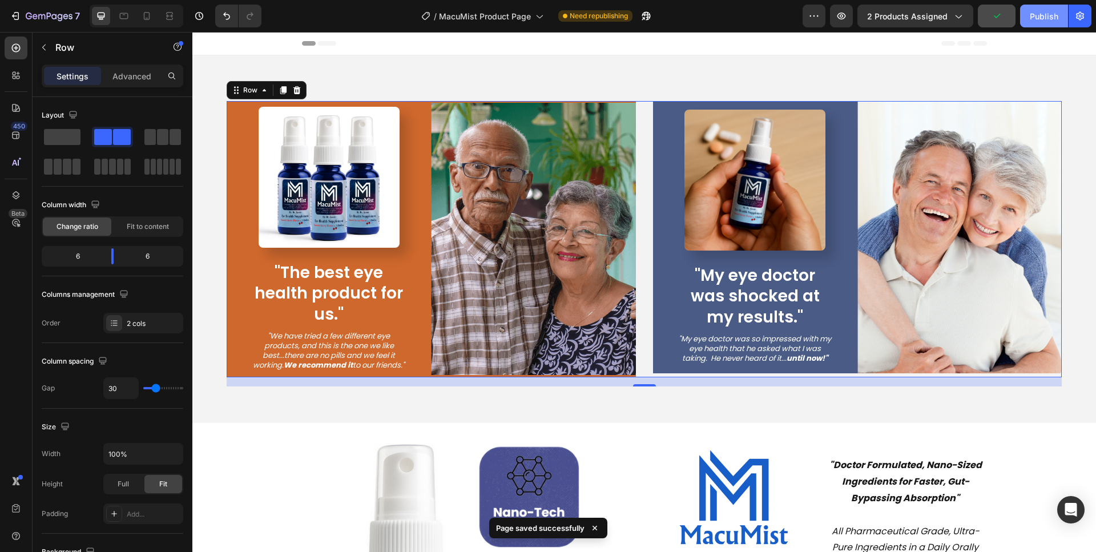
click at [1039, 21] on div "Publish" at bounding box center [1043, 16] width 29 height 12
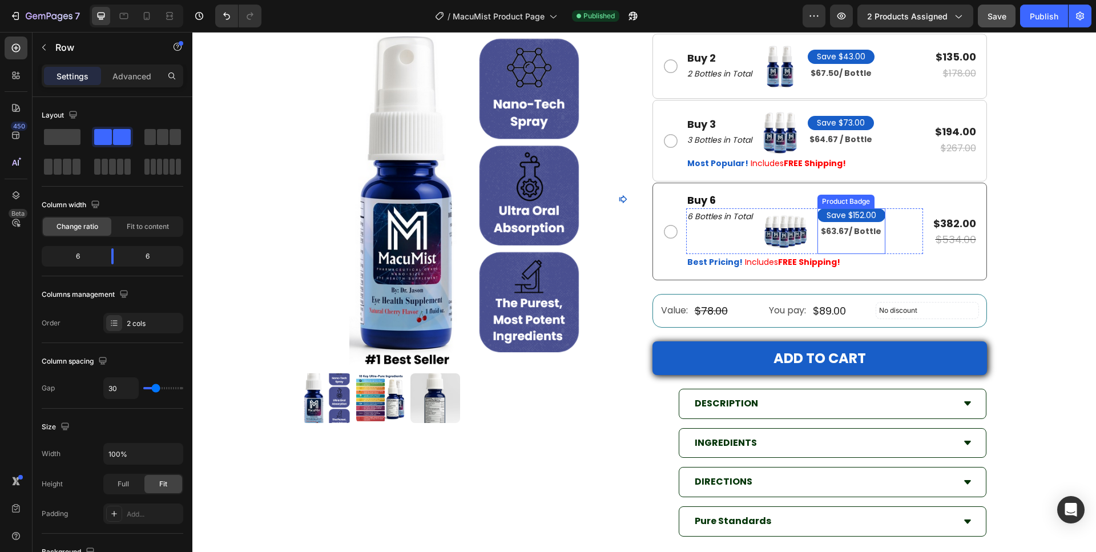
scroll to position [931, 0]
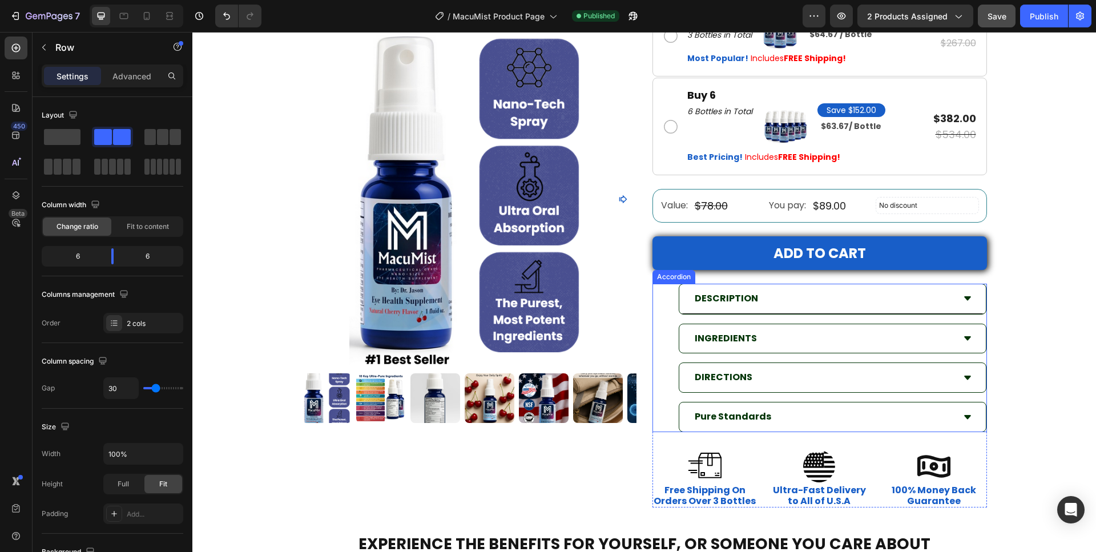
click at [842, 298] on div "DESCRIPTION" at bounding box center [823, 299] width 261 height 20
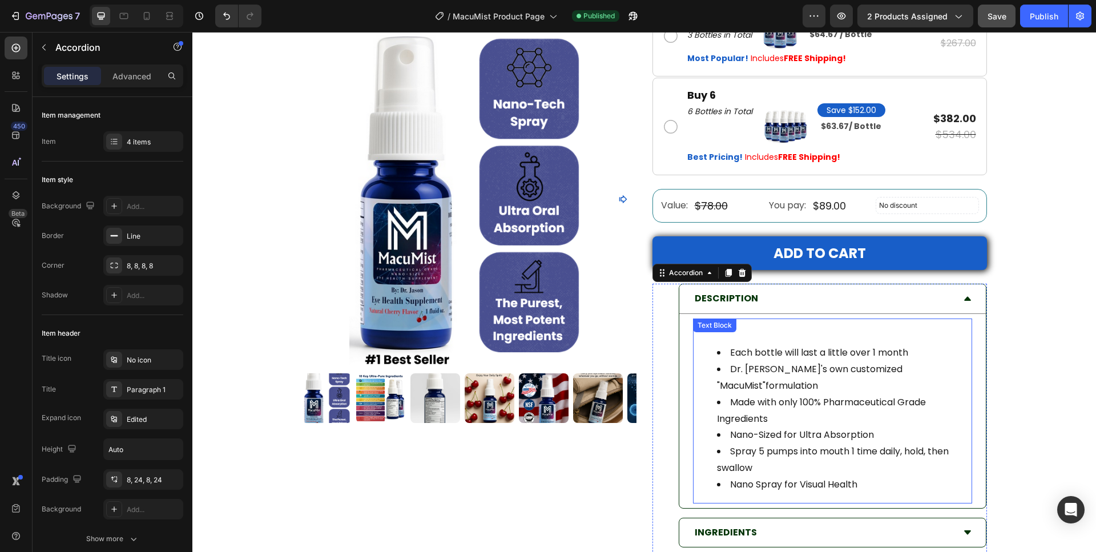
click at [896, 370] on li "Dr. [PERSON_NAME]'s own customized "MacuMist"formulation" at bounding box center [844, 377] width 254 height 33
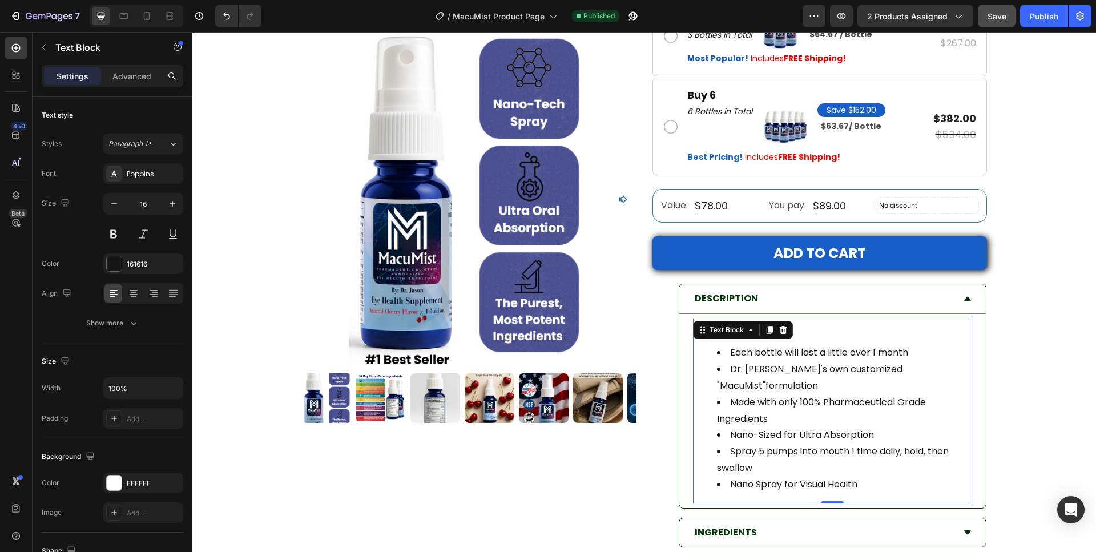
click at [898, 369] on li "Dr. [PERSON_NAME]'s own customized "MacuMist"formulation" at bounding box center [844, 377] width 254 height 33
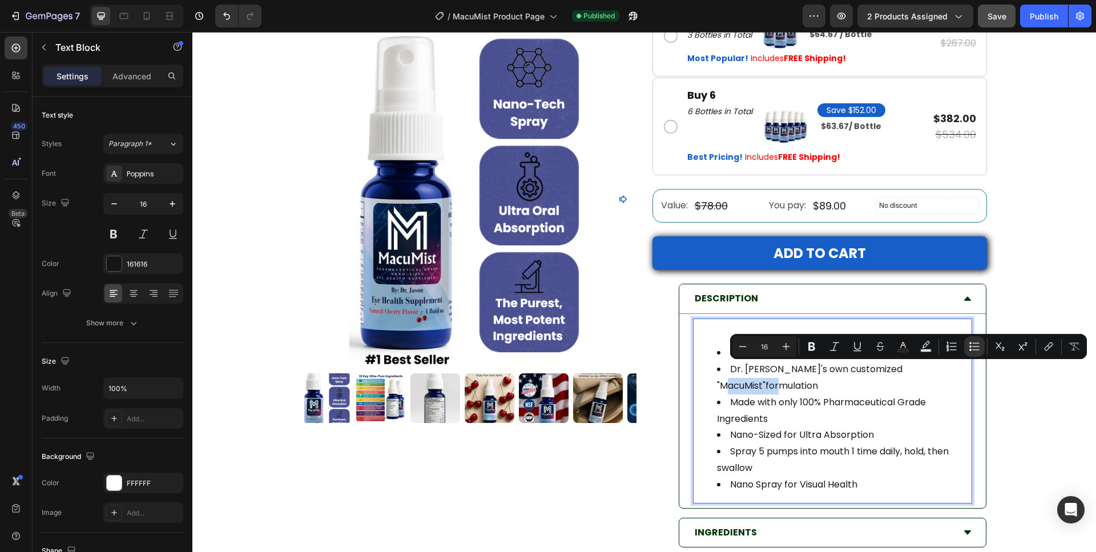
click at [898, 369] on li "Dr. [PERSON_NAME]'s own customized "MacuMist"formulation" at bounding box center [844, 377] width 254 height 33
click at [898, 370] on li "Dr. [PERSON_NAME]'s own customized "MacuMist"formulation" at bounding box center [844, 377] width 254 height 33
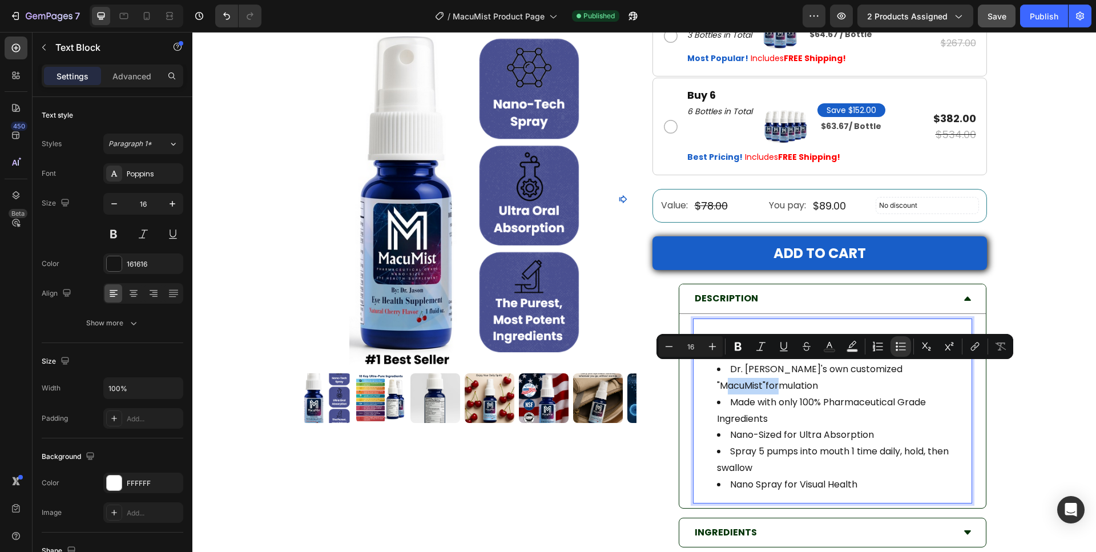
click at [898, 370] on li "Dr. [PERSON_NAME]'s own customized "MacuMist"formulation" at bounding box center [844, 377] width 254 height 33
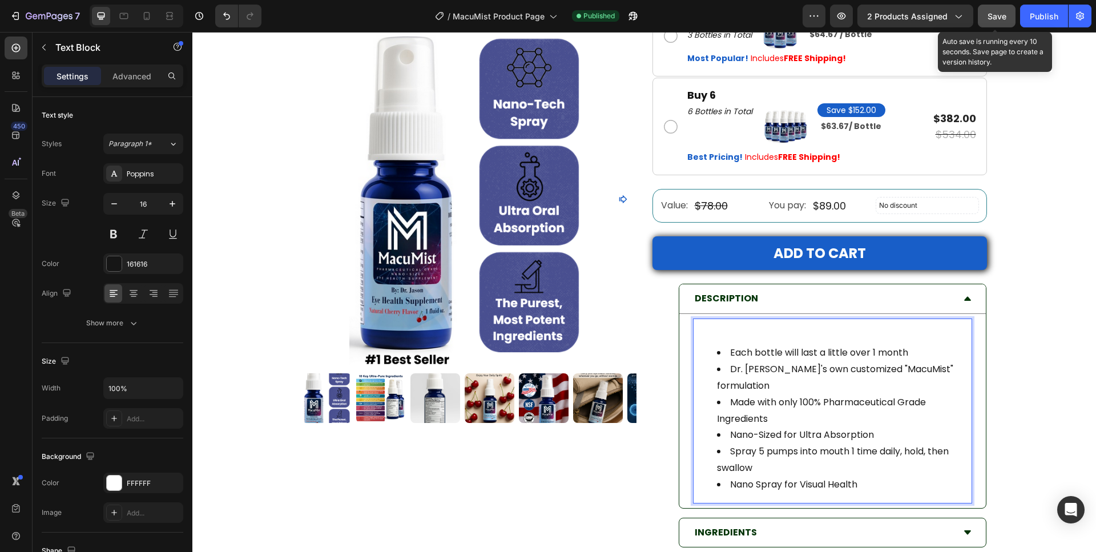
click at [997, 17] on span "Save" at bounding box center [996, 16] width 19 height 10
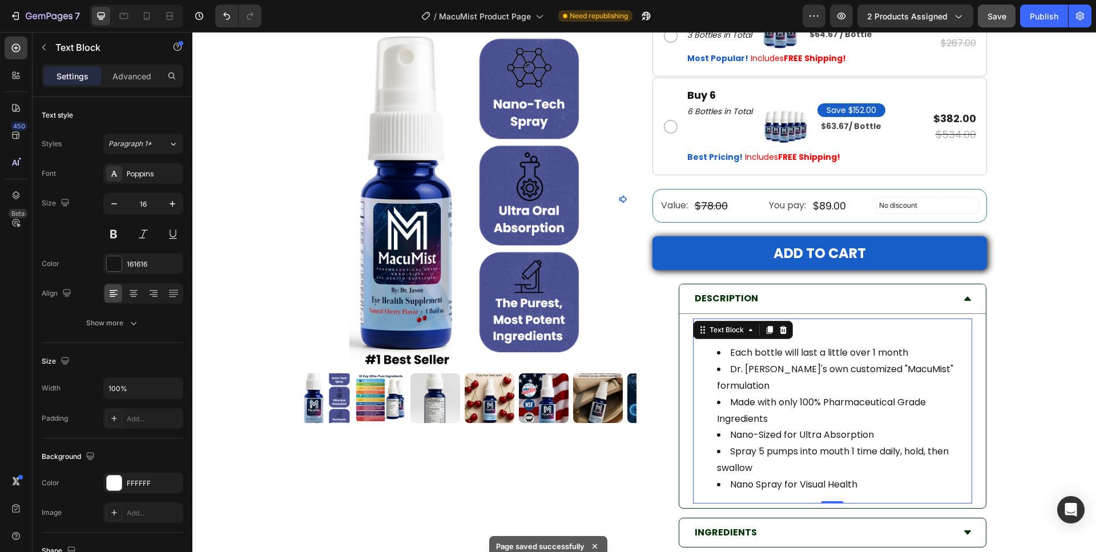
click at [722, 443] on li "Spray 5 pumps into mouth 1 time daily, hold, then swallow" at bounding box center [844, 459] width 254 height 33
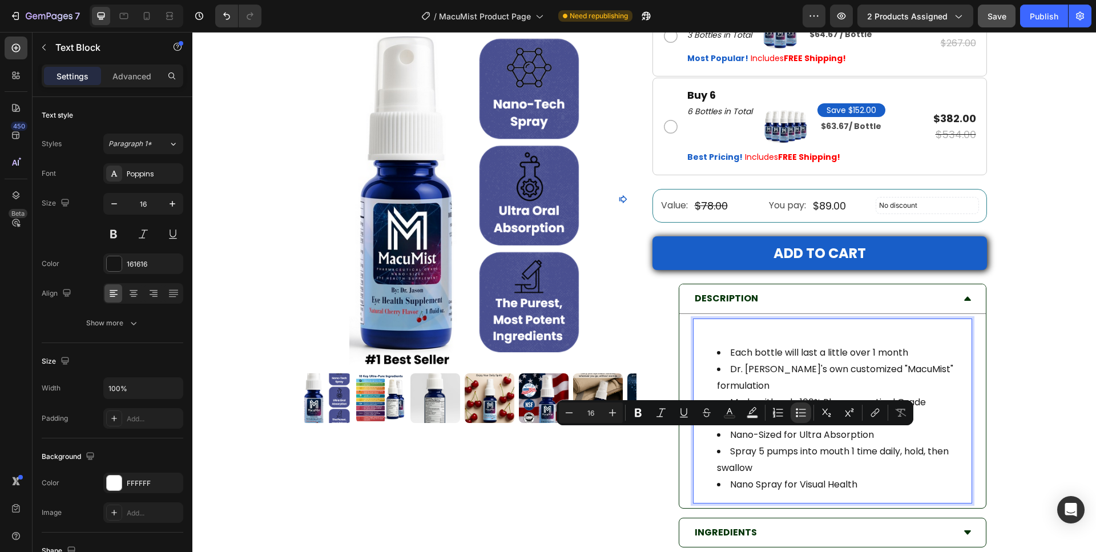
click at [722, 443] on li "Spray 5 pumps into mouth 1 time daily, hold, then swallow" at bounding box center [844, 459] width 254 height 33
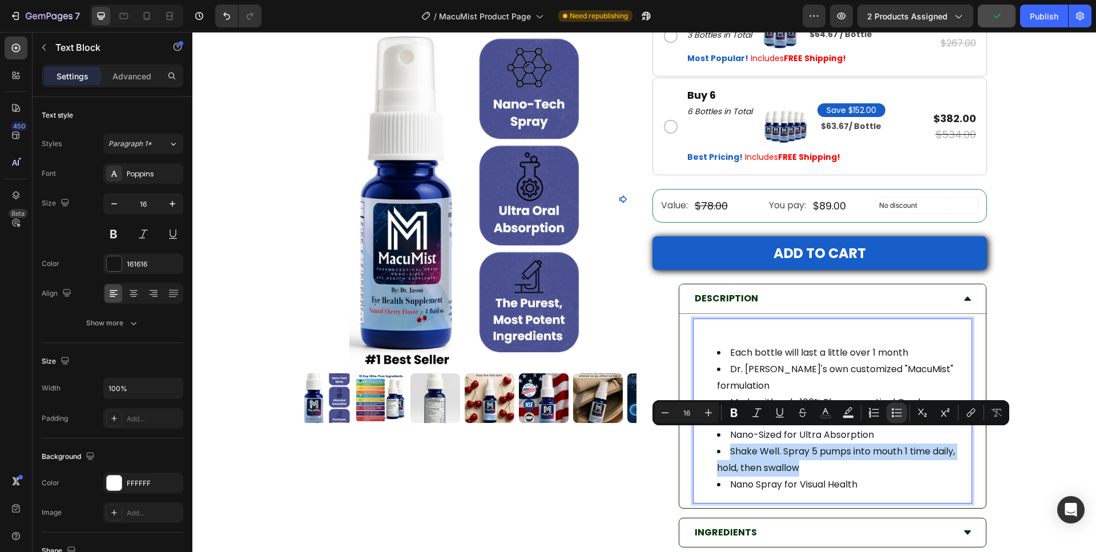
drag, startPoint x: 798, startPoint y: 452, endPoint x: 709, endPoint y: 434, distance: 90.8
click at [709, 434] on ul "Each bottle will last a little over 1 month Dr. [PERSON_NAME]'s own customized …" at bounding box center [832, 419] width 277 height 148
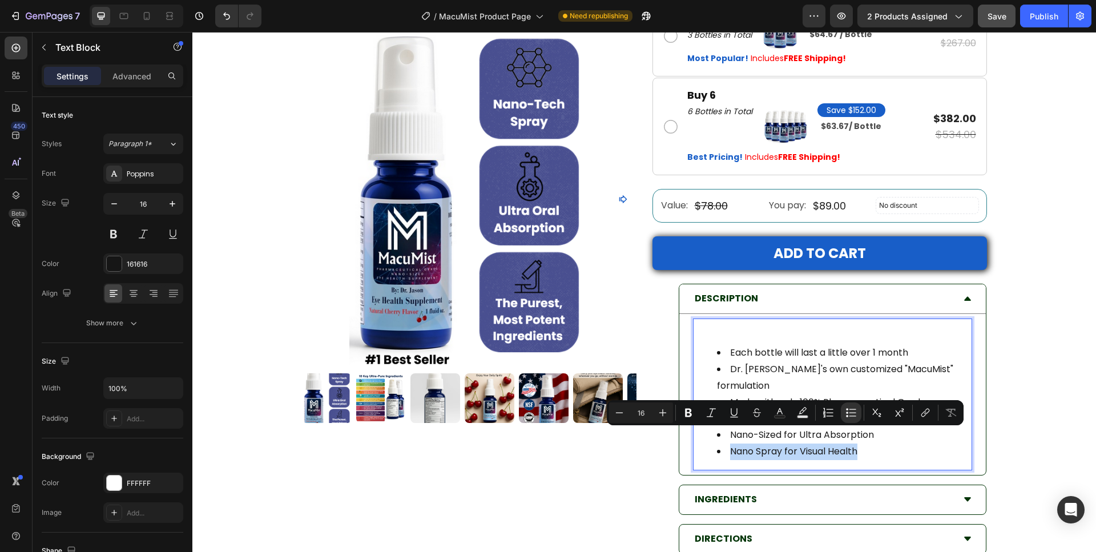
drag, startPoint x: 851, startPoint y: 434, endPoint x: 711, endPoint y: 443, distance: 140.1
click at [711, 443] on ul "Each bottle will last a little over 1 month Dr. [PERSON_NAME]'s own customized …" at bounding box center [832, 402] width 277 height 115
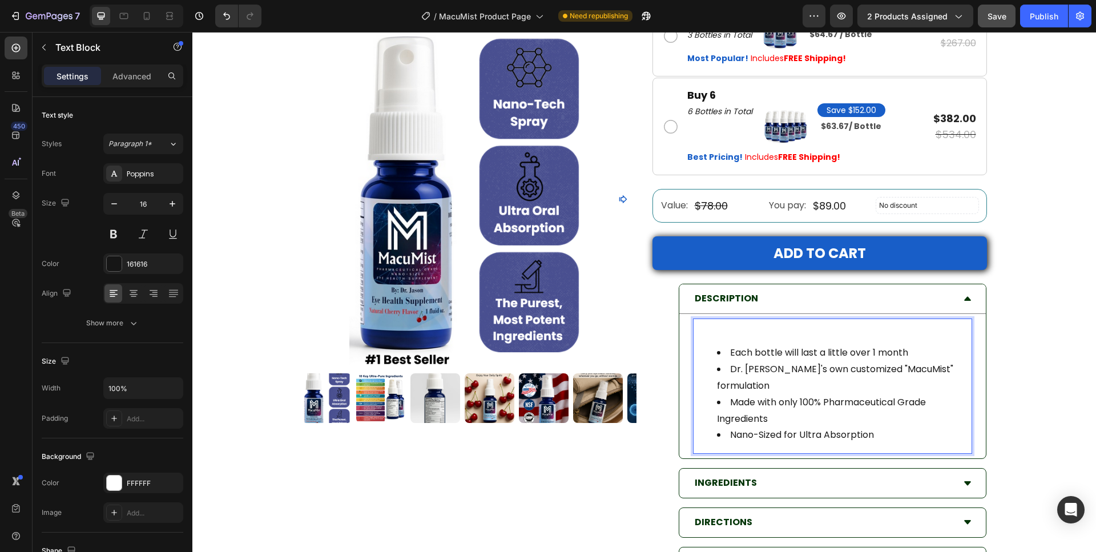
click at [749, 343] on div "Each bottle will last a little over 1 month Dr. [PERSON_NAME]'s own customized …" at bounding box center [832, 386] width 279 height 136
click at [830, 375] on li "Dr. [PERSON_NAME]'s own customized "MacuMist" formulation" at bounding box center [844, 377] width 254 height 33
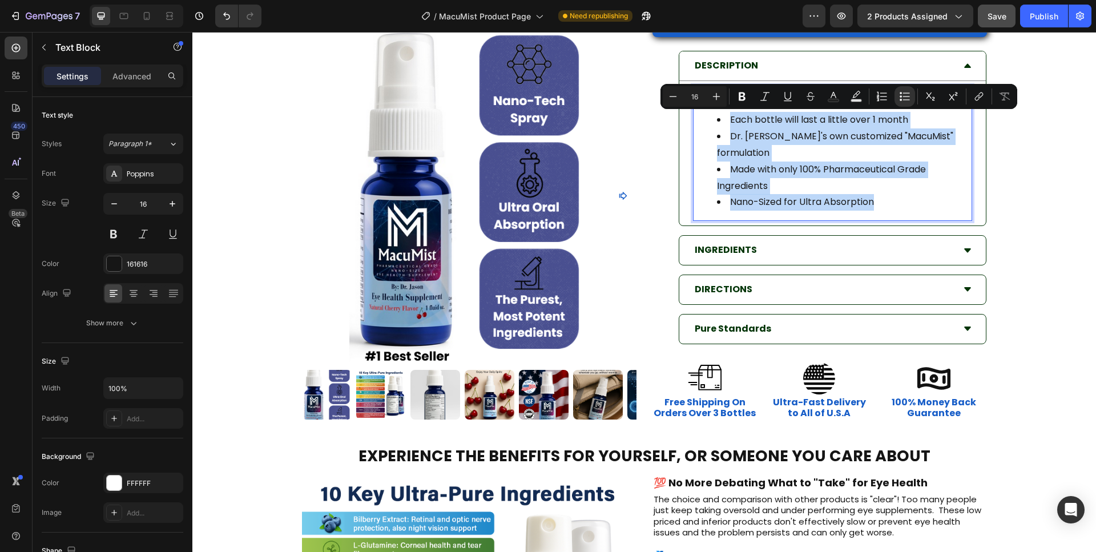
drag, startPoint x: 869, startPoint y: 187, endPoint x: 719, endPoint y: 110, distance: 168.2
click at [719, 108] on div "Each bottle will last a little over 1 month Dr. [PERSON_NAME]'s own customized …" at bounding box center [832, 154] width 279 height 136
click at [764, 172] on li "Made with only 100% Pharmaceutical Grade Ingredients" at bounding box center [844, 177] width 254 height 33
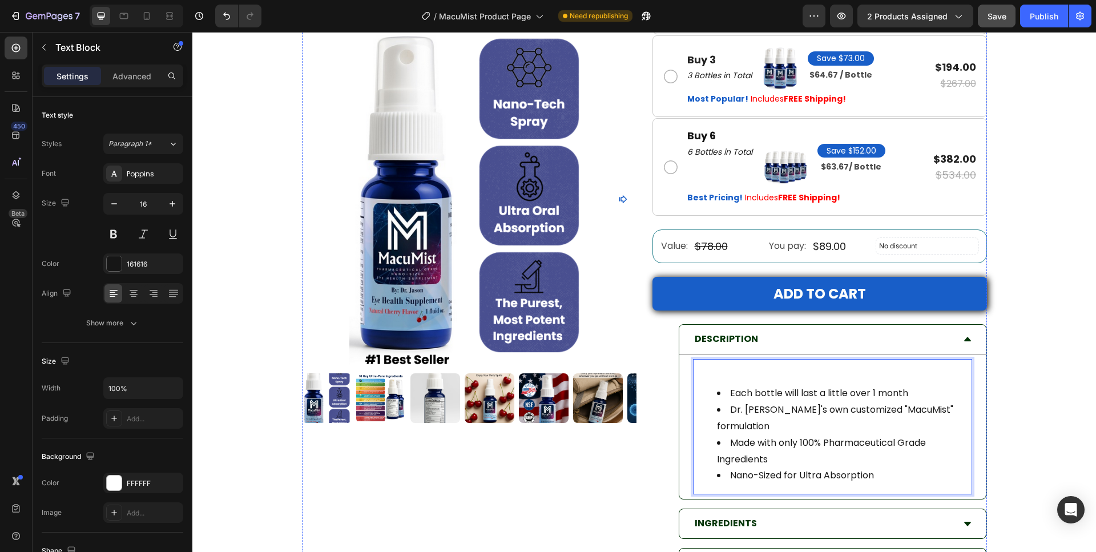
scroll to position [698, 0]
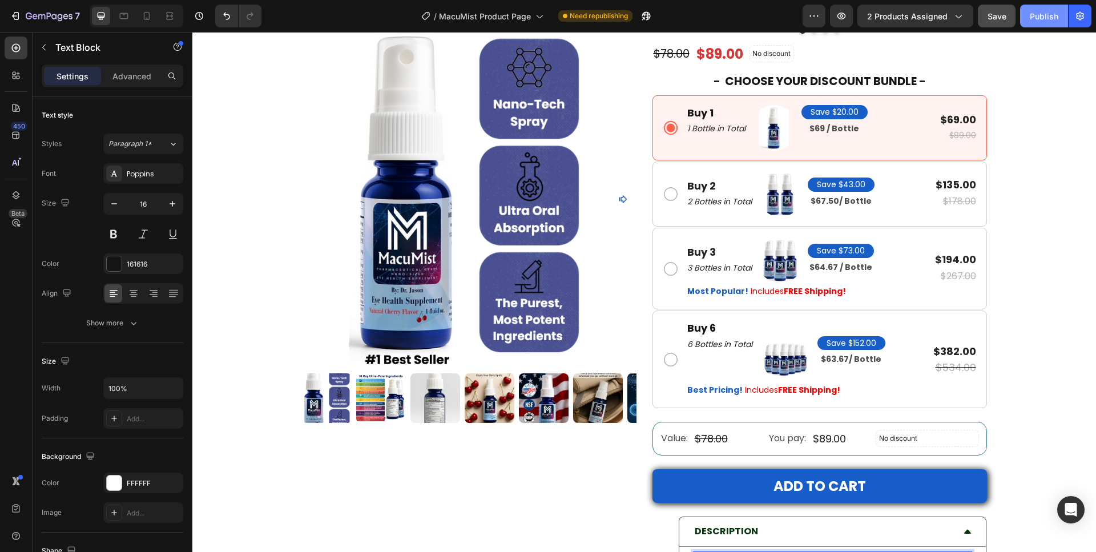
click at [1048, 10] on button "Publish" at bounding box center [1044, 16] width 48 height 23
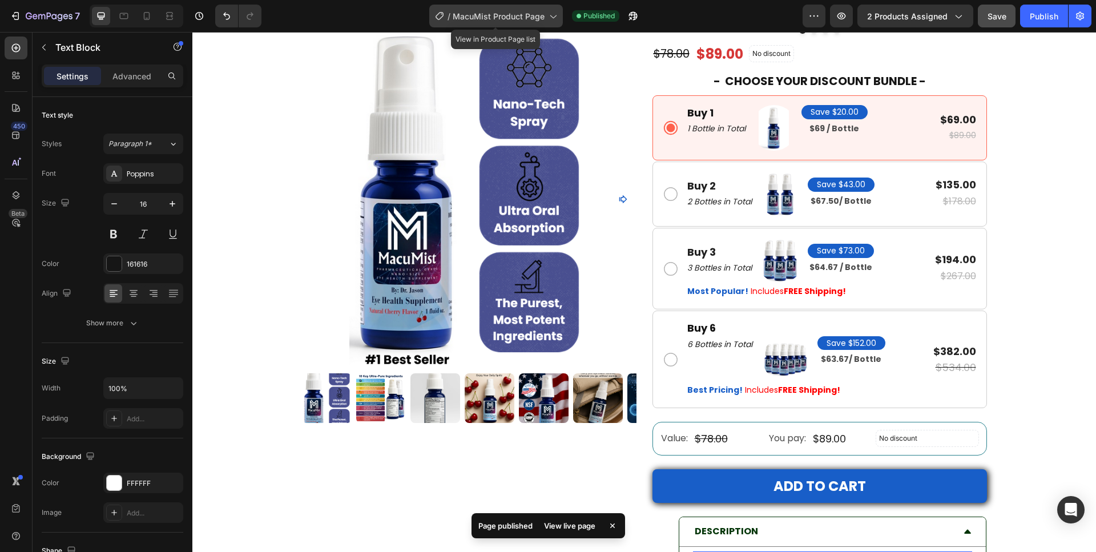
click at [487, 15] on span "MacuMist Product Page" at bounding box center [499, 16] width 92 height 12
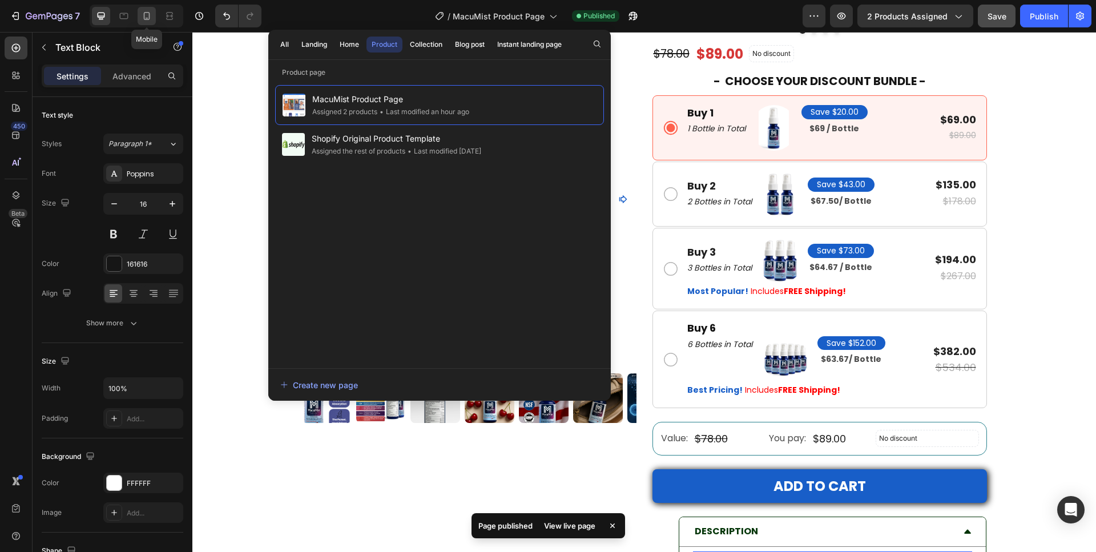
click at [148, 13] on icon at bounding box center [147, 16] width 6 height 8
type input "14"
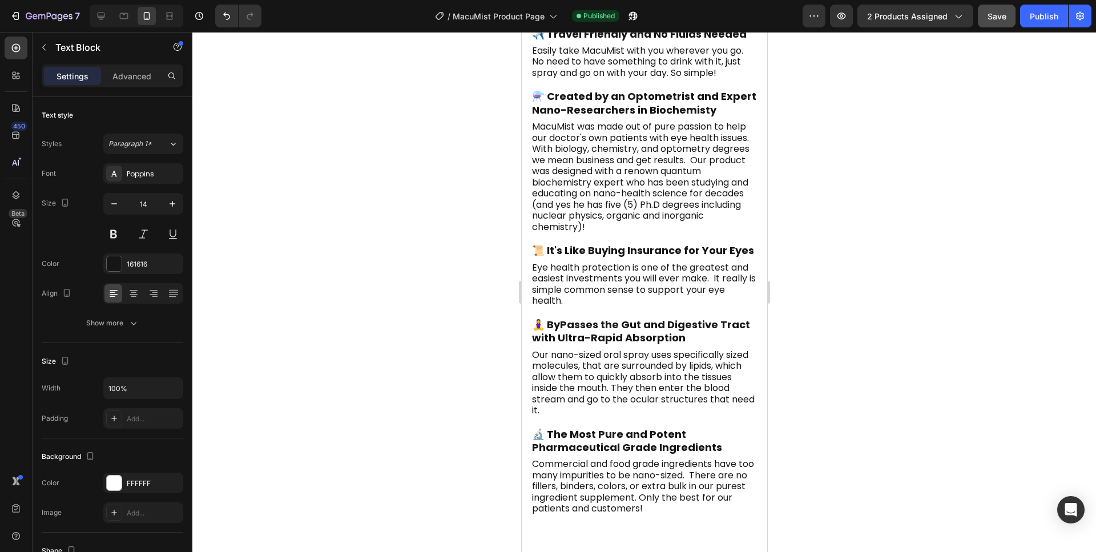
scroll to position [1077, 0]
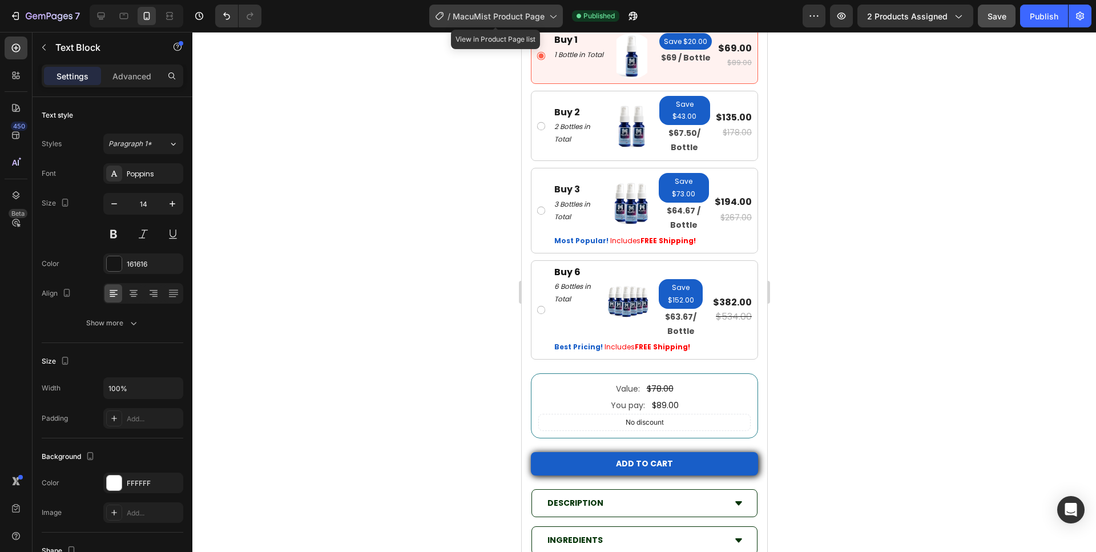
click at [484, 15] on span "MacuMist Product Page" at bounding box center [499, 16] width 92 height 12
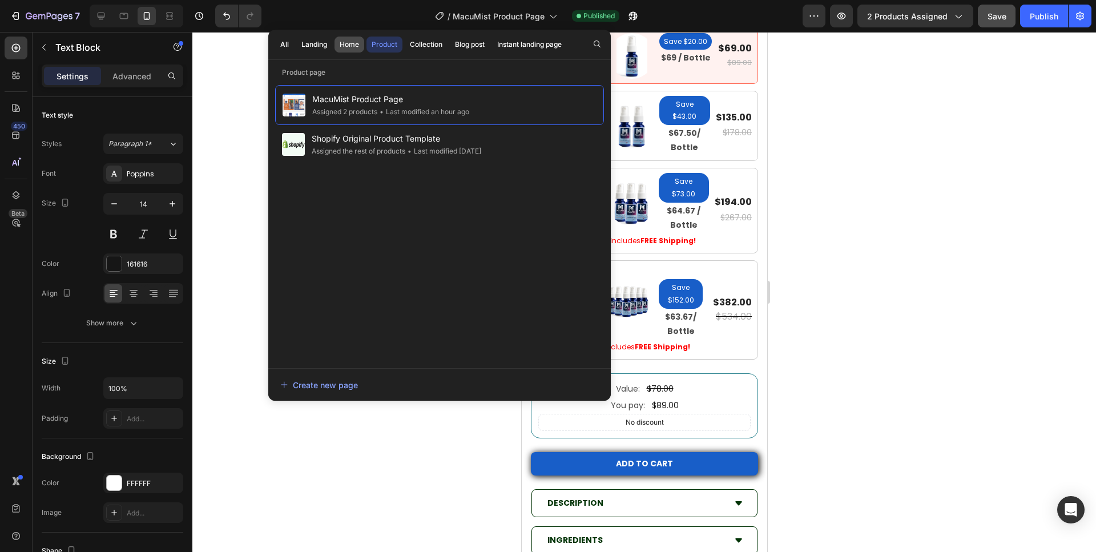
click at [340, 45] on button "Home" at bounding box center [349, 45] width 30 height 16
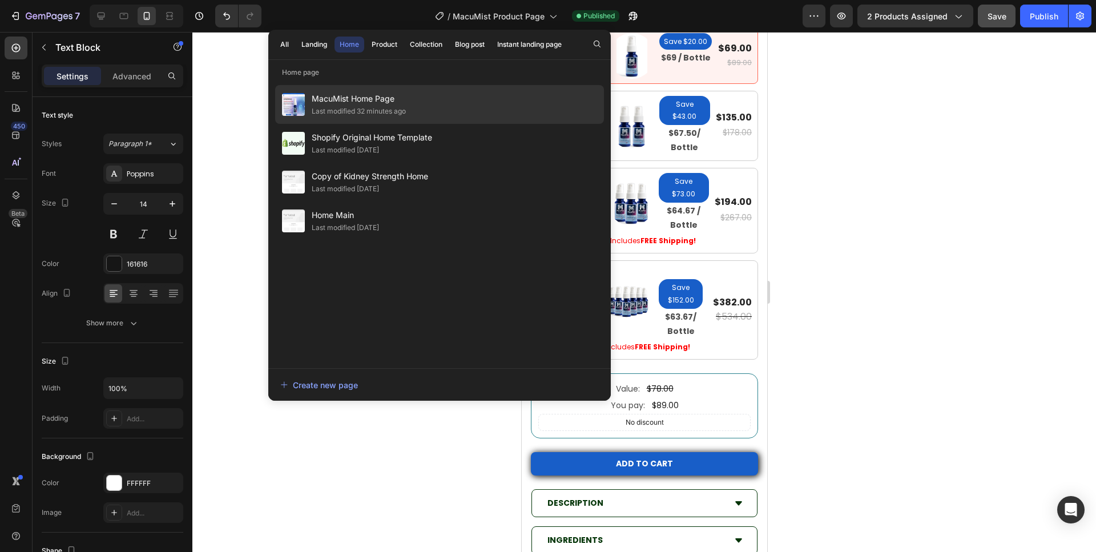
drag, startPoint x: 396, startPoint y: 107, endPoint x: 397, endPoint y: 113, distance: 5.7
click at [397, 110] on div "Last modified 32 minutes ago" at bounding box center [359, 111] width 94 height 11
